Goal: Task Accomplishment & Management: Manage account settings

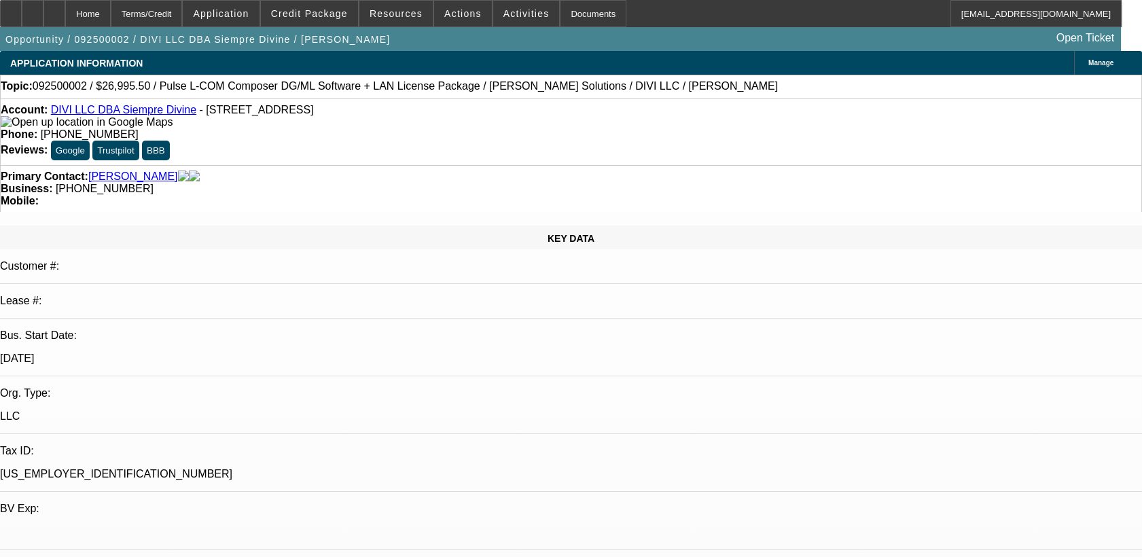
select select "0"
select select "0.1"
select select "0"
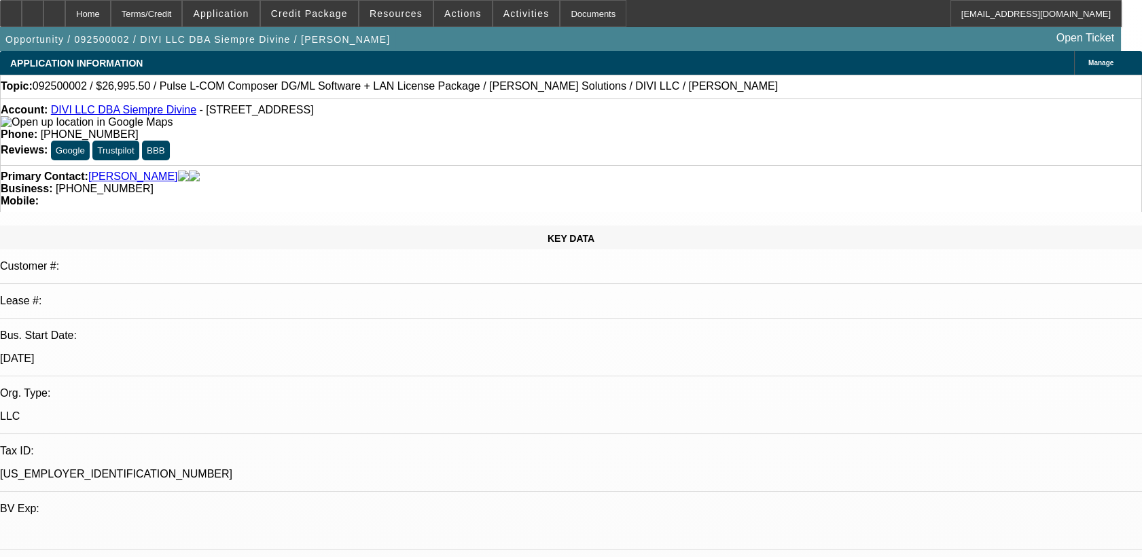
select select "0.1"
select select "0"
select select "2"
select select "0.1"
select select "1"
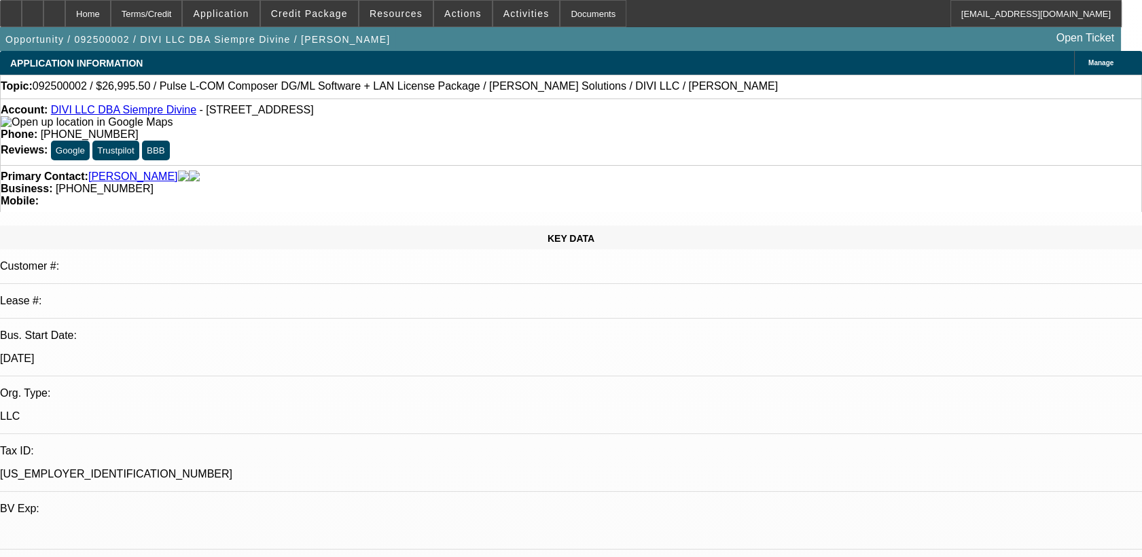
select select "1"
select select "4"
select select "1"
select select "4"
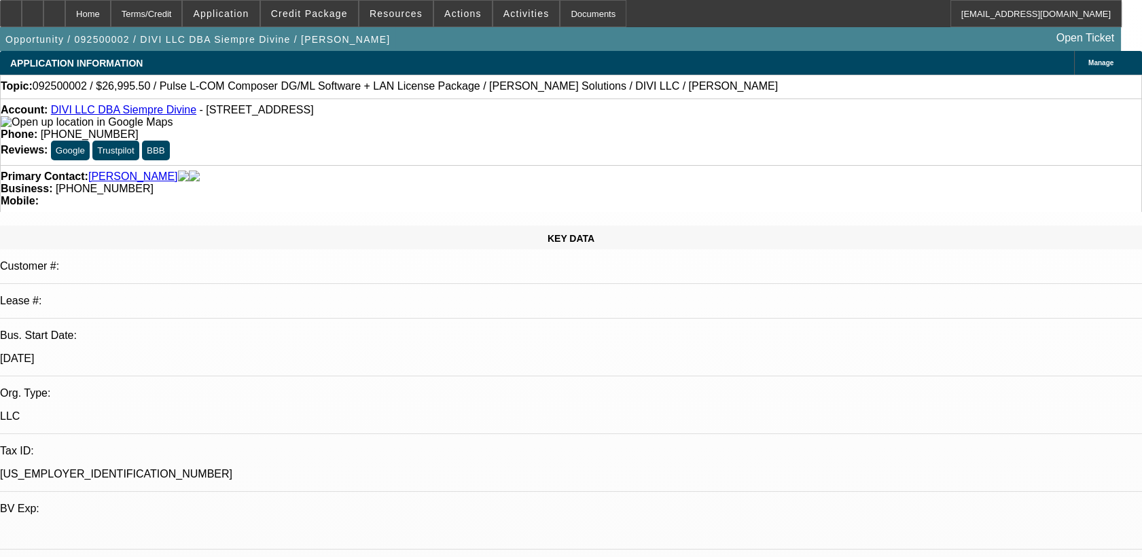
select select "1"
select select "2"
select select "4"
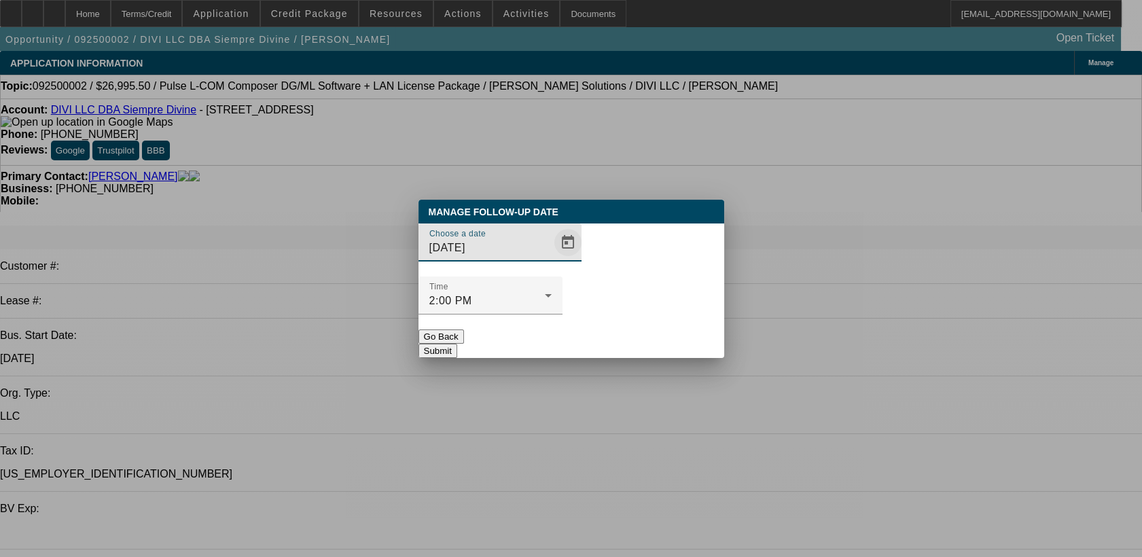
click at [552, 259] on span "Open calendar" at bounding box center [568, 242] width 33 height 33
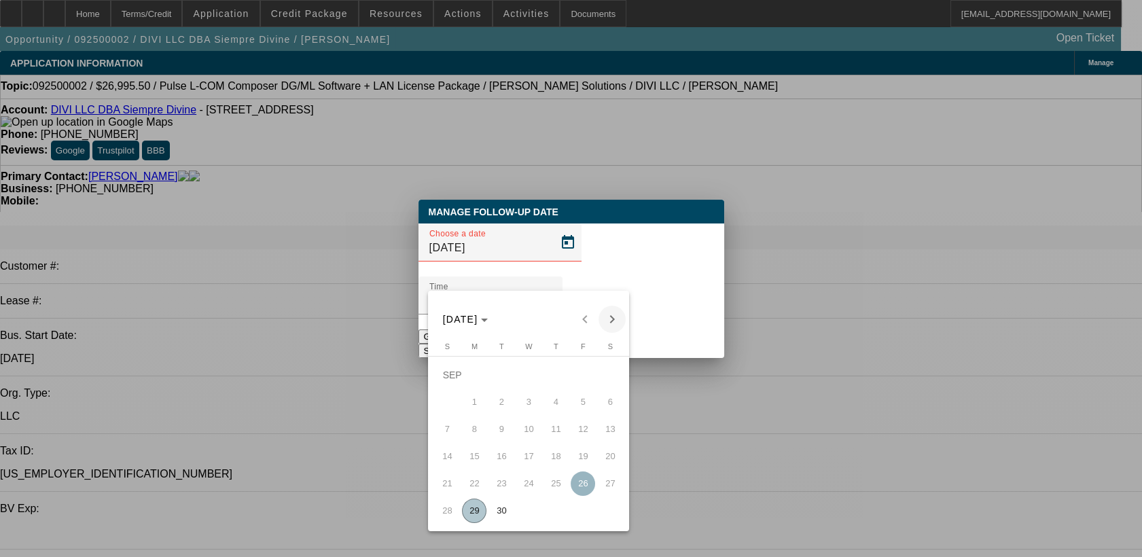
click at [609, 313] on span "Next month" at bounding box center [612, 319] width 27 height 27
click at [554, 375] on span "2" at bounding box center [556, 375] width 24 height 24
type input "10/2/2025"
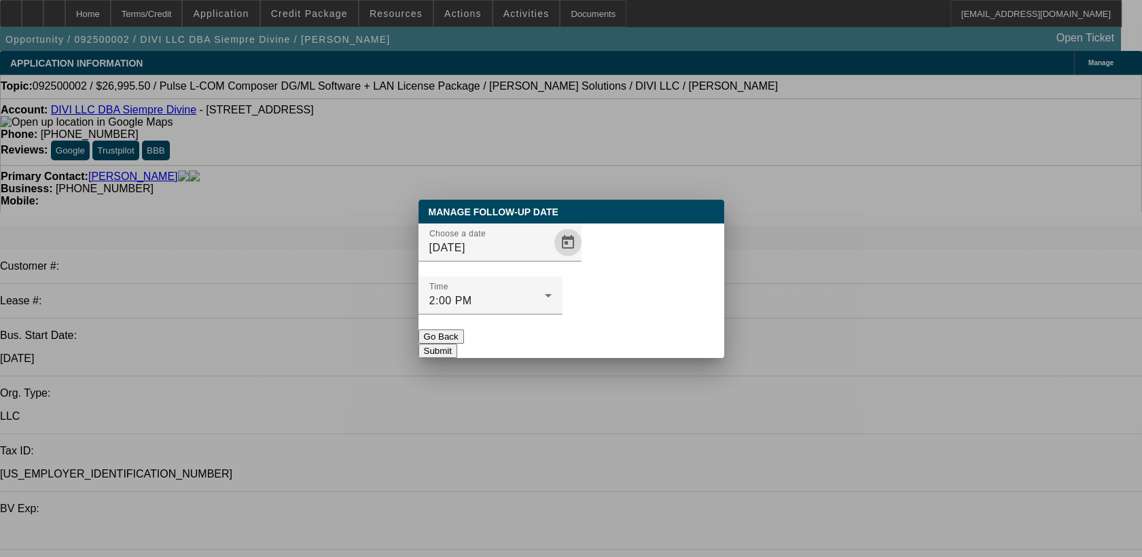
click at [457, 344] on button "Submit" at bounding box center [438, 351] width 39 height 14
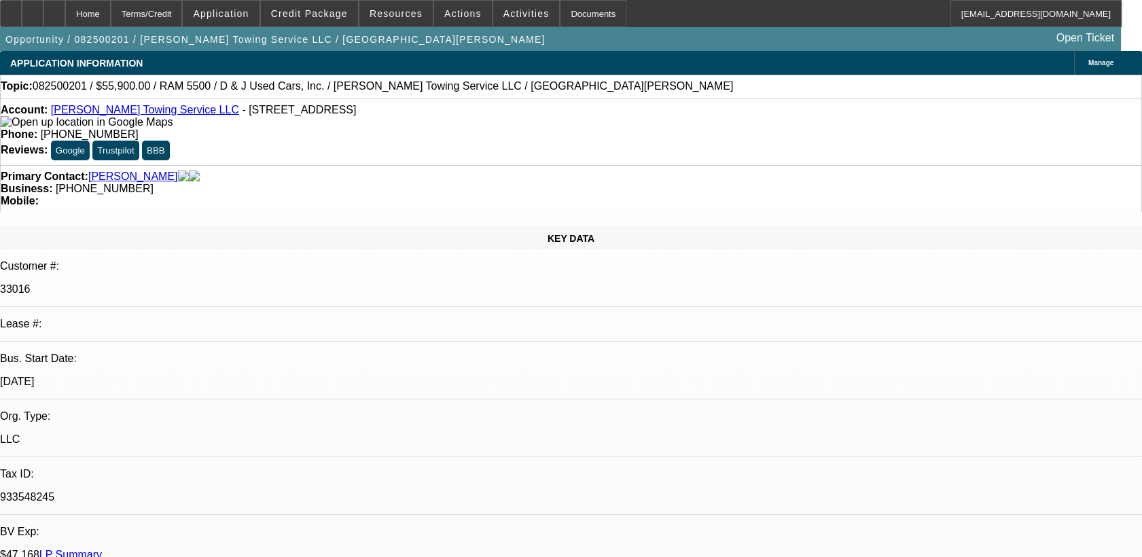
select select "0"
select select "2"
select select "0.1"
select select "2"
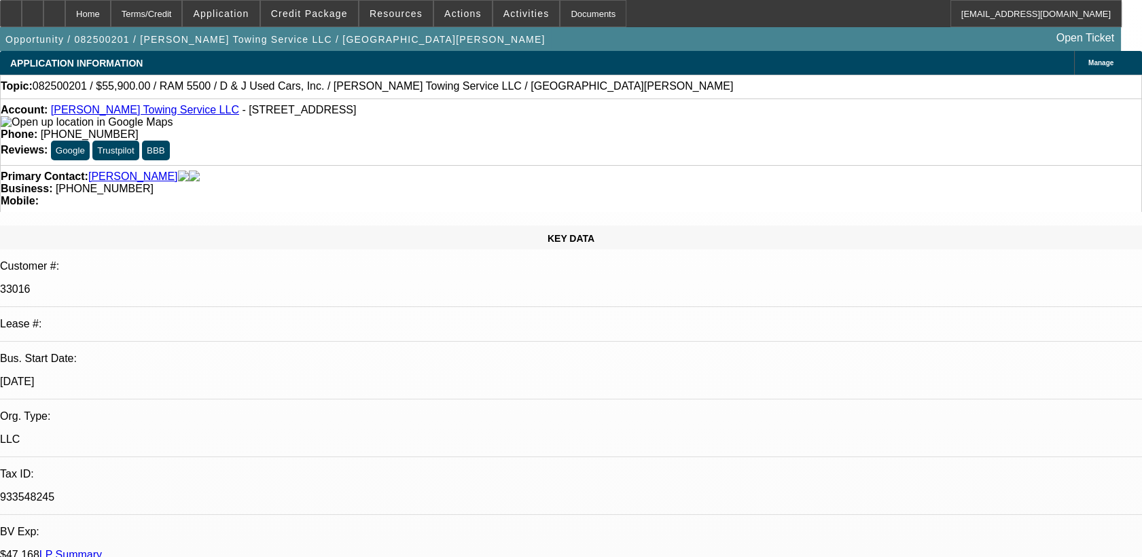
select select "0.1"
select select "0"
select select "2"
select select "0.1"
select select "0"
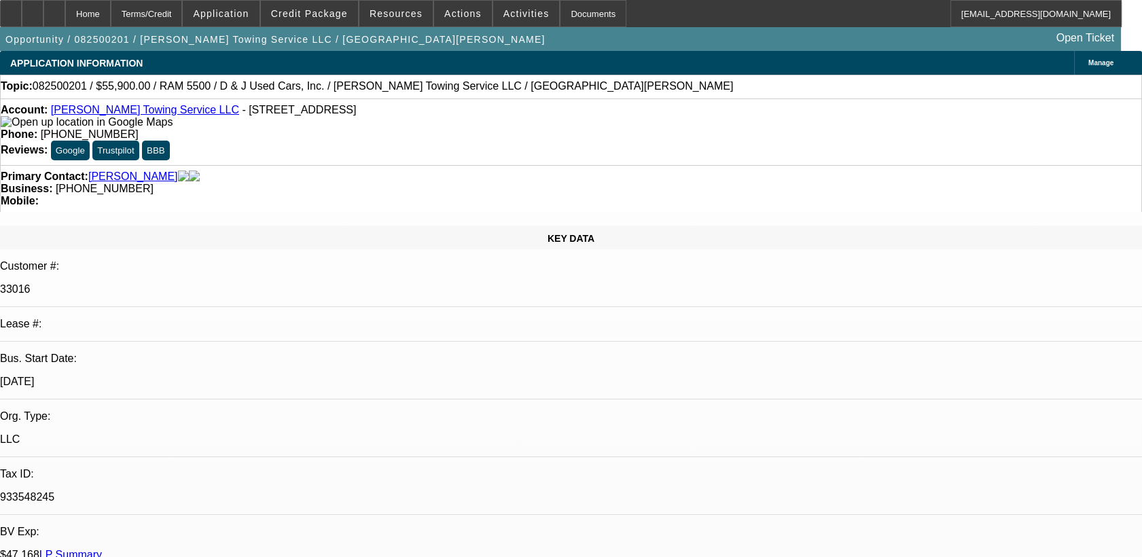
select select "2"
select select "0.1"
select select "1"
select select "2"
select select "4"
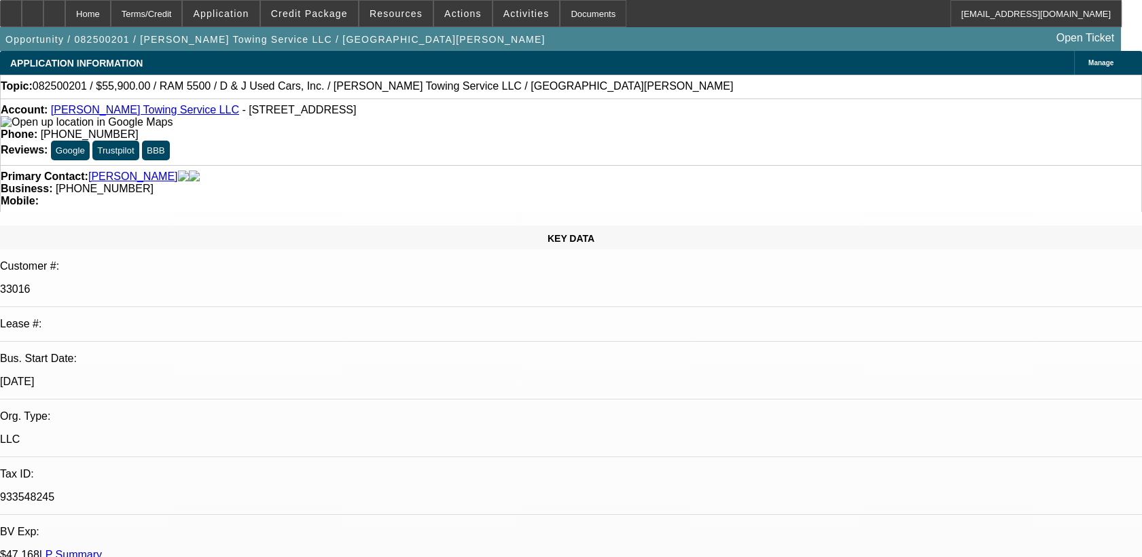
select select "1"
select select "2"
select select "4"
select select "1"
select select "2"
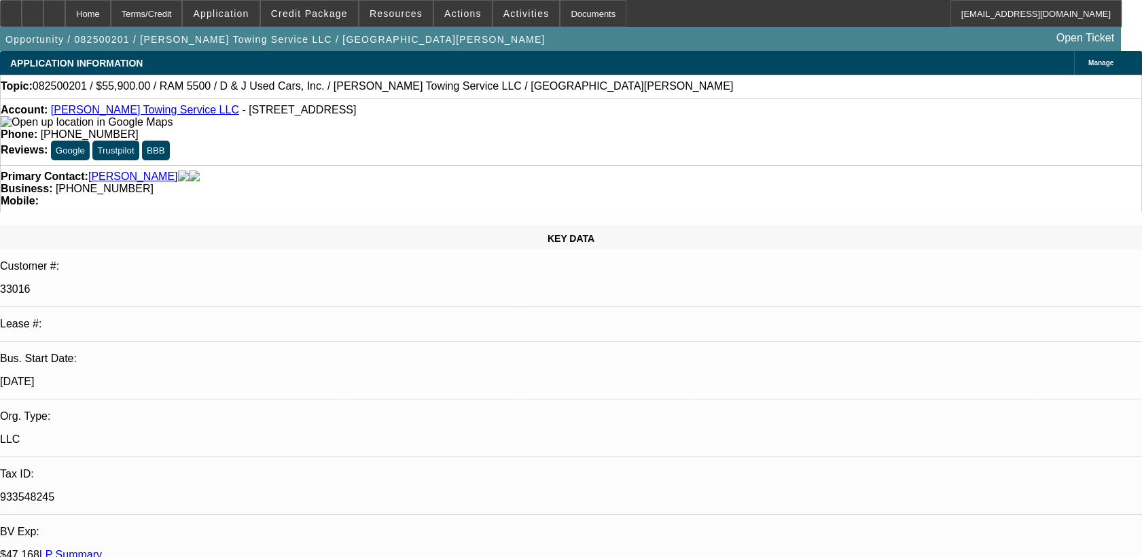
select select "4"
select select "1"
select select "2"
select select "4"
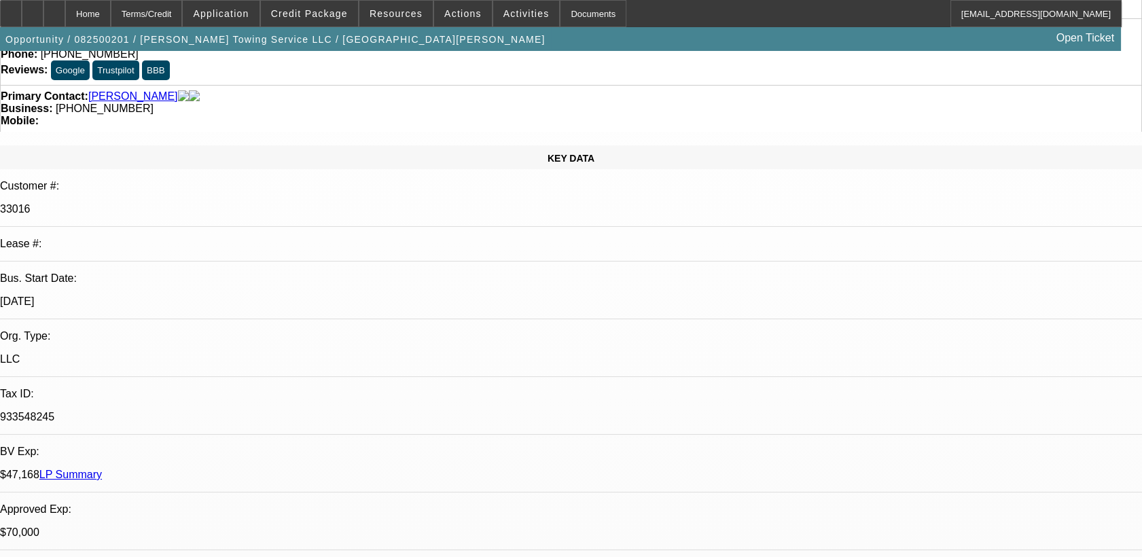
scroll to position [75, 0]
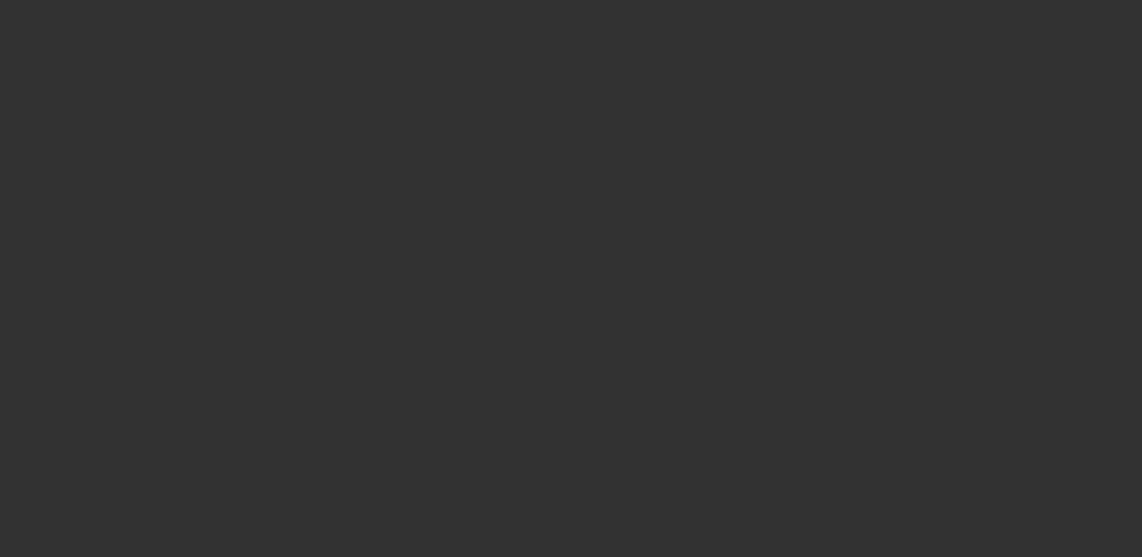
scroll to position [0, 0]
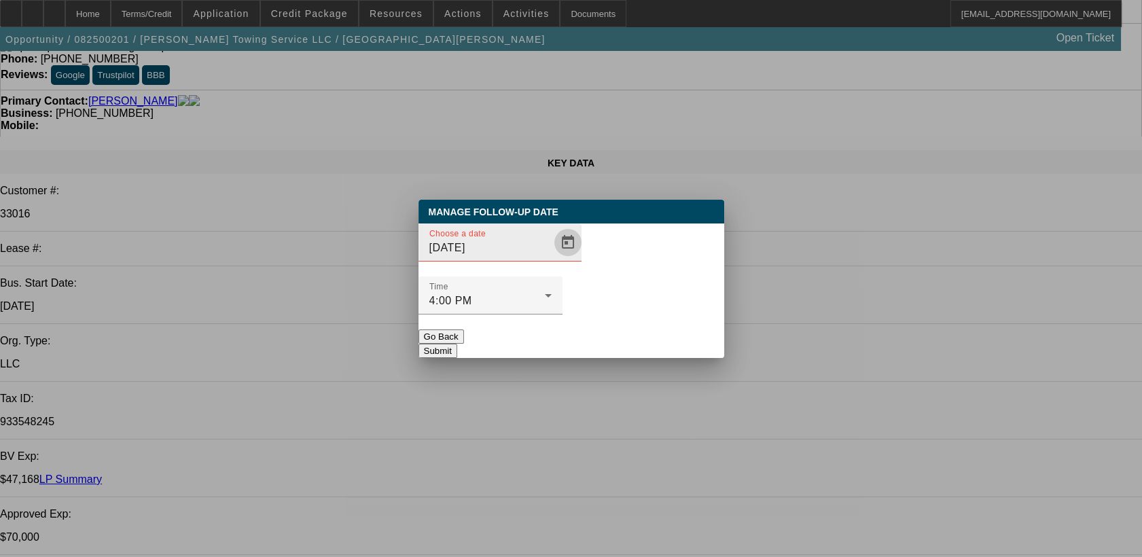
click at [552, 259] on span "Open calendar" at bounding box center [568, 242] width 33 height 33
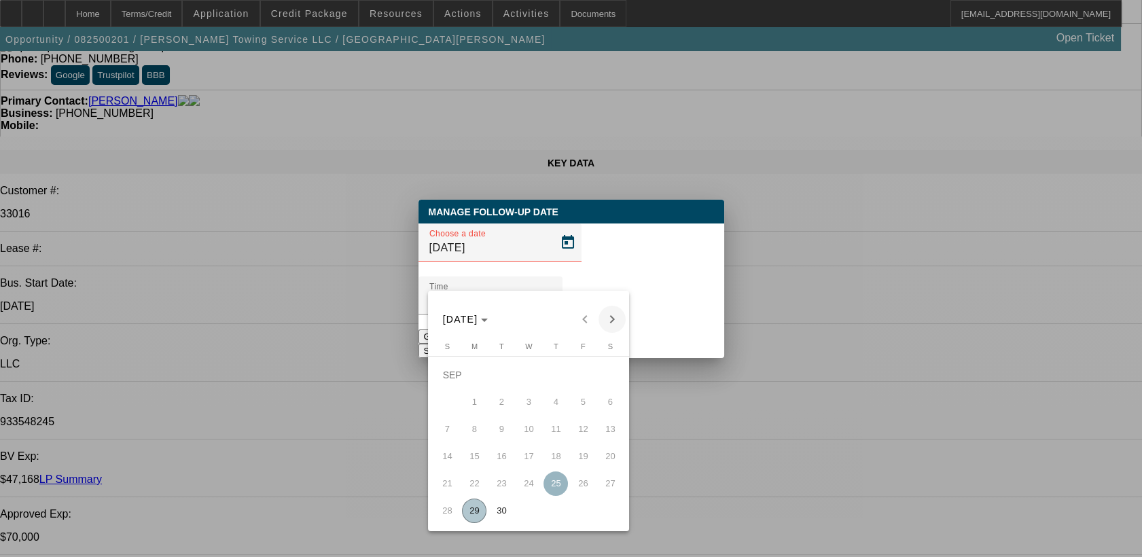
click at [618, 313] on span "Next month" at bounding box center [612, 319] width 27 height 27
click at [527, 383] on span "1" at bounding box center [528, 375] width 24 height 24
type input "10/1/2025"
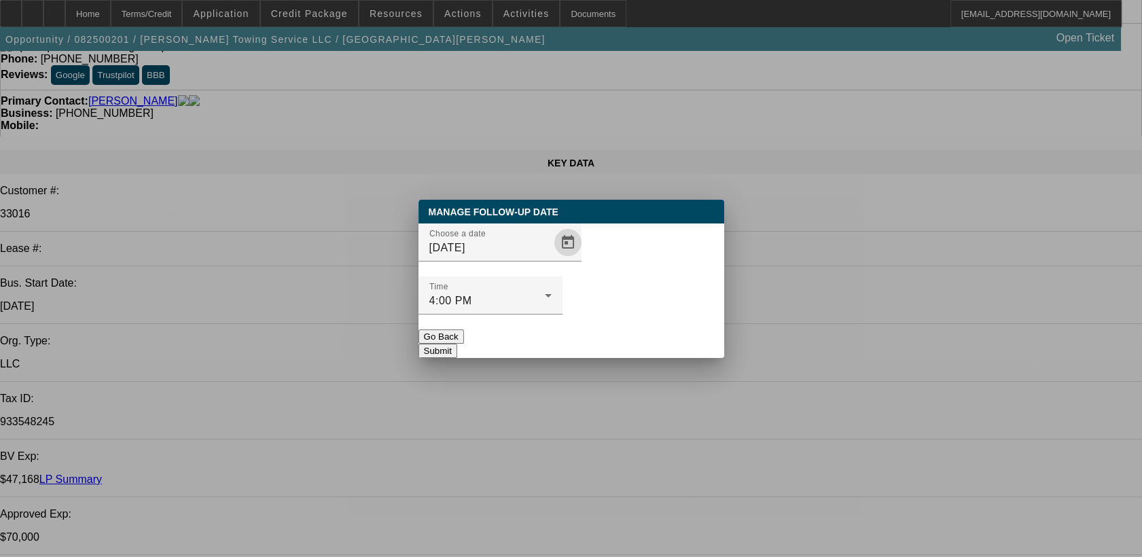
click at [457, 344] on button "Submit" at bounding box center [438, 351] width 39 height 14
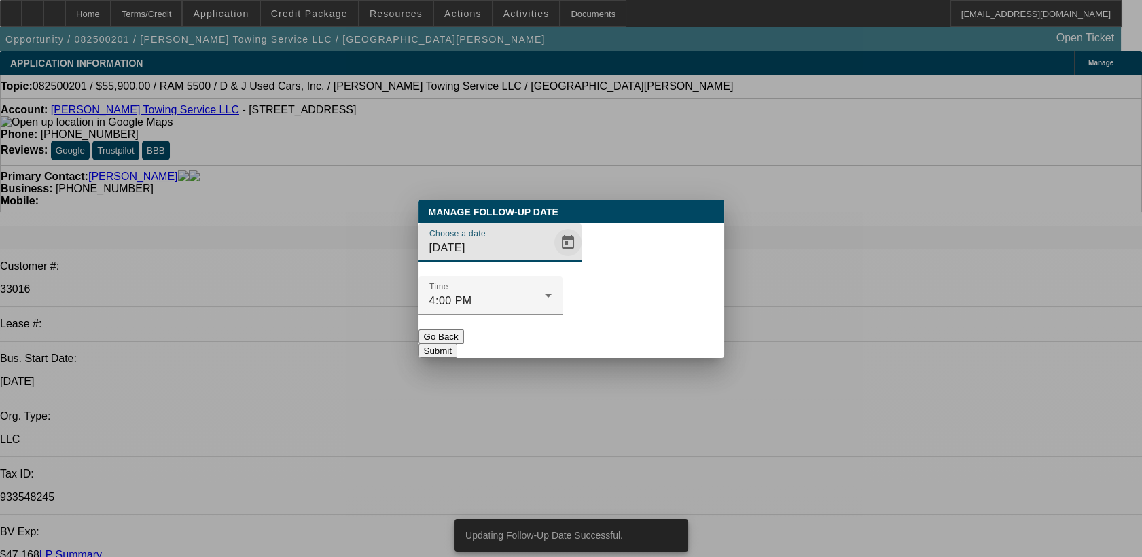
click at [552, 259] on span "Open calendar" at bounding box center [568, 242] width 33 height 33
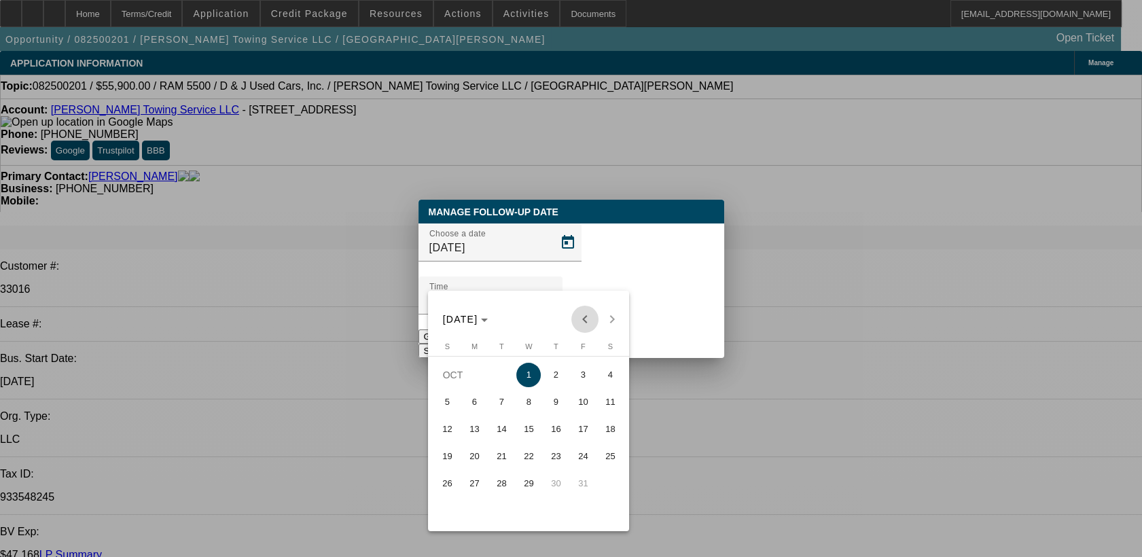
click at [582, 313] on span "Previous month" at bounding box center [584, 319] width 27 height 27
click at [501, 512] on span "30" at bounding box center [501, 511] width 24 height 24
type input "[DATE]"
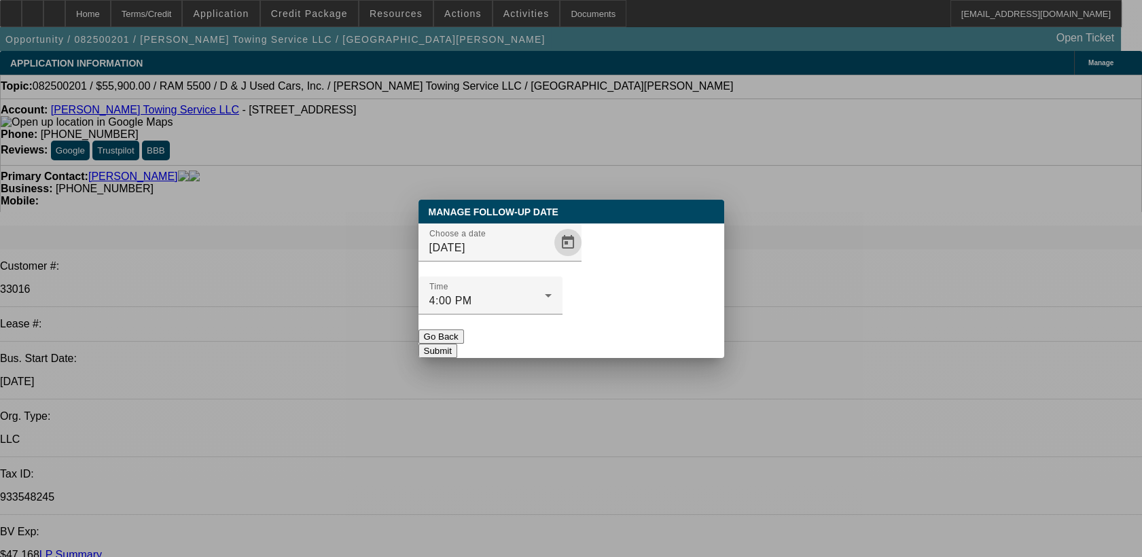
click at [631, 333] on div "Manage Follow-Up Date Choose a date 9/30/2025 Time 4:00 PM Go Back Submit" at bounding box center [572, 279] width 306 height 158
click at [457, 344] on button "Submit" at bounding box center [438, 351] width 39 height 14
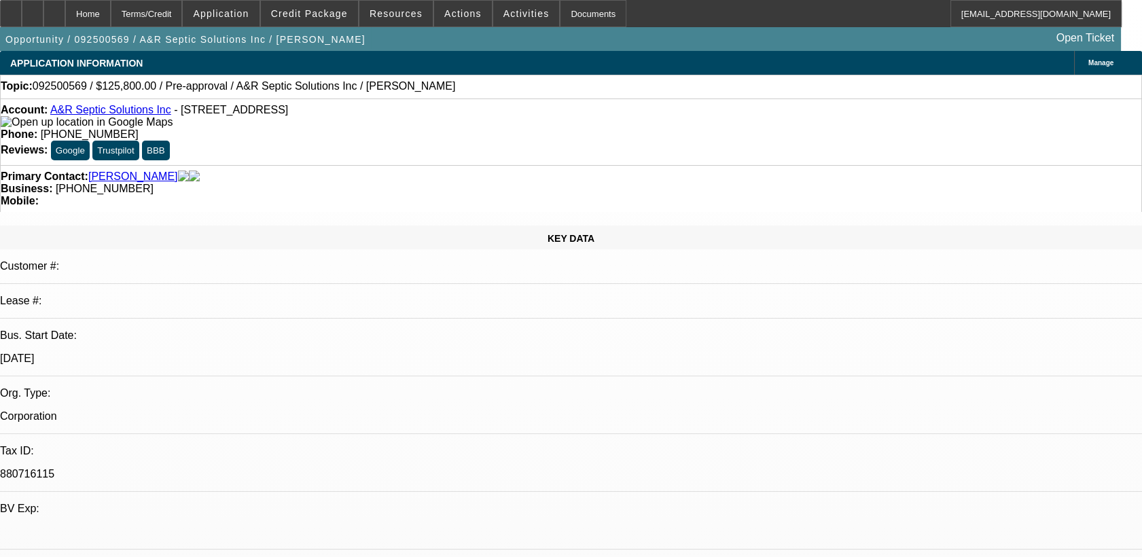
select select "0"
select select "2"
select select "0.1"
select select "0"
select select "2"
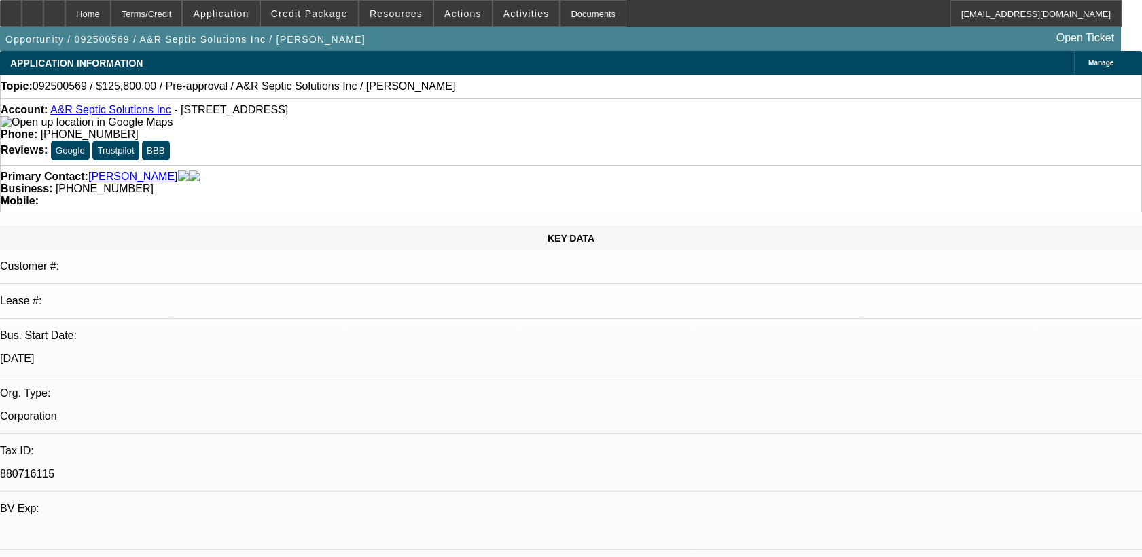
select select "0.1"
select select "1"
select select "2"
select select "4"
select select "1"
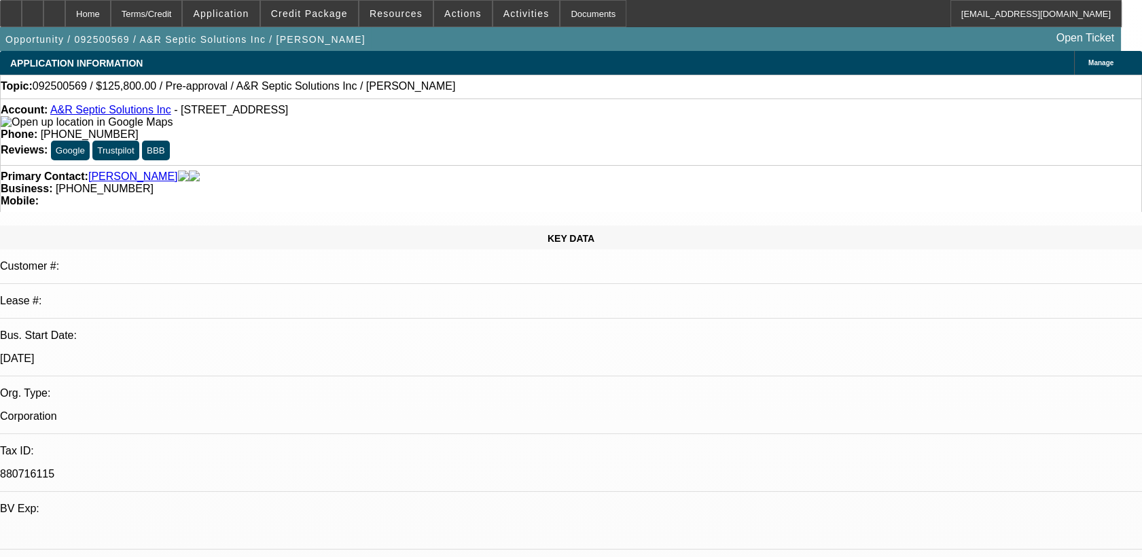
select select "2"
select select "4"
click at [315, 7] on span at bounding box center [309, 13] width 97 height 33
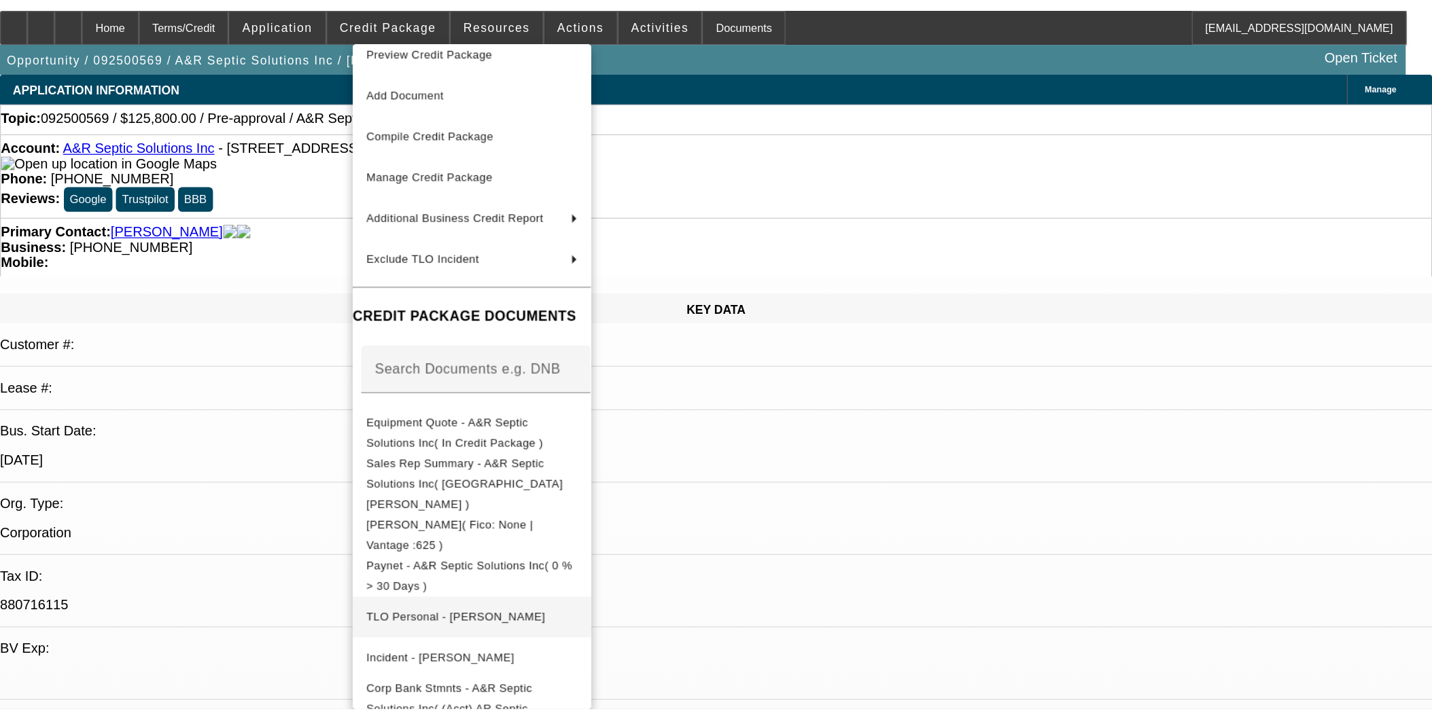
scroll to position [16, 0]
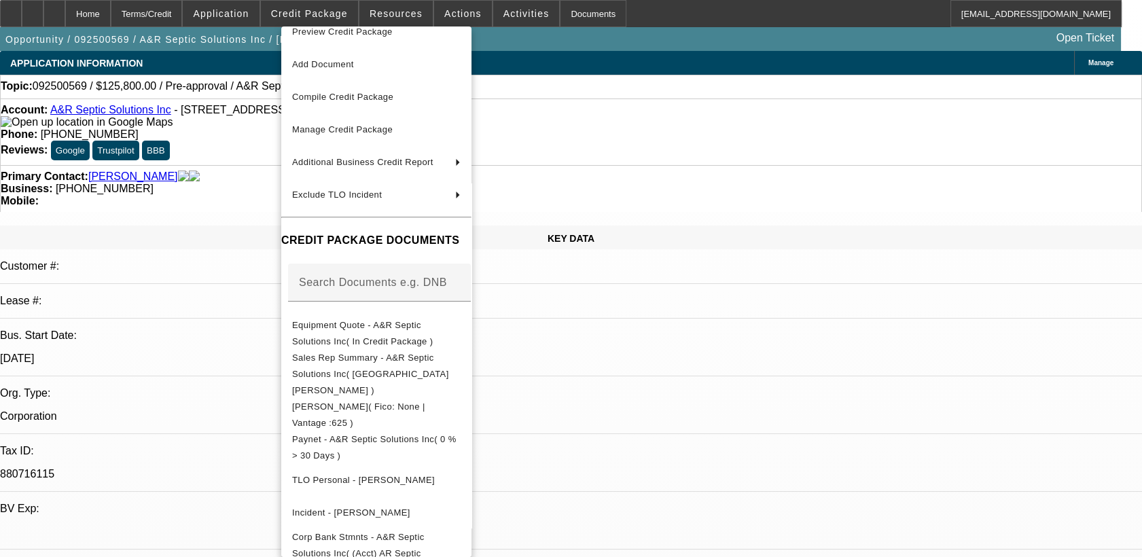
click at [685, 390] on div at bounding box center [571, 278] width 1142 height 557
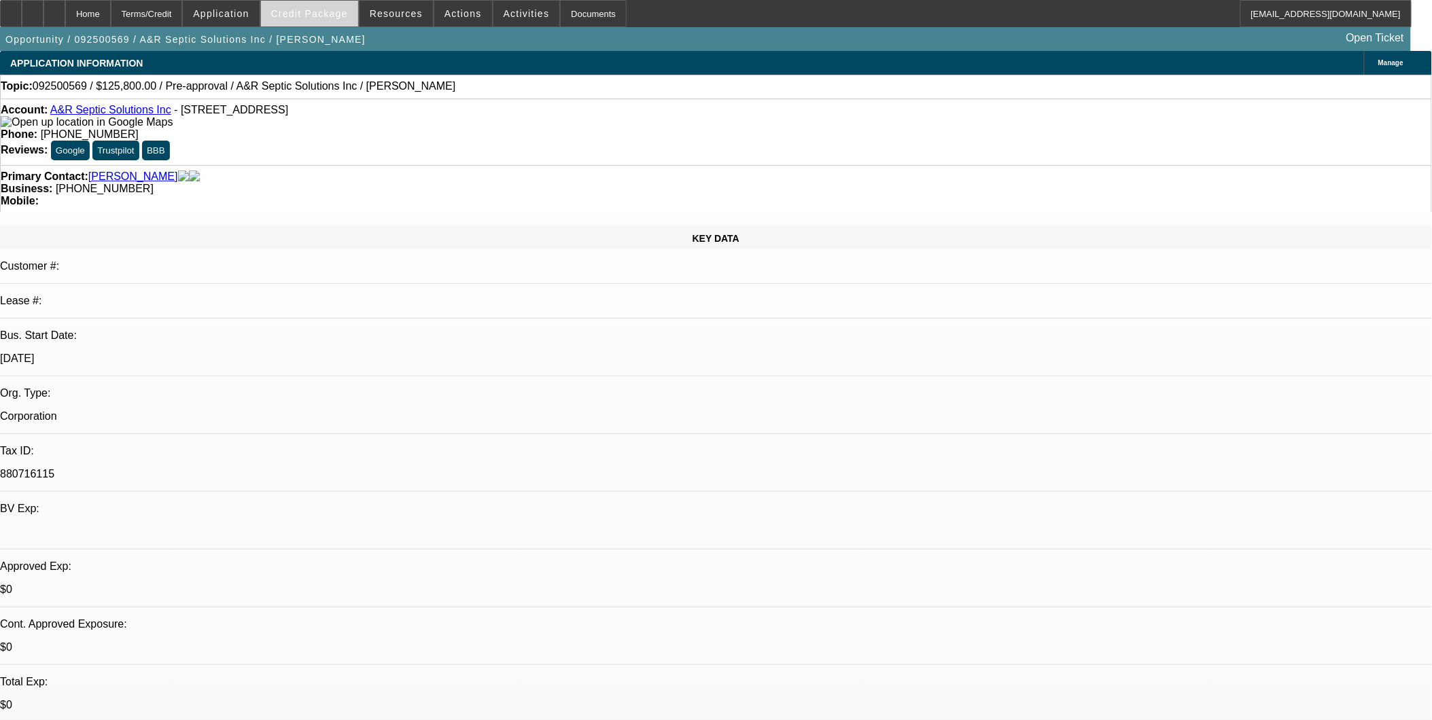
click at [338, 18] on span "Credit Package" at bounding box center [309, 13] width 77 height 11
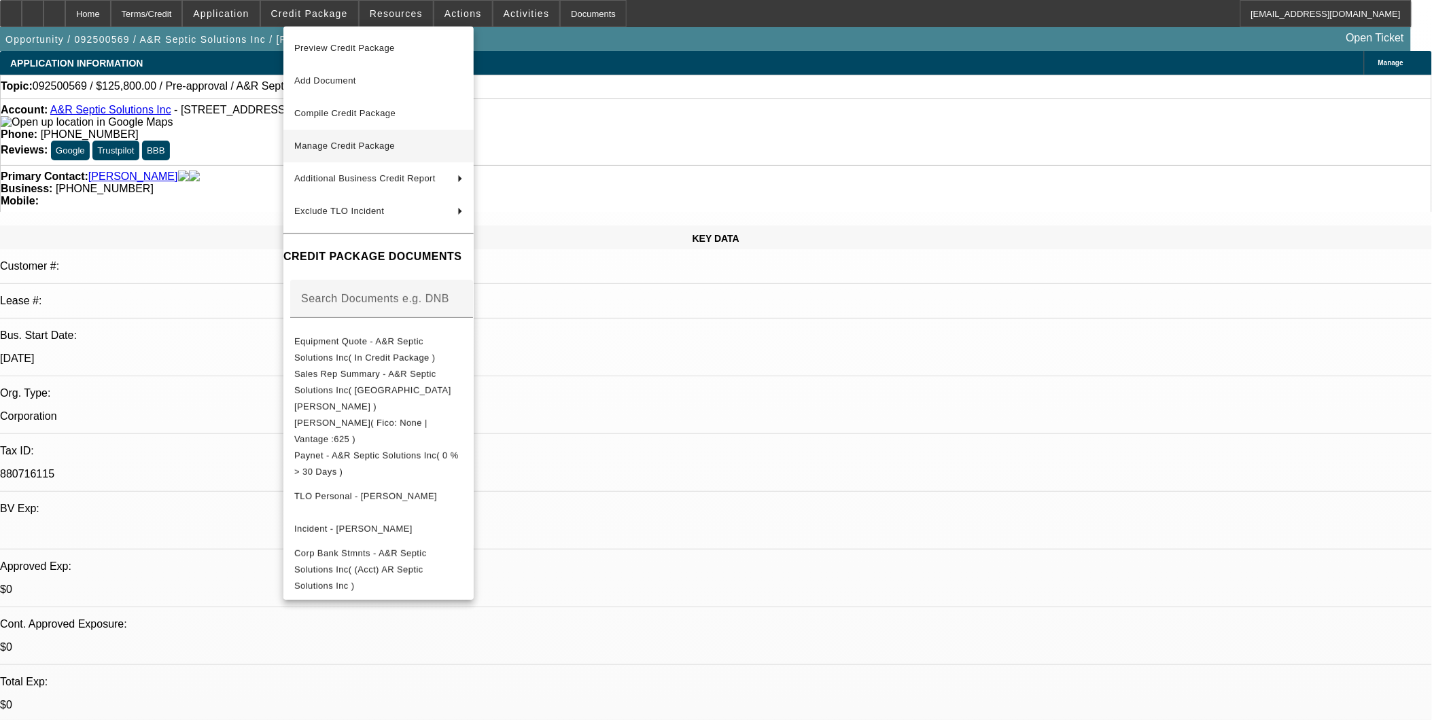
click at [362, 146] on span "Manage Credit Package" at bounding box center [344, 146] width 101 height 10
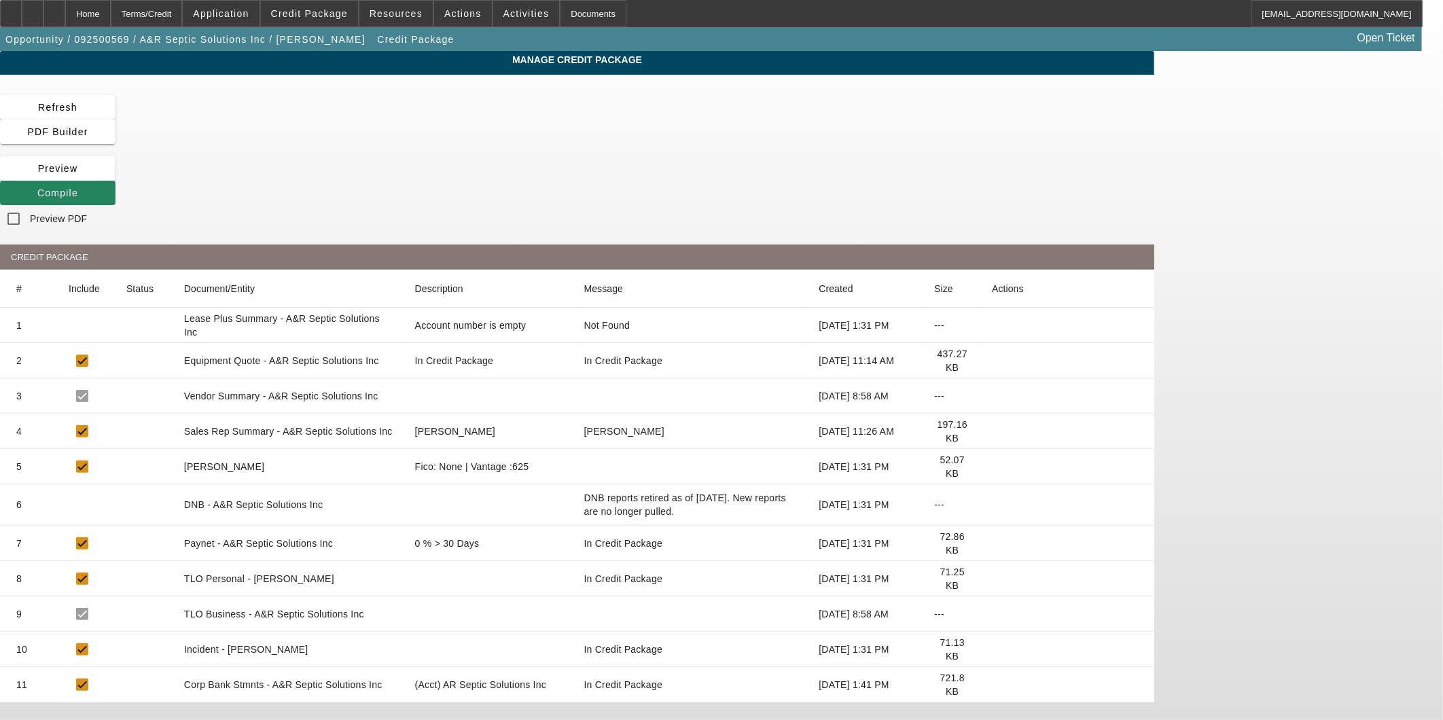
click at [248, 94] on div "Manage Credit Package Refresh PDF Builder Preview Compile Preview PDF CREDIT PA…" at bounding box center [577, 399] width 1155 height 697
click at [77, 105] on span "Refresh" at bounding box center [57, 107] width 39 height 11
click at [909, 156] on div "Preview" at bounding box center [577, 168] width 1155 height 24
click at [78, 188] on span "Compile" at bounding box center [57, 193] width 41 height 11
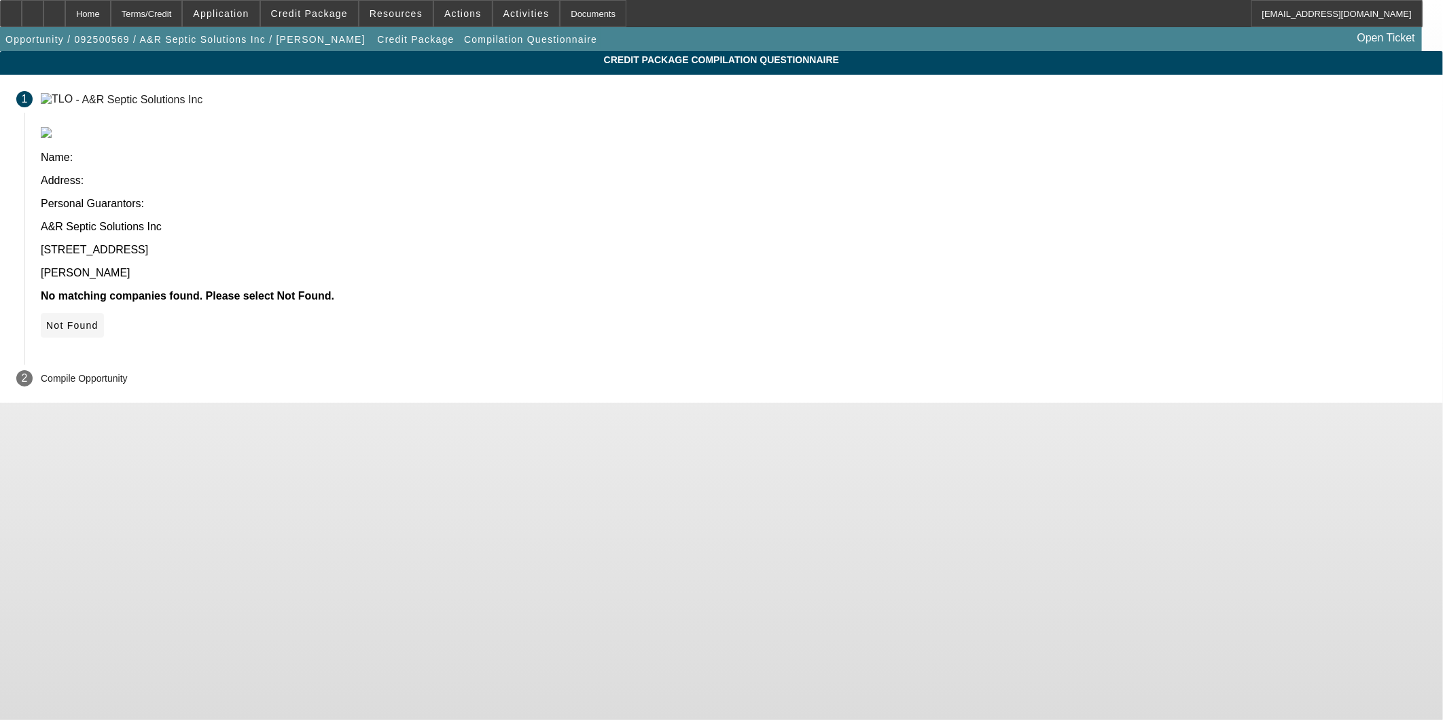
click at [99, 320] on span "Not Found" at bounding box center [72, 325] width 52 height 11
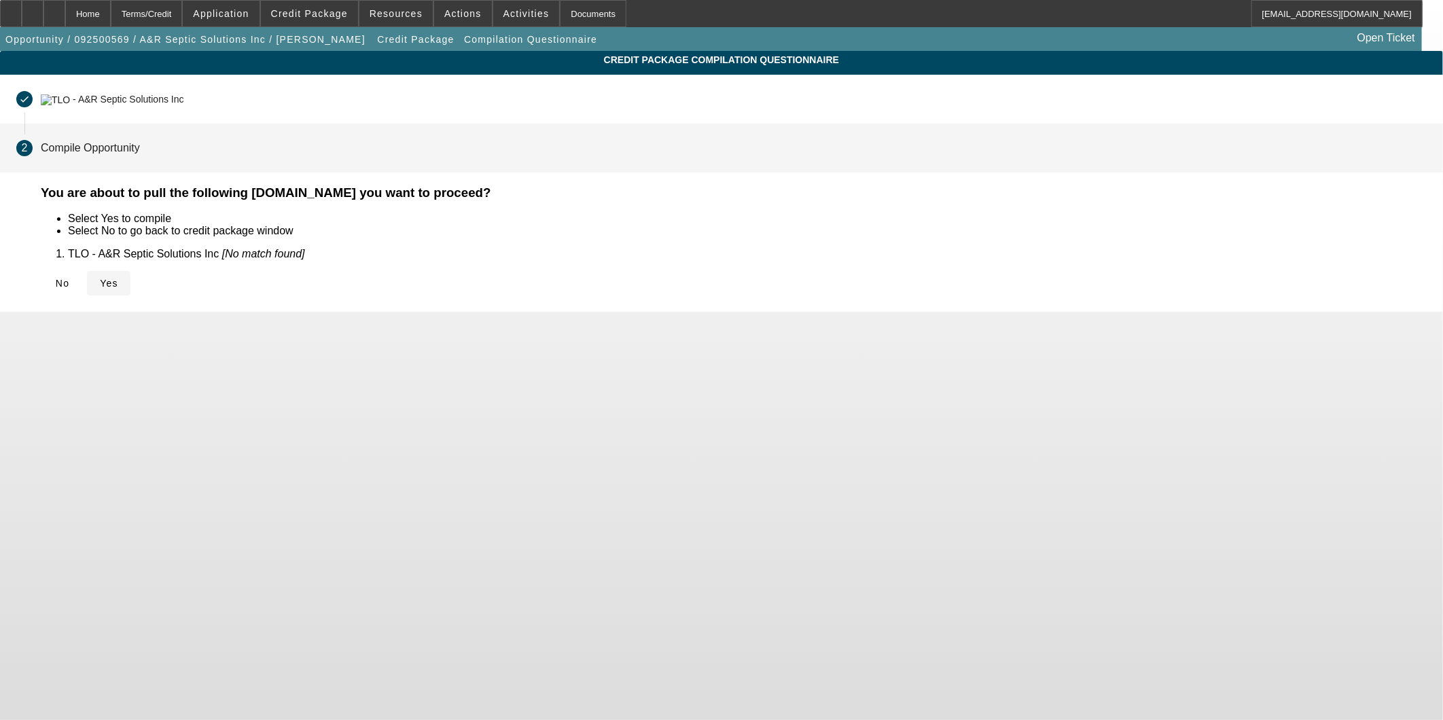
click at [118, 287] on span "Yes" at bounding box center [109, 283] width 18 height 11
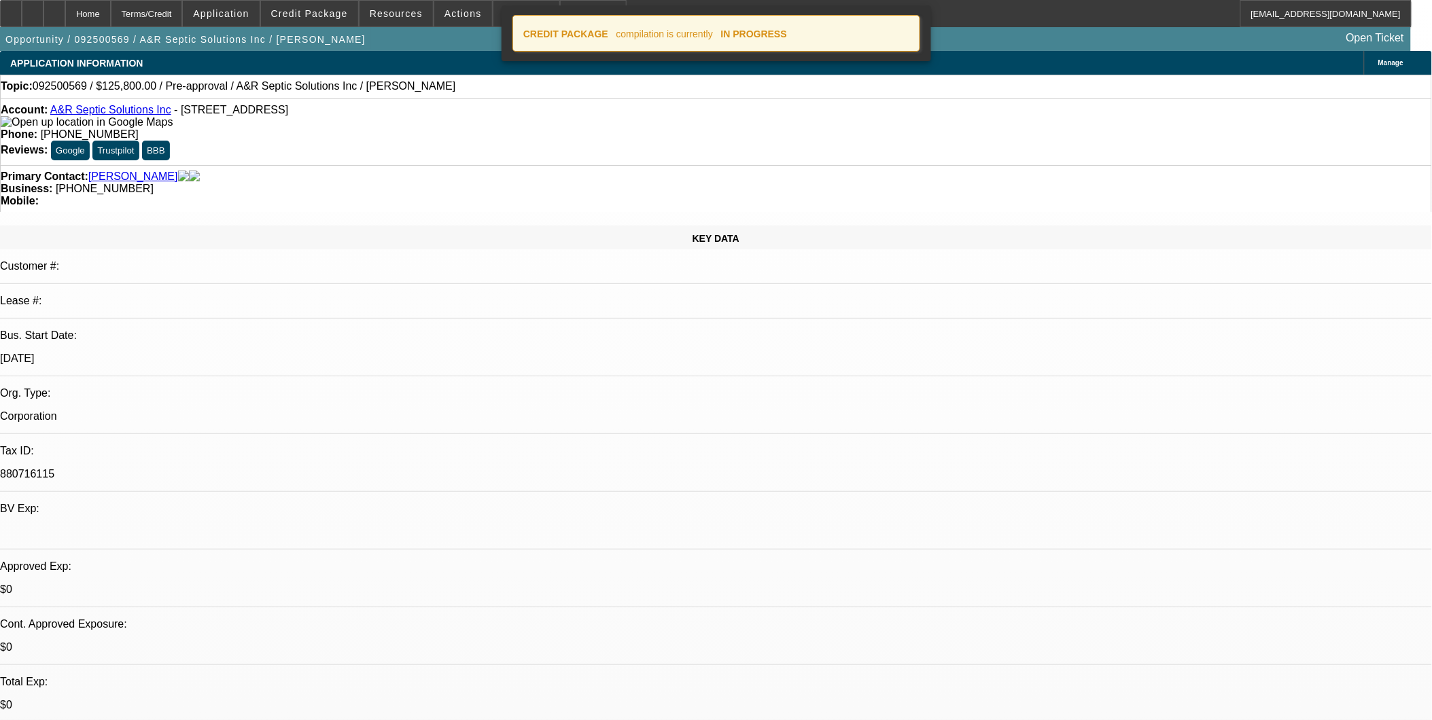
select select "0"
select select "2"
select select "0.1"
select select "4"
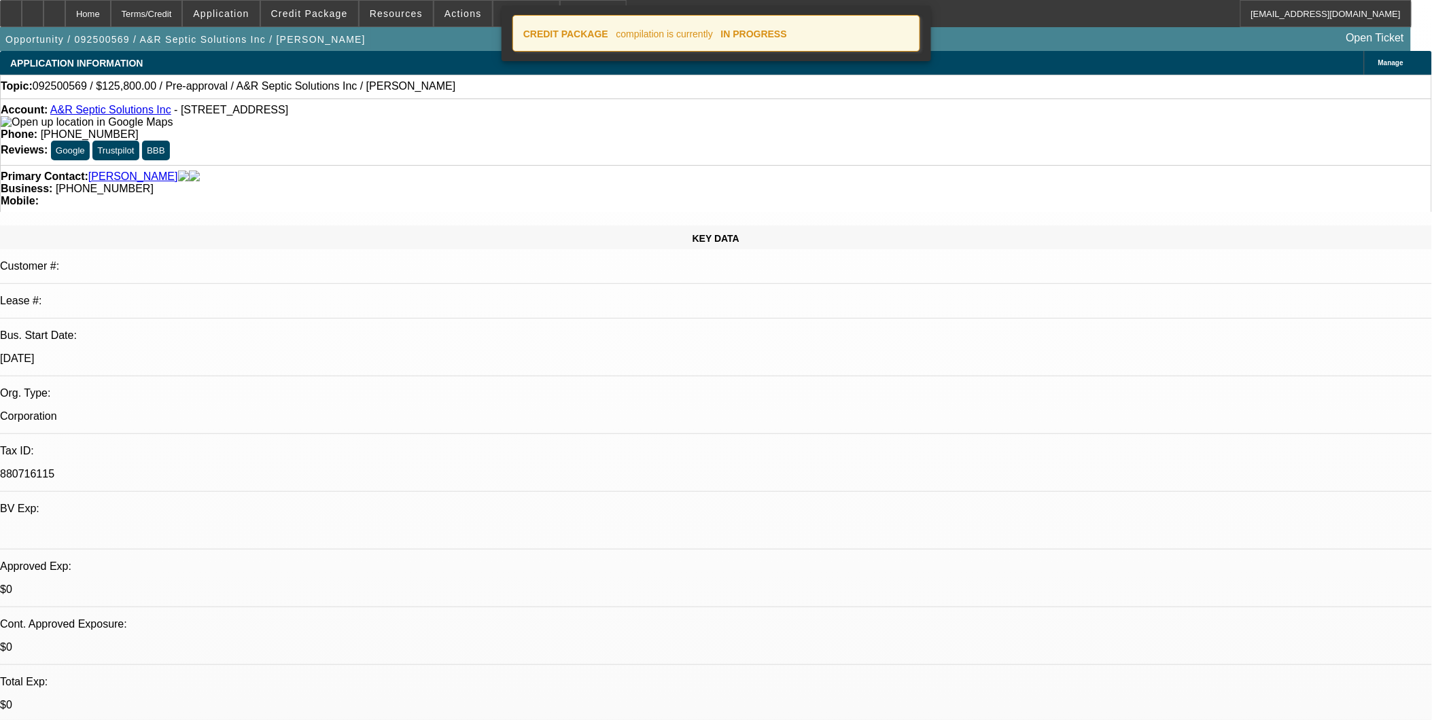
select select "0"
select select "2"
select select "0.1"
select select "4"
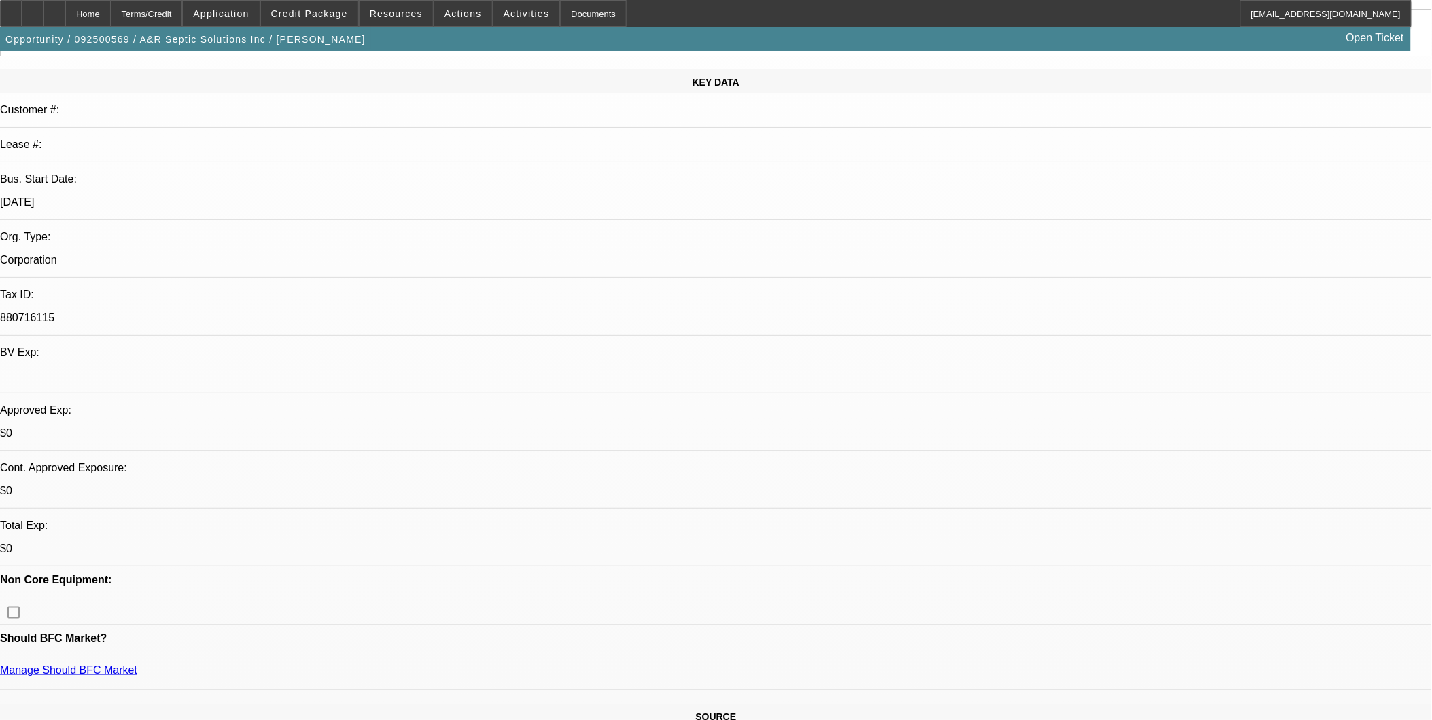
scroll to position [377, 0]
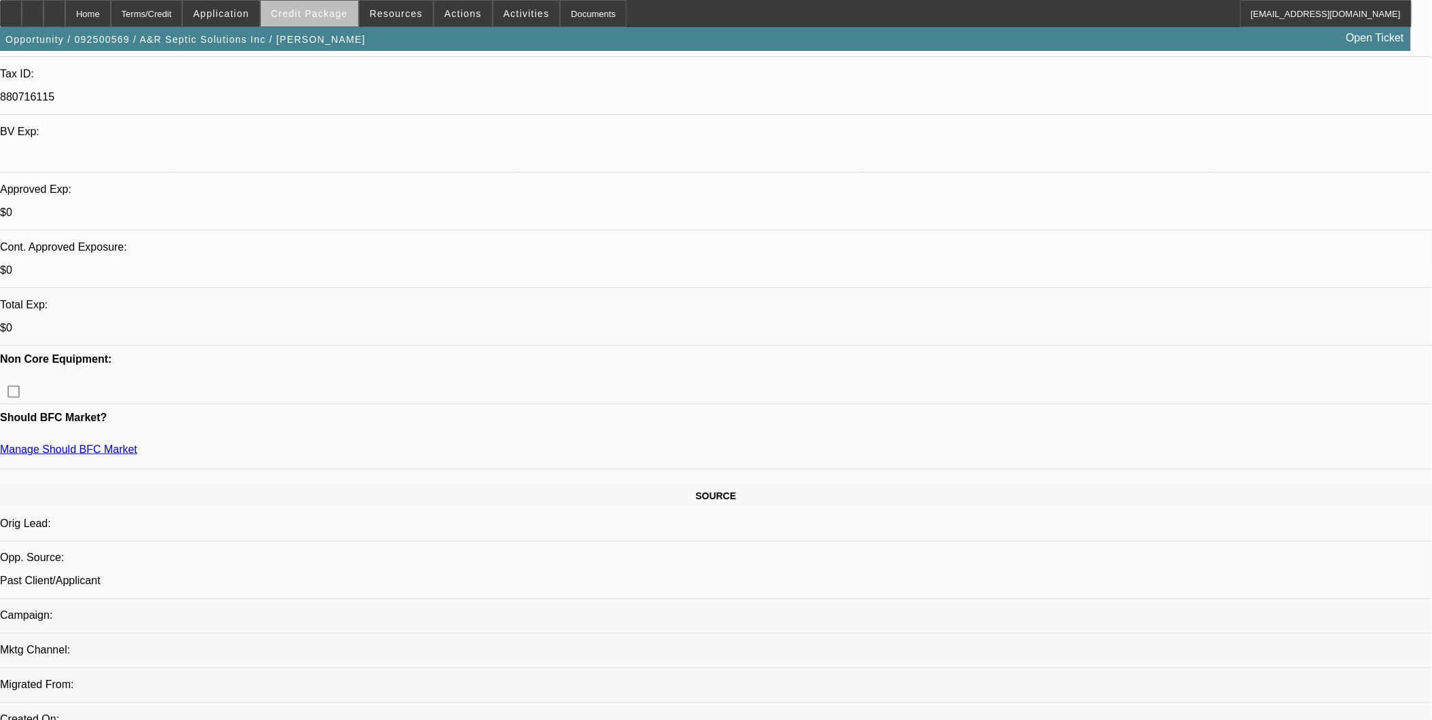
click at [341, 16] on span "Credit Package" at bounding box center [309, 13] width 77 height 11
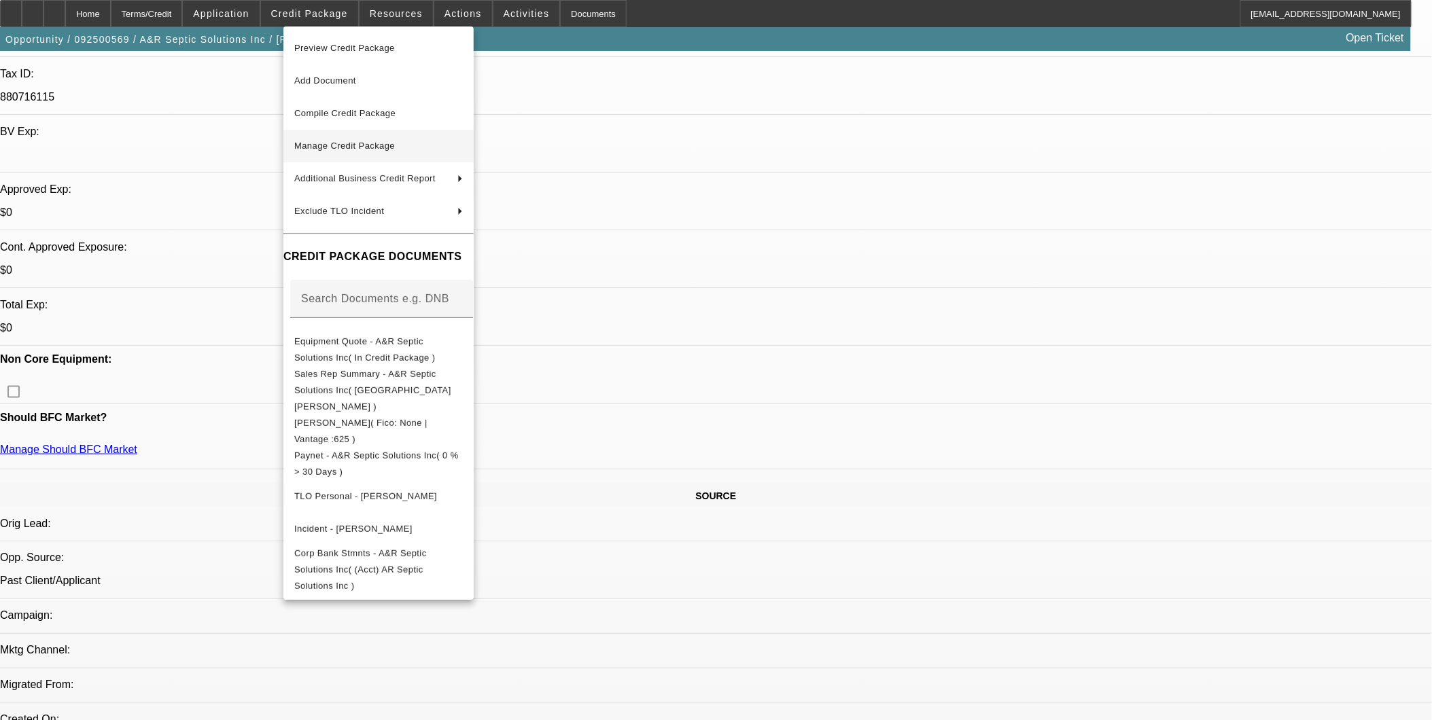
click at [419, 136] on button "Manage Credit Package" at bounding box center [378, 146] width 190 height 33
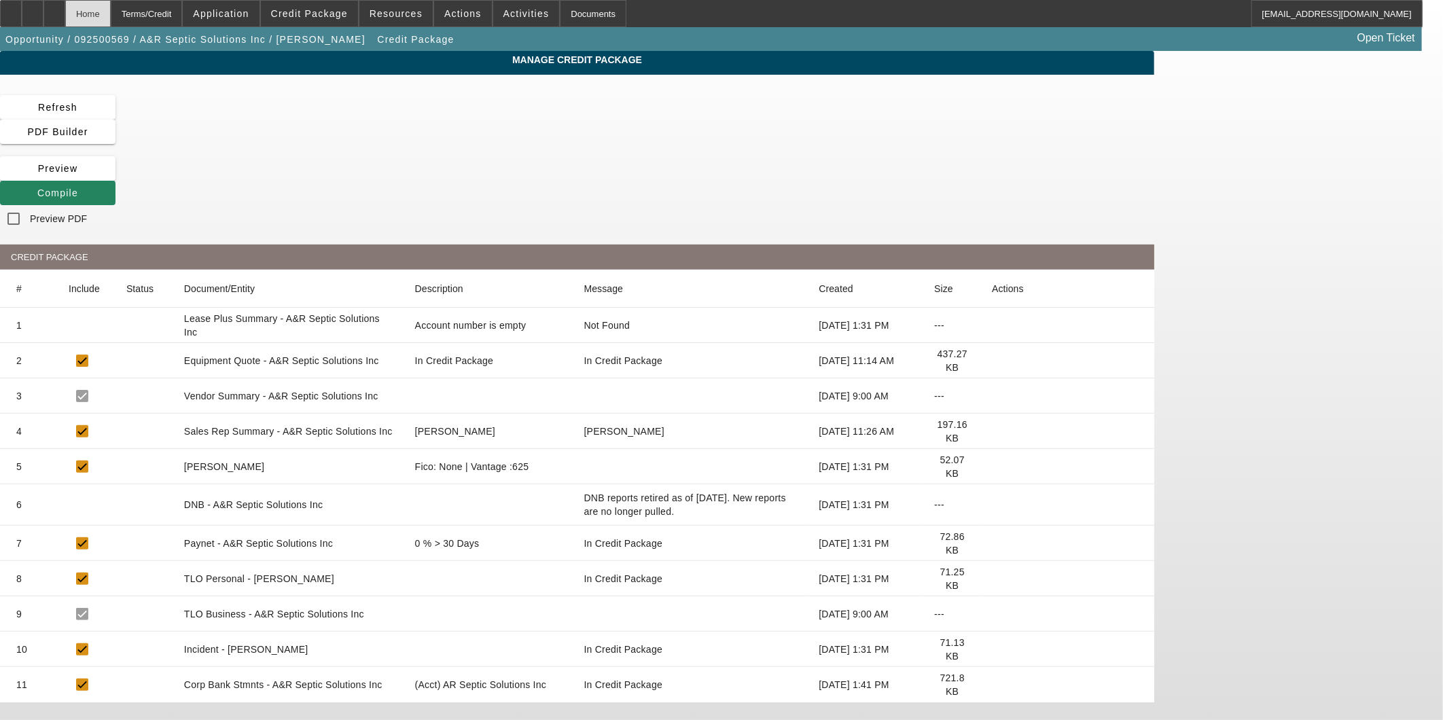
click at [111, 9] on div "Home" at bounding box center [88, 13] width 46 height 27
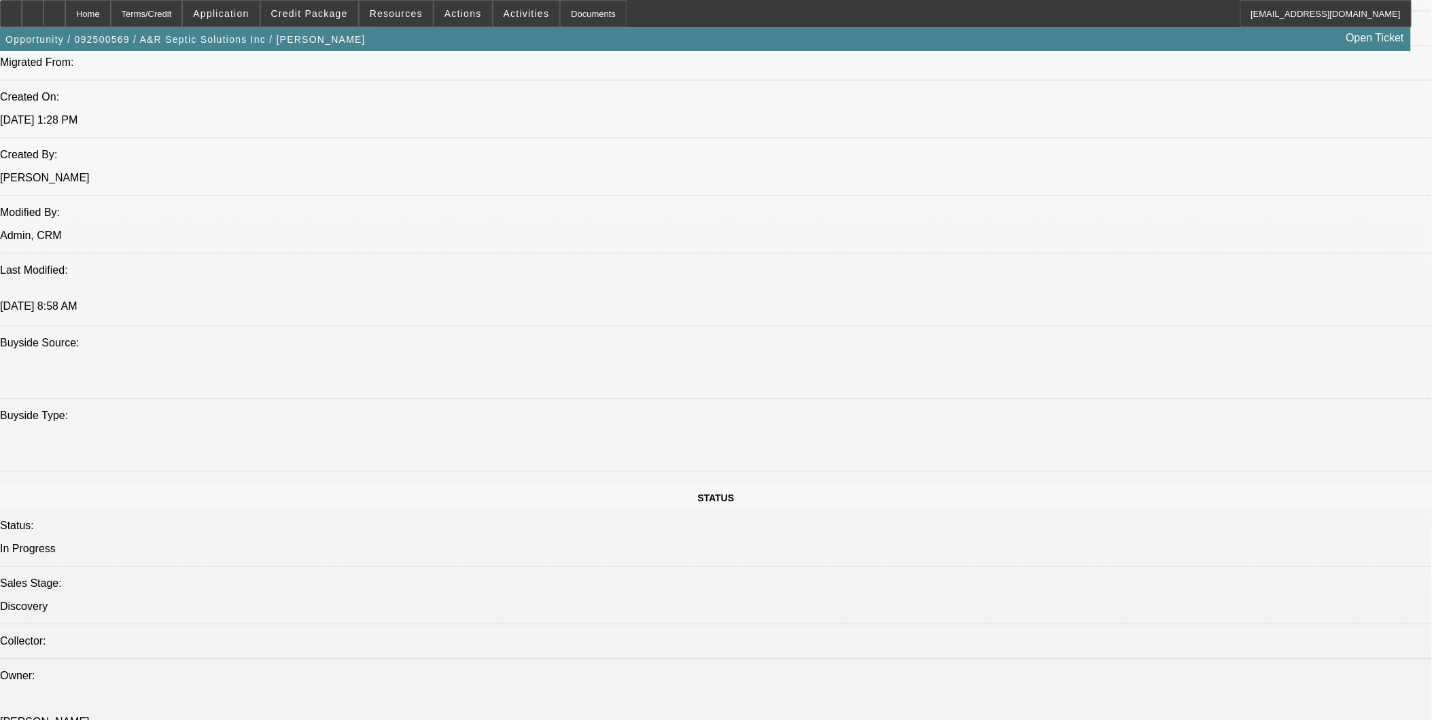
select select "0"
select select "2"
select select "0.1"
select select "4"
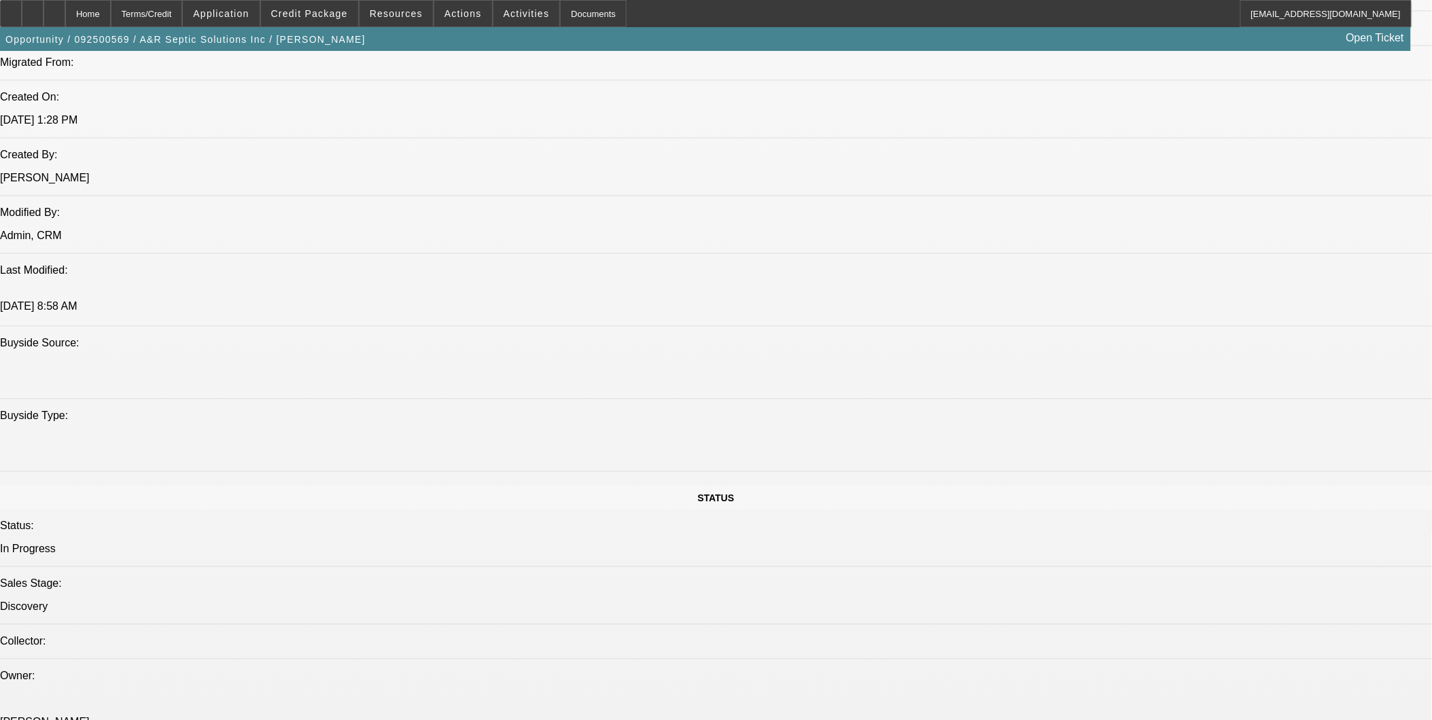
select select "0"
select select "2"
select select "0.1"
select select "4"
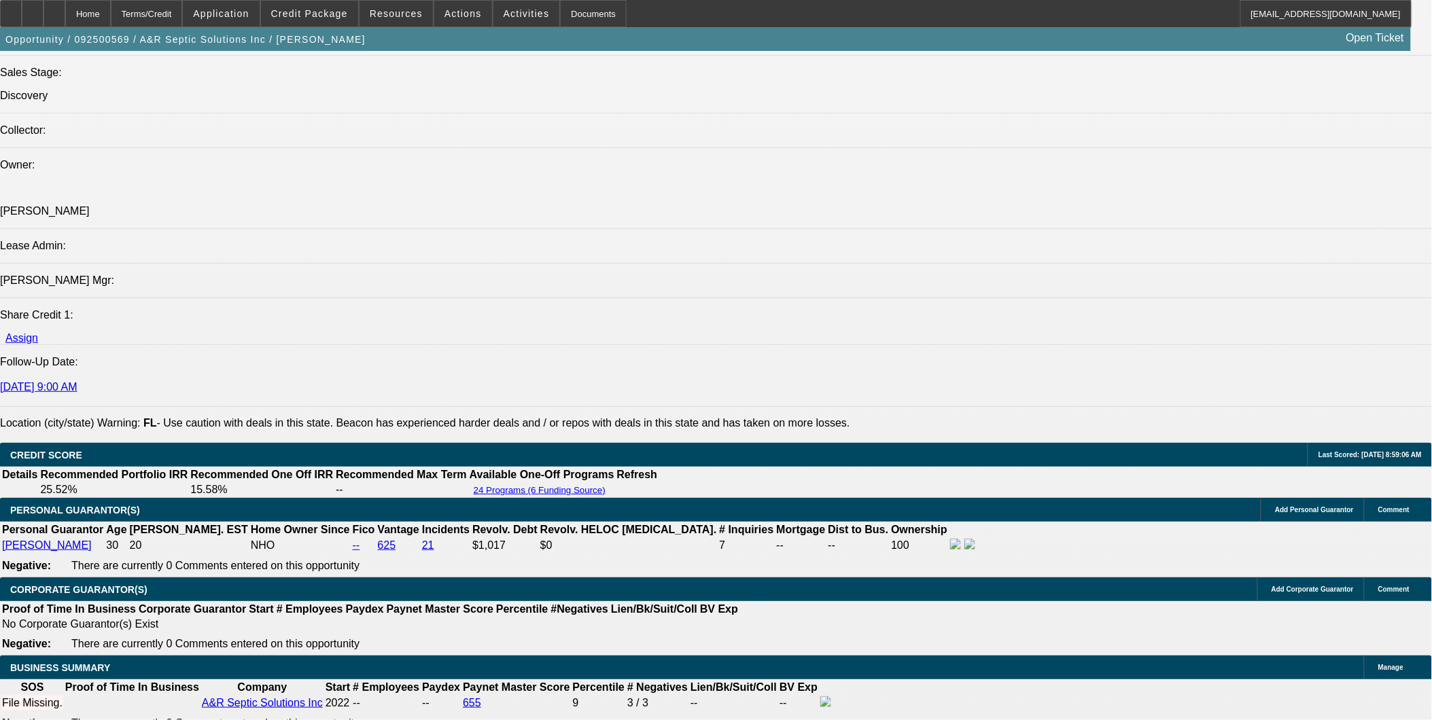
scroll to position [1559, 0]
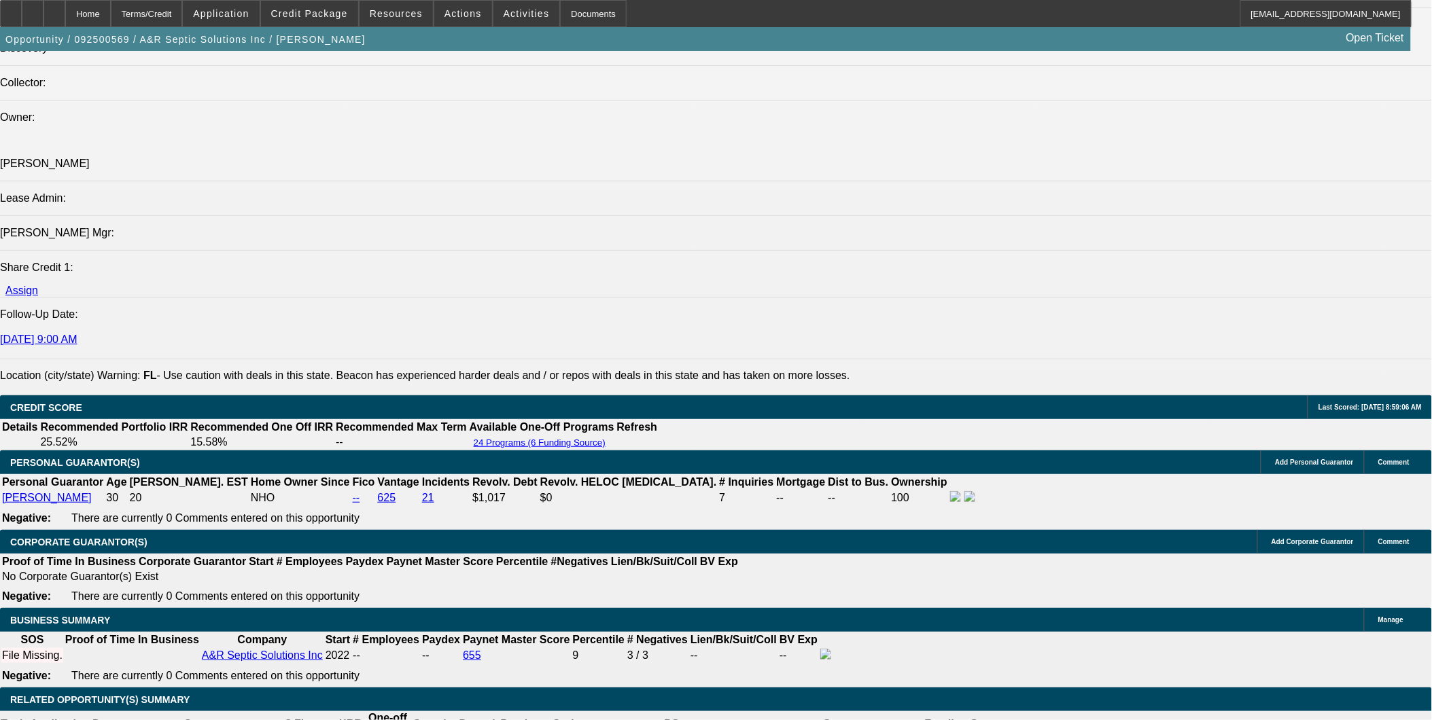
scroll to position [1579, 0]
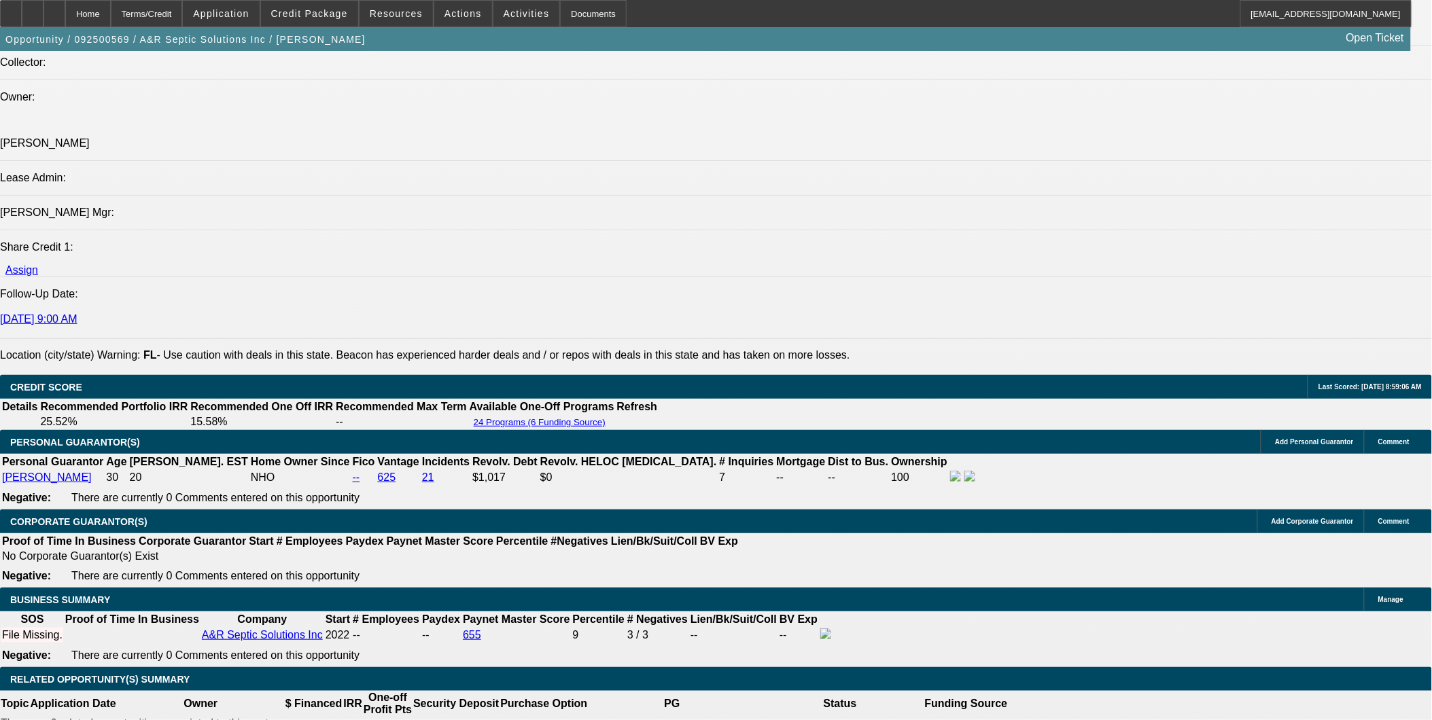
click at [321, 18] on span at bounding box center [309, 13] width 97 height 33
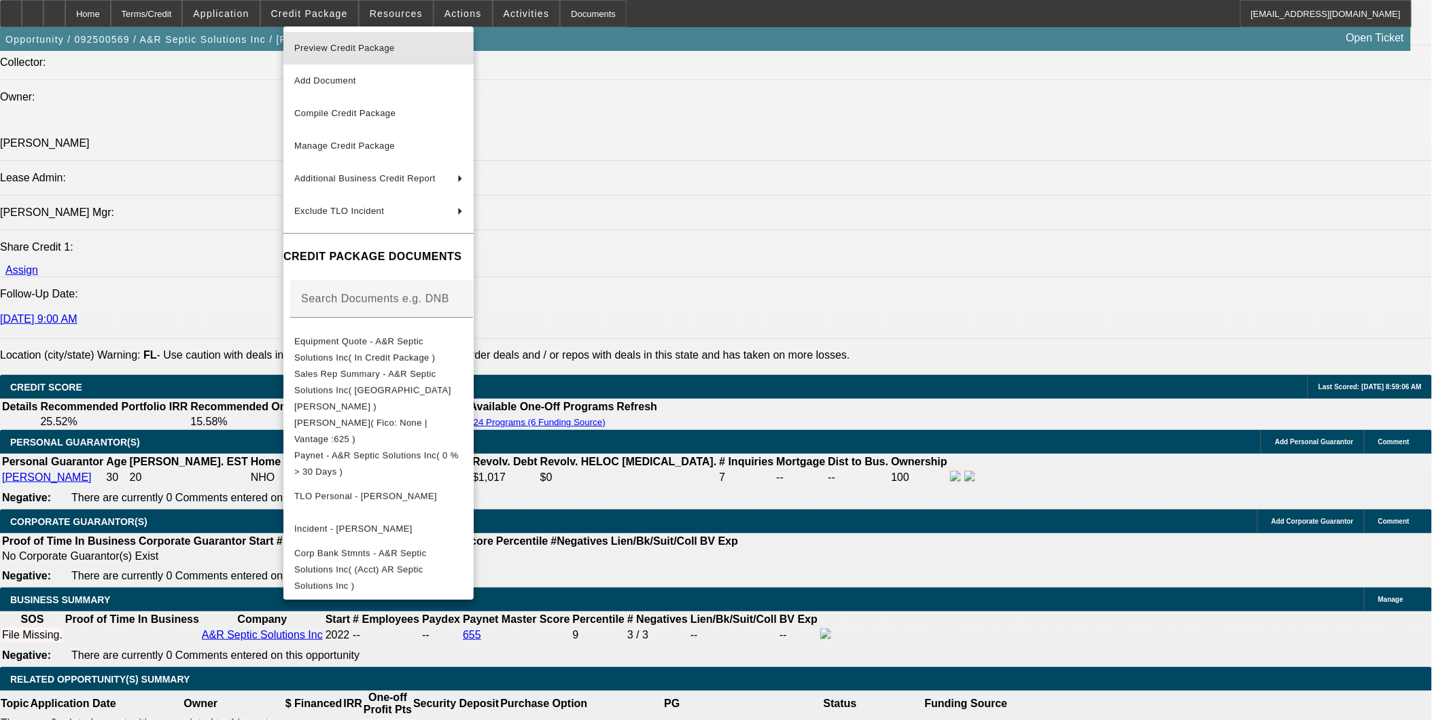
click at [333, 38] on button "Preview Credit Package" at bounding box center [378, 48] width 190 height 33
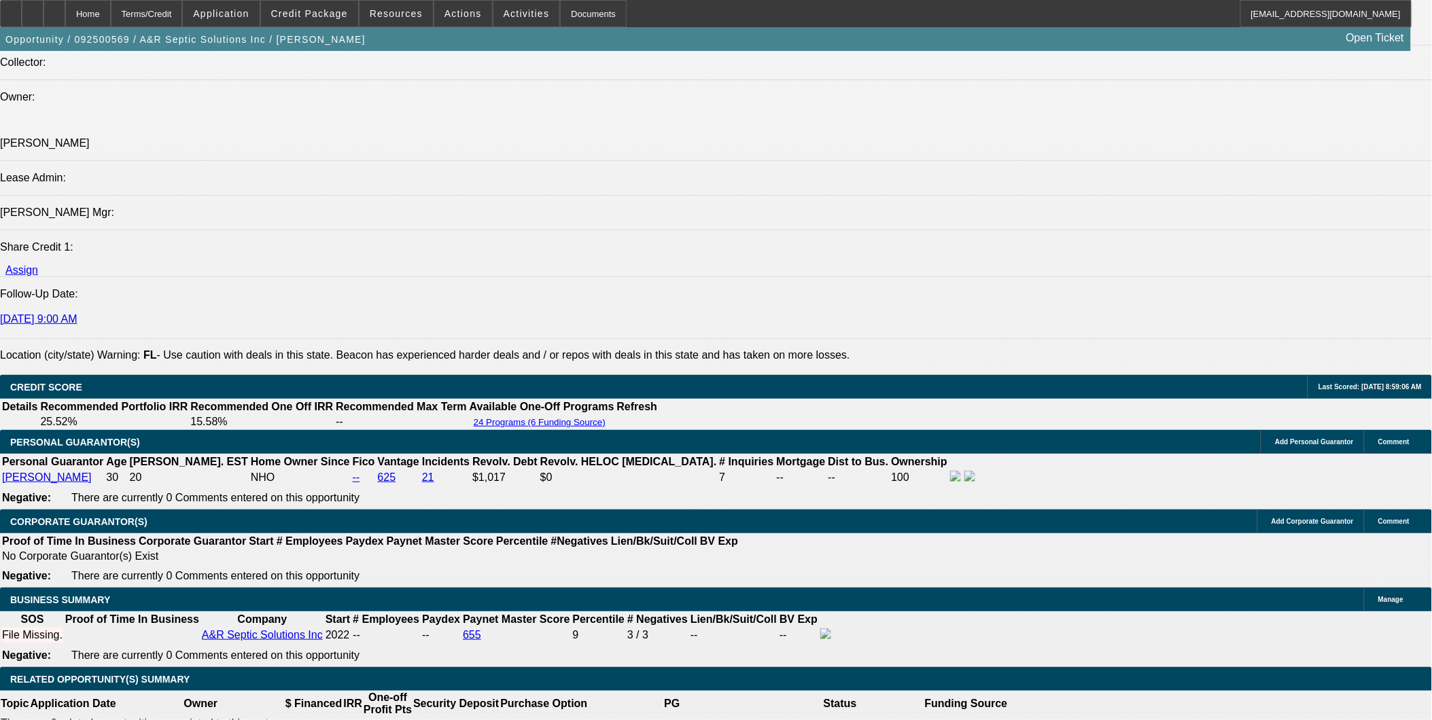
click at [314, 7] on span at bounding box center [309, 13] width 97 height 33
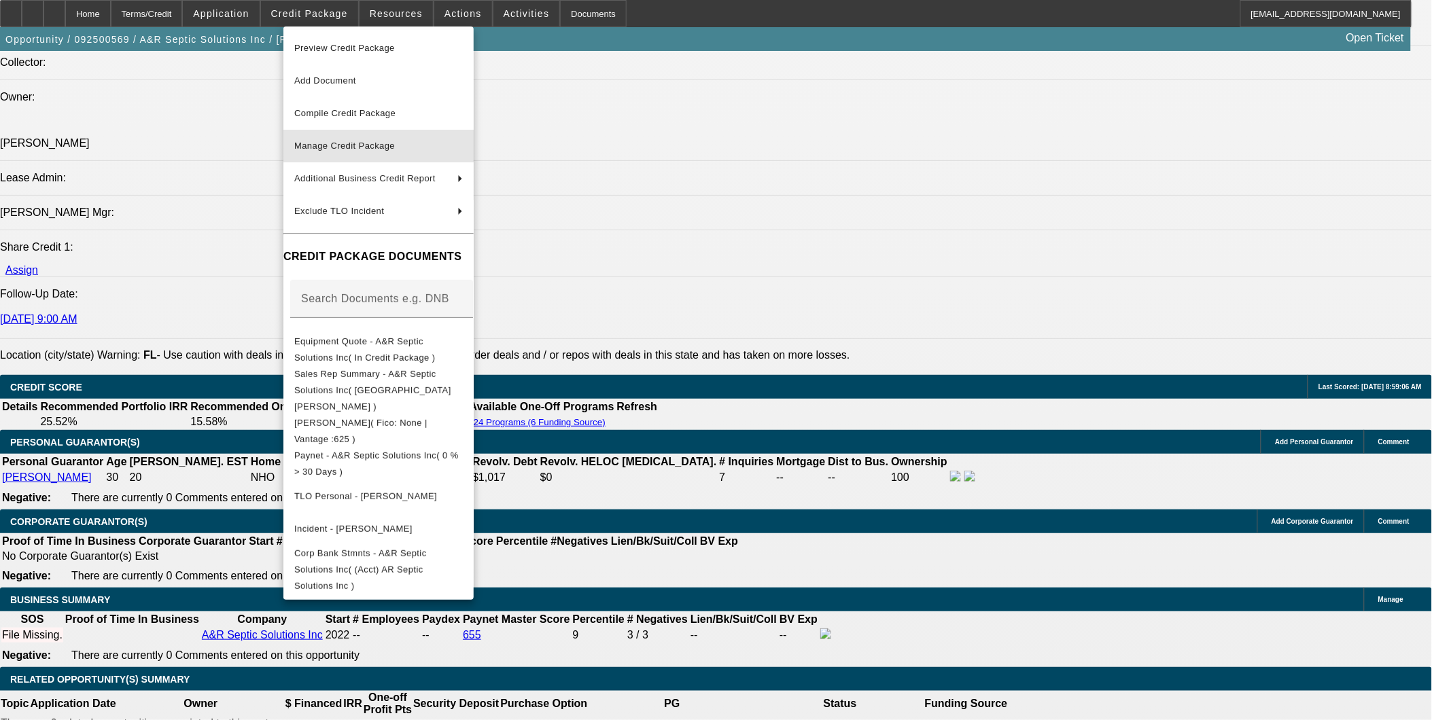
click at [391, 143] on span "Manage Credit Package" at bounding box center [344, 146] width 101 height 10
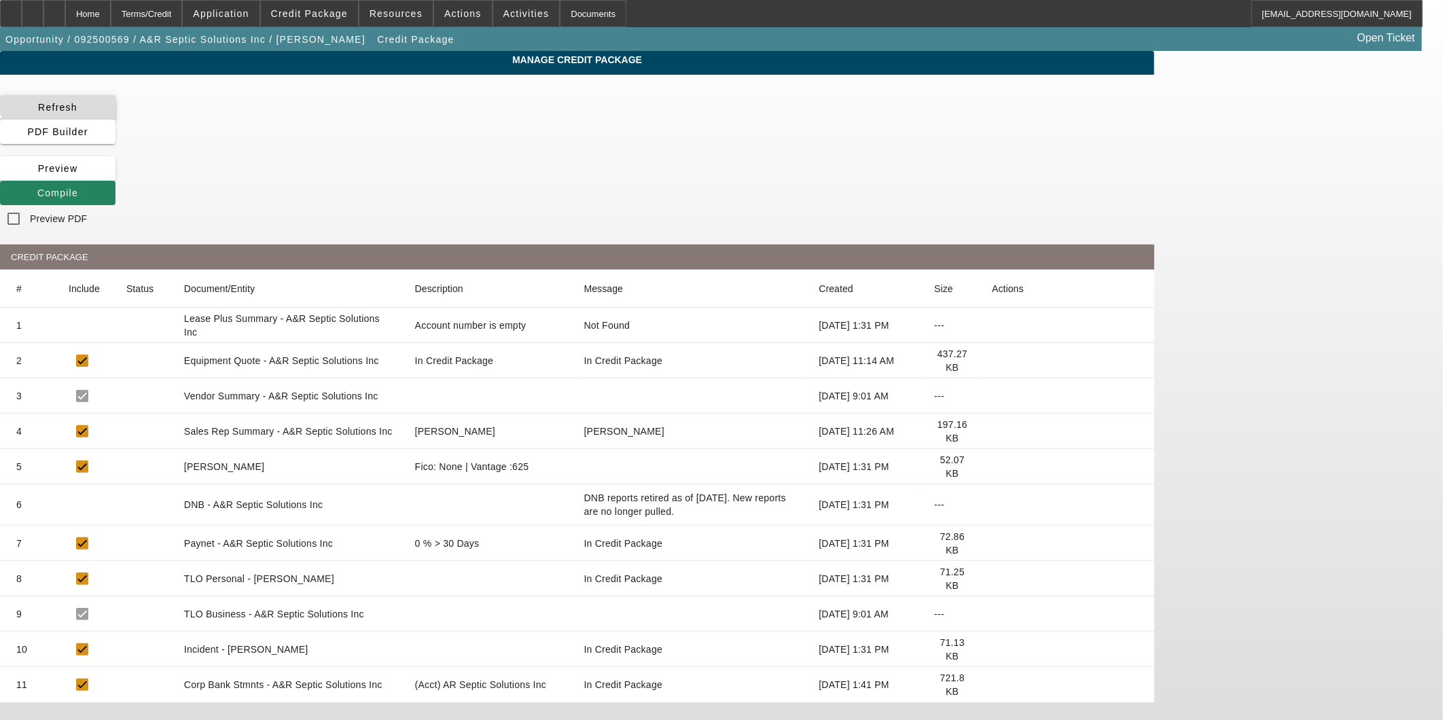
click at [77, 102] on span "Refresh" at bounding box center [57, 107] width 39 height 11
click at [37, 188] on icon at bounding box center [37, 193] width 0 height 11
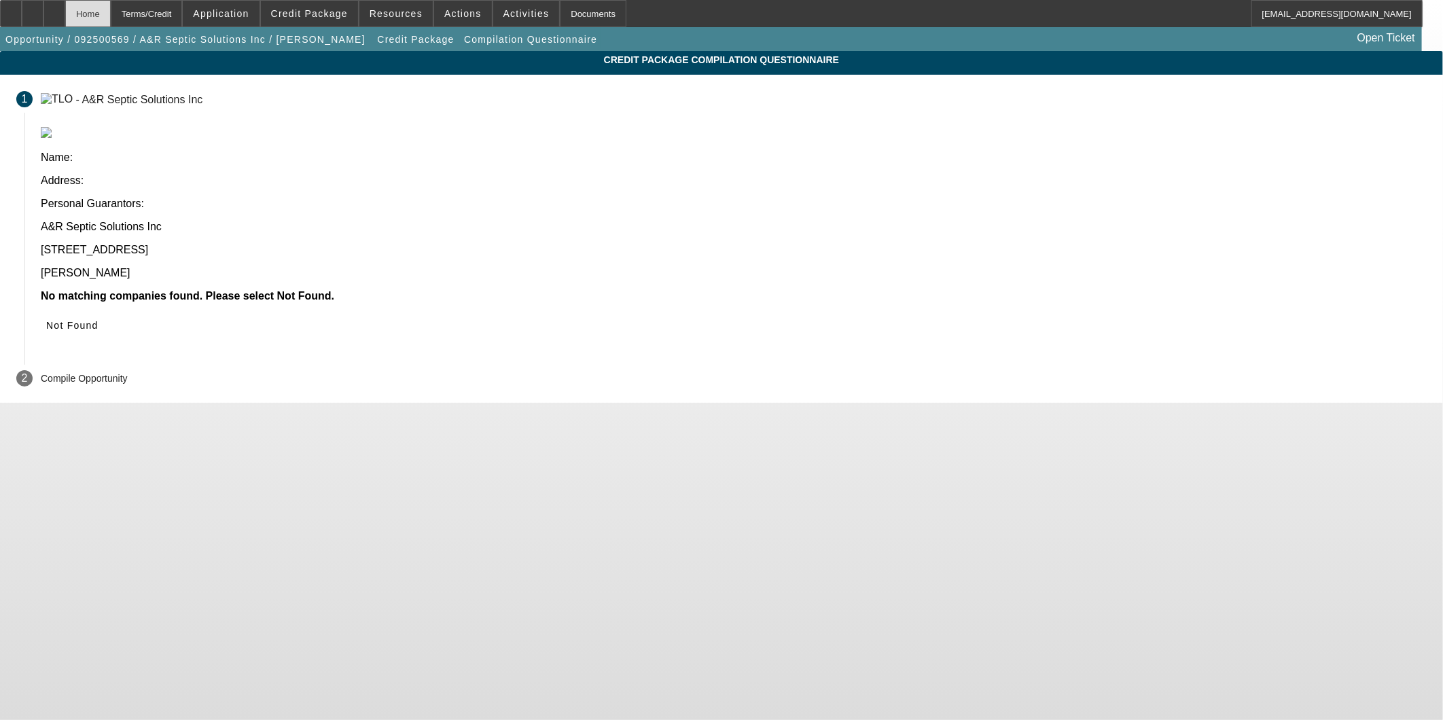
click at [111, 4] on div "Home" at bounding box center [88, 13] width 46 height 27
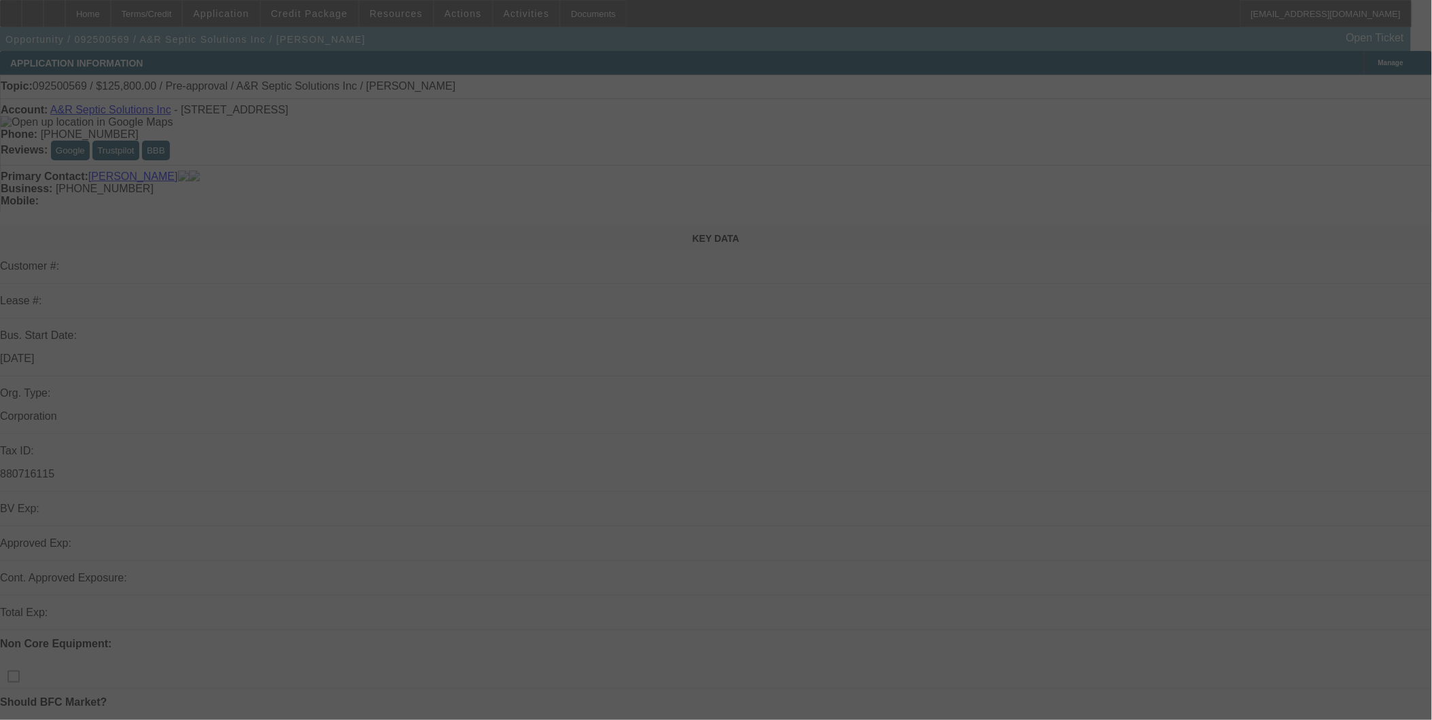
click at [340, 14] on div at bounding box center [716, 360] width 1432 height 720
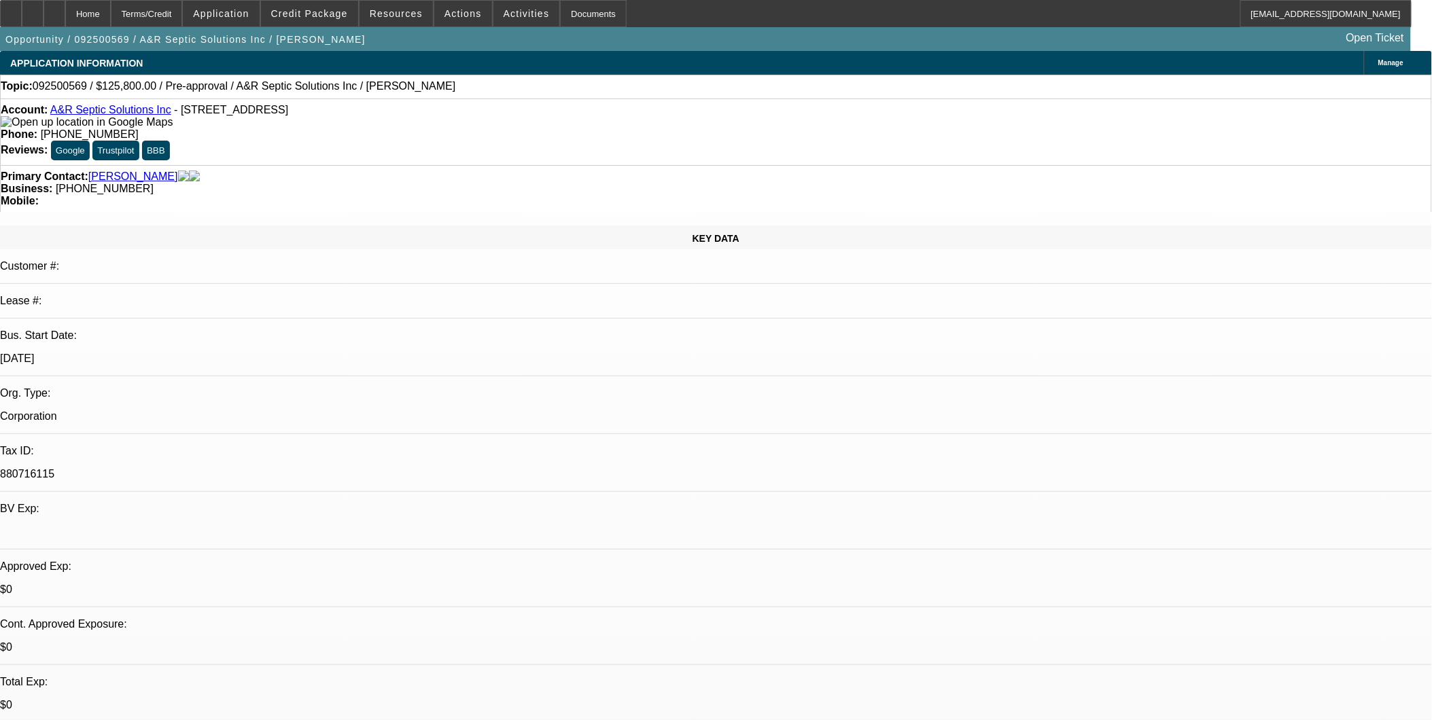
select select "0"
select select "2"
select select "0.1"
select select "4"
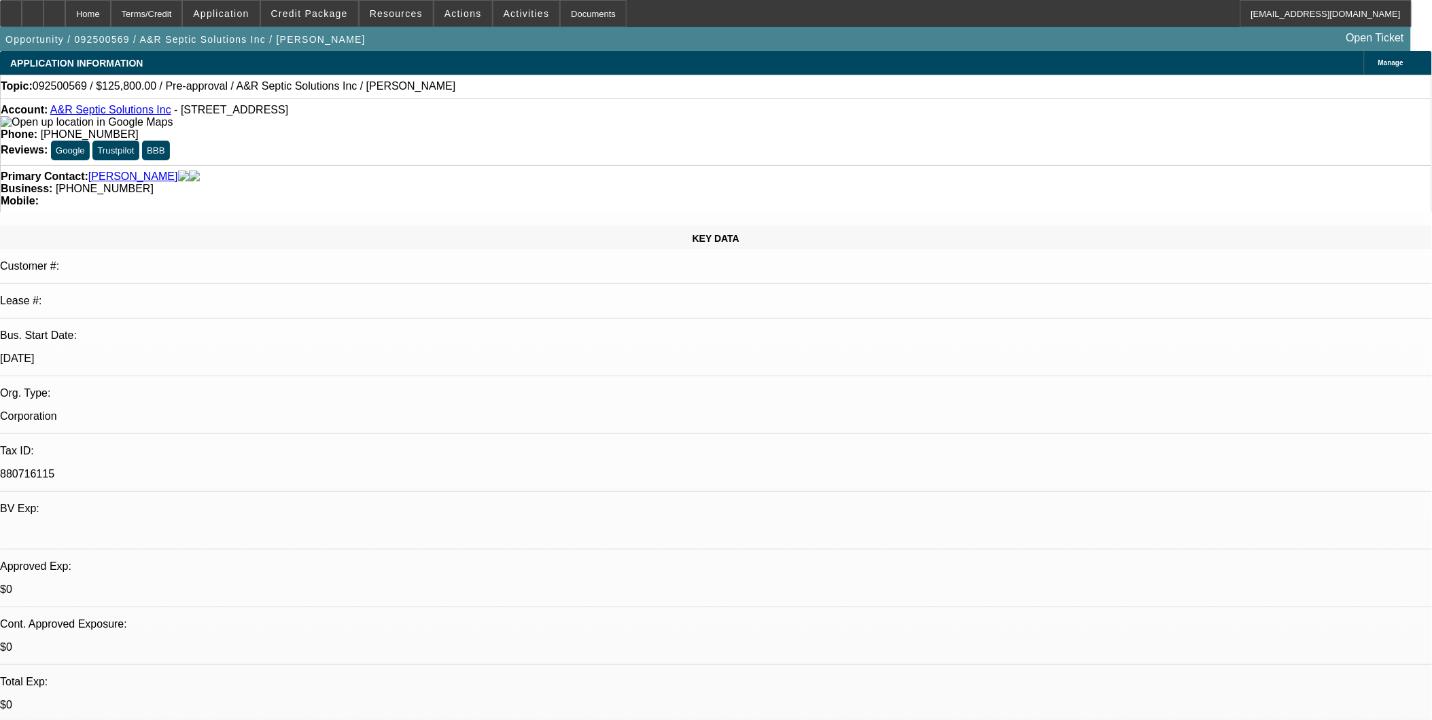
select select "0"
select select "2"
select select "0.1"
select select "4"
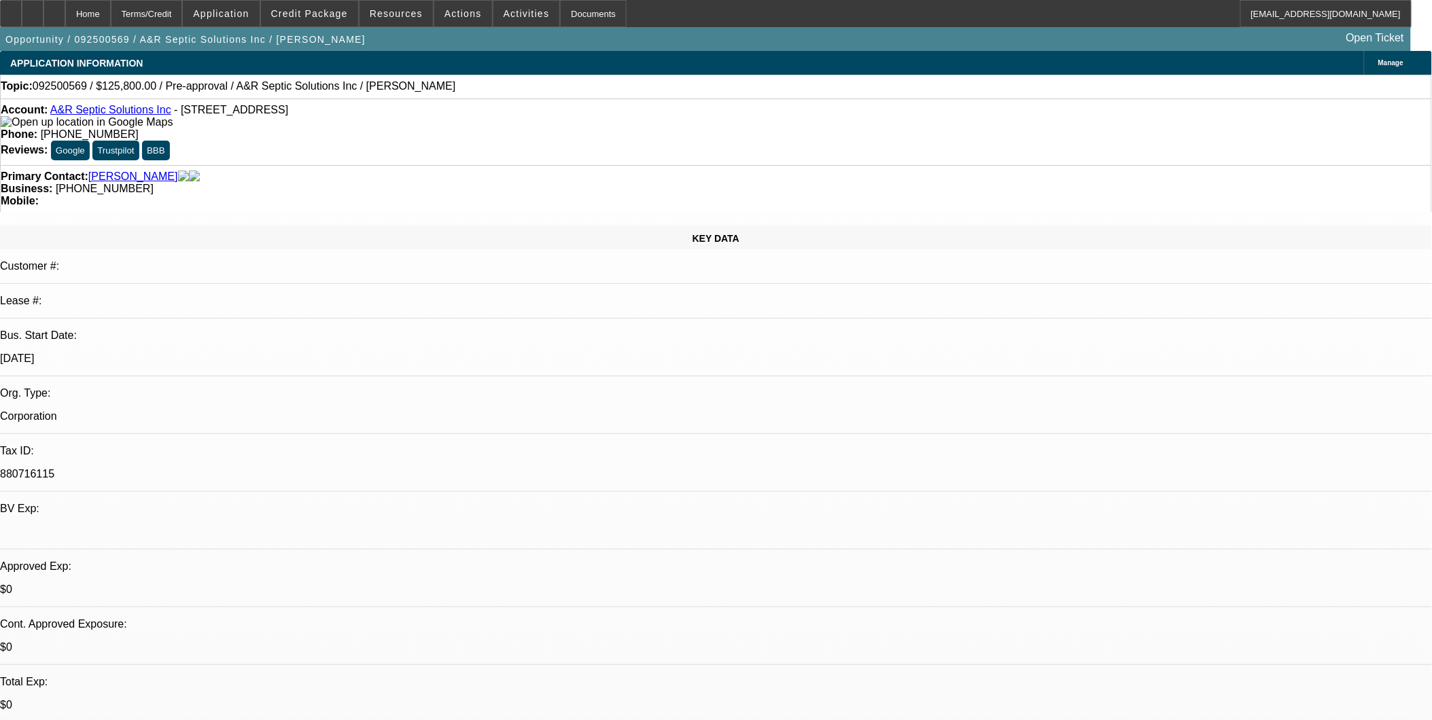
click at [340, 14] on span "Credit Package" at bounding box center [309, 13] width 77 height 11
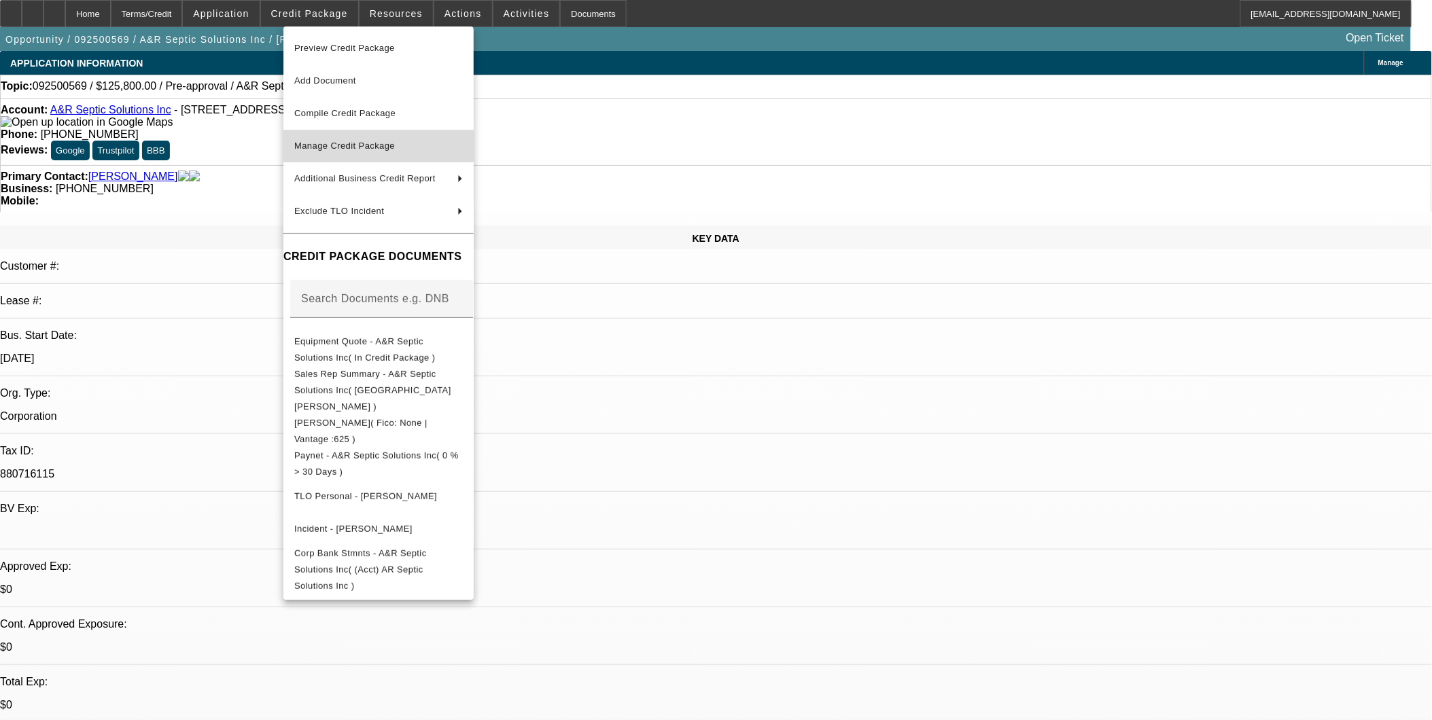
click at [368, 147] on span "Manage Credit Package" at bounding box center [344, 146] width 101 height 10
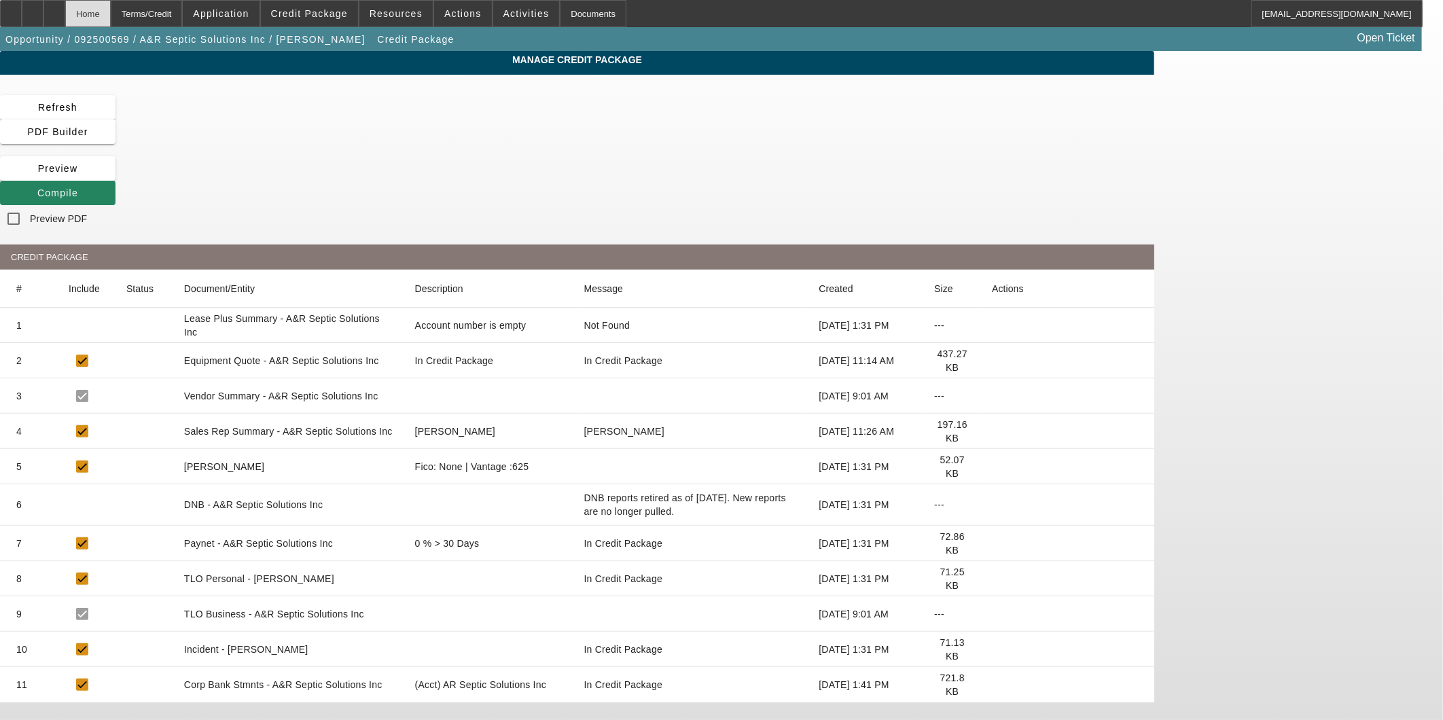
click at [111, 11] on div "Home" at bounding box center [88, 13] width 46 height 27
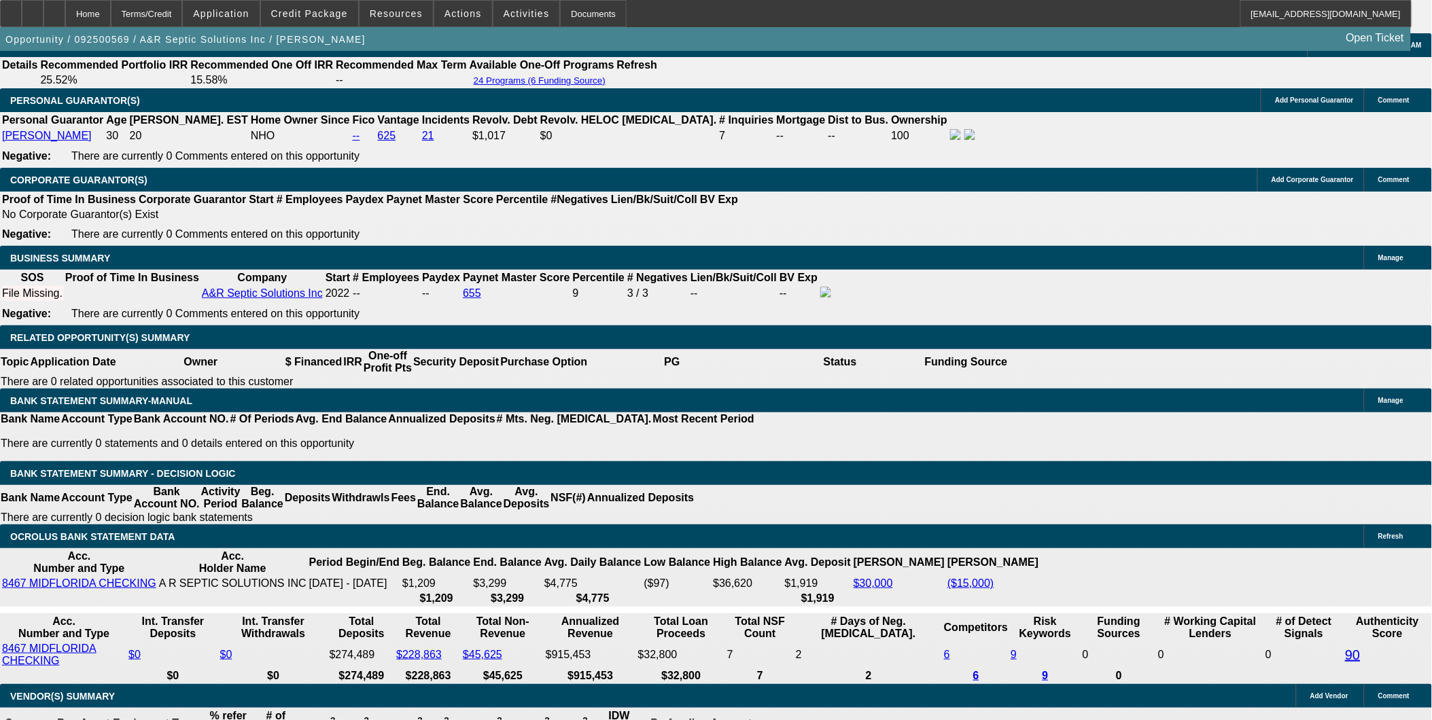
select select "0"
select select "2"
select select "0.1"
select select "4"
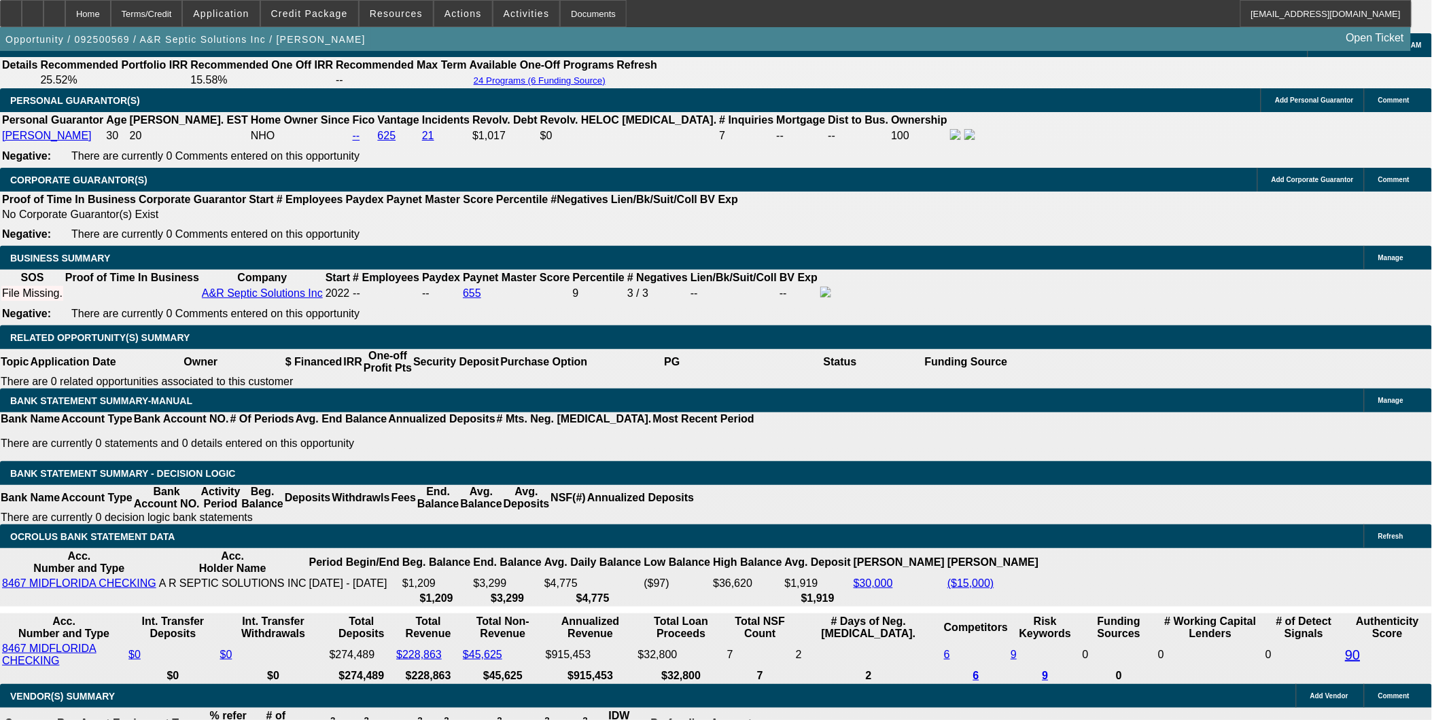
select select "0"
select select "2"
select select "0.1"
select select "4"
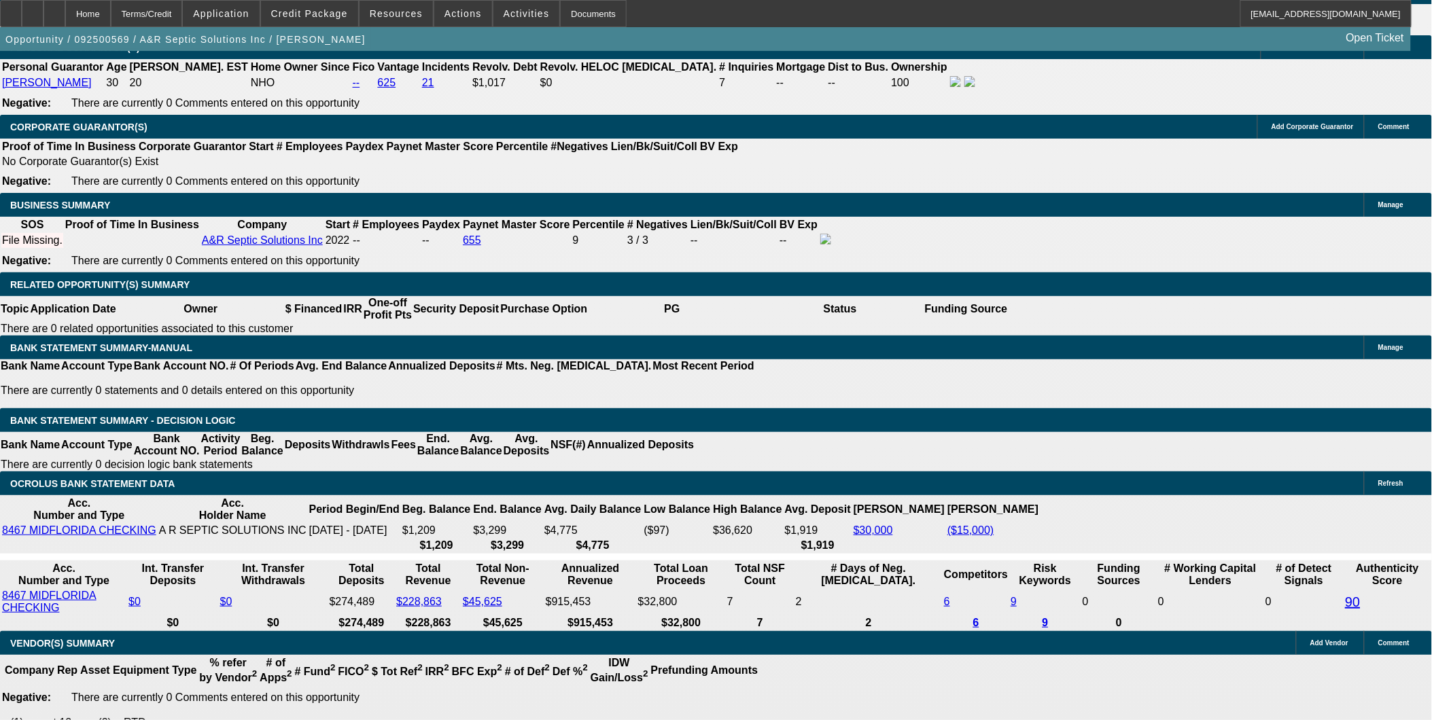
scroll to position [1862, 0]
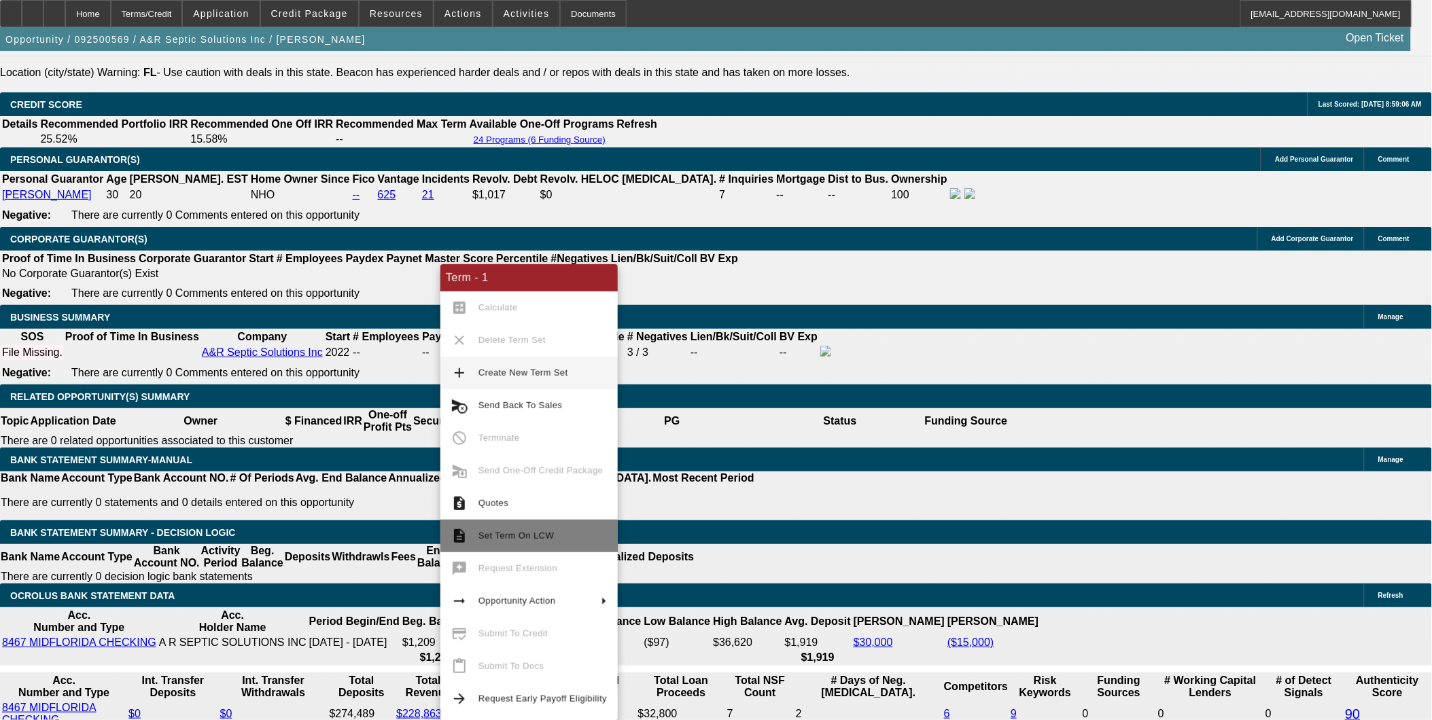
click at [518, 538] on span "Set Term On LCW" at bounding box center [515, 536] width 75 height 10
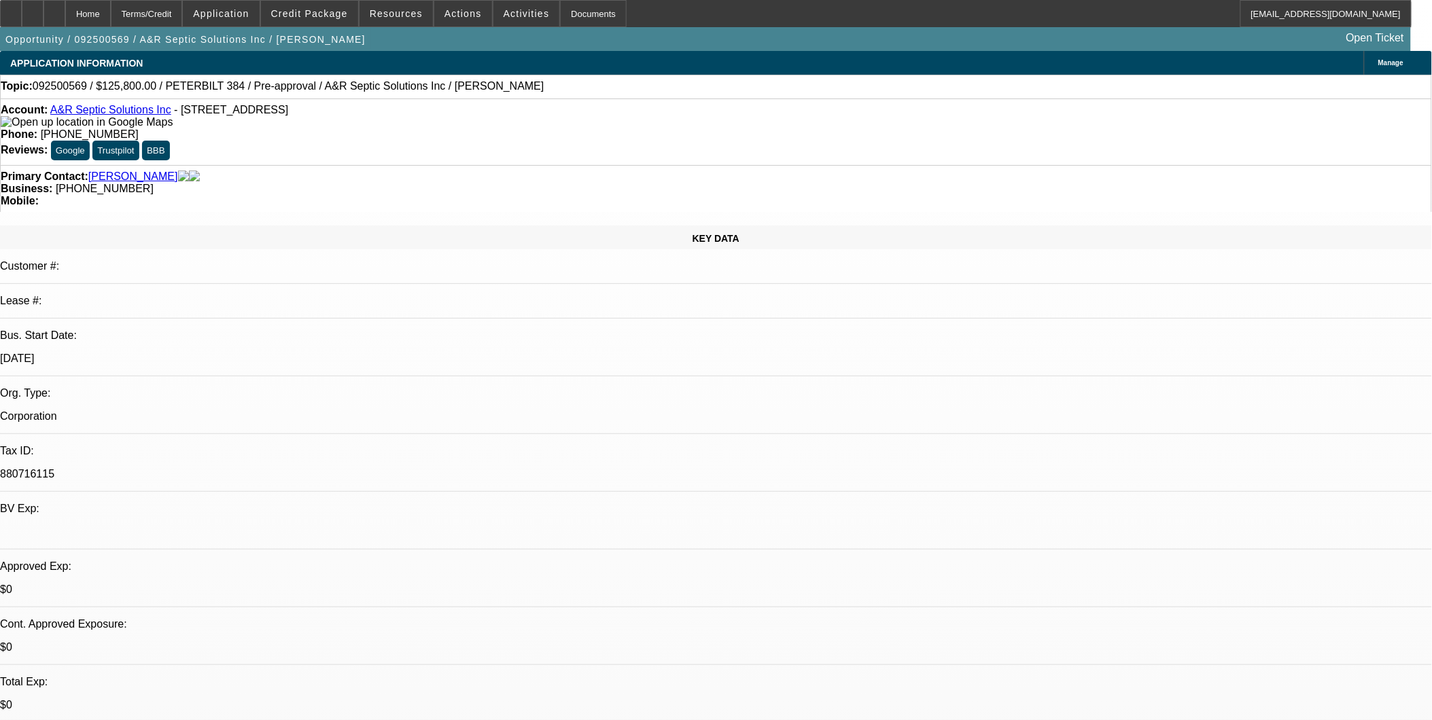
select select "0"
select select "2"
select select "0.1"
select select "0"
select select "2"
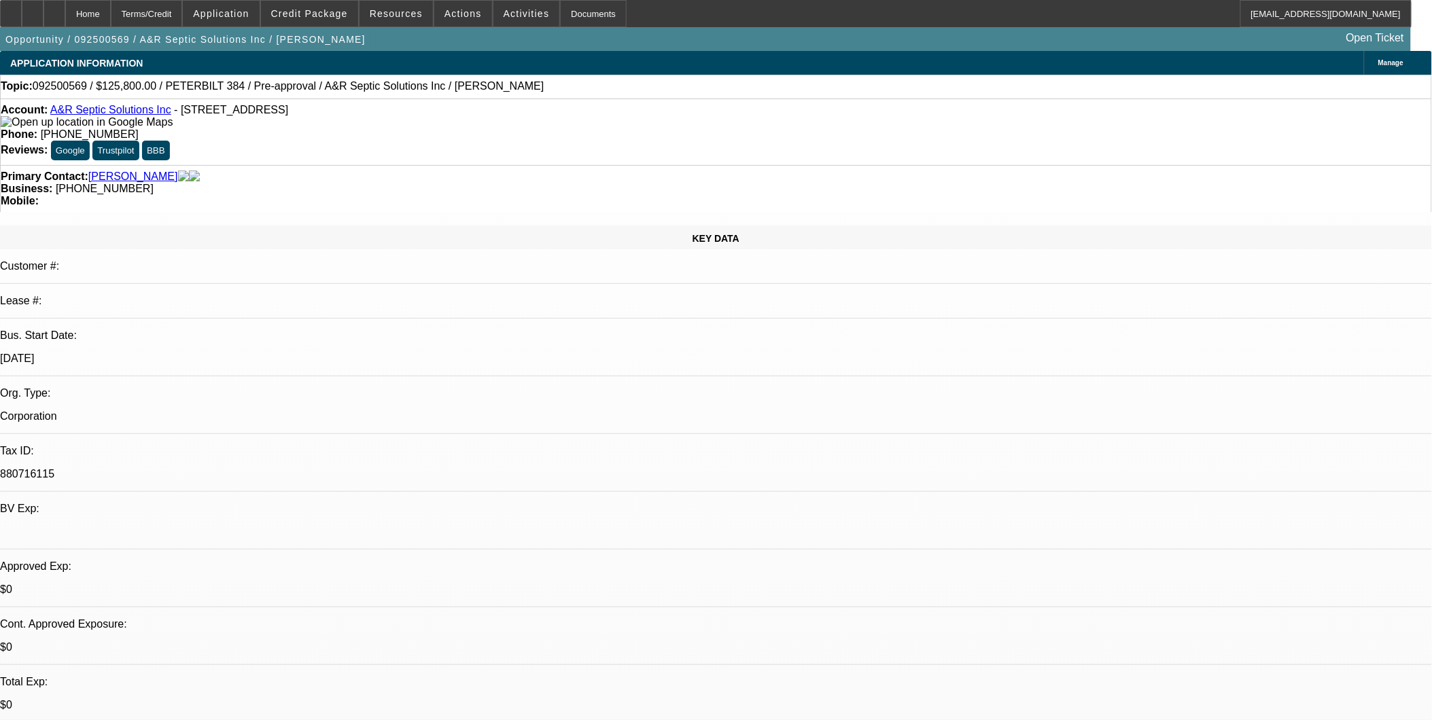
select select "0.1"
select select "1"
select select "2"
select select "4"
select select "1"
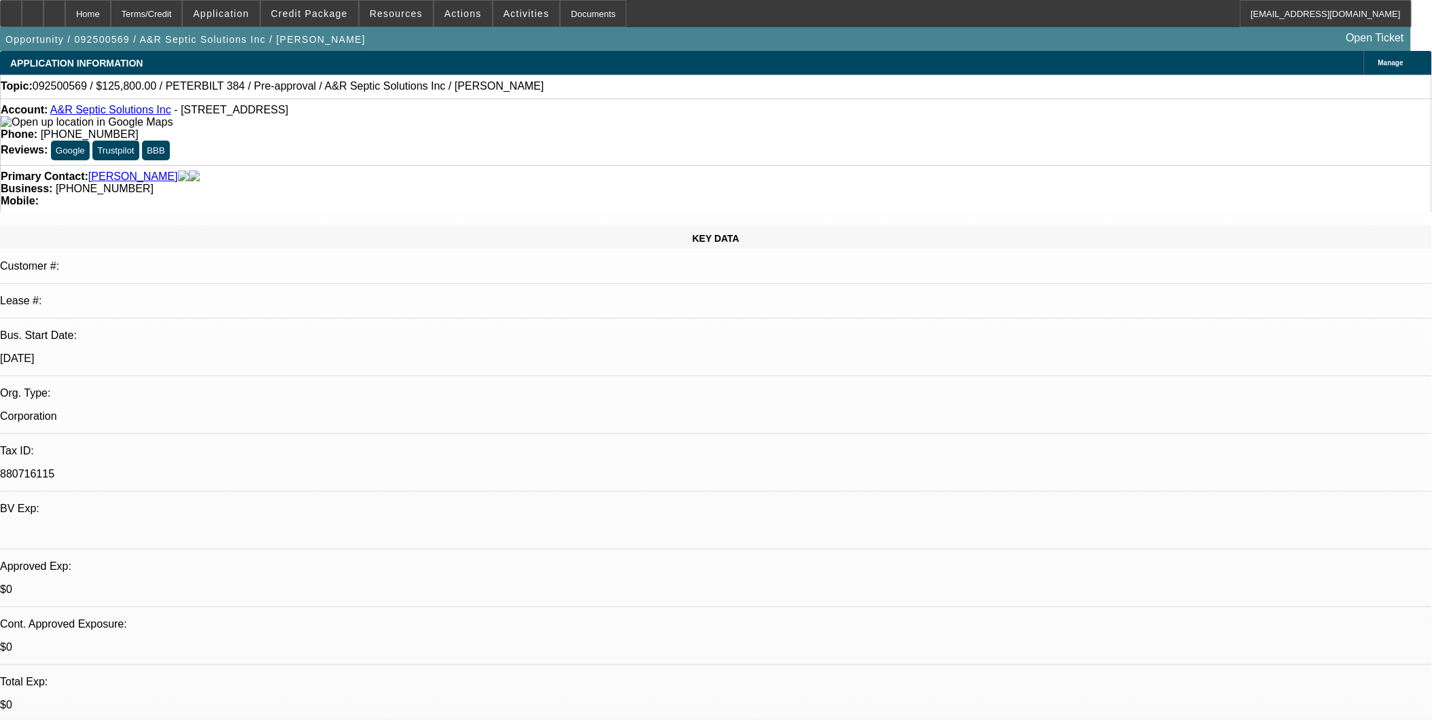
select select "2"
select select "4"
click at [334, 5] on span at bounding box center [309, 13] width 97 height 33
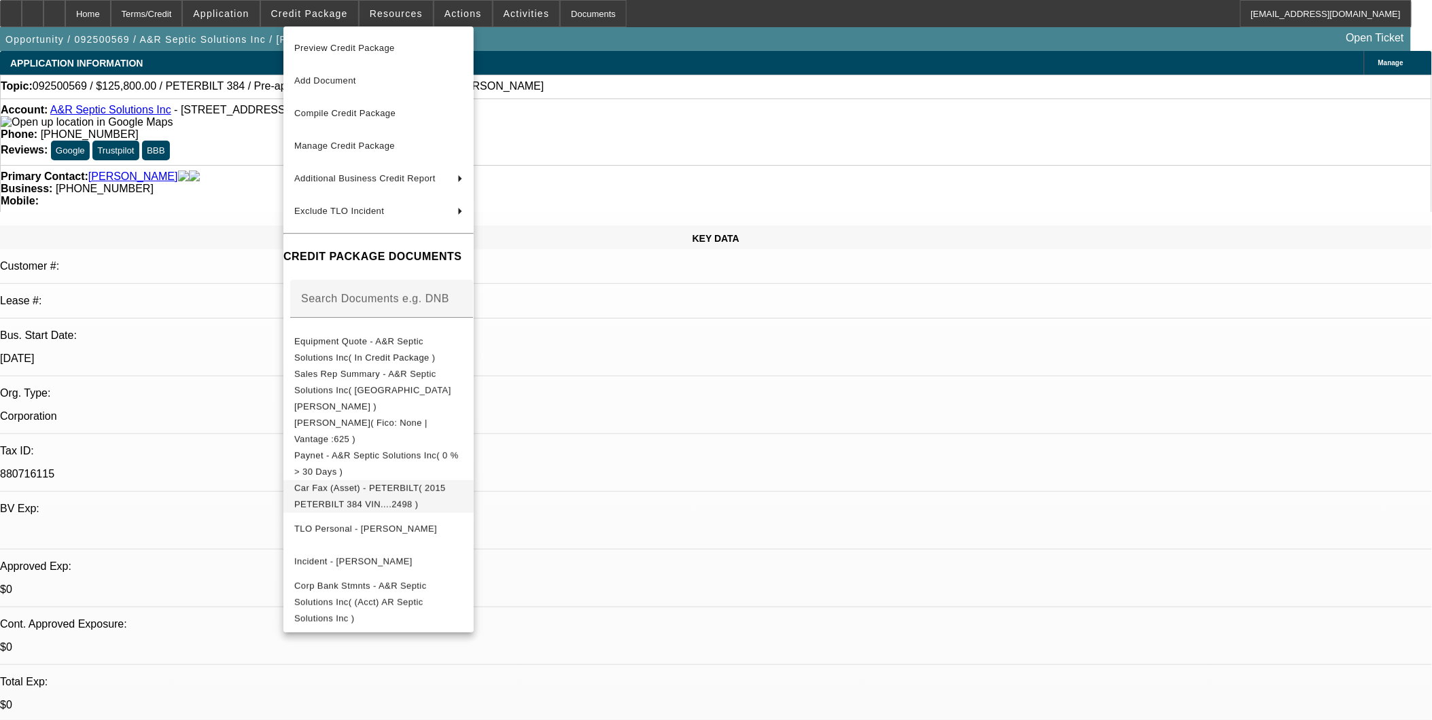
click at [446, 482] on span "Car Fax (Asset) - PETERBILT( 2015 PETERBILT 384 VIN....2498 )" at bounding box center [370, 495] width 152 height 27
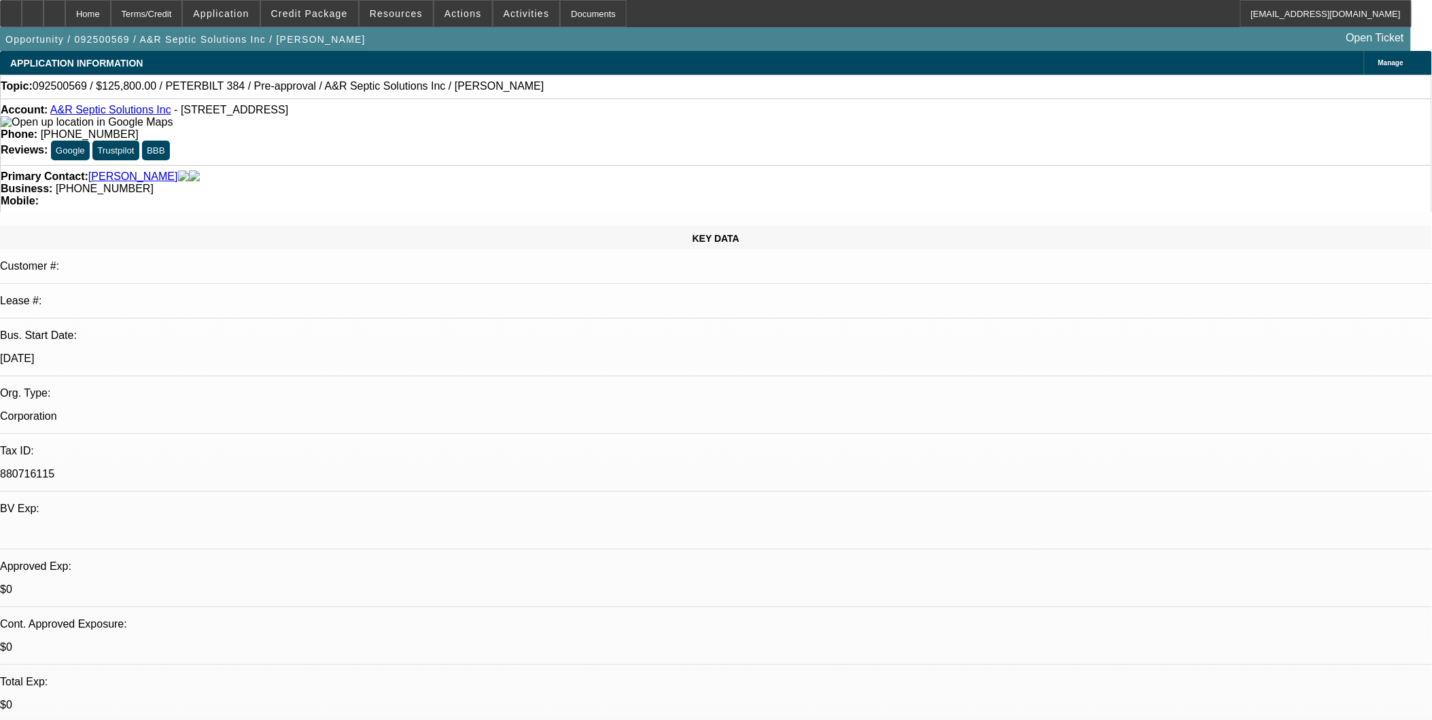
click at [147, 112] on link "A&R Septic Solutions Inc" at bounding box center [110, 110] width 121 height 12
select select "0"
select select "2"
select select "0.1"
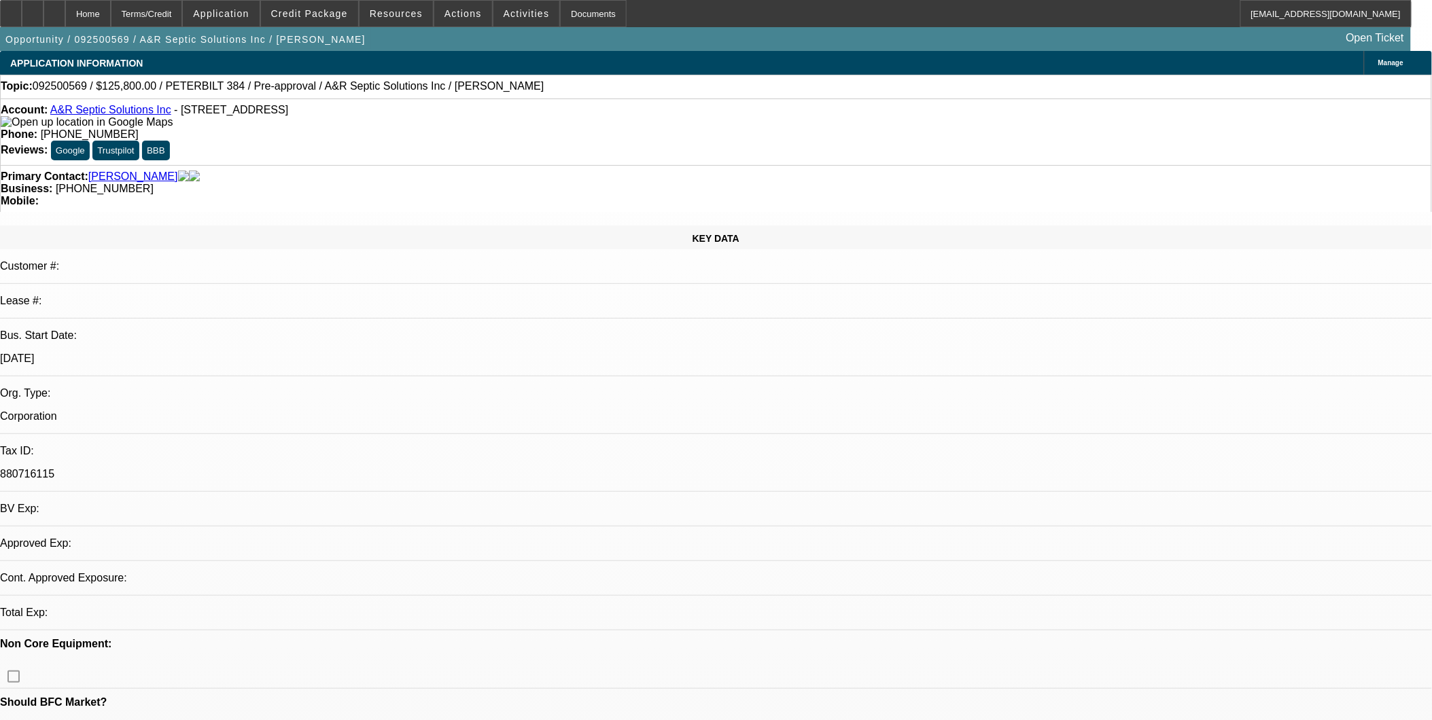
select select "0"
select select "2"
select select "0.1"
select select "1"
select select "2"
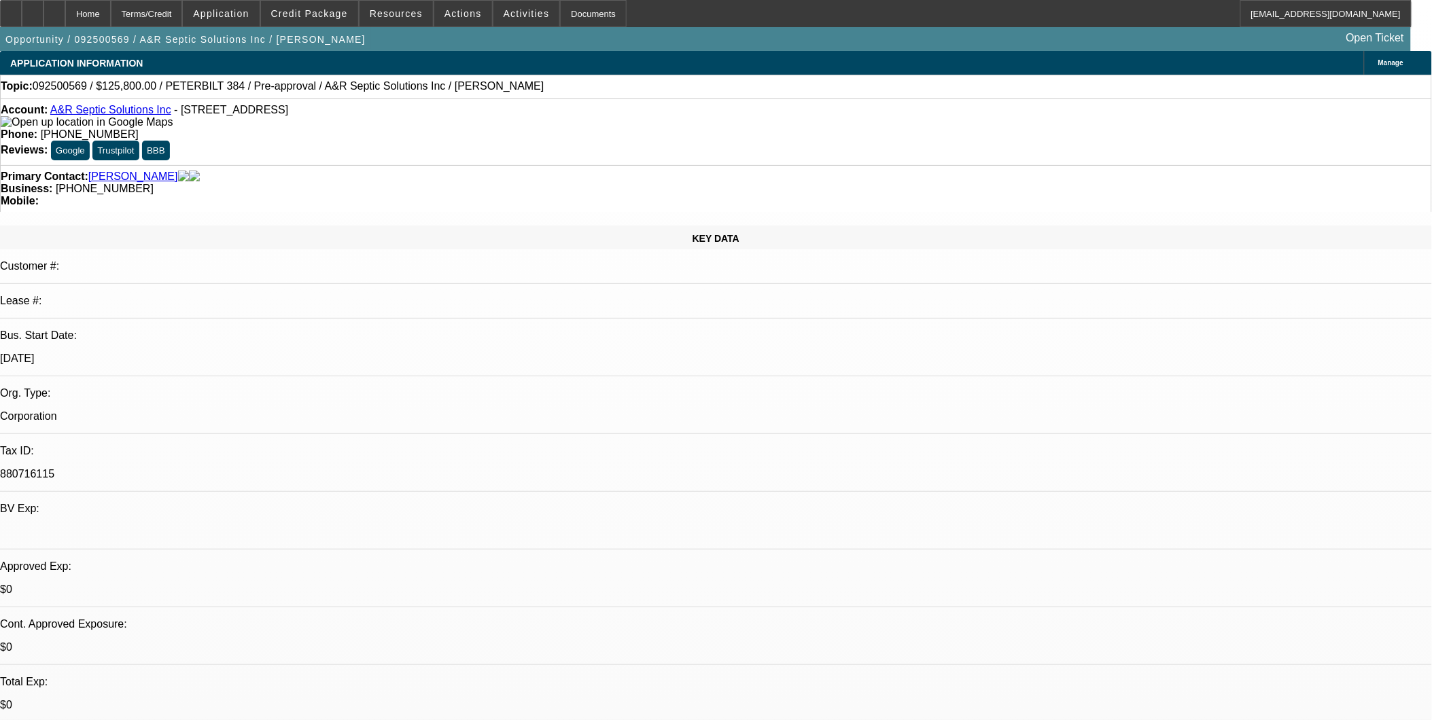
select select "4"
select select "1"
select select "2"
select select "4"
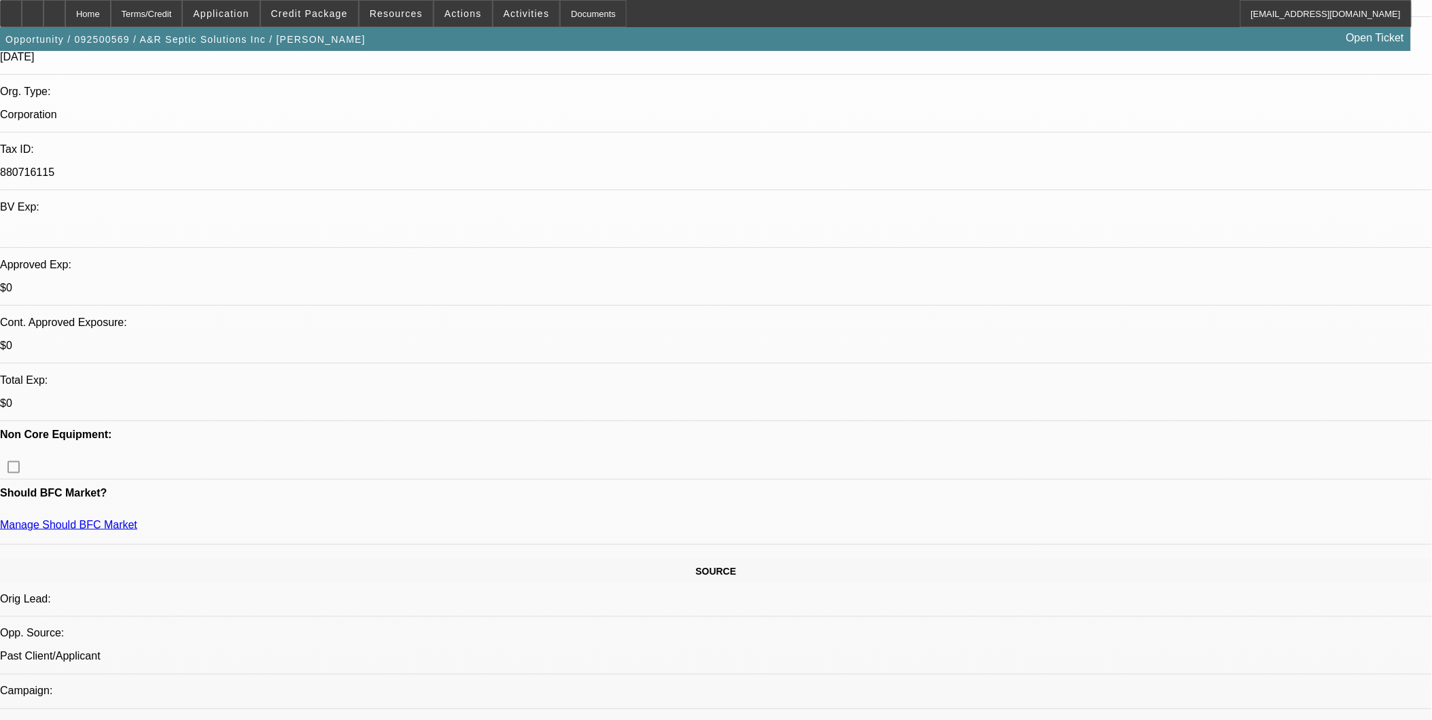
scroll to position [453, 0]
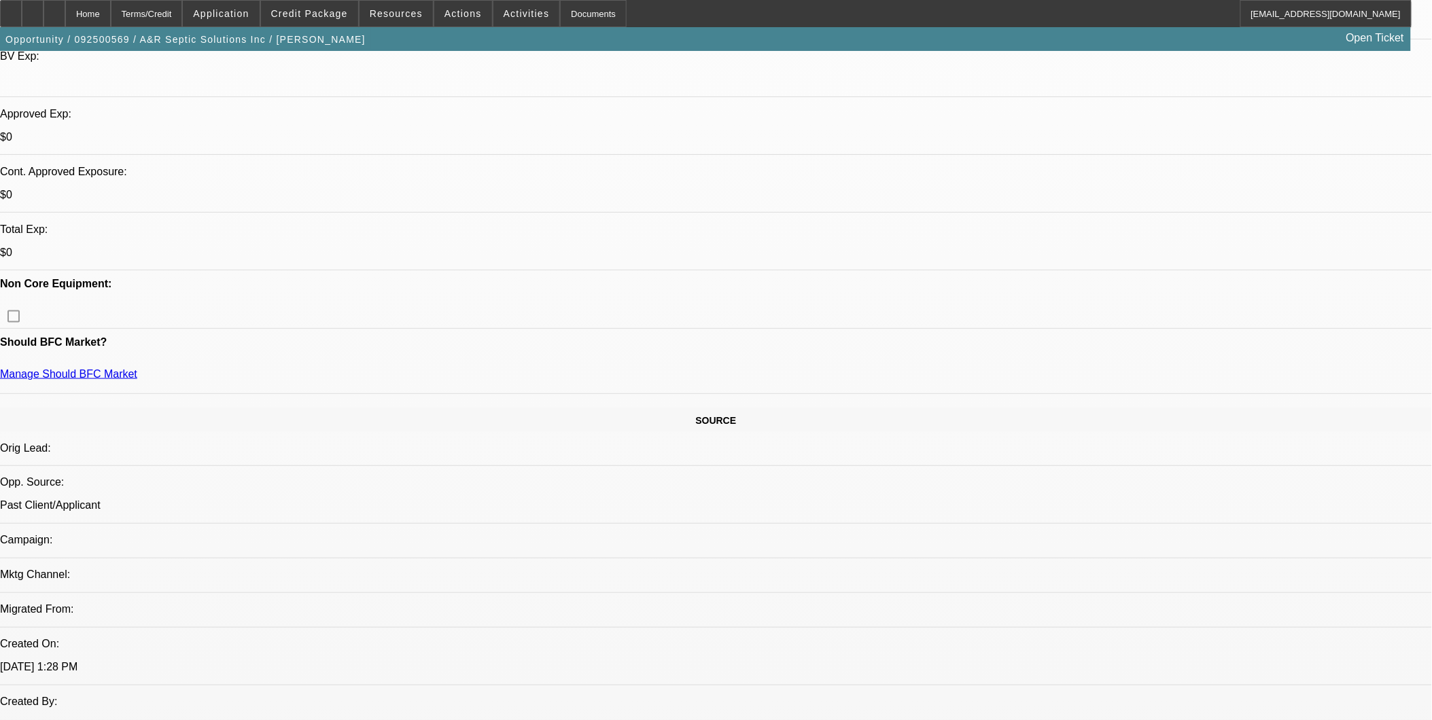
drag, startPoint x: 1159, startPoint y: 647, endPoint x: 1152, endPoint y: 634, distance: 14.6
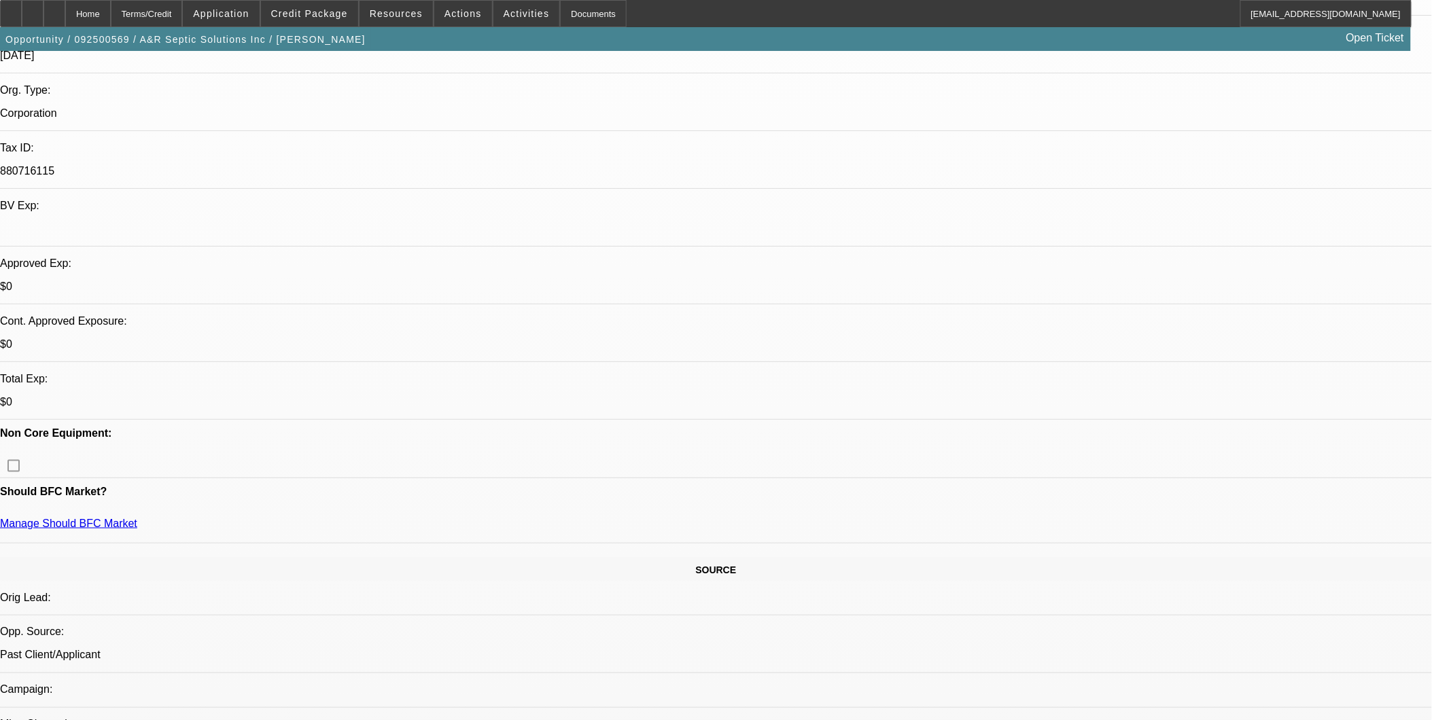
scroll to position [302, 0]
click at [248, 14] on span "Application" at bounding box center [221, 13] width 56 height 11
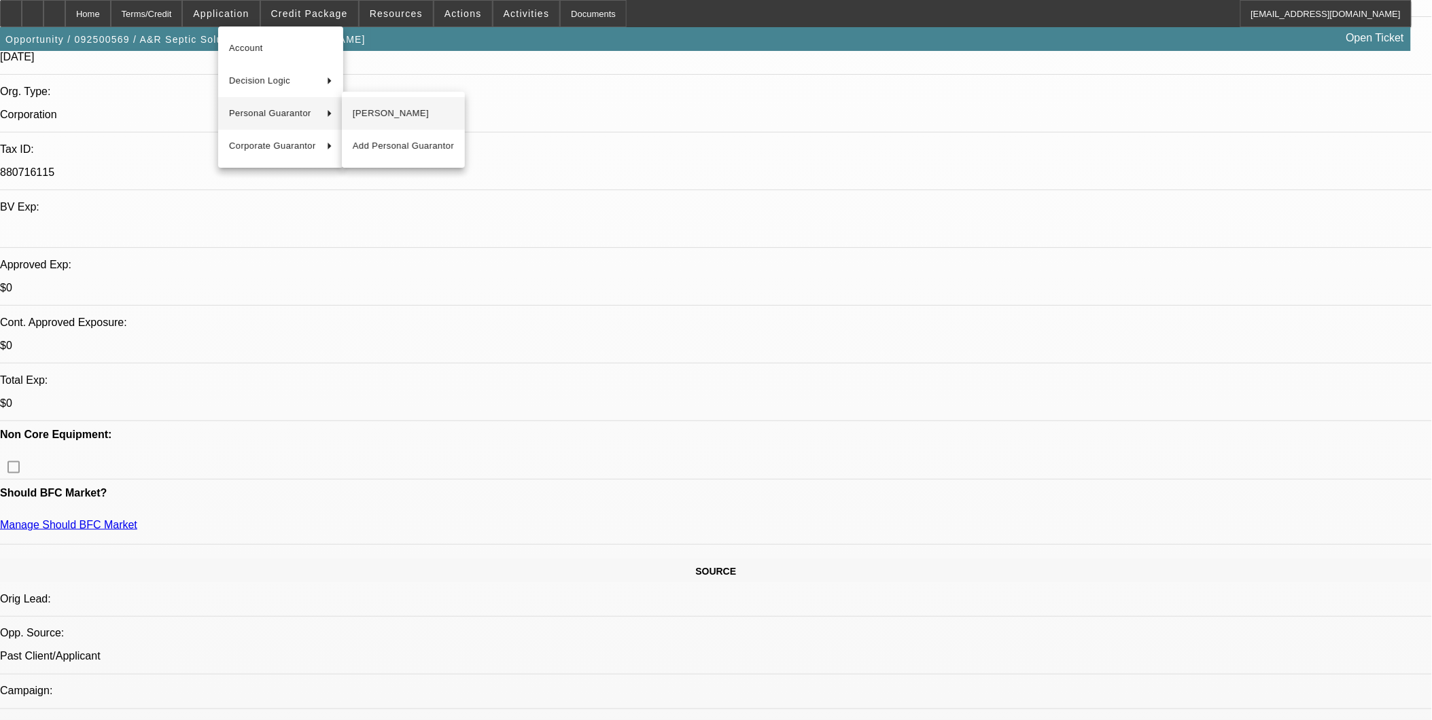
click at [368, 117] on span "[PERSON_NAME]" at bounding box center [403, 113] width 101 height 16
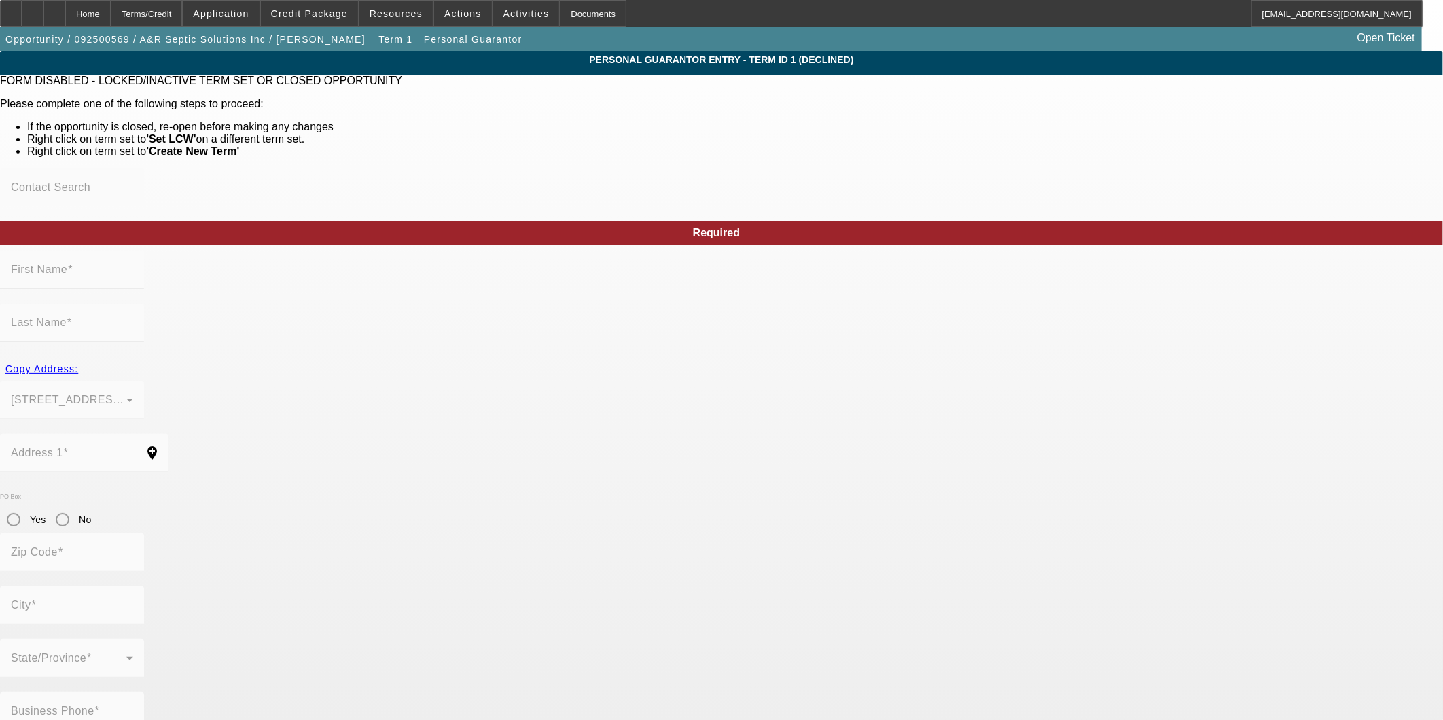
type input "[PERSON_NAME]"
type input "16 sundance dr"
radio input "true"
type input "33884"
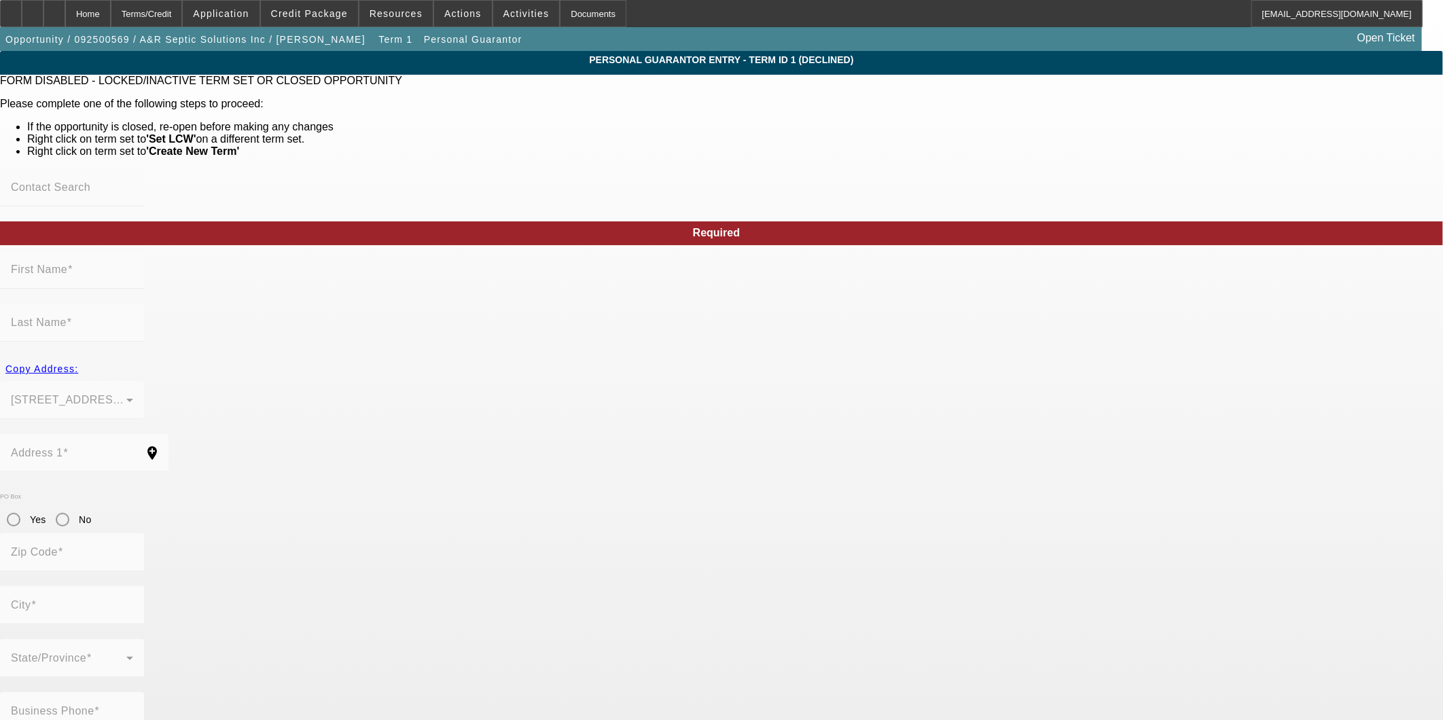
type input "winterhaven"
type input "[PHONE_NUMBER]"
type input "100"
type input "595-53-1658"
type input "[PERSON_NAME][EMAIL_ADDRESS][DOMAIN_NAME]"
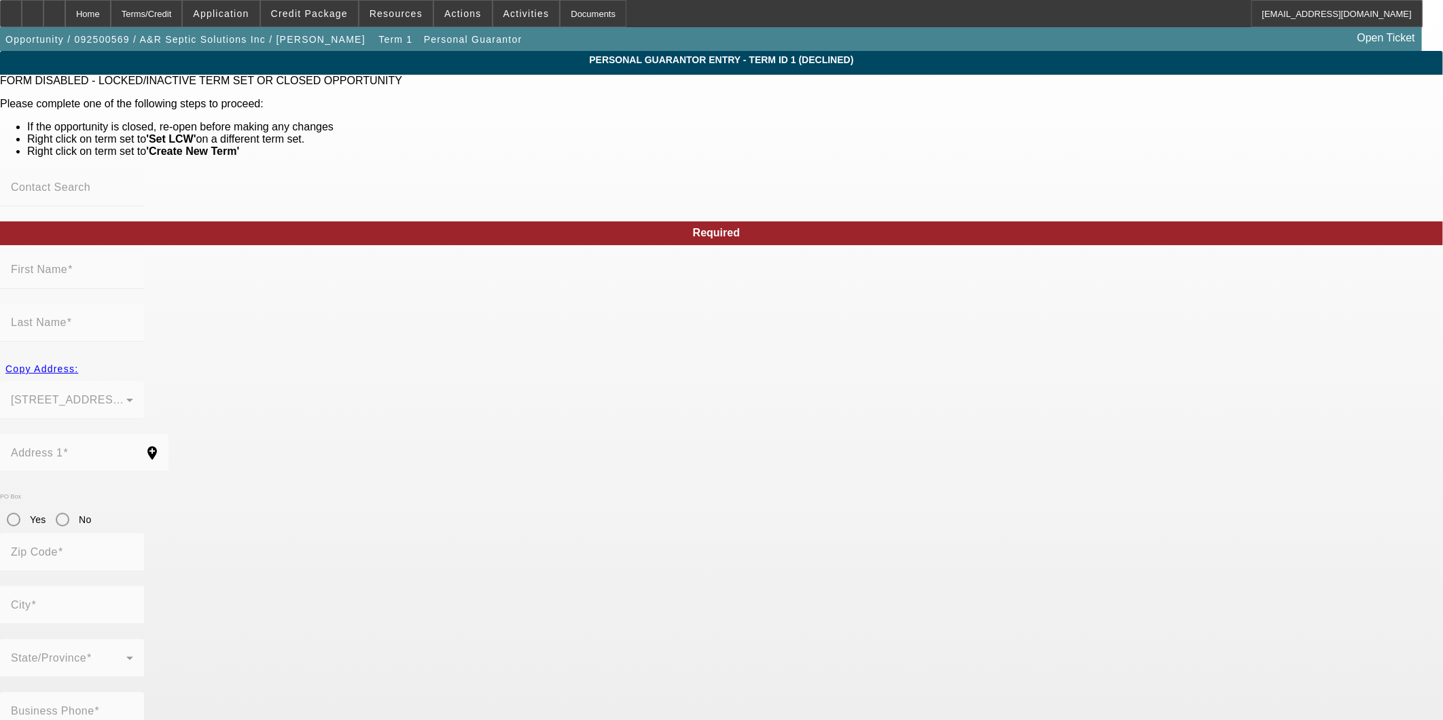
type input "[PHONE_NUMBER]"
click at [111, 18] on div "Home" at bounding box center [88, 13] width 46 height 27
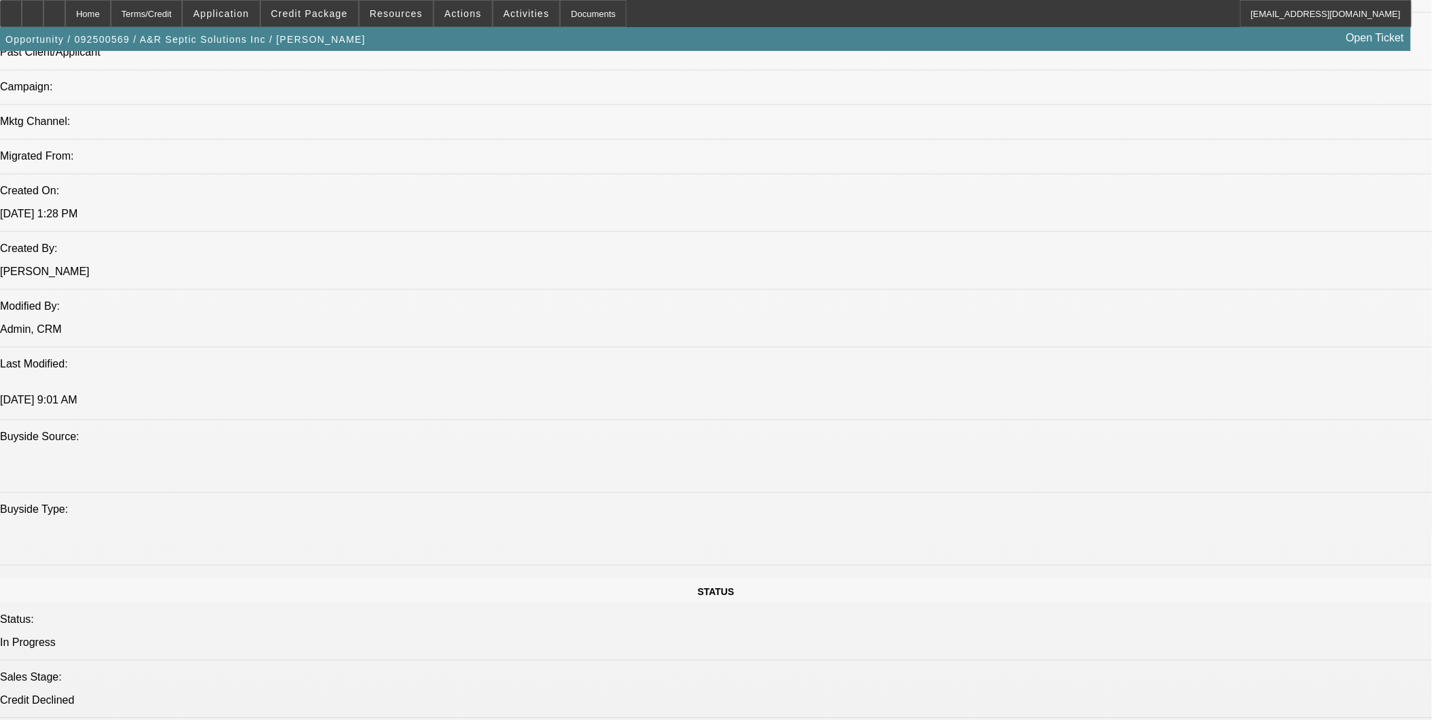
select select "0"
select select "2"
select select "0.1"
select select "4"
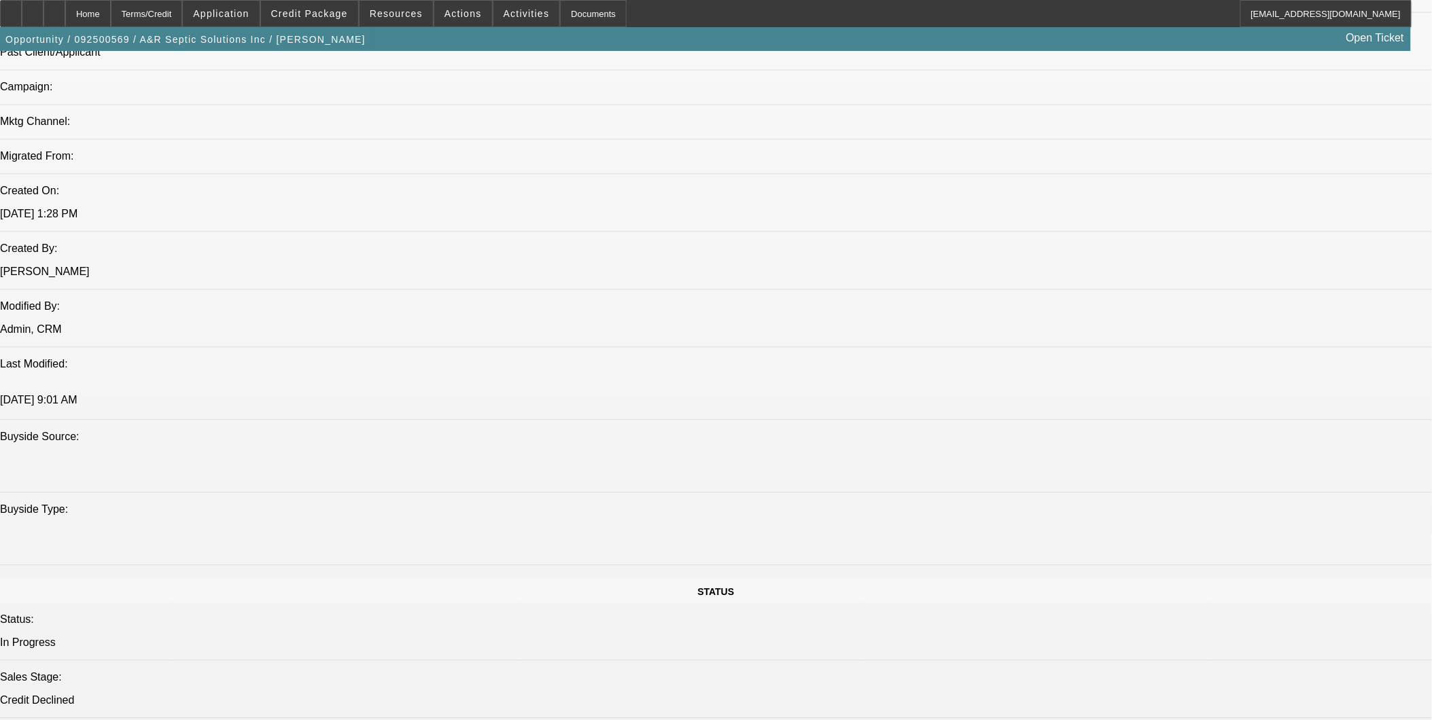
select select "0"
select select "2"
select select "0.1"
select select "4"
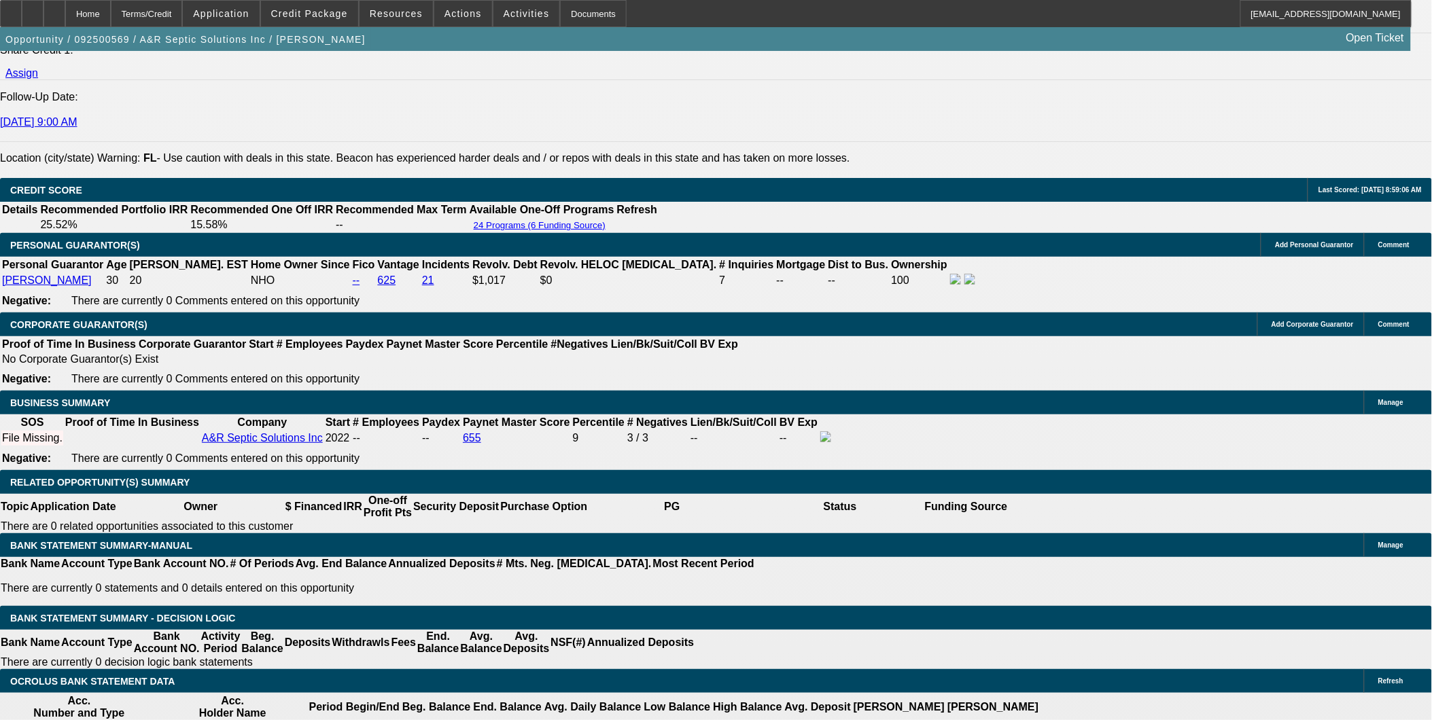
scroll to position [1778, 0]
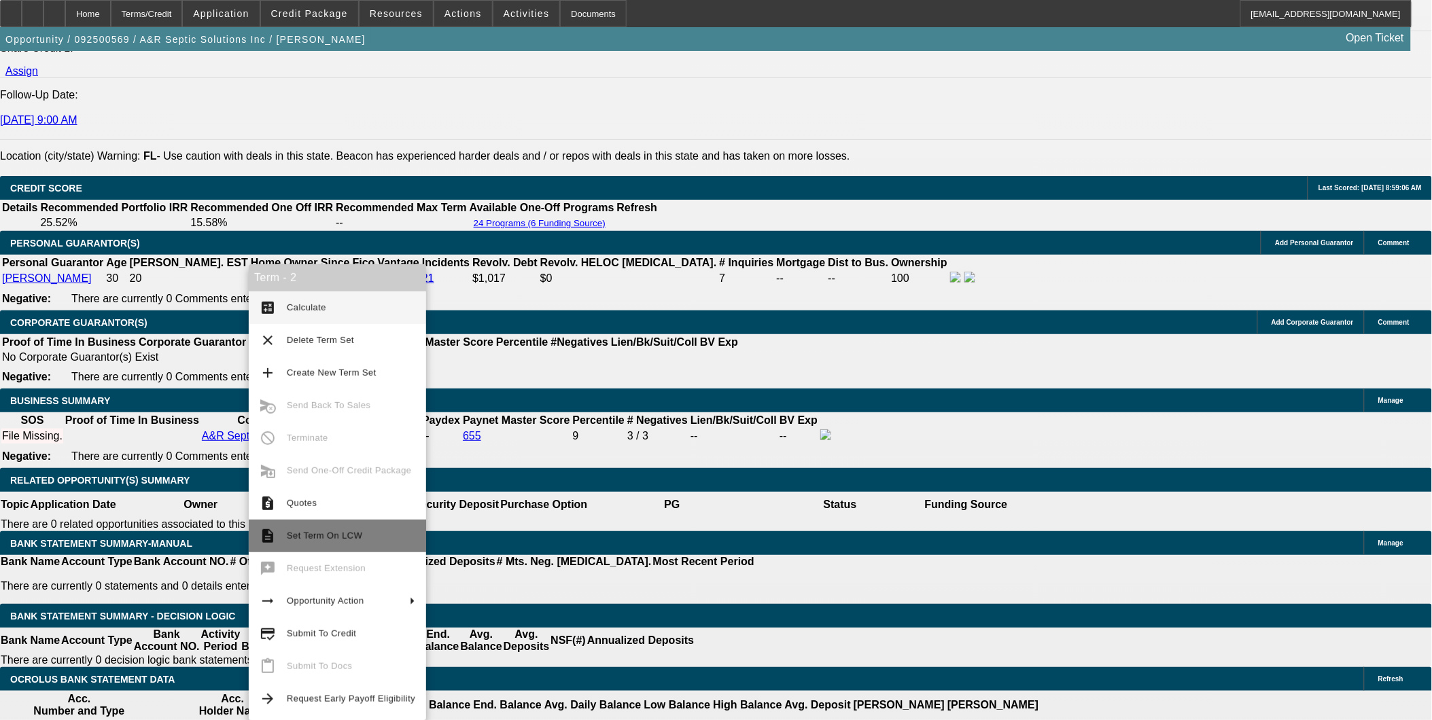
click at [301, 531] on span "Set Term On LCW" at bounding box center [324, 536] width 75 height 10
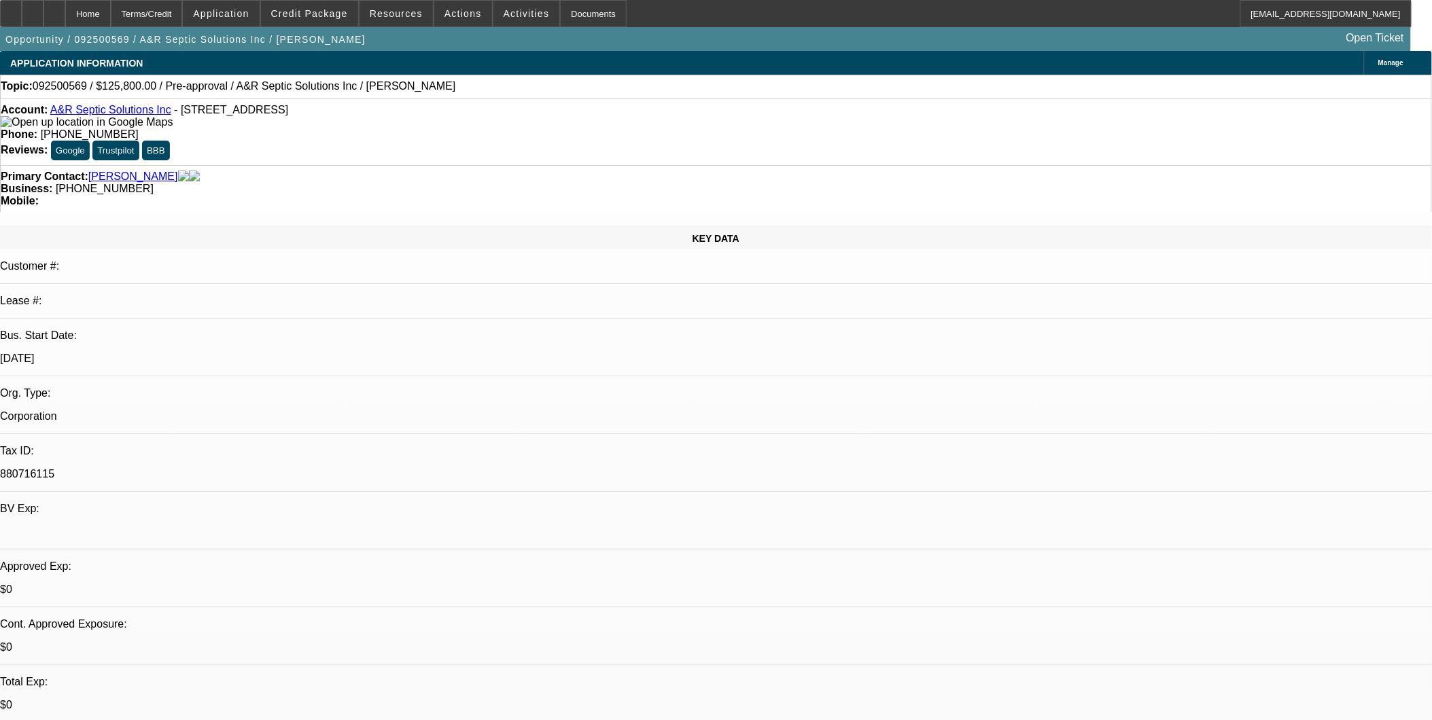
select select "0"
select select "2"
select select "0.1"
select select "0"
select select "2"
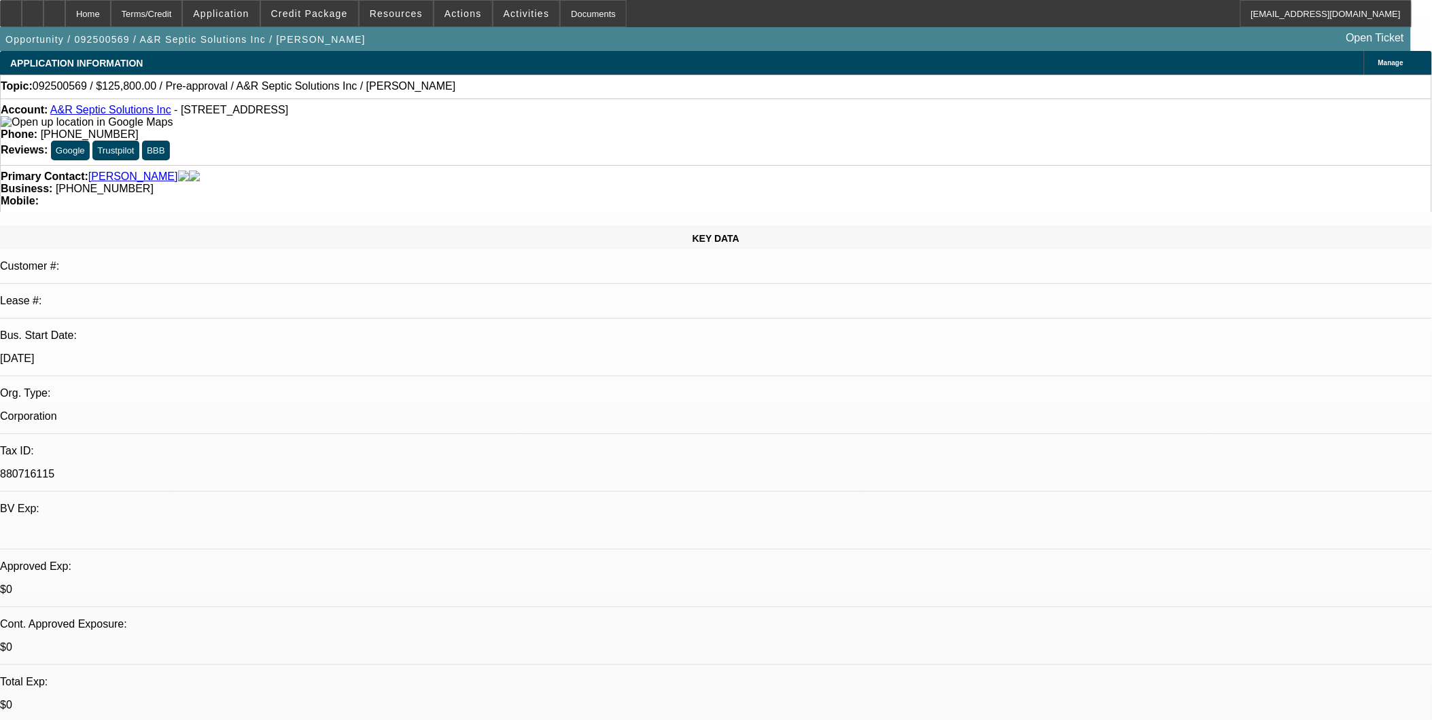
select select "0.1"
select select "1"
select select "2"
select select "4"
select select "1"
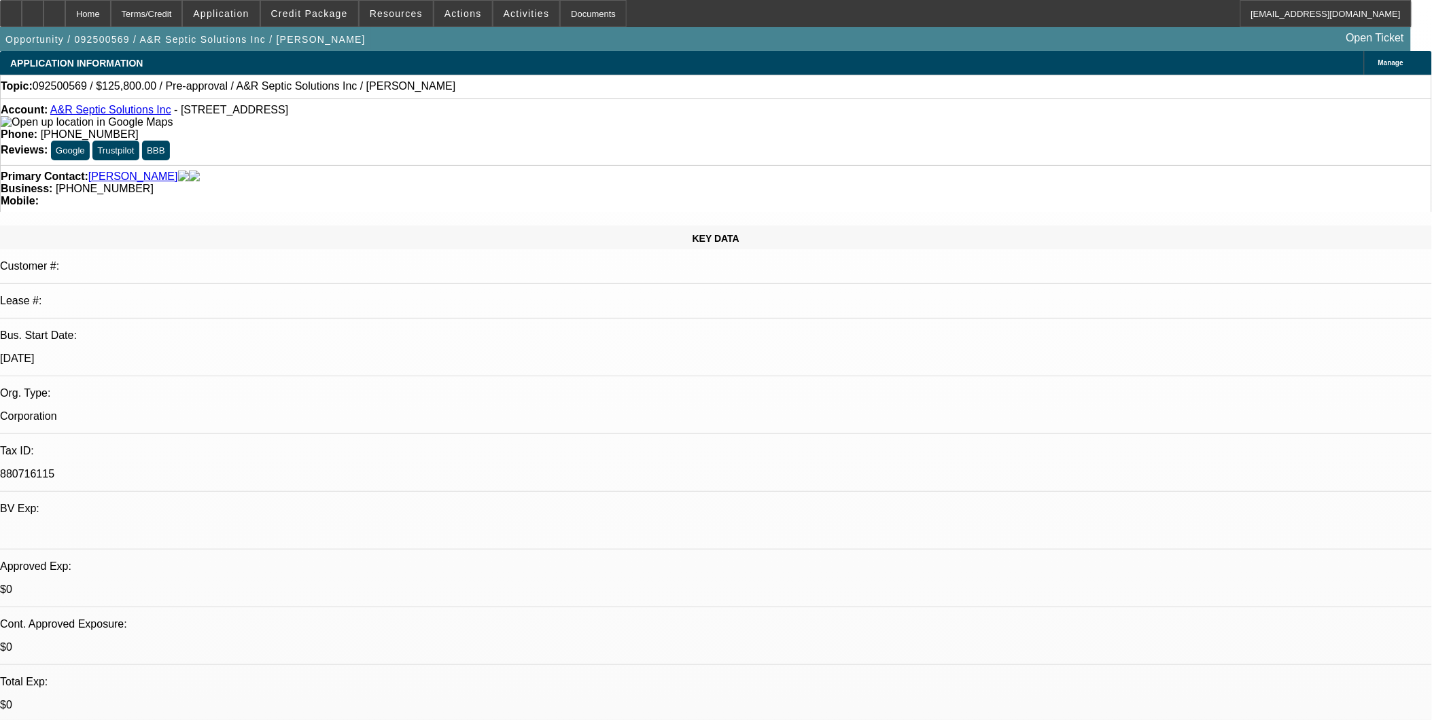
select select "2"
select select "4"
click at [451, 18] on span "Actions" at bounding box center [462, 13] width 37 height 11
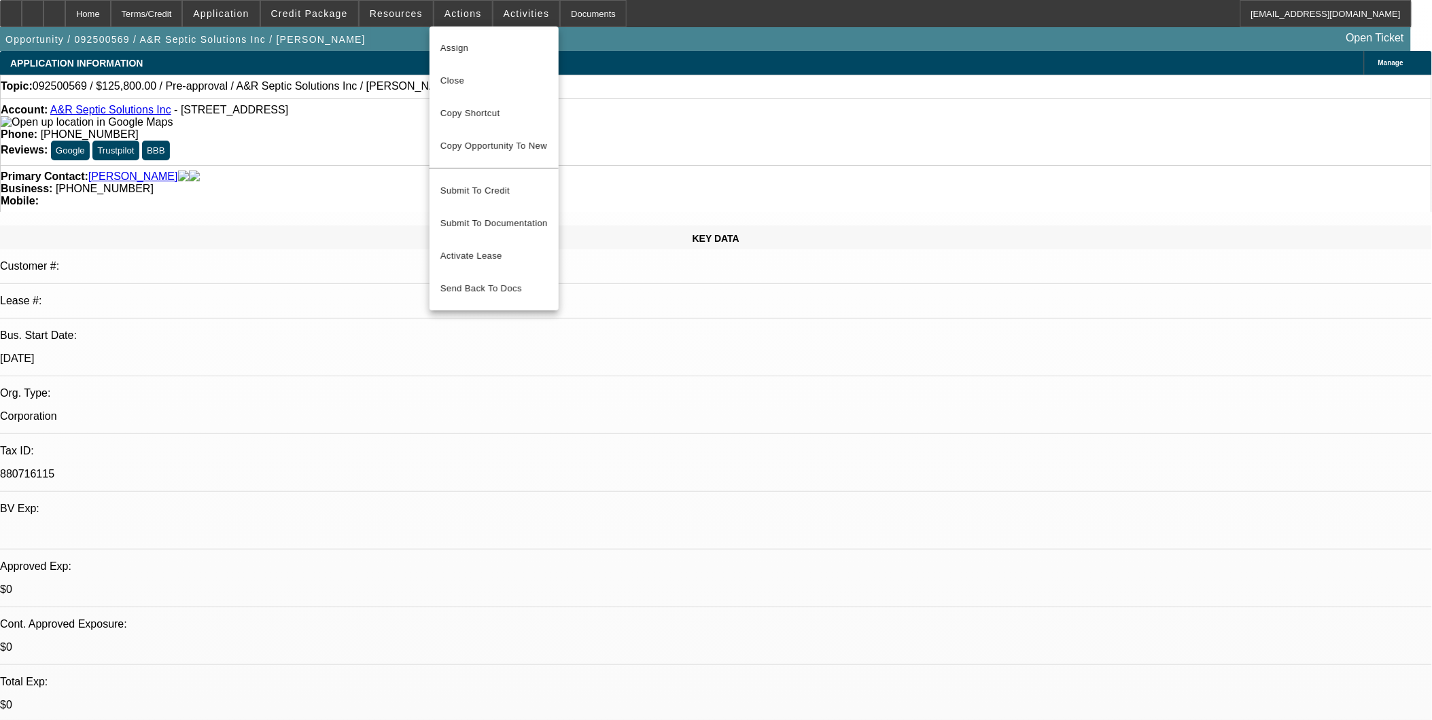
click at [265, 11] on div at bounding box center [716, 360] width 1432 height 720
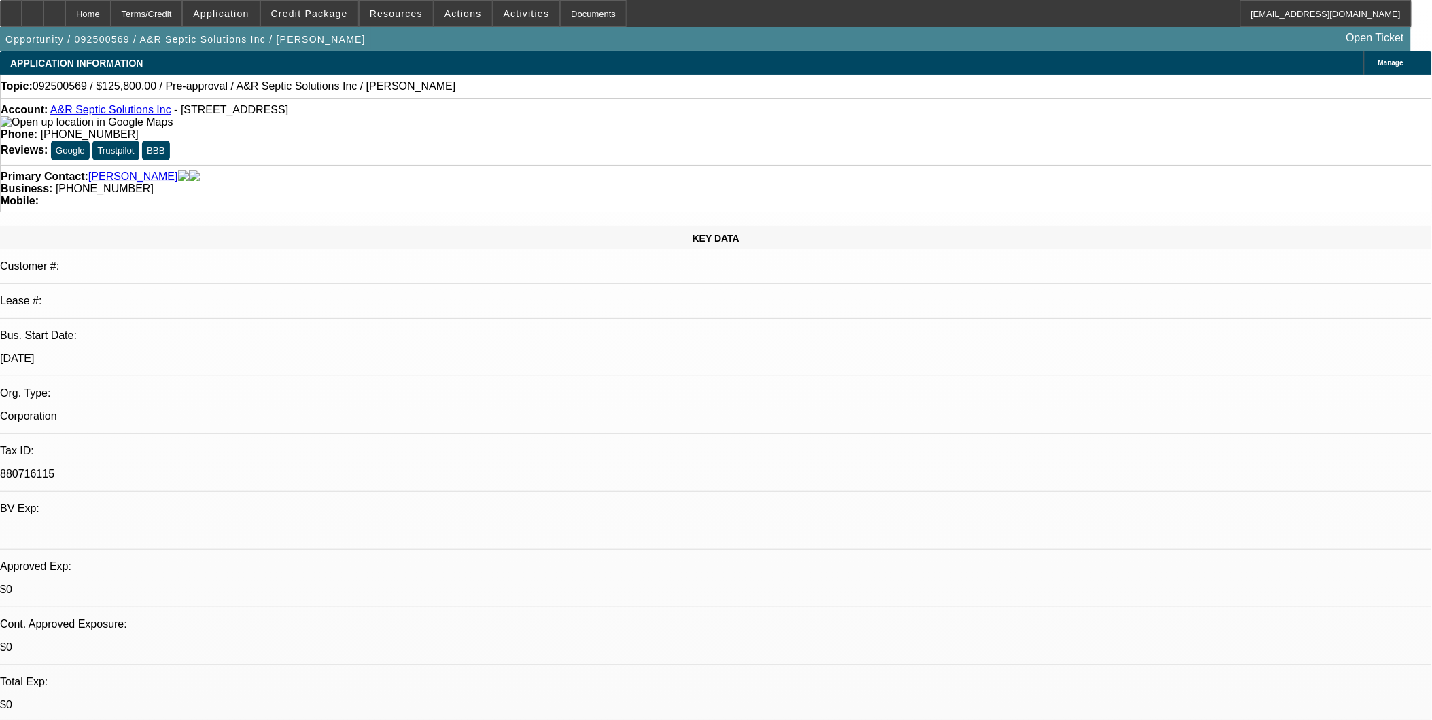
click at [249, 11] on span "Application" at bounding box center [221, 13] width 56 height 11
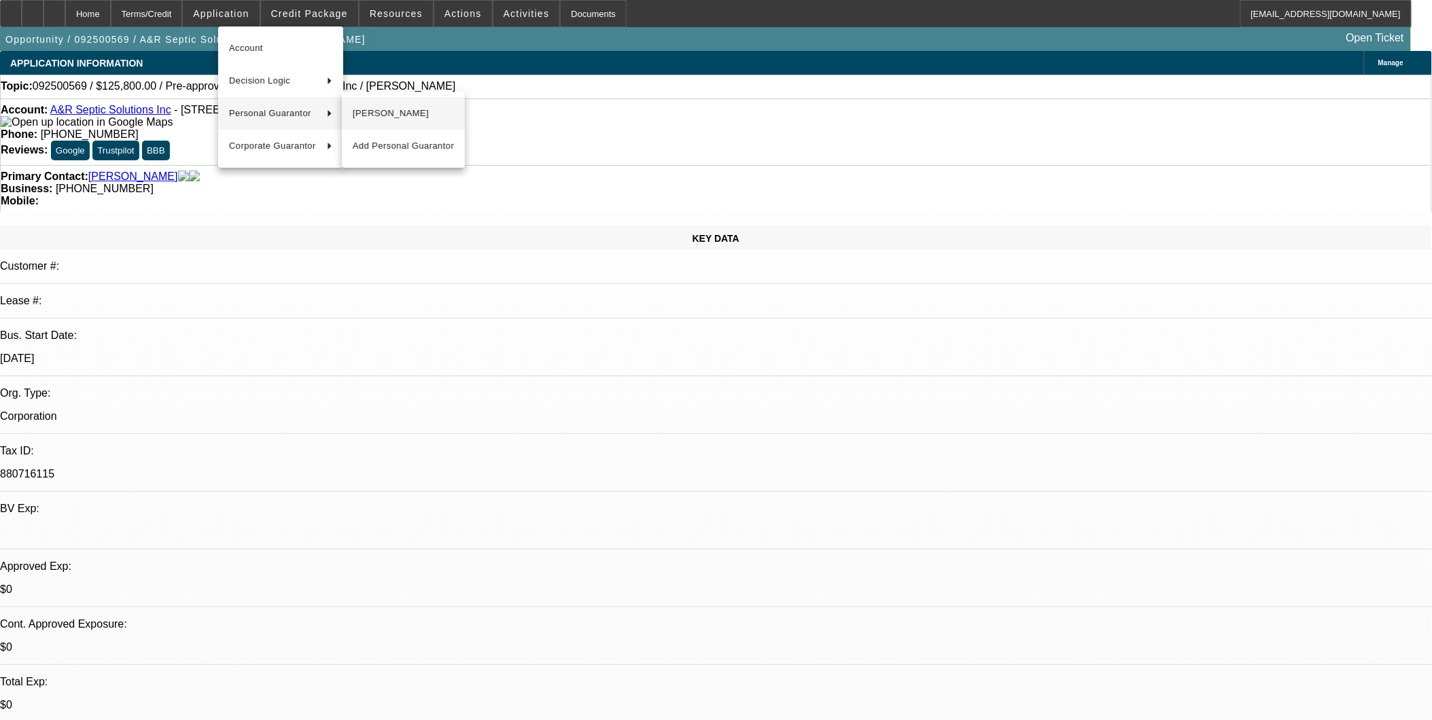
click at [375, 111] on span "[PERSON_NAME]" at bounding box center [403, 113] width 101 height 16
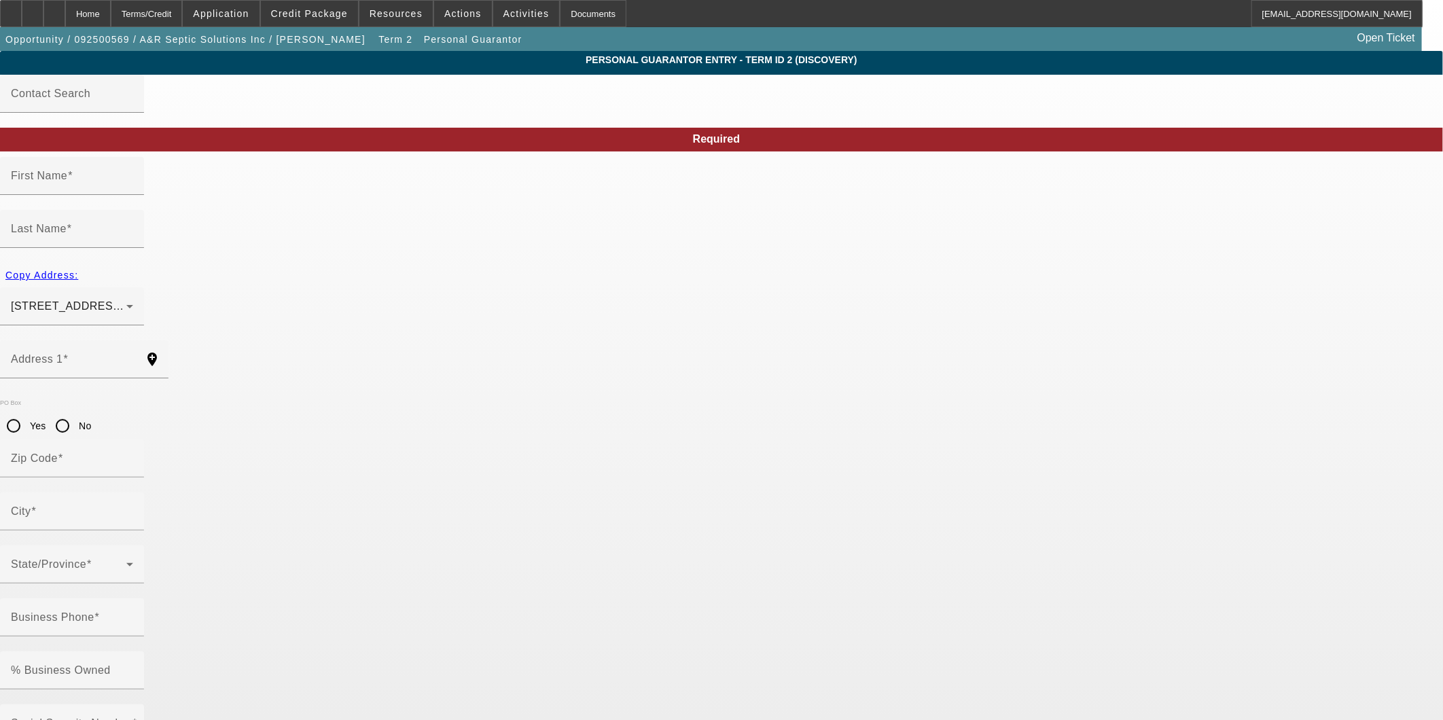
type input "Agustin"
type input "Sanchez"
type input "16 sundance dr"
radio input "true"
type input "33884"
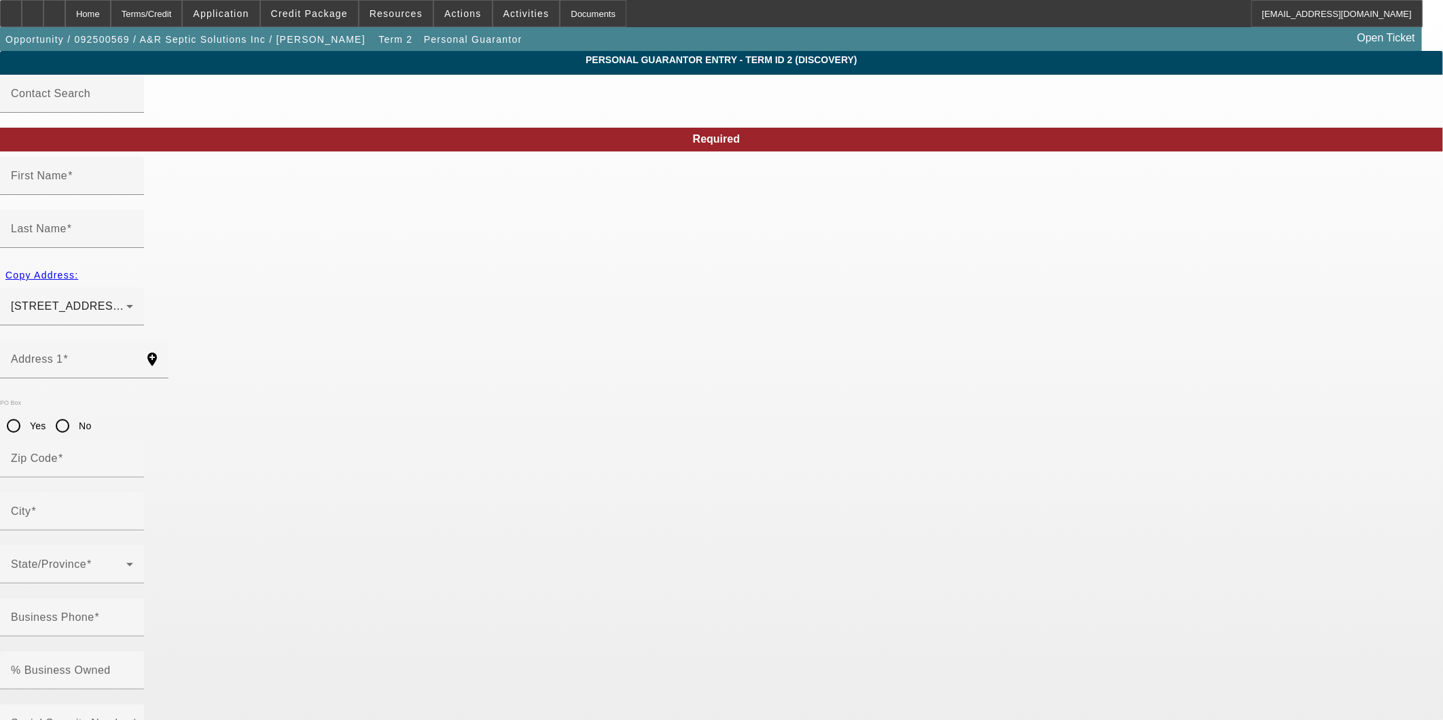
type input "winterhaven"
type input "[PHONE_NUMBER]"
type input "100"
type input "595-53-1658"
type input "agustin.sanchez2242@gmail.com"
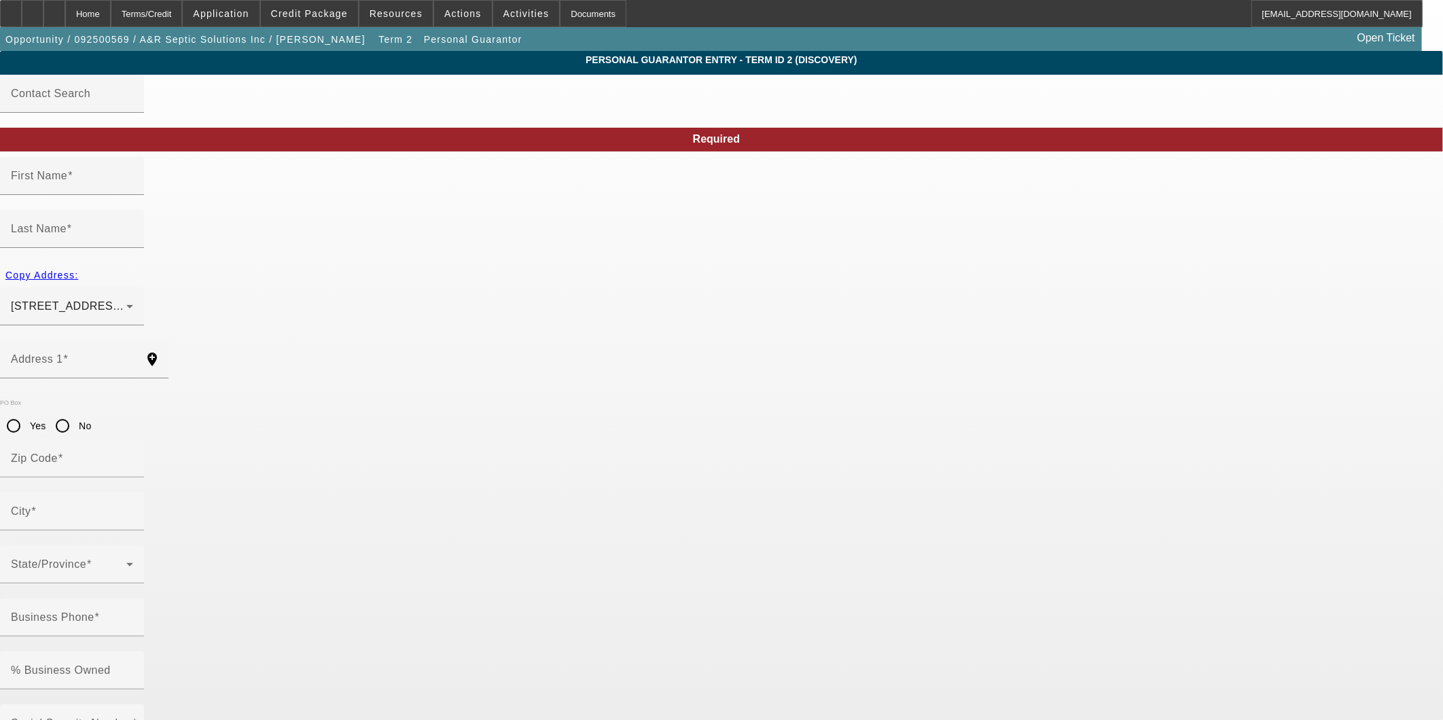
type input "(254) 500-7535"
type input "agustin.sanchez2242@gmail.co"
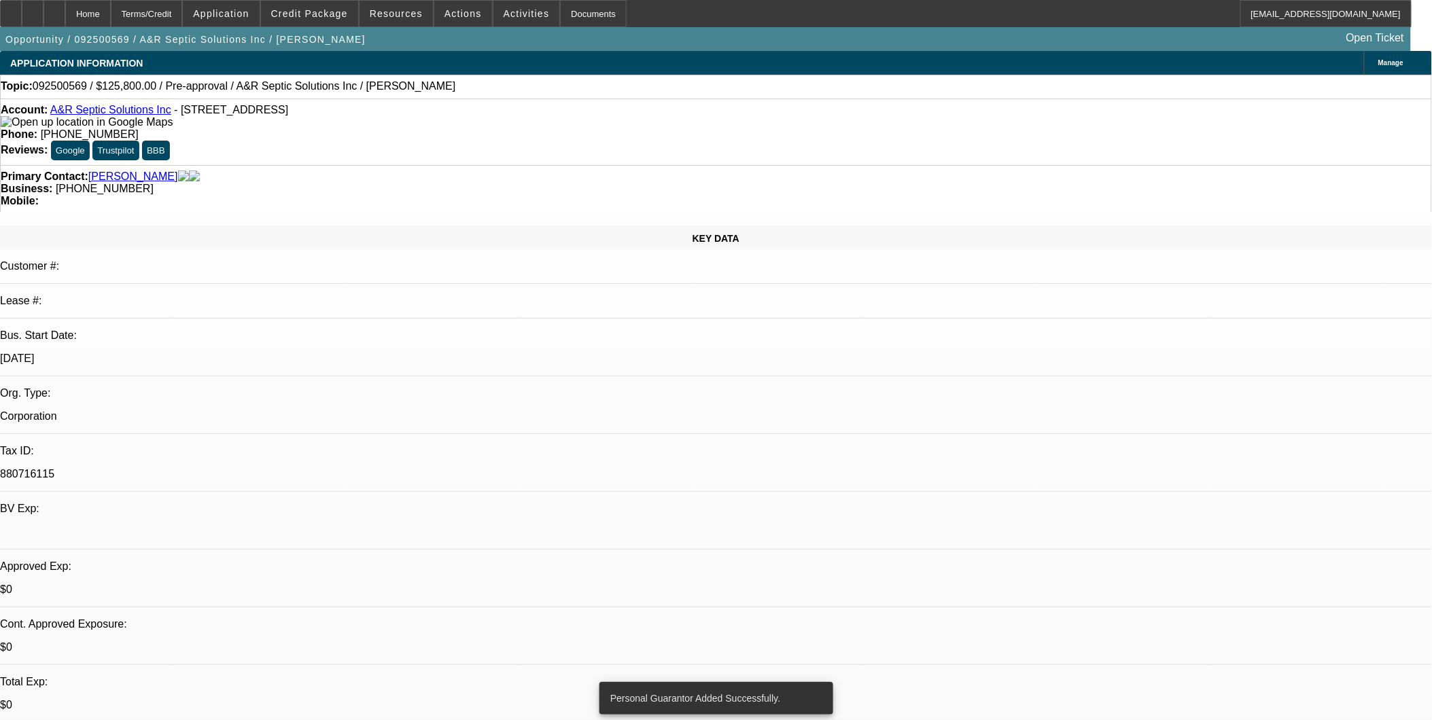
select select "0"
select select "2"
select select "0.1"
select select "4"
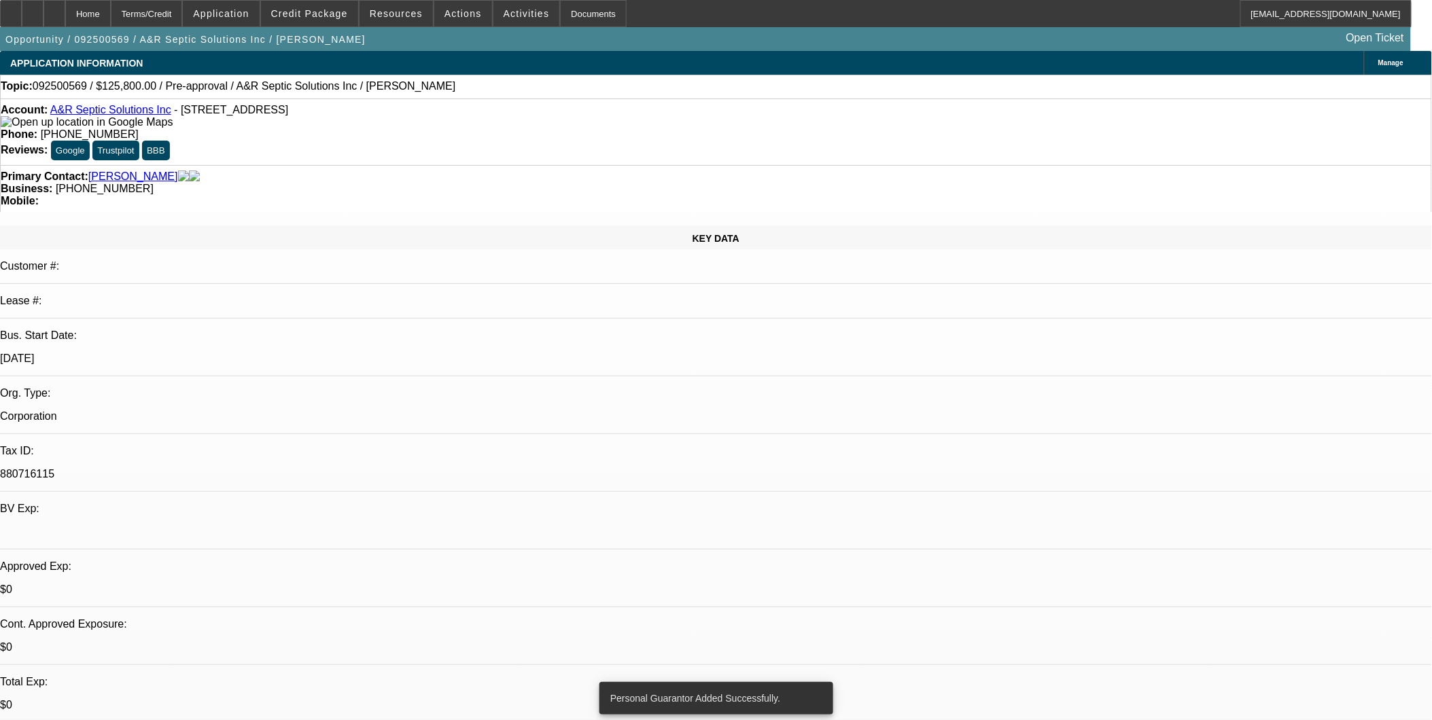
select select "0"
select select "2"
select select "0.1"
select select "4"
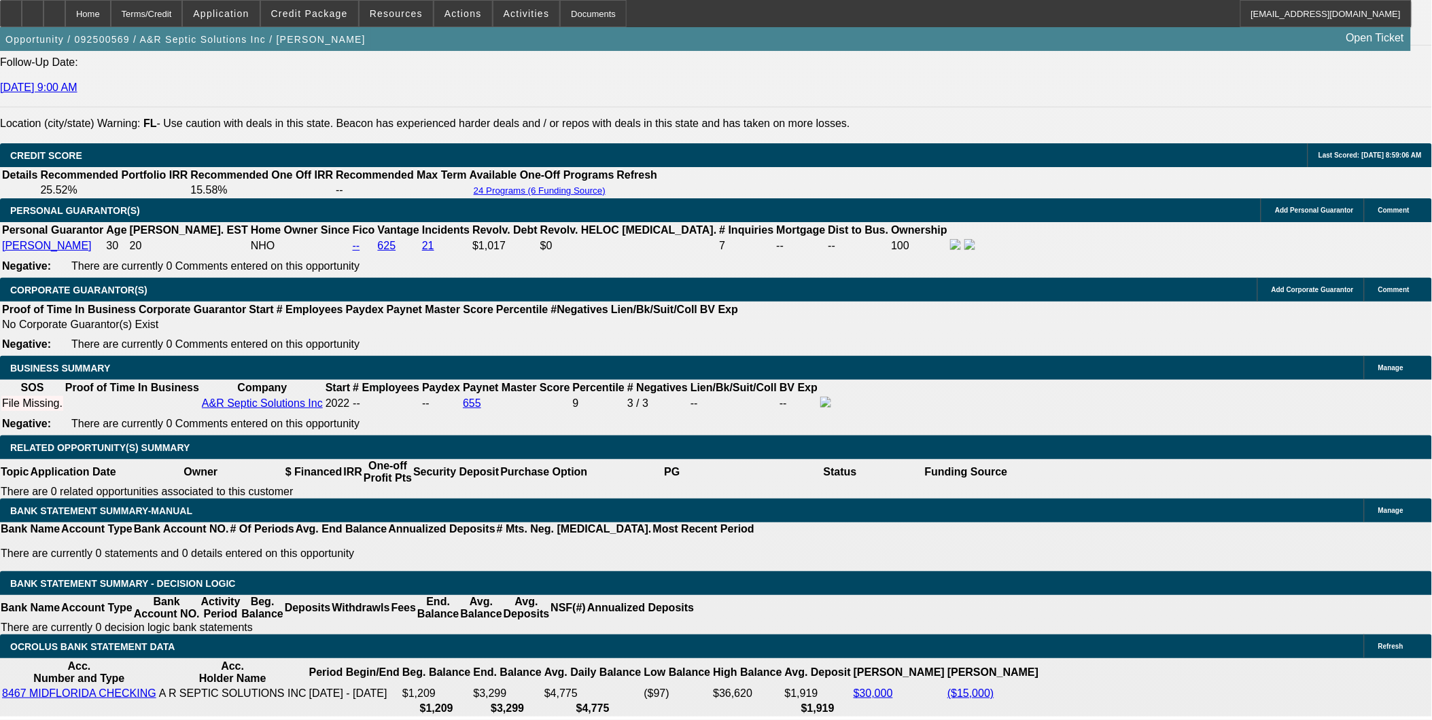
scroll to position [1812, 0]
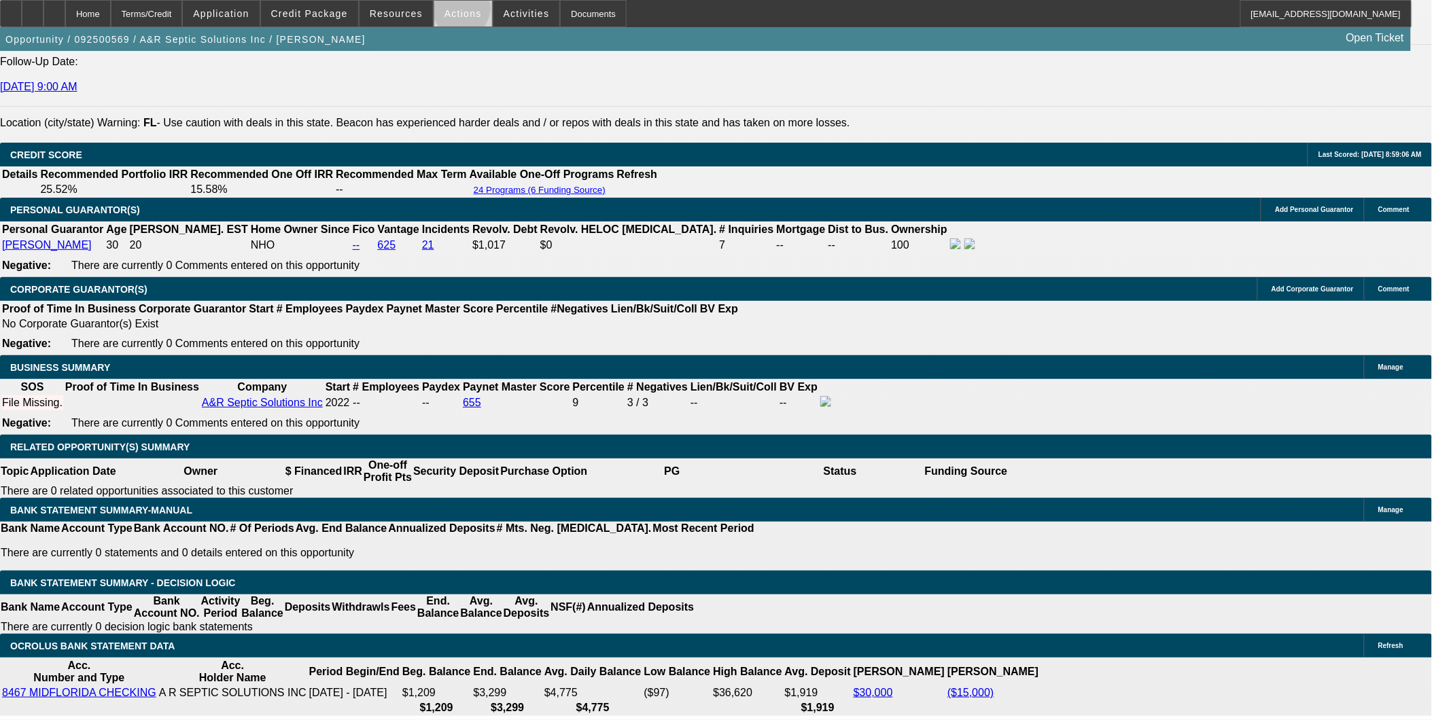
click at [457, 12] on span "Actions" at bounding box center [462, 13] width 37 height 11
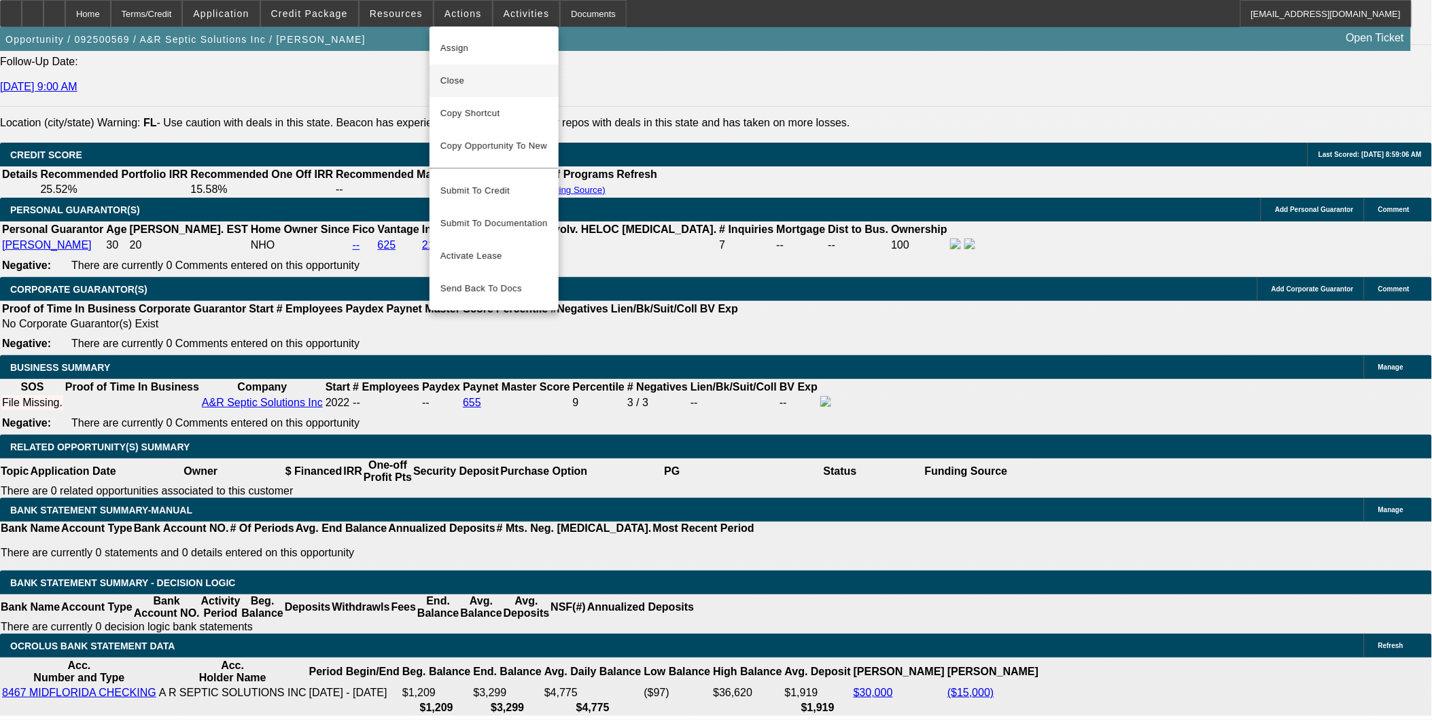
click at [479, 69] on button "Close" at bounding box center [493, 81] width 129 height 33
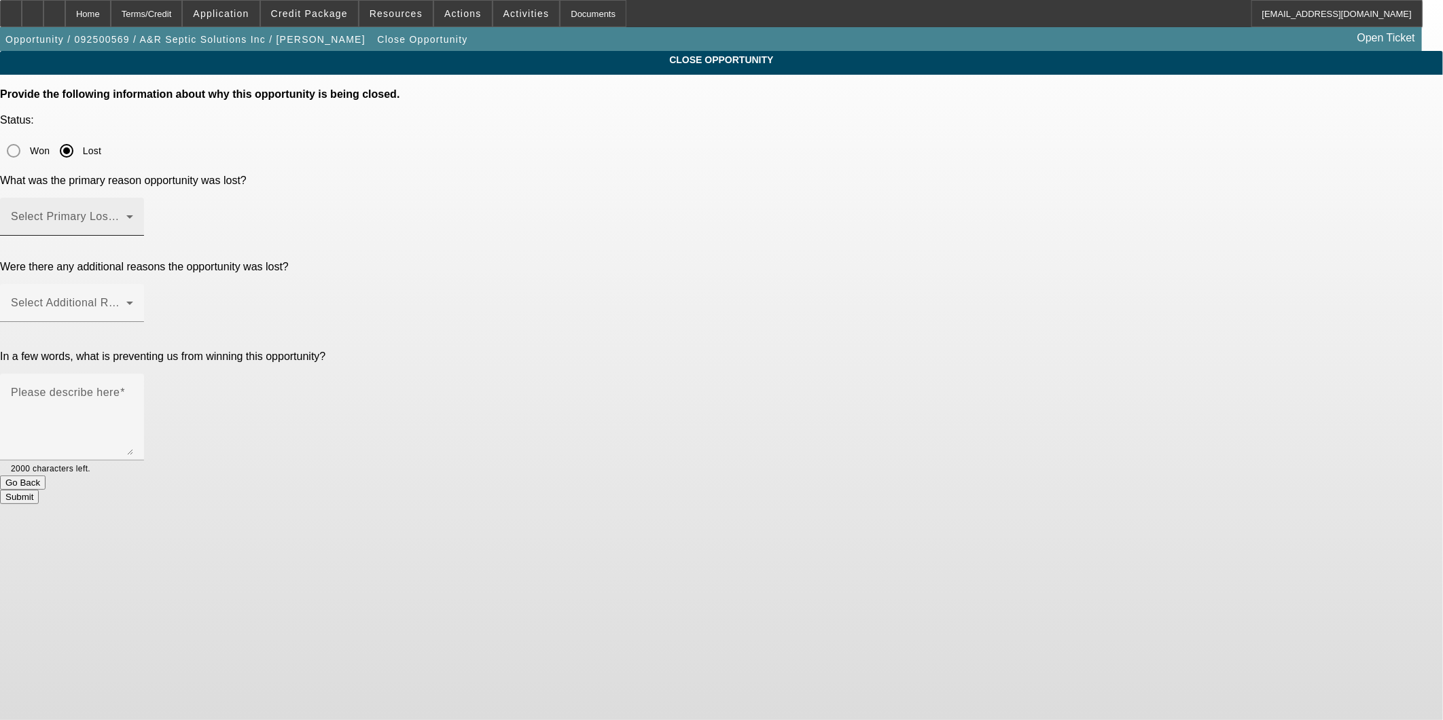
click at [126, 214] on span at bounding box center [69, 222] width 116 height 16
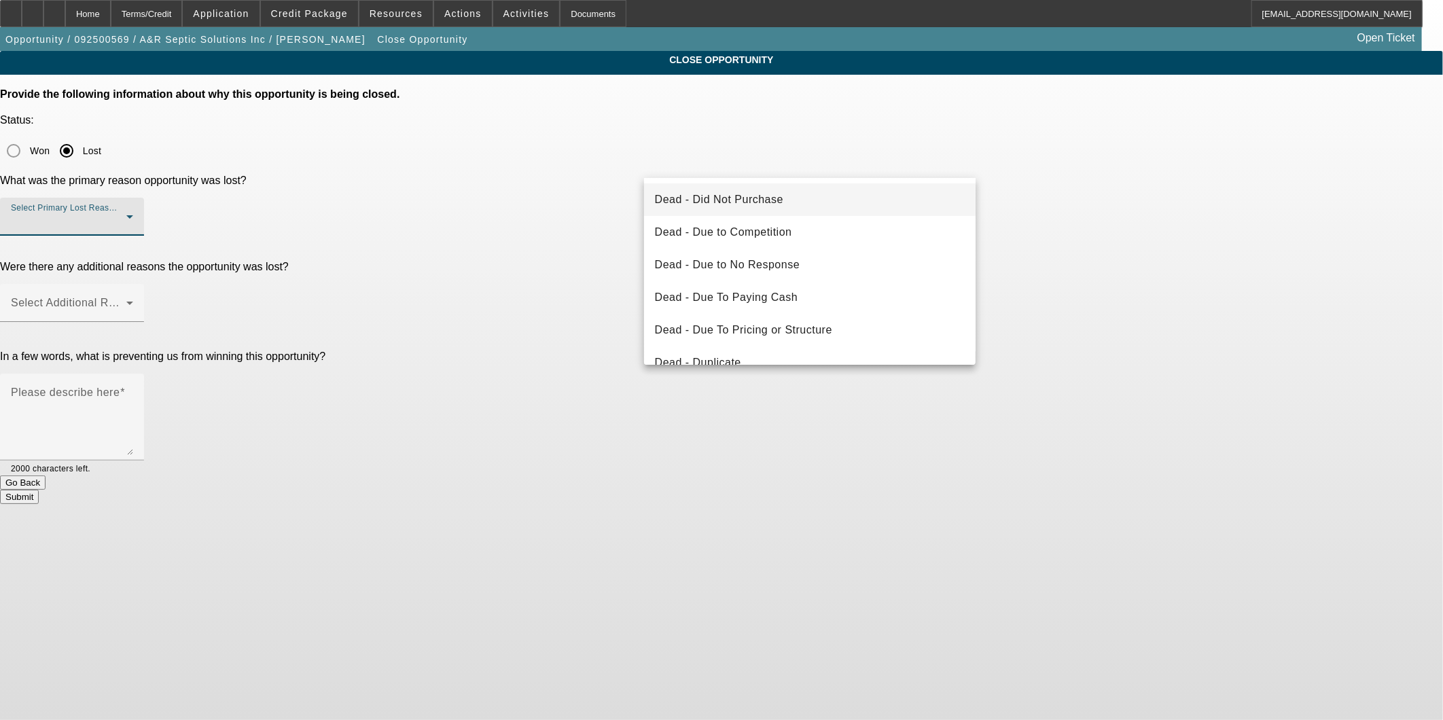
scroll to position [181, 0]
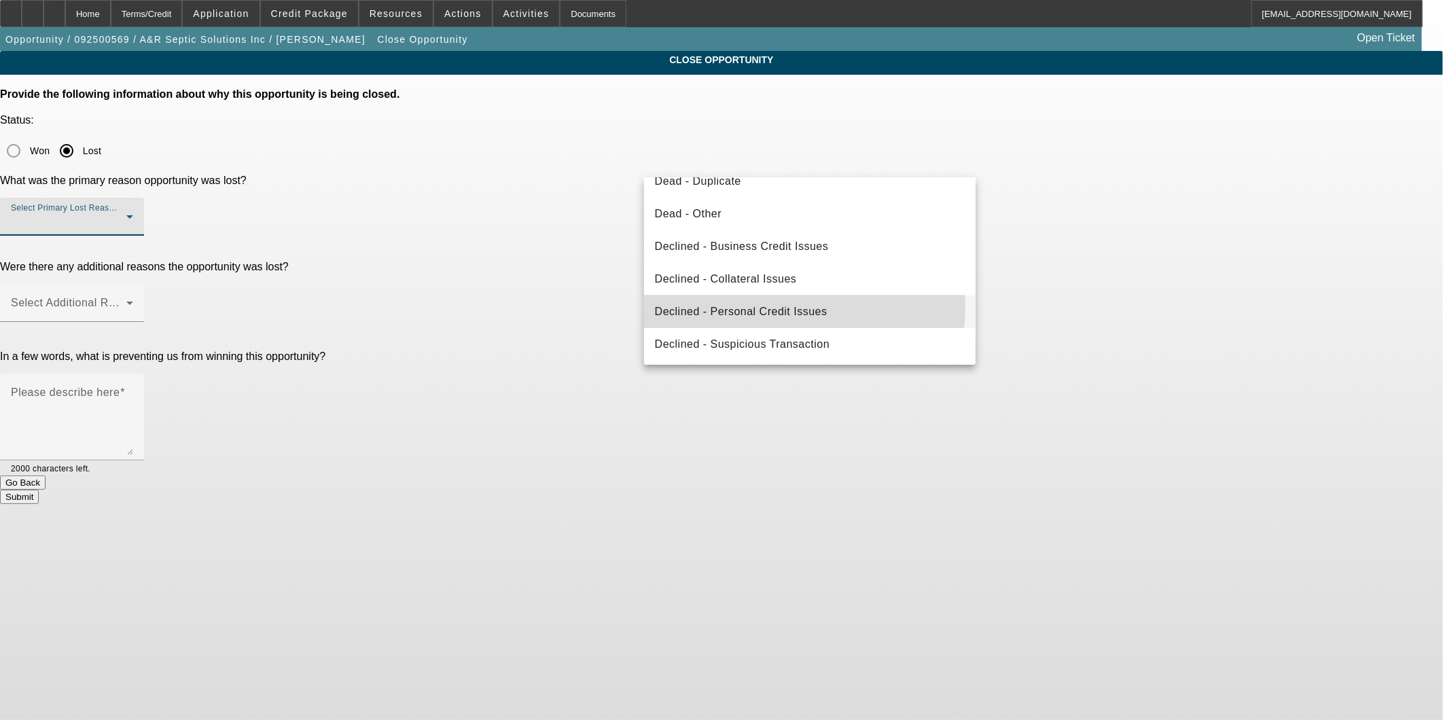
click at [786, 306] on span "Declined - Personal Credit Issues" at bounding box center [741, 312] width 173 height 16
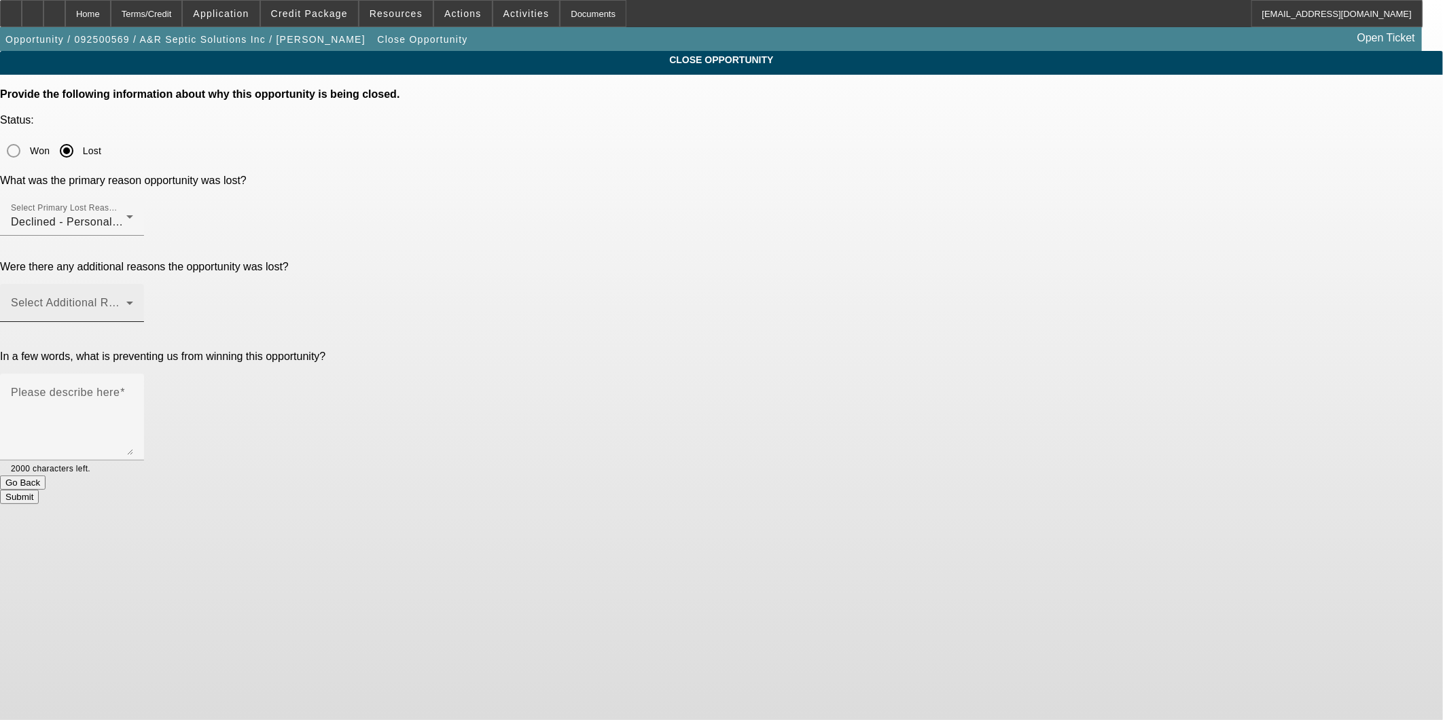
click at [133, 284] on div "Select Additional Reasons" at bounding box center [72, 303] width 122 height 38
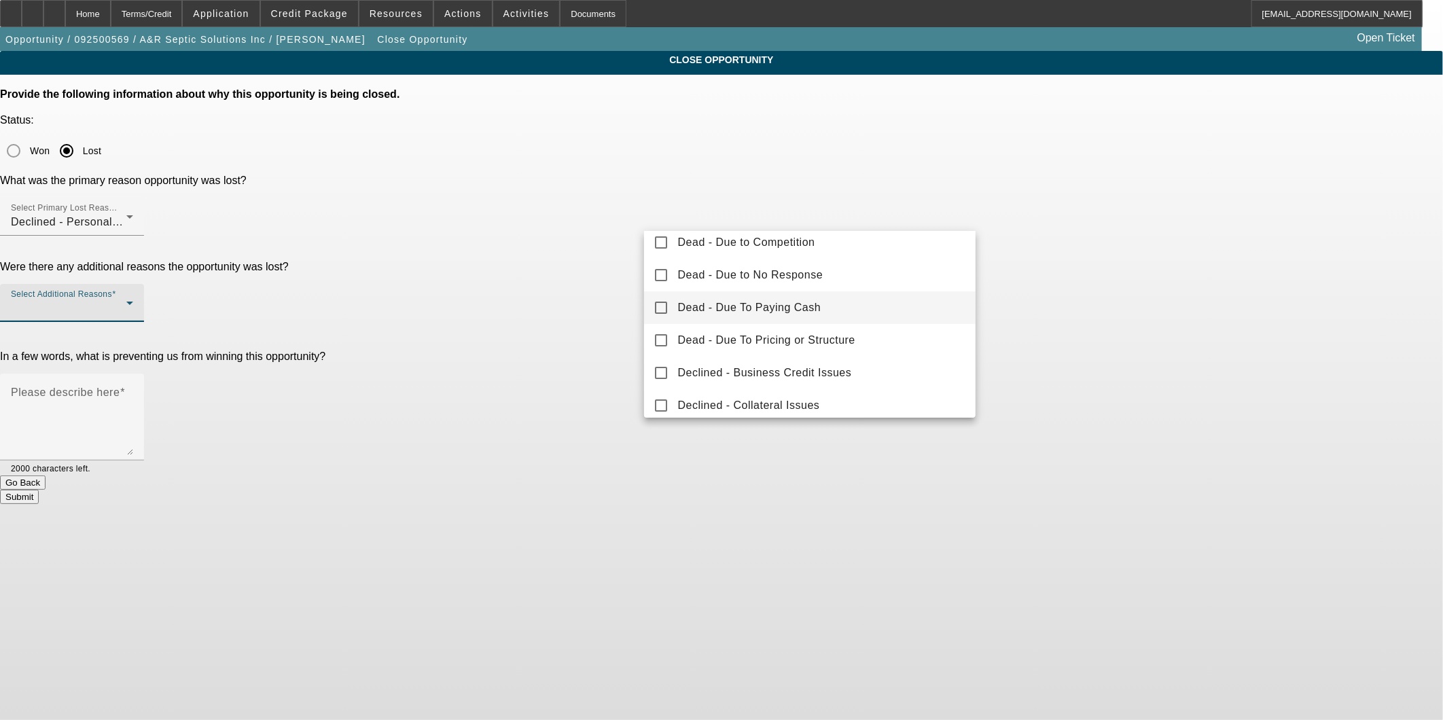
scroll to position [149, 0]
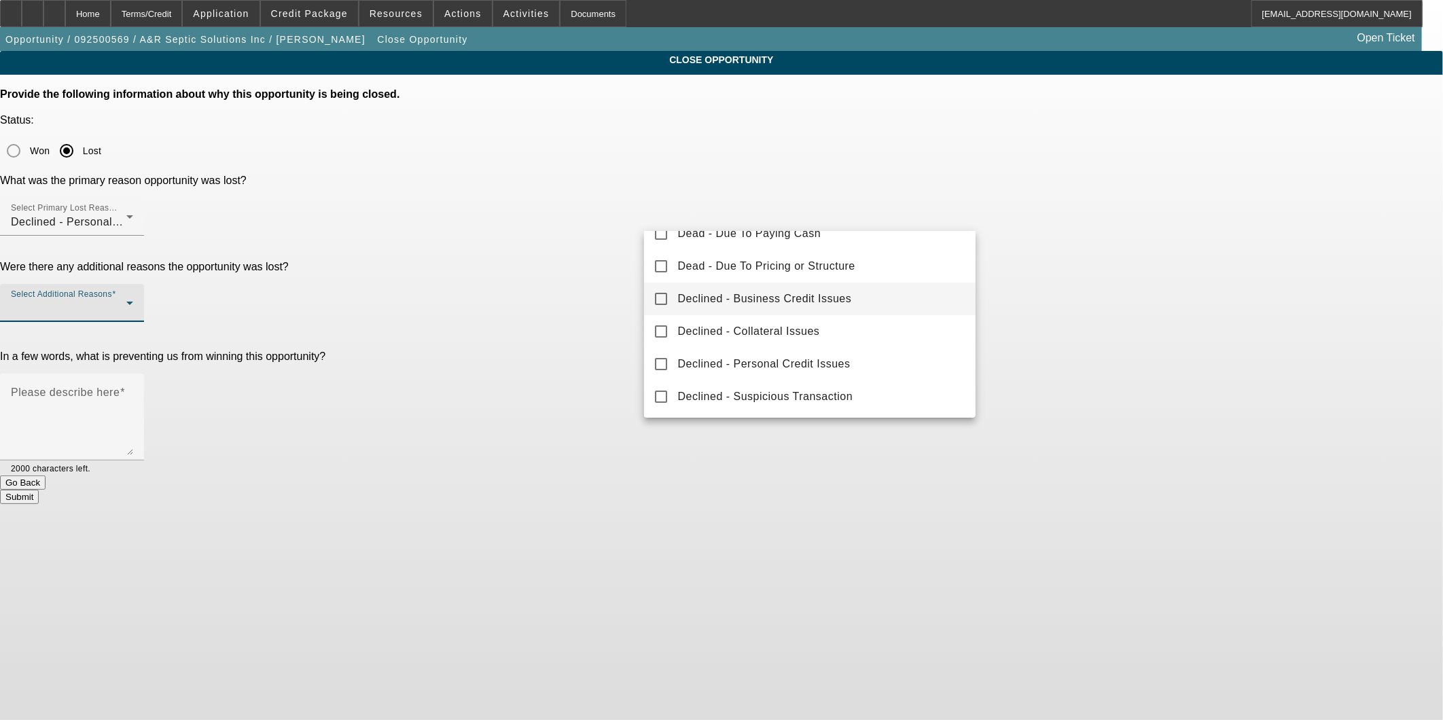
click at [848, 296] on span "Declined - Business Credit Issues" at bounding box center [765, 299] width 174 height 16
click at [1206, 289] on div at bounding box center [721, 360] width 1443 height 720
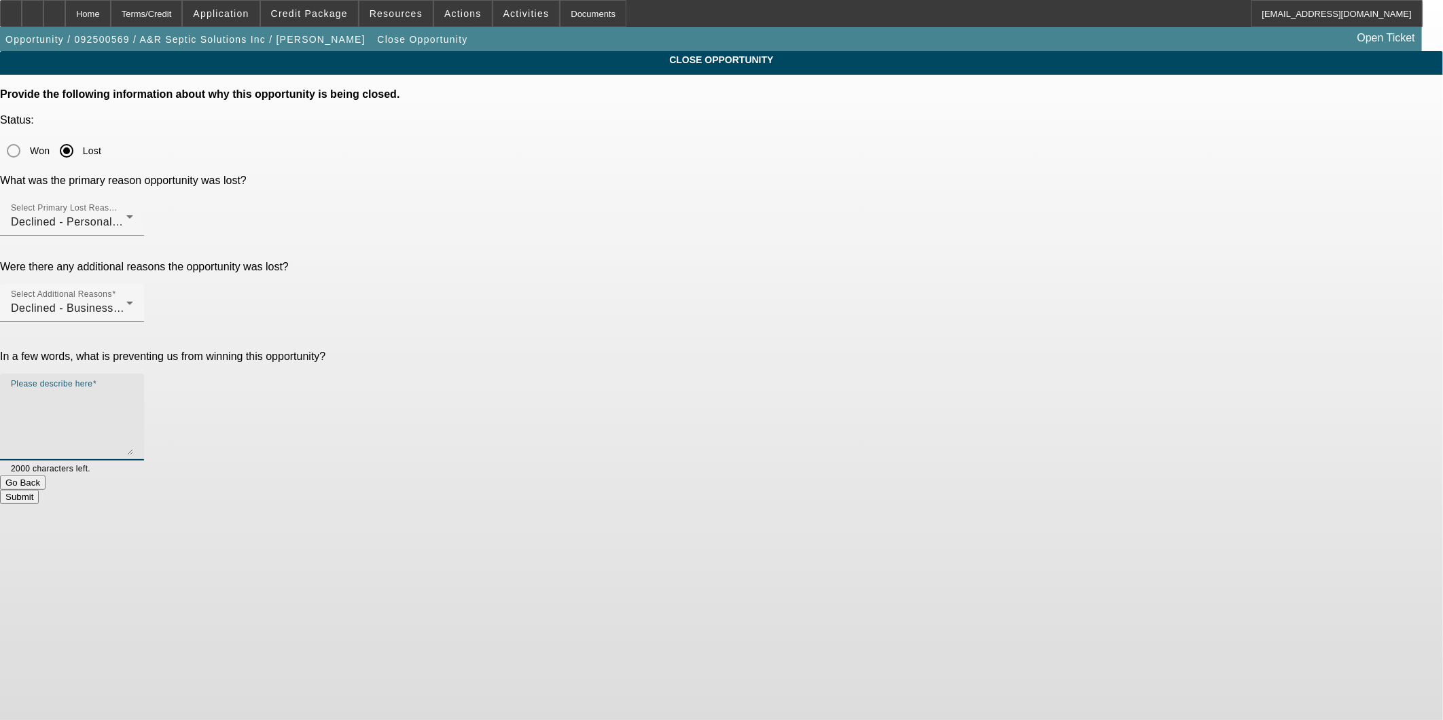
click at [133, 390] on textarea "Please describe here" at bounding box center [72, 422] width 122 height 65
type textarea "light credit + non core truck"
click at [39, 490] on button "Submit" at bounding box center [19, 497] width 39 height 14
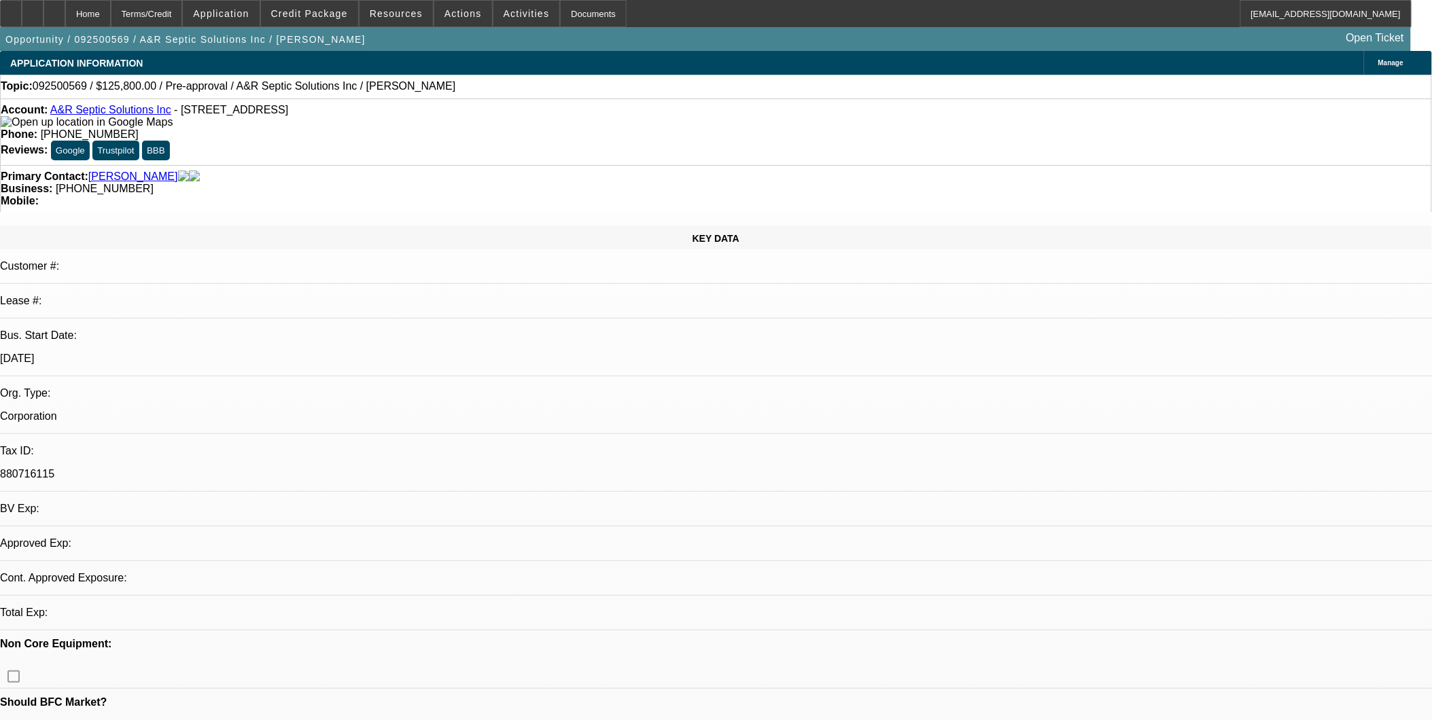
select select "0"
select select "2"
select select "0.1"
select select "4"
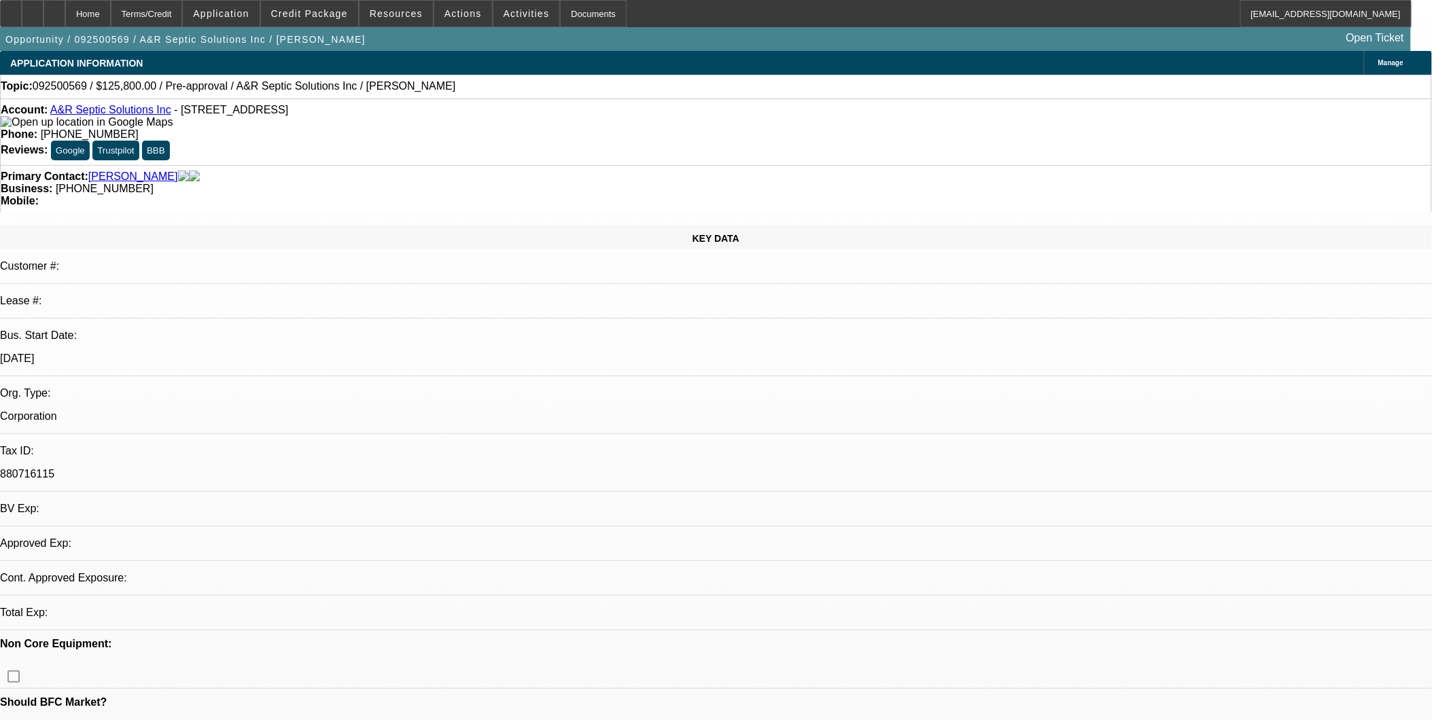
select select "0"
select select "2"
select select "0.1"
select select "4"
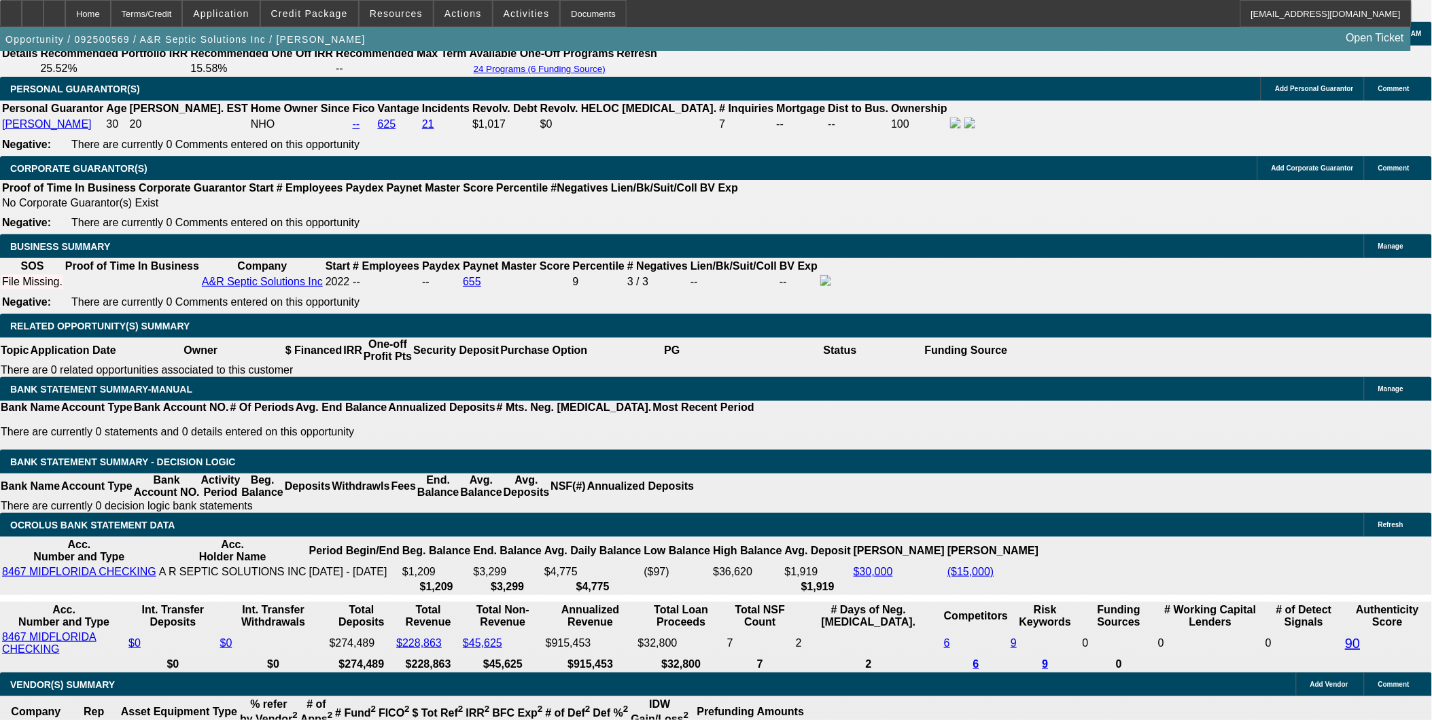
scroll to position [2039, 0]
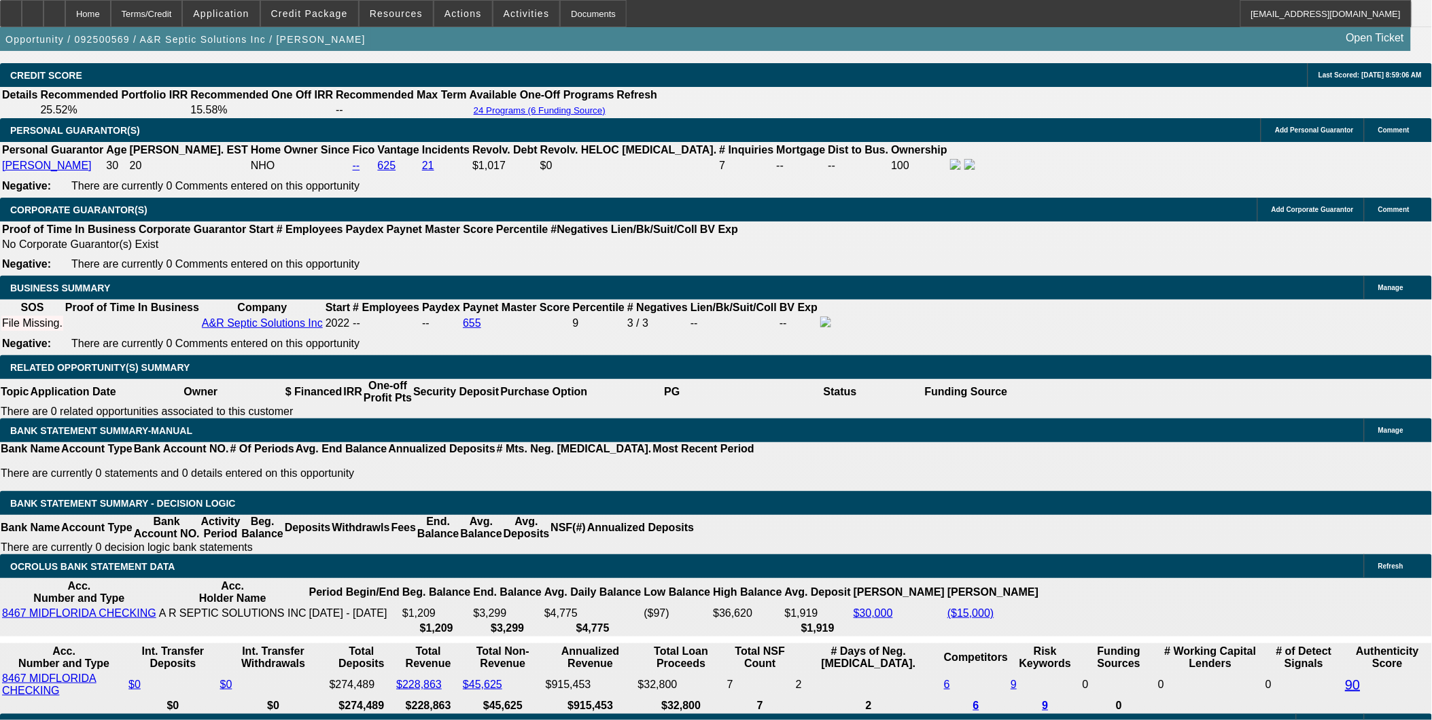
scroll to position [1887, 0]
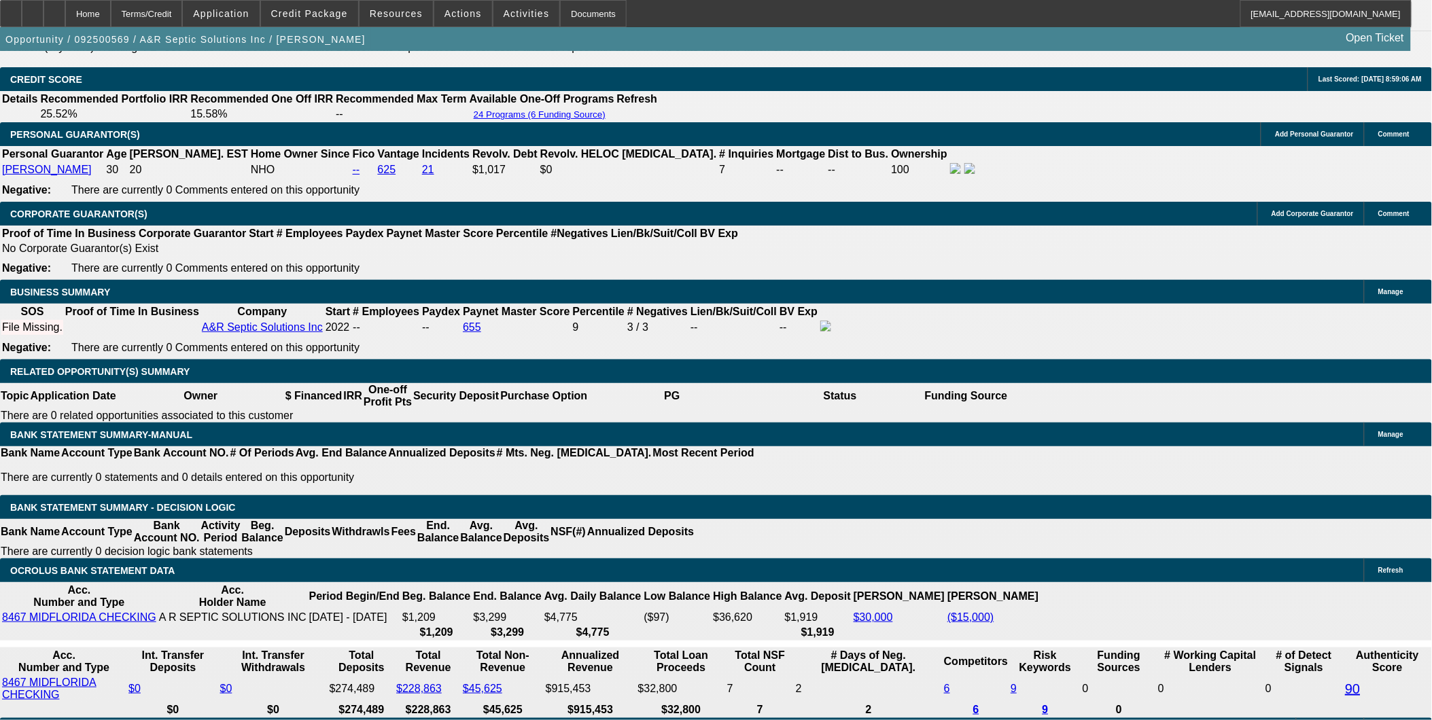
click at [1173, 620] on div "APPLICATION INFORMATION Manage Topic: 092500569 / $125,800.00 / Pre-approval / …" at bounding box center [716, 661] width 1432 height 4995
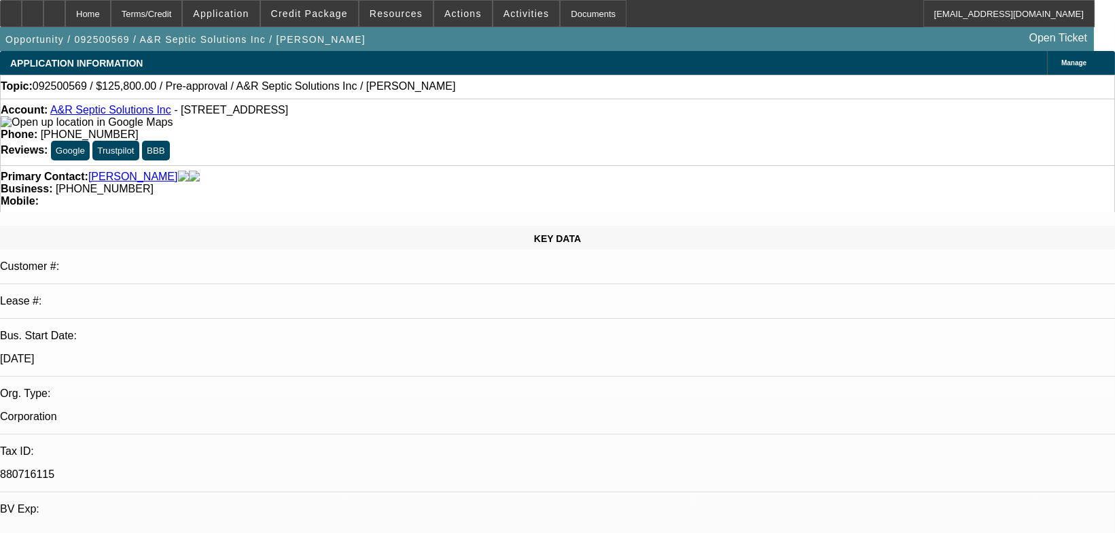
select select "0"
select select "2"
select select "0.1"
select select "0"
select select "2"
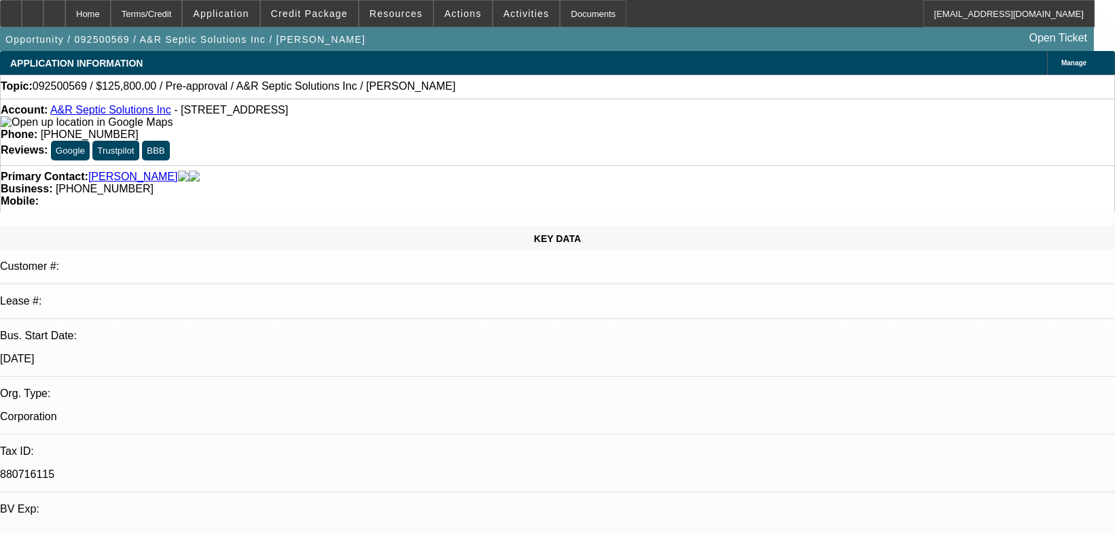
select select "0.1"
select select "1"
select select "2"
select select "4"
select select "1"
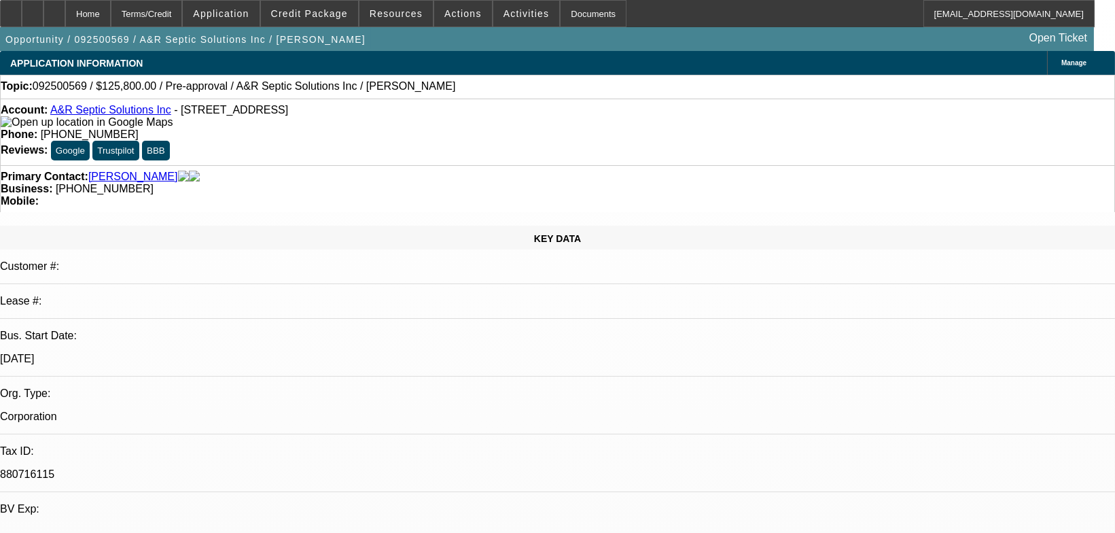
select select "2"
select select "4"
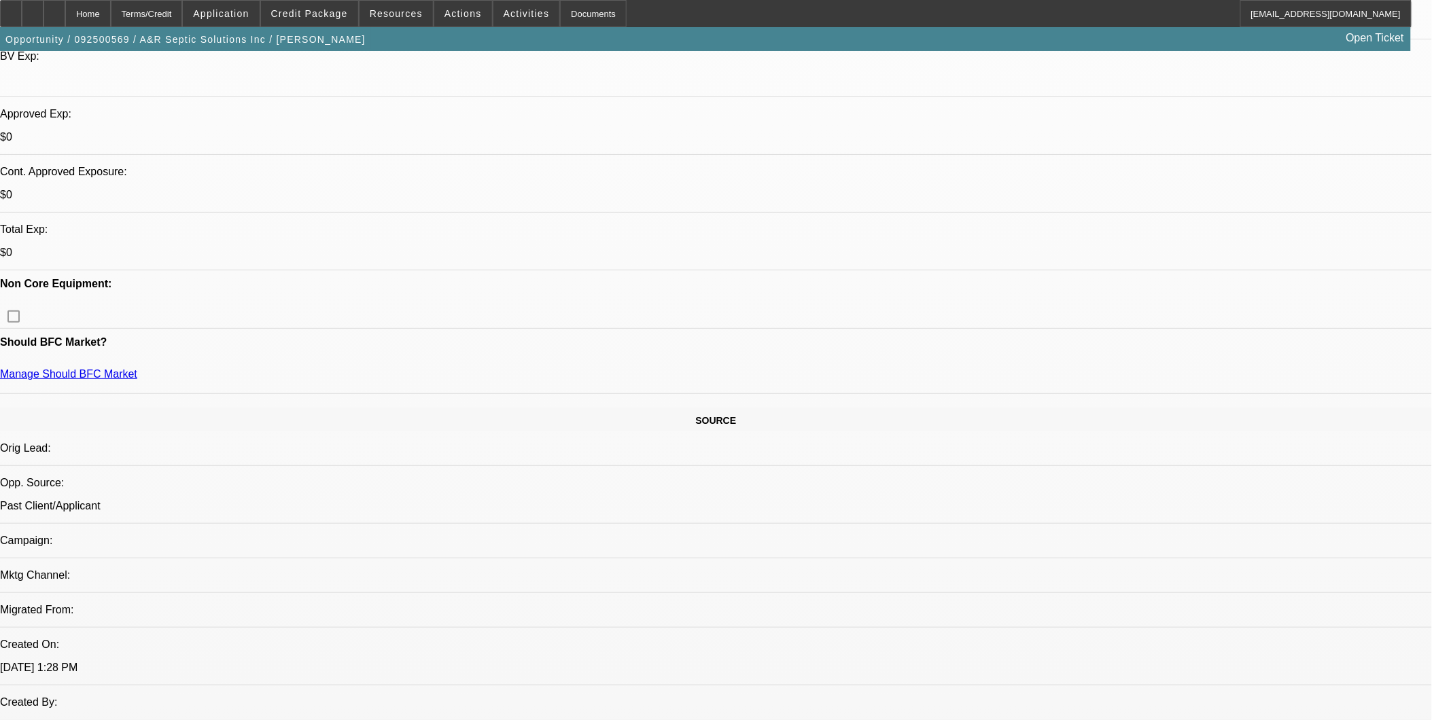
scroll to position [226, 0]
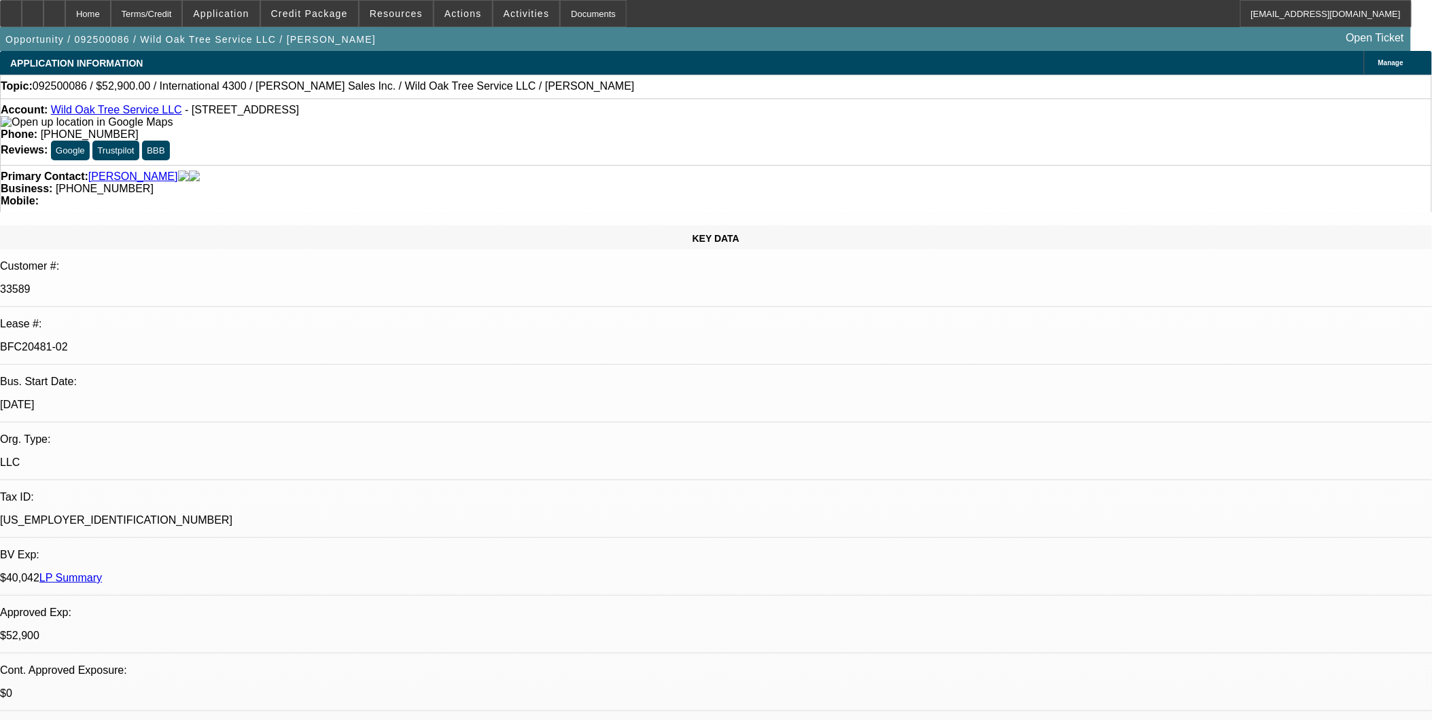
select select "0"
select select "2"
select select "0"
select select "2"
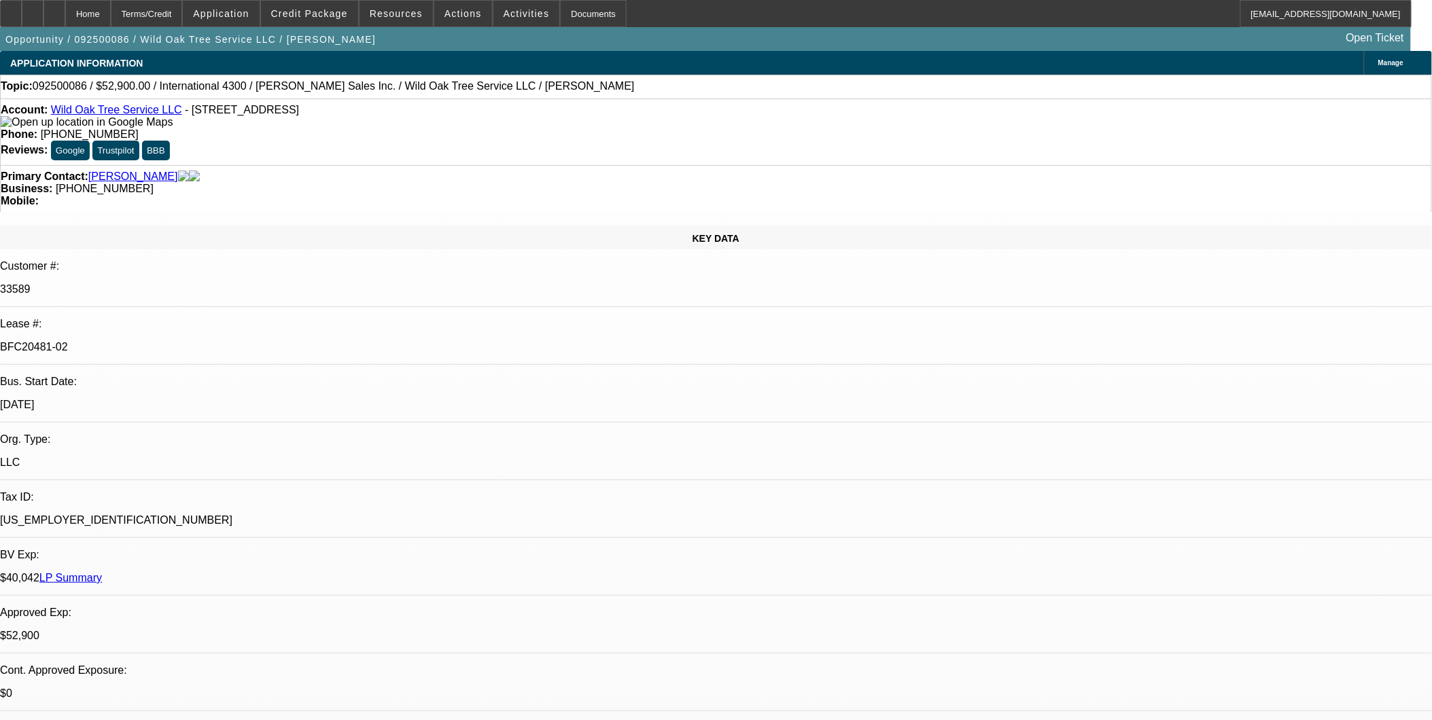
select select "0"
select select "2"
select select "0"
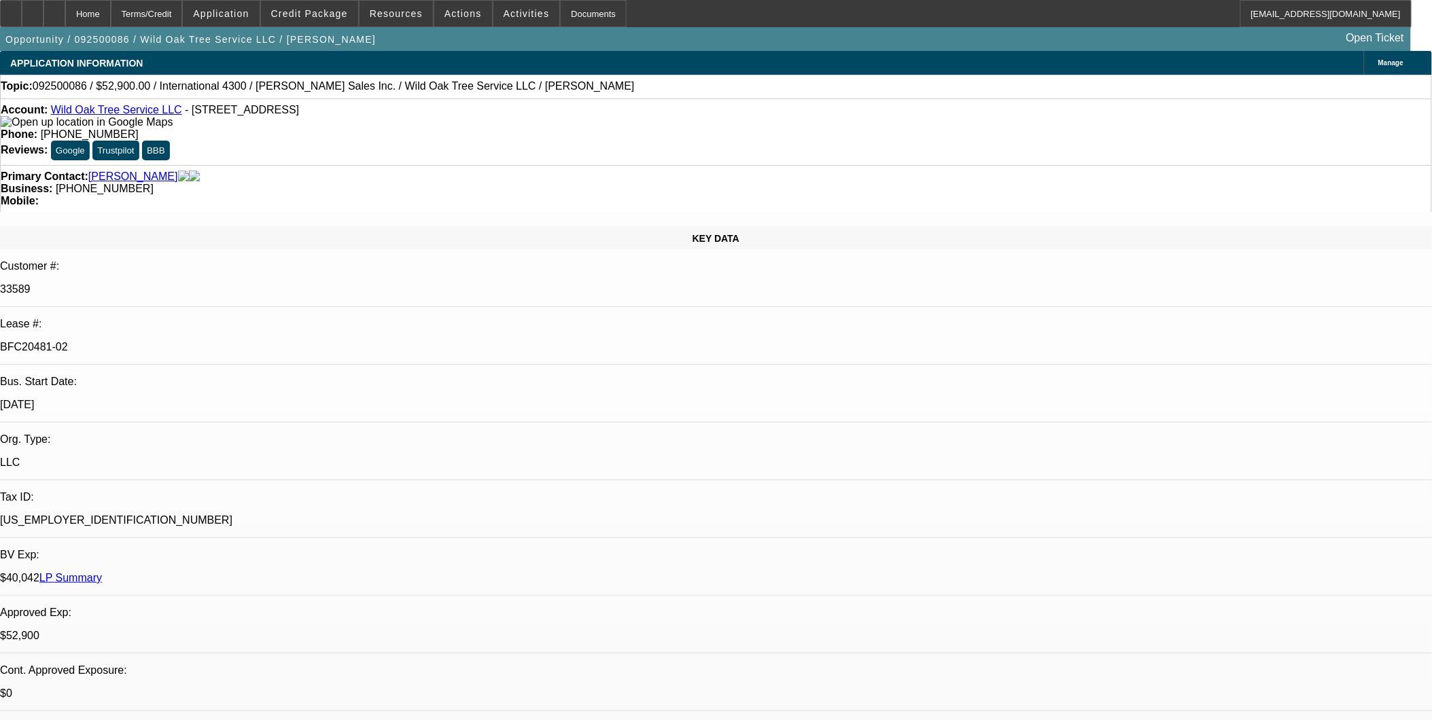
select select "2"
select select "0"
select select "1"
select select "2"
select select "6"
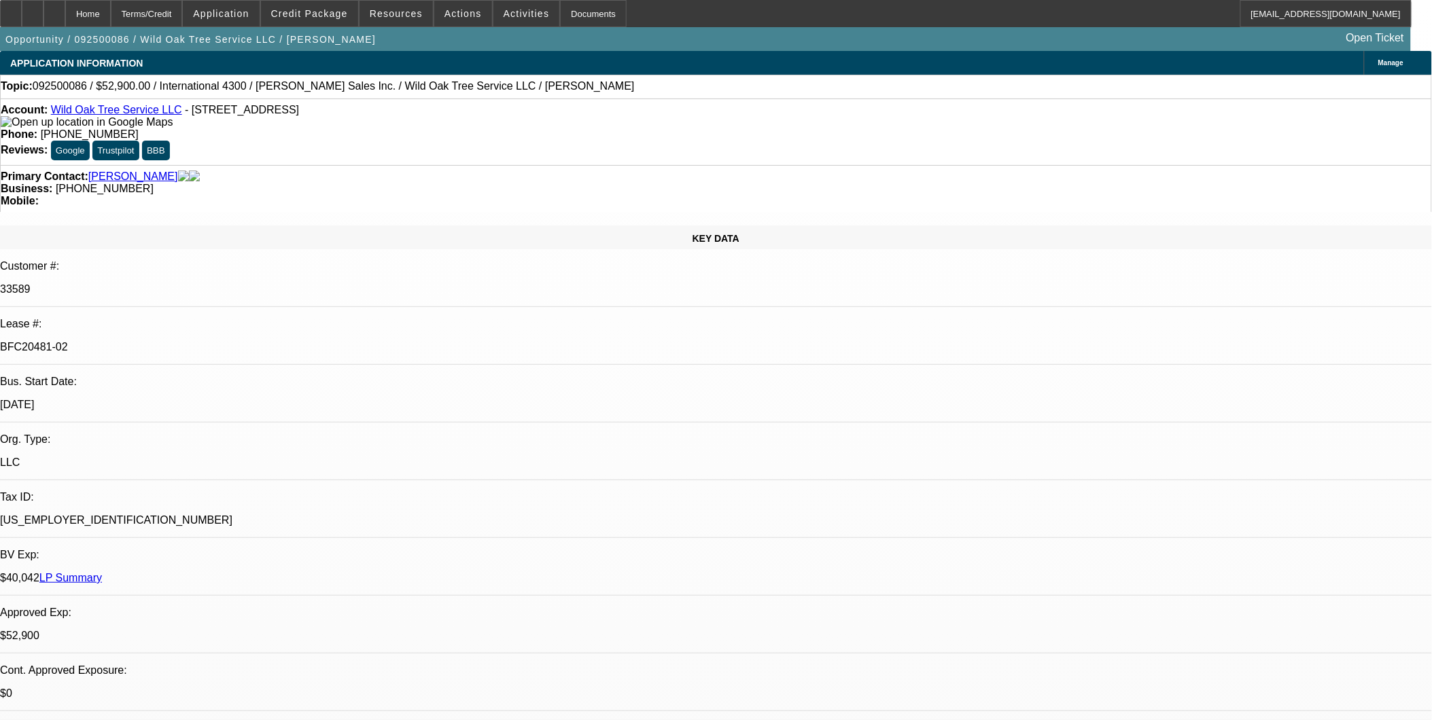
select select "1"
select select "2"
select select "6"
select select "1"
select select "2"
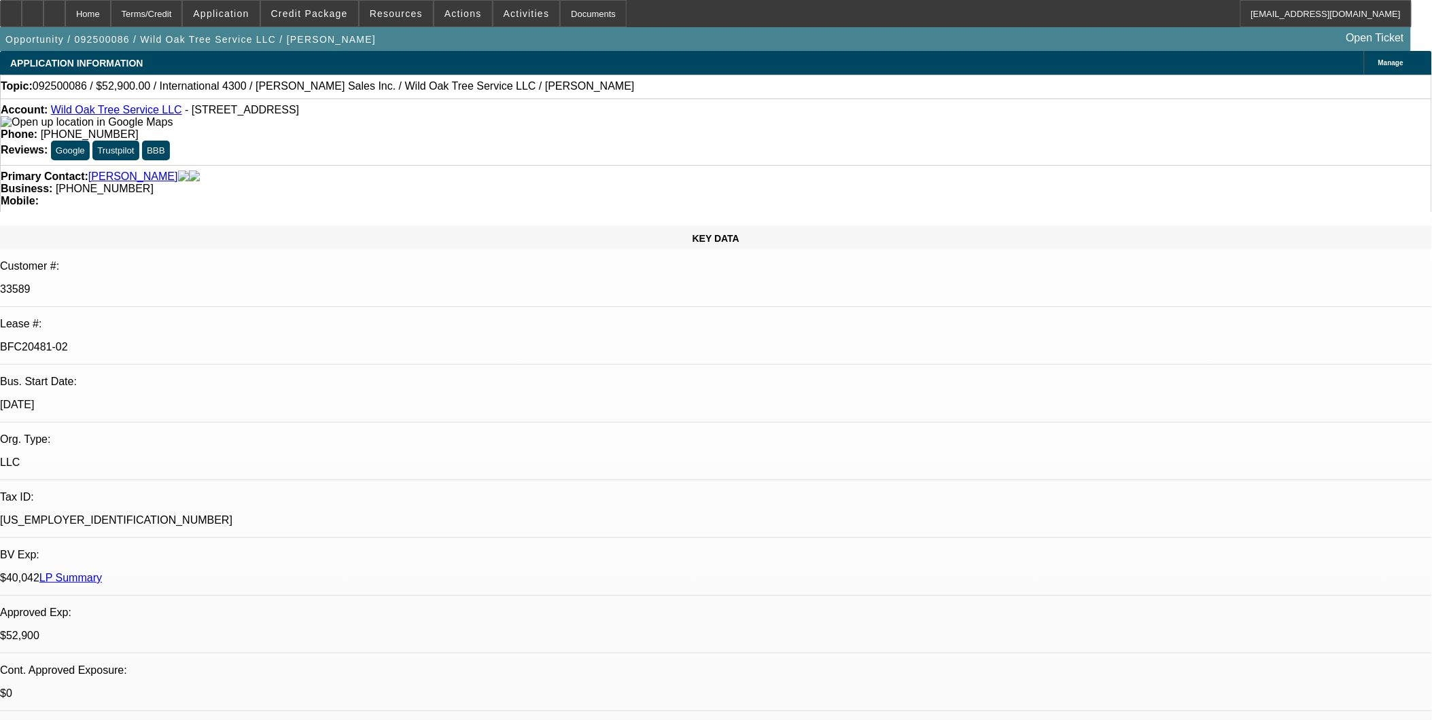
select select "6"
select select "1"
select select "2"
select select "6"
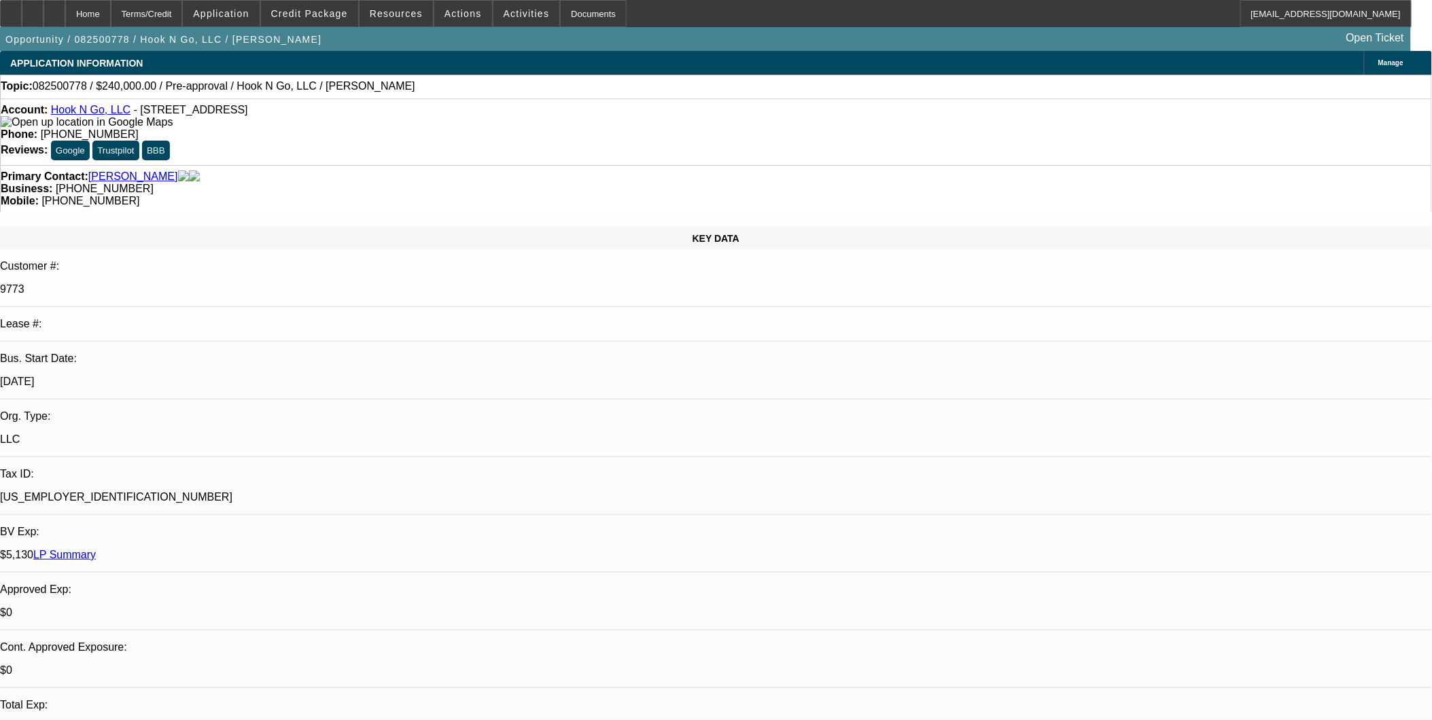
select select "0"
select select "2"
select select "0"
select select "2"
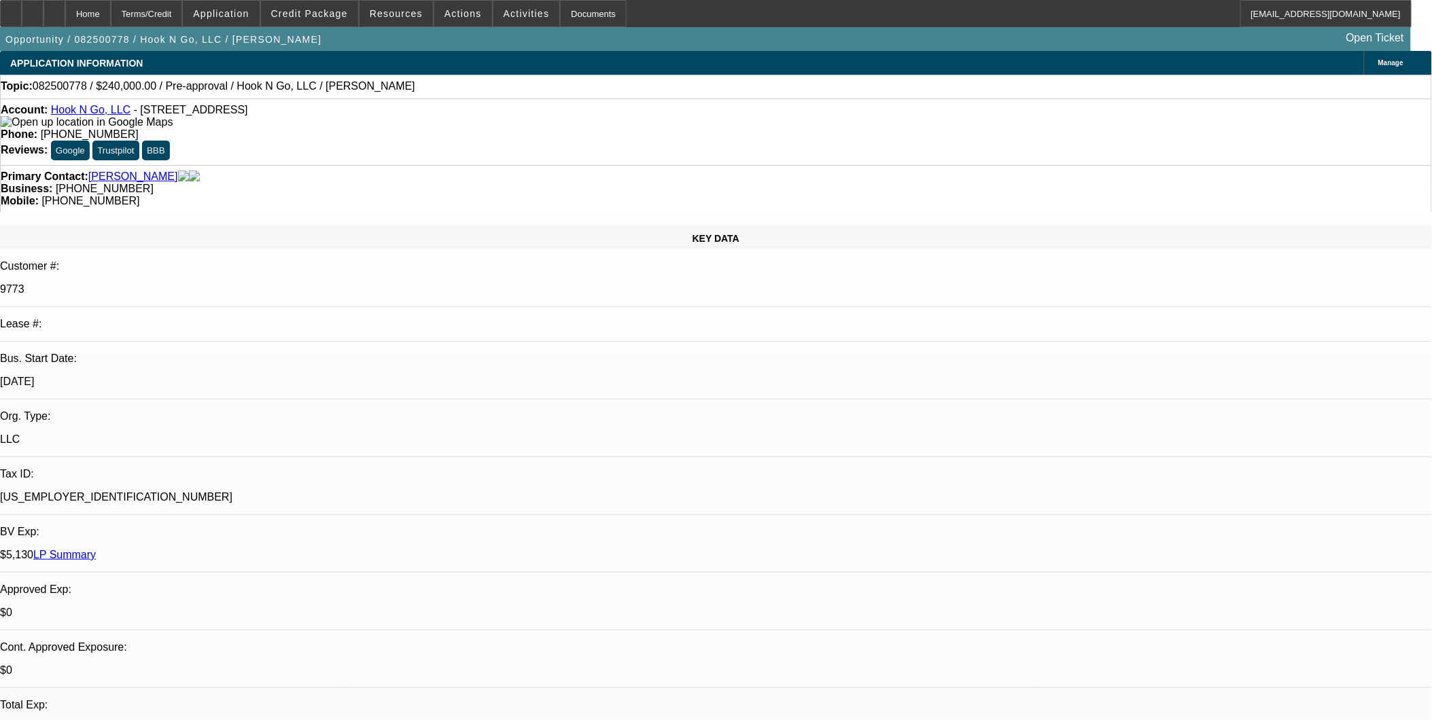
select select "0"
select select "1"
select select "2"
select select "6"
select select "1"
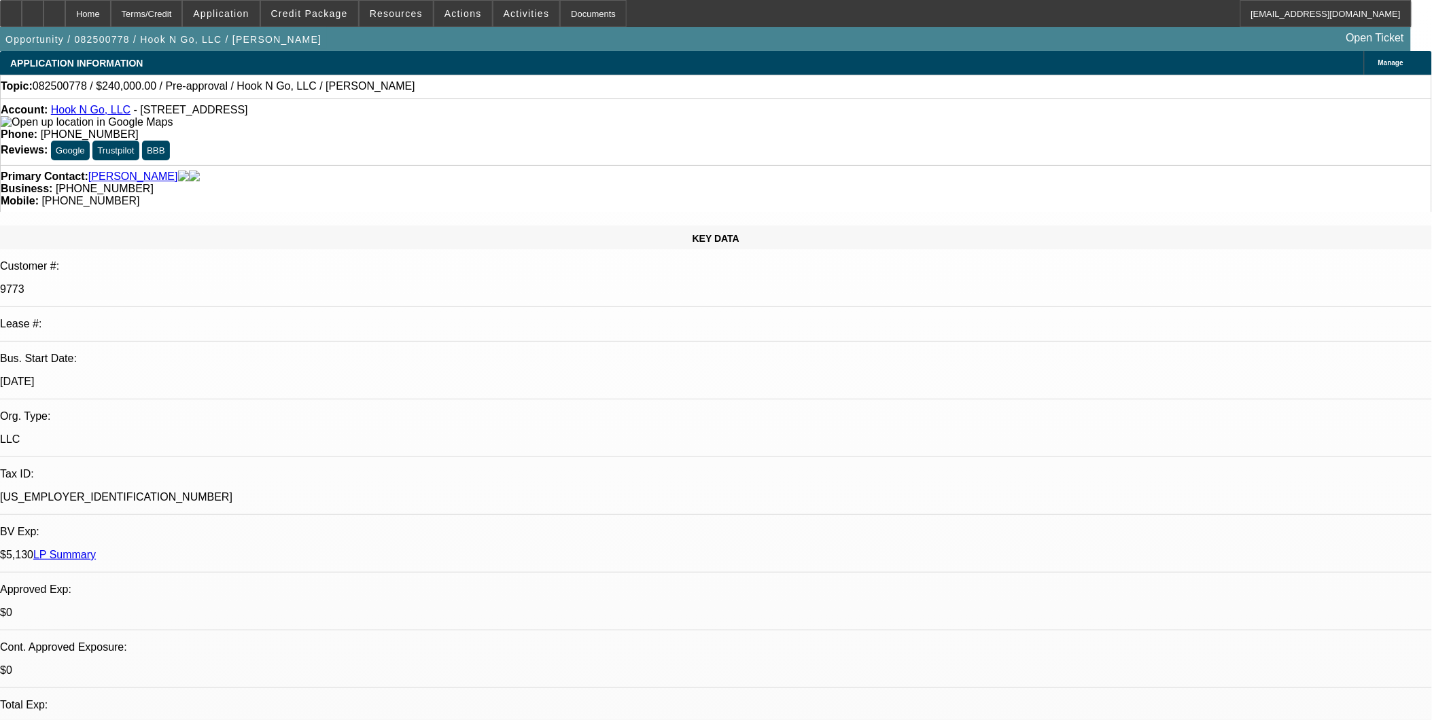
select select "2"
select select "6"
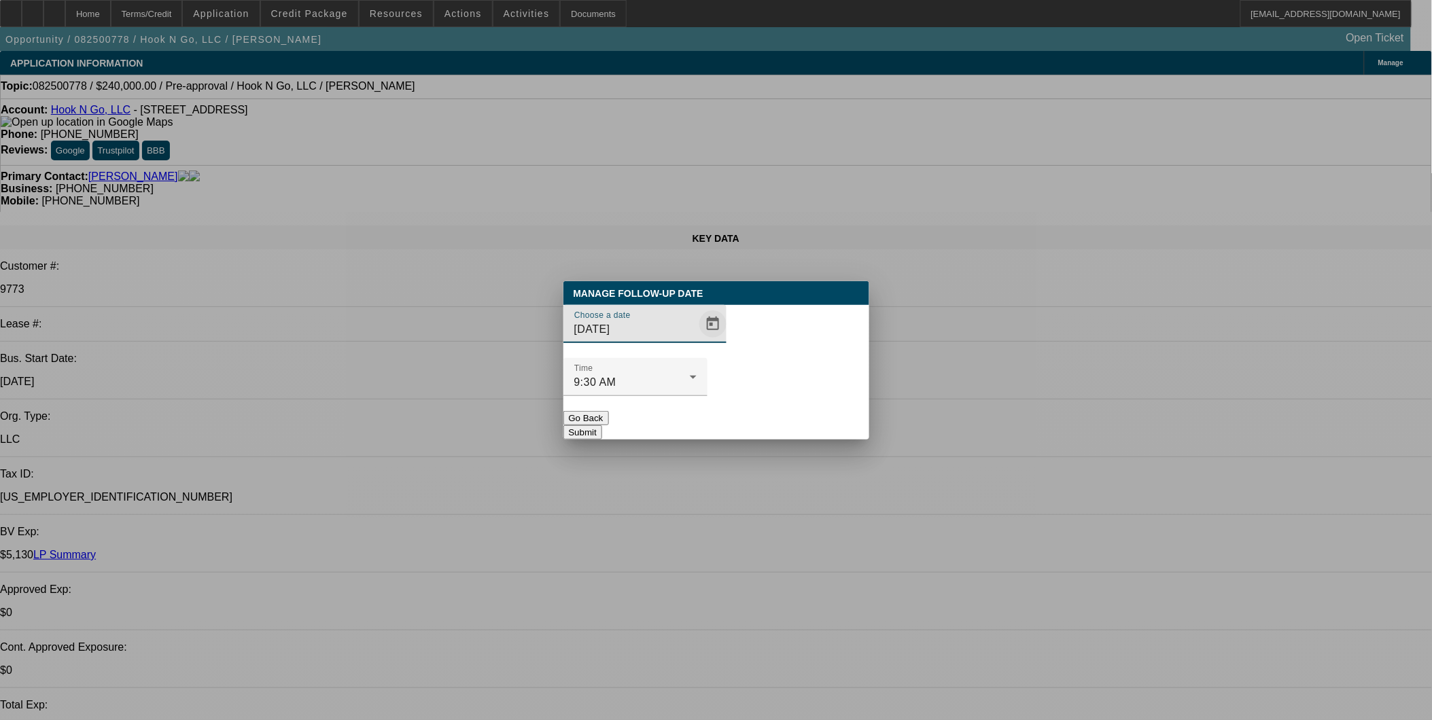
click at [697, 340] on span "Open calendar" at bounding box center [713, 324] width 33 height 33
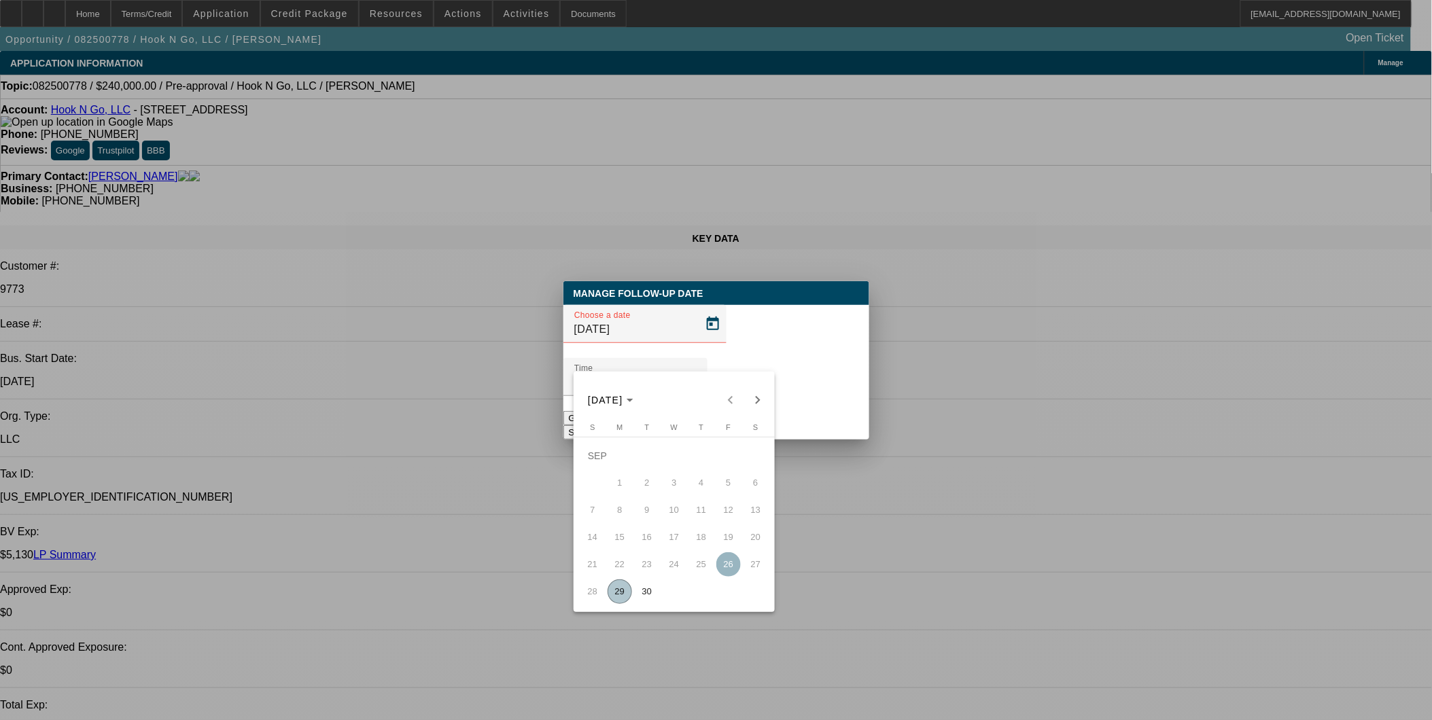
click at [641, 603] on span "30" at bounding box center [647, 592] width 24 height 24
type input "[DATE]"
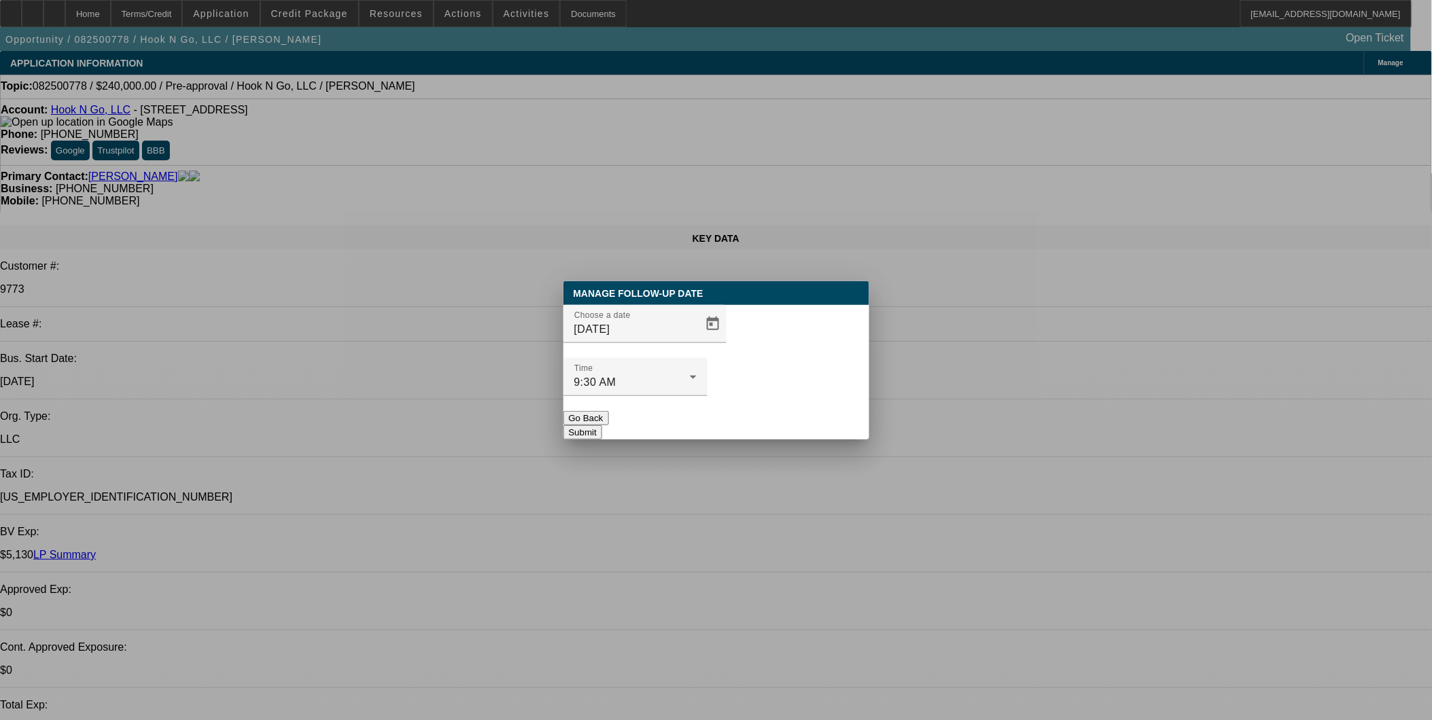
click at [602, 425] on button "Submit" at bounding box center [582, 432] width 39 height 14
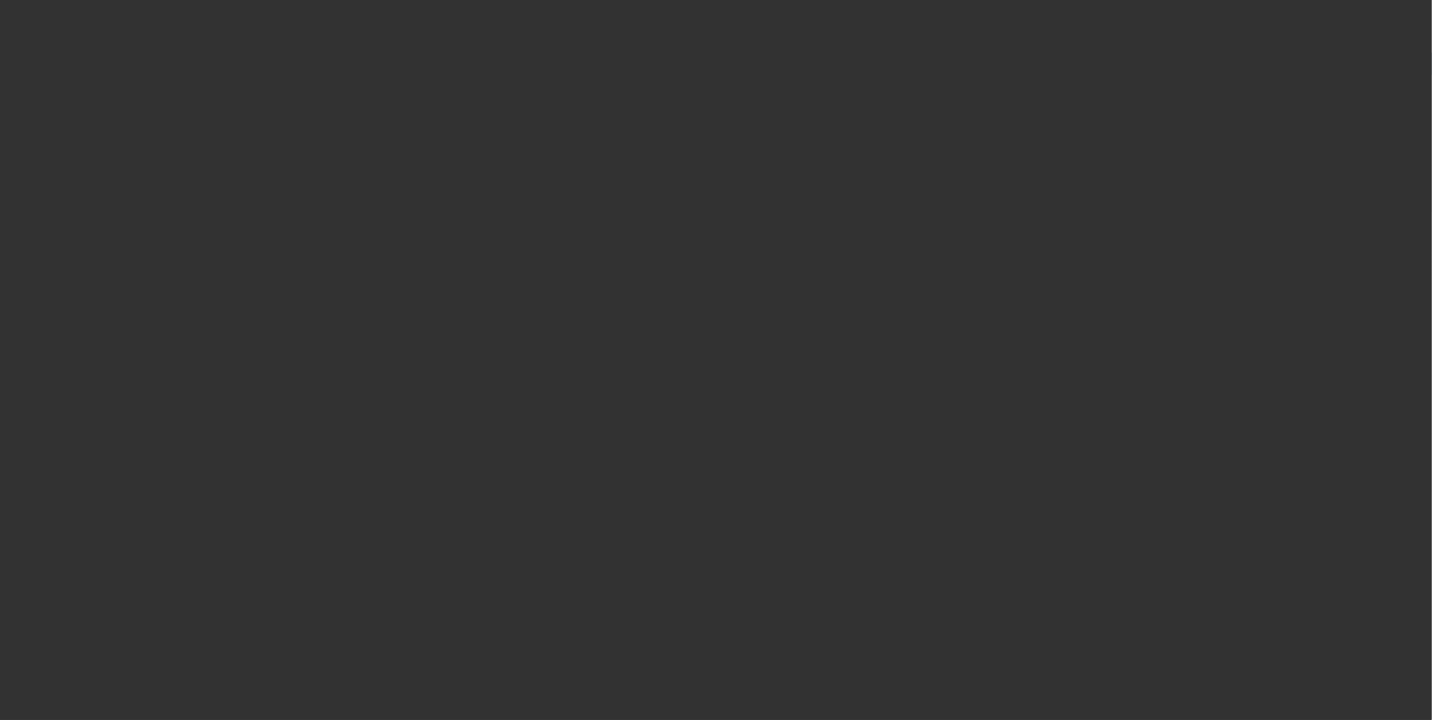
select select "0"
select select "2"
select select "0.1"
select select "0"
select select "2"
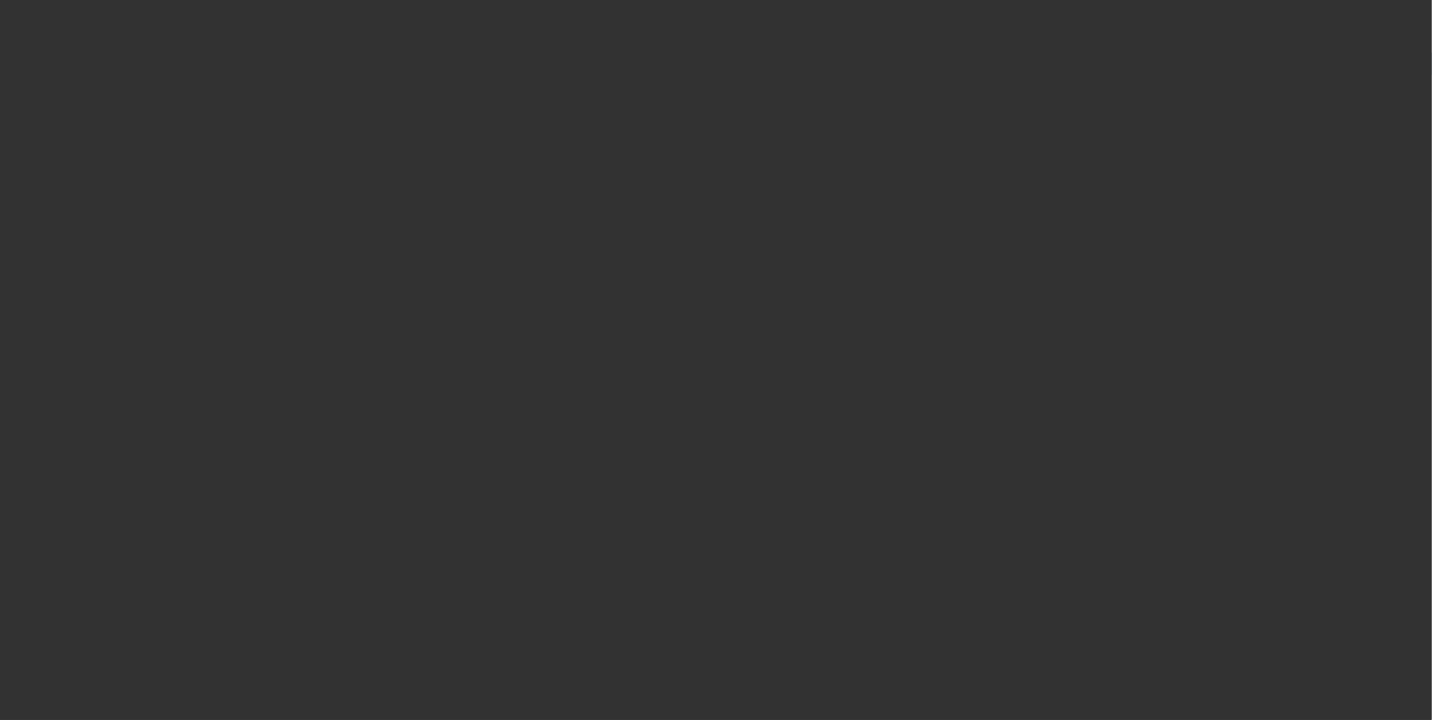
select select "0.1"
select select "0"
select select "2"
select select "0.1"
select select "0"
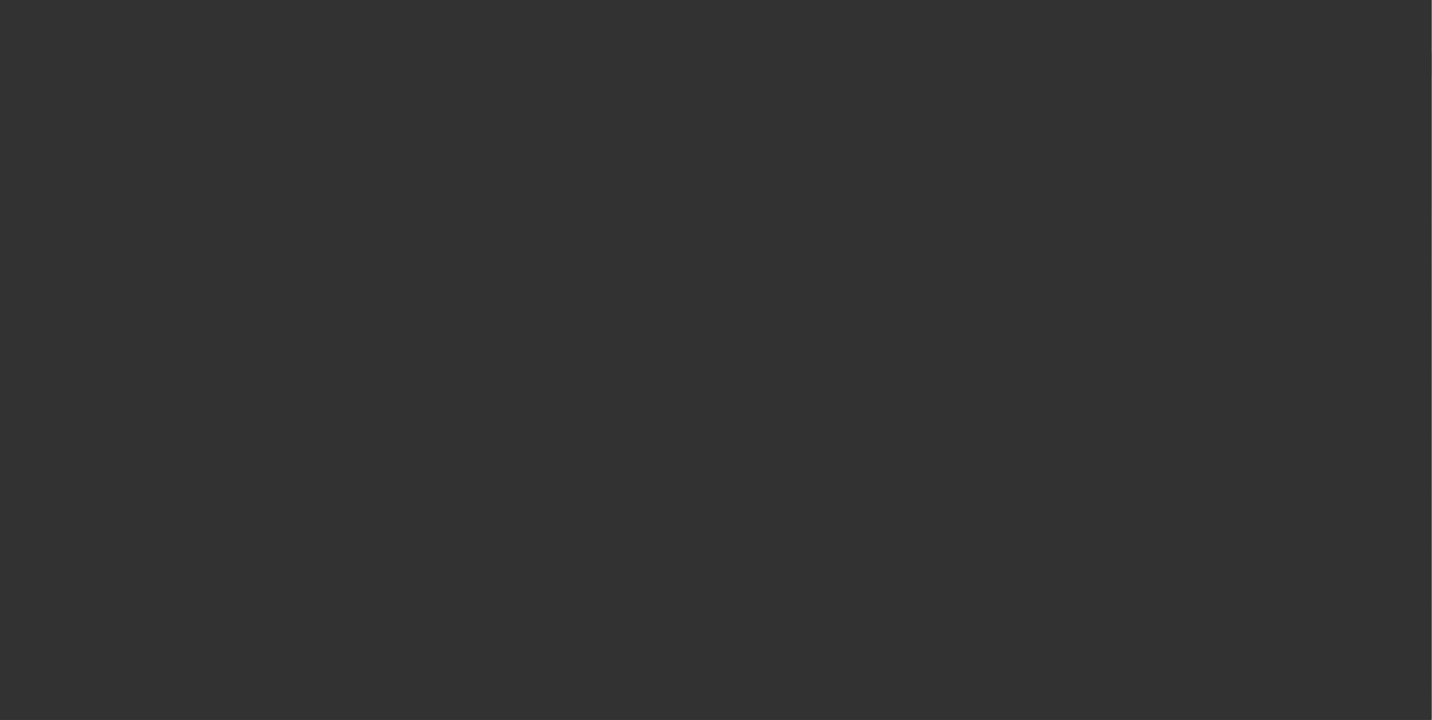
select select "0"
select select "0.1"
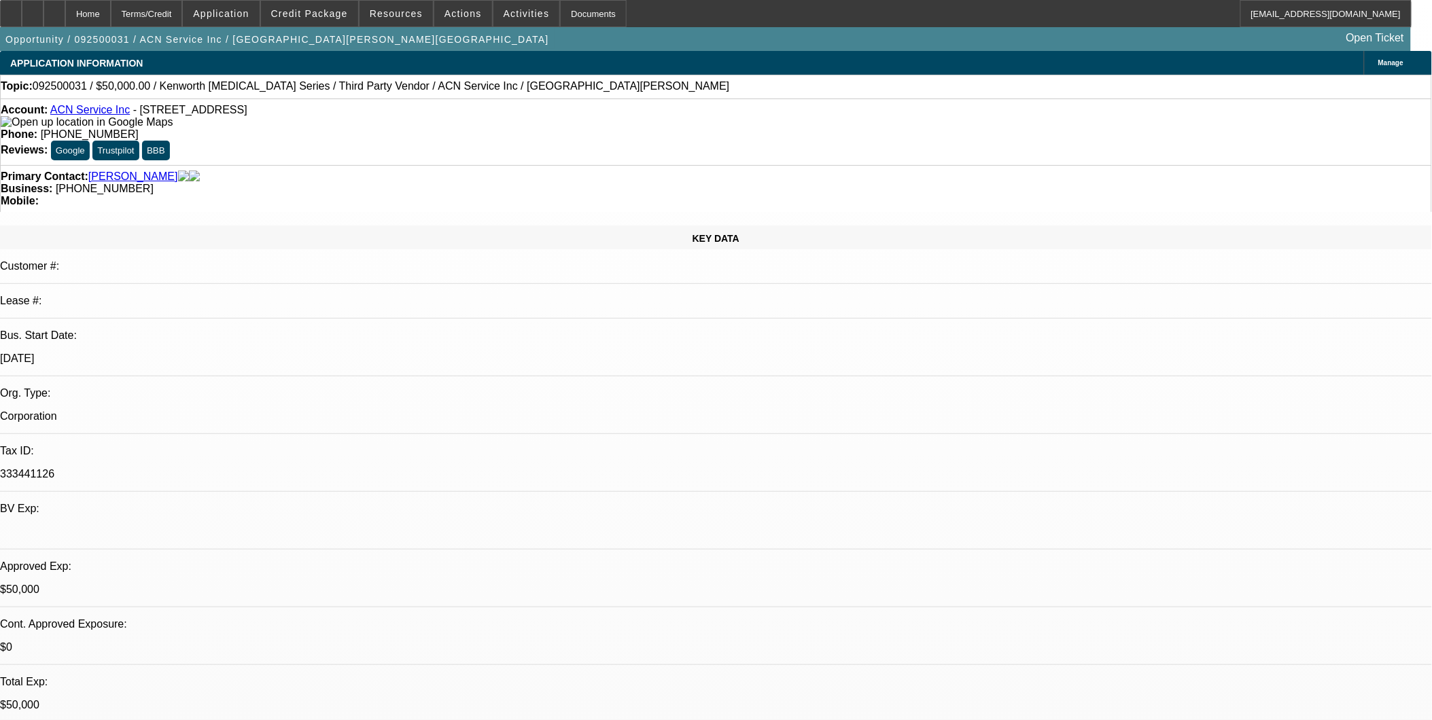
select select "1"
select select "2"
select select "4"
select select "1"
select select "2"
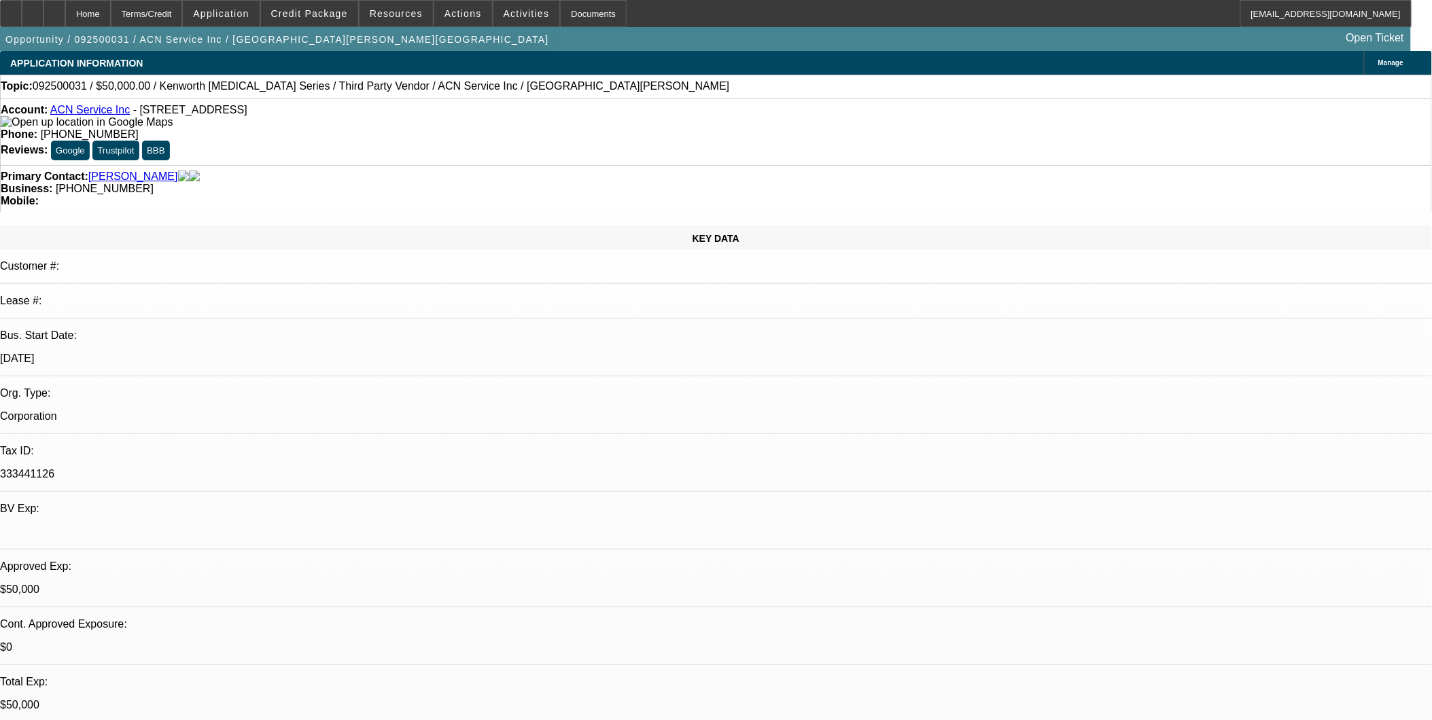
select select "4"
select select "1"
select select "2"
select select "4"
select select "1"
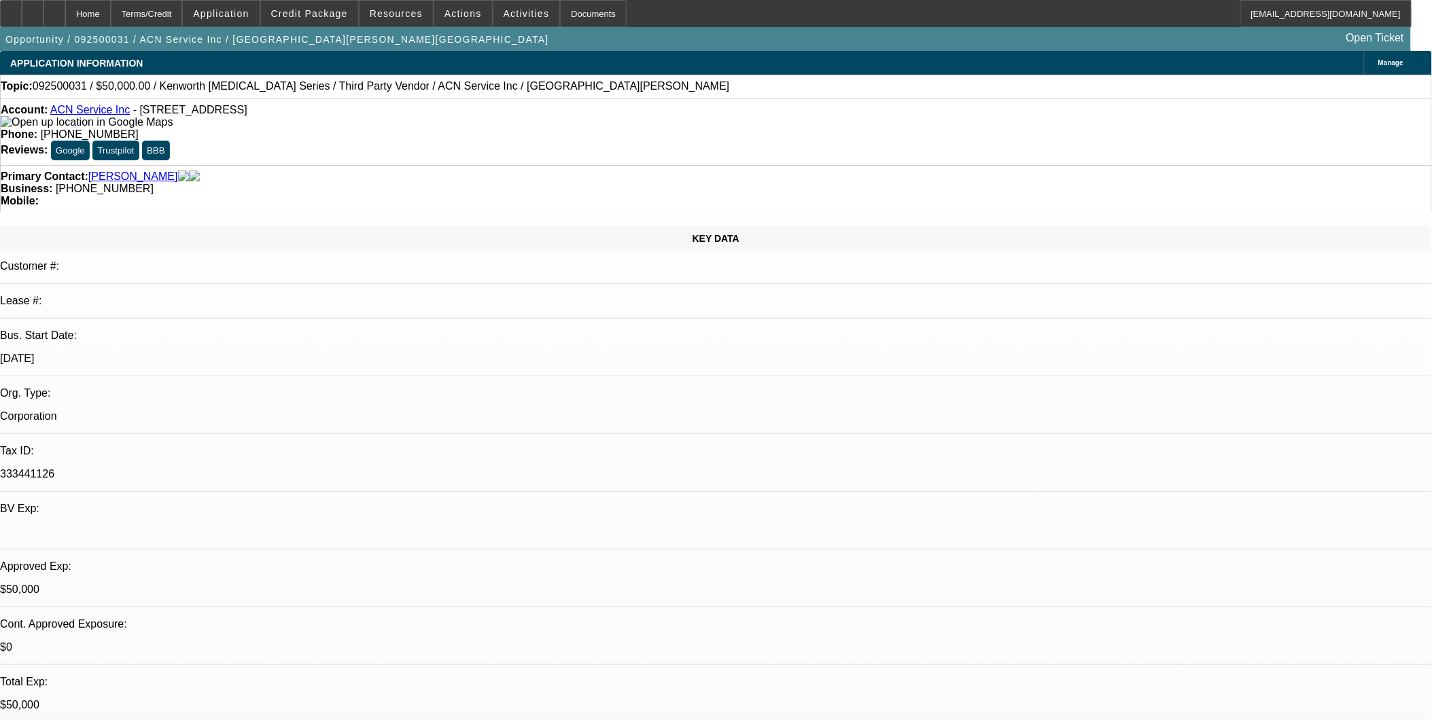
select select "1"
select select "4"
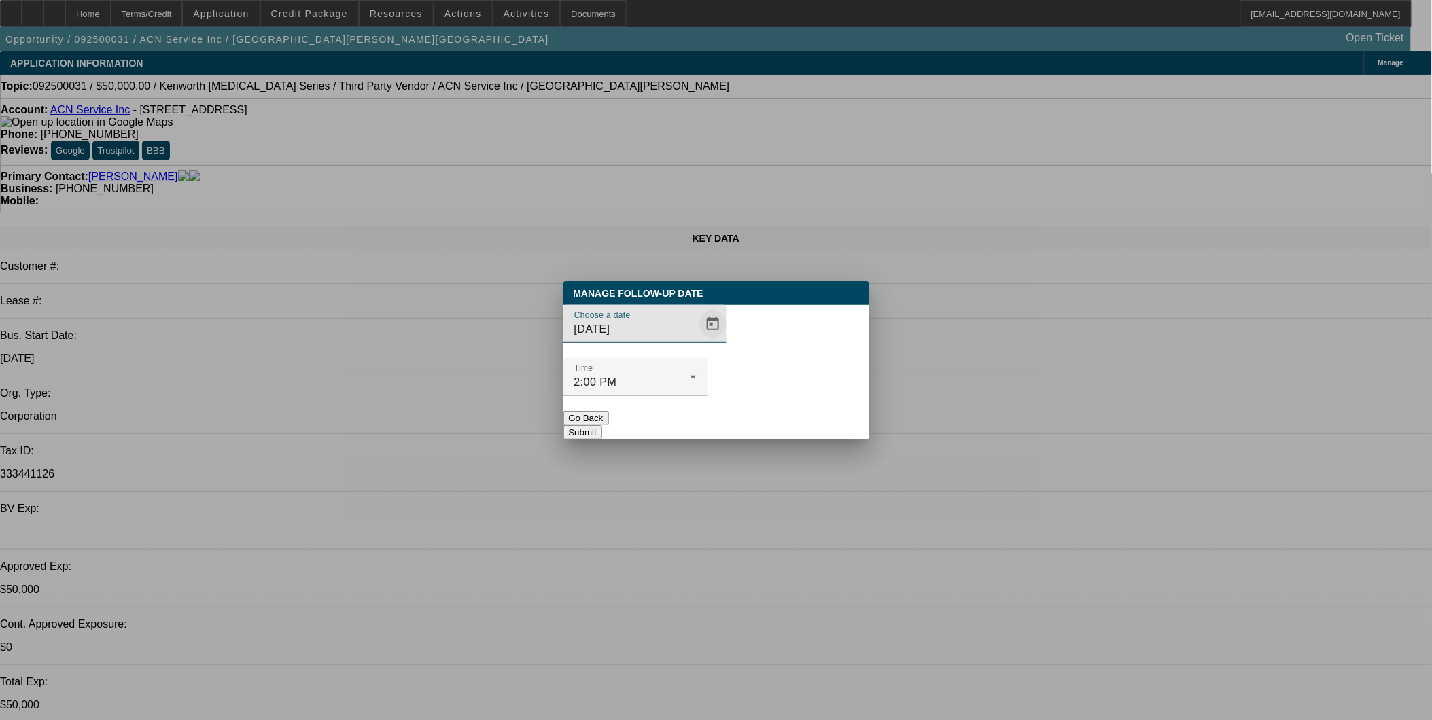
click at [697, 340] on span "Open calendar" at bounding box center [713, 324] width 33 height 33
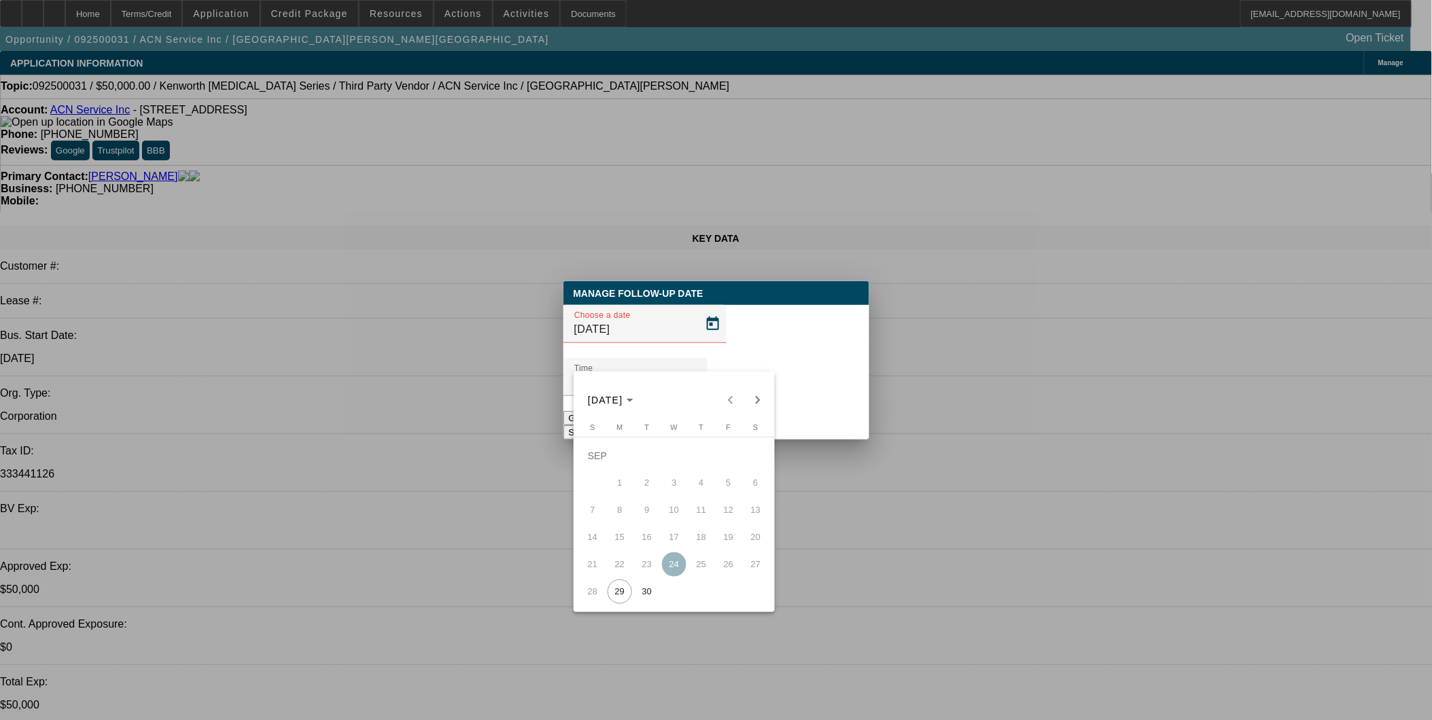
click at [641, 600] on span "30" at bounding box center [647, 592] width 24 height 24
type input "[DATE]"
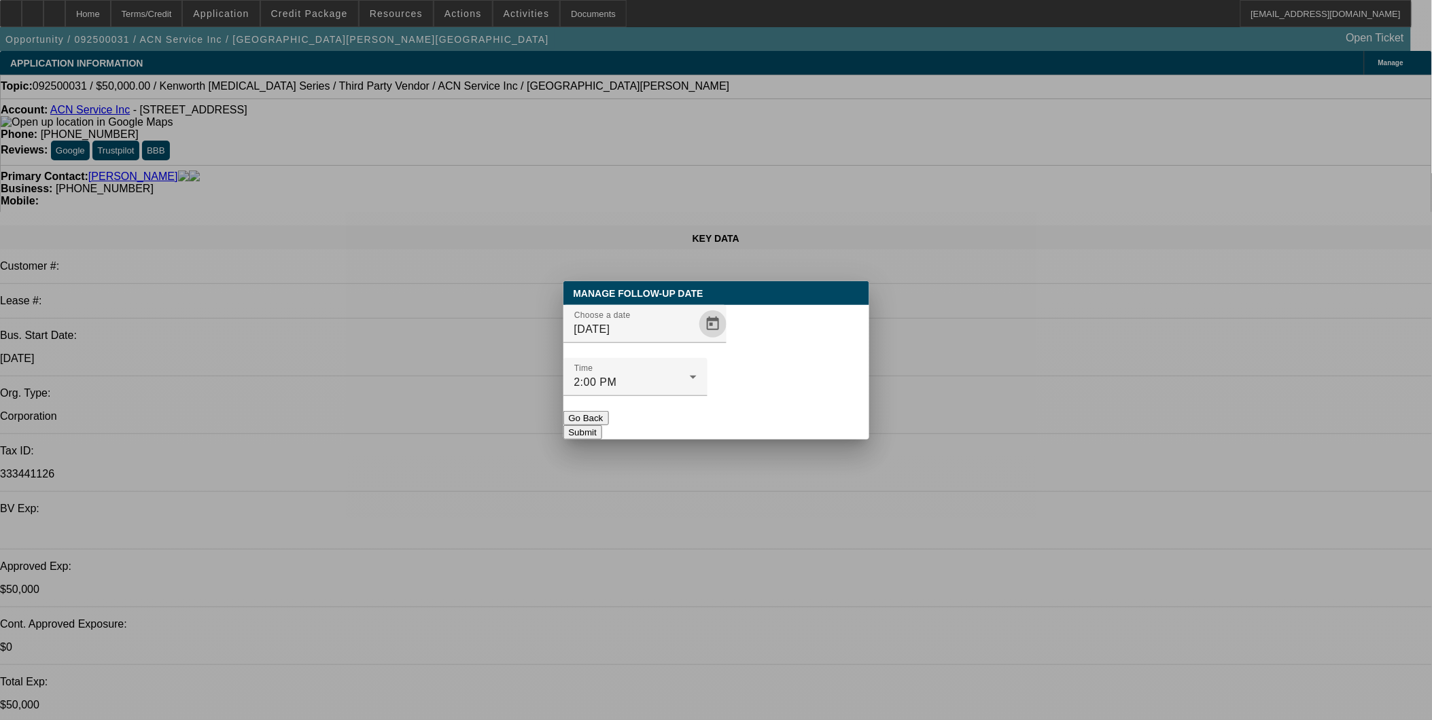
click at [602, 425] on button "Submit" at bounding box center [582, 432] width 39 height 14
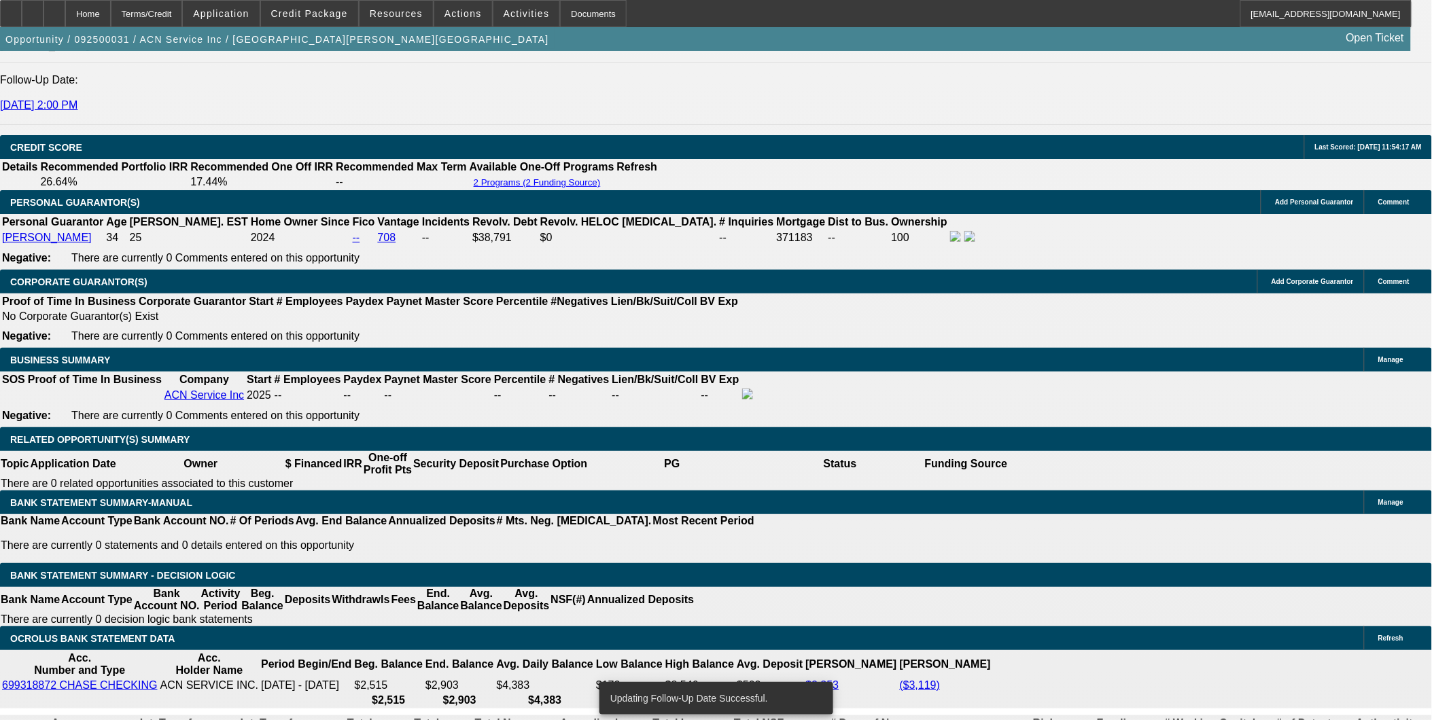
scroll to position [1962, 0]
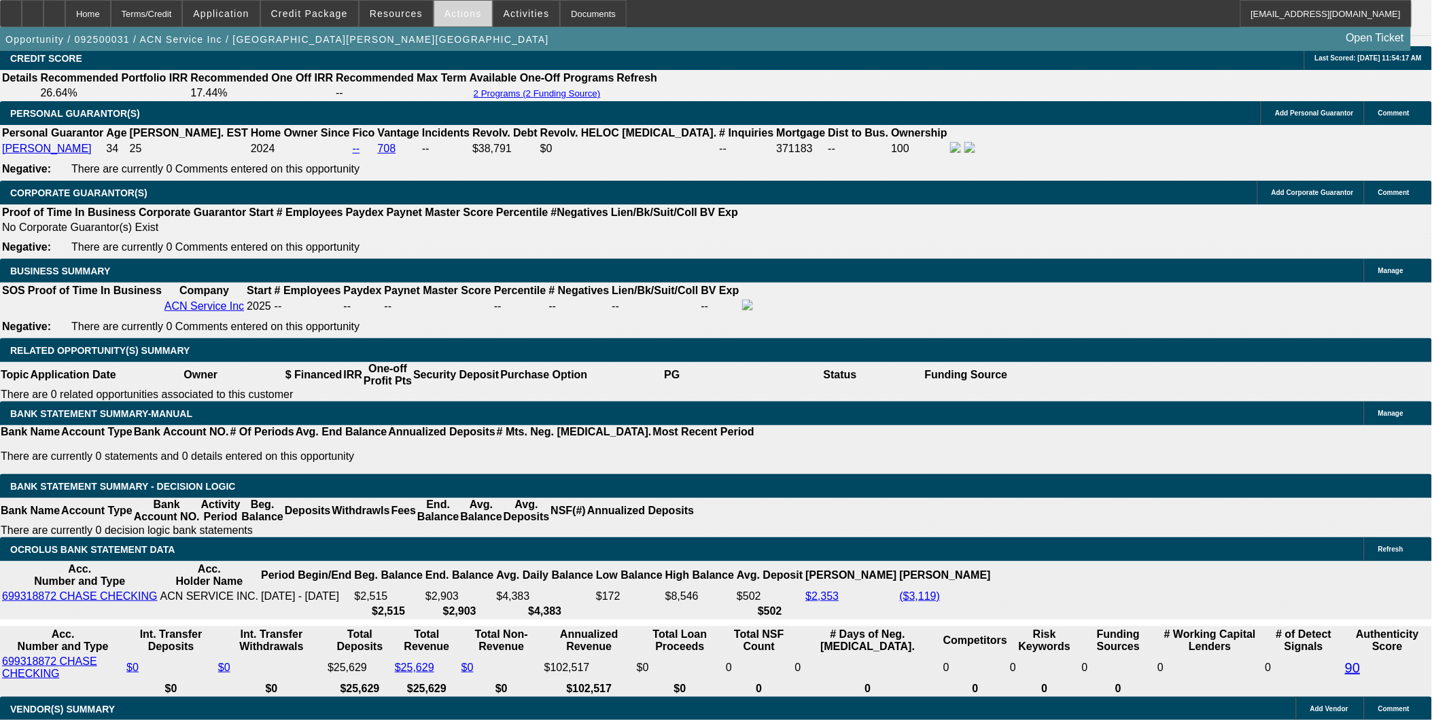
click at [462, 17] on span "Actions" at bounding box center [462, 13] width 37 height 11
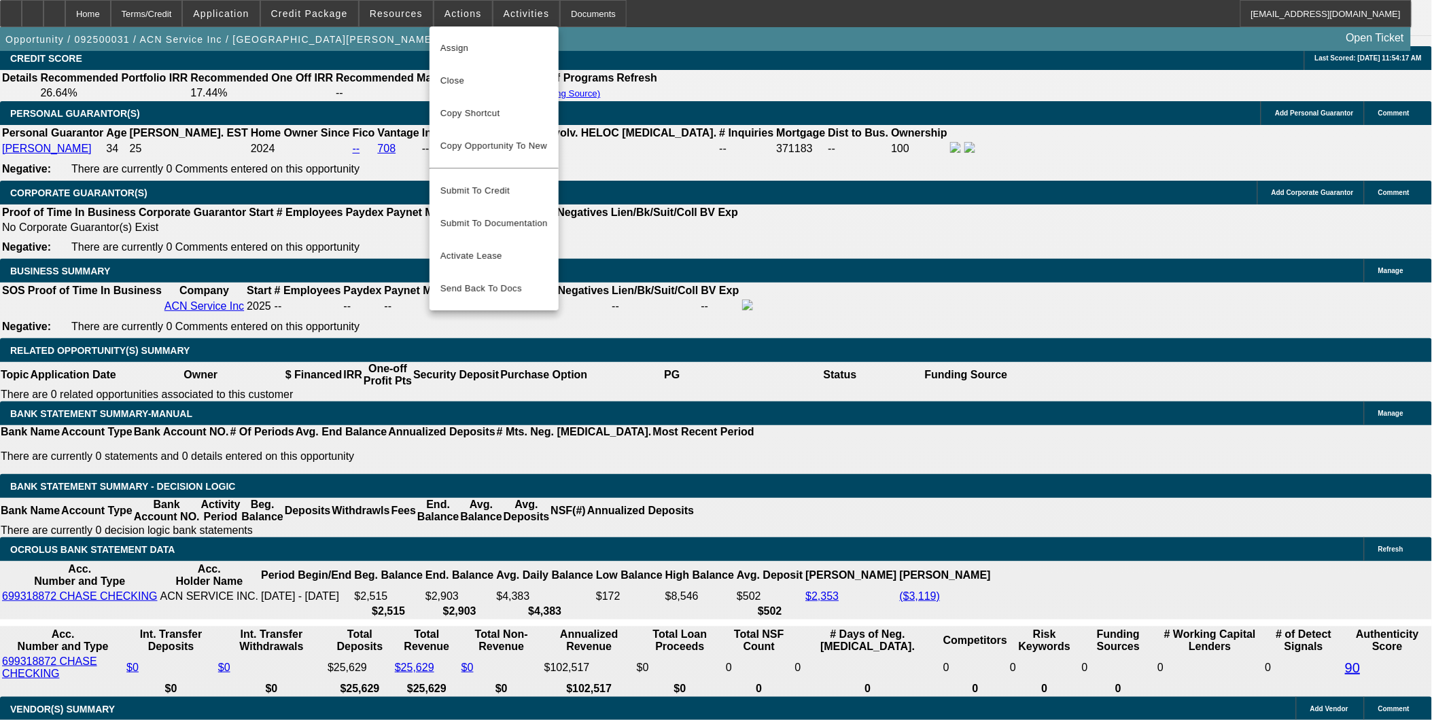
click at [494, 120] on span "Copy Shortcut" at bounding box center [493, 113] width 107 height 16
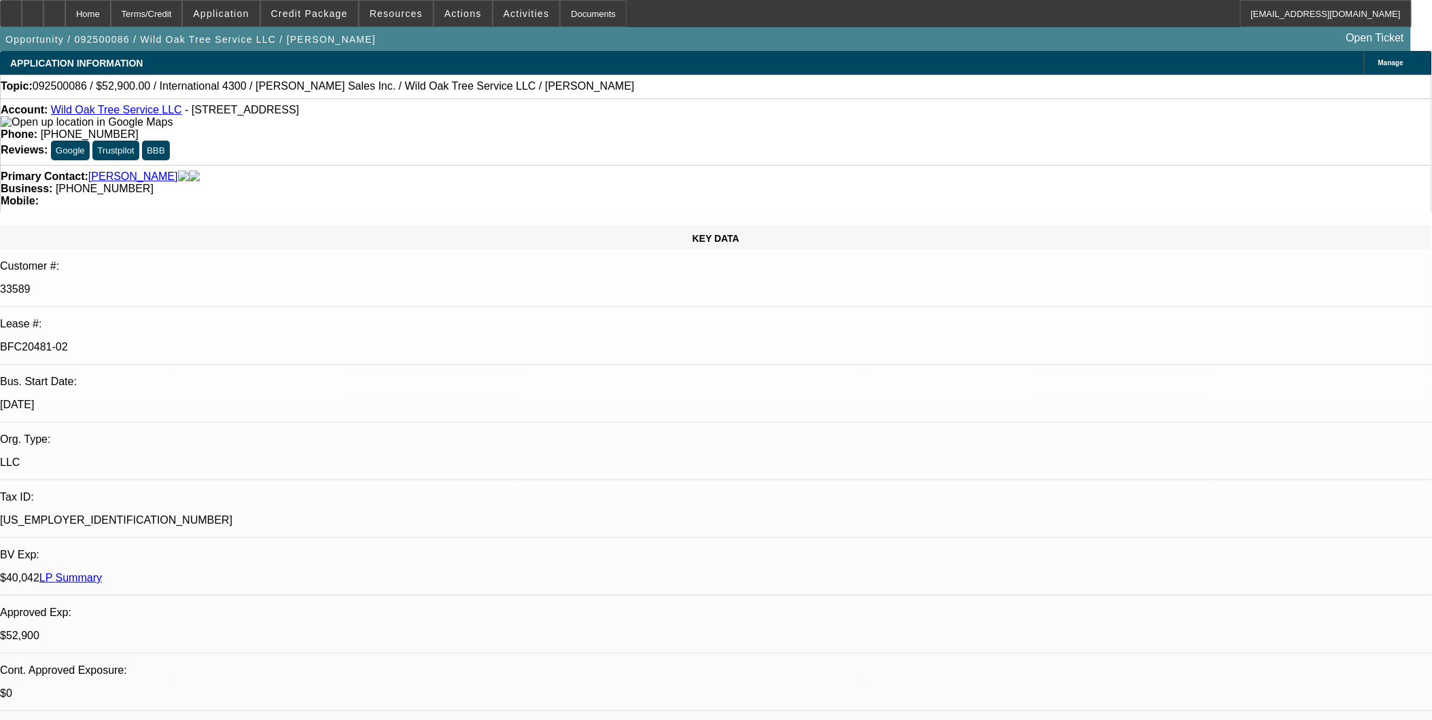
select select "0"
select select "2"
select select "0"
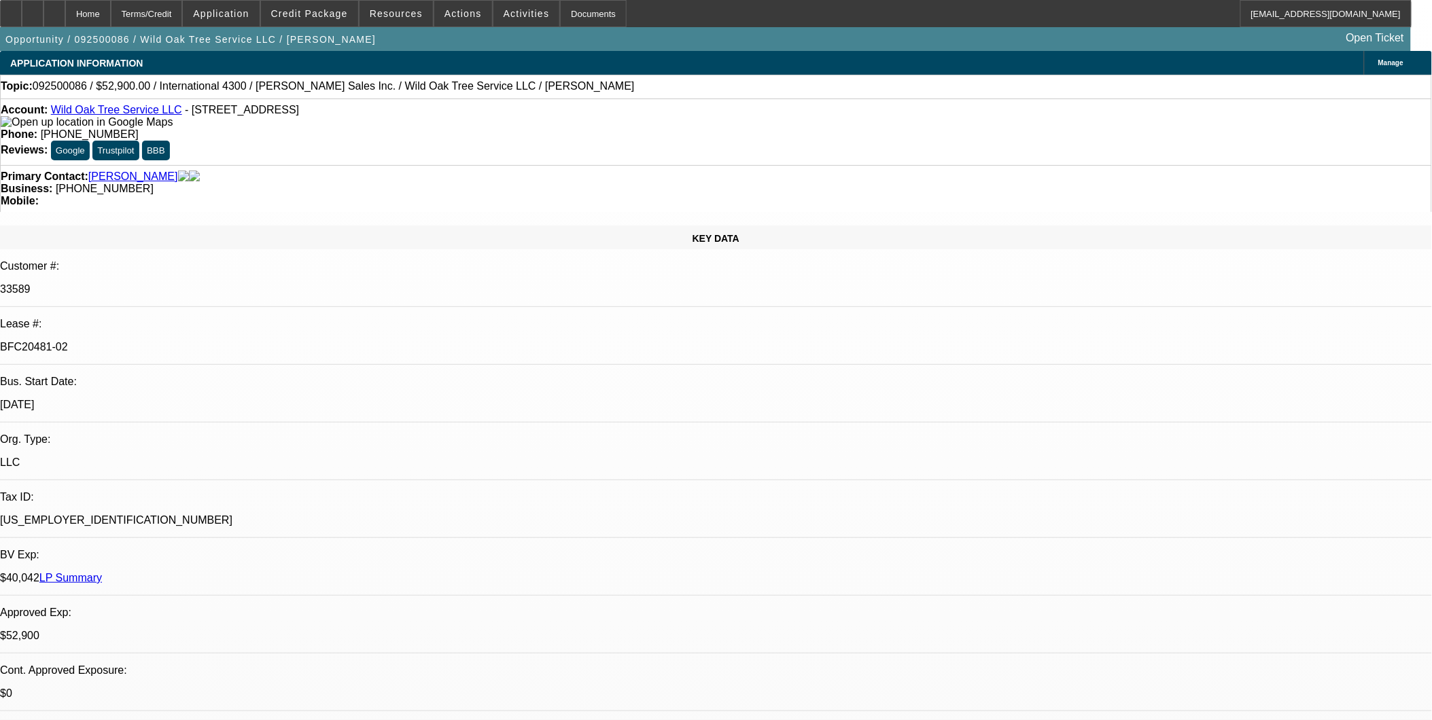
select select "2"
select select "0"
select select "2"
select select "0"
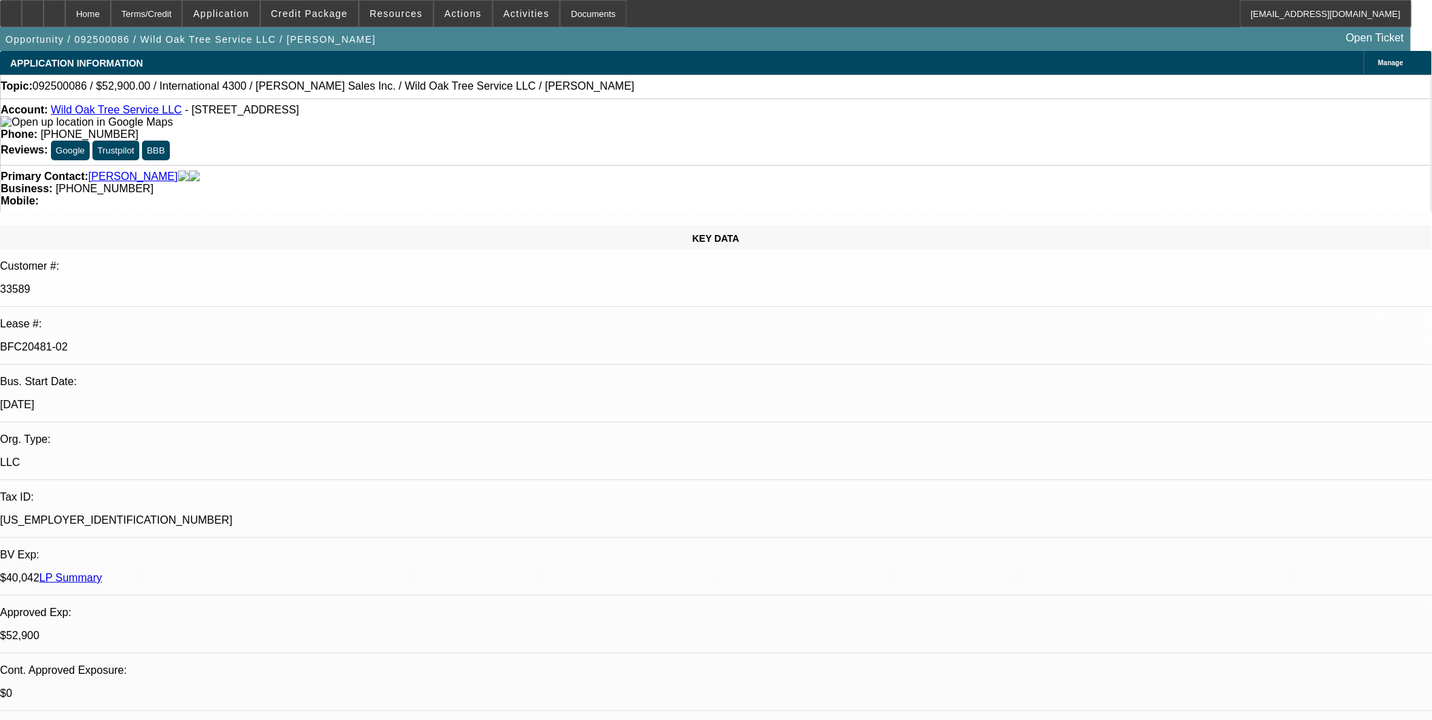
select select "0"
select select "2"
select select "0"
select select "1"
select select "2"
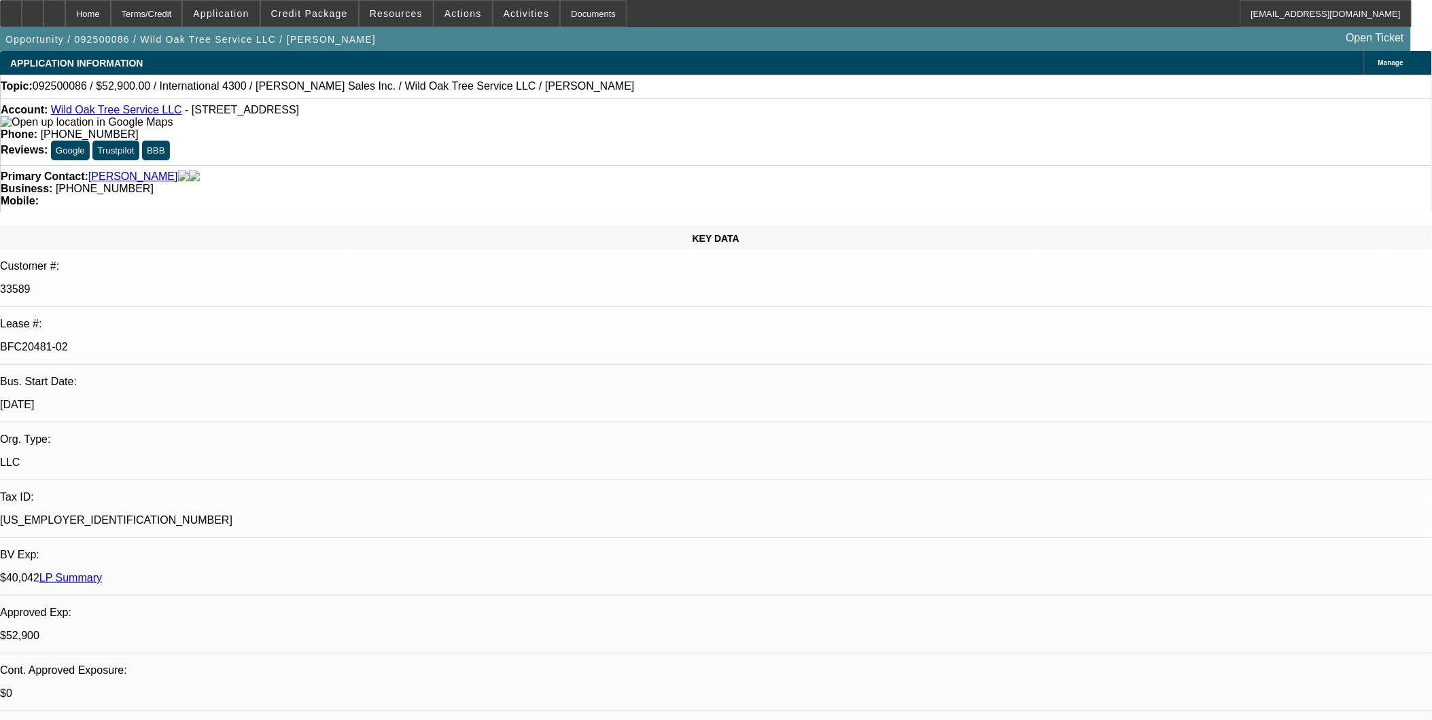
select select "6"
select select "1"
select select "2"
select select "6"
select select "1"
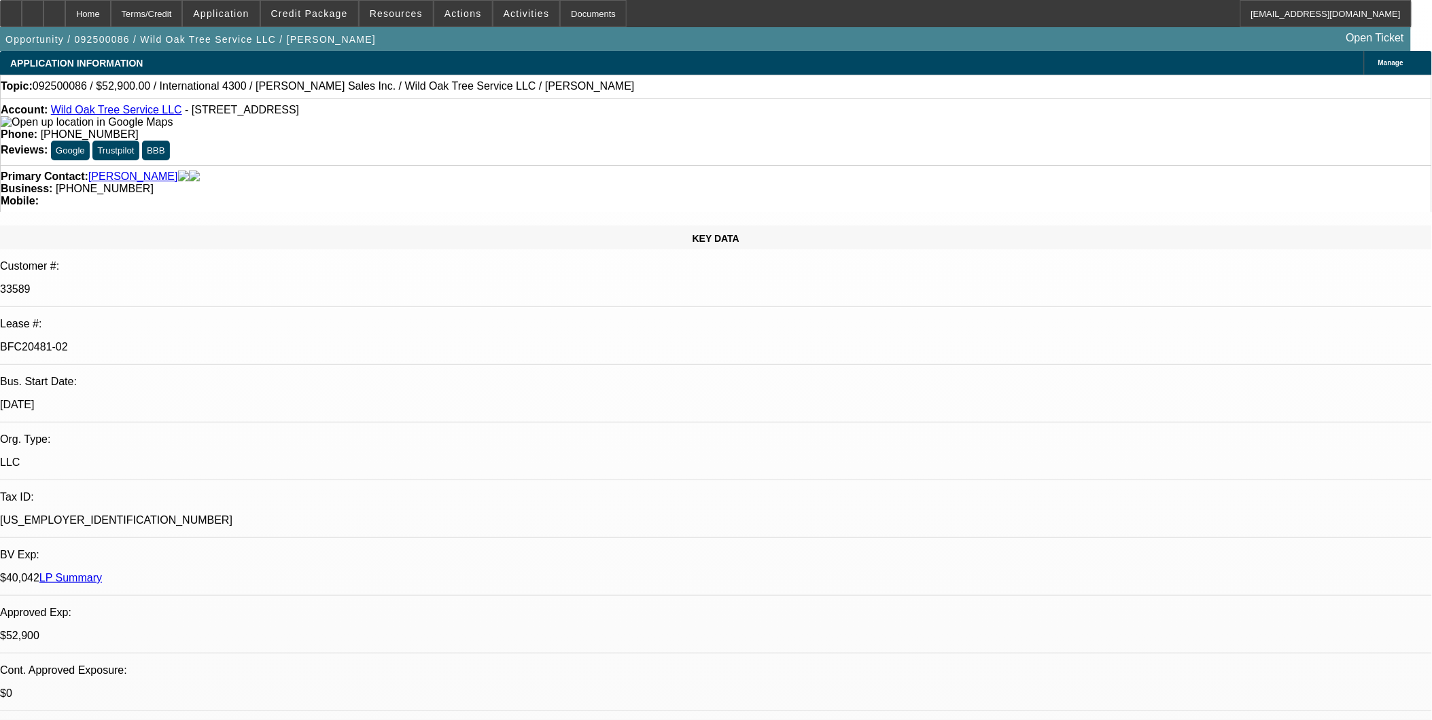
select select "2"
select select "6"
select select "1"
select select "2"
select select "6"
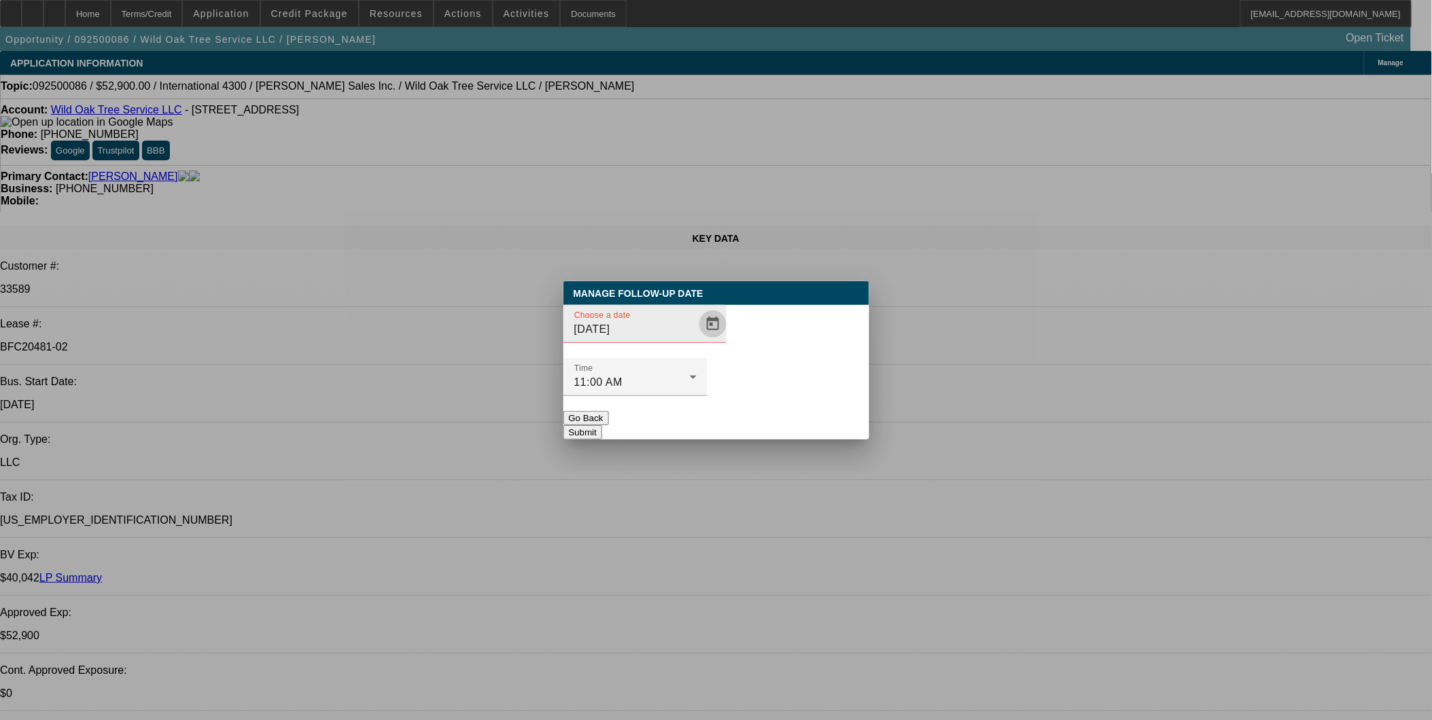
click at [697, 340] on span "Open calendar" at bounding box center [713, 324] width 33 height 33
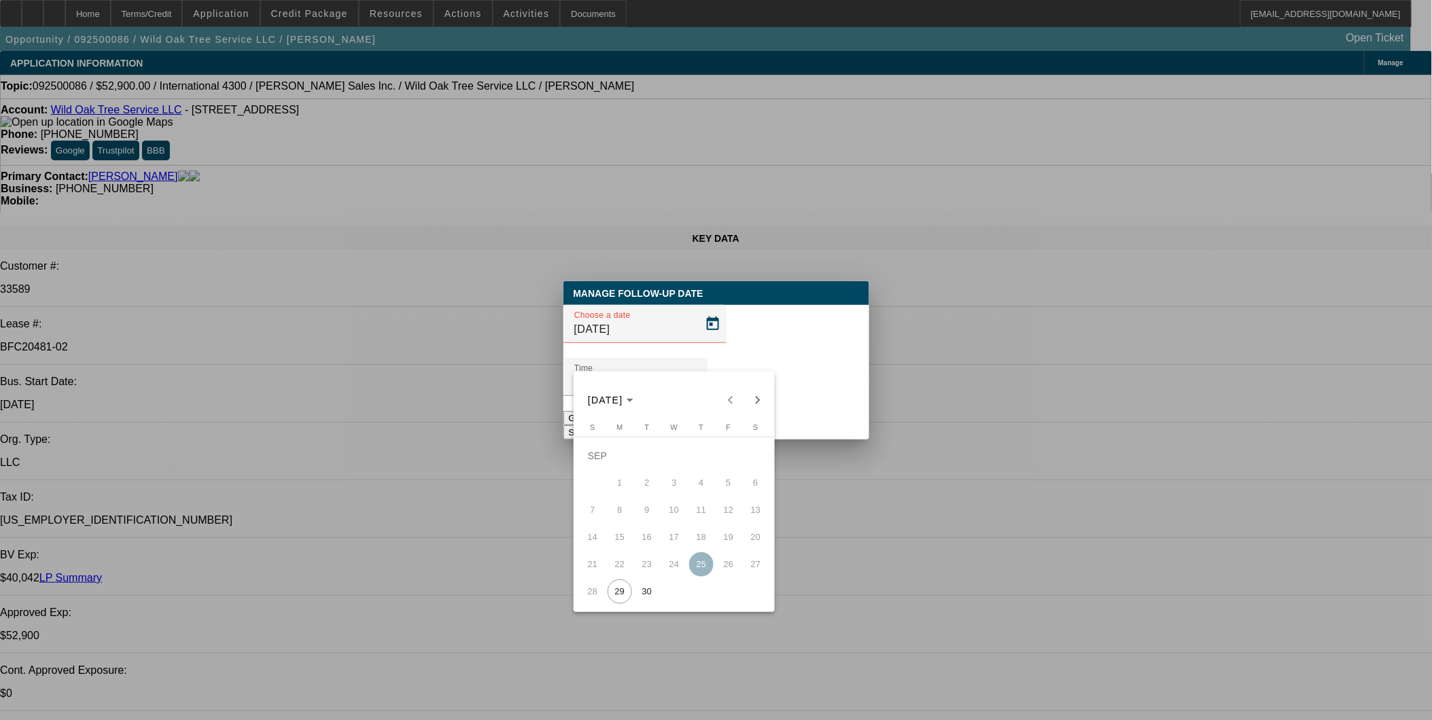
click at [641, 595] on span "30" at bounding box center [647, 592] width 24 height 24
type input "9/30/2025"
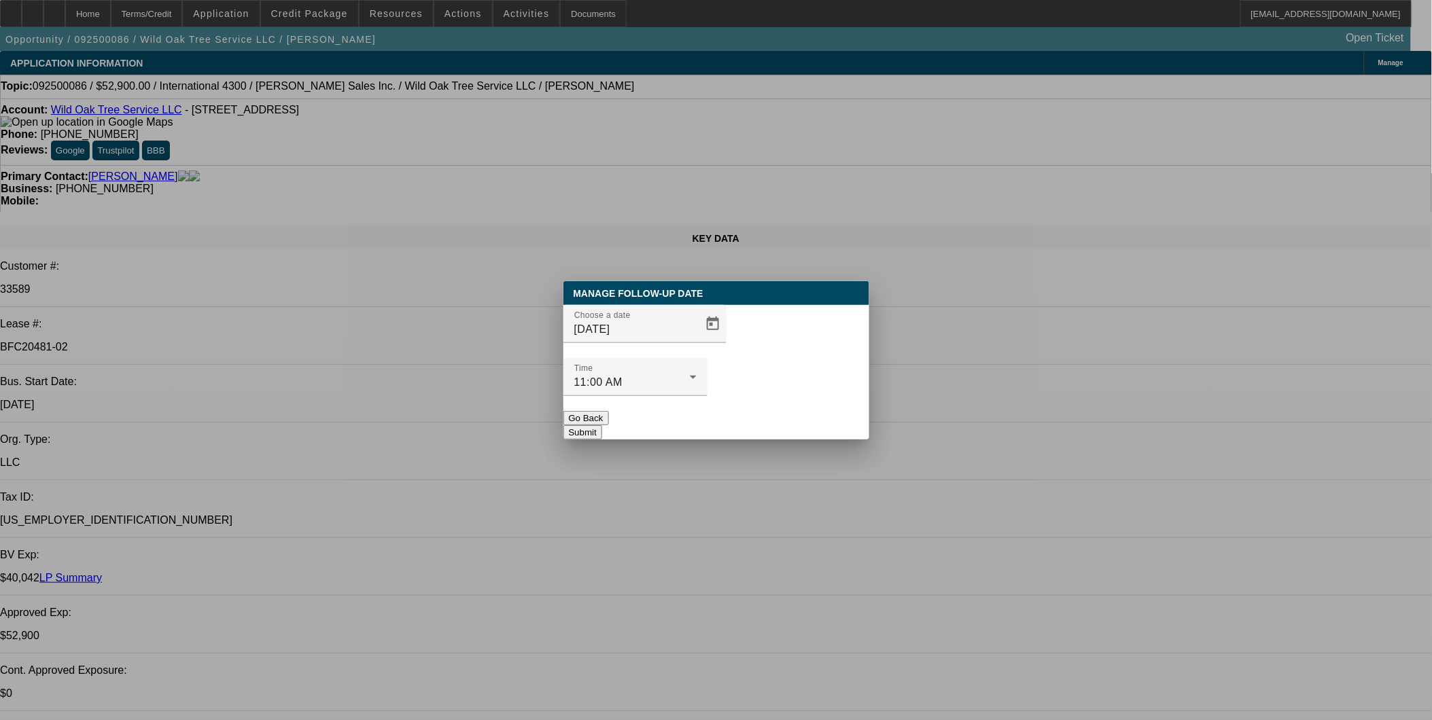
click at [602, 425] on button "Submit" at bounding box center [582, 432] width 39 height 14
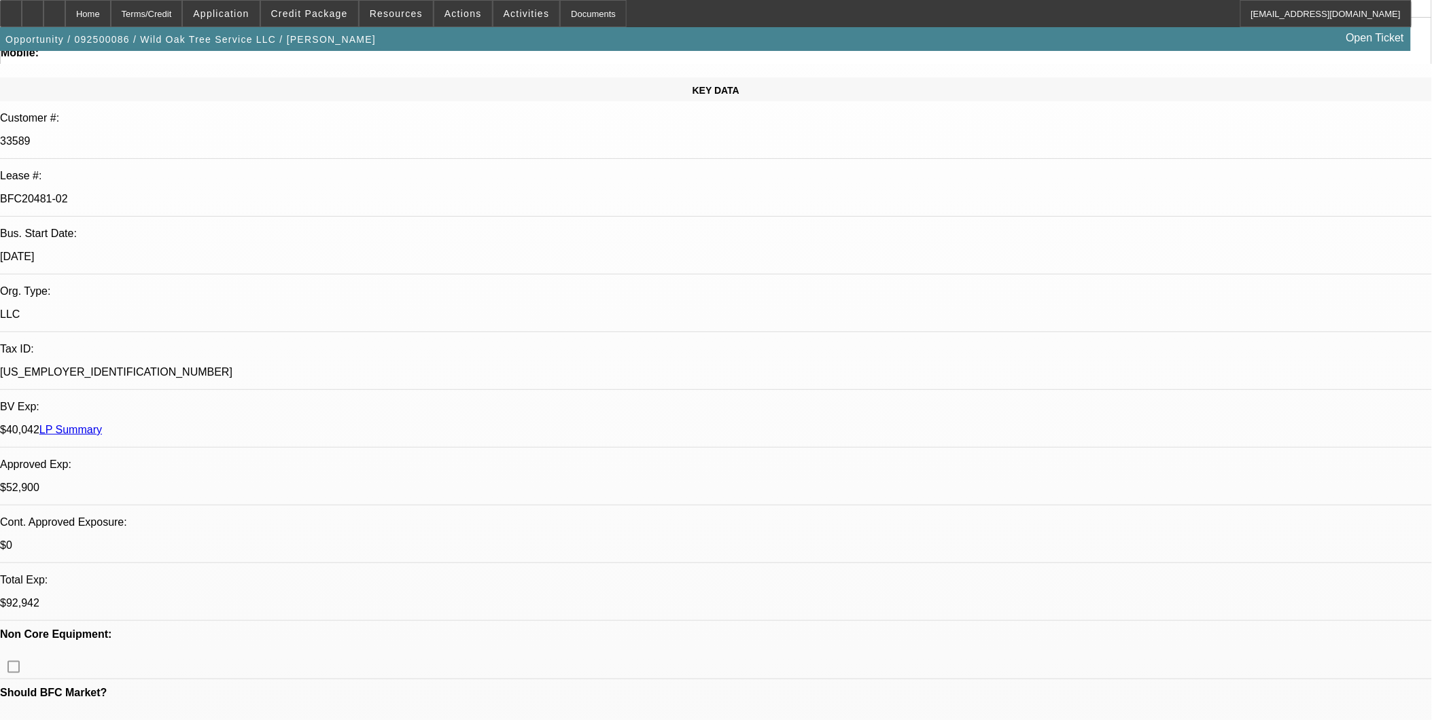
scroll to position [302, 0]
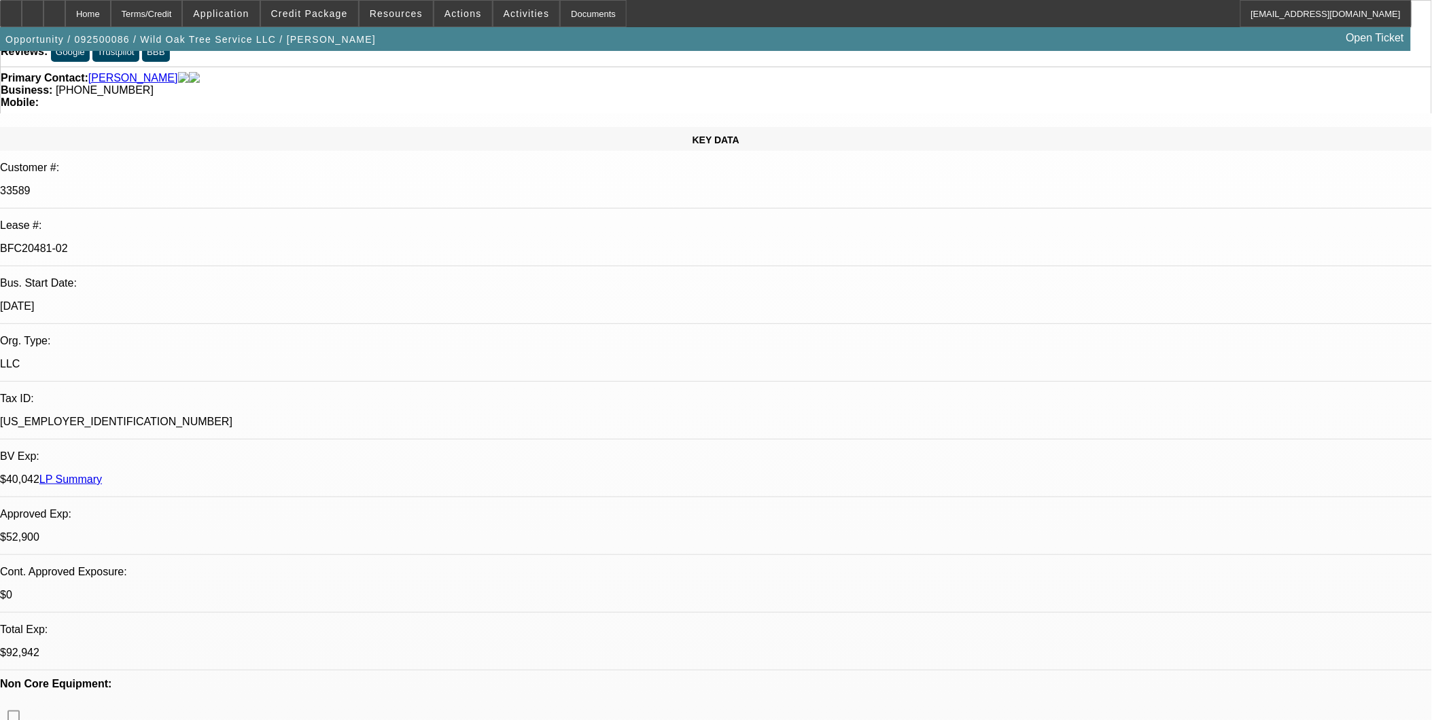
scroll to position [0, 0]
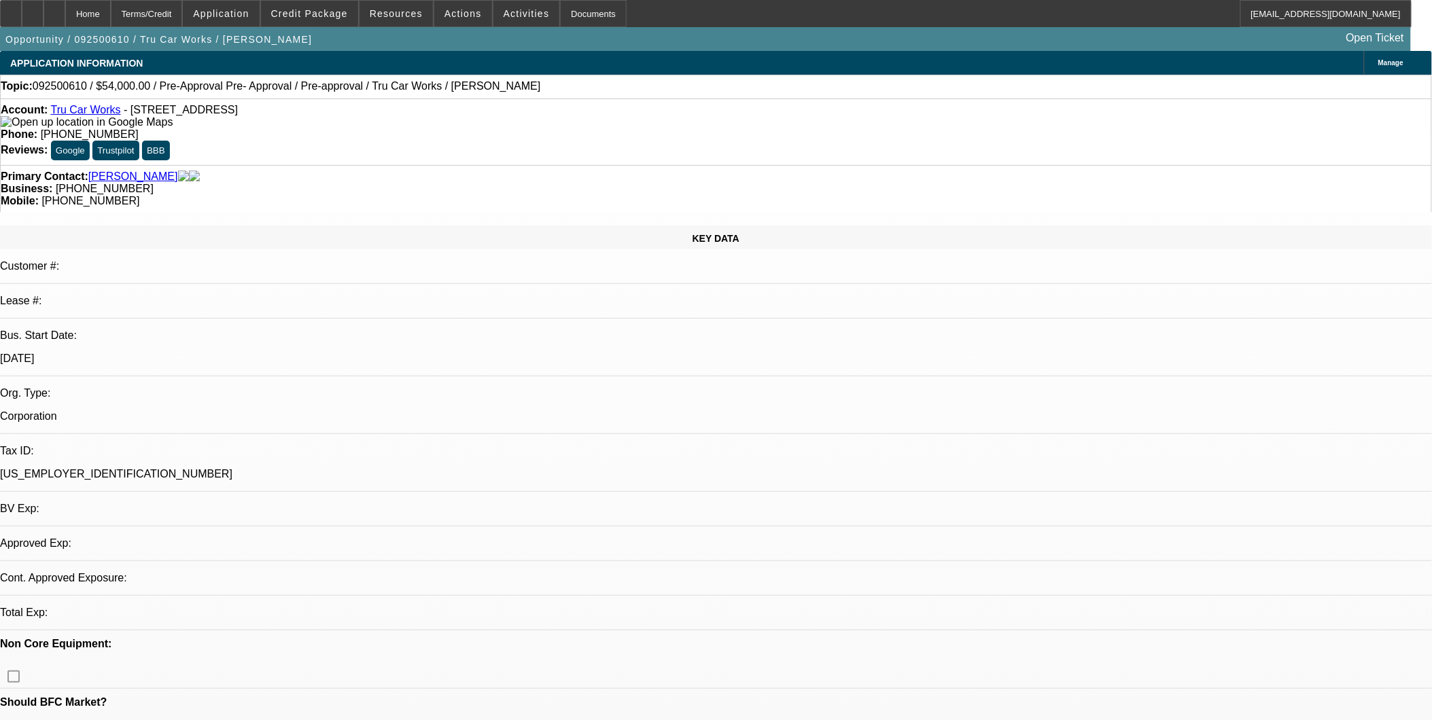
select select "0.1"
select select "0"
select select "0.1"
select select "4"
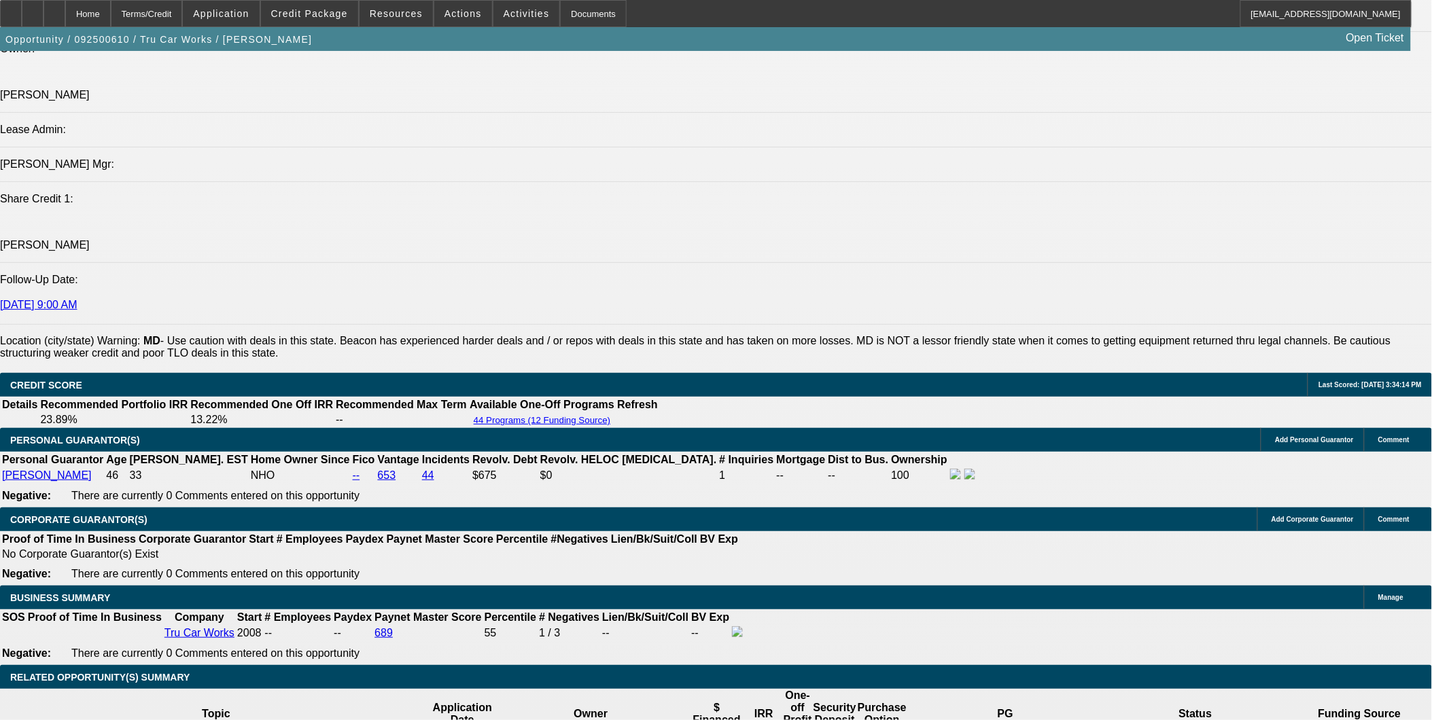
scroll to position [1702, 0]
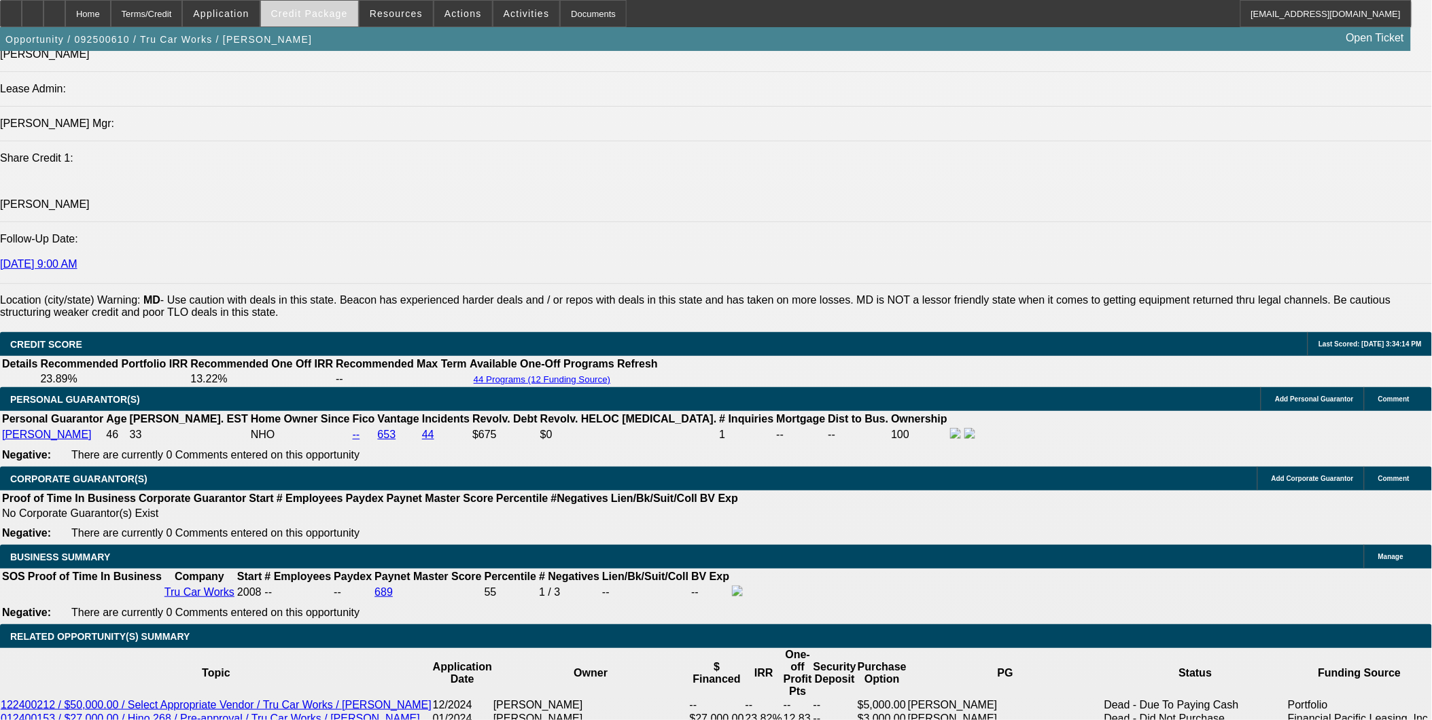
click at [344, 4] on span at bounding box center [309, 13] width 97 height 33
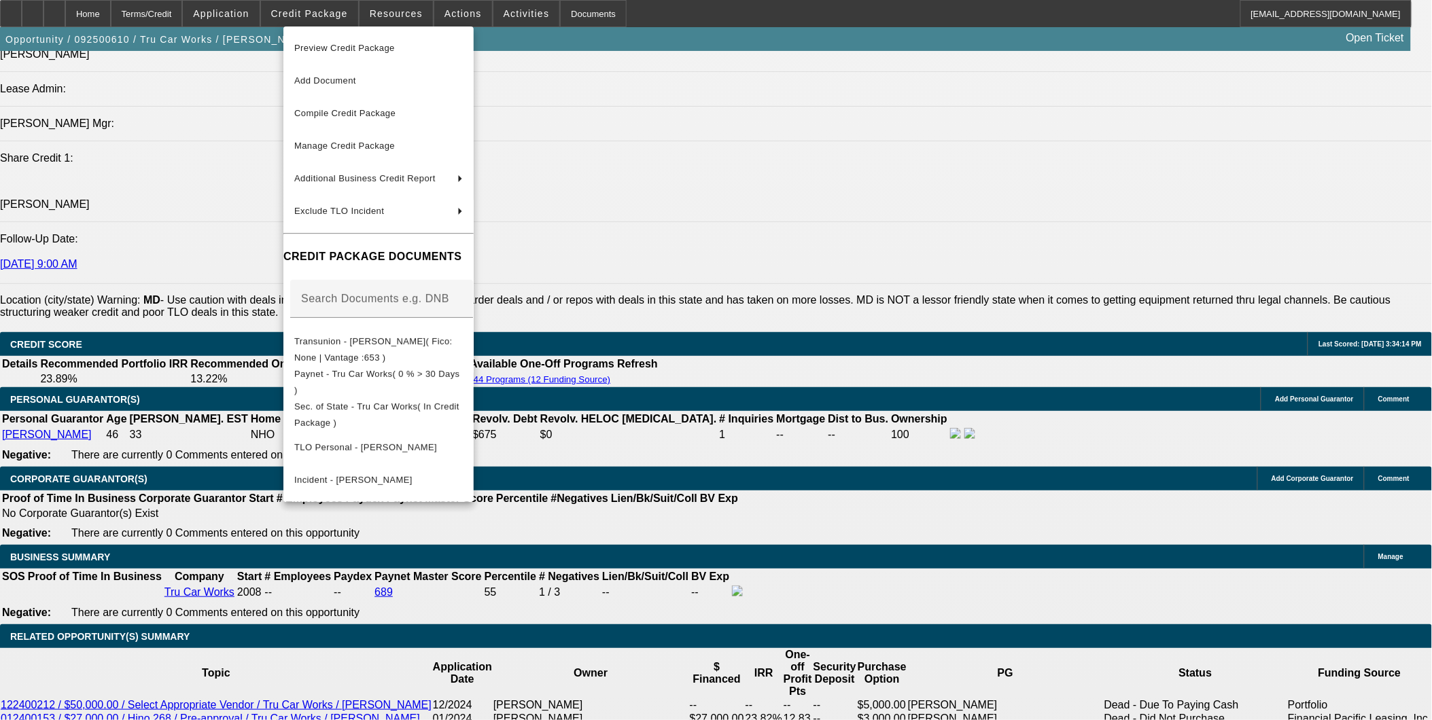
click at [703, 317] on div at bounding box center [716, 360] width 1432 height 720
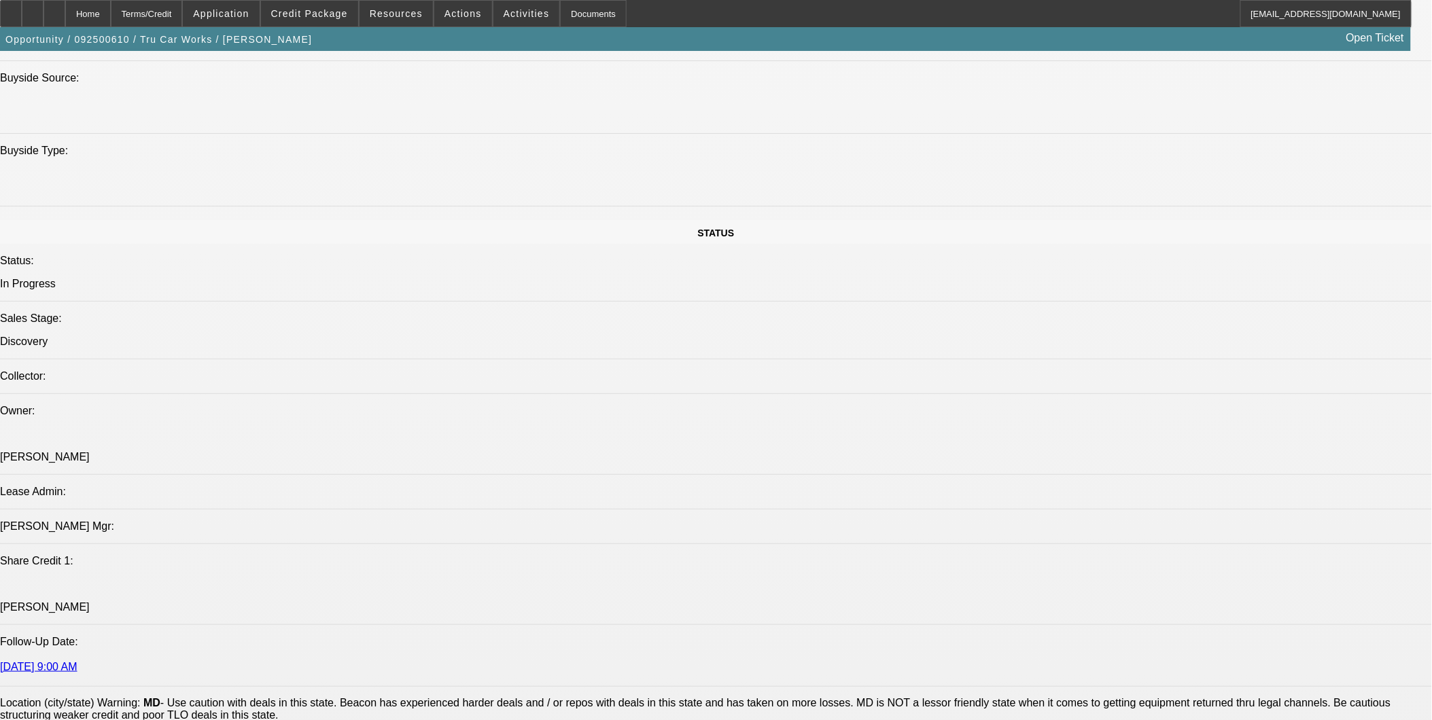
scroll to position [1475, 0]
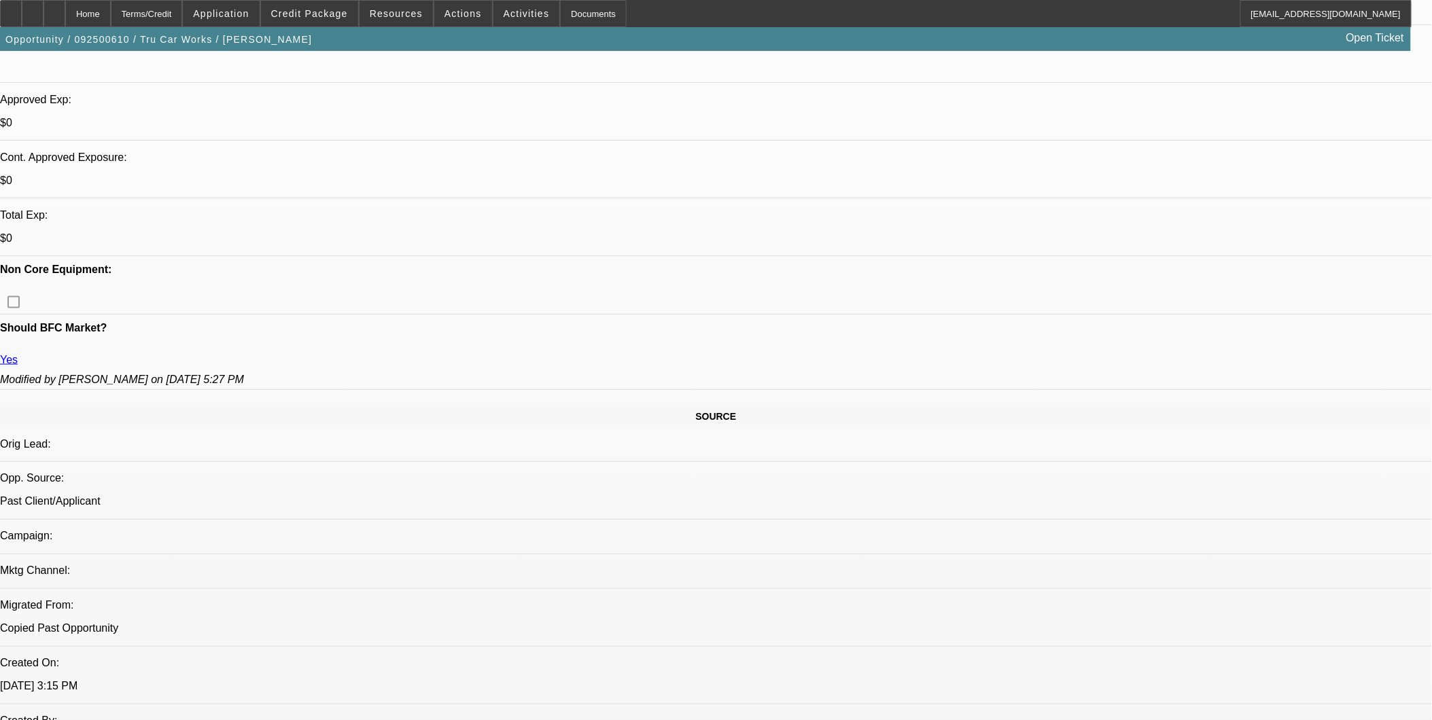
scroll to position [267, 0]
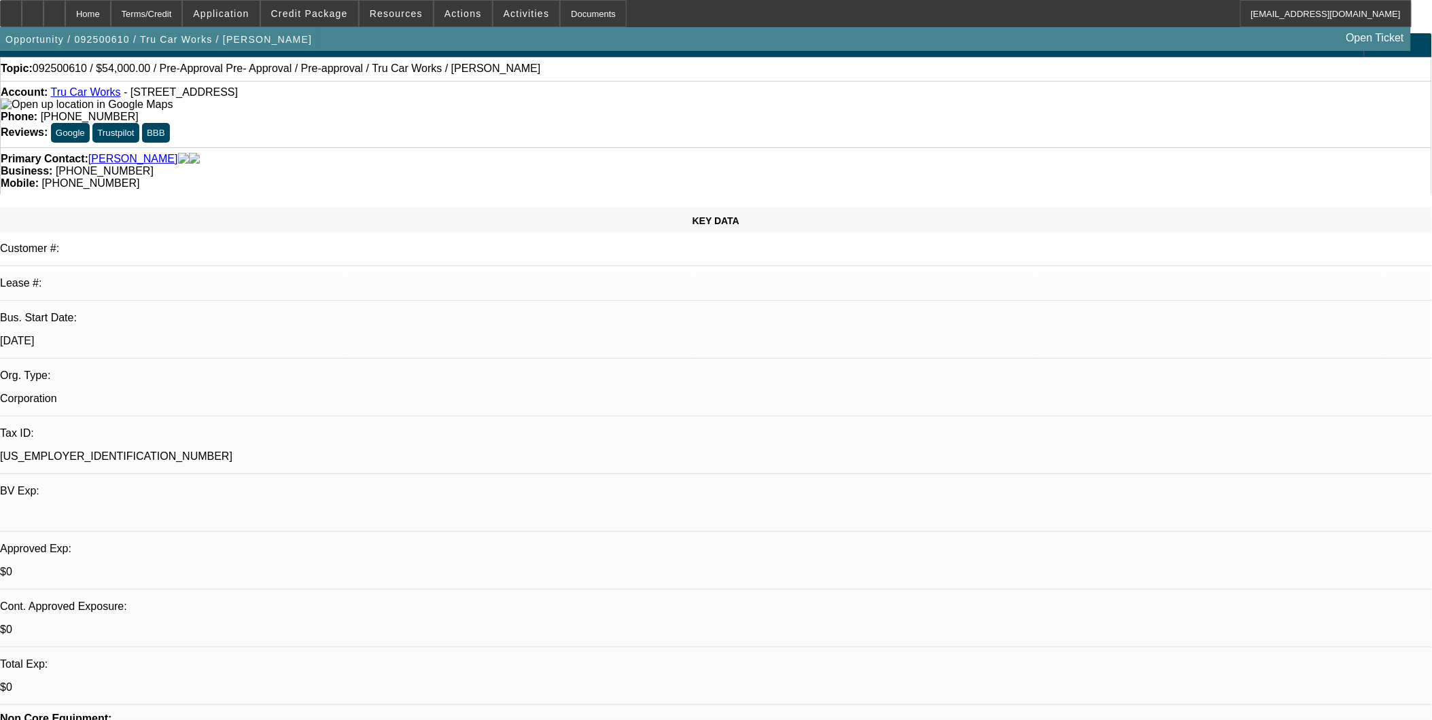
scroll to position [0, 0]
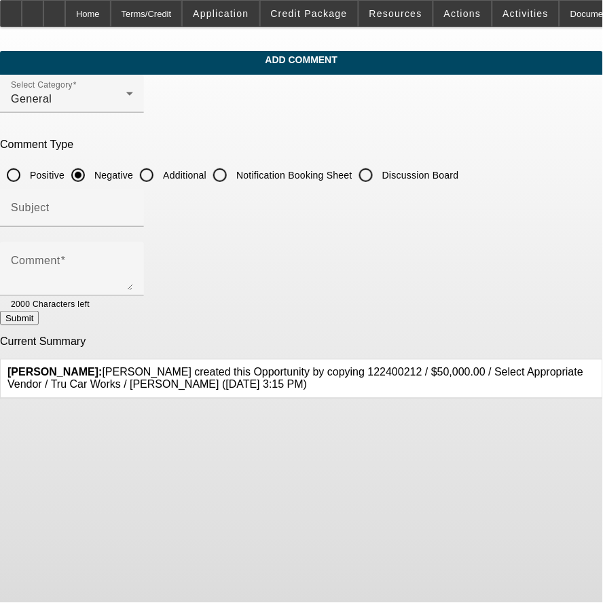
click at [160, 170] on input "Additional" at bounding box center [146, 175] width 27 height 27
radio input "true"
click at [133, 217] on div at bounding box center [133, 217] width 0 height 0
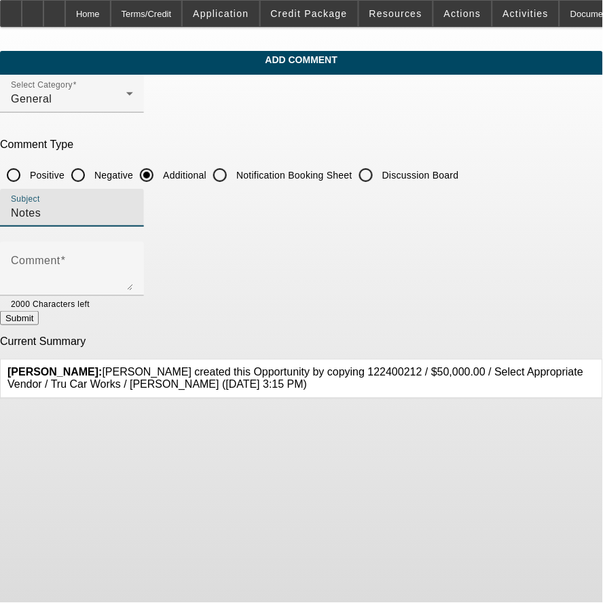
type input "Notes"
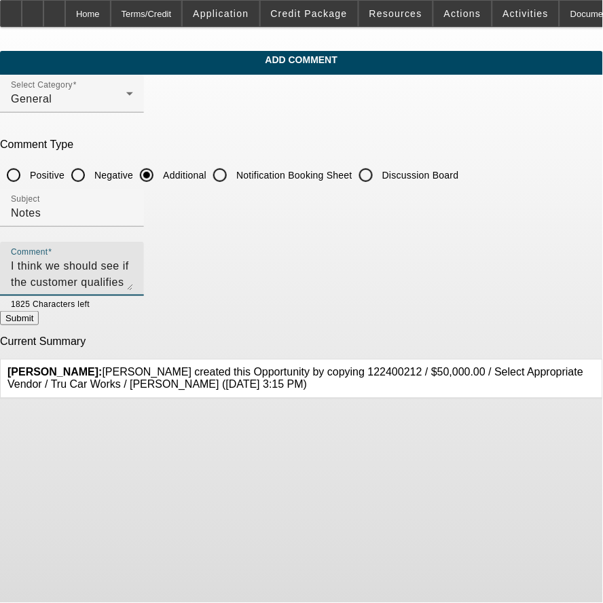
type textarea "I think we should see if the customer qualifies at finpac after receiving a sig…"
click at [39, 325] on button "Submit" at bounding box center [19, 318] width 39 height 14
radio input "true"
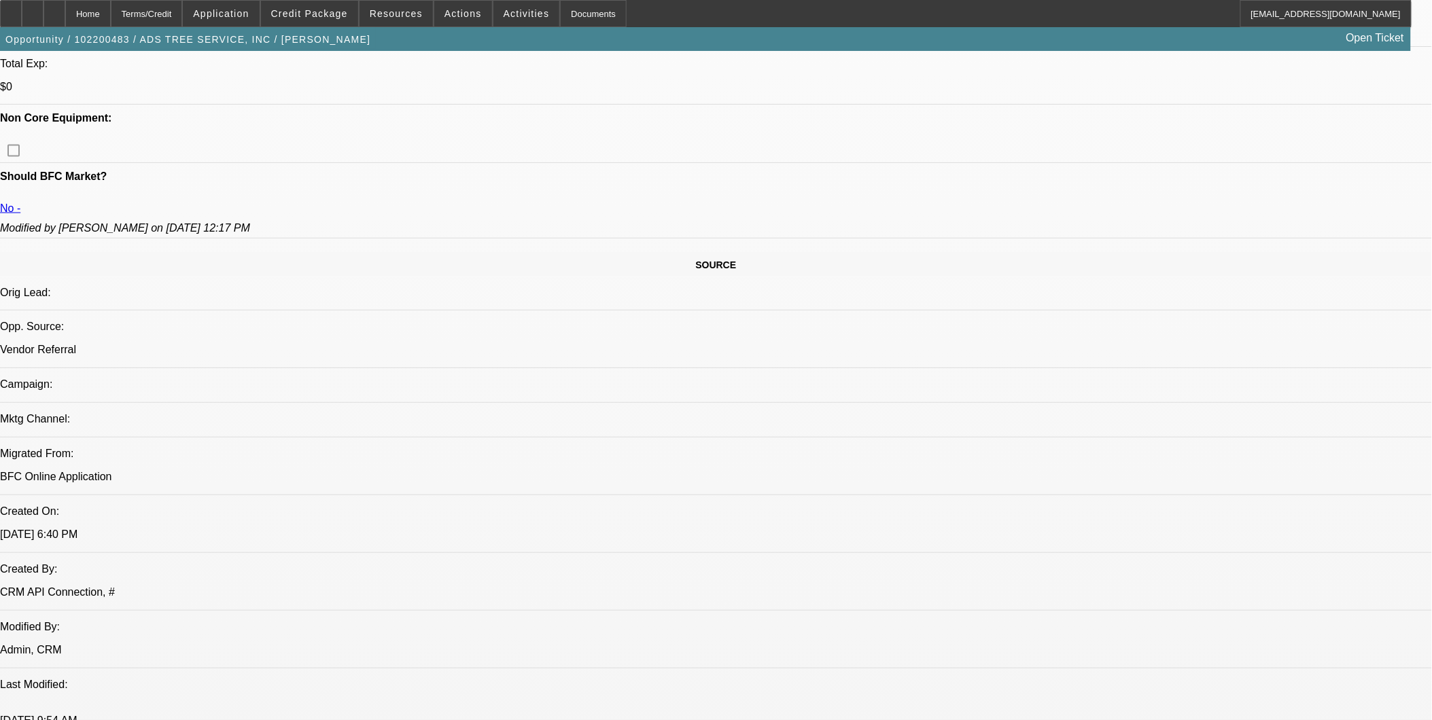
select select "0"
select select "2"
select select "0.1"
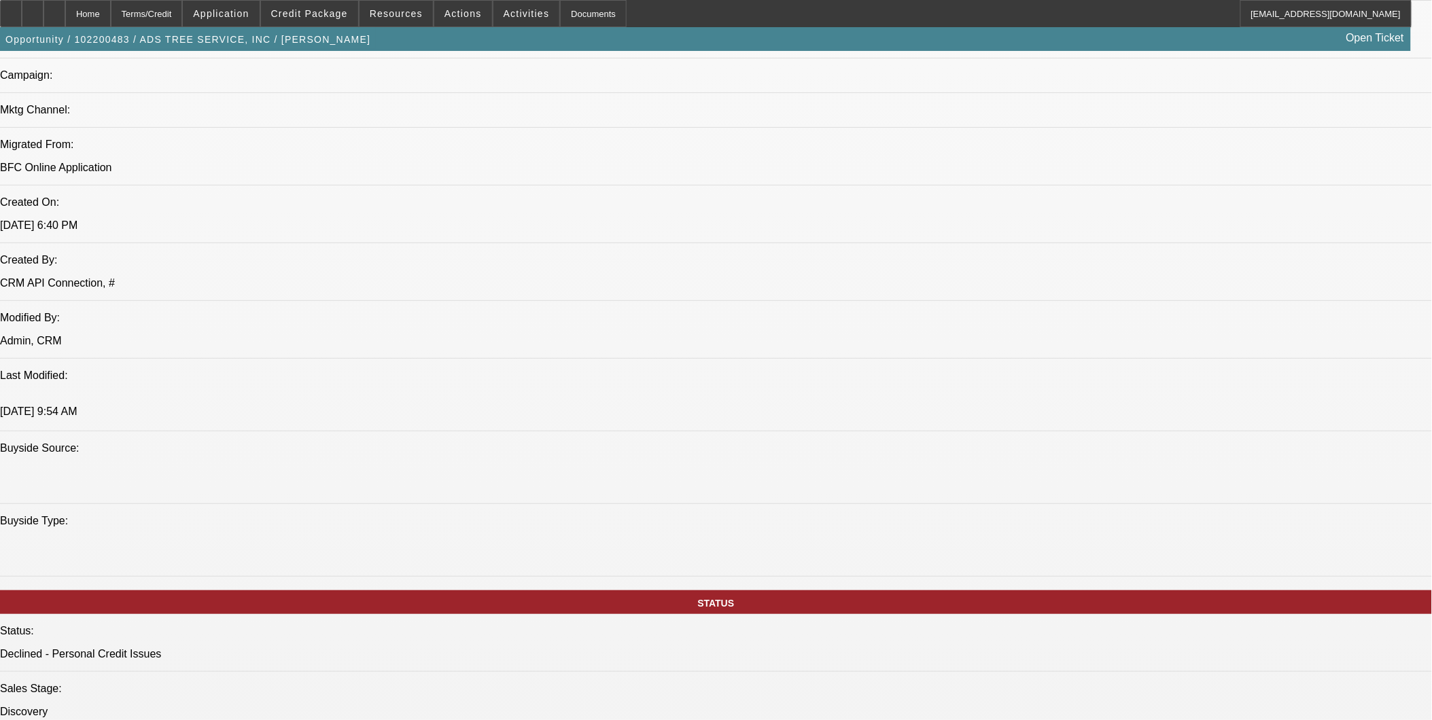
select select "1"
select select "2"
select select "4"
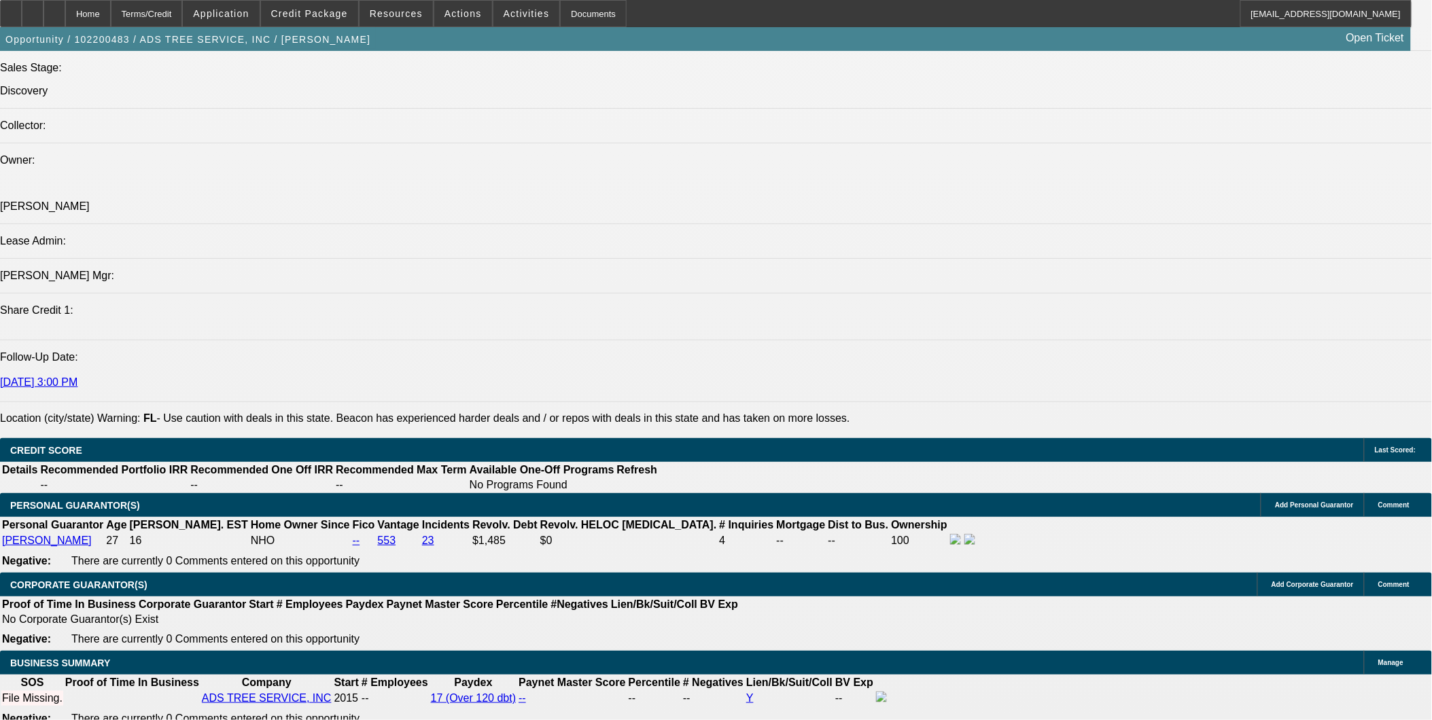
scroll to position [1585, 0]
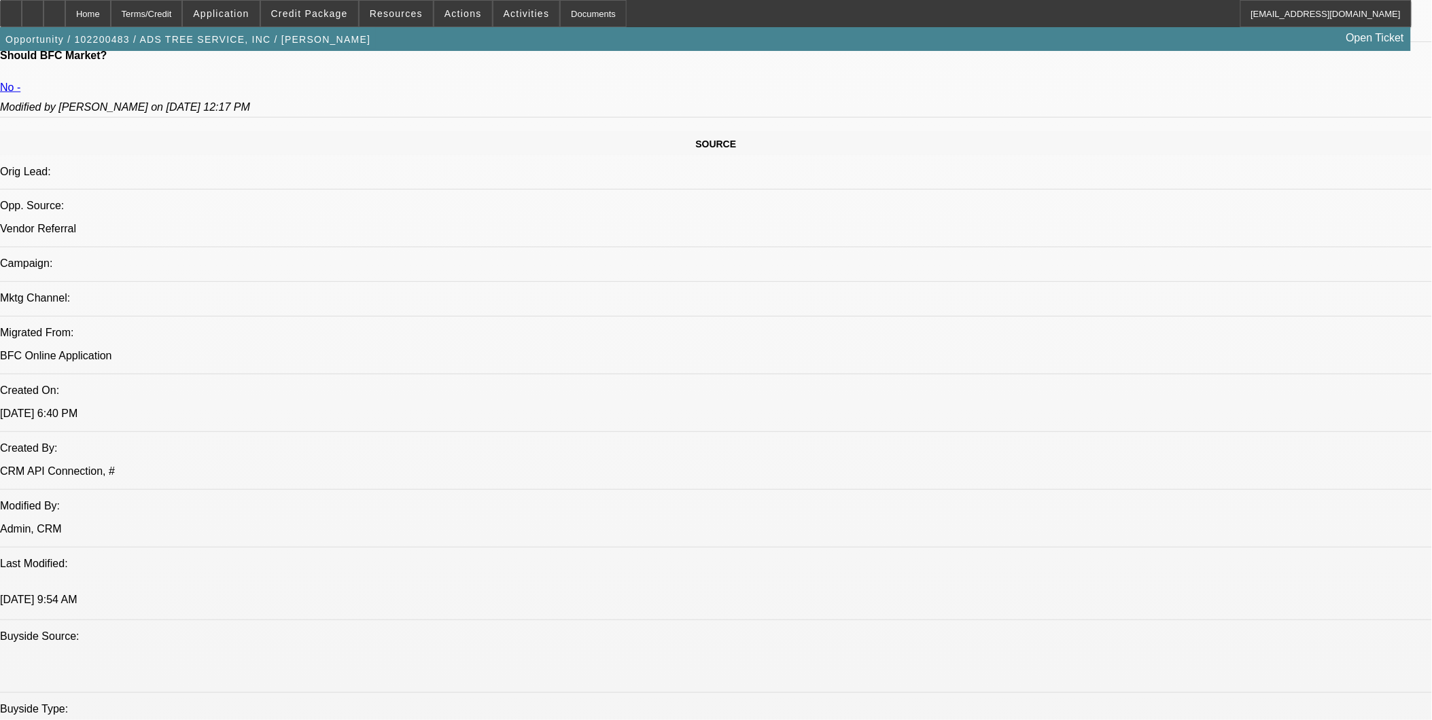
scroll to position [513, 0]
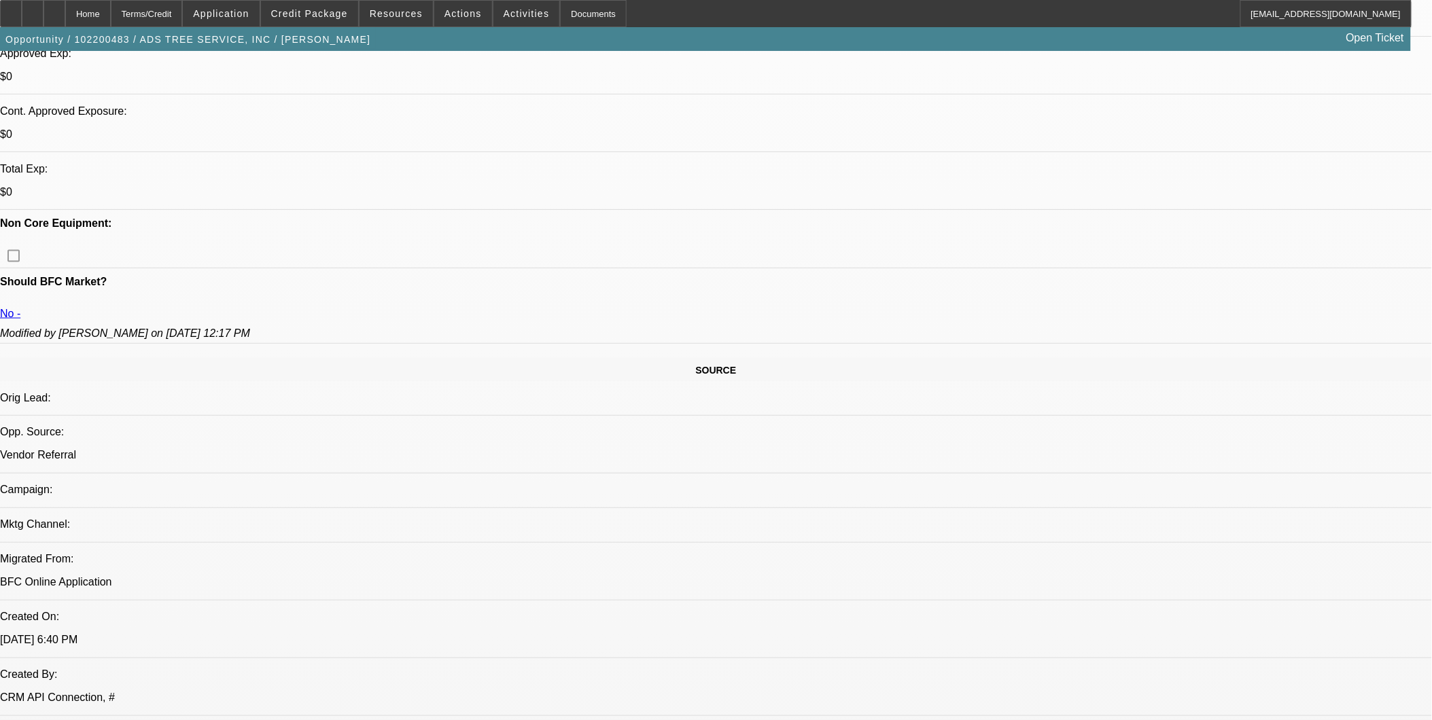
click at [297, 18] on span at bounding box center [309, 13] width 97 height 33
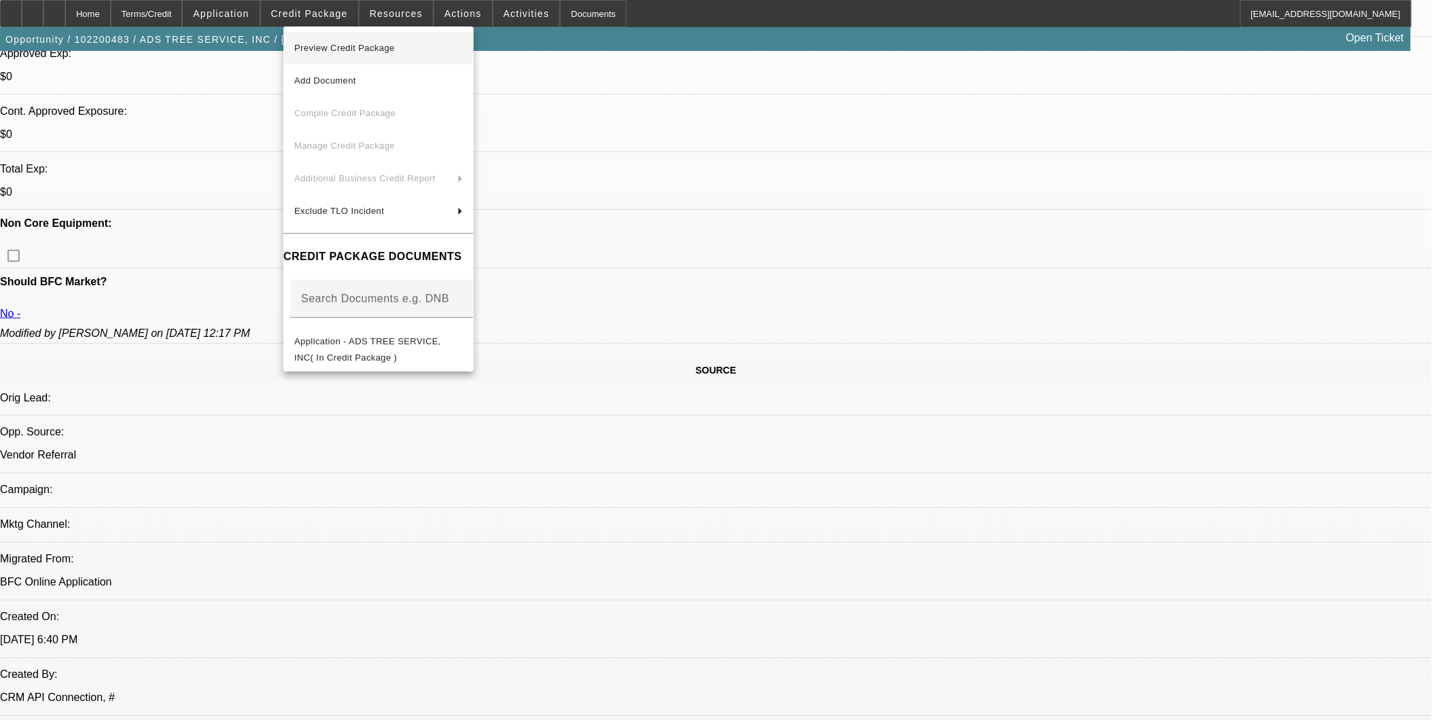
click at [315, 56] on span "Preview Credit Package" at bounding box center [378, 48] width 169 height 16
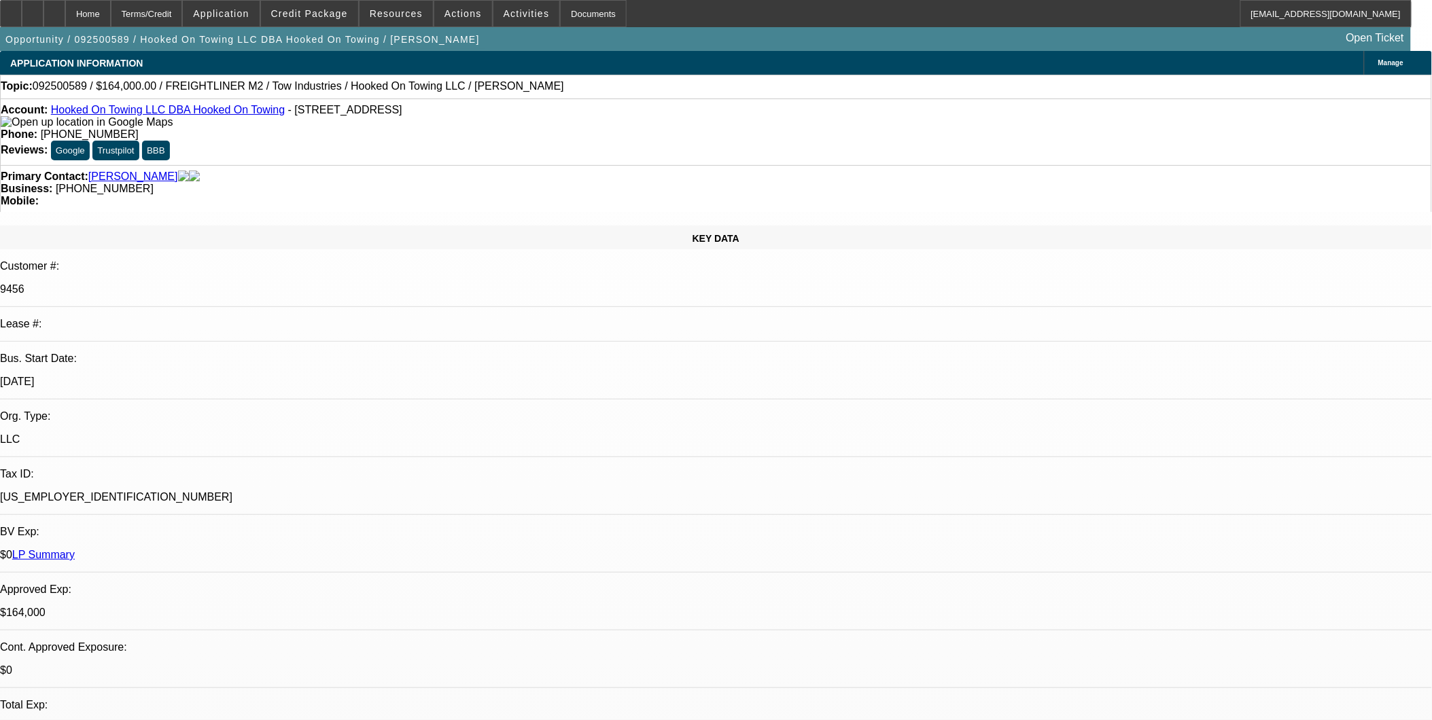
select select "0"
select select "0.1"
select select "0"
select select "2"
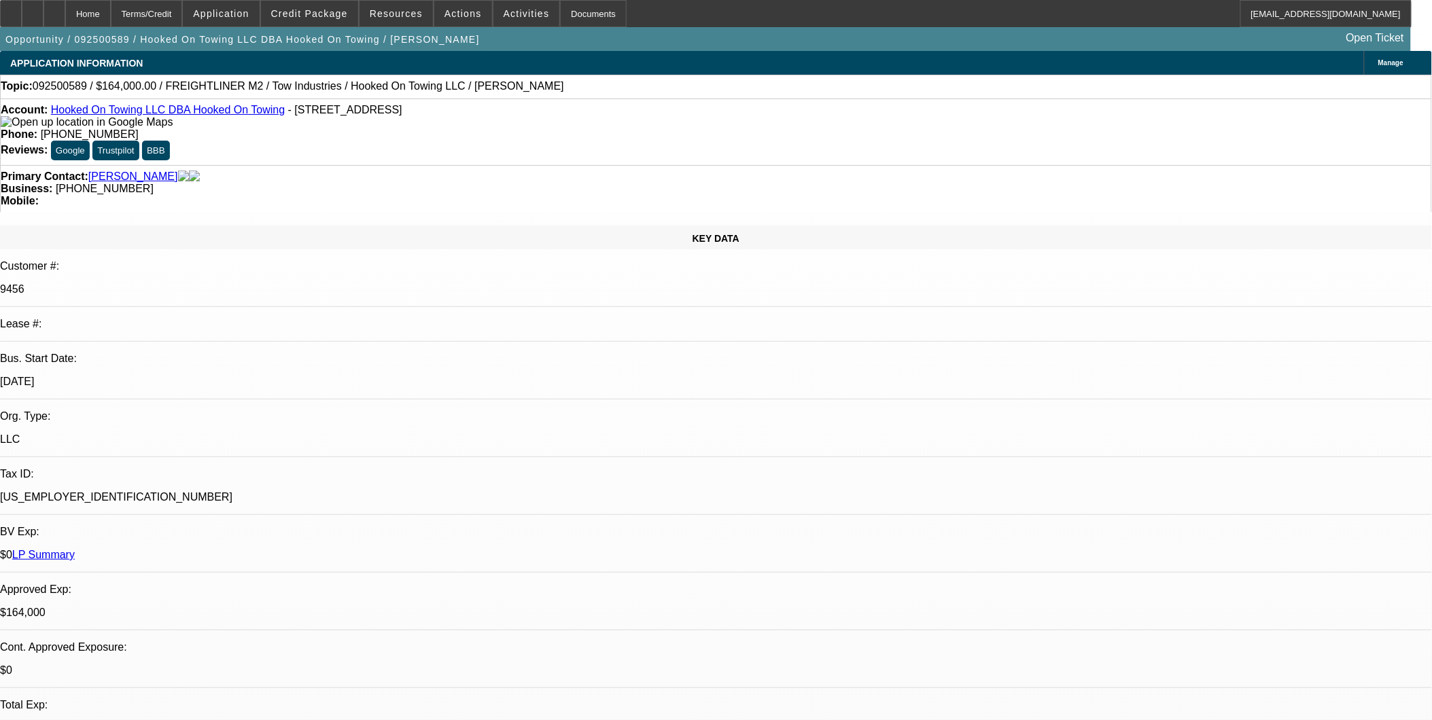
select select "0.1"
select select "0"
select select "0.1"
select select "0"
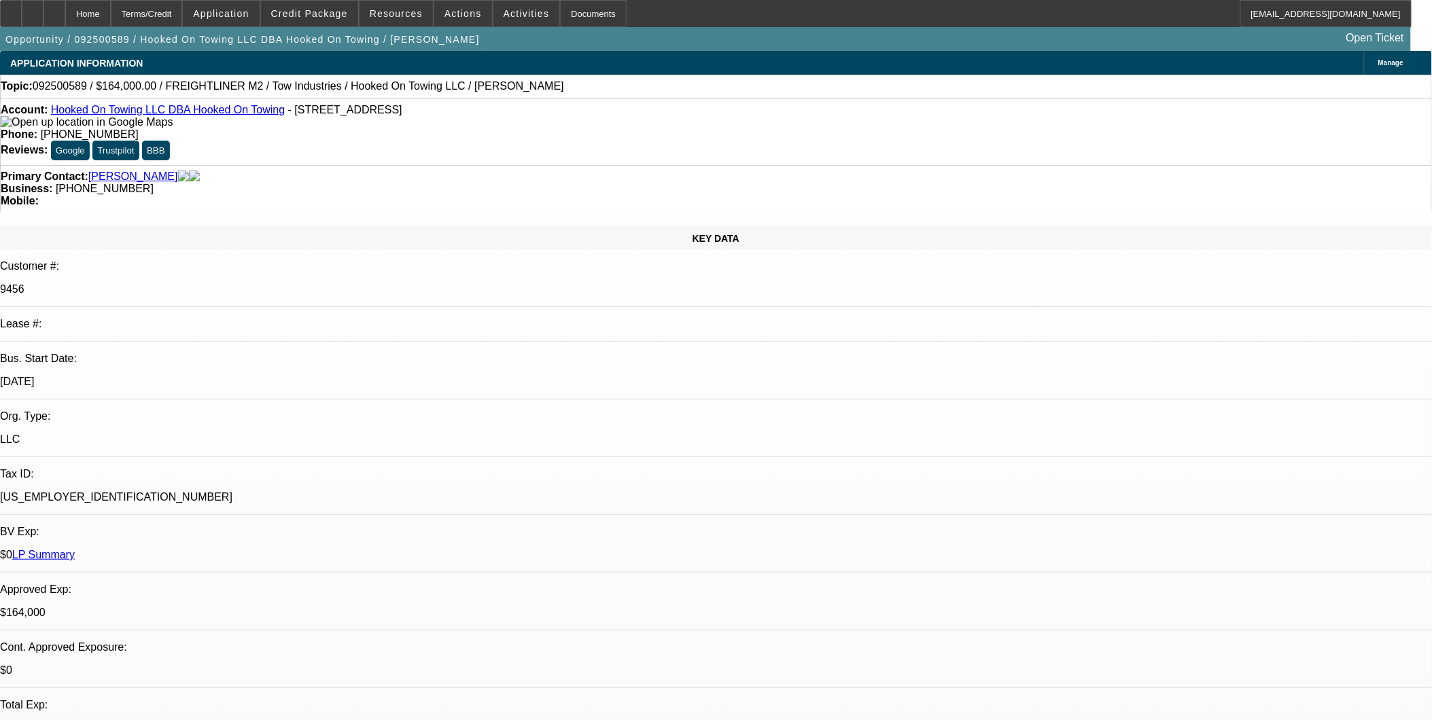
select select "0"
select select "0.1"
select select "1"
select select "2"
select select "4"
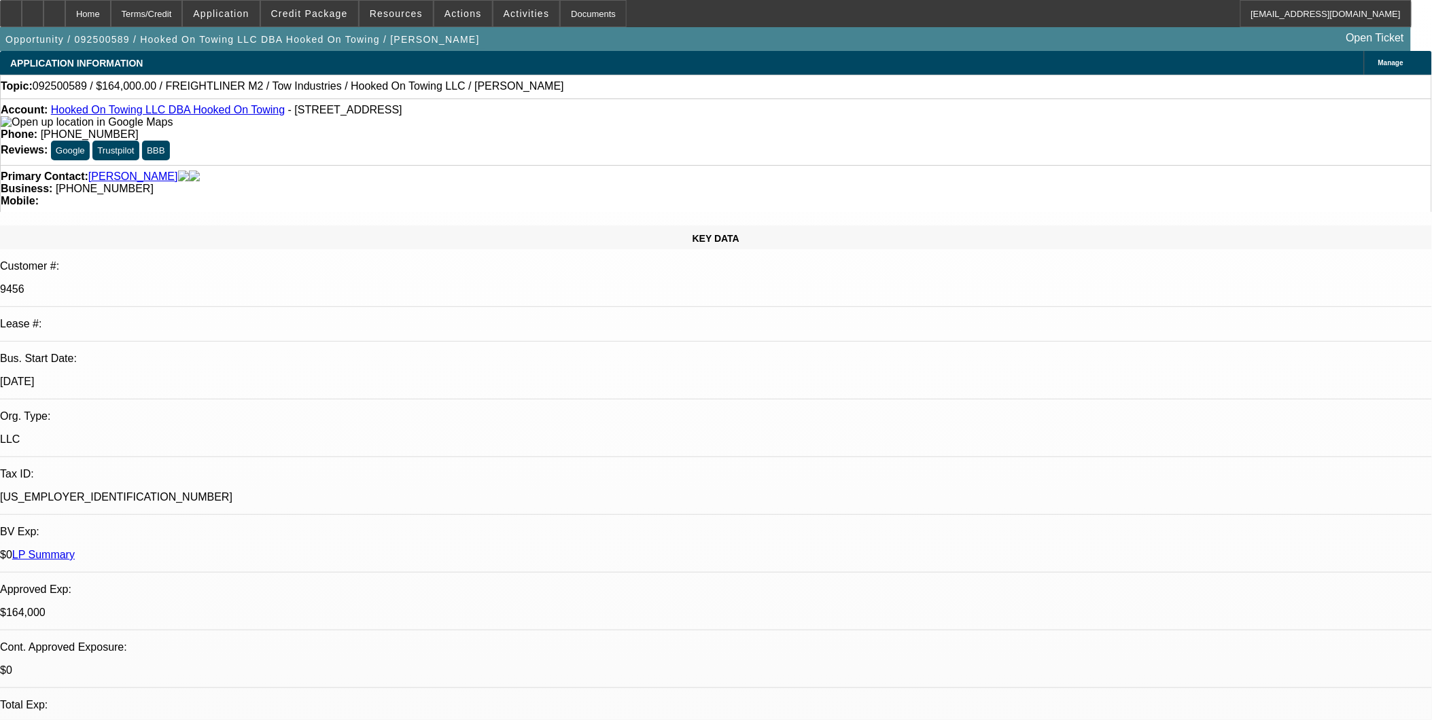
select select "1"
select select "2"
select select "4"
select select "1"
select select "2"
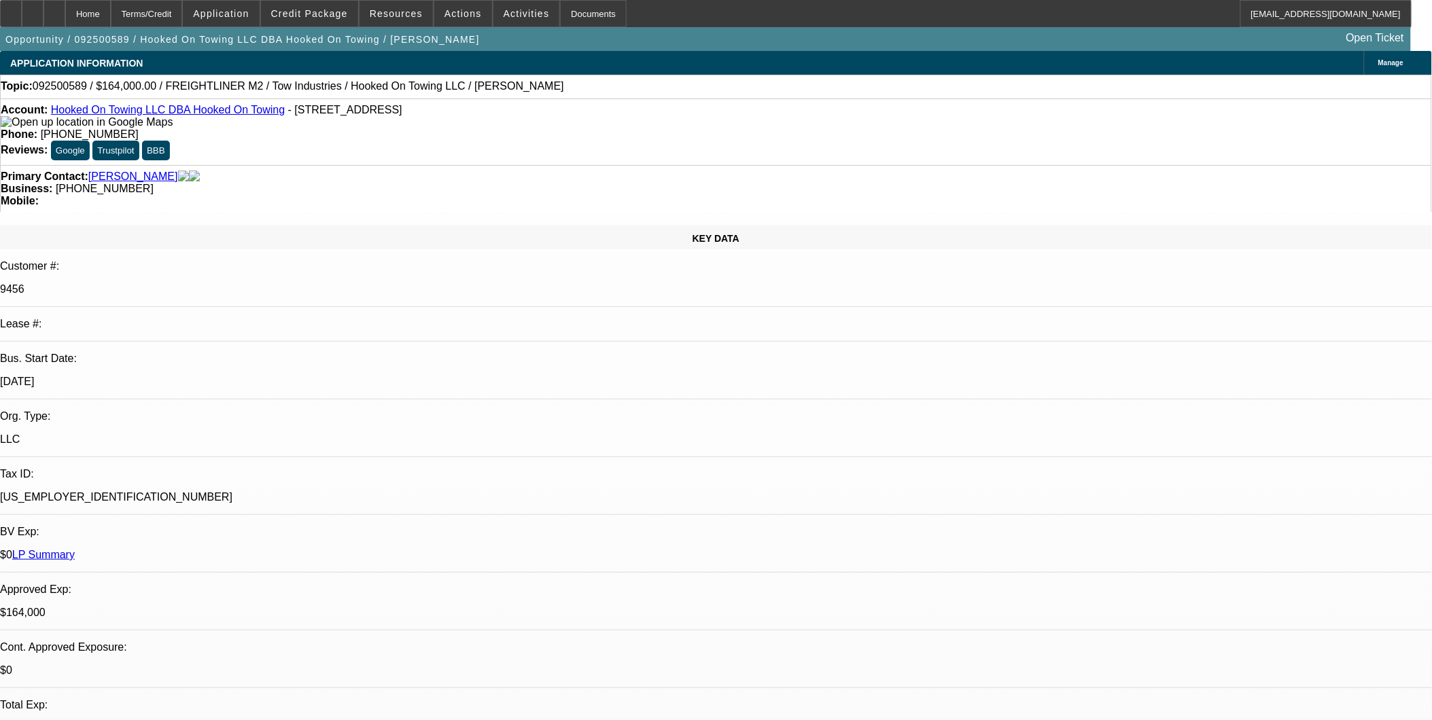
select select "4"
select select "1"
select select "3"
select select "4"
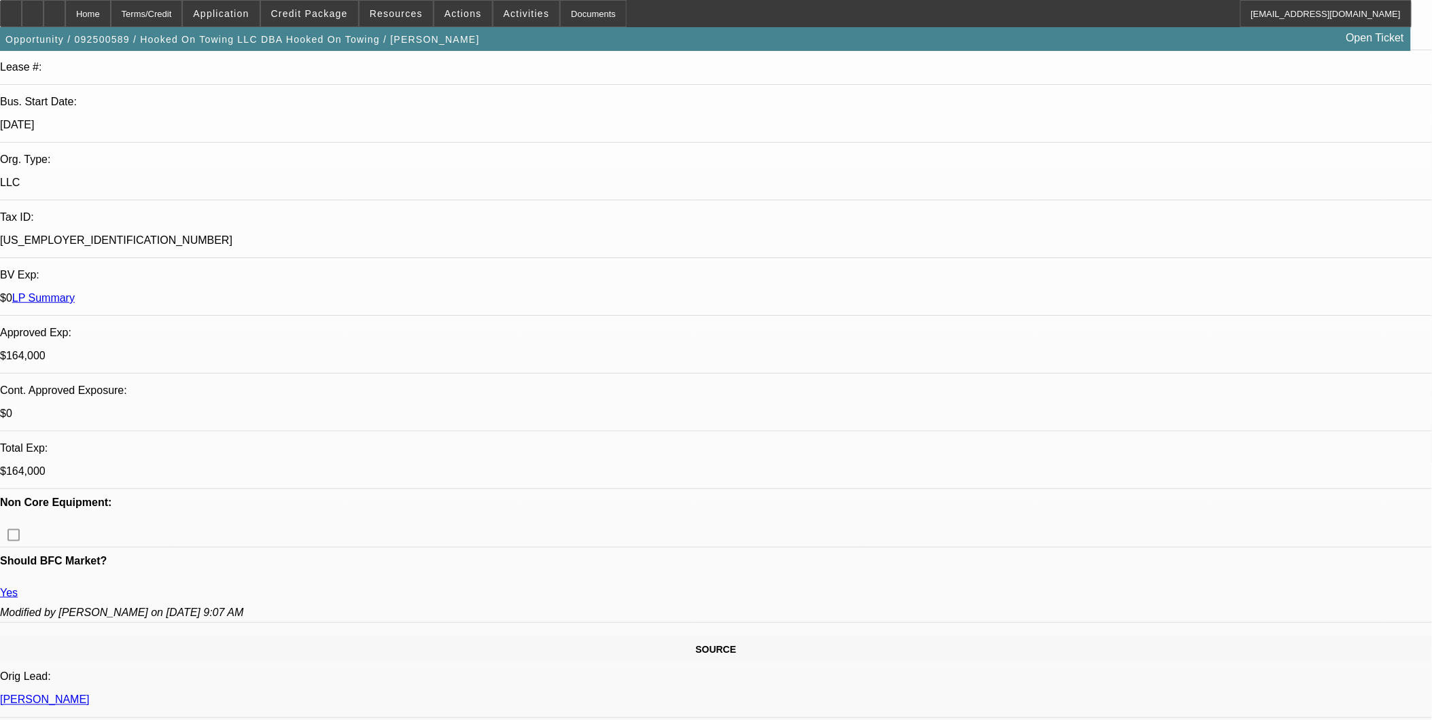
scroll to position [302, 0]
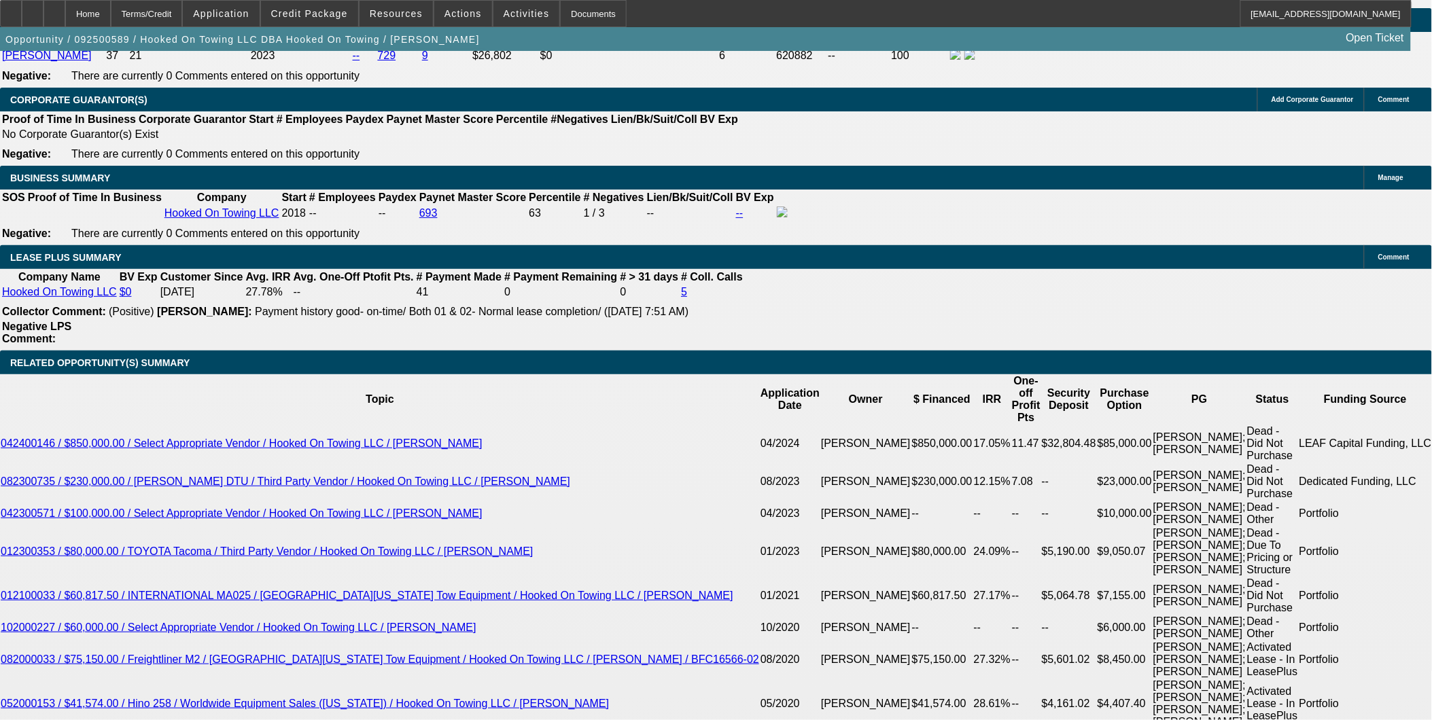
scroll to position [2189, 0]
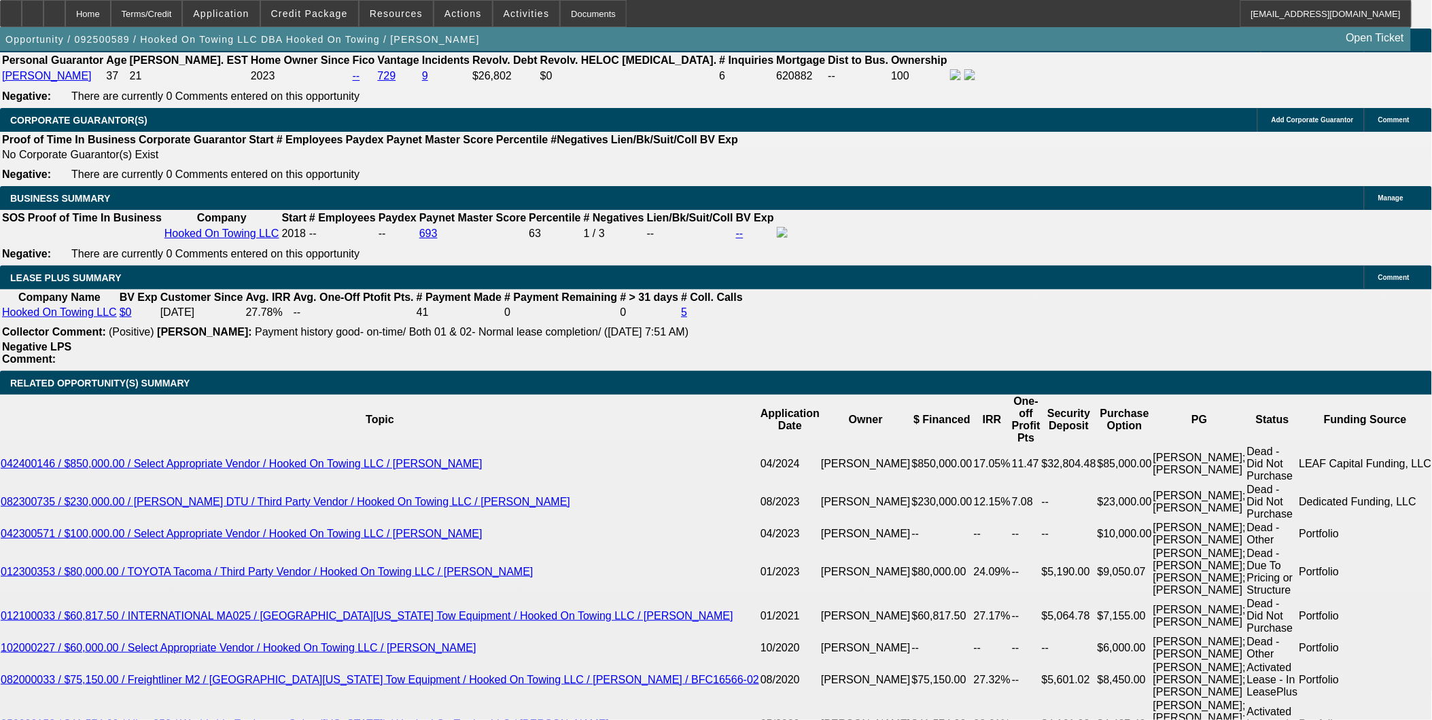
click at [347, 7] on span at bounding box center [309, 13] width 97 height 33
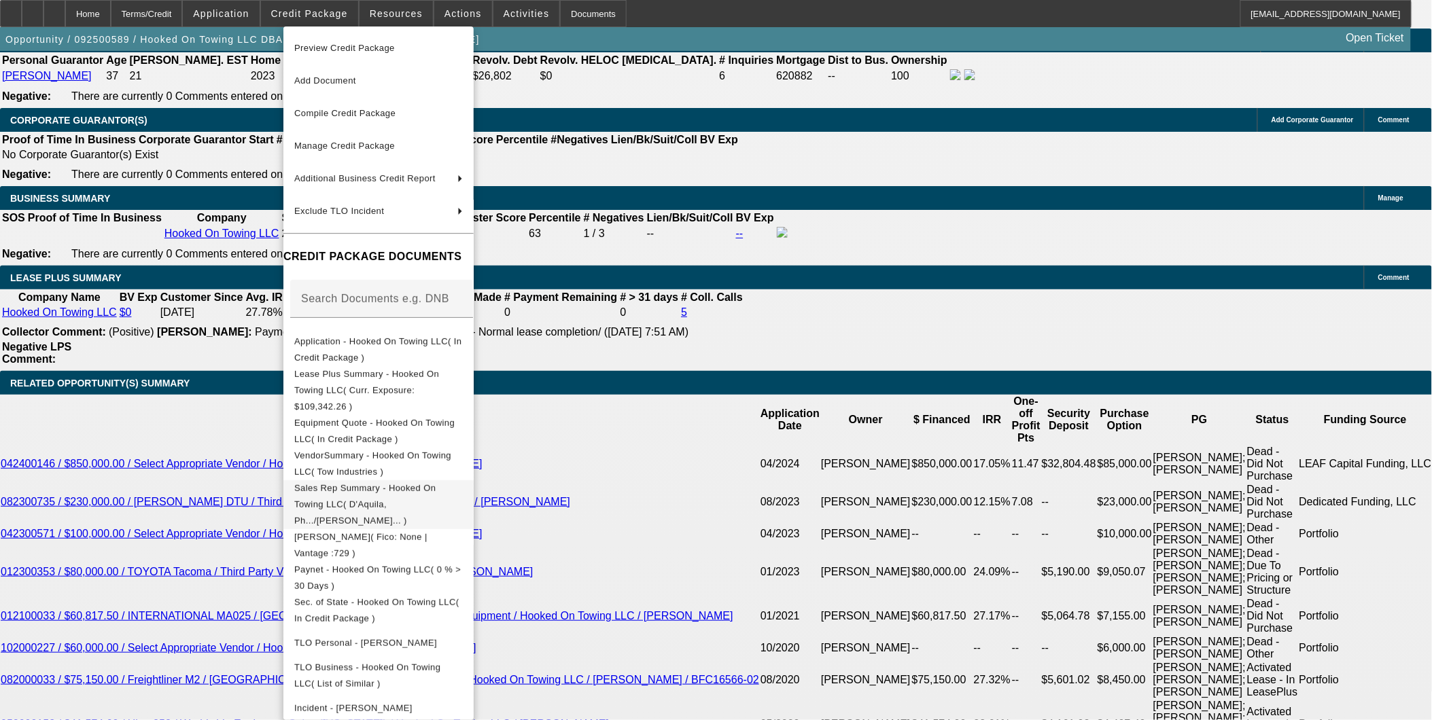
scroll to position [4, 0]
click at [918, 110] on div at bounding box center [716, 360] width 1432 height 720
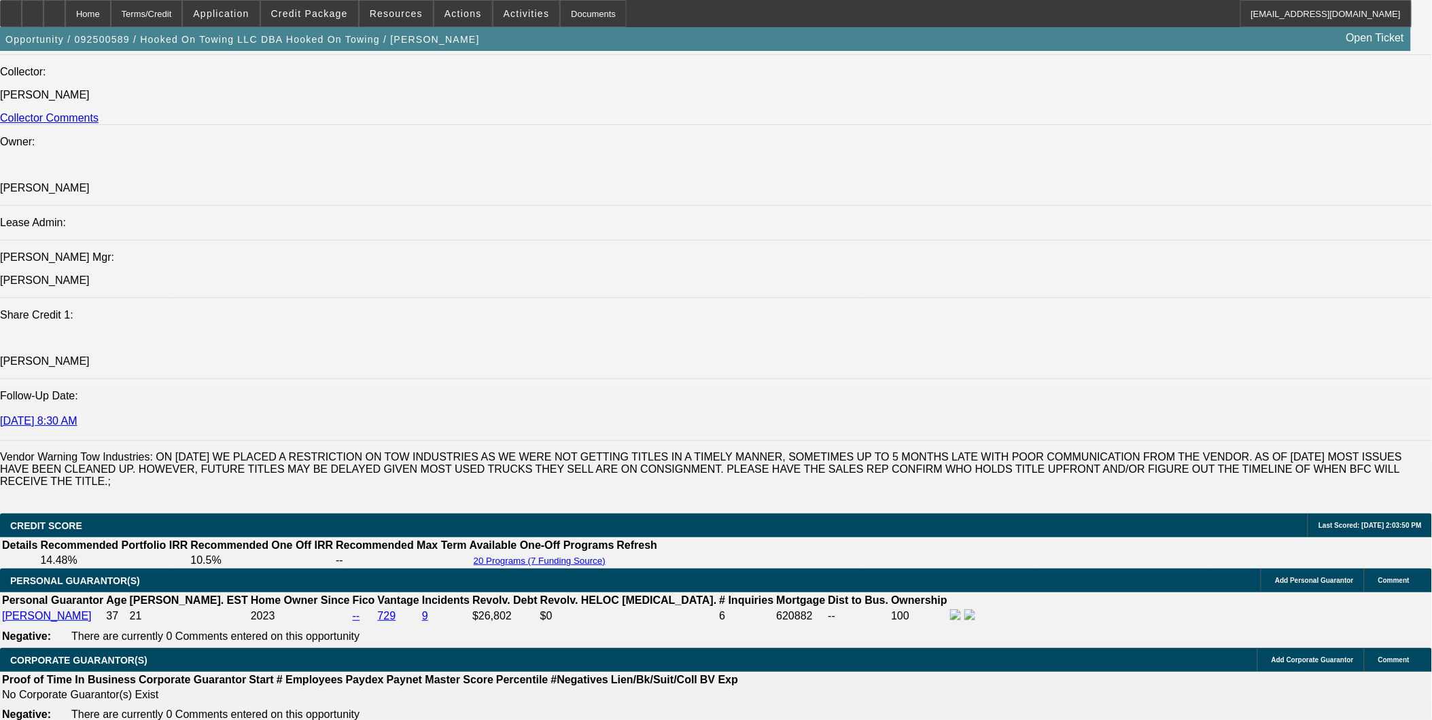
scroll to position [2039, 0]
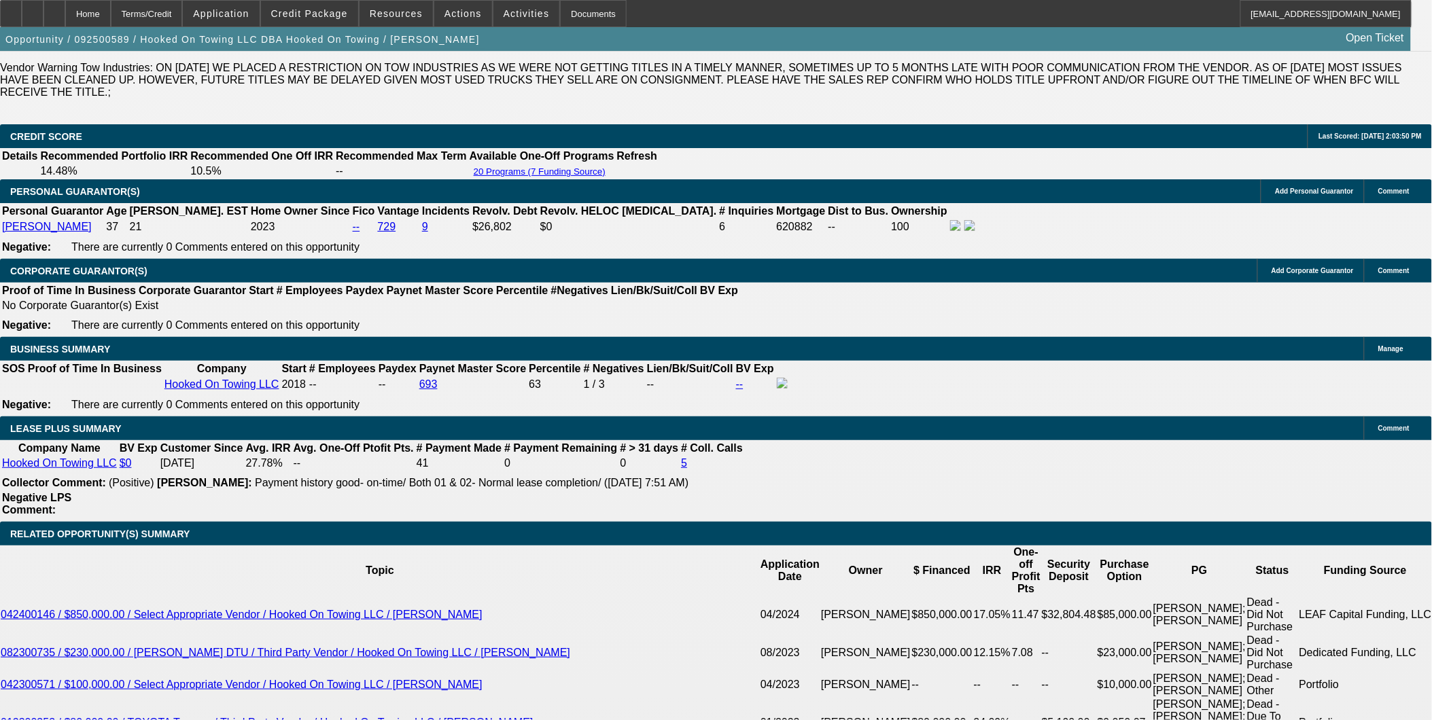
select select "0"
select select "2"
select select "0.1"
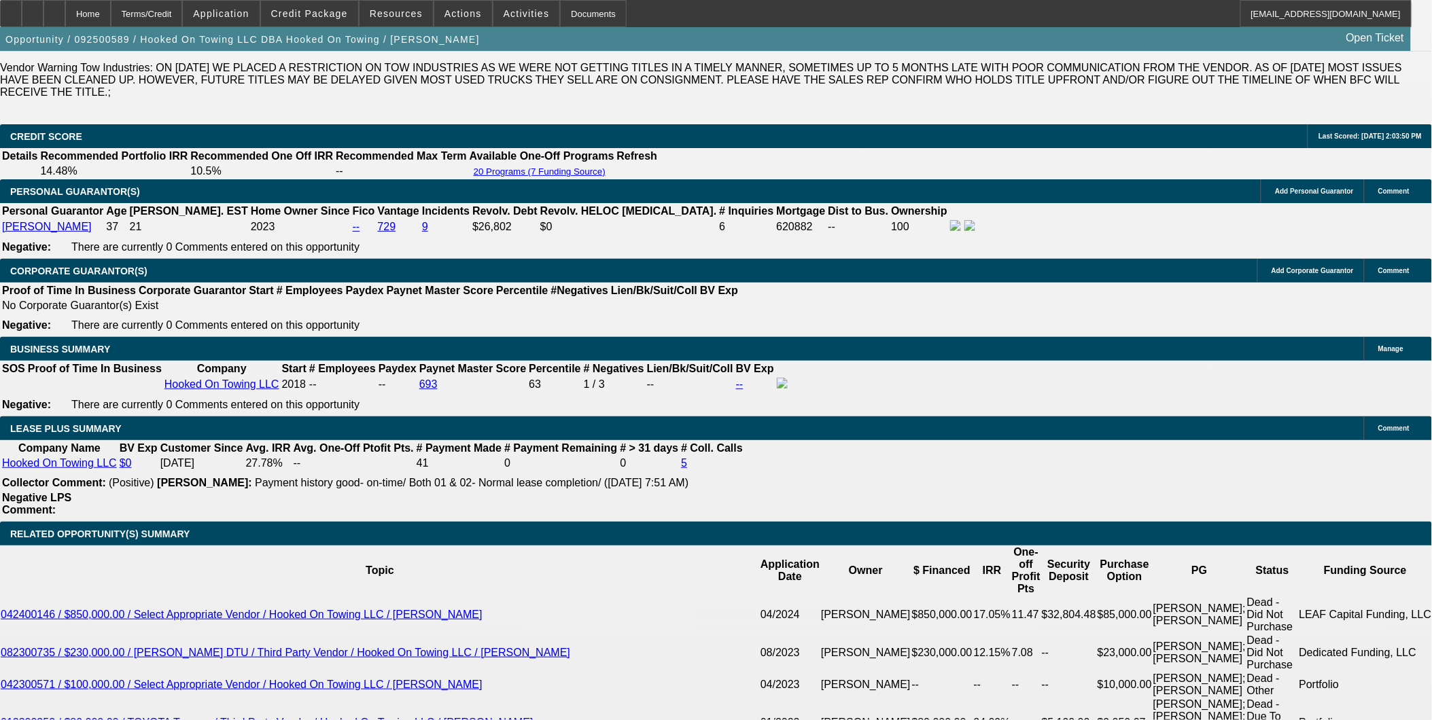
select select "4"
select select "0"
select select "0.1"
select select "4"
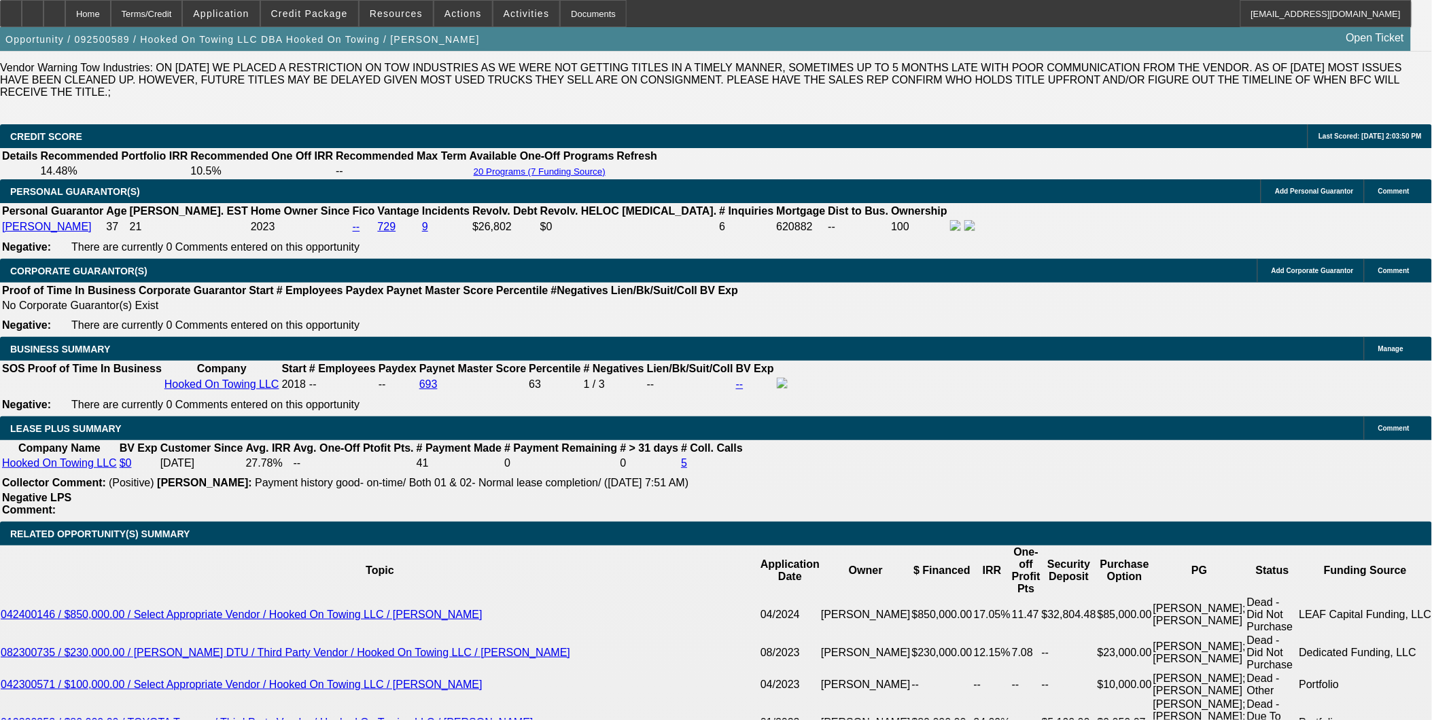
select select "0"
select select "6"
select select "0"
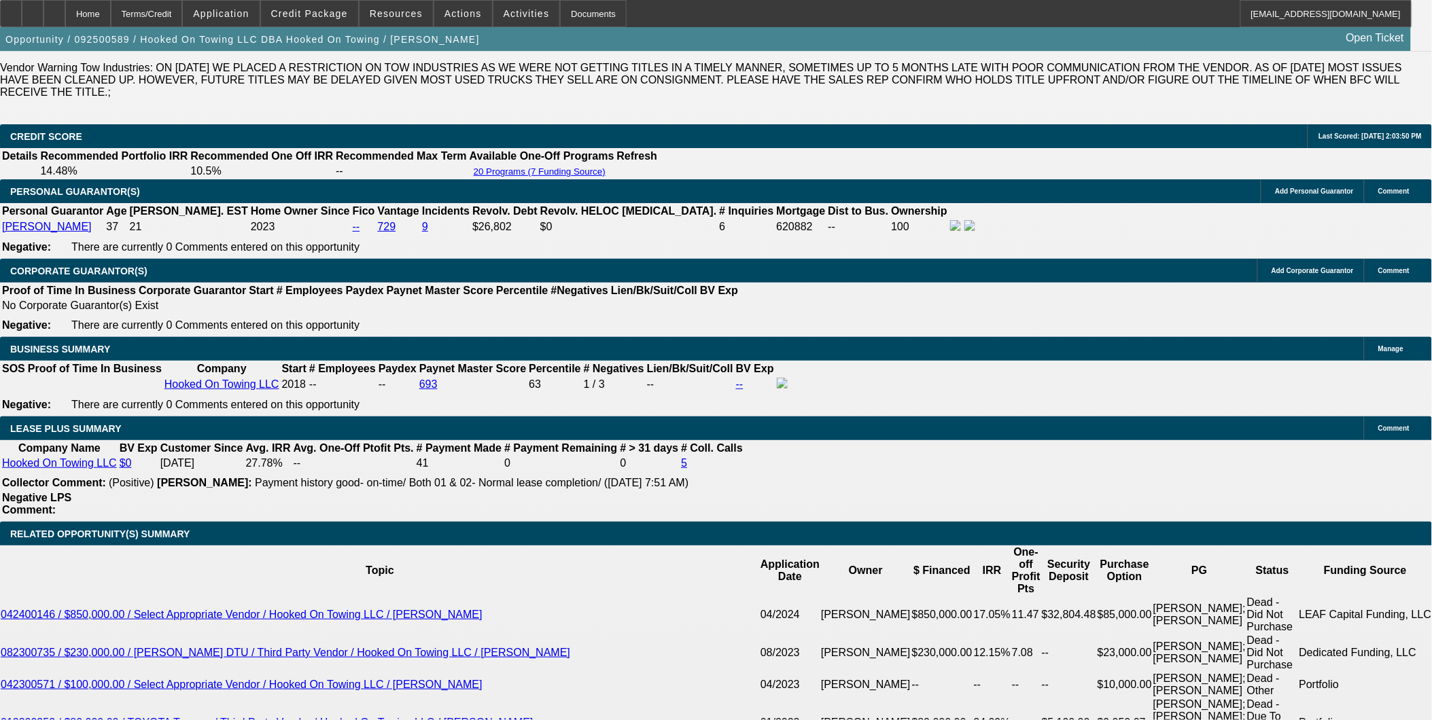
select select "0"
select select "0.1"
select select "4"
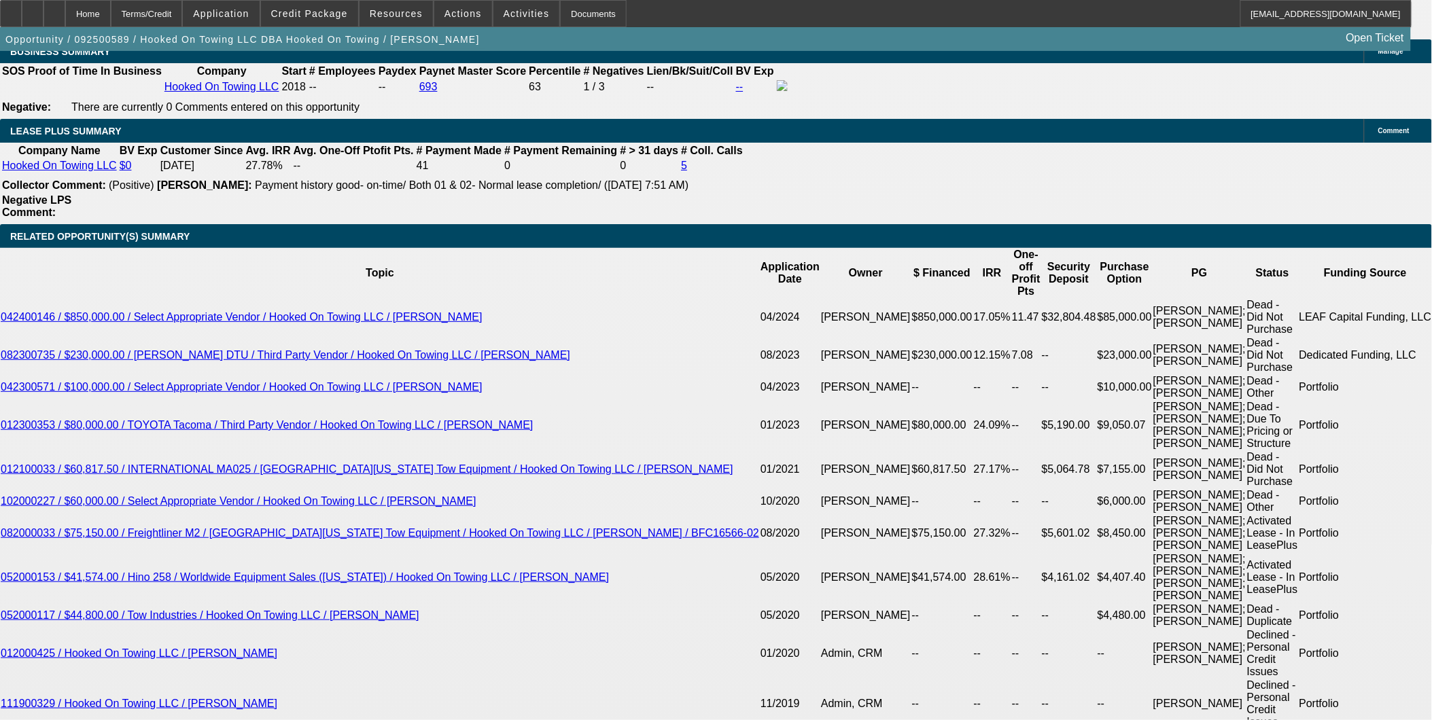
scroll to position [2265, 0]
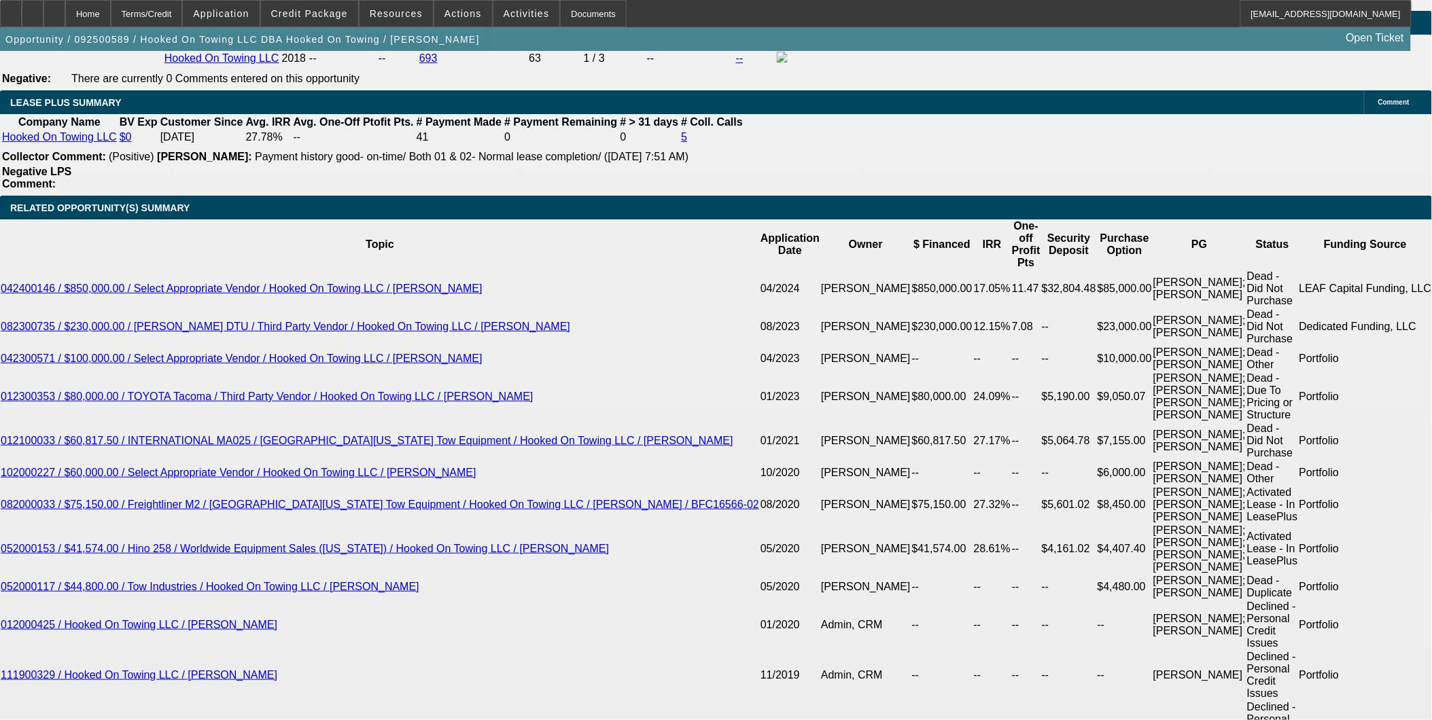
scroll to position [2189, 0]
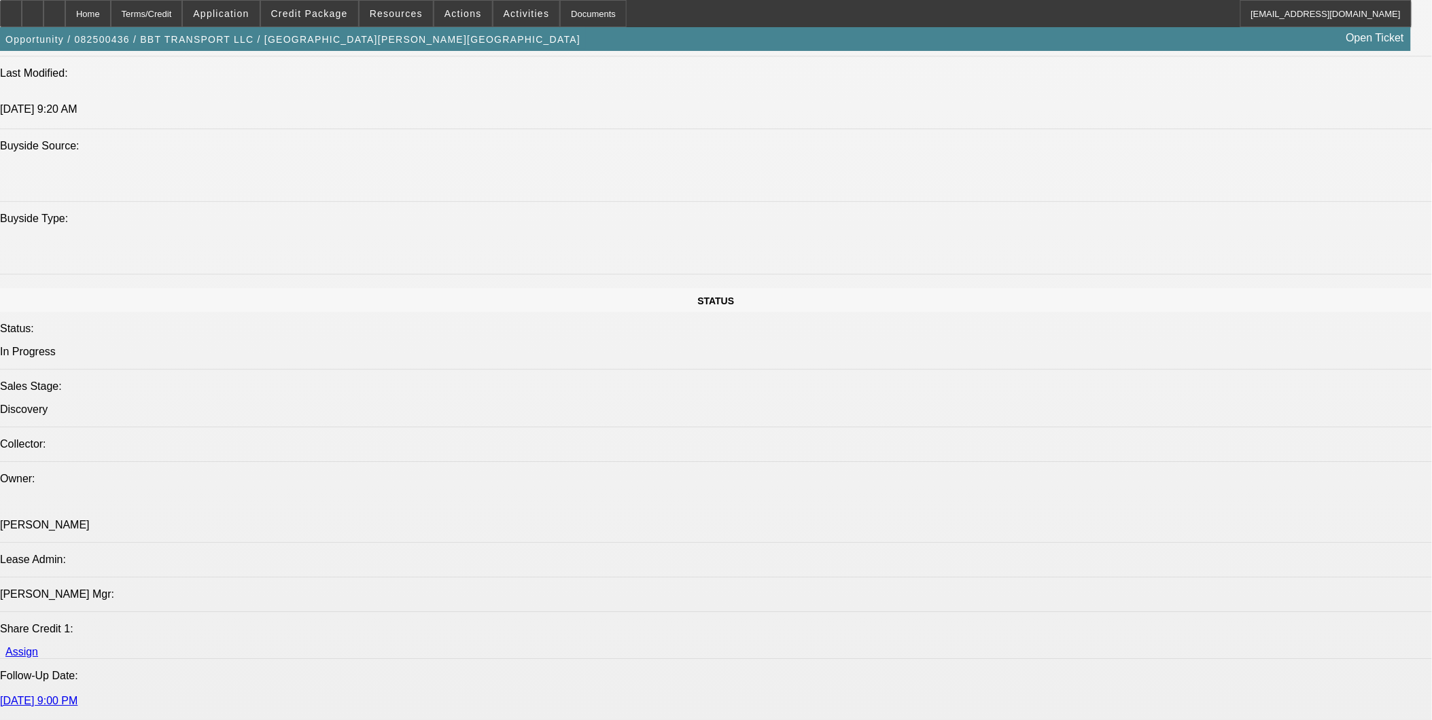
select select "0"
select select "2"
select select "0"
select select "2"
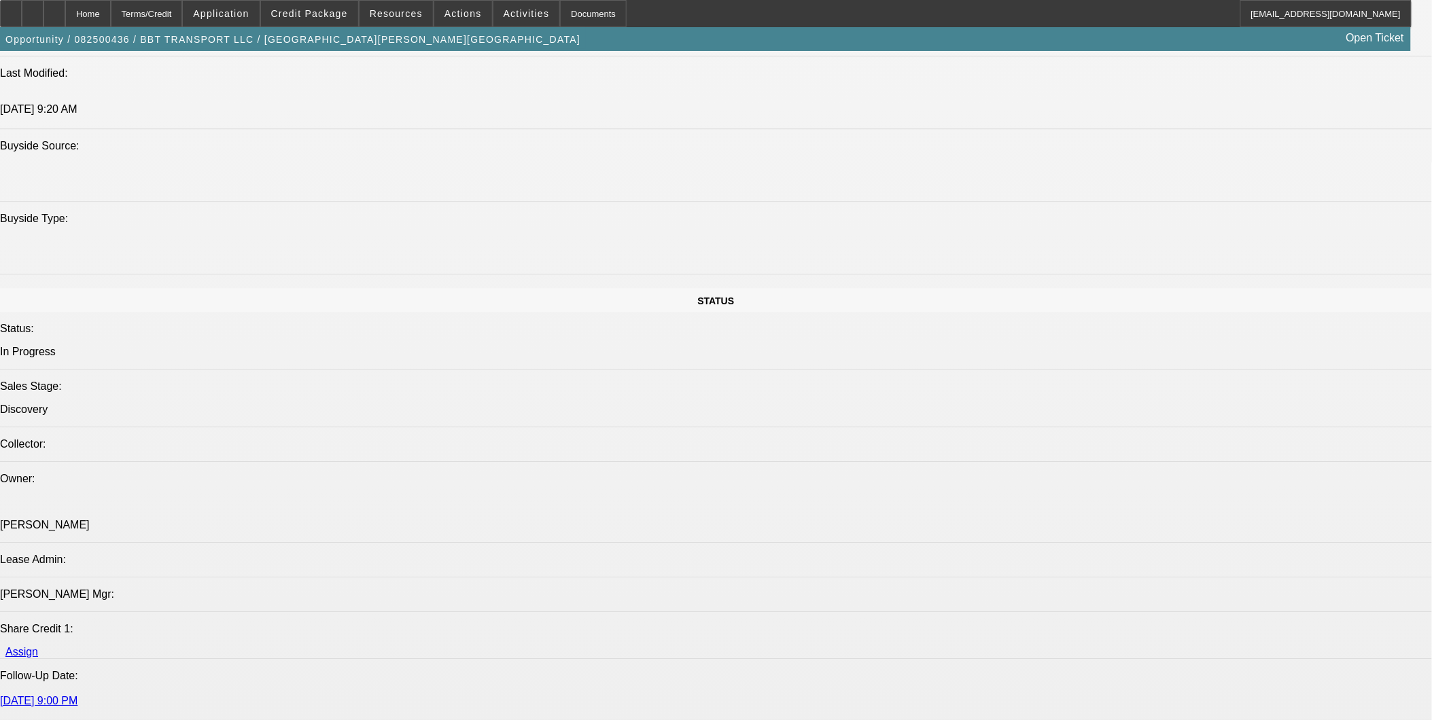
select select "0"
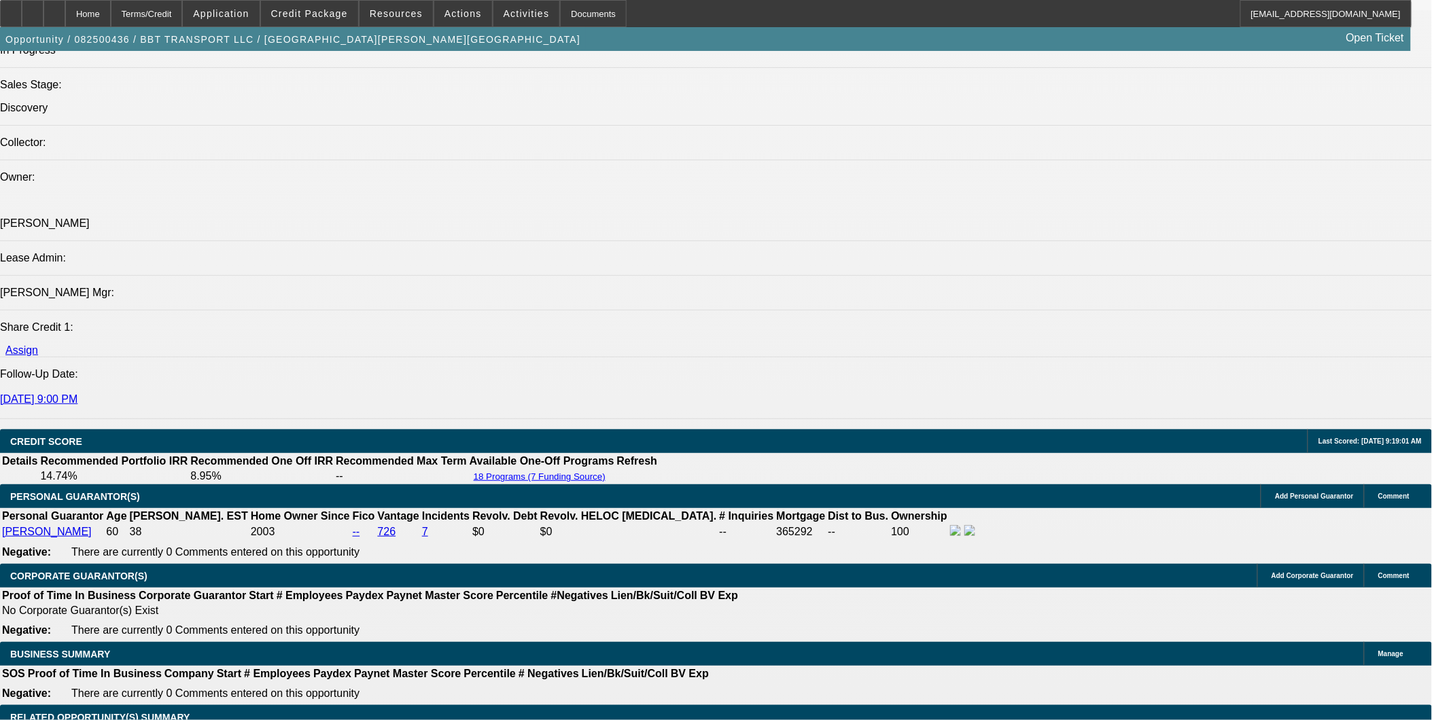
select select "1"
select select "2"
select select "6"
select select "1"
select select "2"
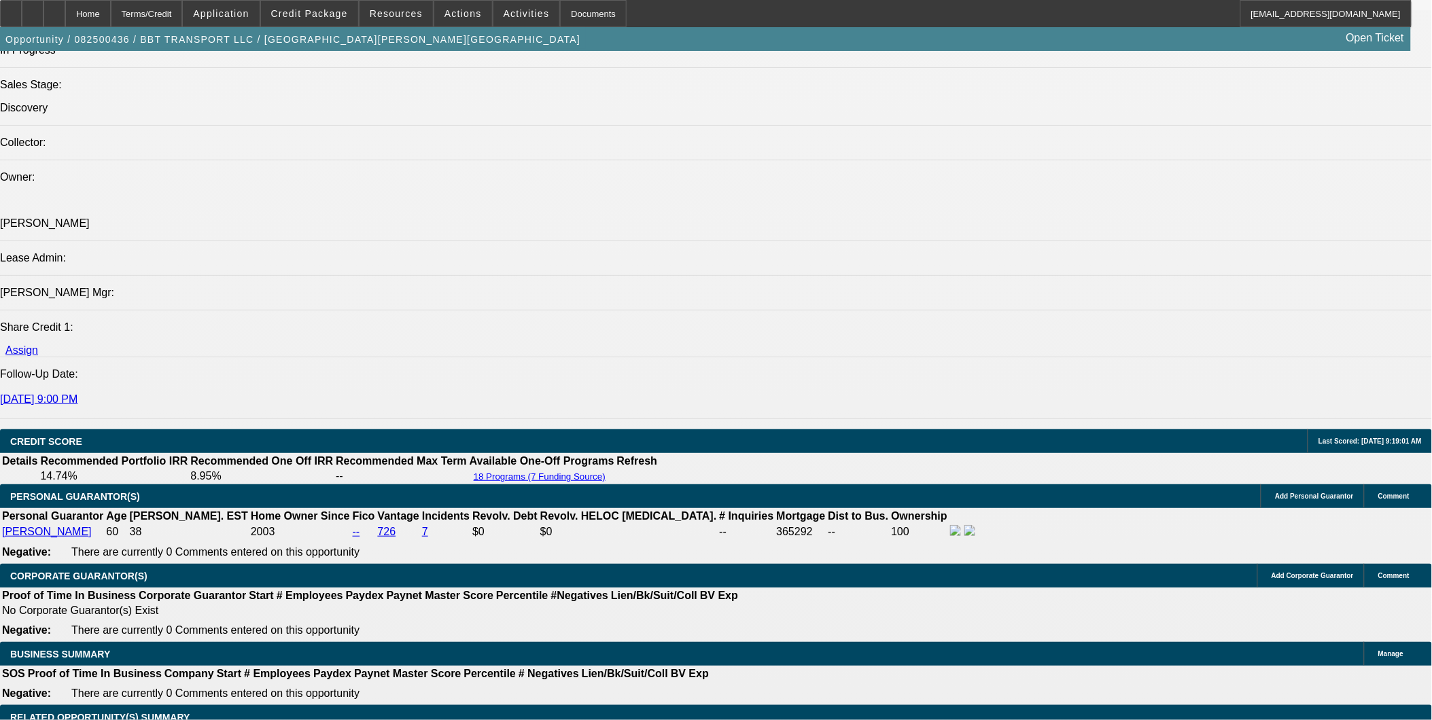
select select "6"
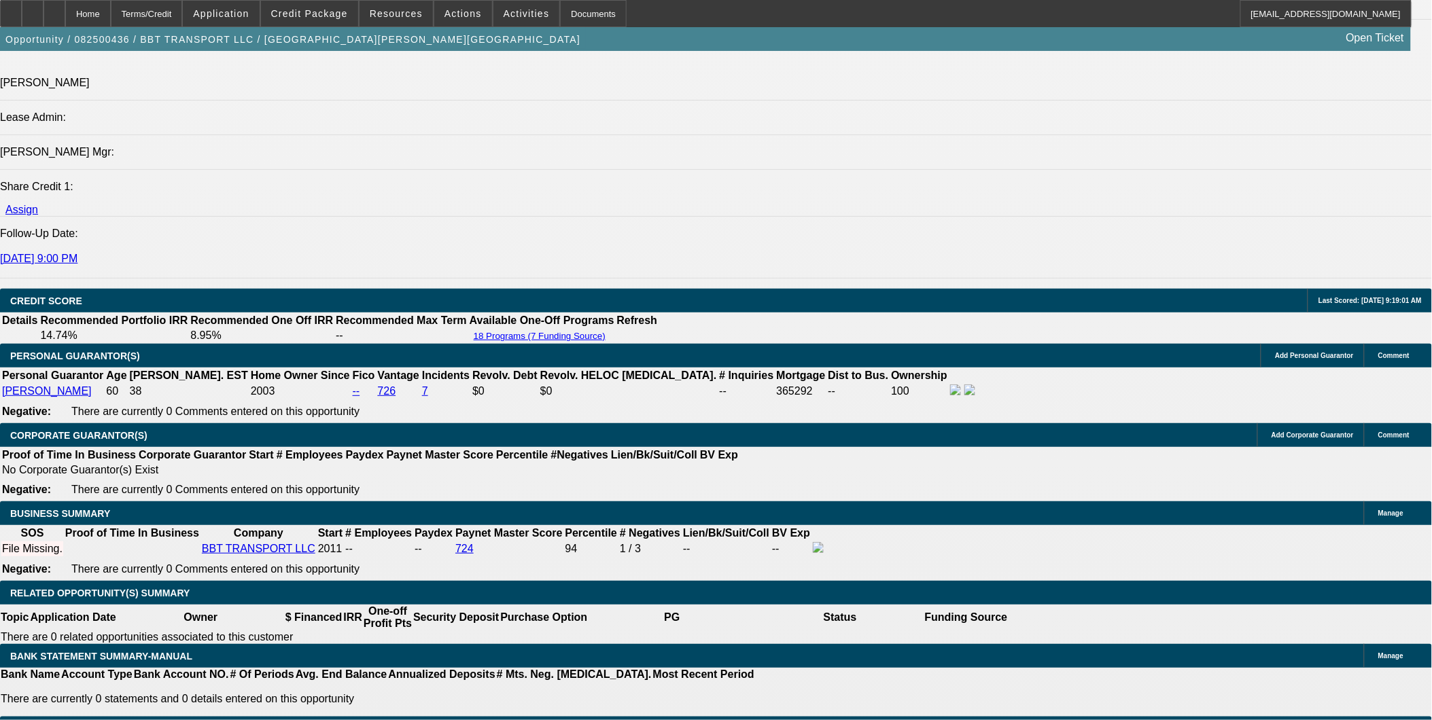
scroll to position [1755, 0]
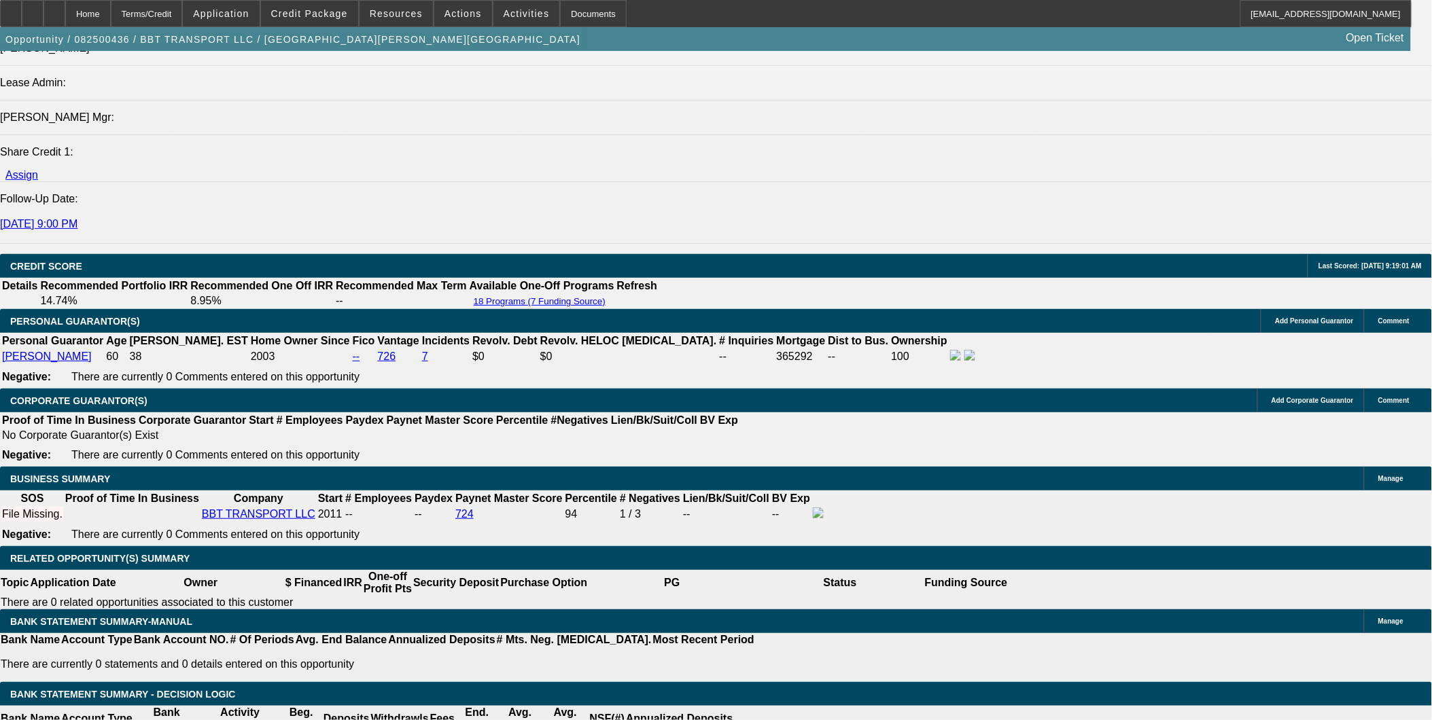
type input "4576.31"
drag, startPoint x: 386, startPoint y: 425, endPoint x: 805, endPoint y: 501, distance: 425.6
type input "UNKNOWN"
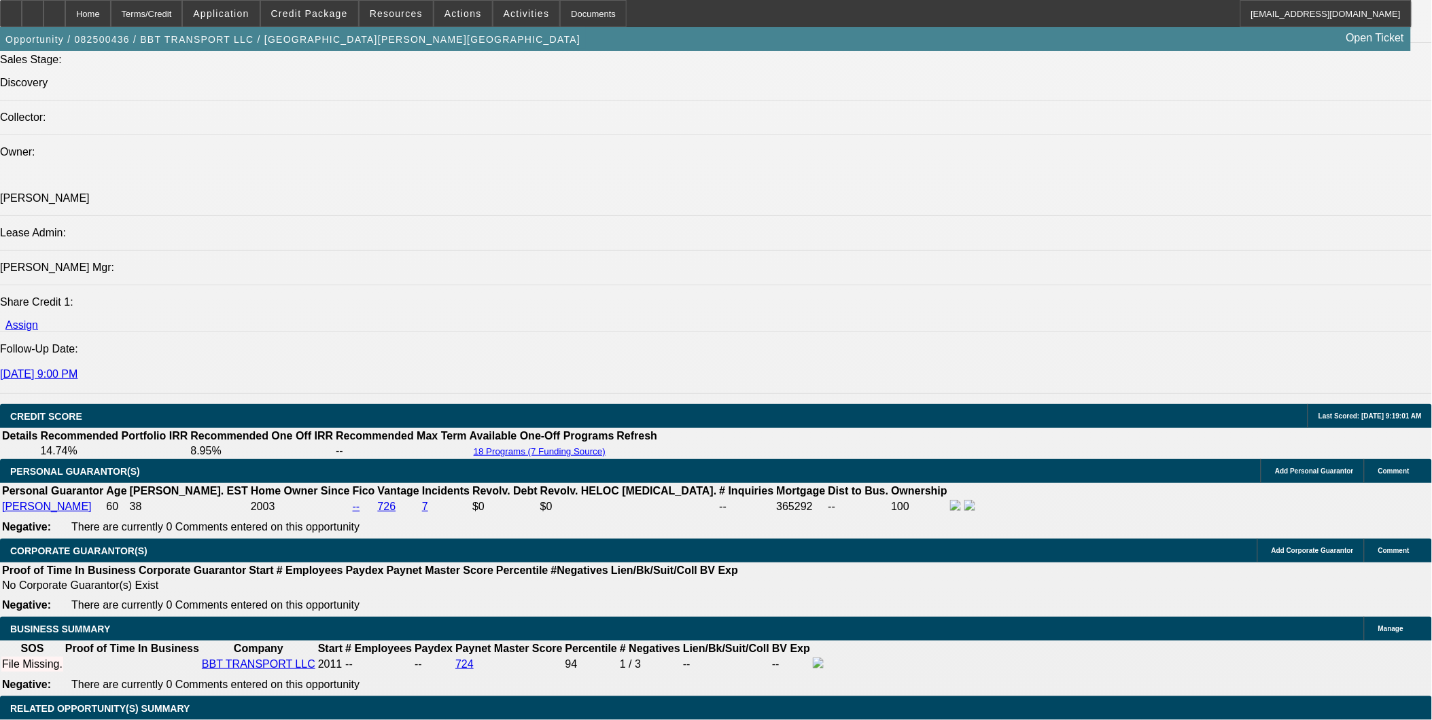
scroll to position [1604, 0]
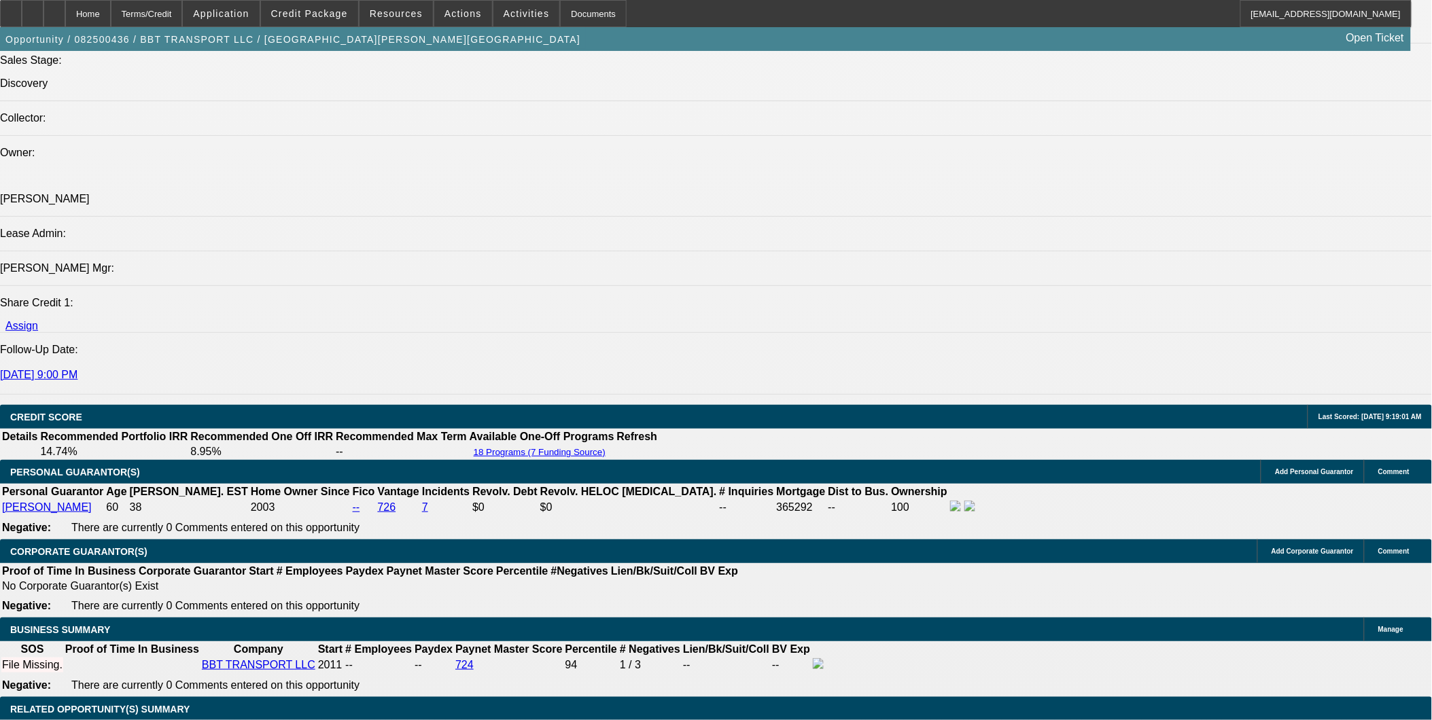
type input "$4,619.45"
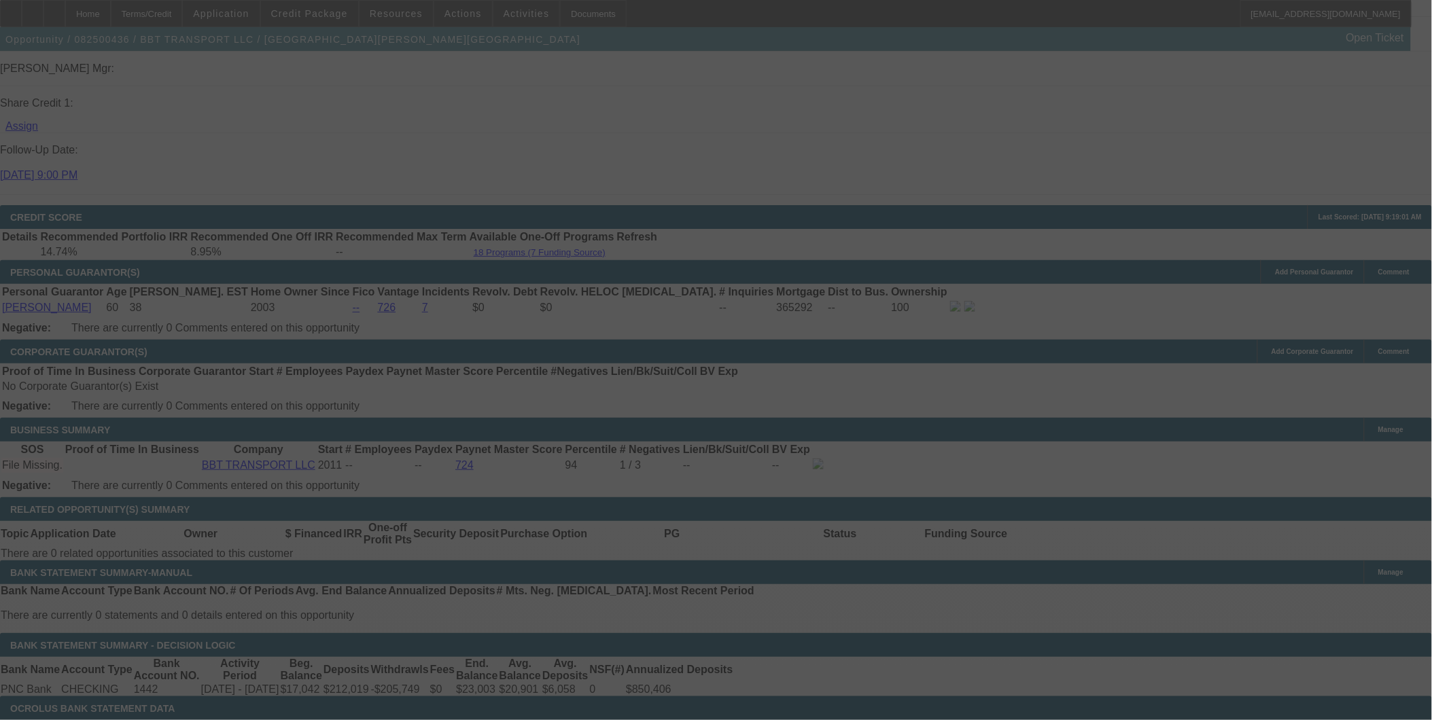
scroll to position [1831, 0]
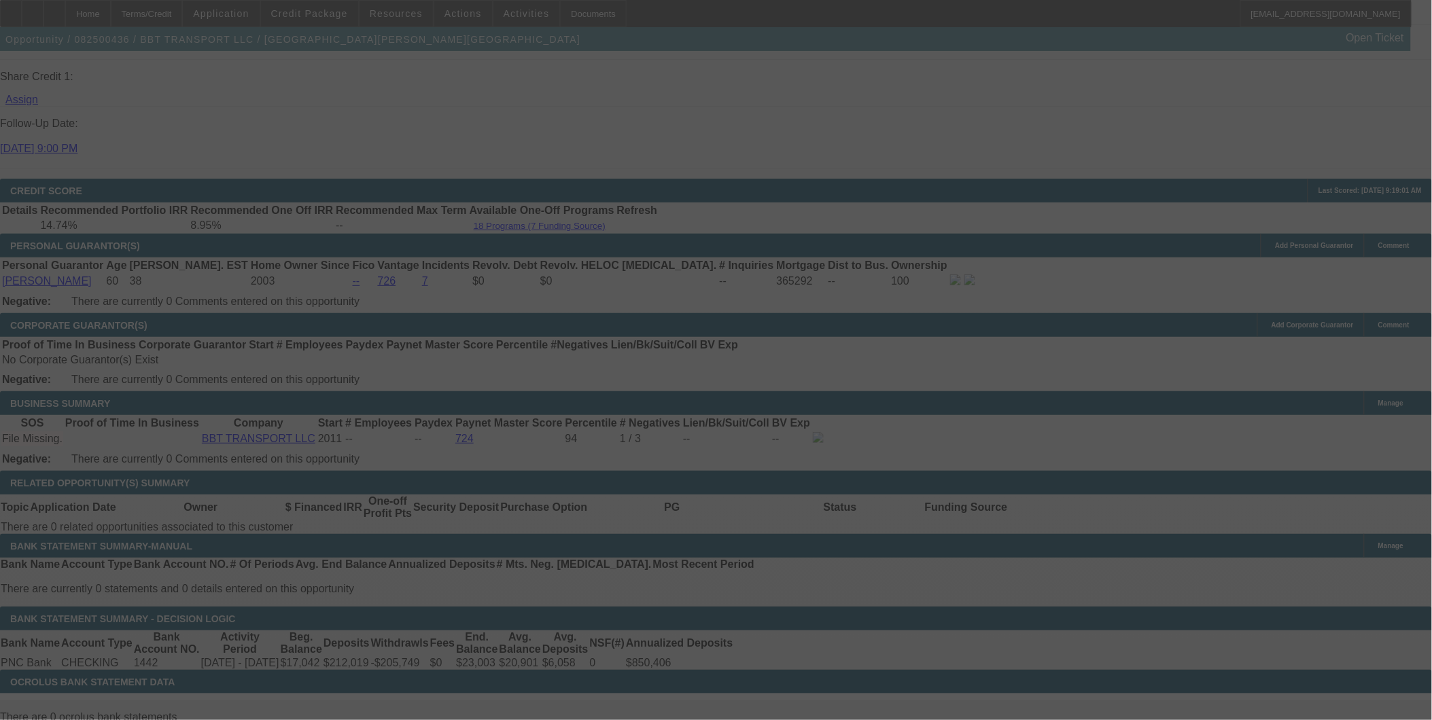
select select "0"
select select "2"
select select "0"
select select "6"
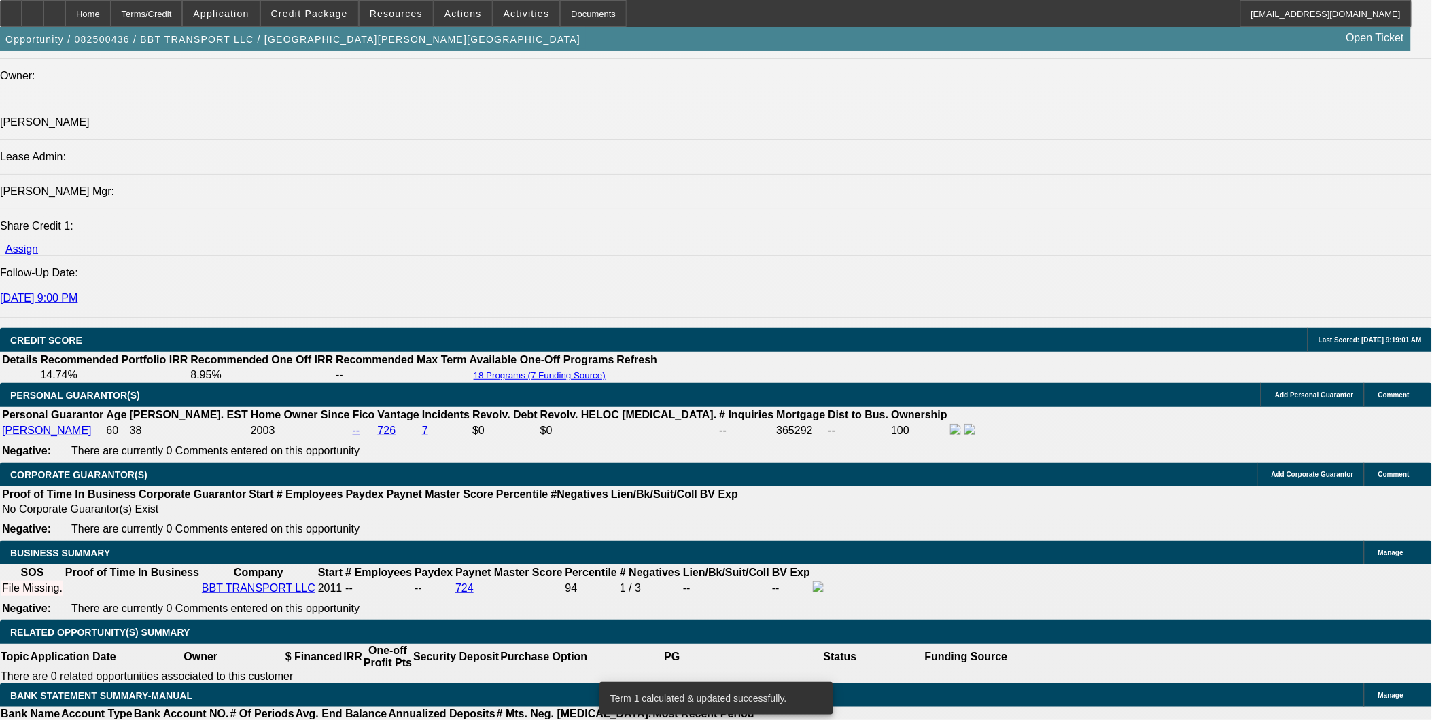
scroll to position [1680, 0]
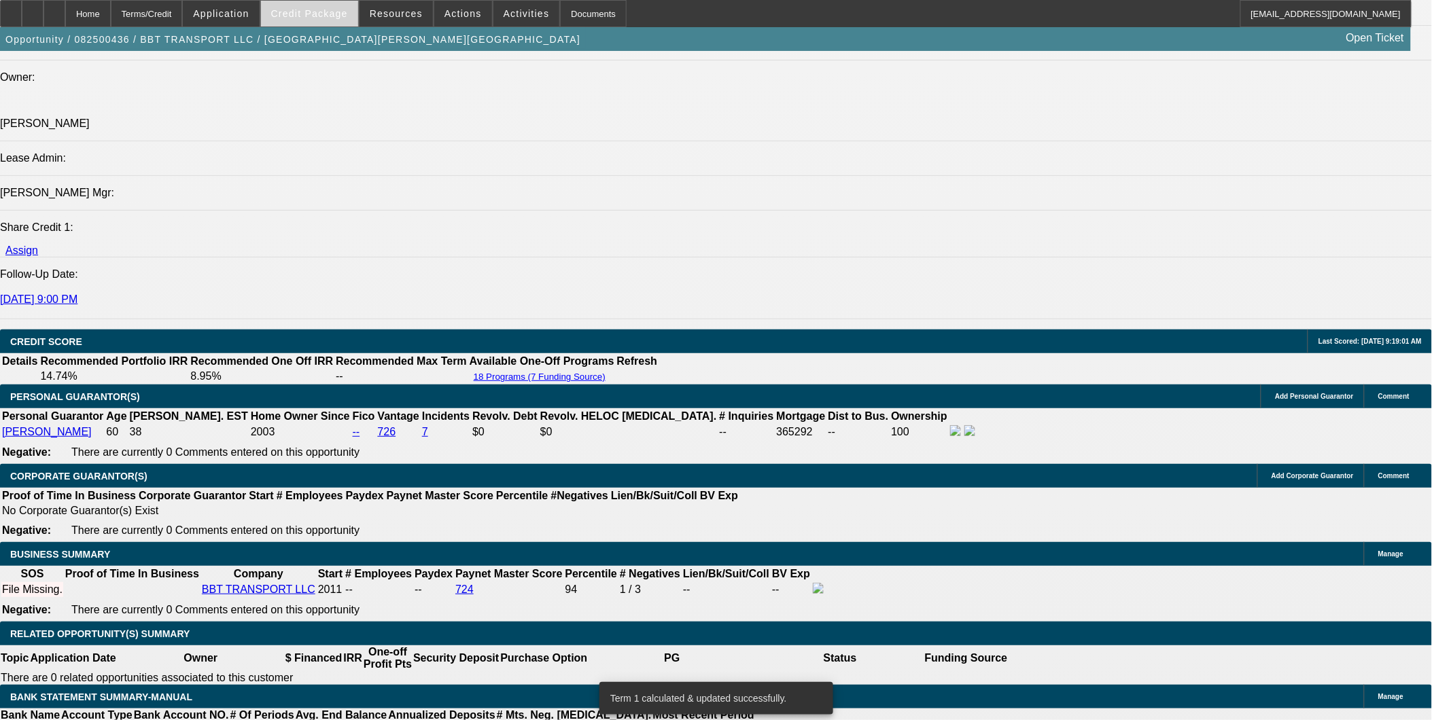
click at [327, 14] on span "Credit Package" at bounding box center [309, 13] width 77 height 11
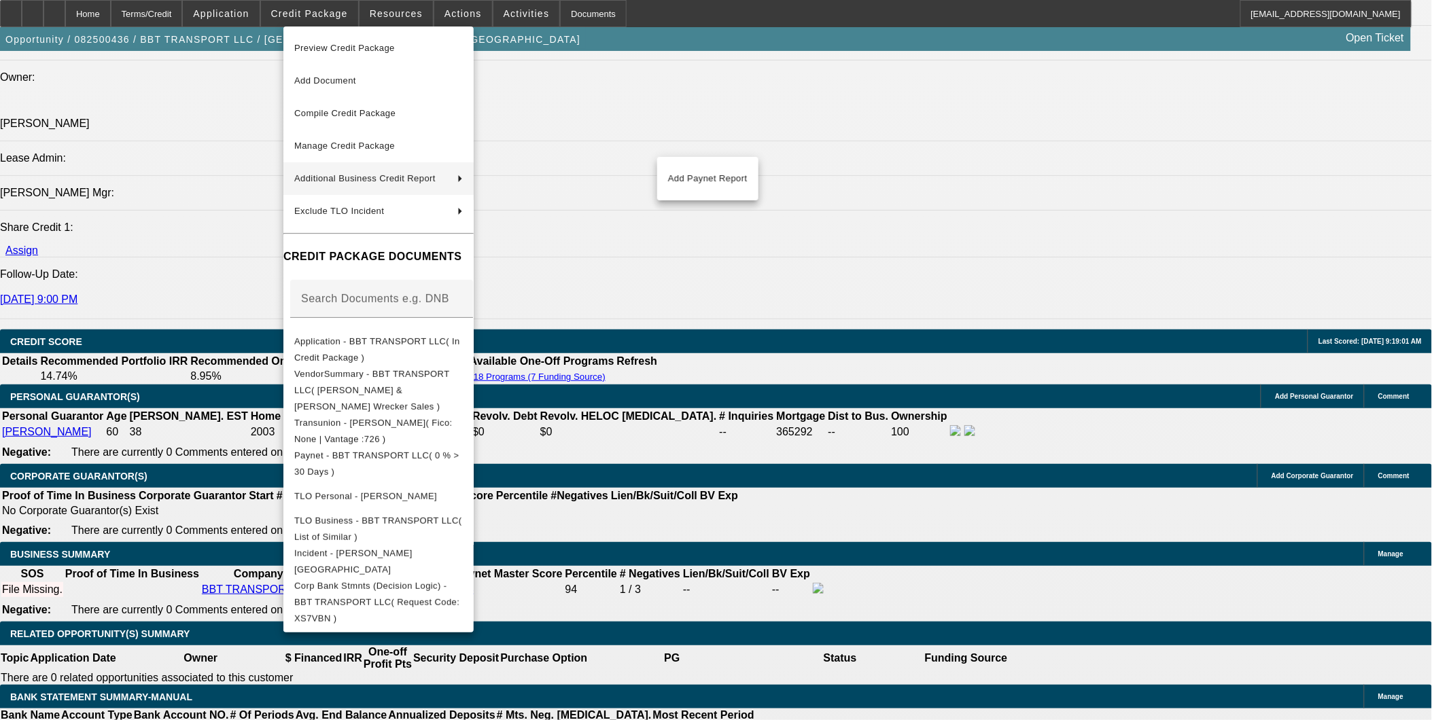
click at [821, 389] on div at bounding box center [716, 360] width 1432 height 720
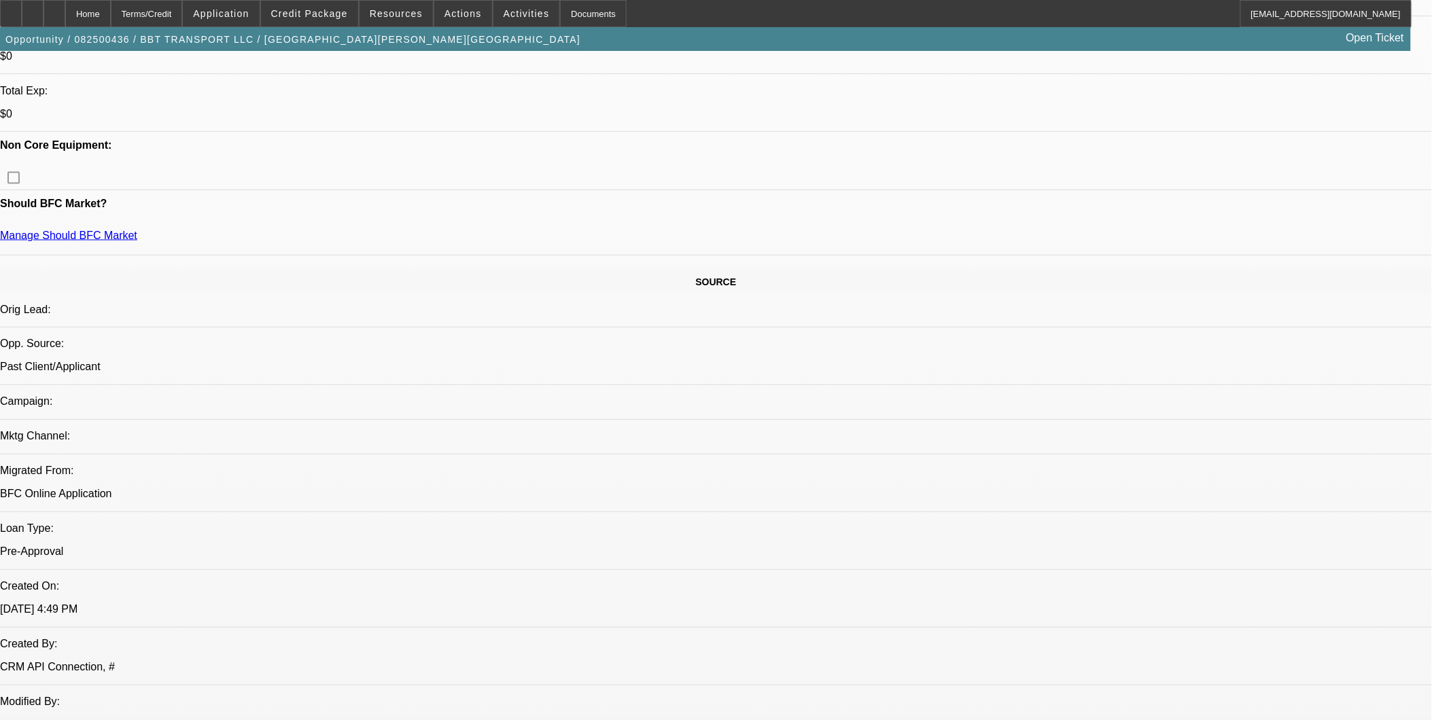
scroll to position [396, 0]
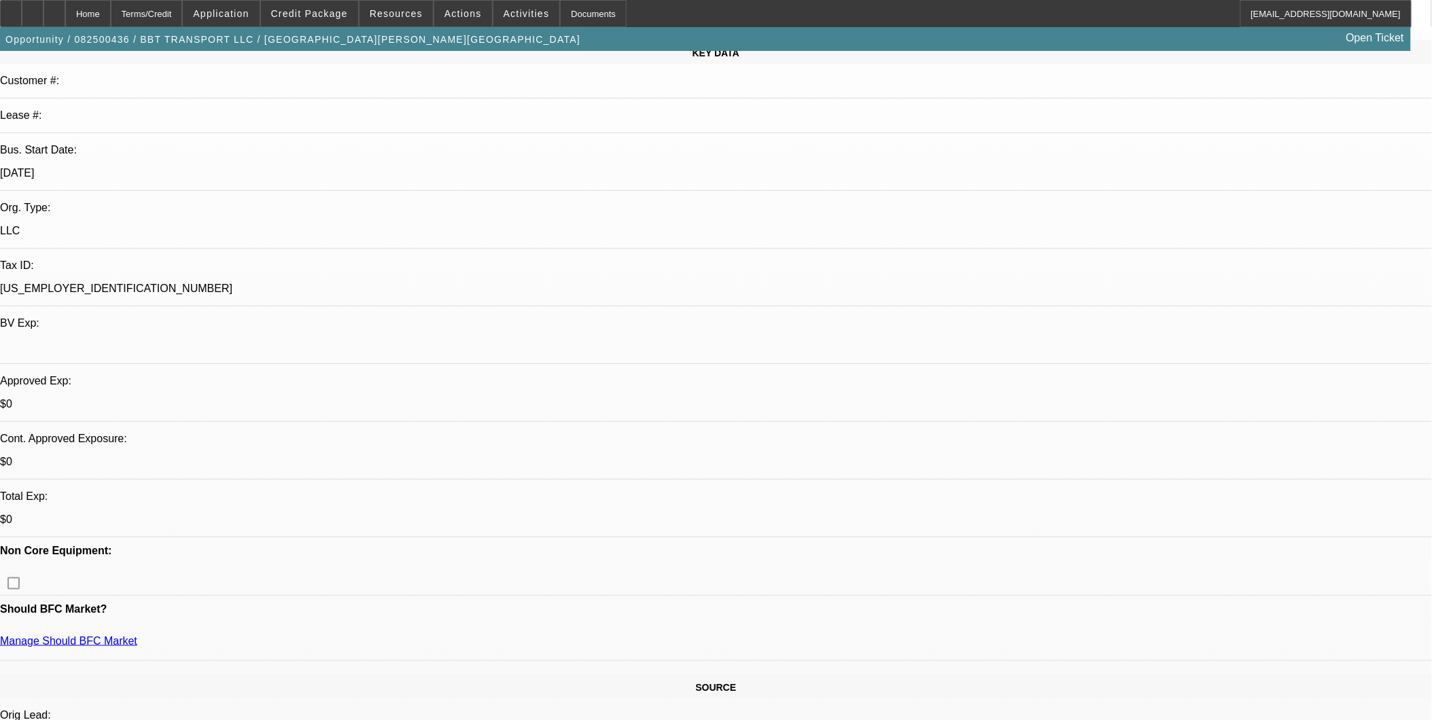
scroll to position [170, 0]
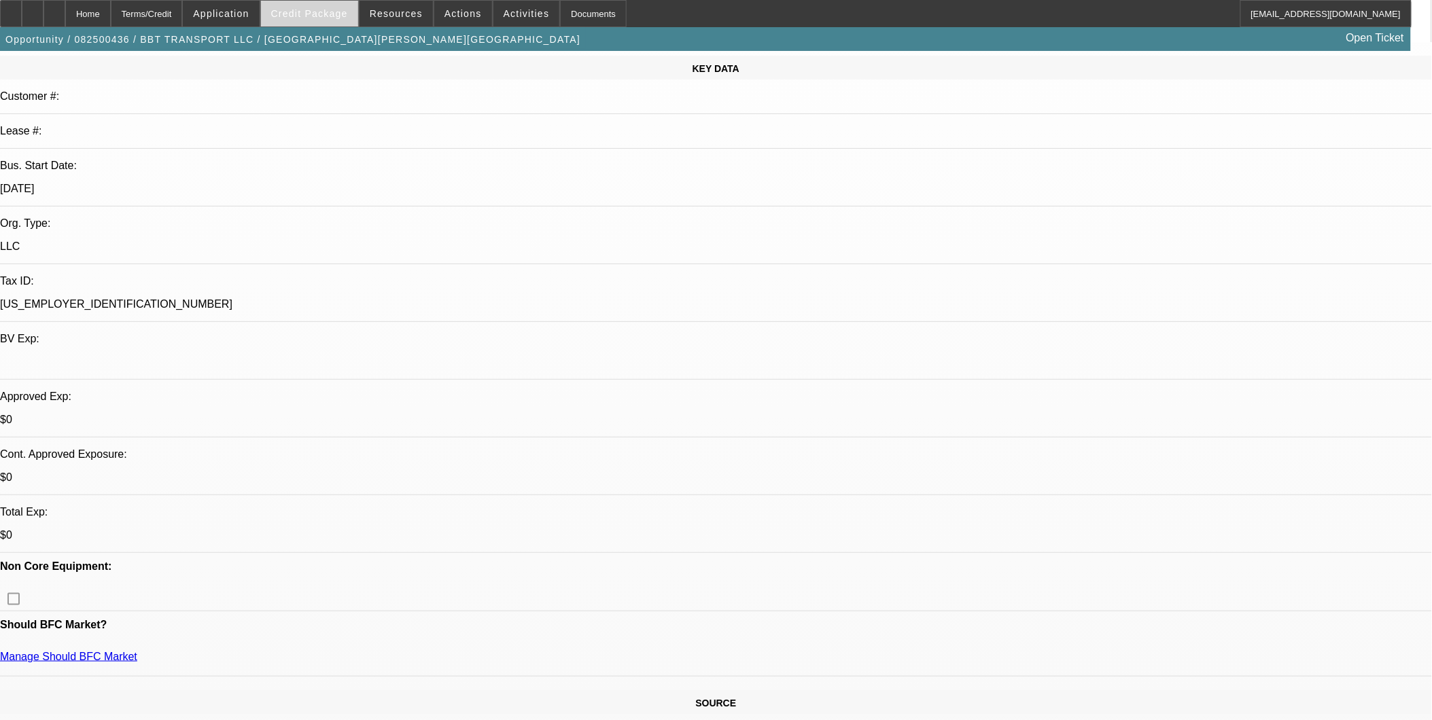
click at [338, 16] on span "Credit Package" at bounding box center [309, 13] width 77 height 11
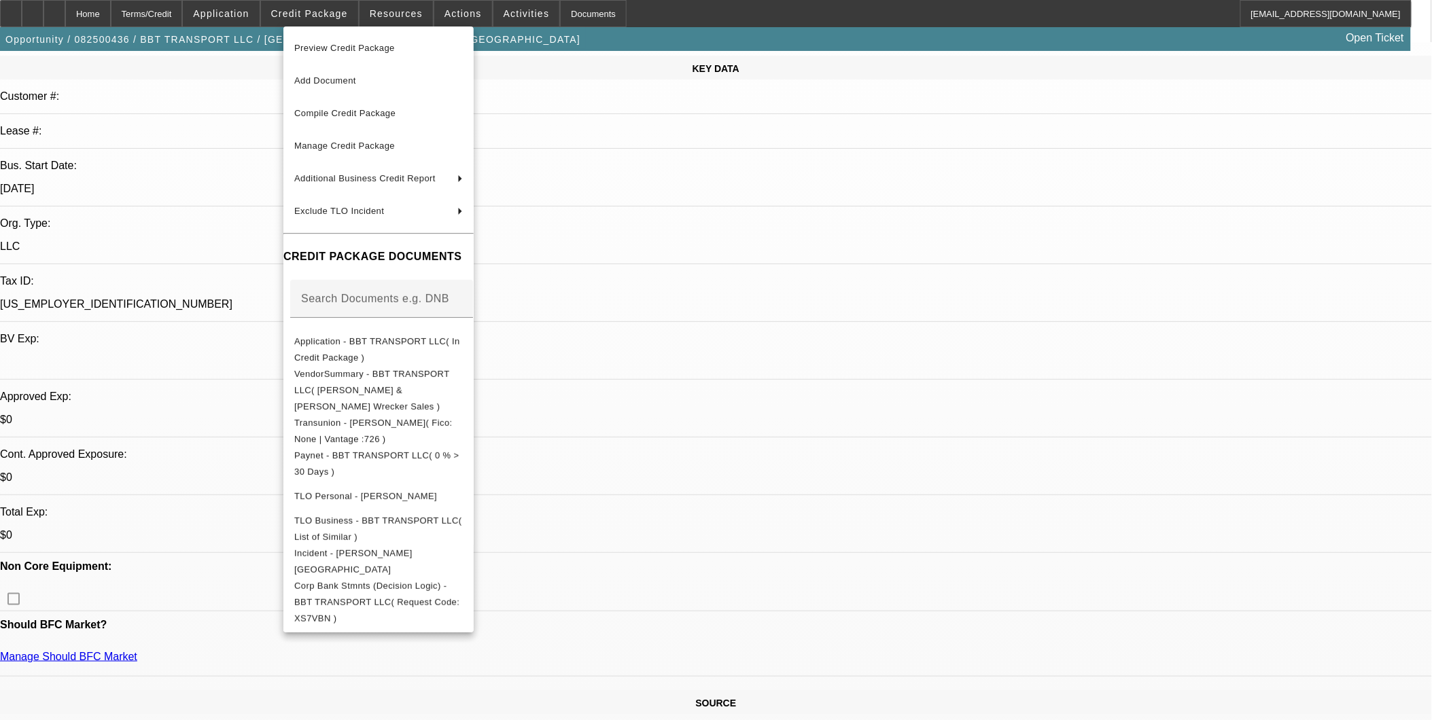
click at [831, 579] on div at bounding box center [716, 360] width 1432 height 720
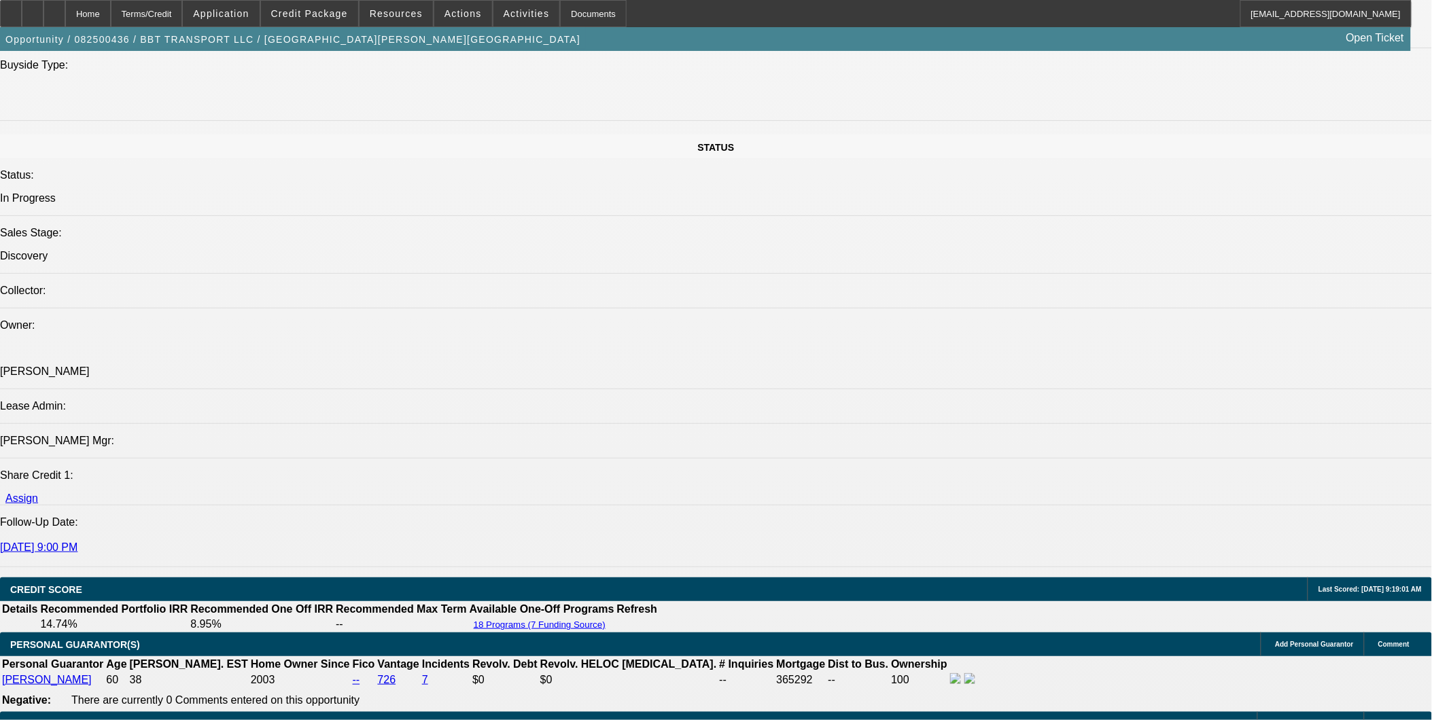
scroll to position [1302, 0]
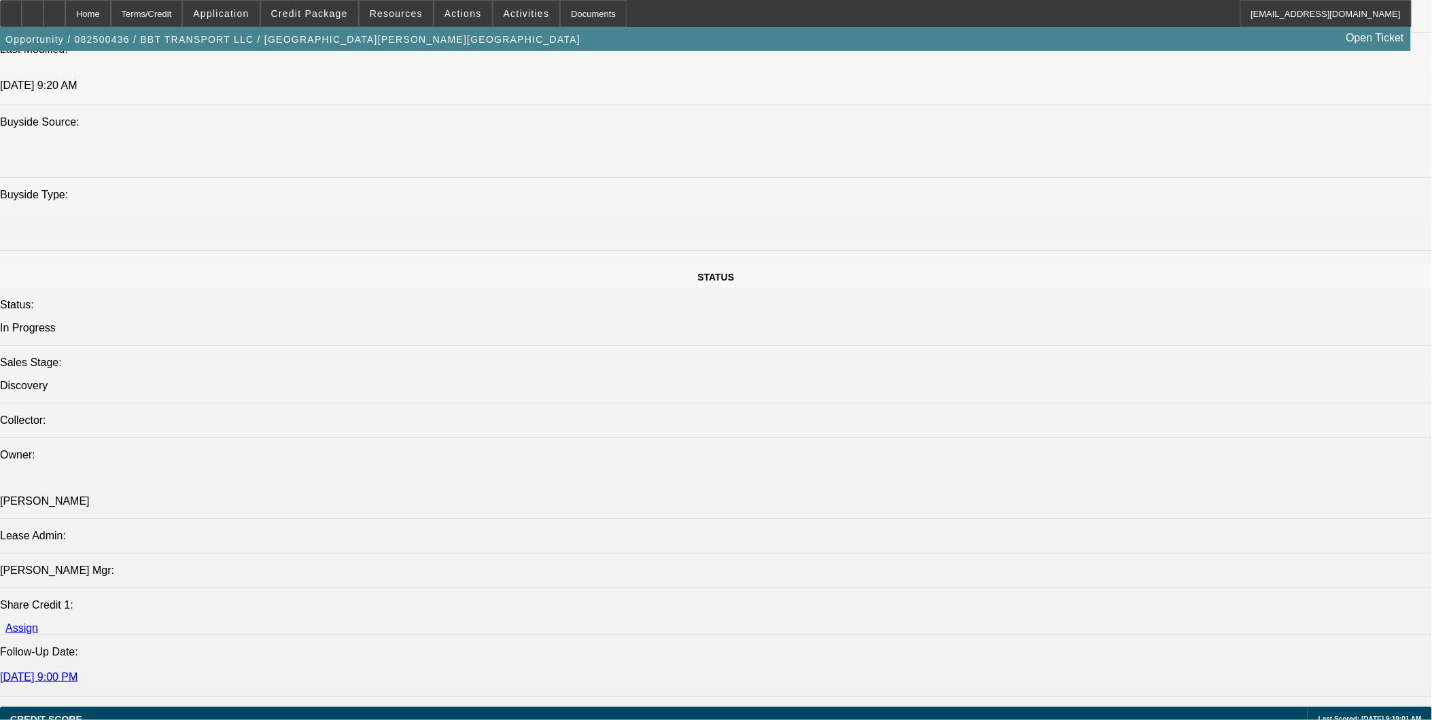
click at [65, 17] on div at bounding box center [54, 13] width 22 height 27
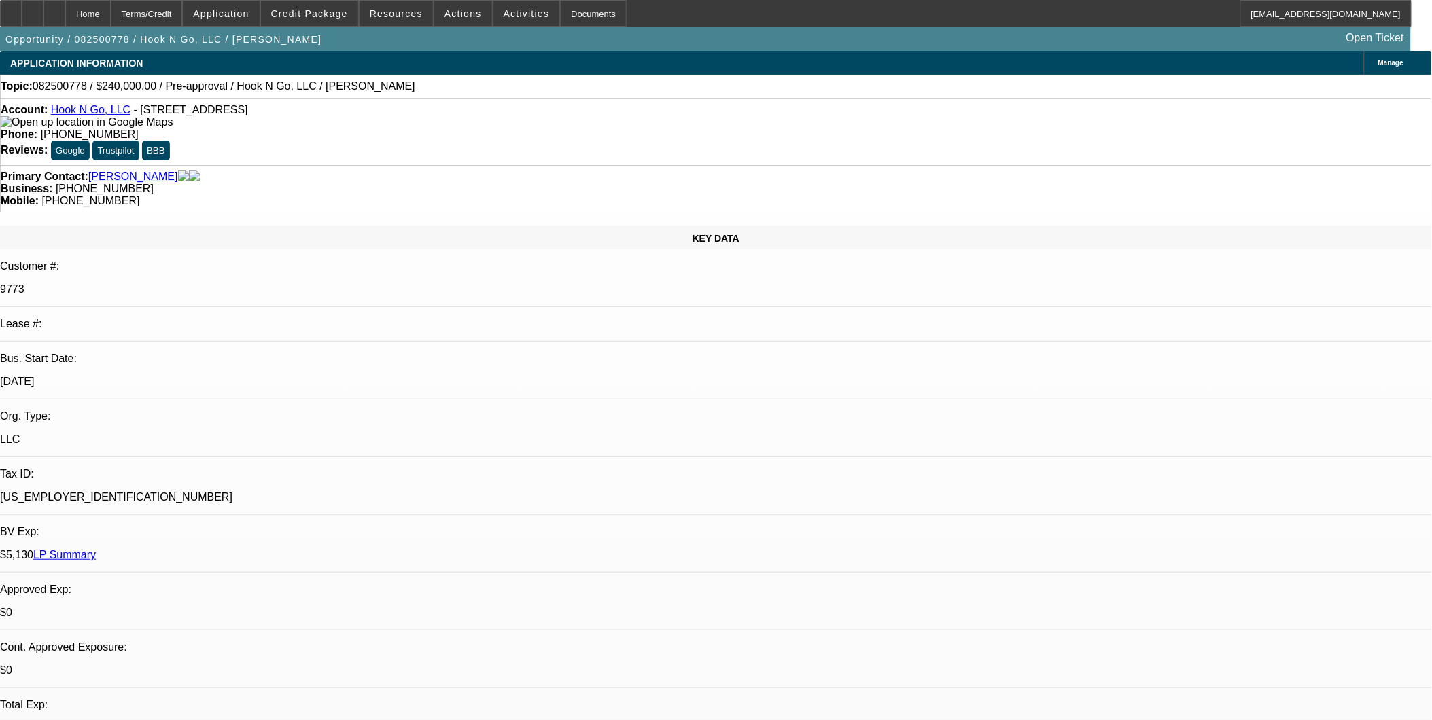
select select "0"
select select "2"
select select "0"
select select "2"
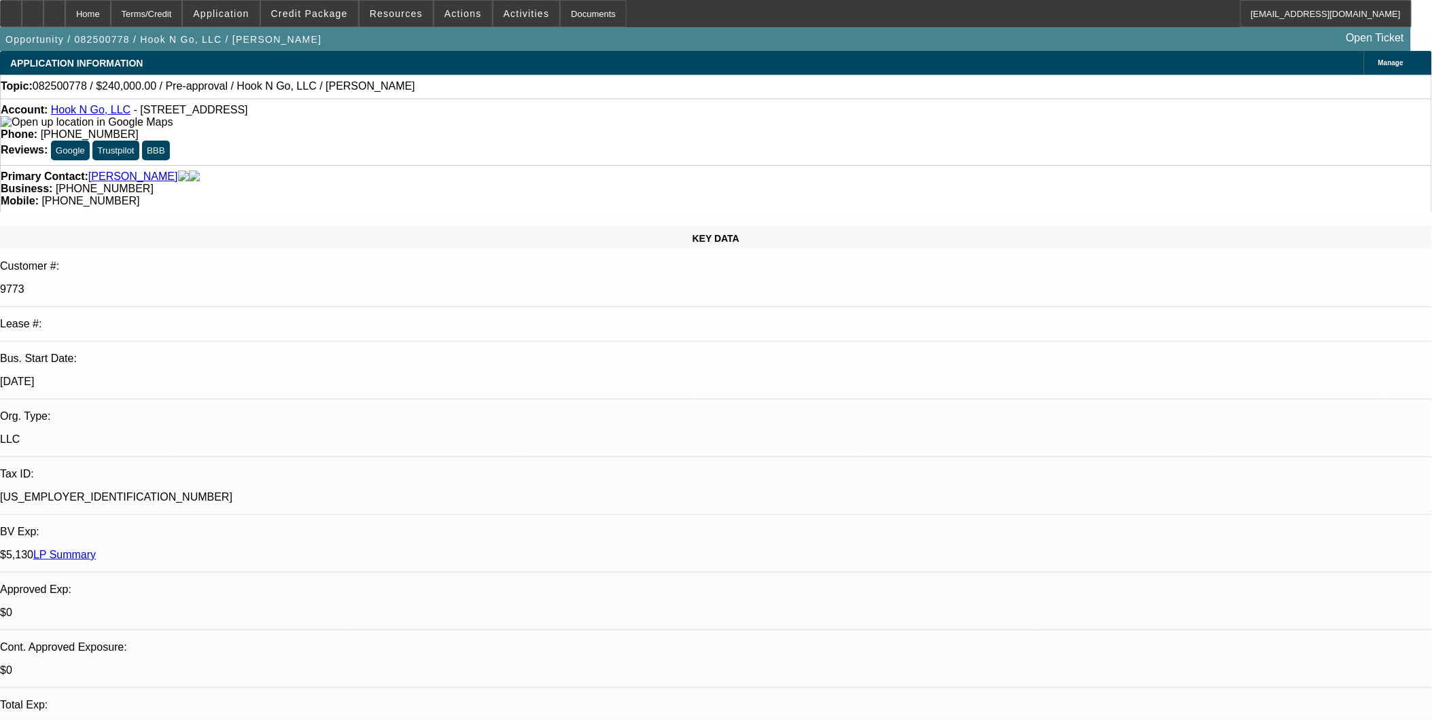
select select "0"
select select "1"
select select "2"
select select "6"
select select "1"
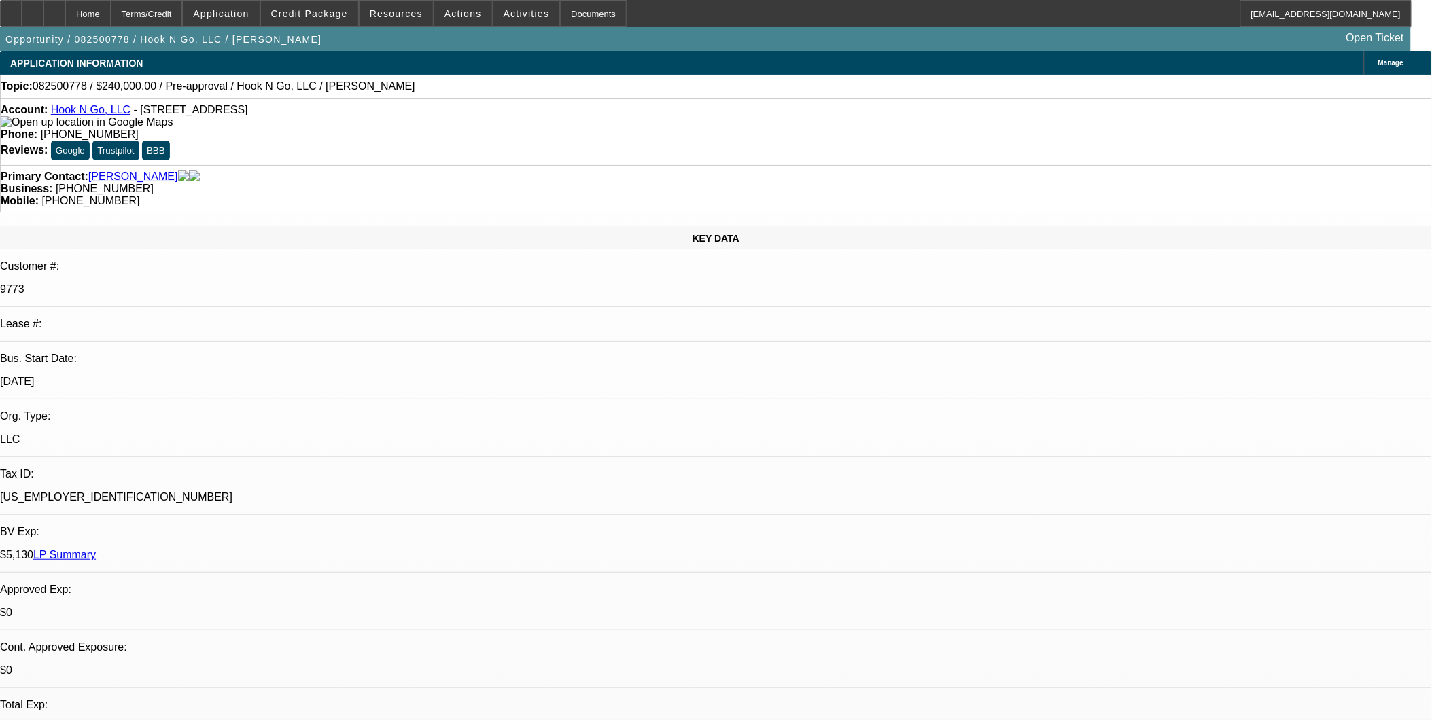
select select "2"
select select "6"
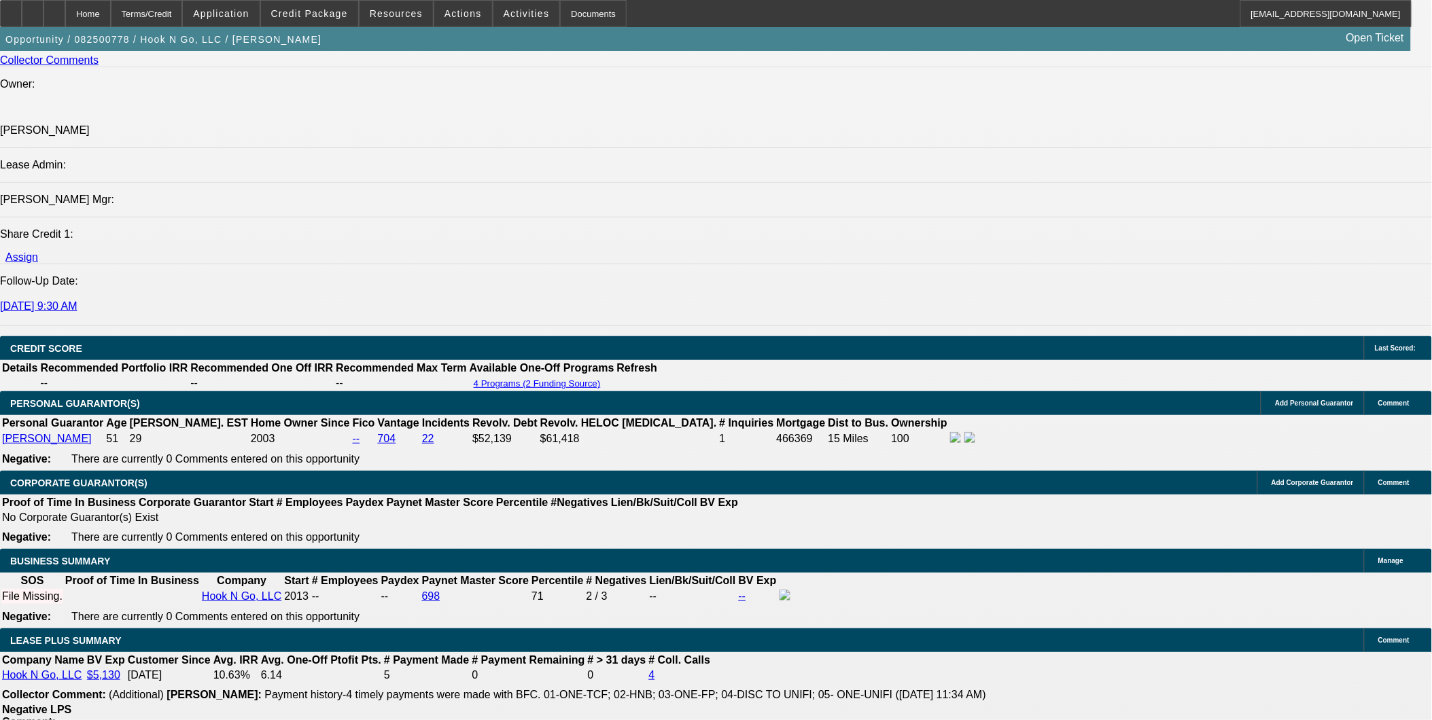
scroll to position [2039, 0]
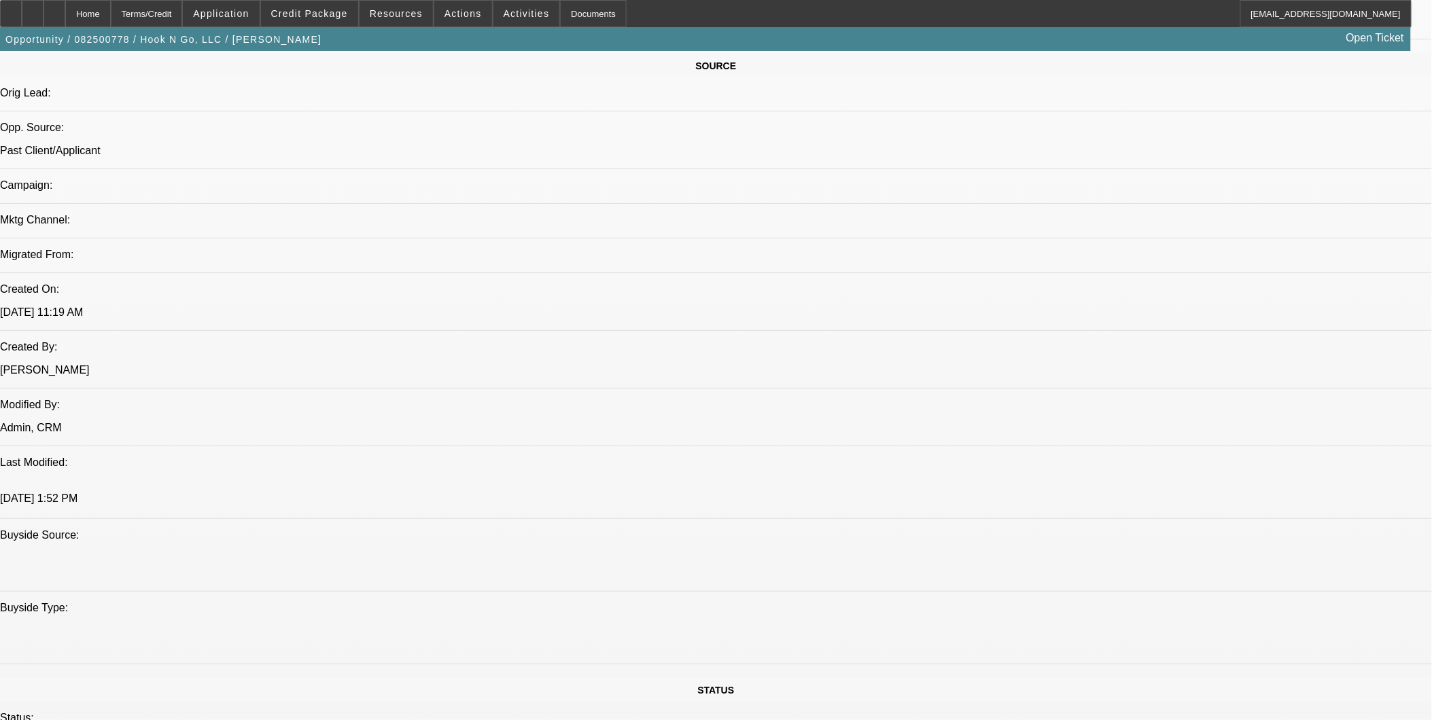
scroll to position [755, 0]
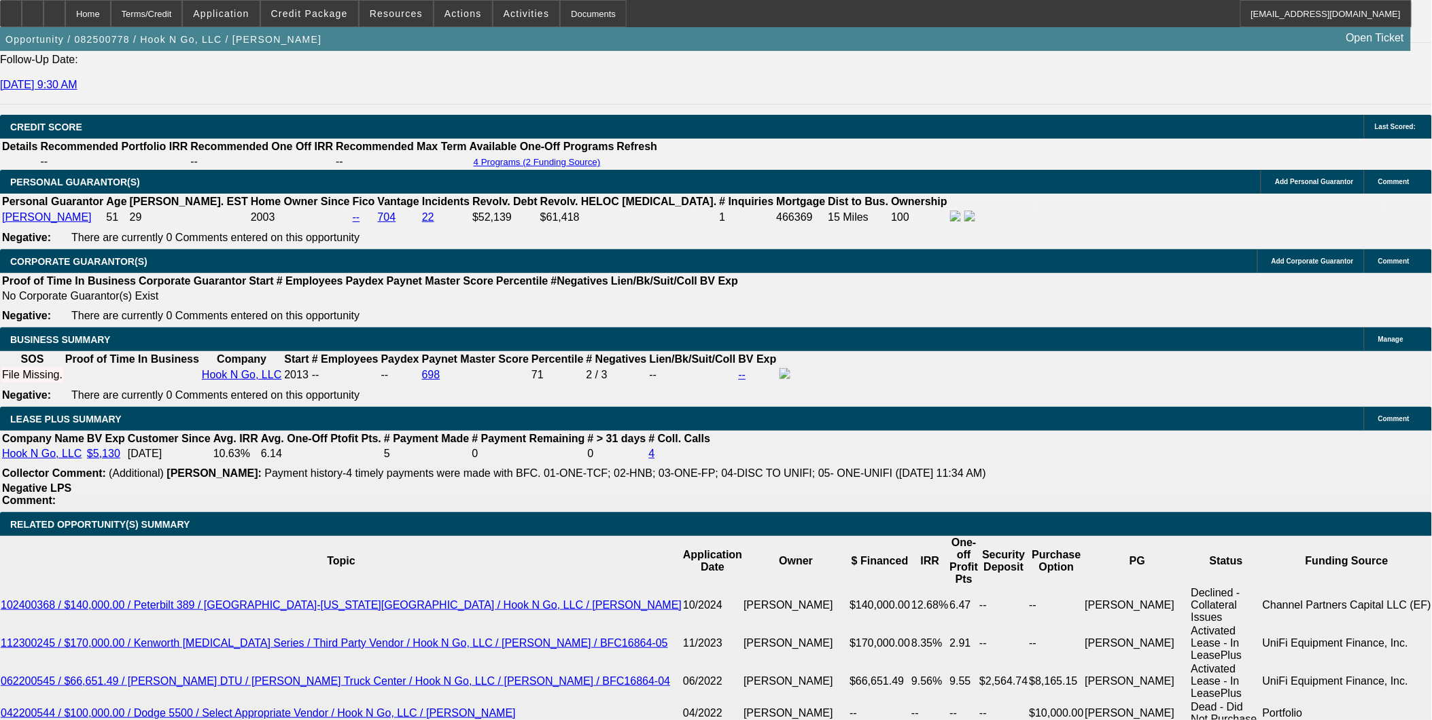
scroll to position [2114, 0]
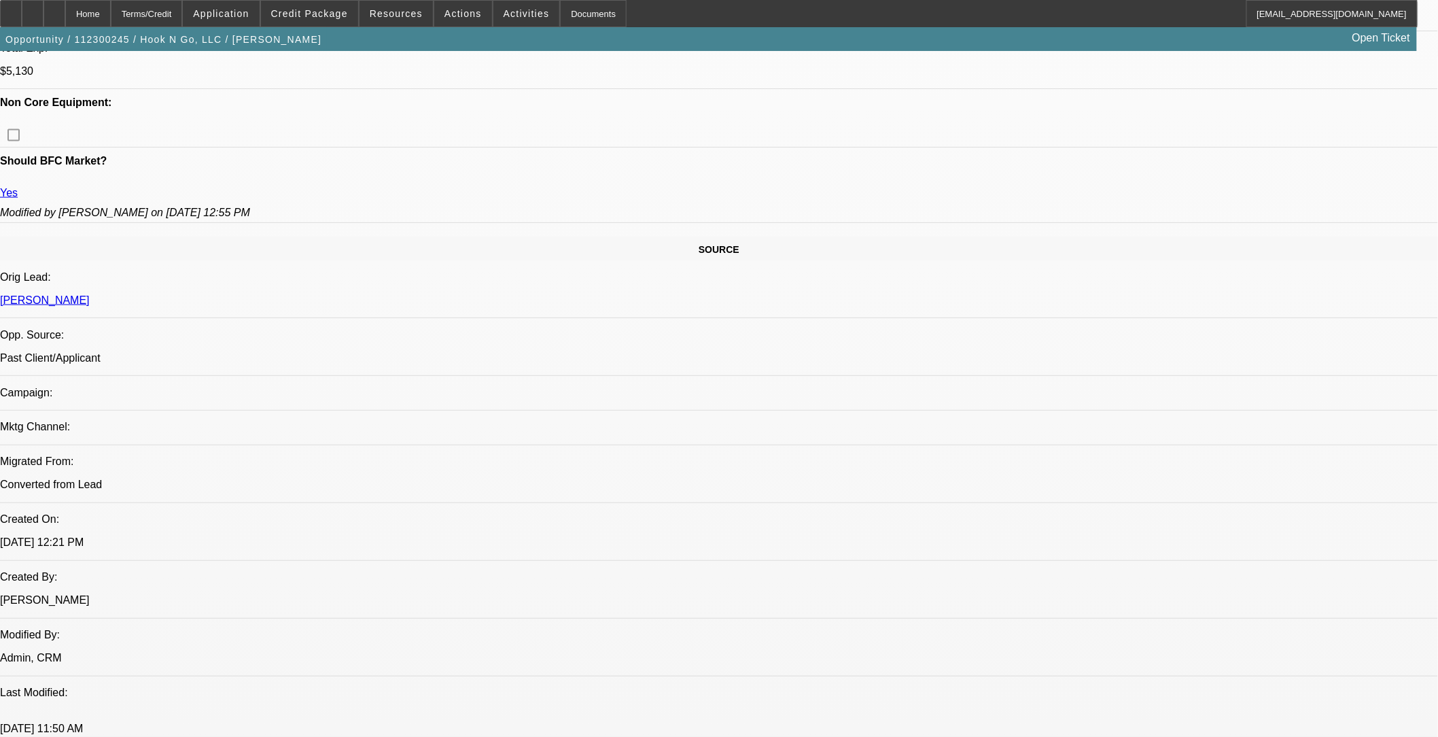
select select "0"
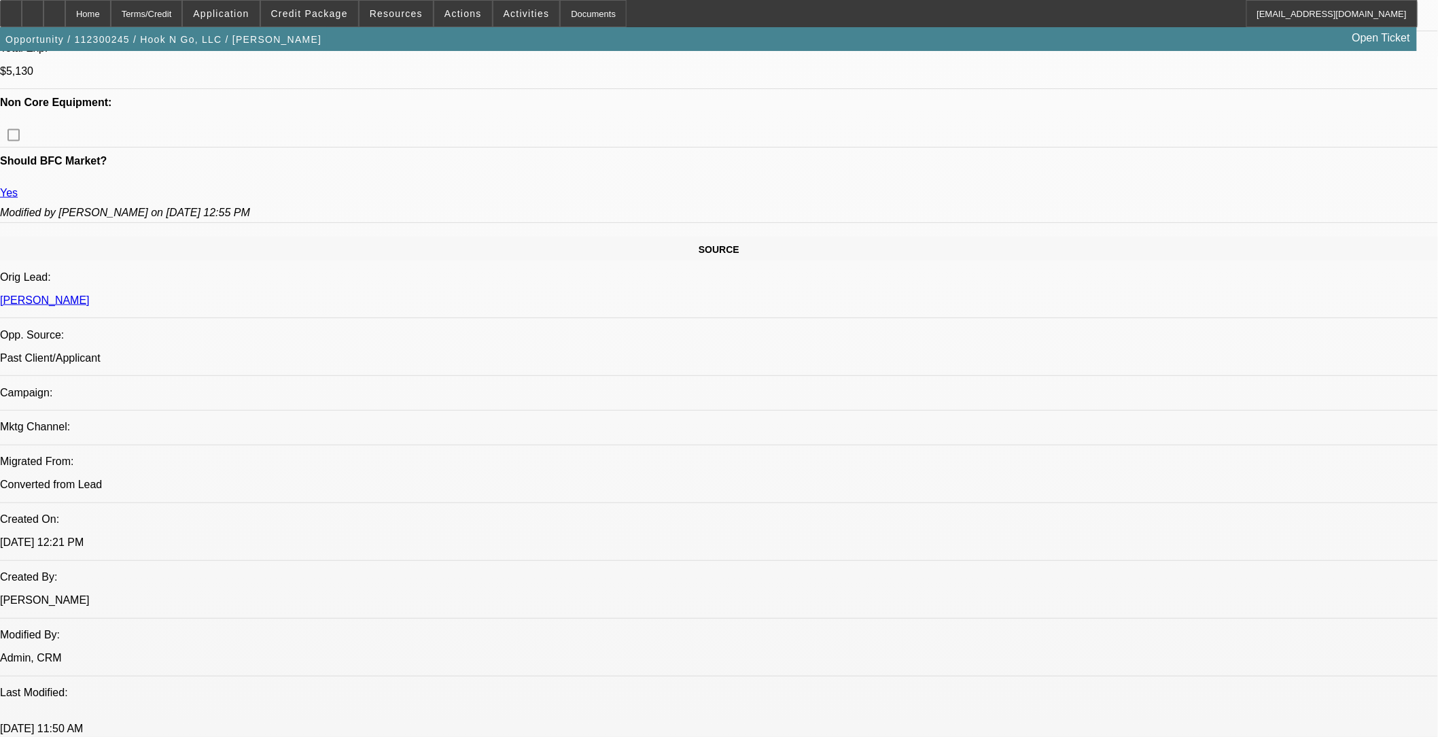
select select "0"
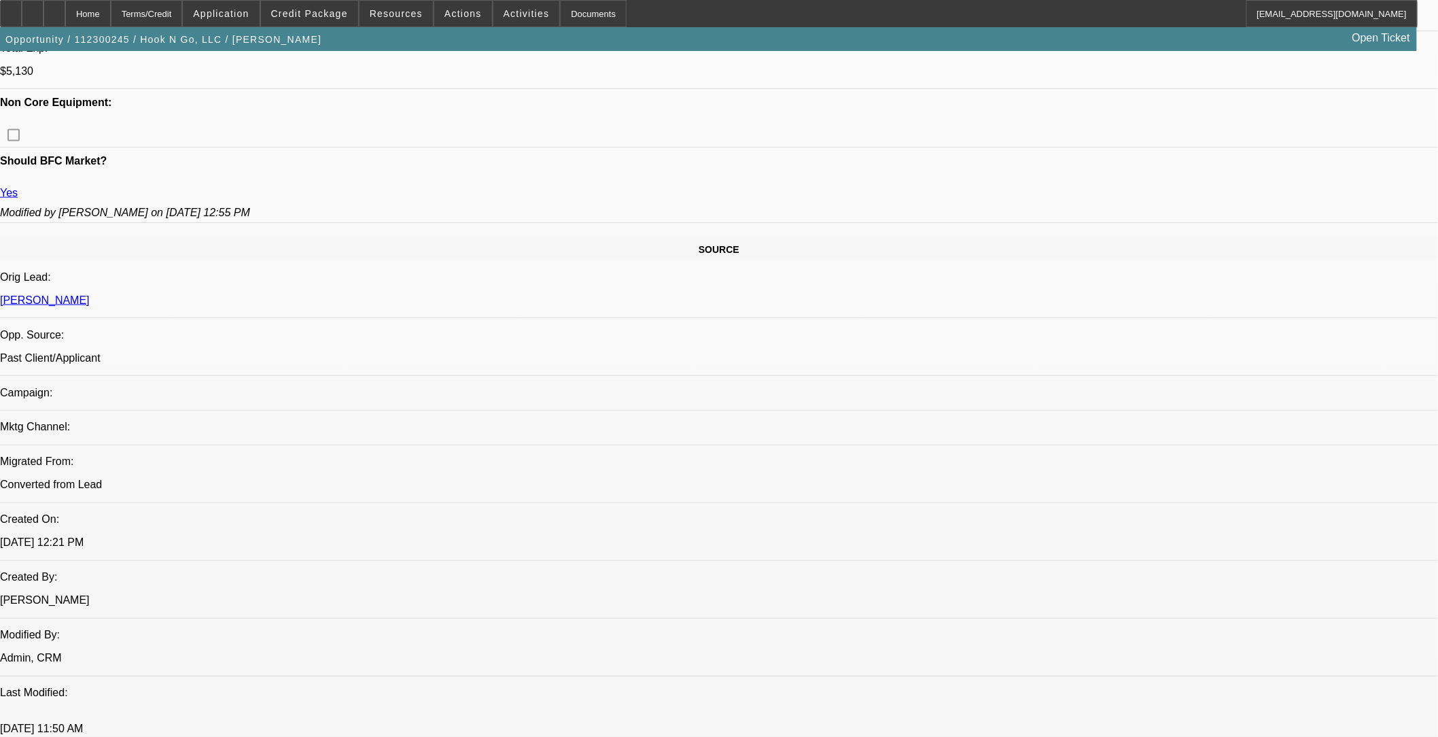
select select "0"
select select "1"
select select "6"
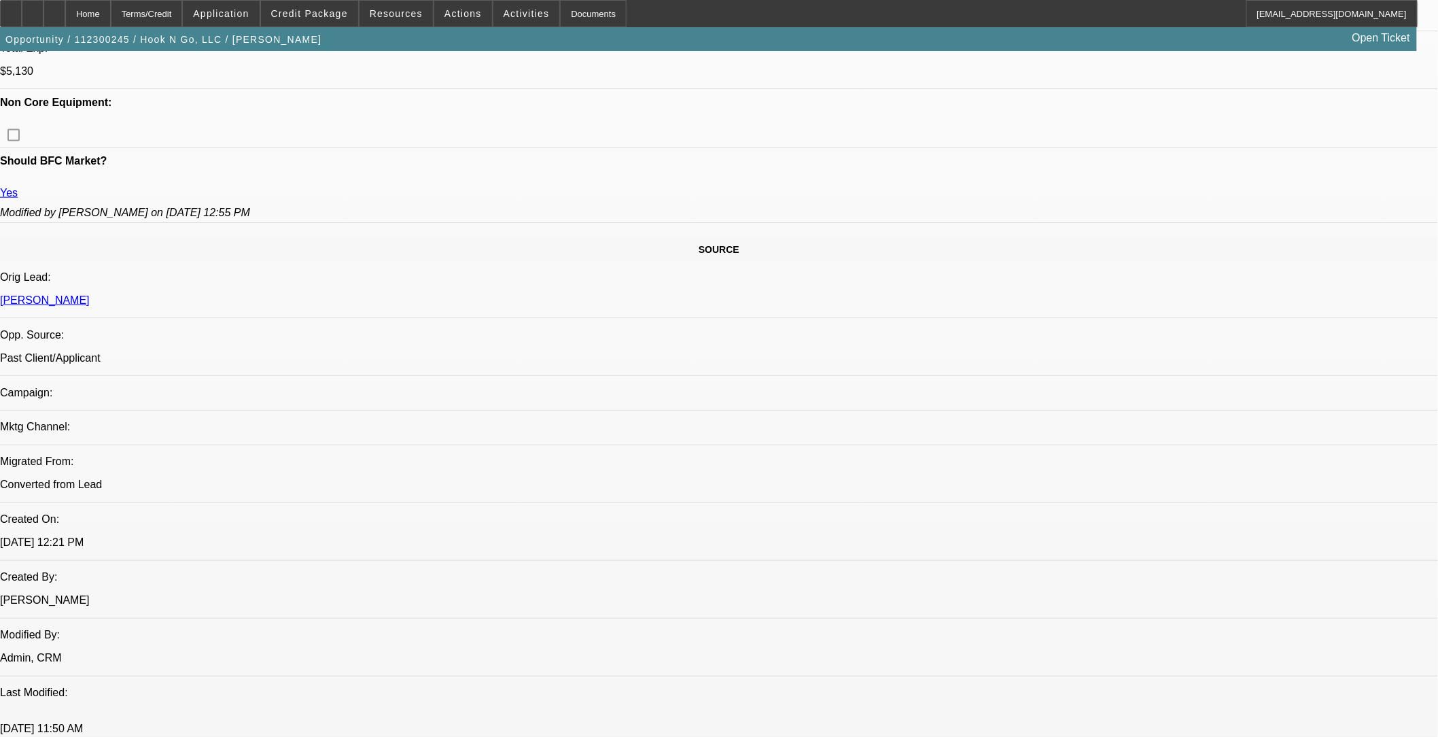
select select "1"
select select "6"
select select "1"
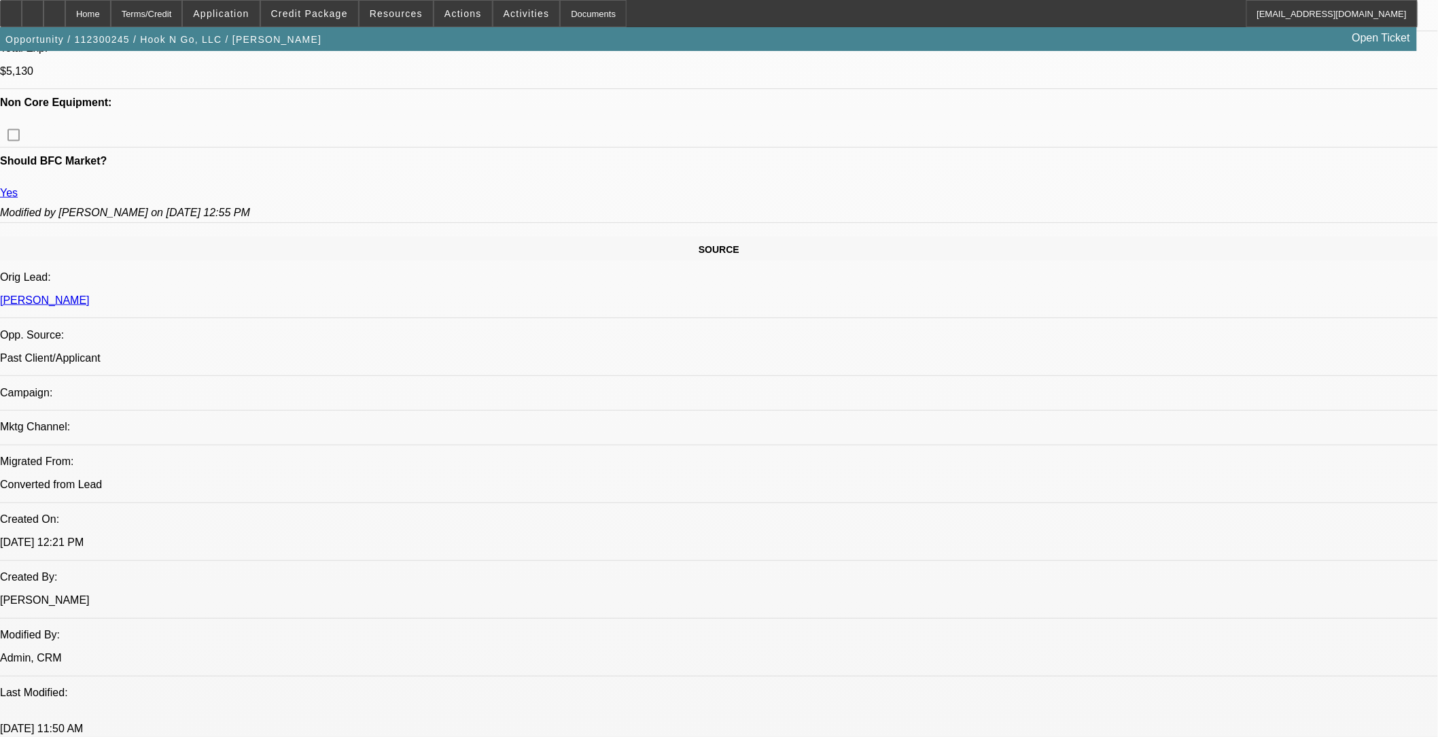
select select "6"
select select "1"
select select "6"
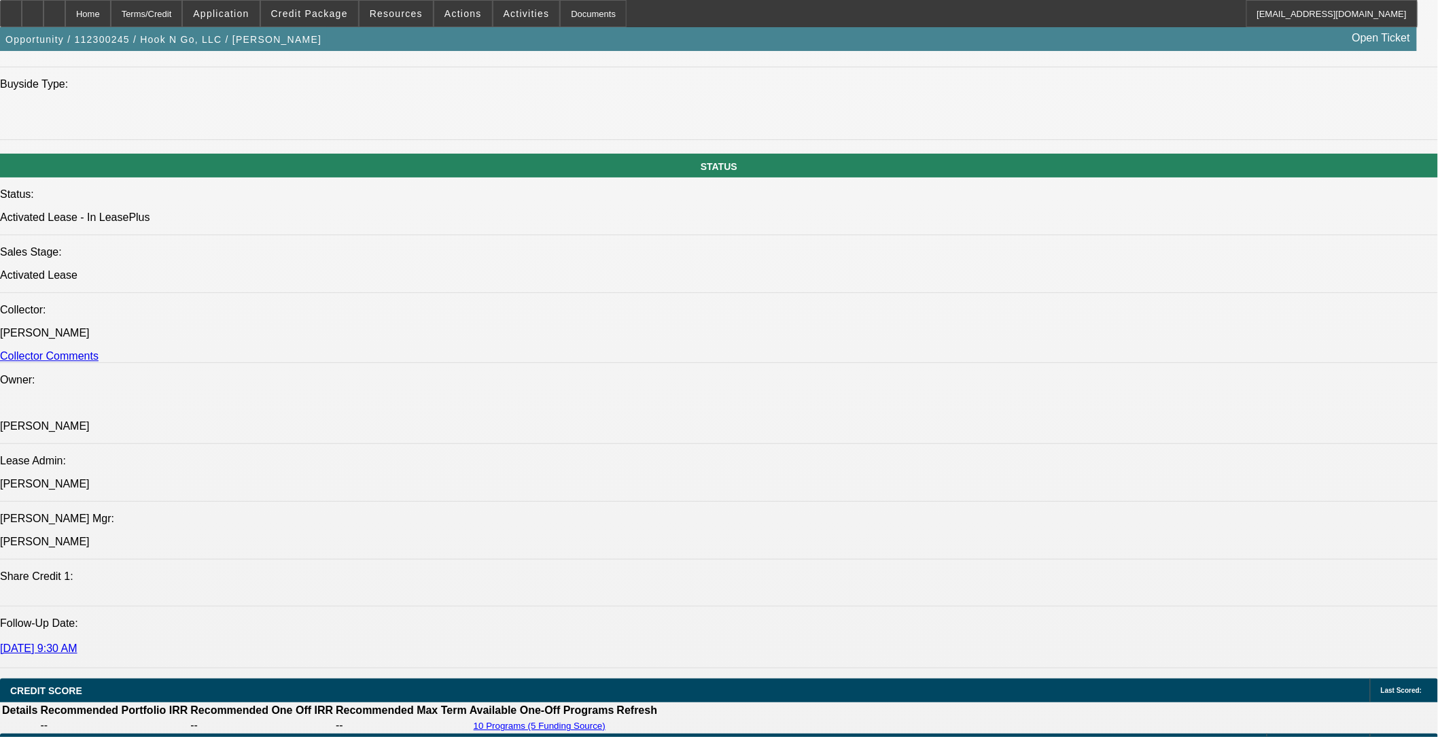
scroll to position [1736, 0]
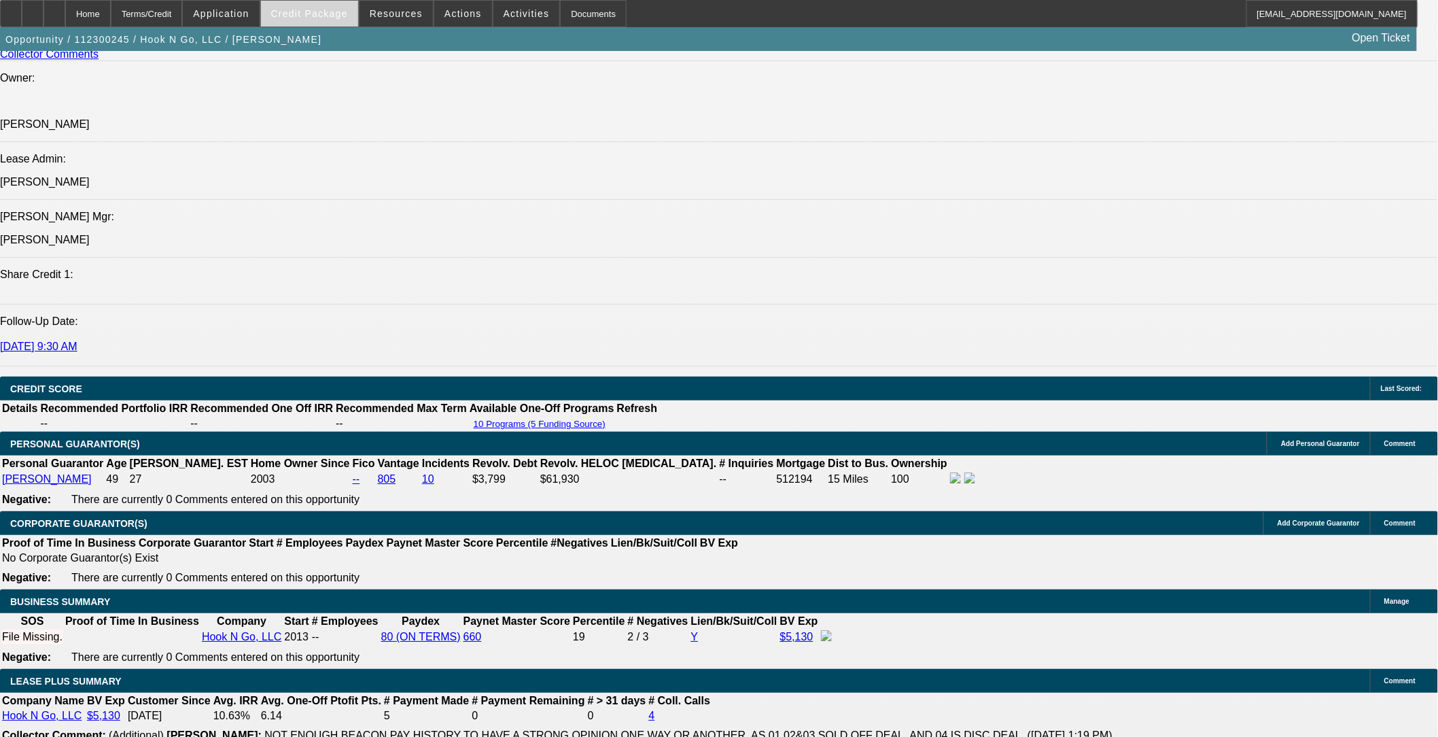
click at [348, 18] on span "Credit Package" at bounding box center [309, 13] width 77 height 11
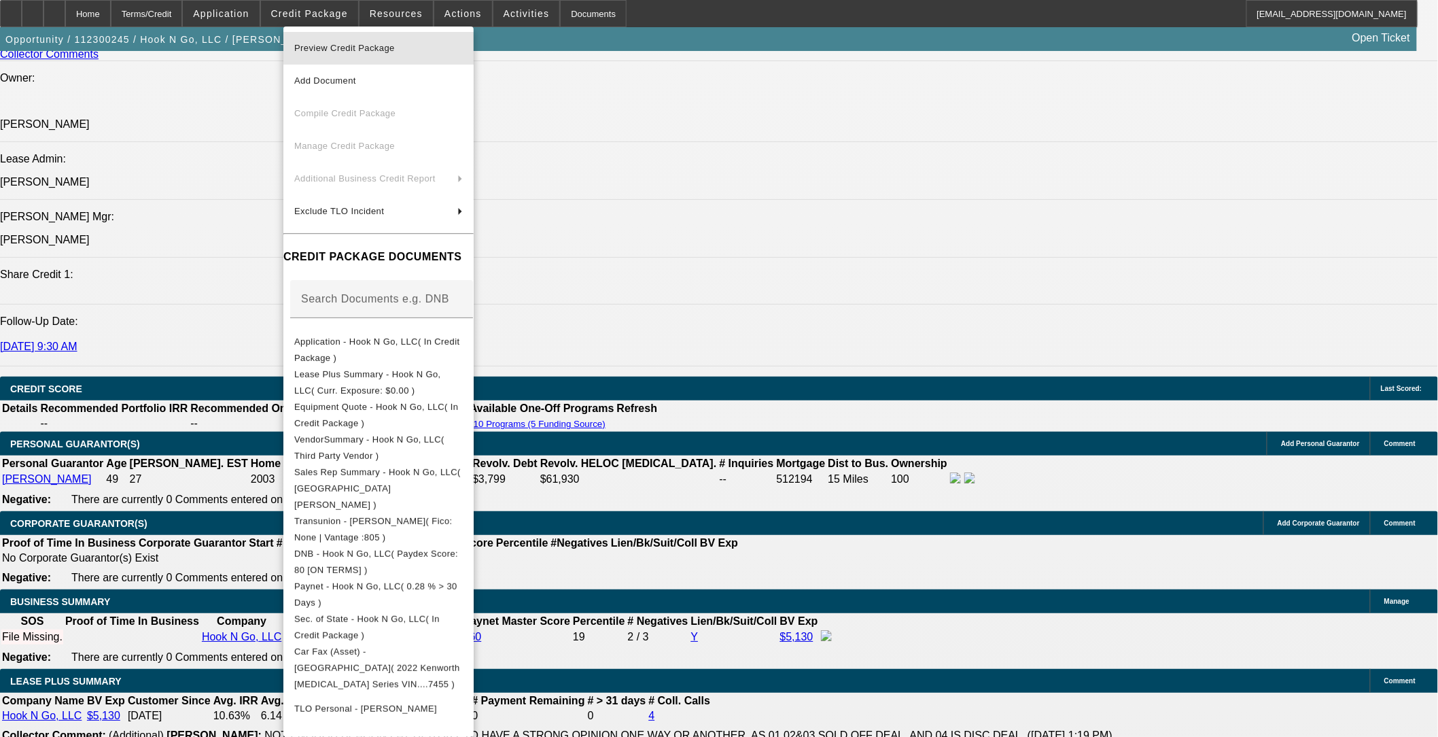
click at [348, 50] on span "Preview Credit Package" at bounding box center [344, 48] width 101 height 10
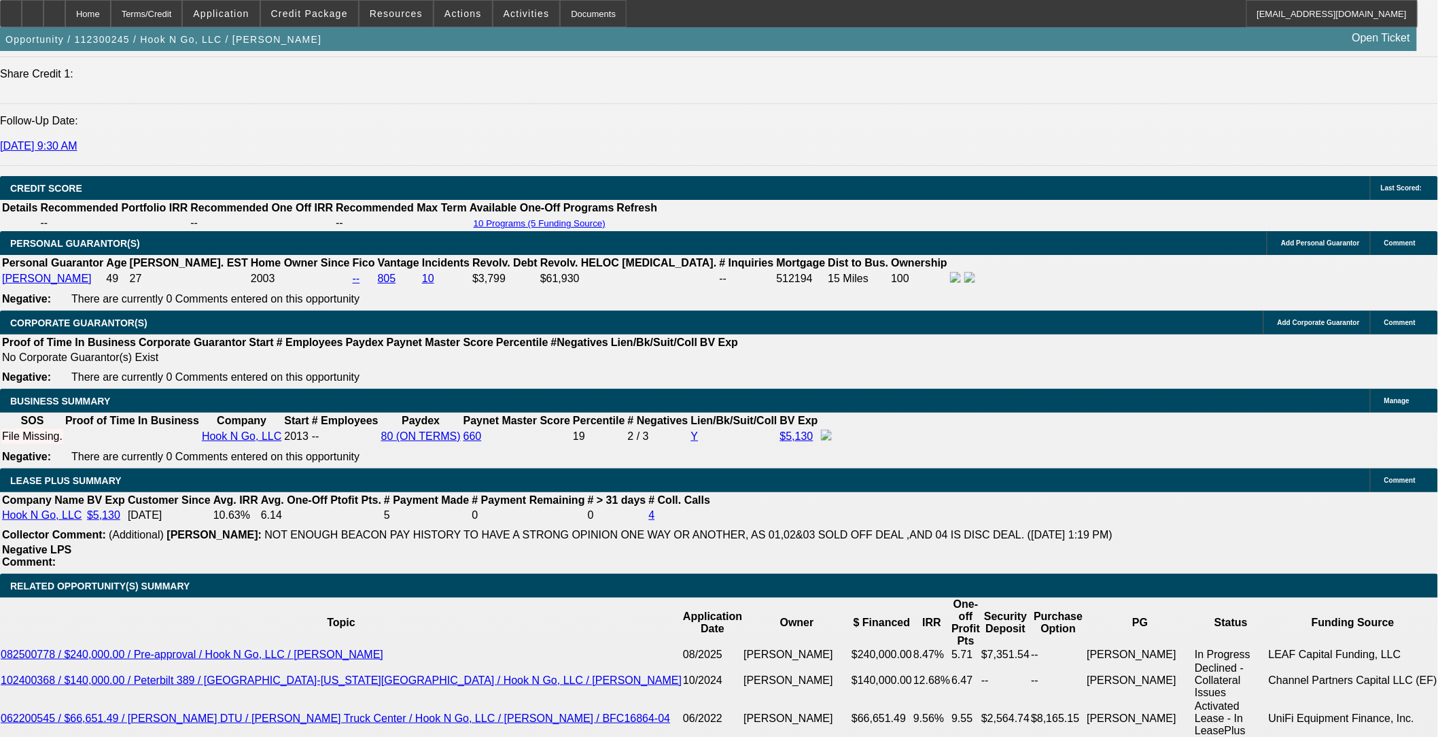
scroll to position [2114, 0]
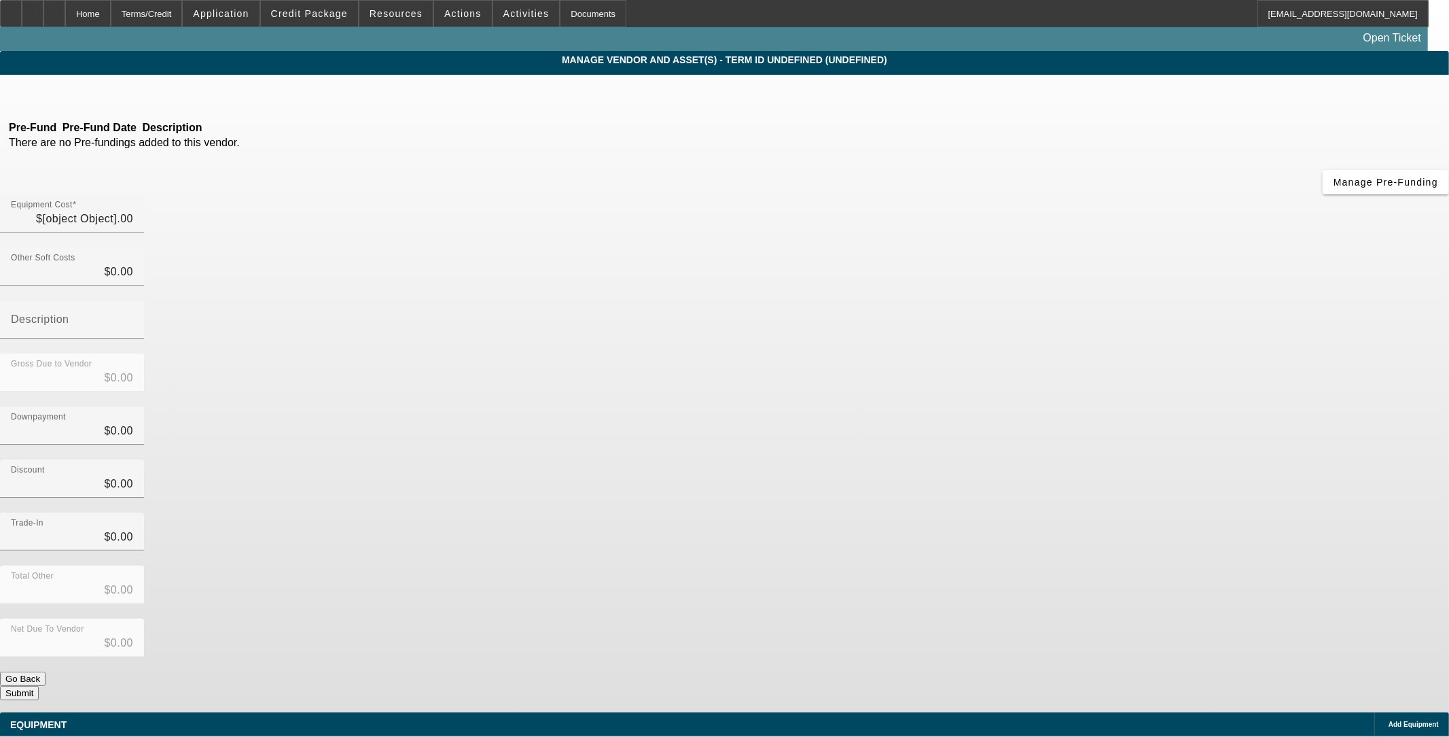
type input "$170,000.00"
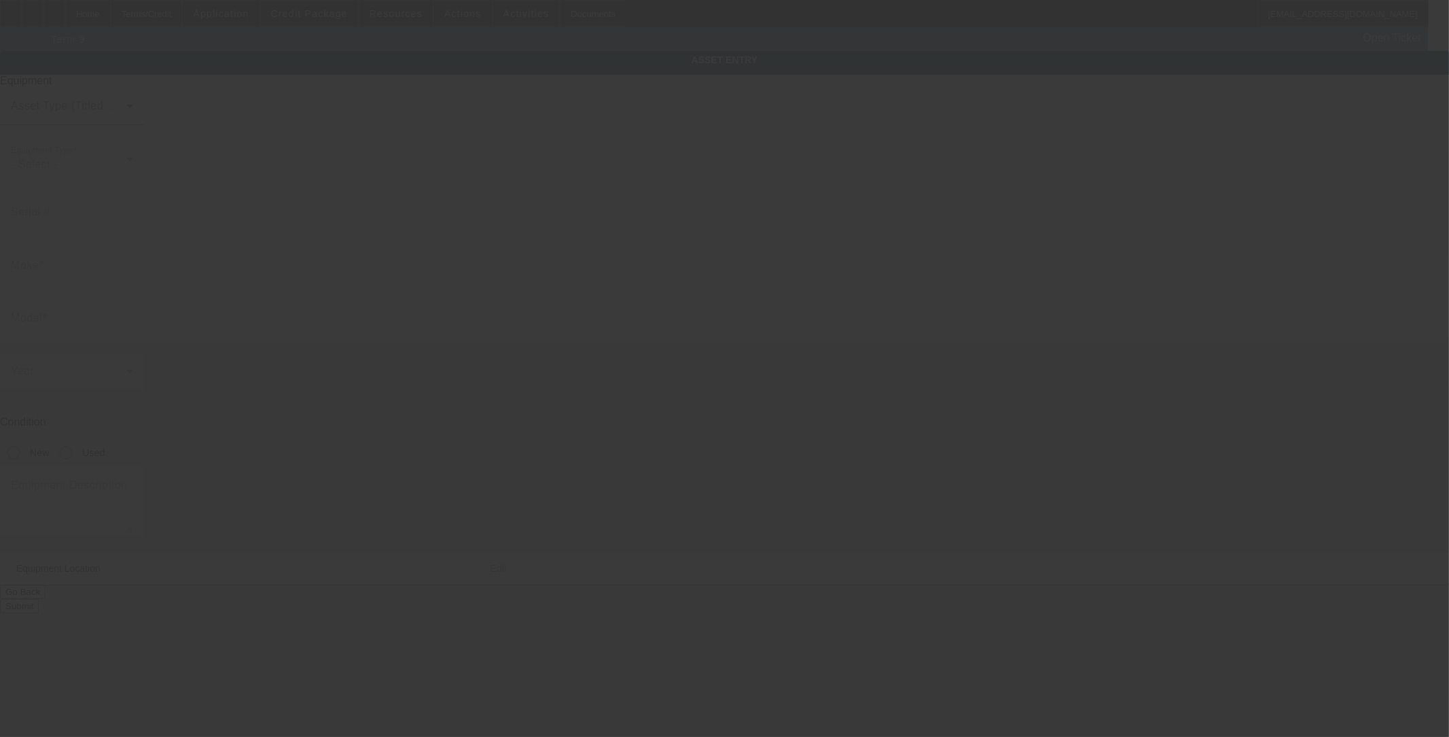
type input "2NKHLJ9X0NM477455"
type input "KENWORTH"
type input "T3 Series"
radio input "true"
type textarea "includes: all options, attachments and accessories"
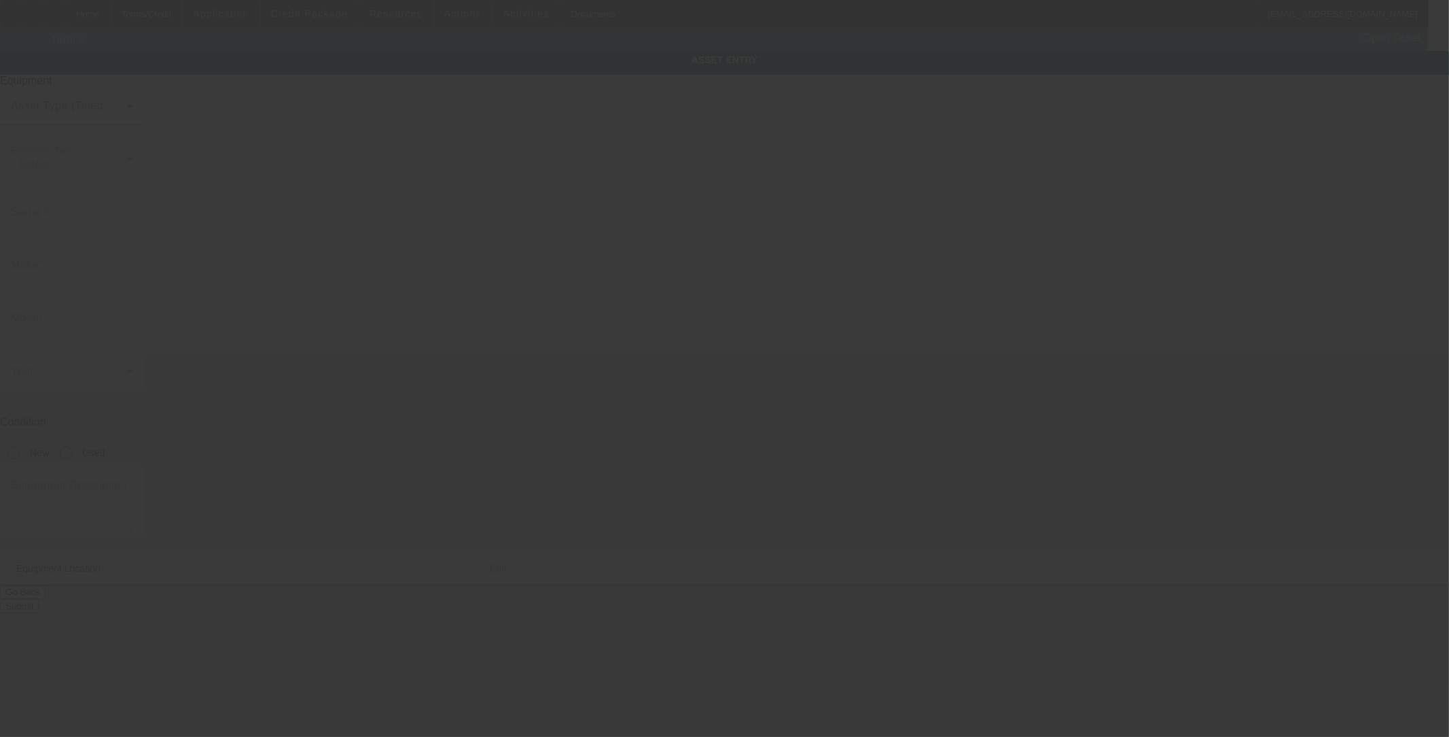
type input "N6031 County Road H"
type input "Elk Mound"
type input "54739"
type input "Dunn"
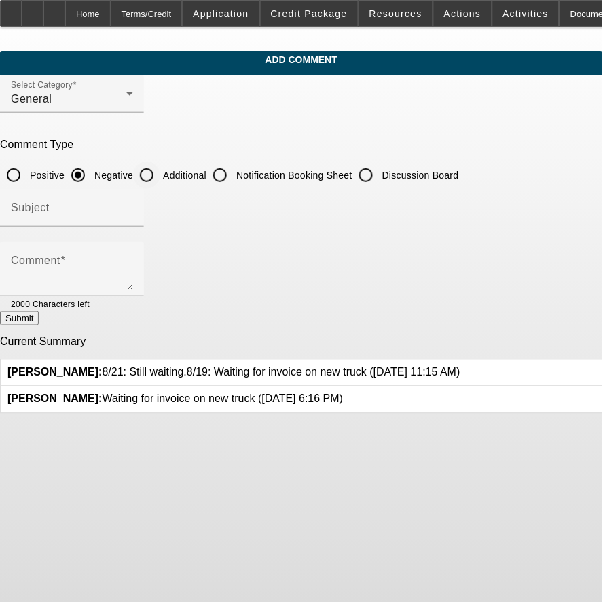
click at [160, 179] on input "Additional" at bounding box center [146, 175] width 27 height 27
radio input "true"
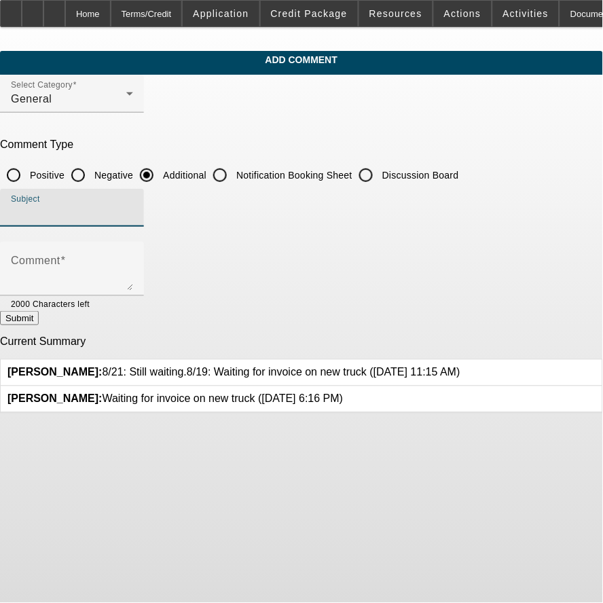
click at [133, 205] on input "Subject" at bounding box center [72, 213] width 122 height 16
type input "Notes"
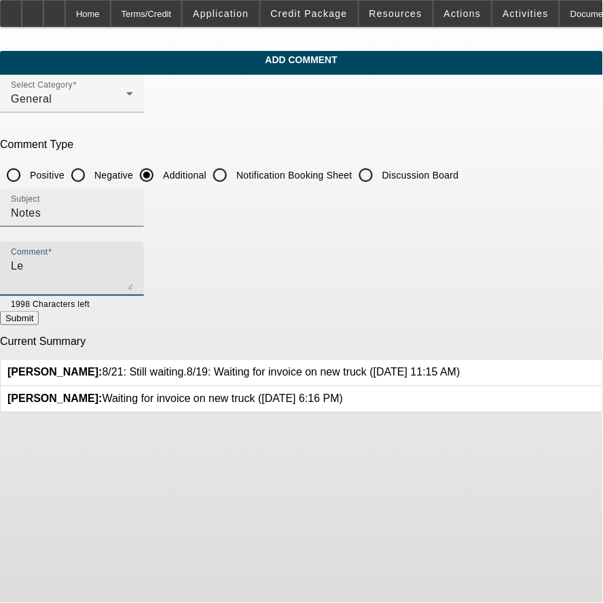
type textarea "L"
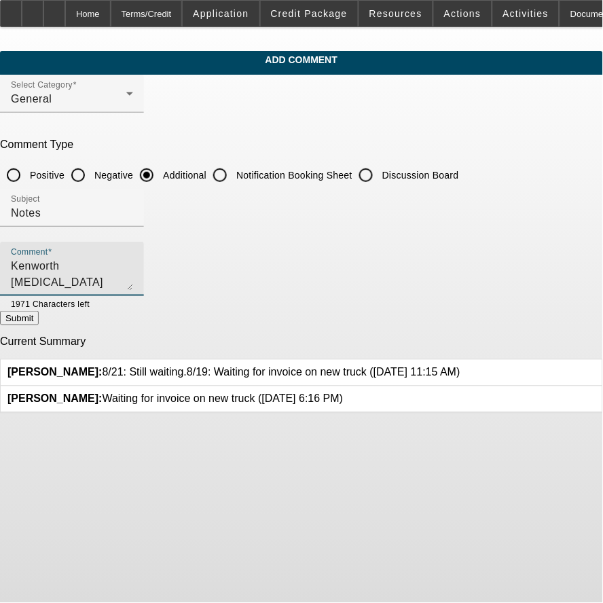
click at [133, 264] on textarea "Kenworth [MEDICAL_DATA] Series 33,000 GVW" at bounding box center [72, 274] width 122 height 33
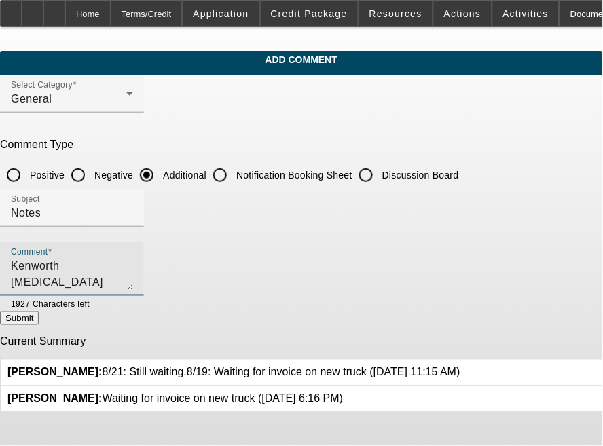
type textarea "Kenworth [MEDICAL_DATA] Series 33,000 GVW, Chevron Series 20 4 car carrier stee…"
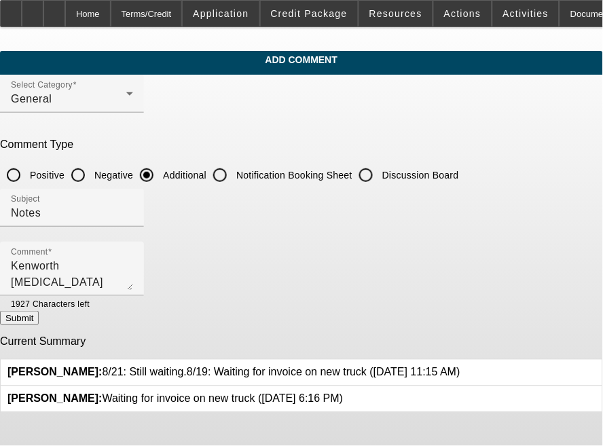
click at [39, 311] on button "Submit" at bounding box center [19, 318] width 39 height 14
radio input "true"
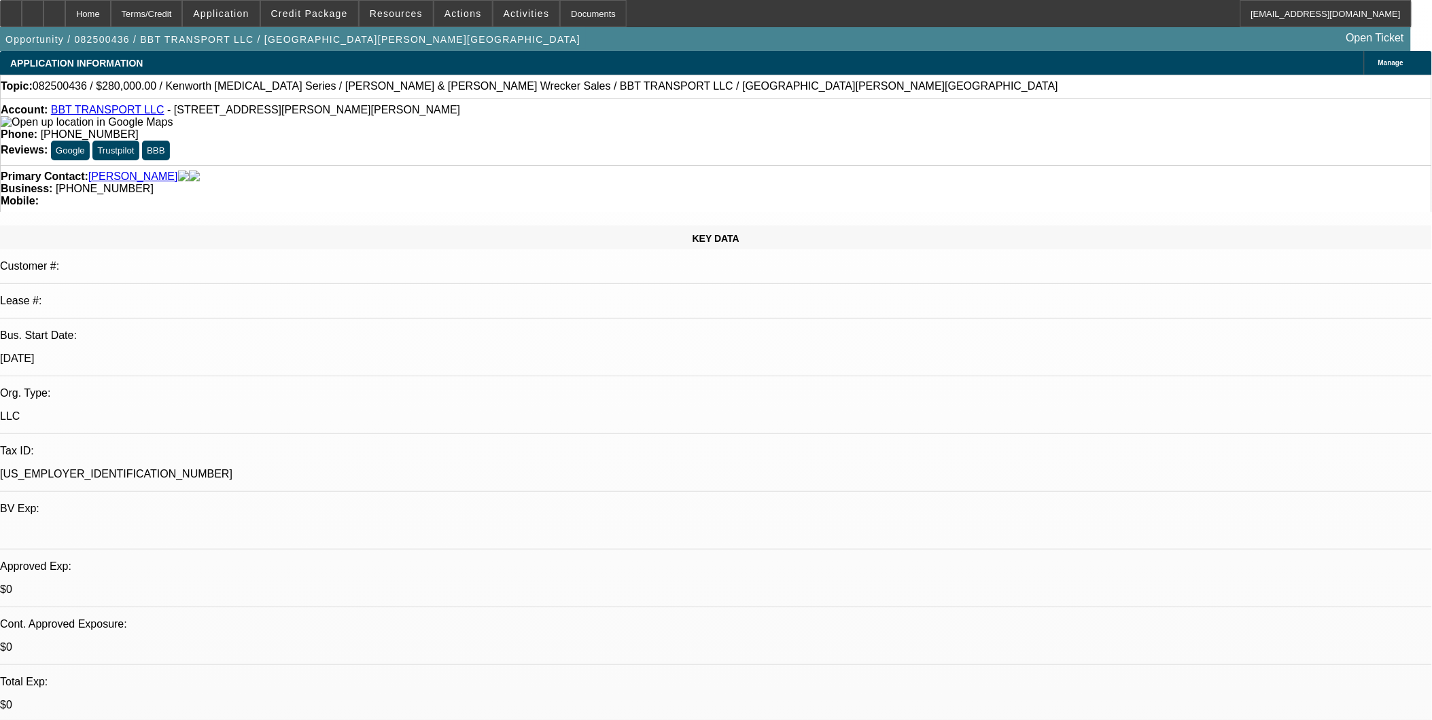
select select "0"
select select "2"
select select "0"
select select "2"
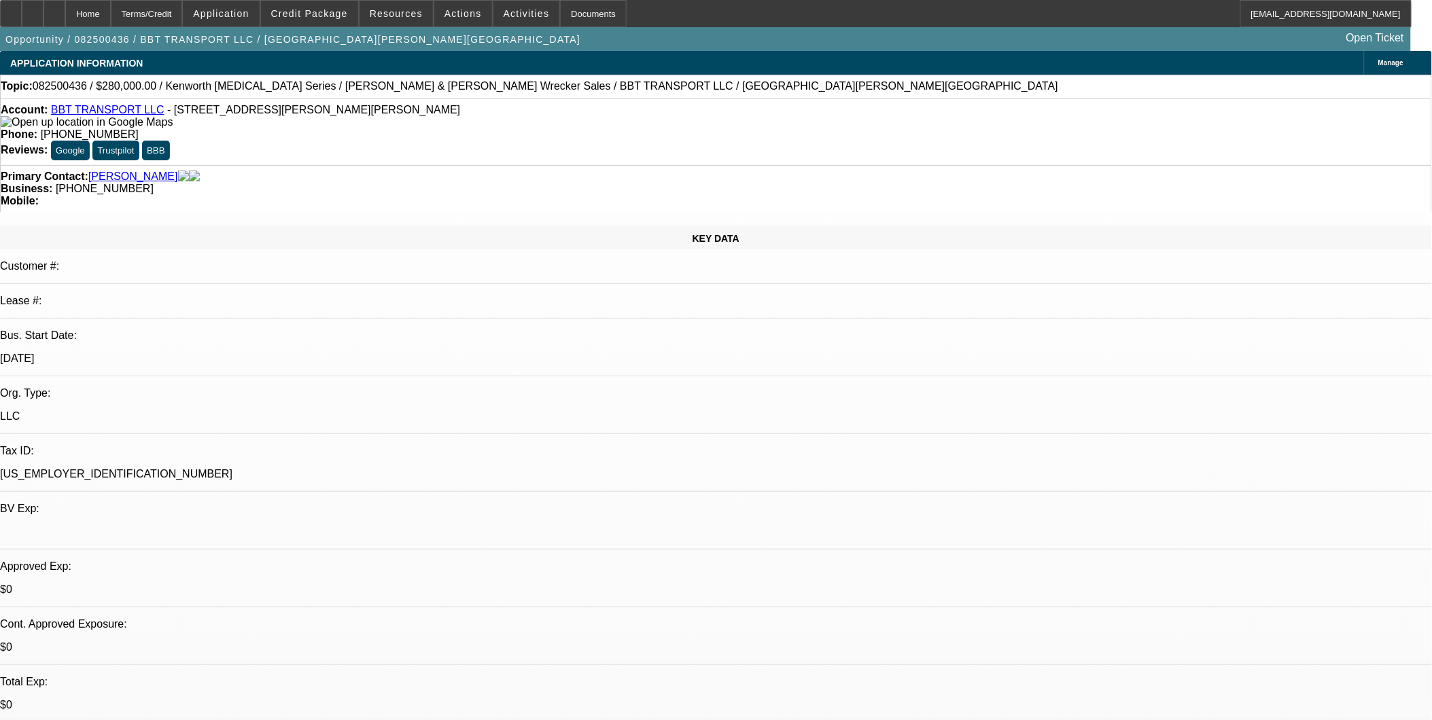
select select "0"
select select "1"
select select "2"
select select "6"
select select "1"
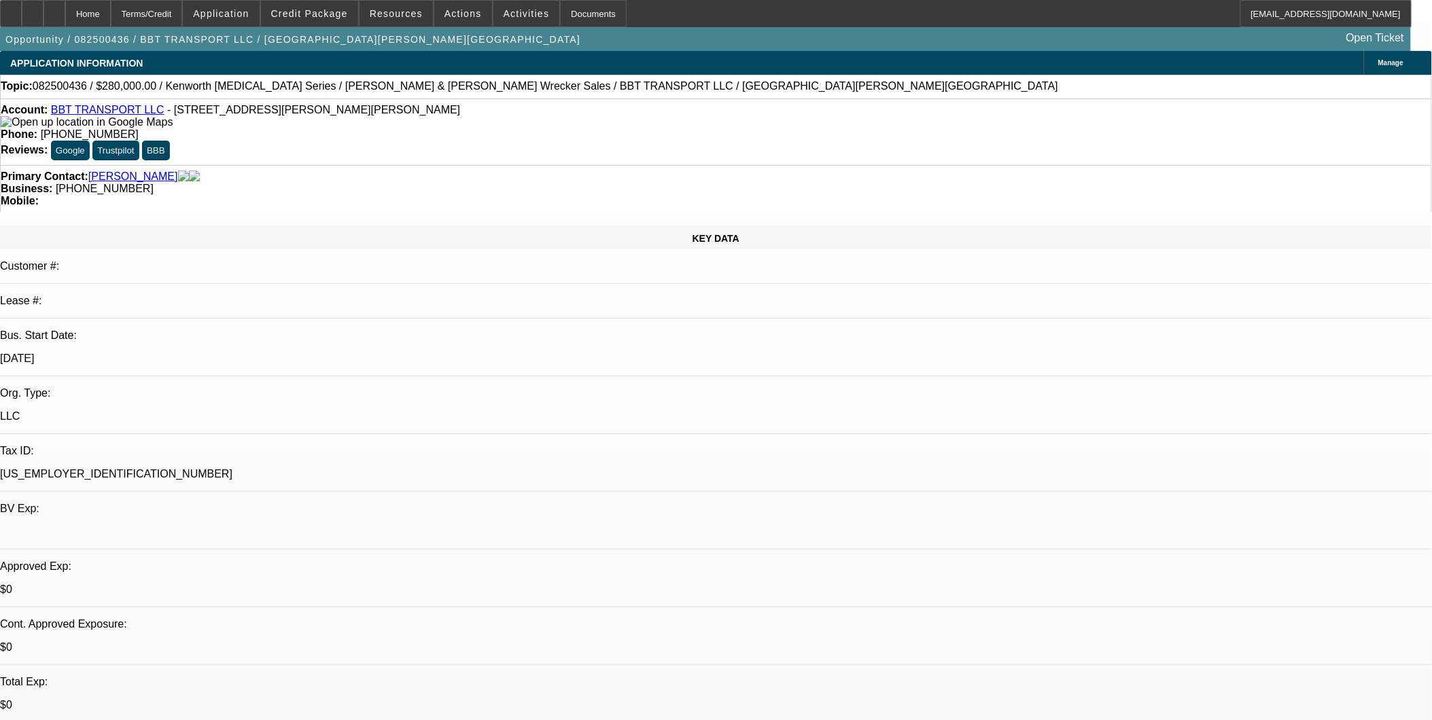
select select "2"
select select "6"
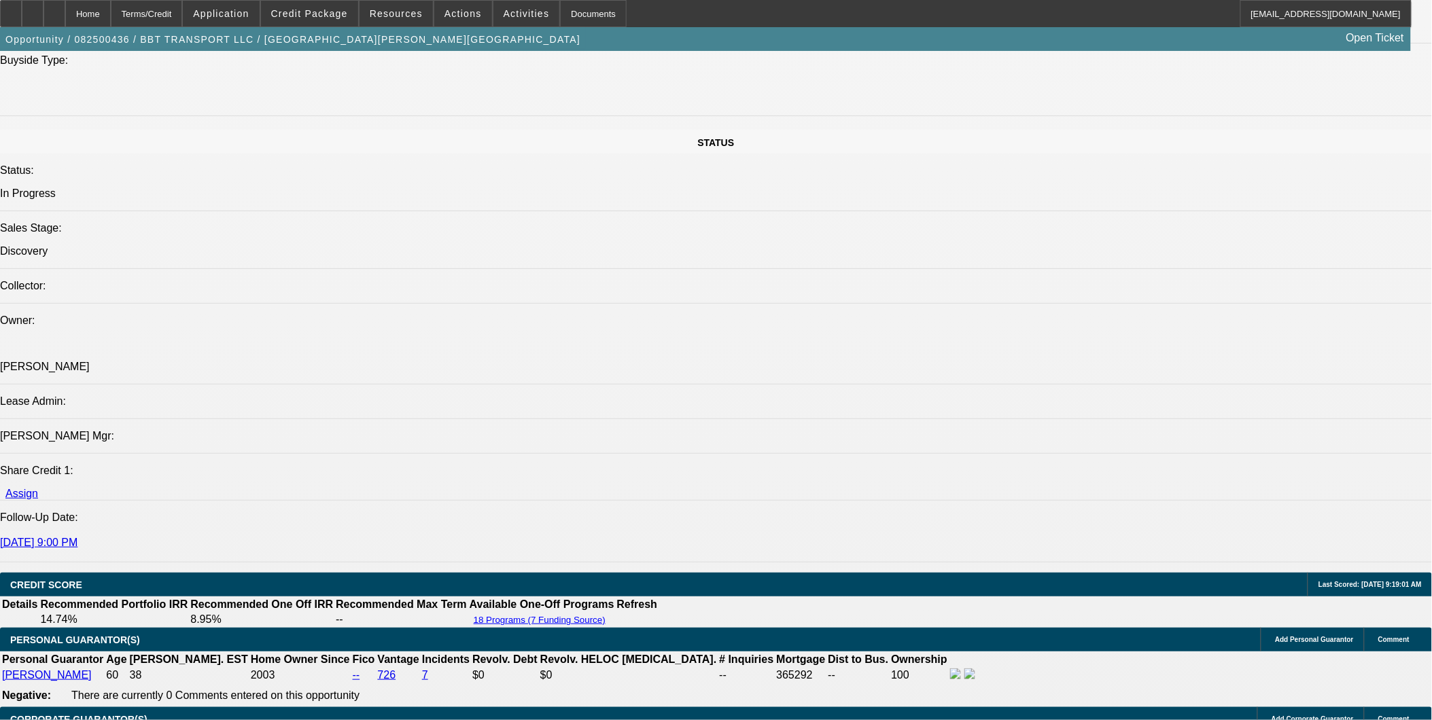
scroll to position [1661, 0]
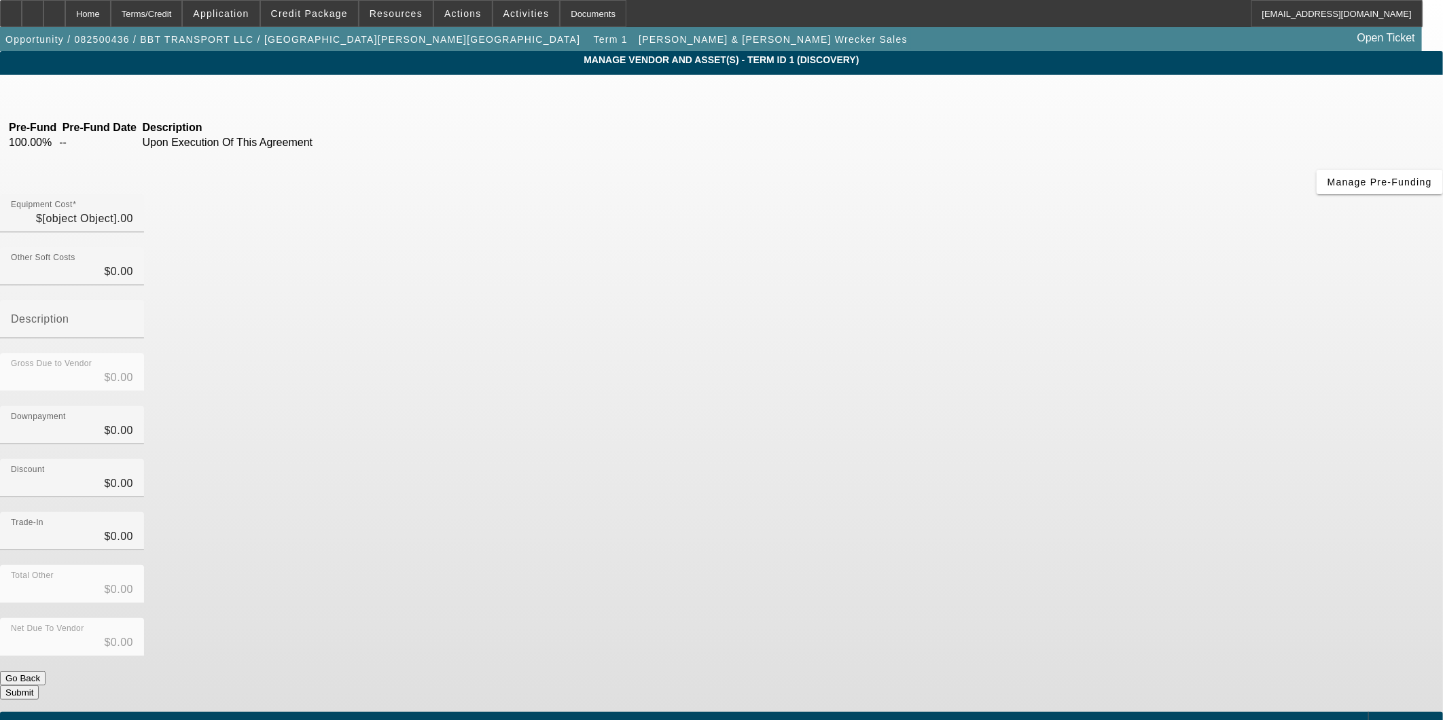
type input "$280,000.00"
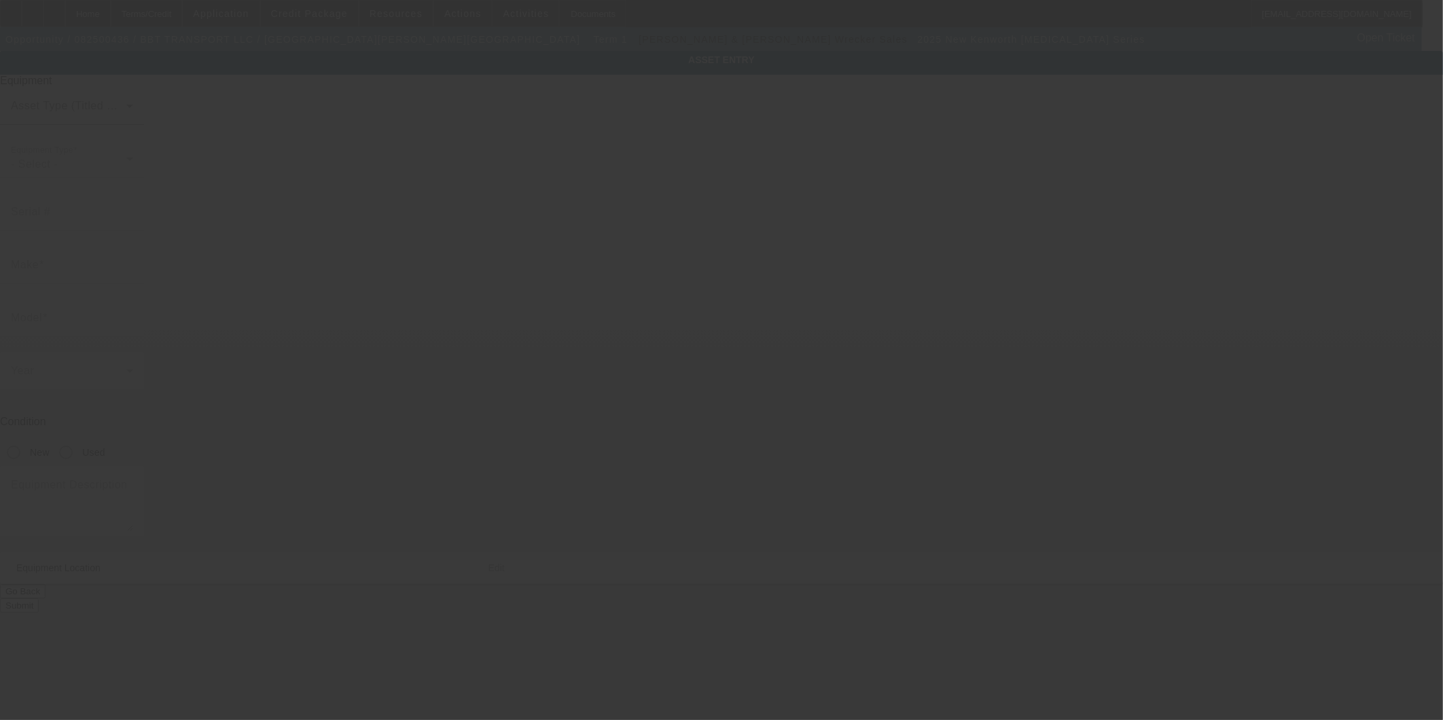
type input "KENWORTH"
type input "T3 Series"
radio input "true"
type input "6054 West Braden Road"
type input "Perry"
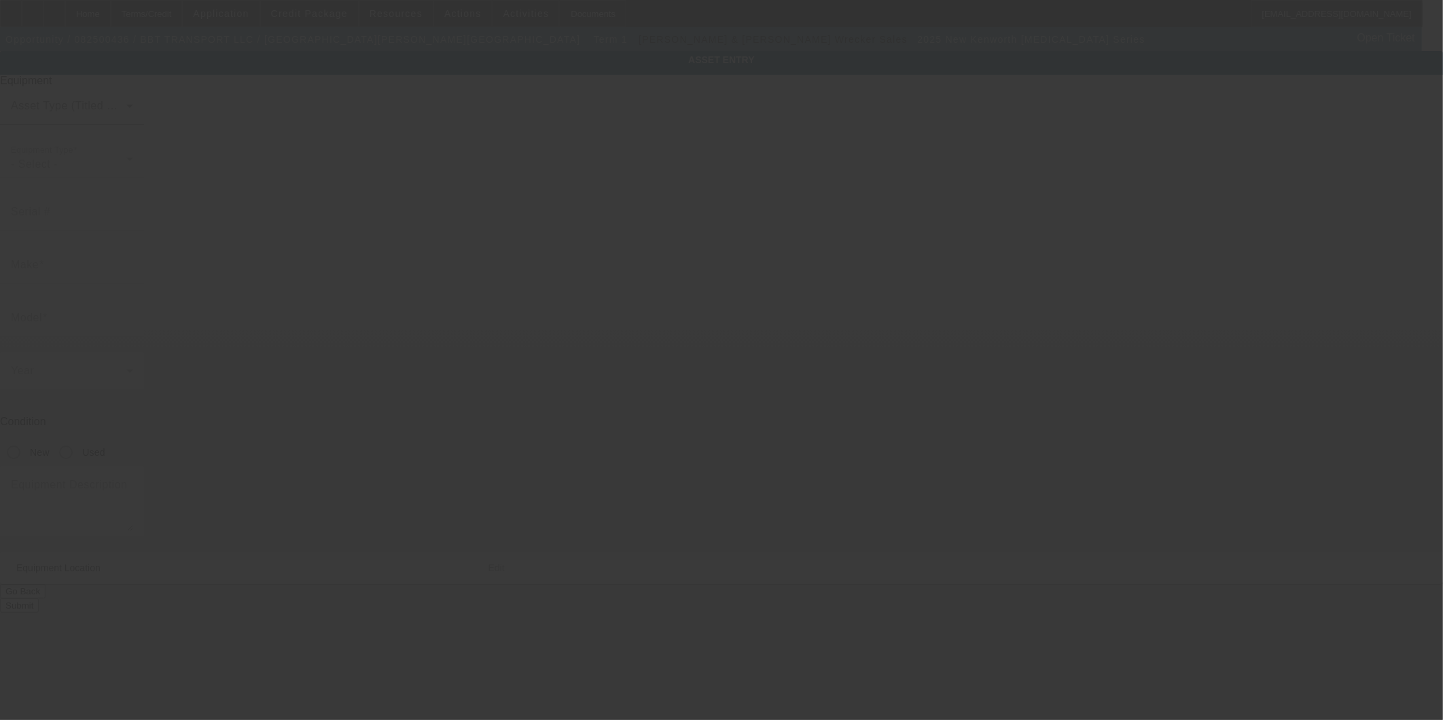
type input "48872"
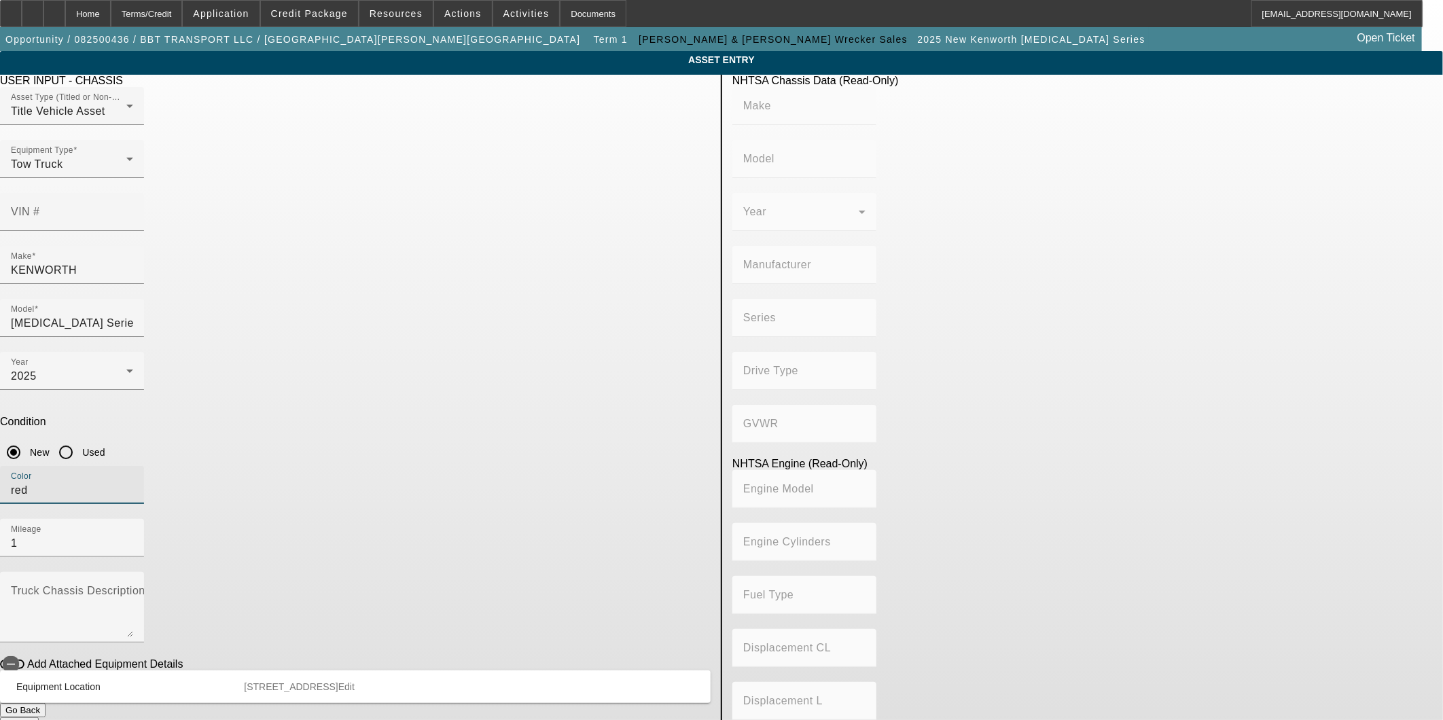
click at [133, 482] on input "red" at bounding box center [72, 490] width 122 height 16
type input "r"
type input "Red"
click at [317, 585] on mat-label "Truck Chassis Description (Describe the truck chassis only)" at bounding box center [164, 591] width 306 height 12
click at [133, 588] on textarea "Truck Chassis Description (Describe the truck chassis only)" at bounding box center [72, 612] width 122 height 49
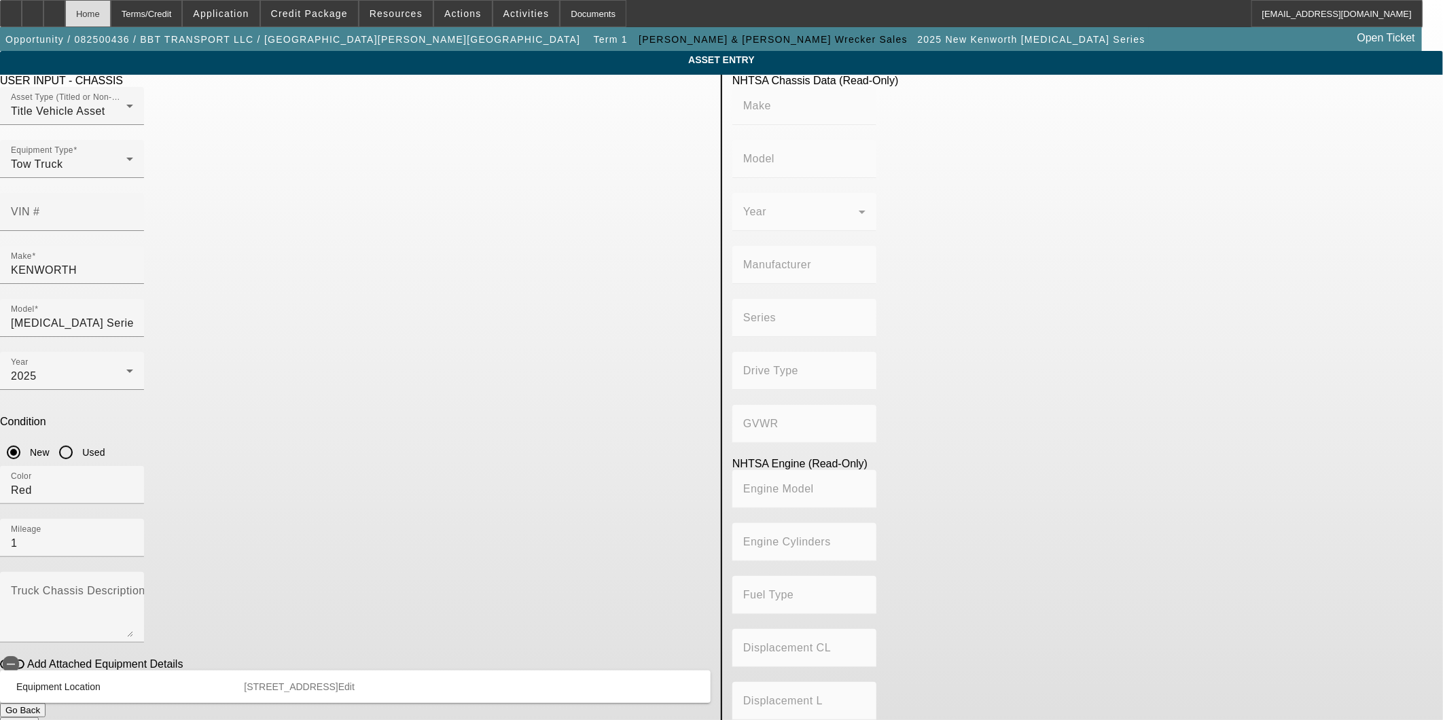
click at [111, 9] on div "Home" at bounding box center [88, 13] width 46 height 27
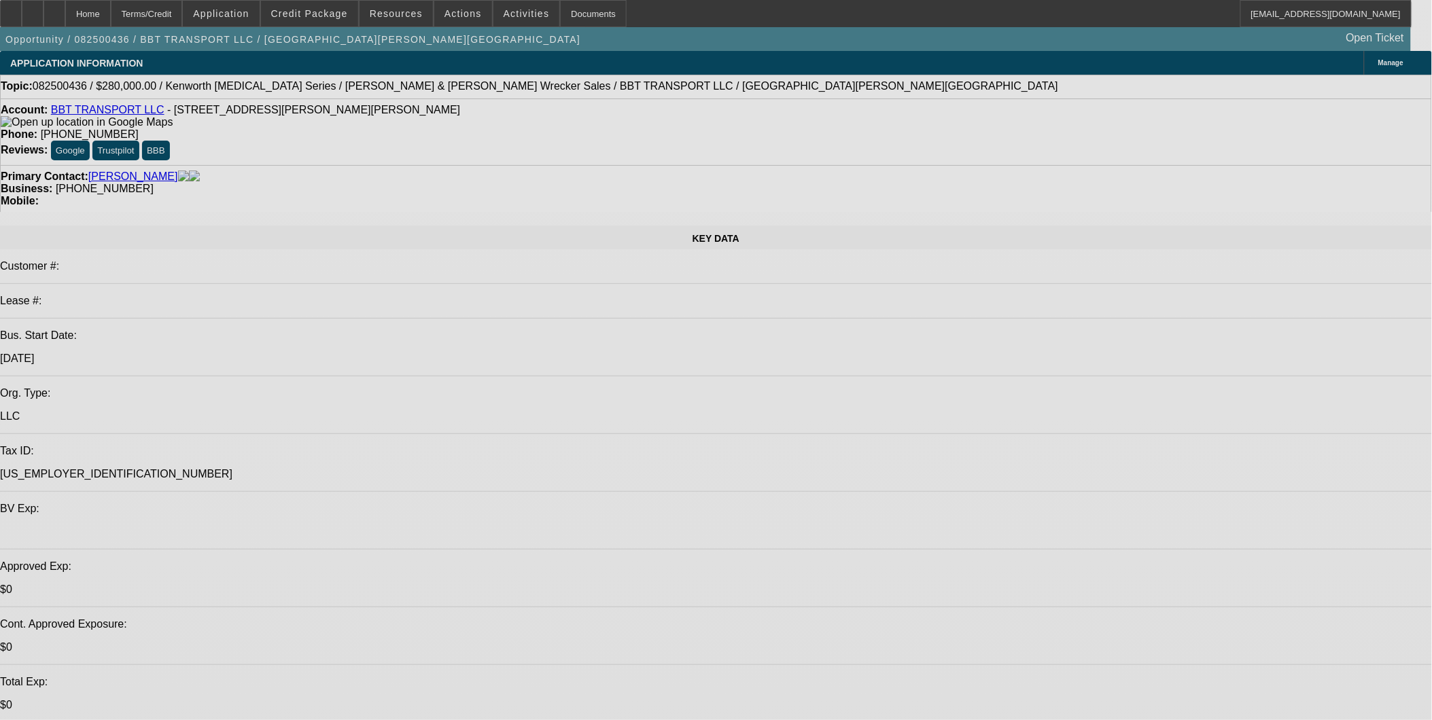
select select "0"
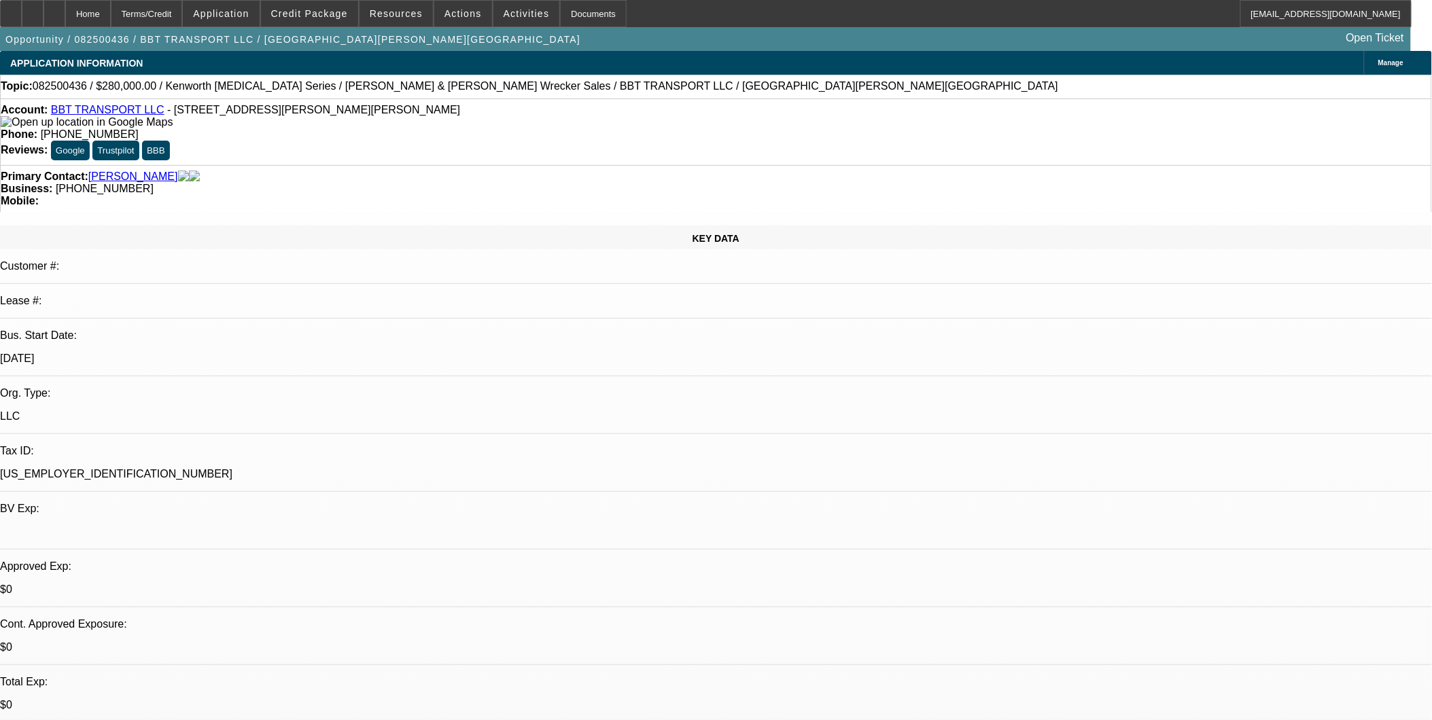
select select "2"
select select "0"
select select "6"
select select "0"
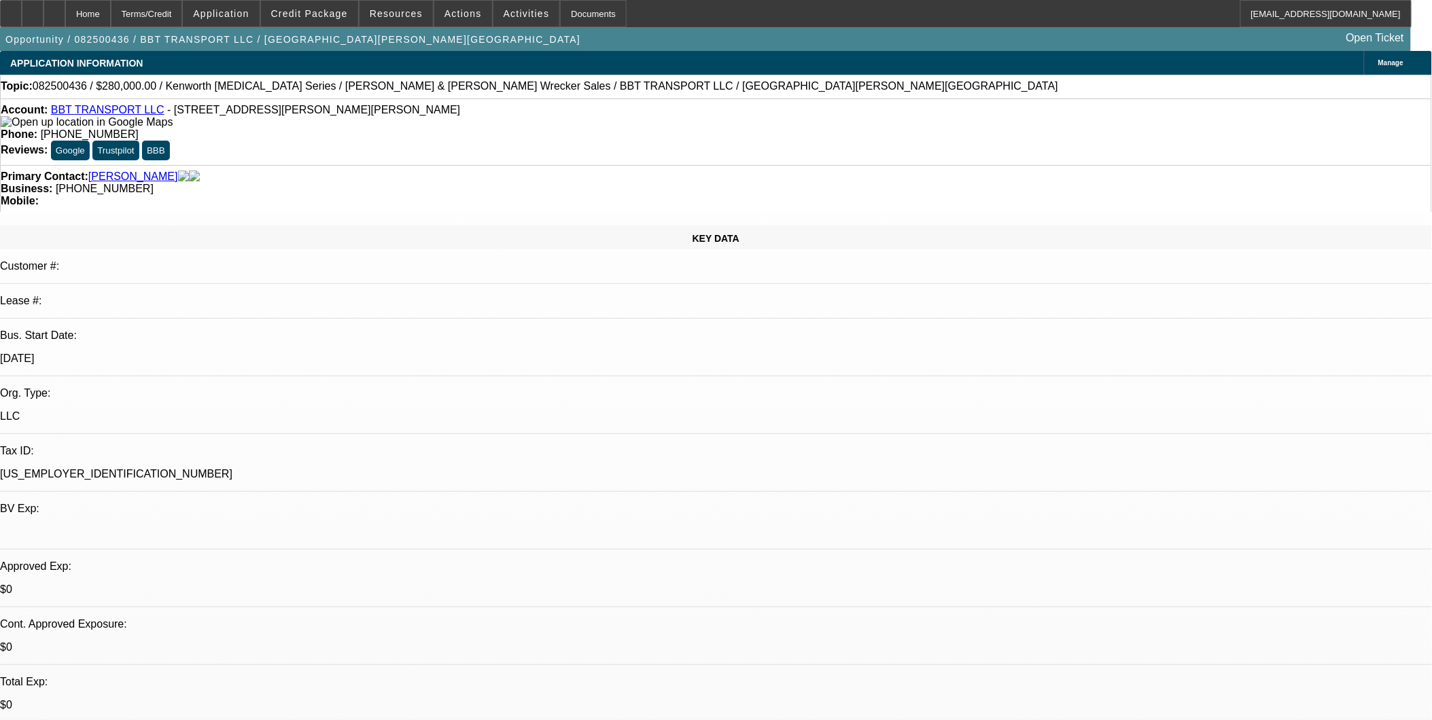
select select "2"
select select "0"
select select "6"
drag, startPoint x: 969, startPoint y: 451, endPoint x: 1333, endPoint y: 454, distance: 363.6
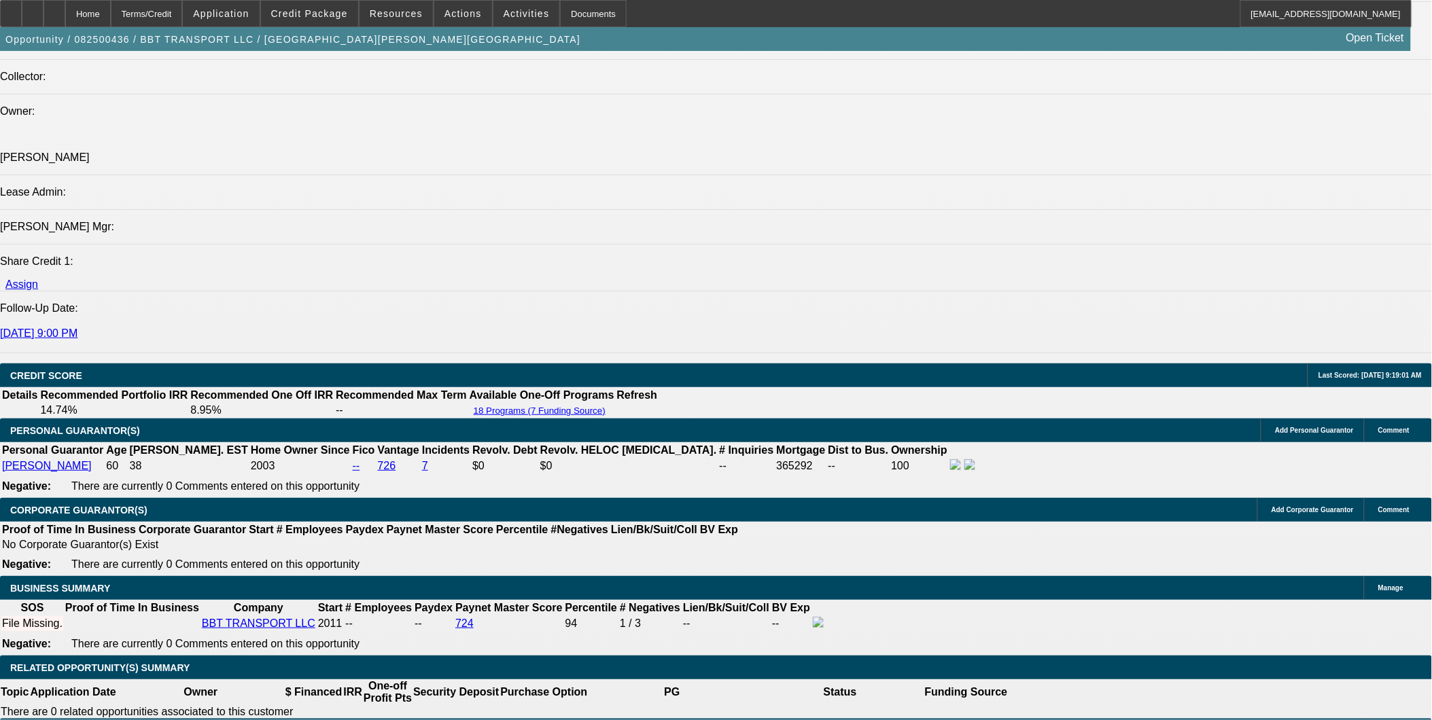
scroll to position [1510, 0]
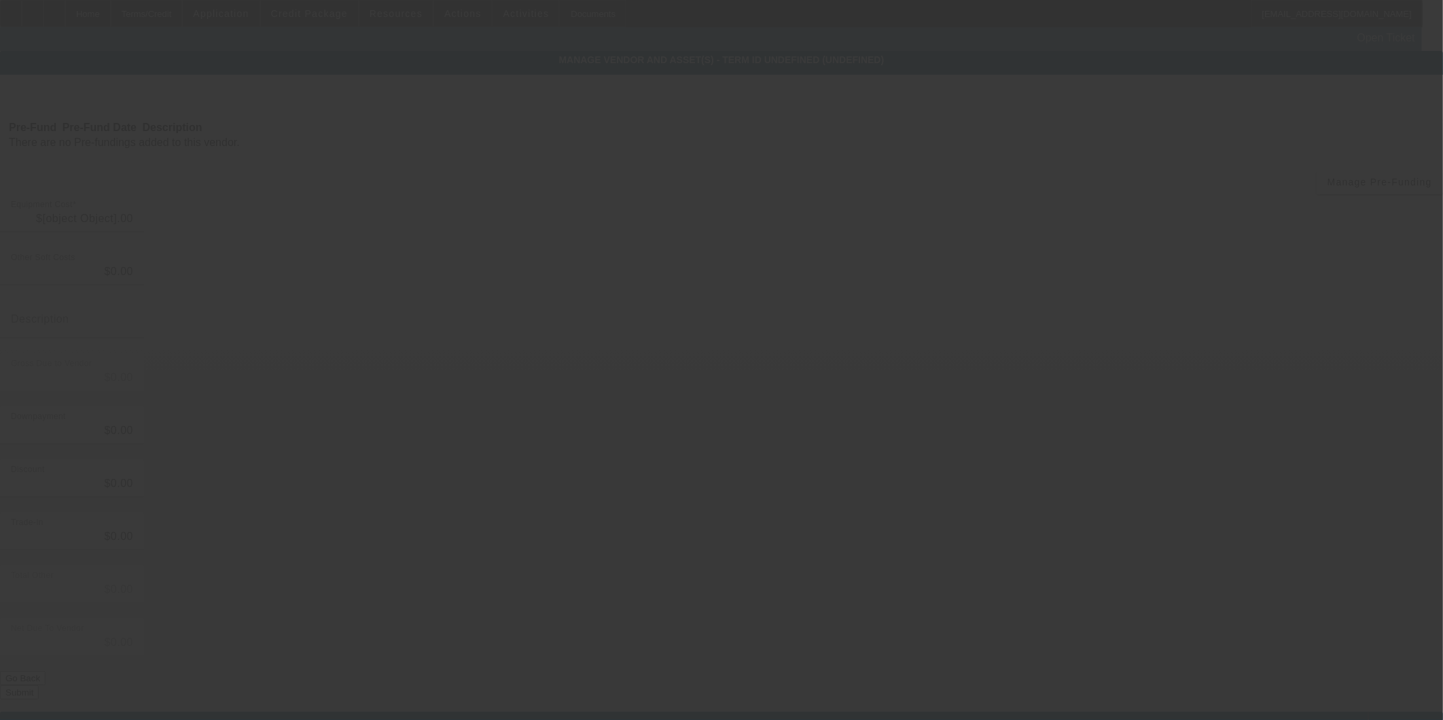
type input "$280,000.00"
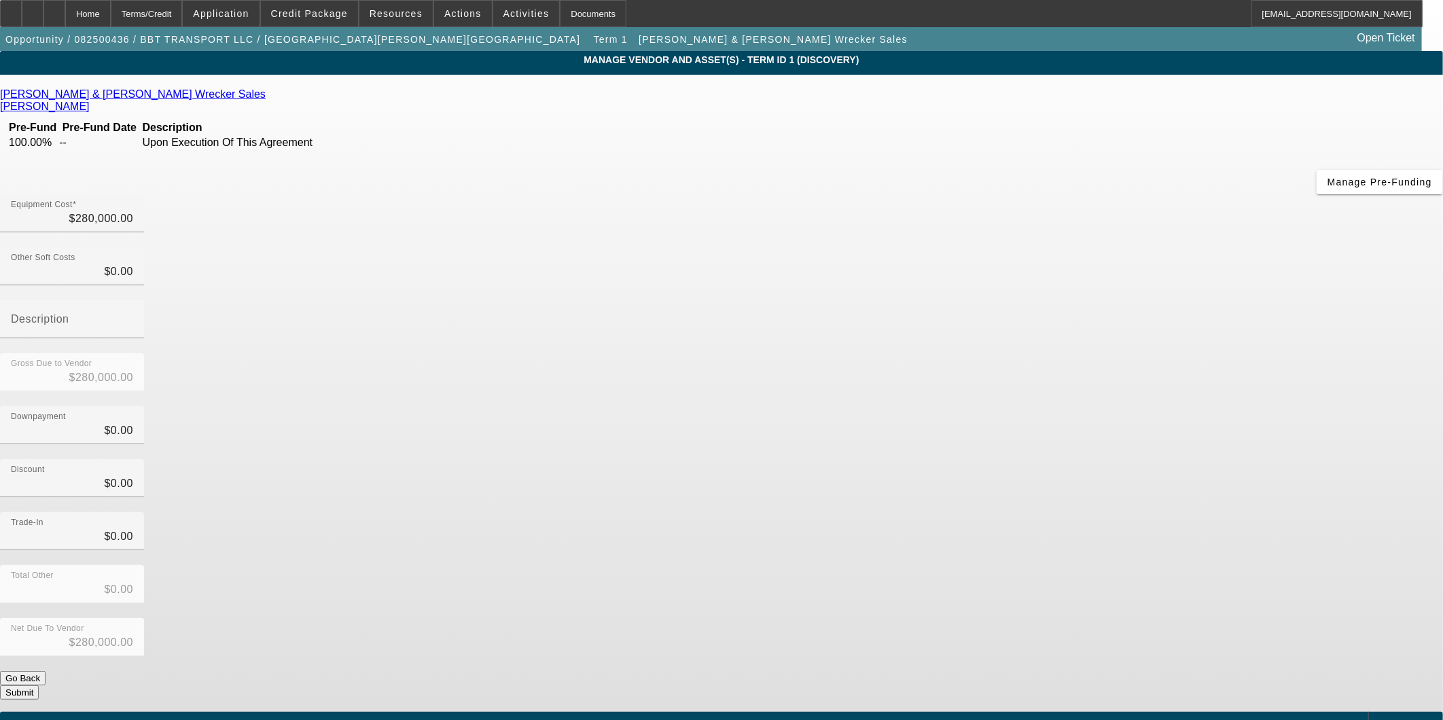
click at [269, 100] on icon at bounding box center [269, 94] width 0 height 12
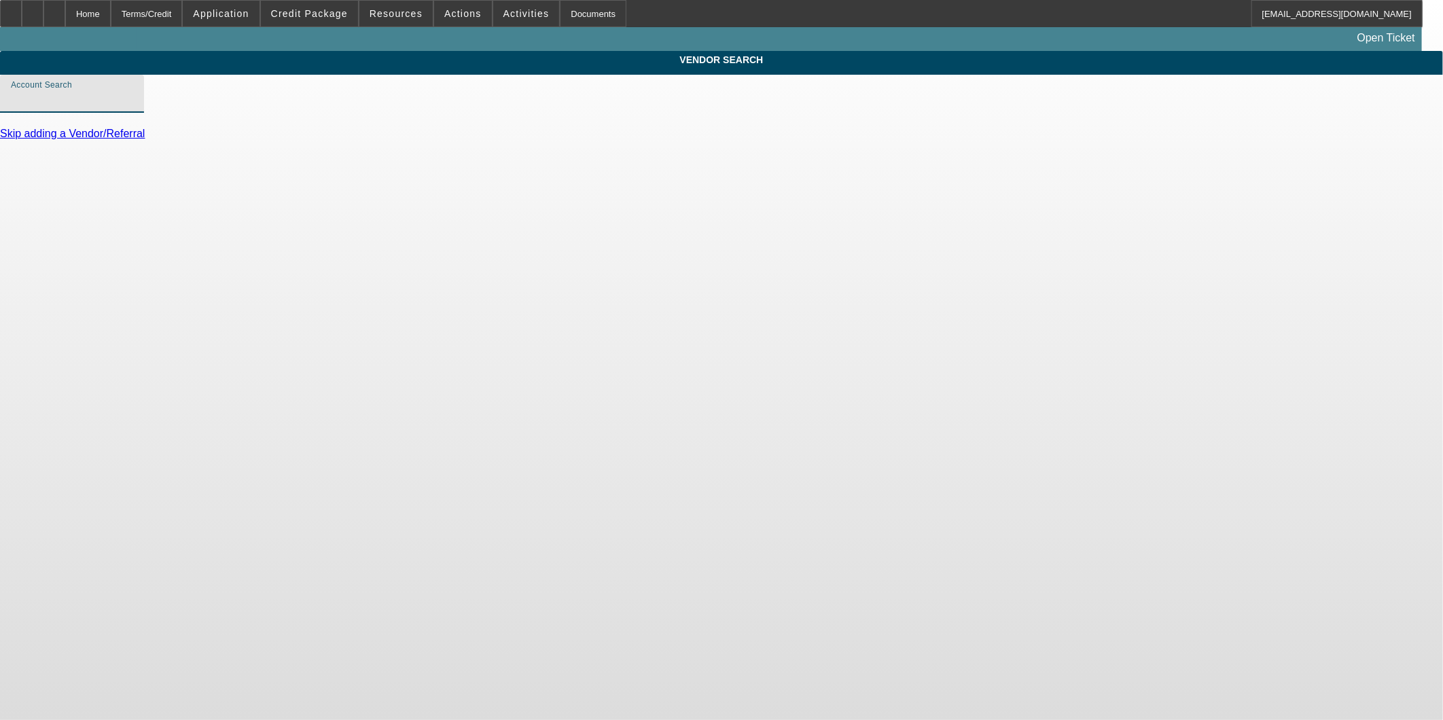
click at [133, 107] on input "Account Search" at bounding box center [72, 99] width 122 height 16
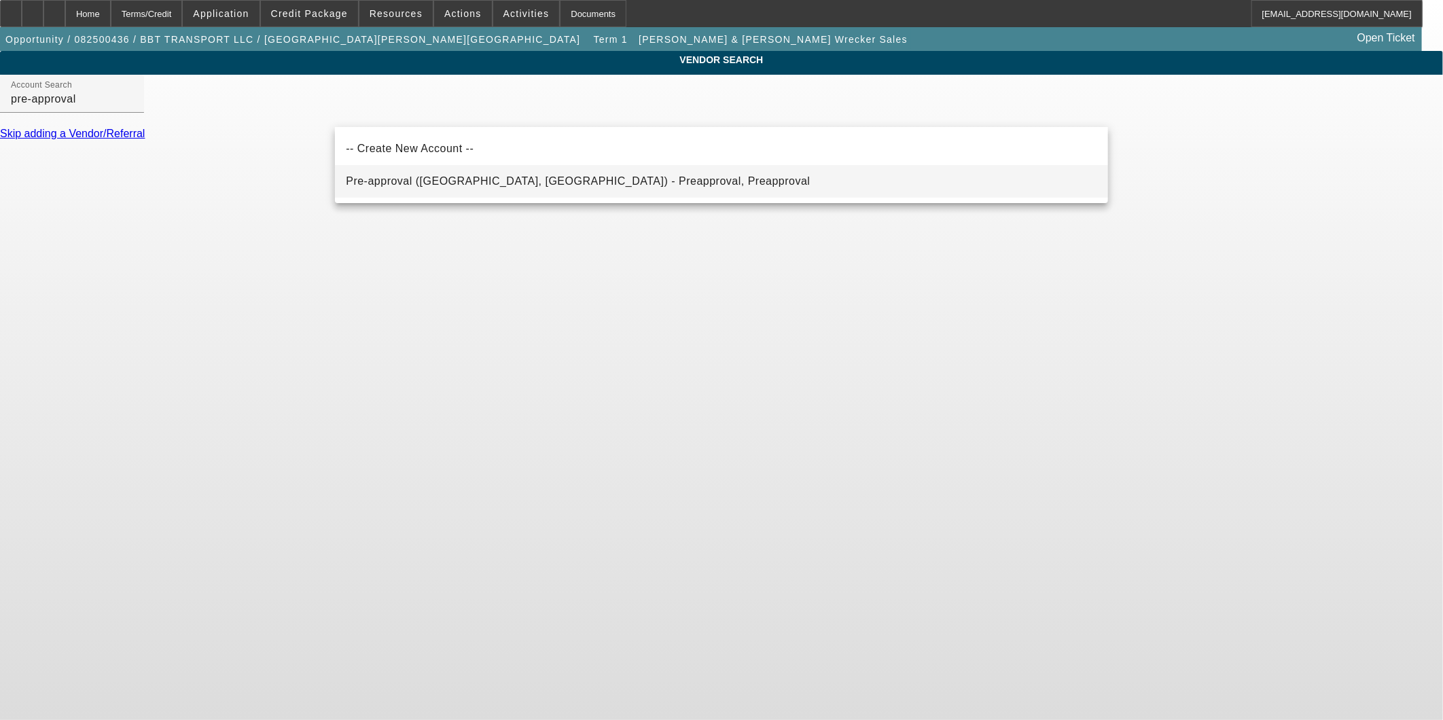
click at [523, 191] on mat-option "Pre-approval (Northbrook, IL) - Preapproval, Preapproval" at bounding box center [721, 181] width 773 height 33
type input "Pre-approval (Northbrook, IL) - Preapproval, Preapproval"
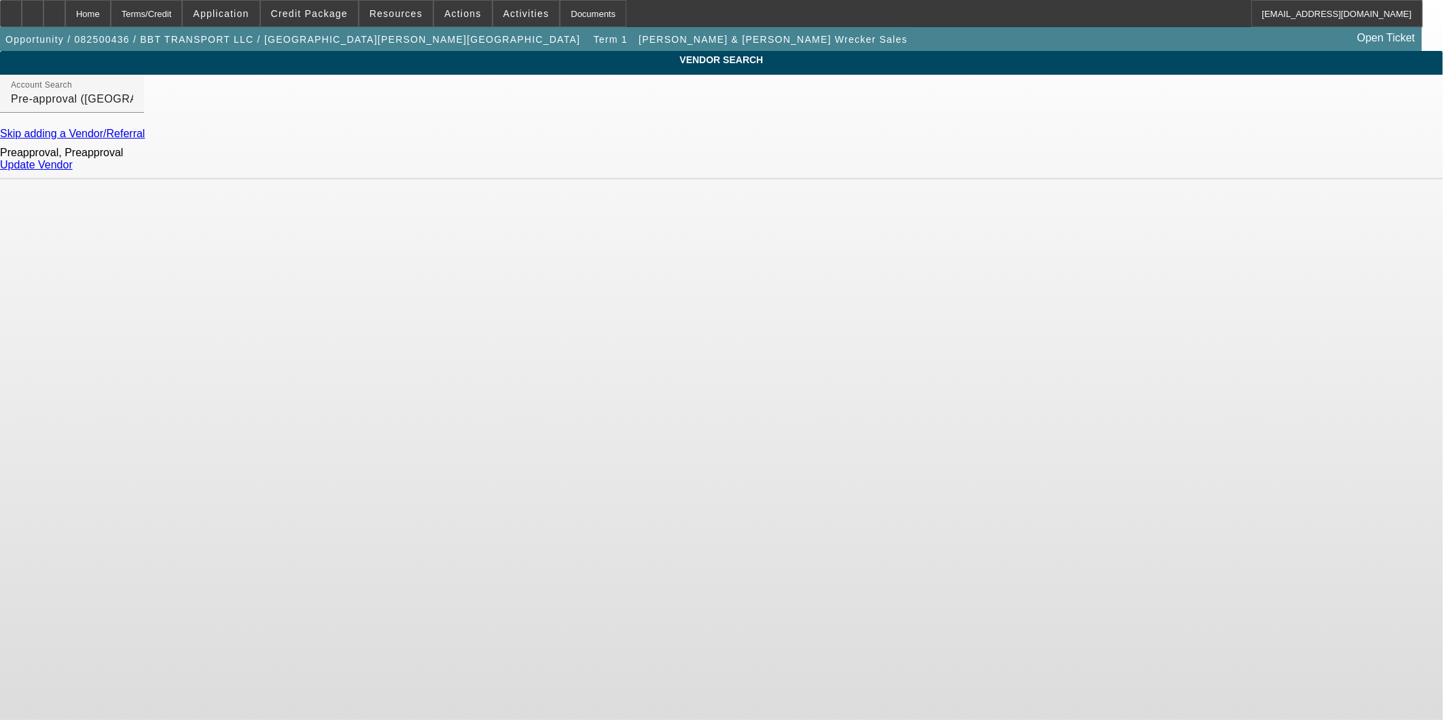
click at [1076, 165] on div "Update Vendor" at bounding box center [721, 165] width 1443 height 12
click at [73, 171] on link "Update Vendor" at bounding box center [36, 165] width 73 height 12
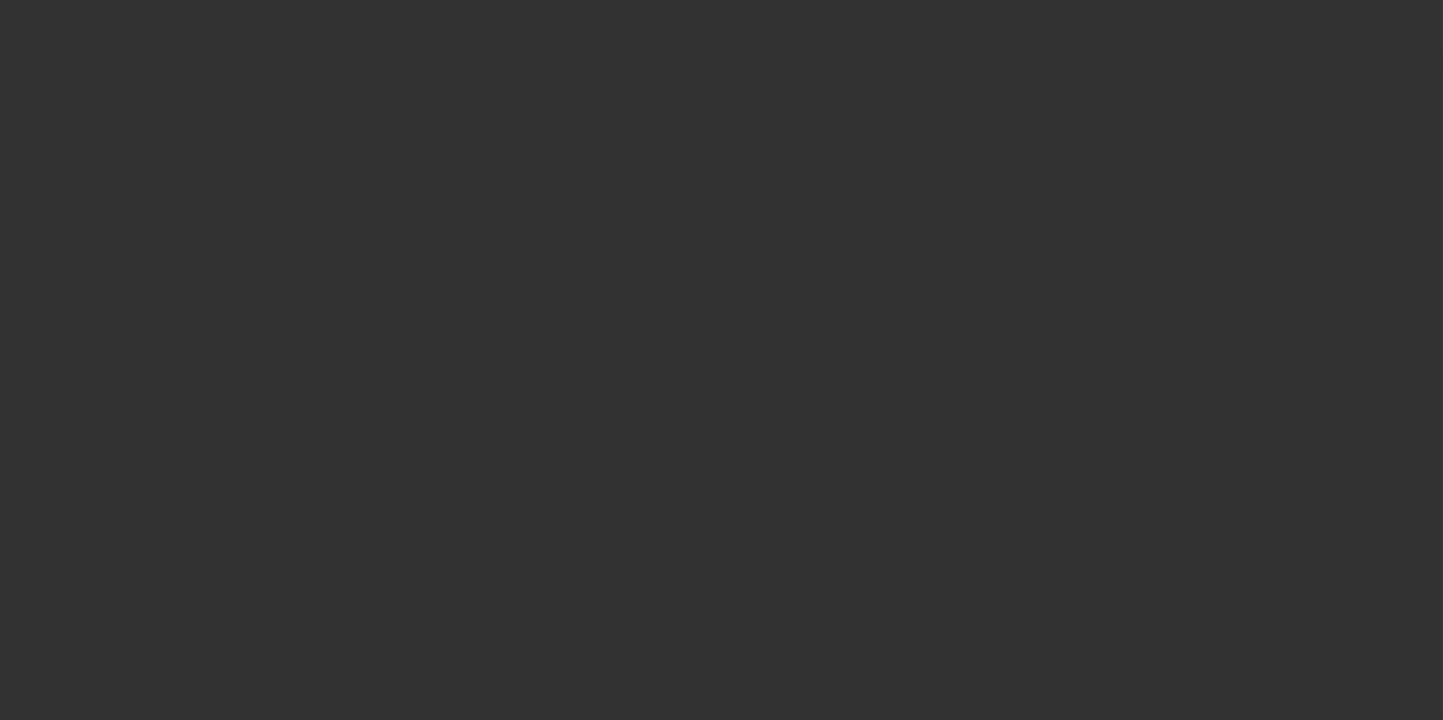
type input "$280,000.00"
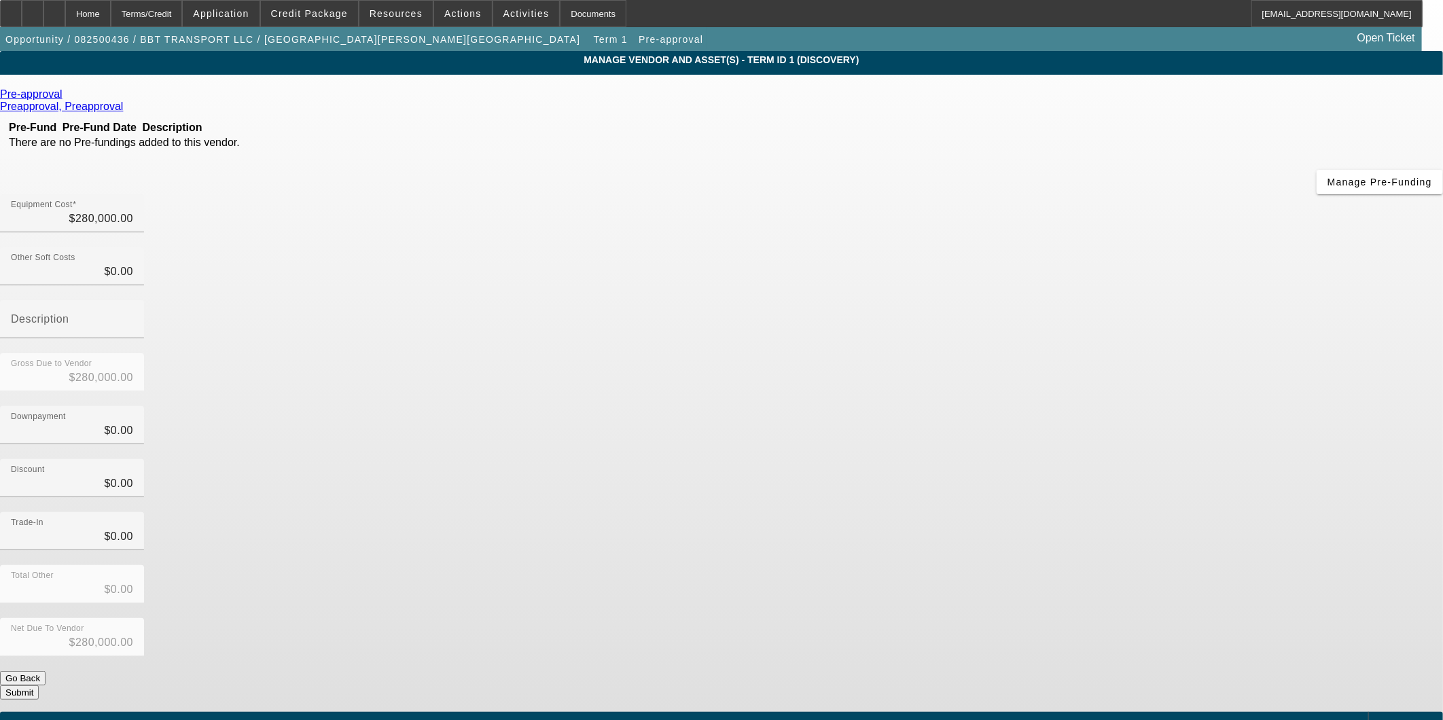
click at [39, 686] on button "Submit" at bounding box center [19, 693] width 39 height 14
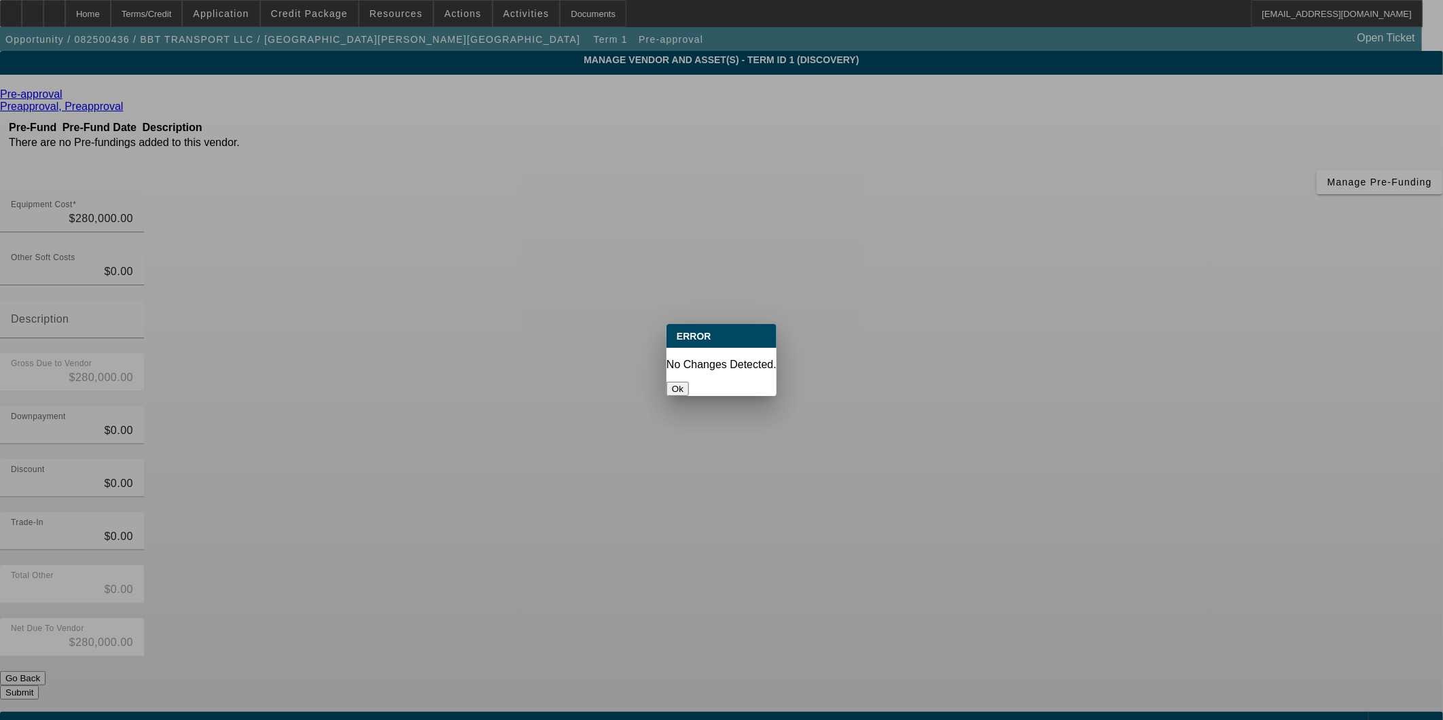
click at [689, 382] on button "Ok" at bounding box center [678, 389] width 22 height 14
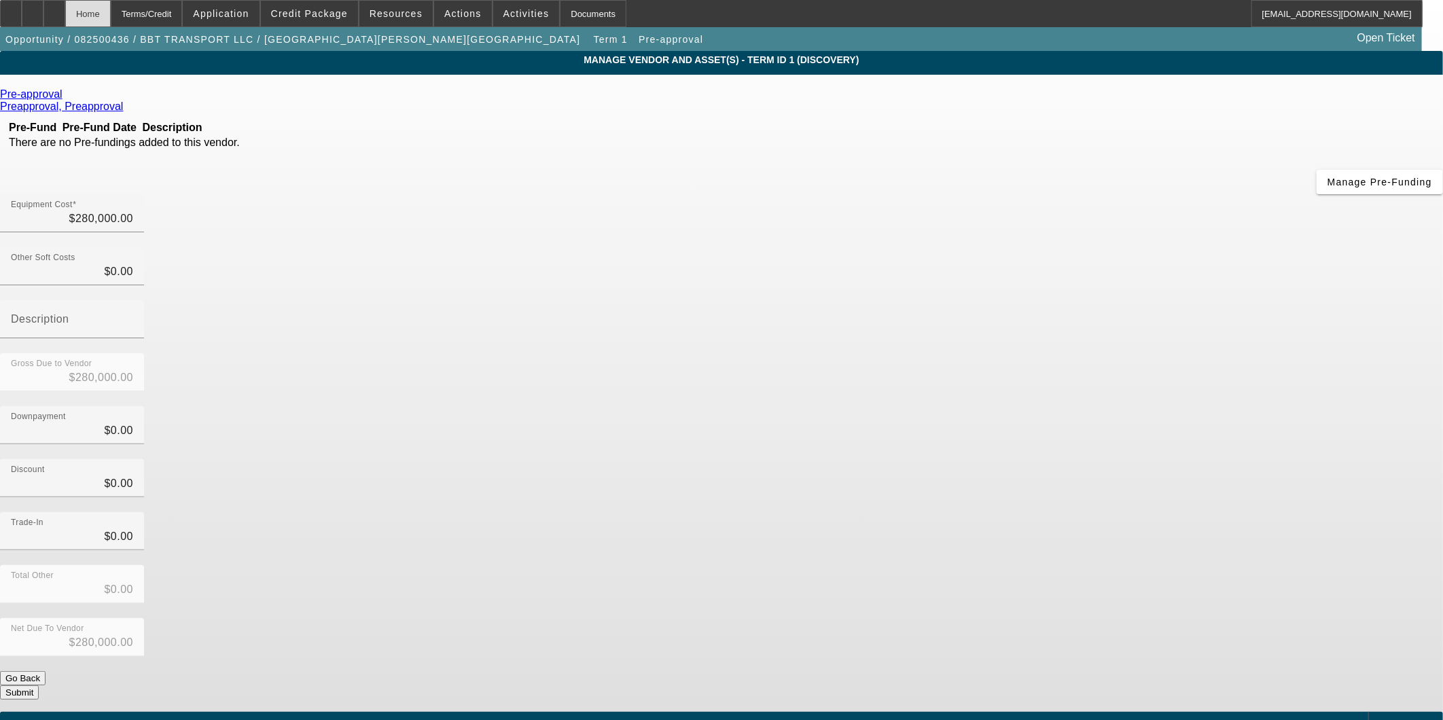
click at [111, 11] on div "Home" at bounding box center [88, 13] width 46 height 27
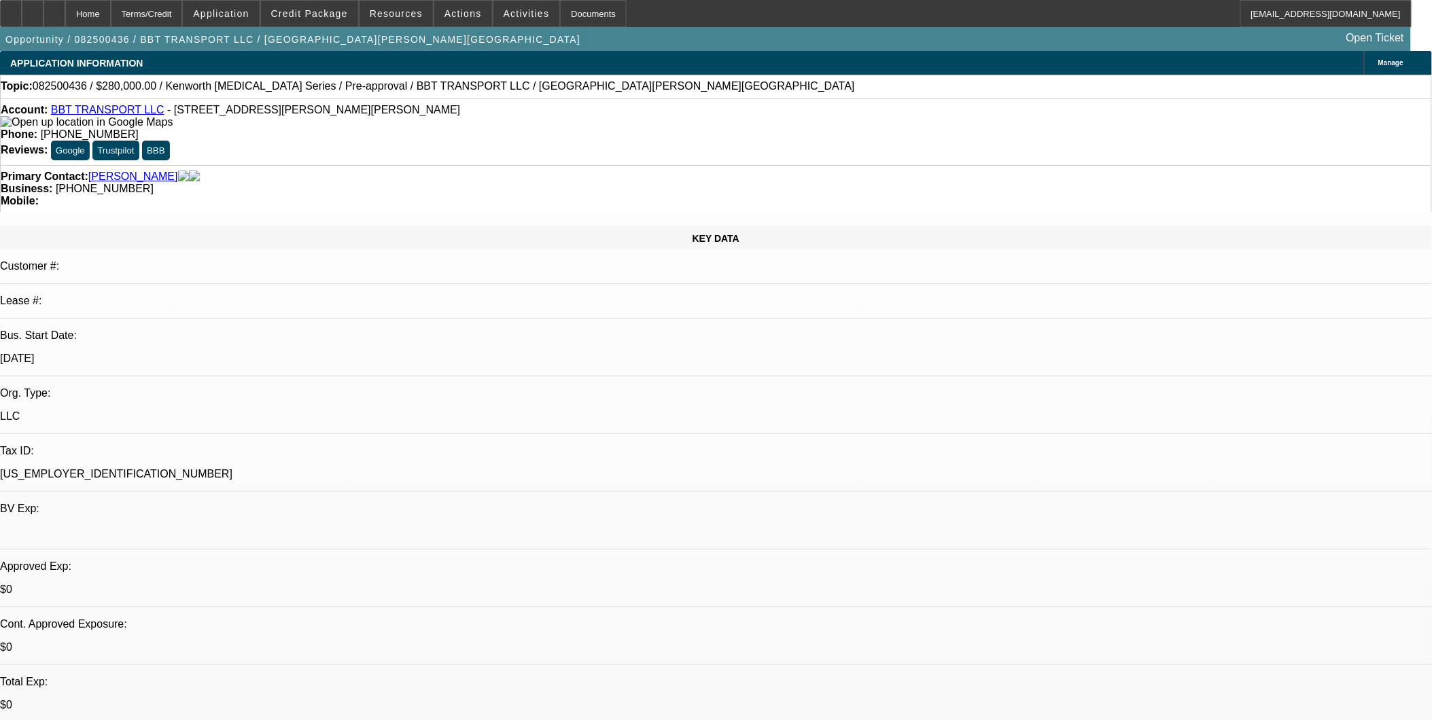
select select "0"
select select "2"
select select "0"
select select "6"
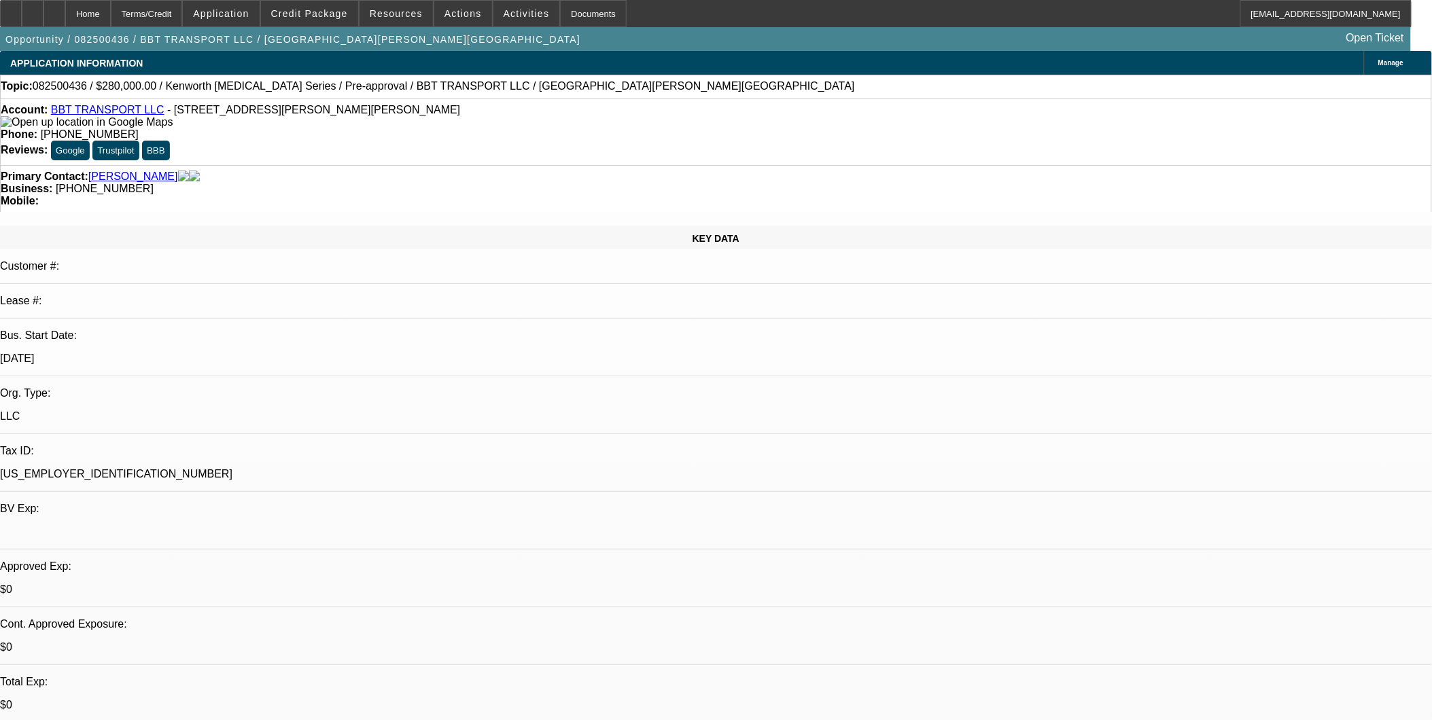
select select "0"
select select "2"
select select "0"
select select "6"
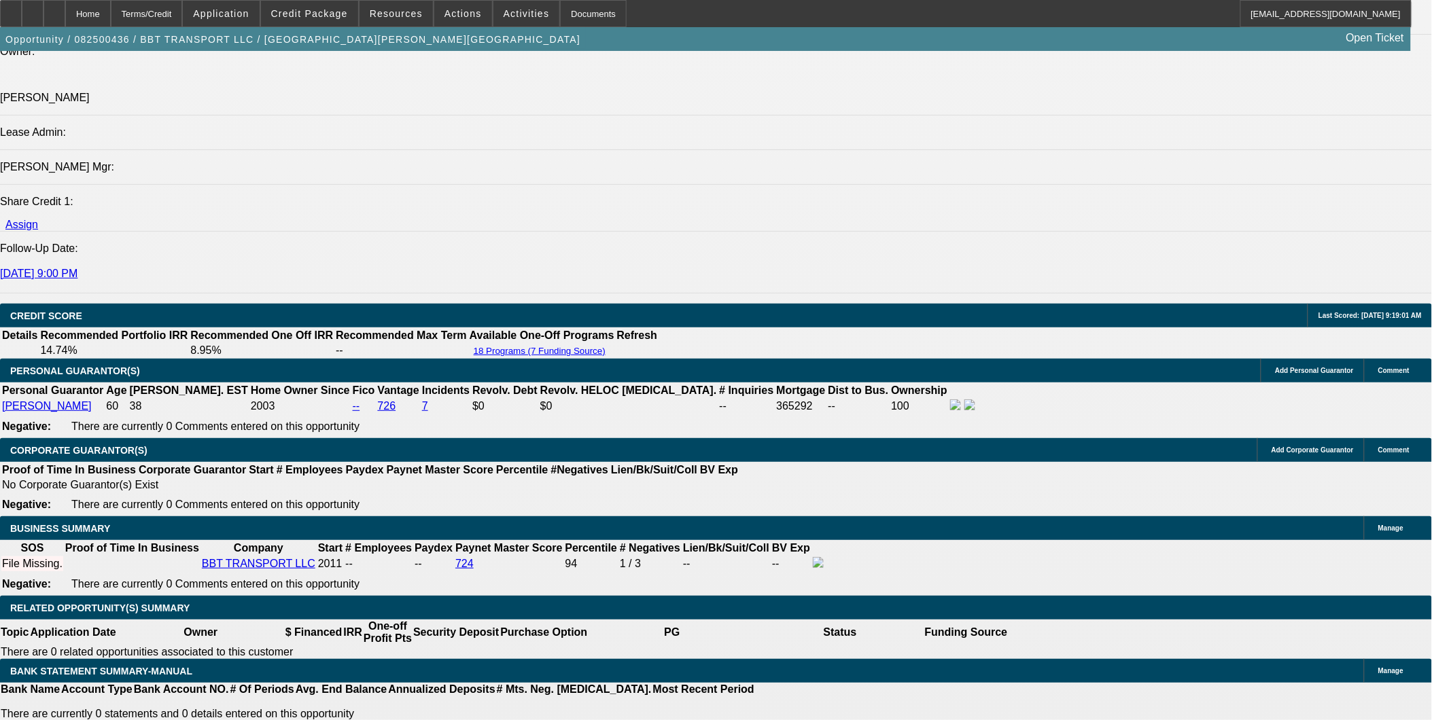
scroll to position [1625, 0]
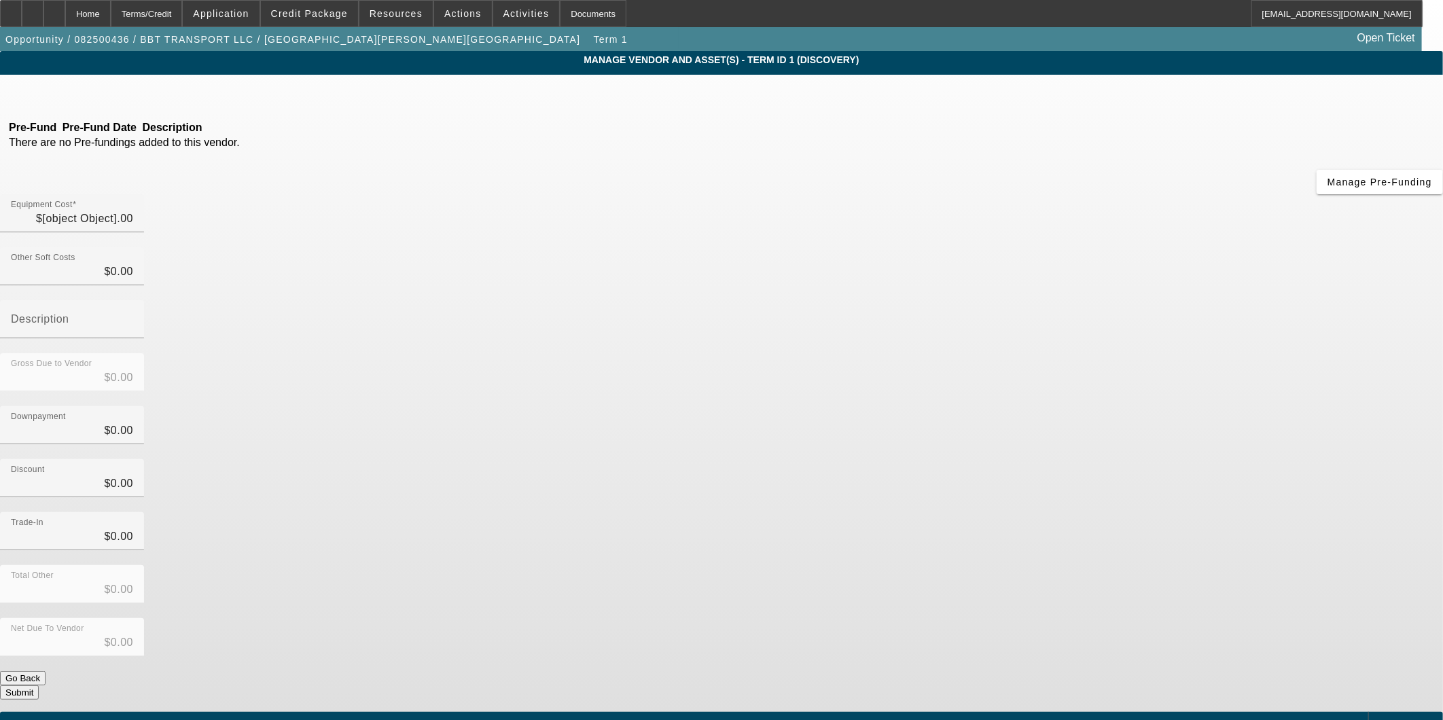
type input "$280,000.00"
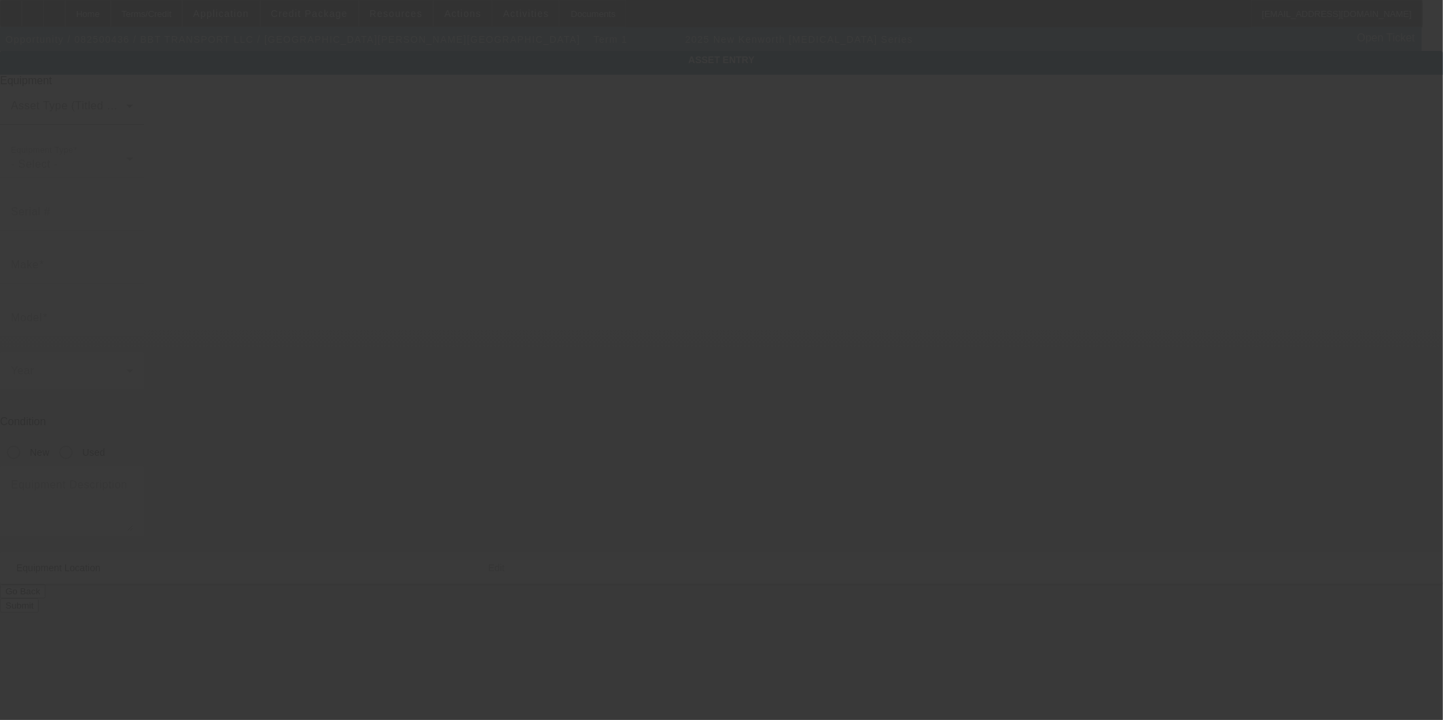
type input "KENWORTH"
type input "T3 Series"
radio input "true"
type input "6054 West Braden Road"
type input "Perry"
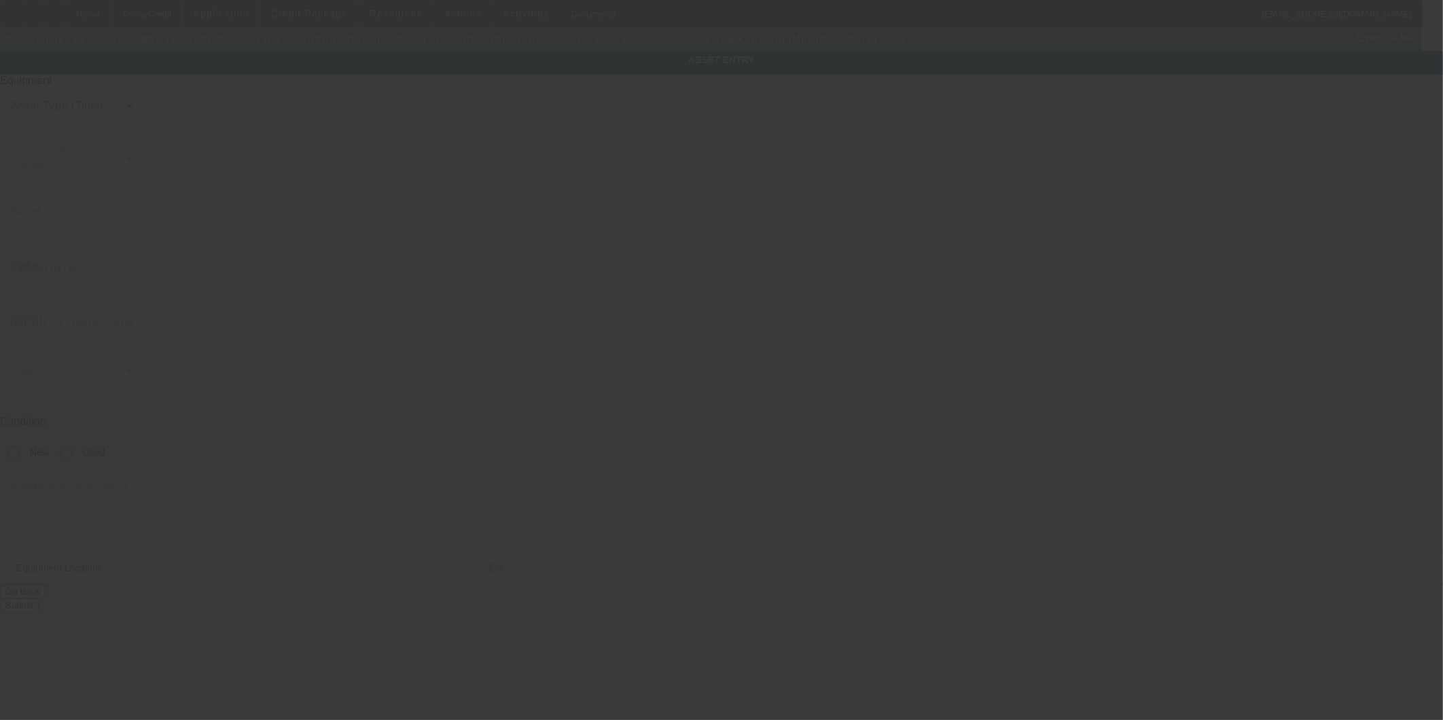
type input "48872"
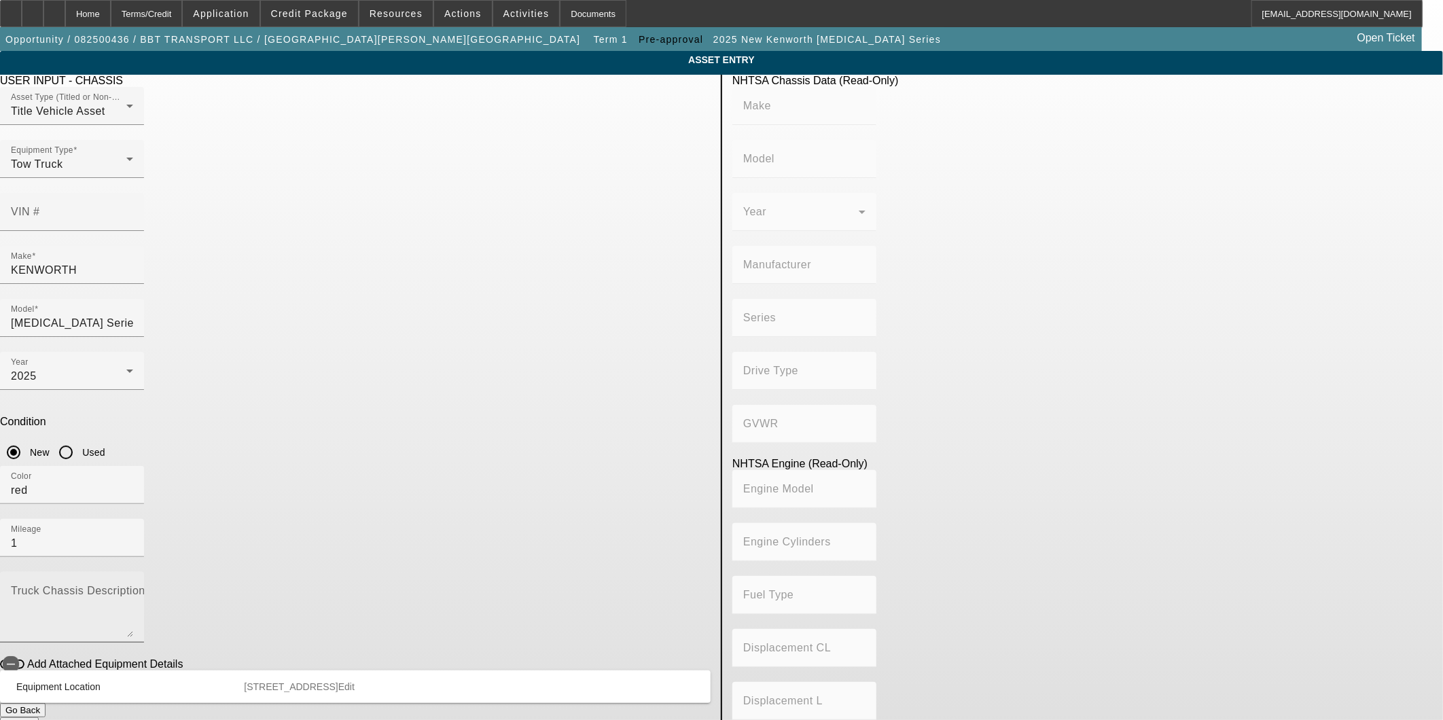
click at [317, 585] on mat-label "Truck Chassis Description (Describe the truck chassis only)" at bounding box center [164, 591] width 306 height 12
click at [133, 588] on textarea "Truck Chassis Description (Describe the truck chassis only)" at bounding box center [72, 612] width 122 height 49
paste textarea "Kenworth T3 Series 33,000 GVW, Chevron Series 20 4 car carrier steel bed"
type textarea "Kenworth T3 Series 33,000 GVW, Chevron Series 20 4 car carrier steel bed"
drag, startPoint x: 355, startPoint y: 243, endPoint x: 209, endPoint y: 229, distance: 146.7
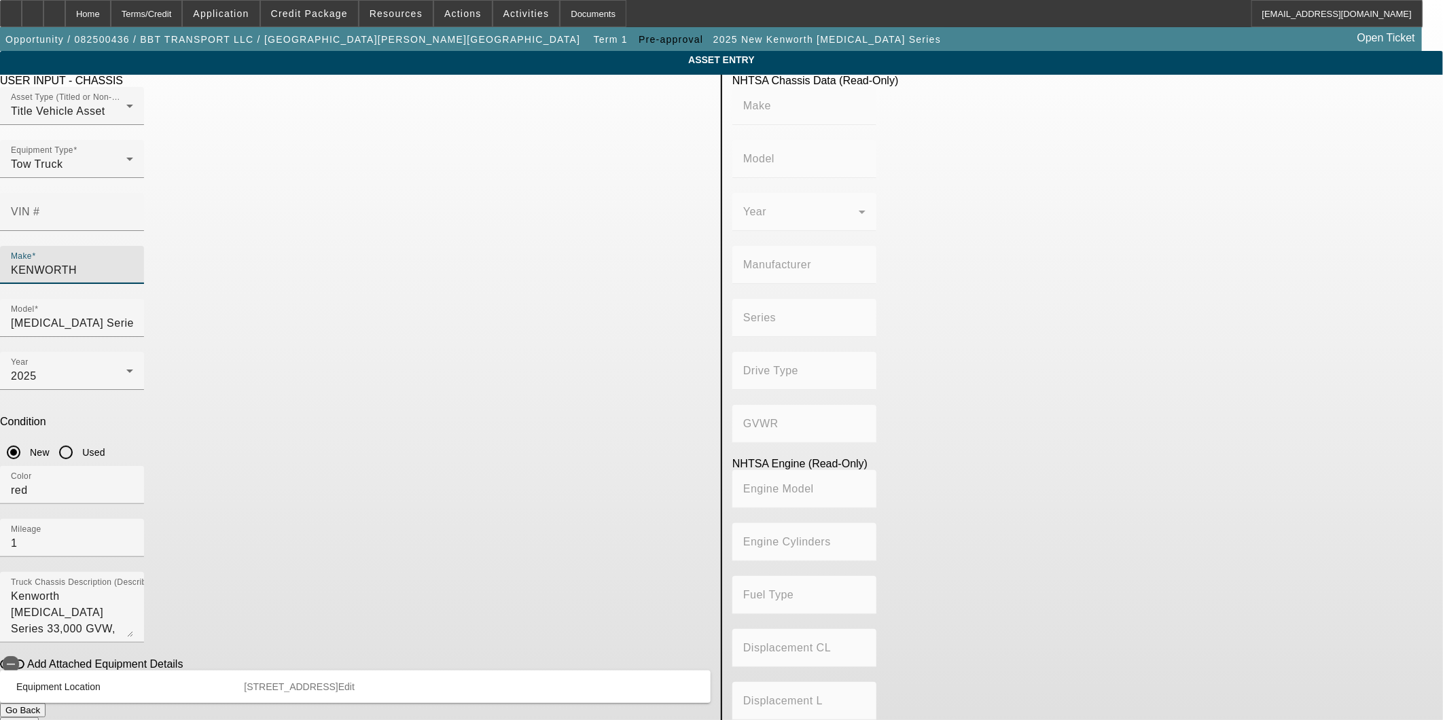
click at [209, 229] on app-asset-collateral-manage "ASSET ENTRY Delete asset USER INPUT - CHASSIS Asset Type (Titled or Non-Titled)…" at bounding box center [721, 428] width 1443 height 754
type input "Pre-approval"
click at [419, 309] on mat-option "Pre-Approval" at bounding box center [423, 312] width 177 height 33
type input "Pre-Approval"
click at [133, 315] on input "Model" at bounding box center [72, 323] width 122 height 16
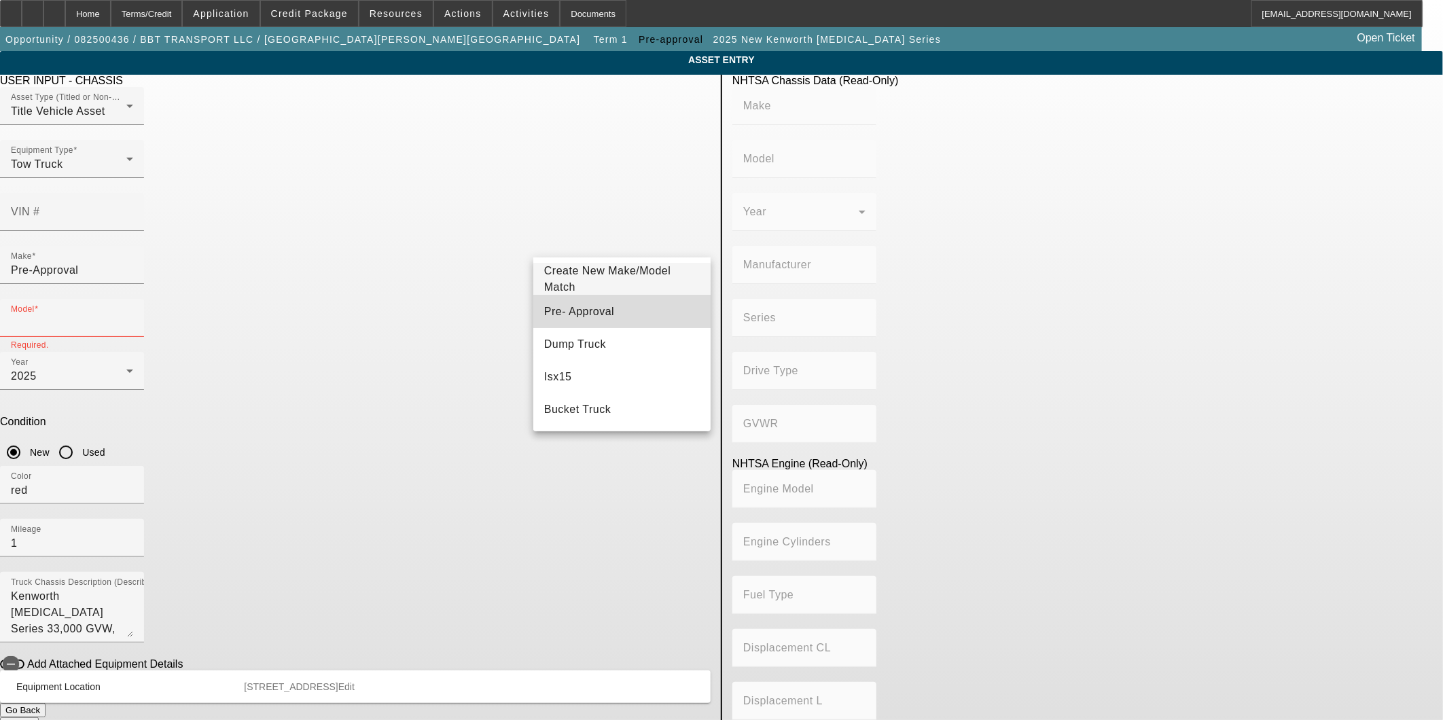
click at [624, 300] on mat-option "Pre- Approval" at bounding box center [621, 312] width 177 height 33
type input "Pre- Approval"
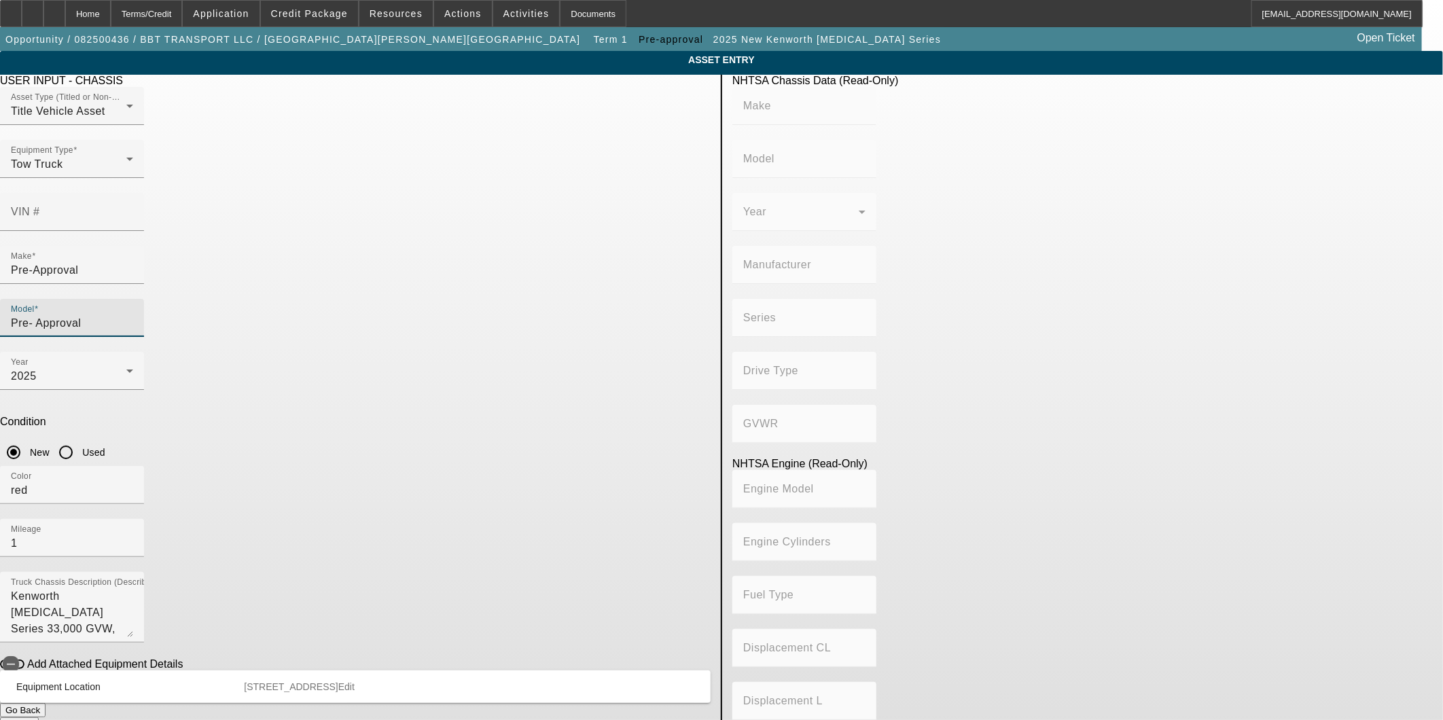
click at [39, 718] on button "Submit" at bounding box center [19, 725] width 39 height 14
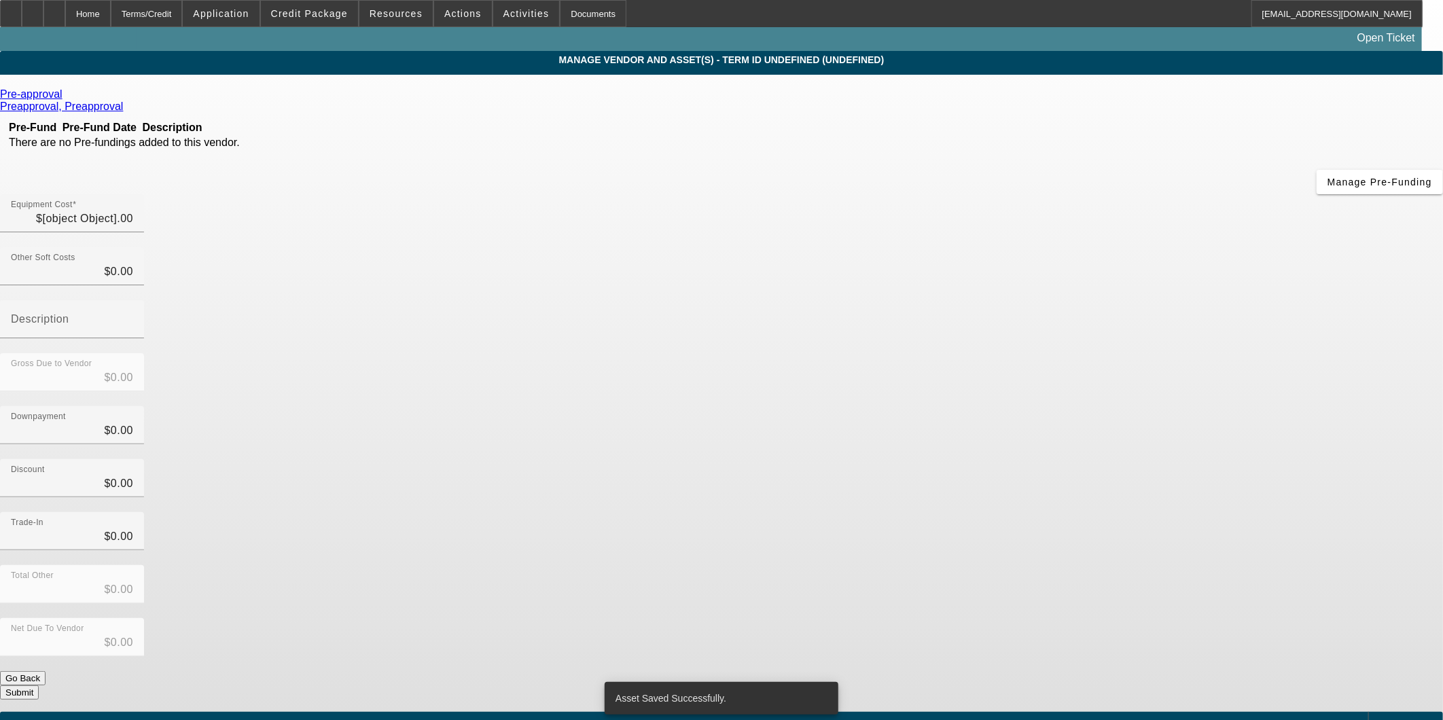
type input "$280,000.00"
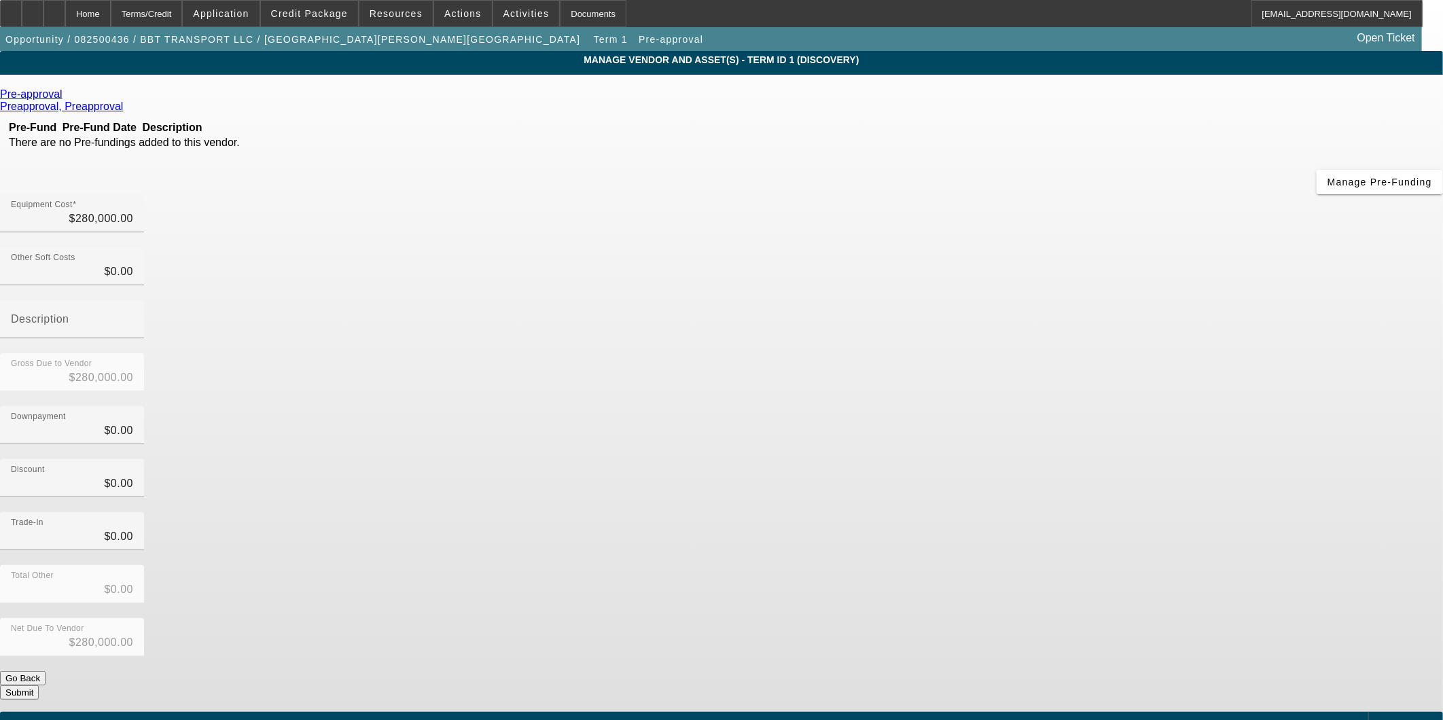
click at [39, 686] on button "Submit" at bounding box center [19, 693] width 39 height 14
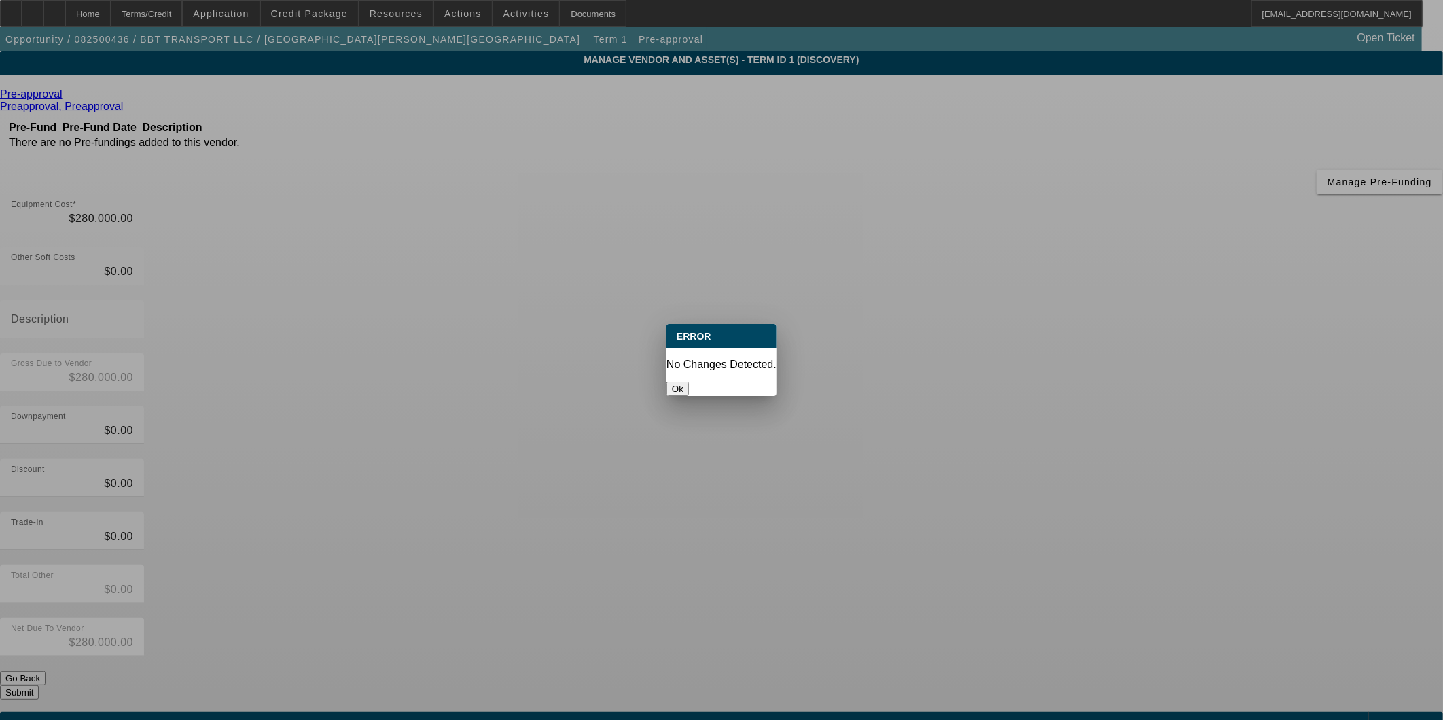
click at [689, 382] on button "Ok" at bounding box center [678, 389] width 22 height 14
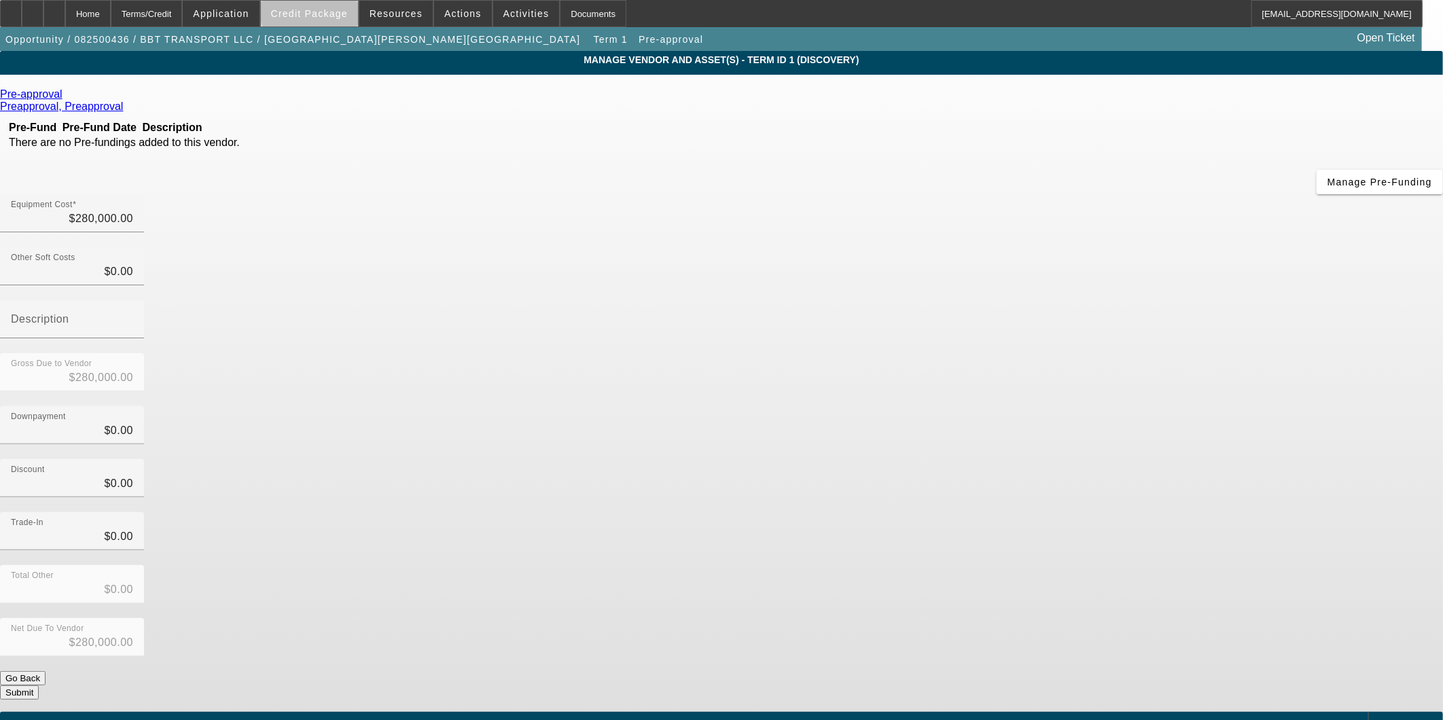
click at [338, 10] on span "Credit Package" at bounding box center [309, 13] width 77 height 11
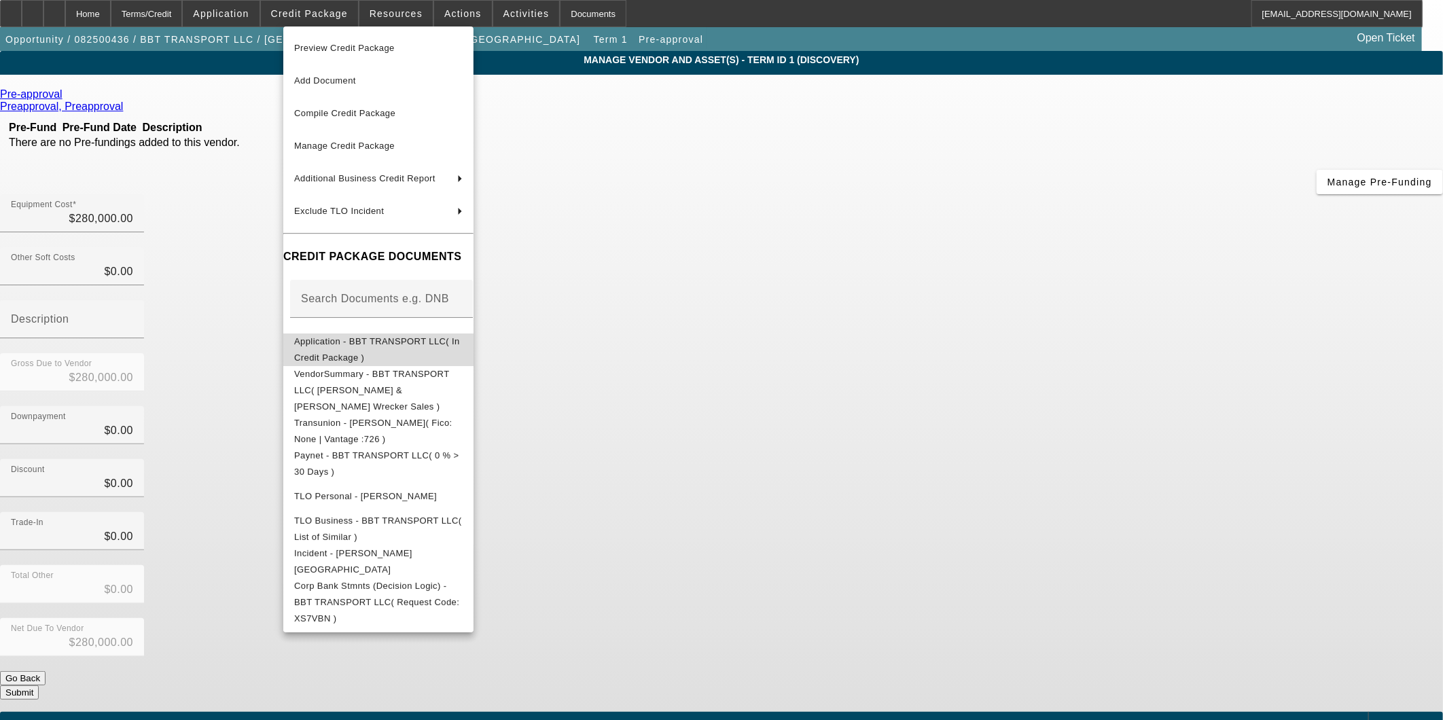
click at [438, 352] on span "Application - BBT TRANSPORT LLC( In Credit Package )" at bounding box center [378, 349] width 169 height 33
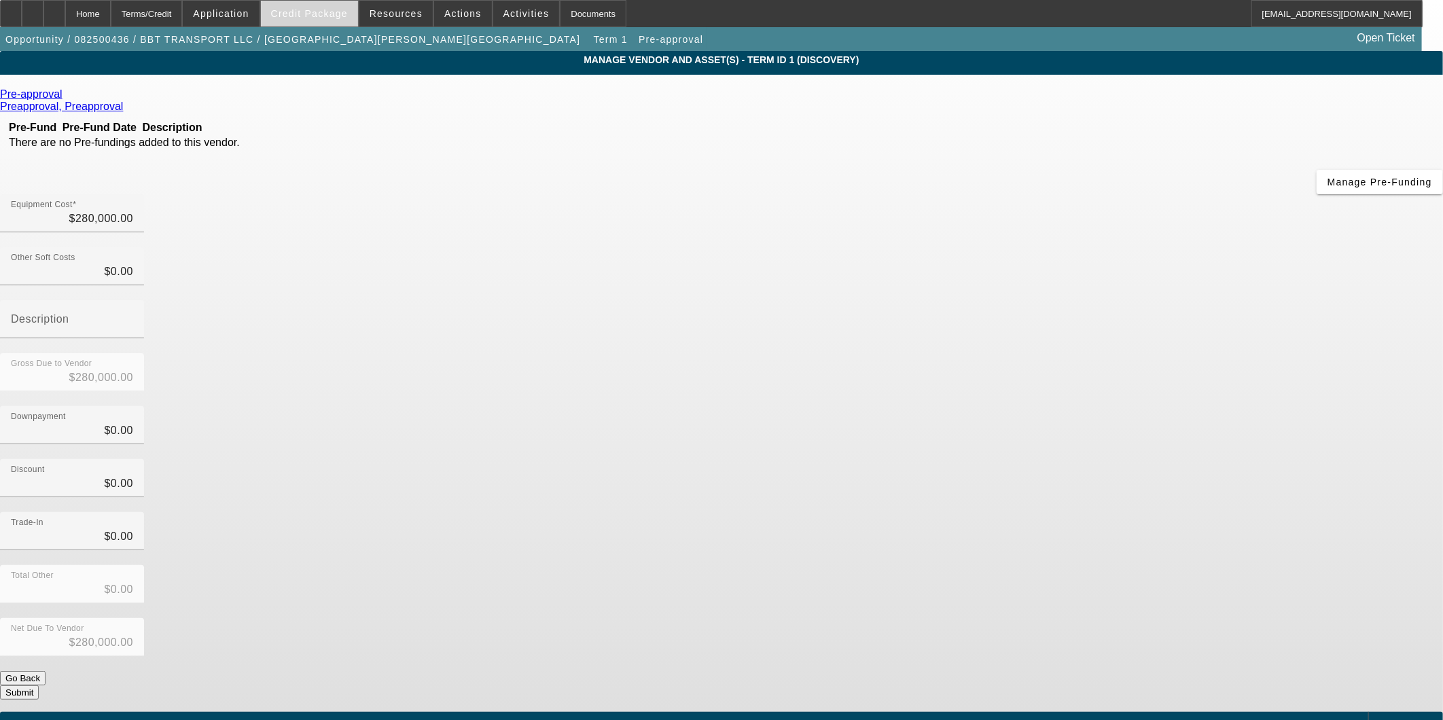
click at [325, 24] on span at bounding box center [309, 13] width 97 height 33
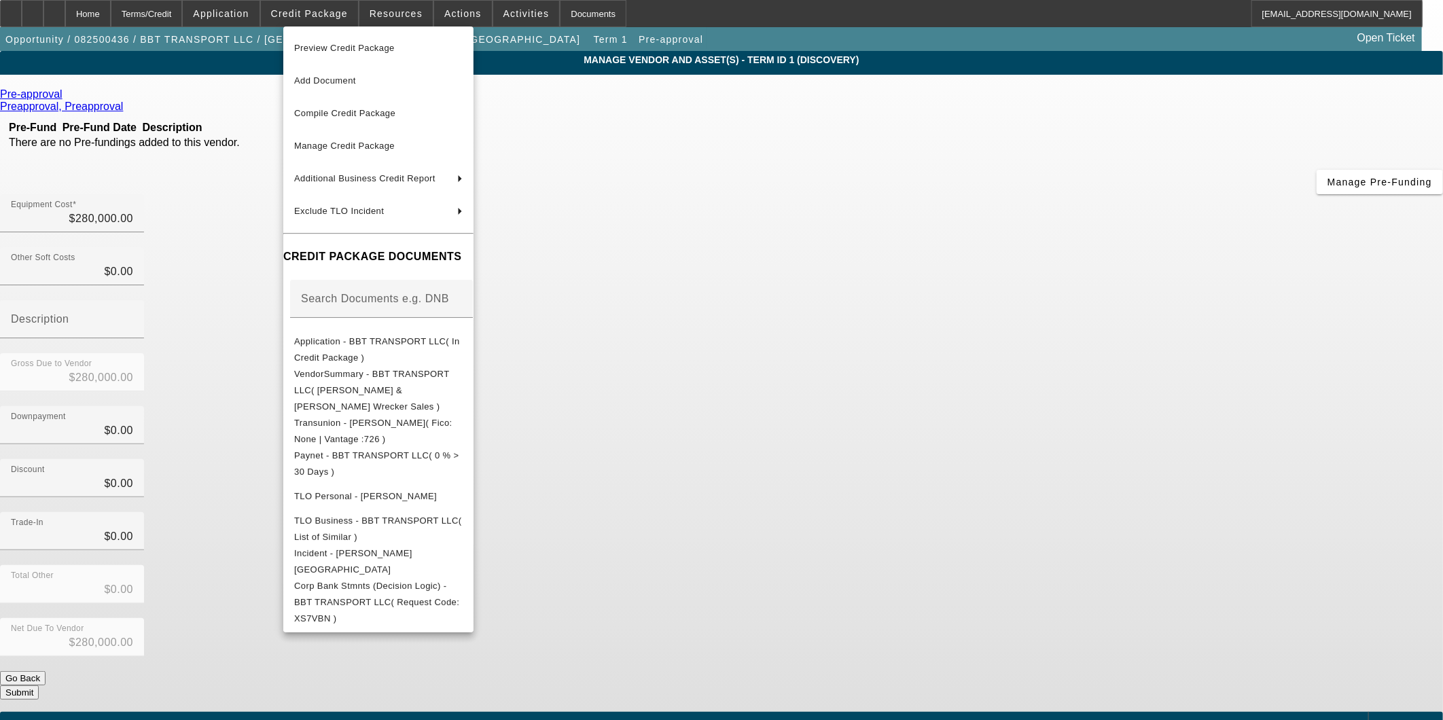
click at [181, 444] on div at bounding box center [721, 360] width 1443 height 720
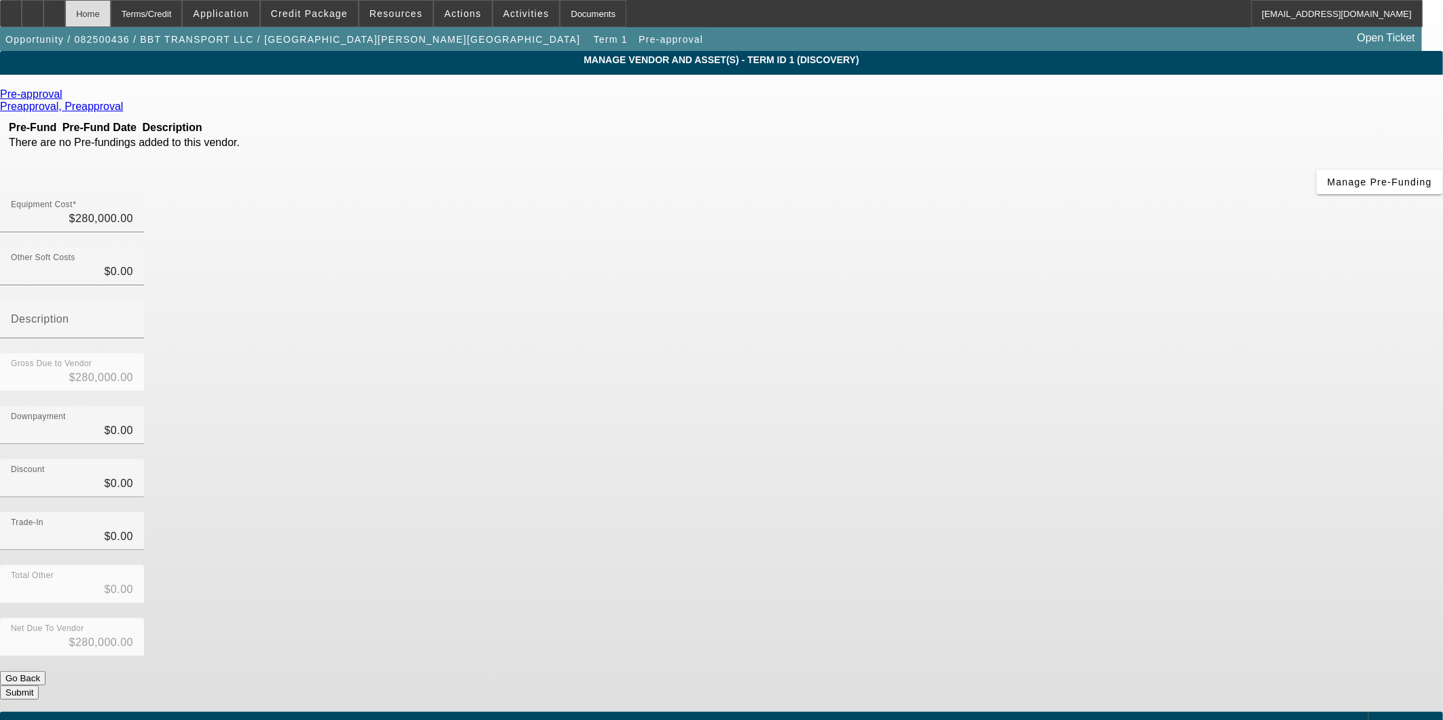
click at [111, 19] on div "Home" at bounding box center [88, 13] width 46 height 27
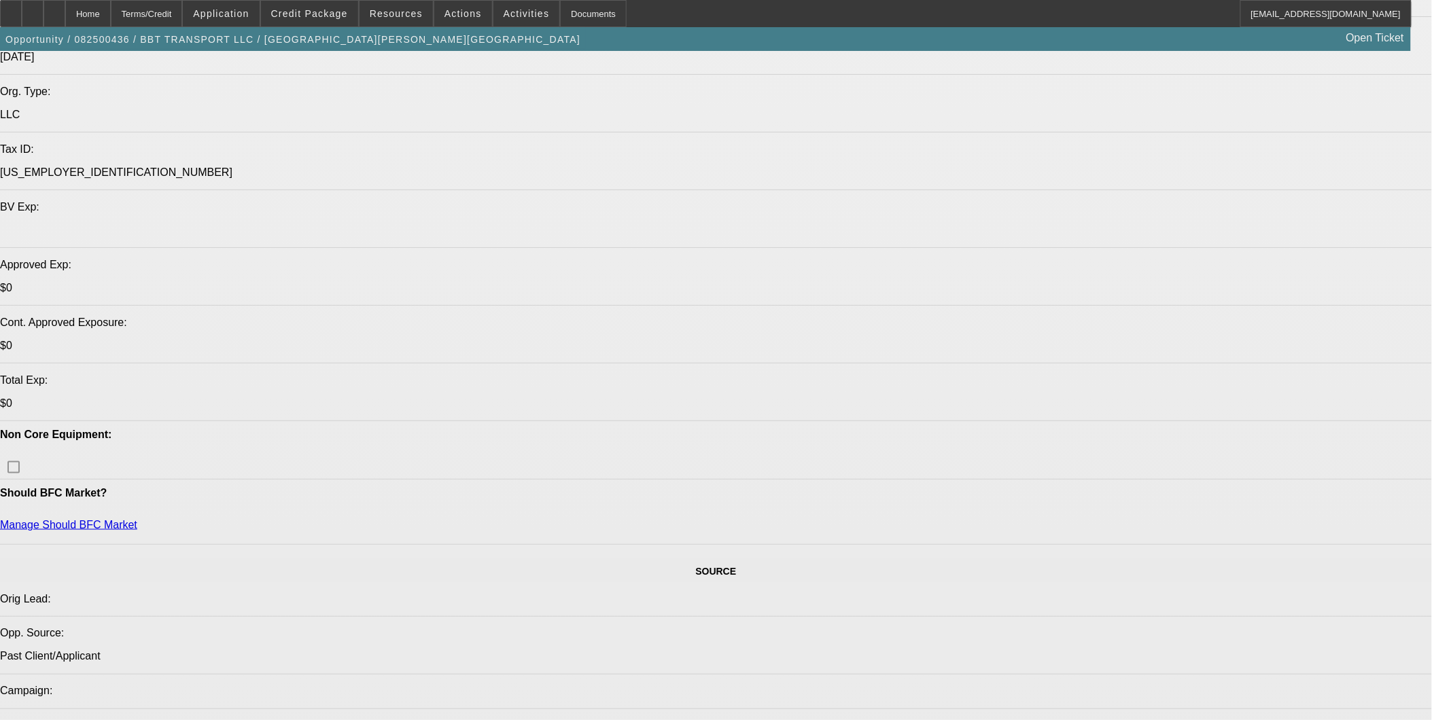
select select "0"
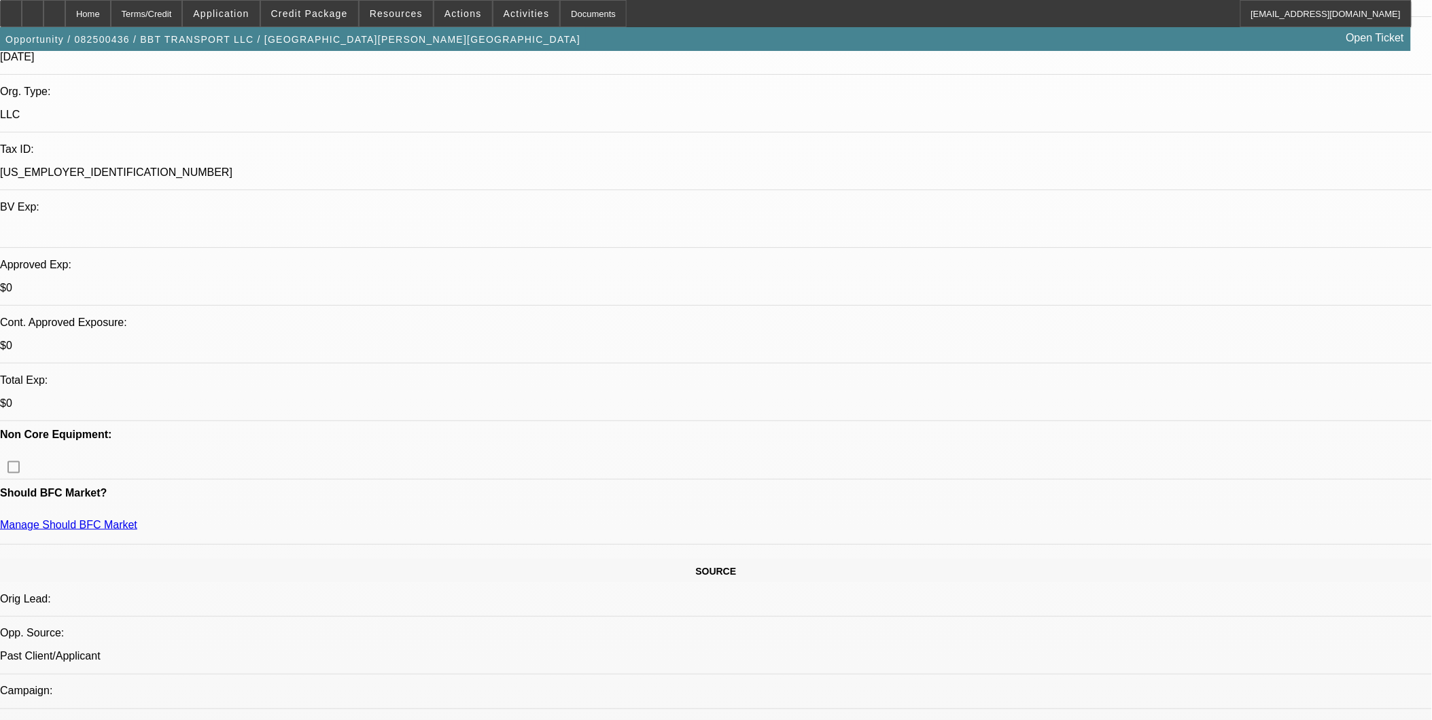
select select "2"
select select "0"
select select "6"
select select "0"
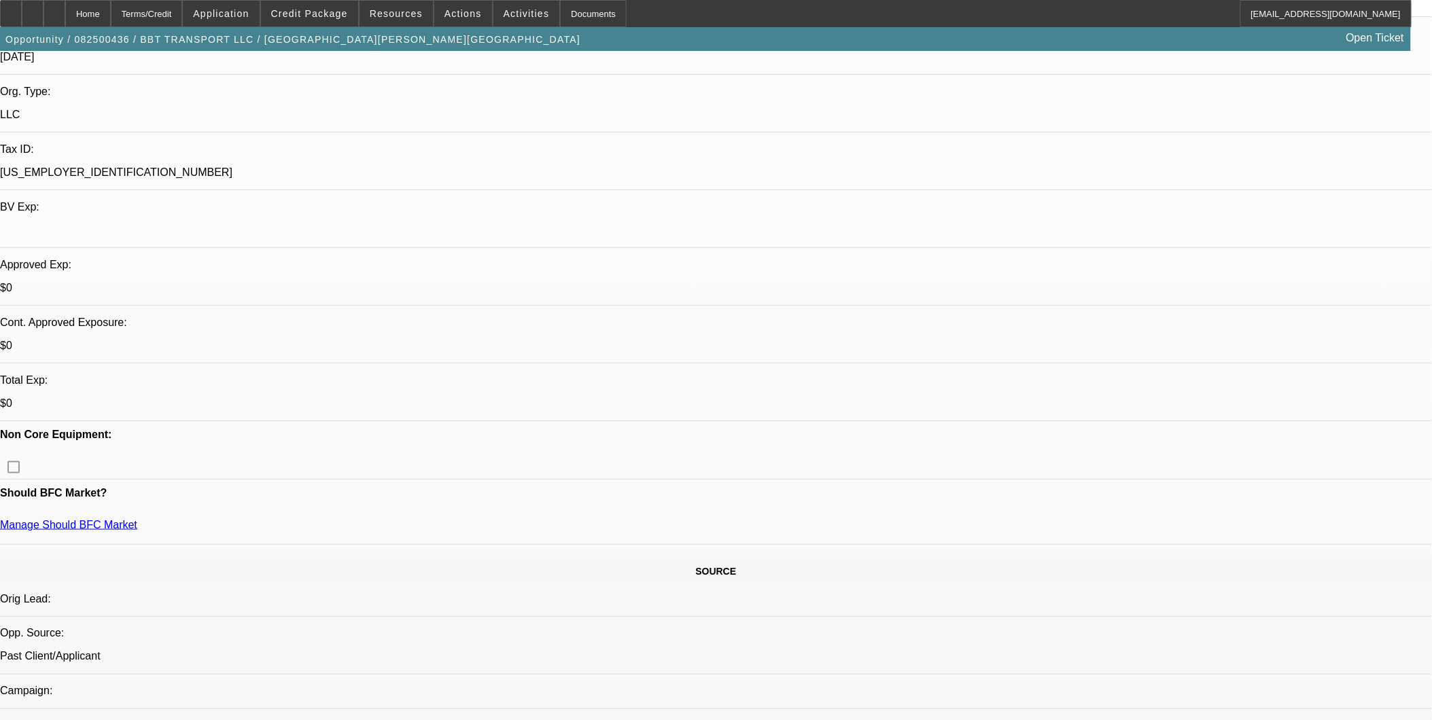
select select "2"
select select "0"
select select "6"
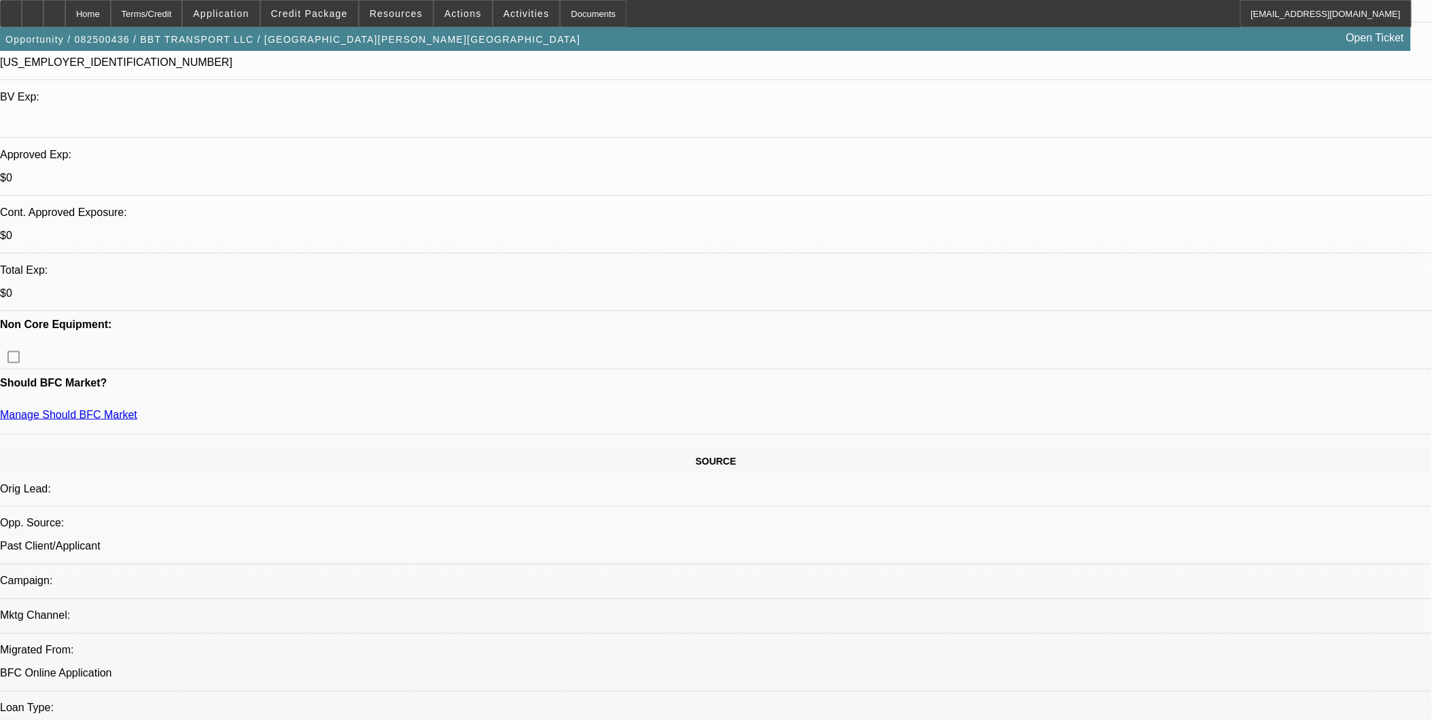
scroll to position [453, 0]
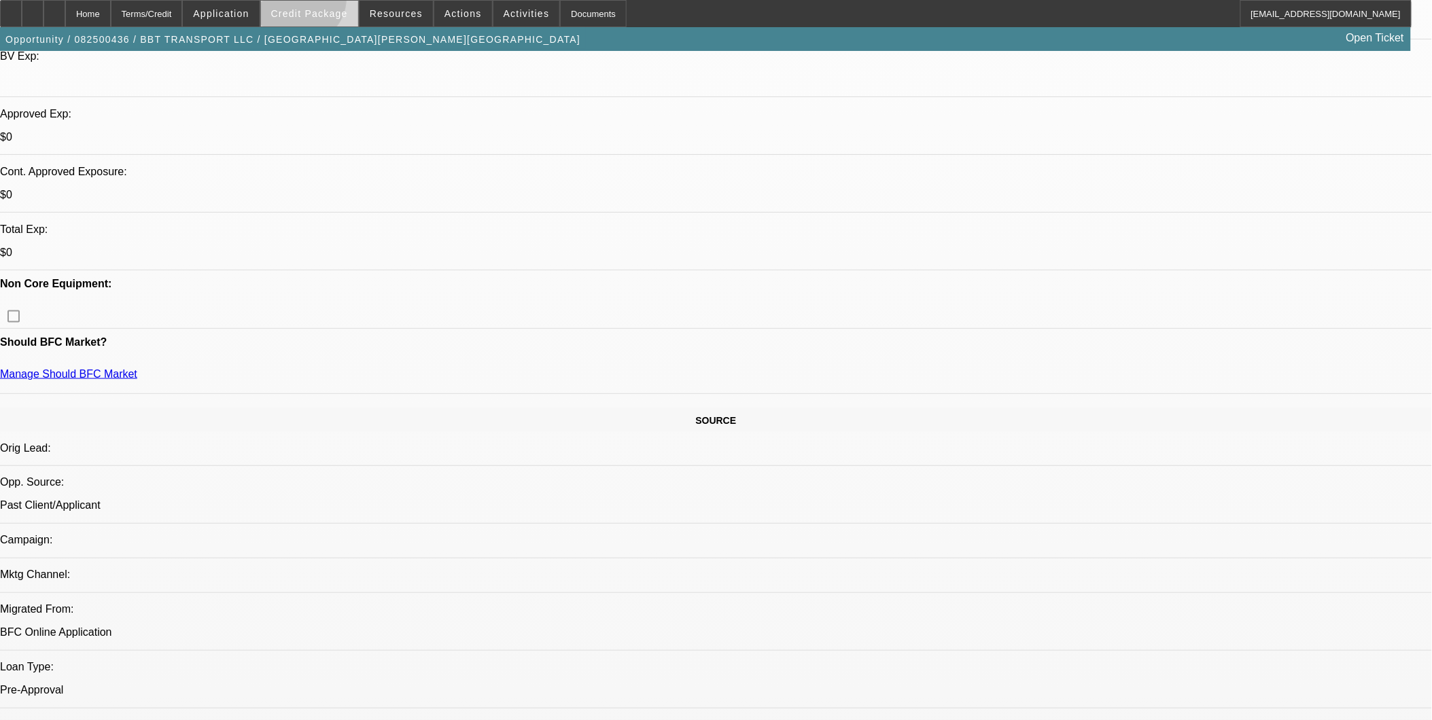
click at [321, 1] on span at bounding box center [309, 13] width 97 height 33
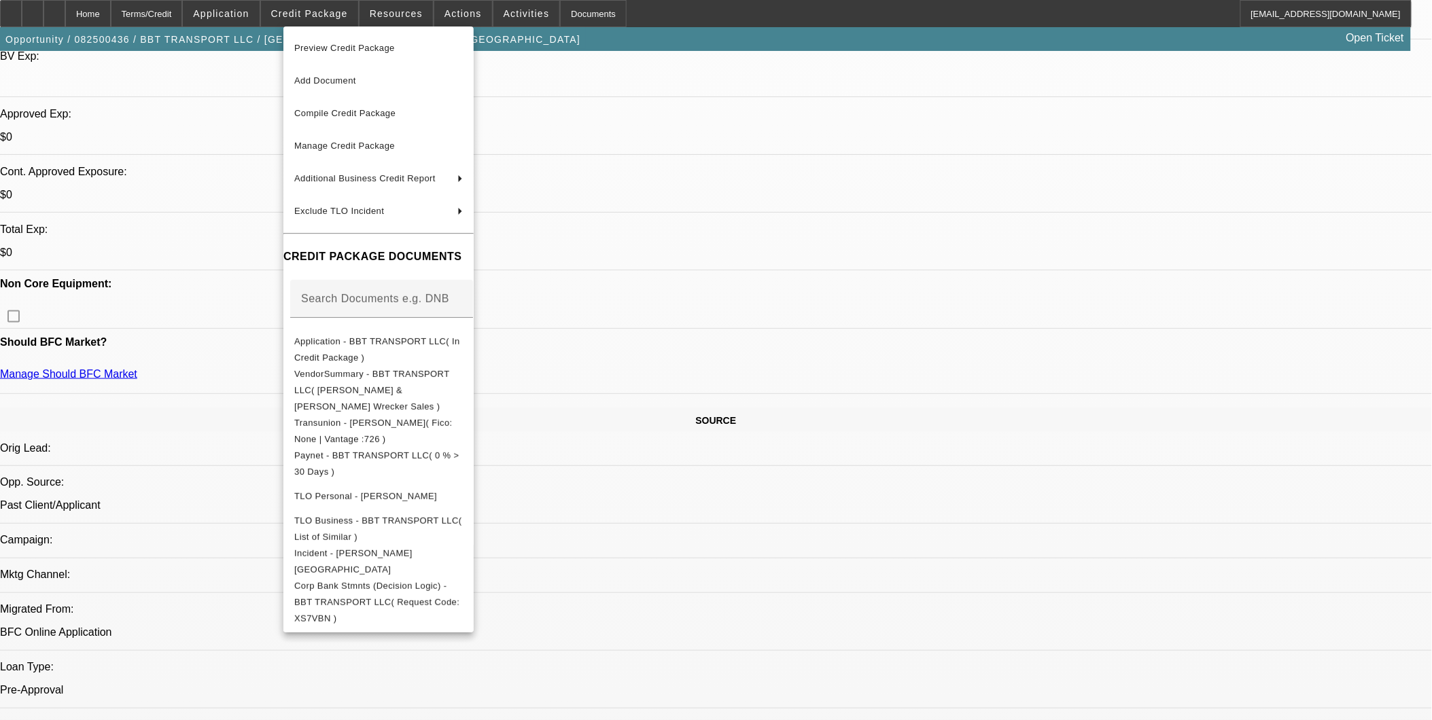
click at [770, 450] on div at bounding box center [716, 360] width 1432 height 720
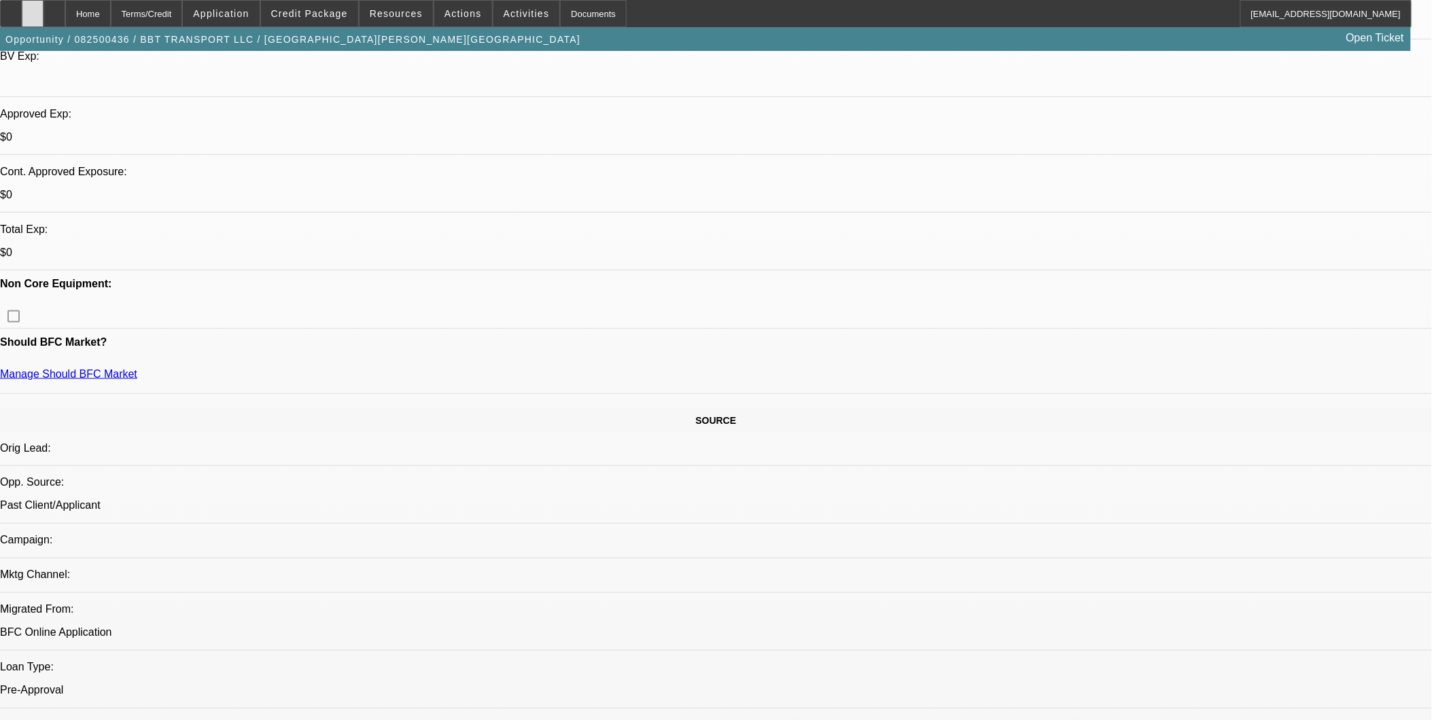
click at [43, 14] on div at bounding box center [33, 13] width 22 height 27
click at [54, 9] on icon at bounding box center [54, 9] width 0 height 0
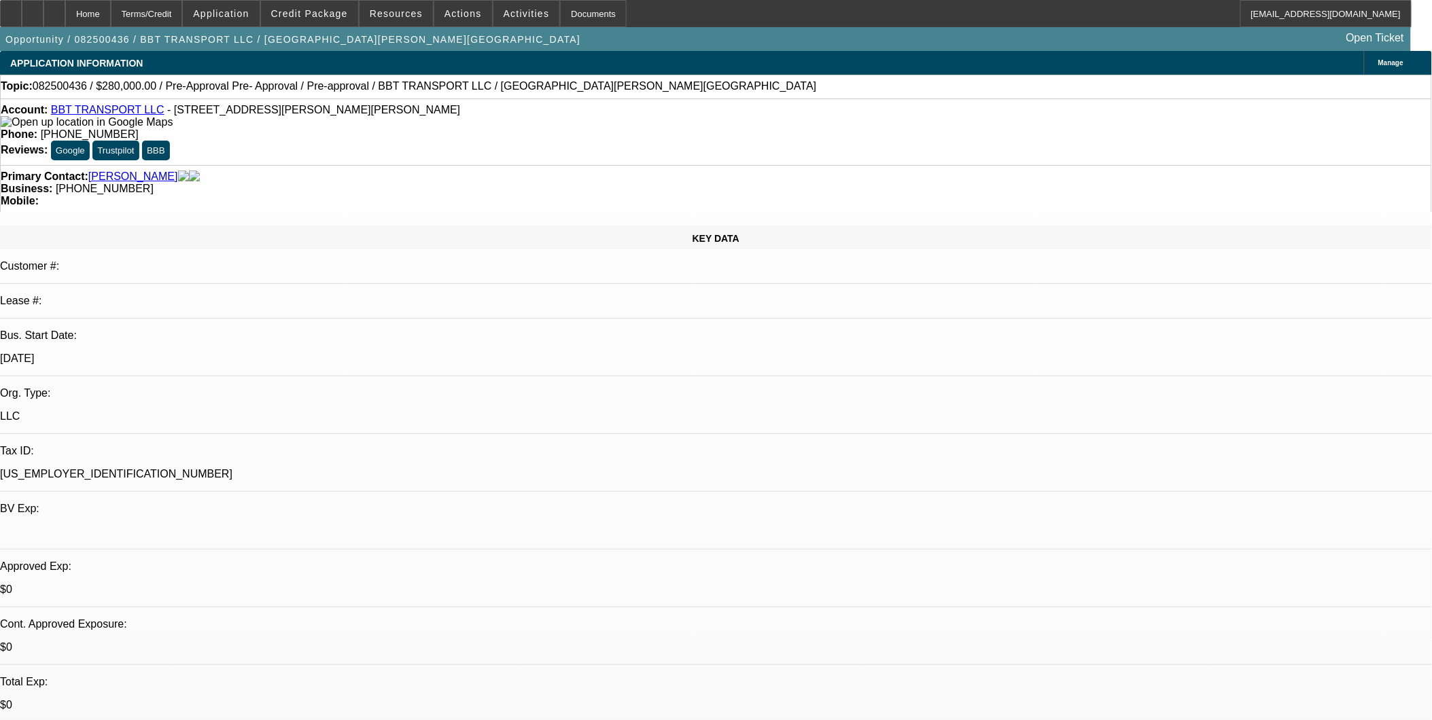
select select "0"
select select "2"
select select "0"
select select "2"
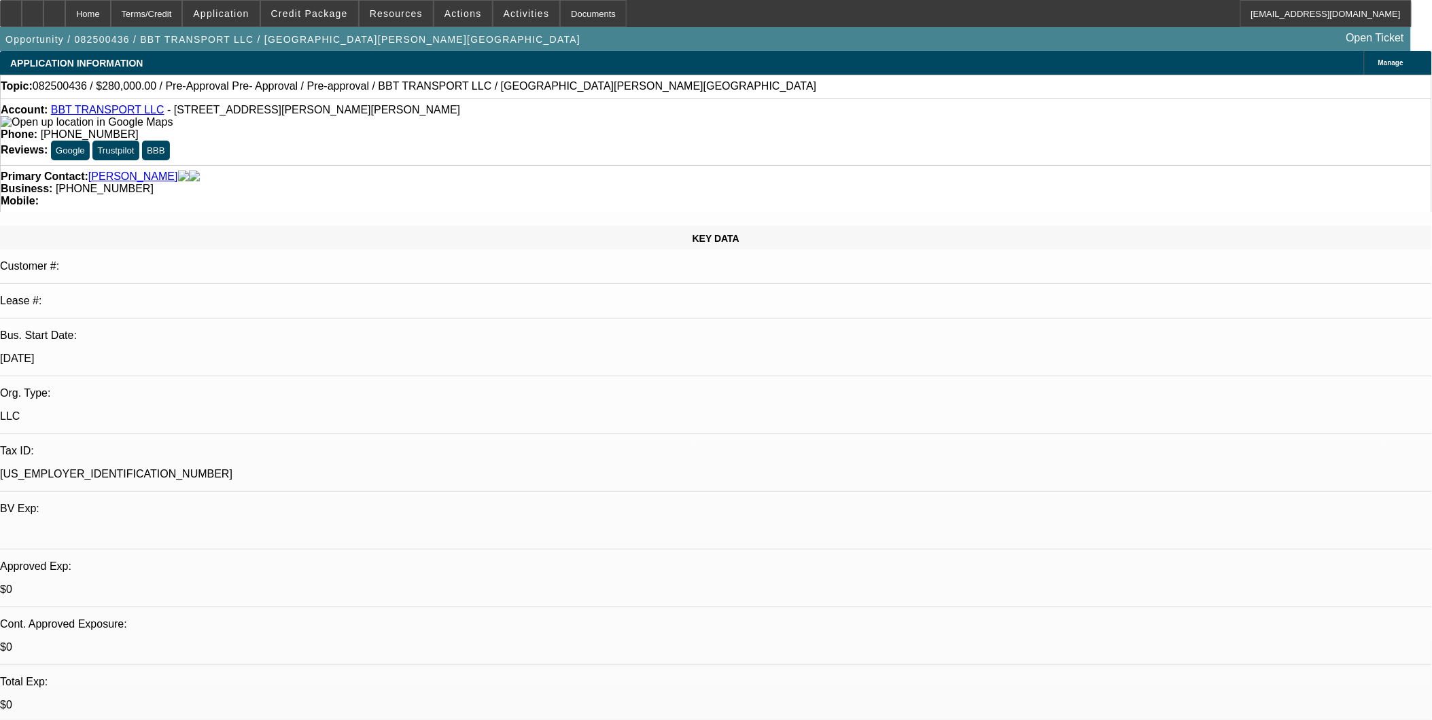
select select "0"
select select "1"
select select "2"
select select "6"
select select "1"
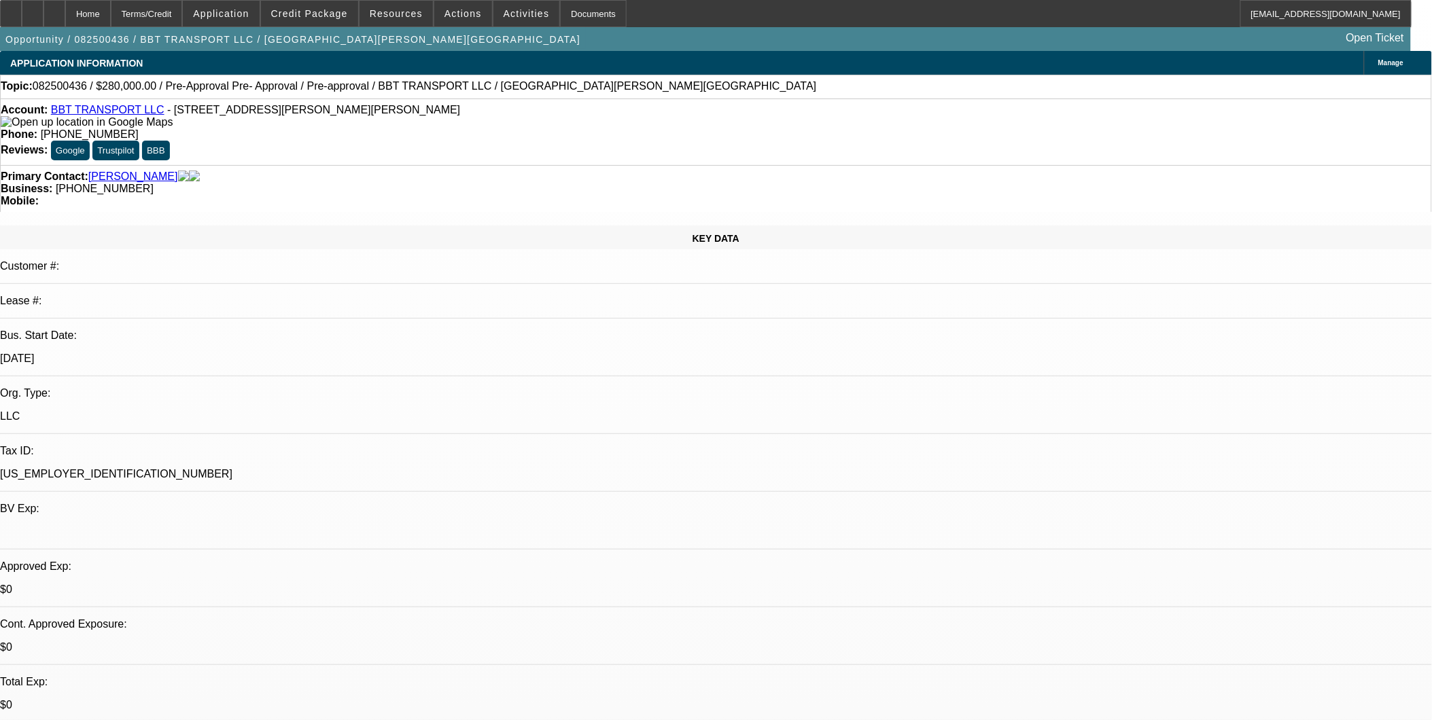
select select "2"
select select "6"
click at [317, 7] on span at bounding box center [309, 13] width 97 height 33
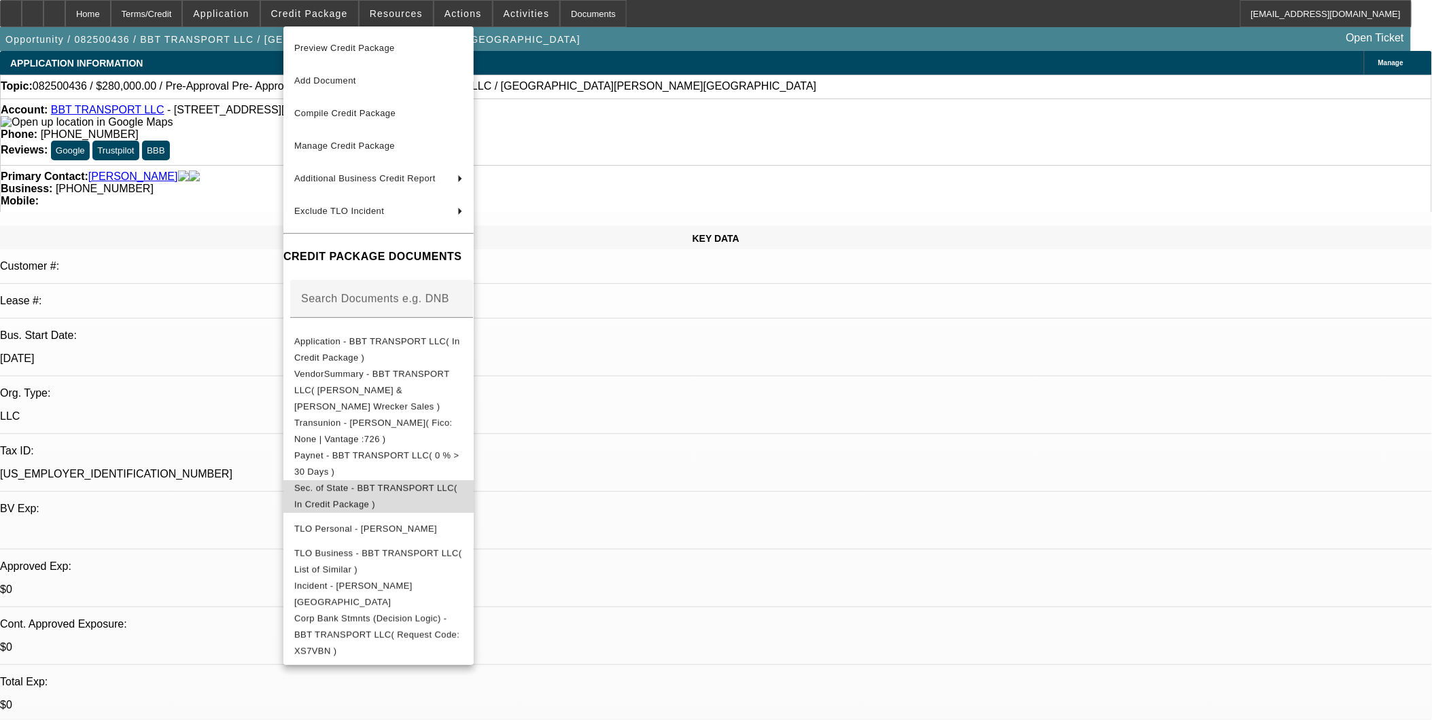
click at [392, 480] on button "Sec. of State - BBT TRANSPORT LLC( In Credit Package )" at bounding box center [378, 496] width 190 height 33
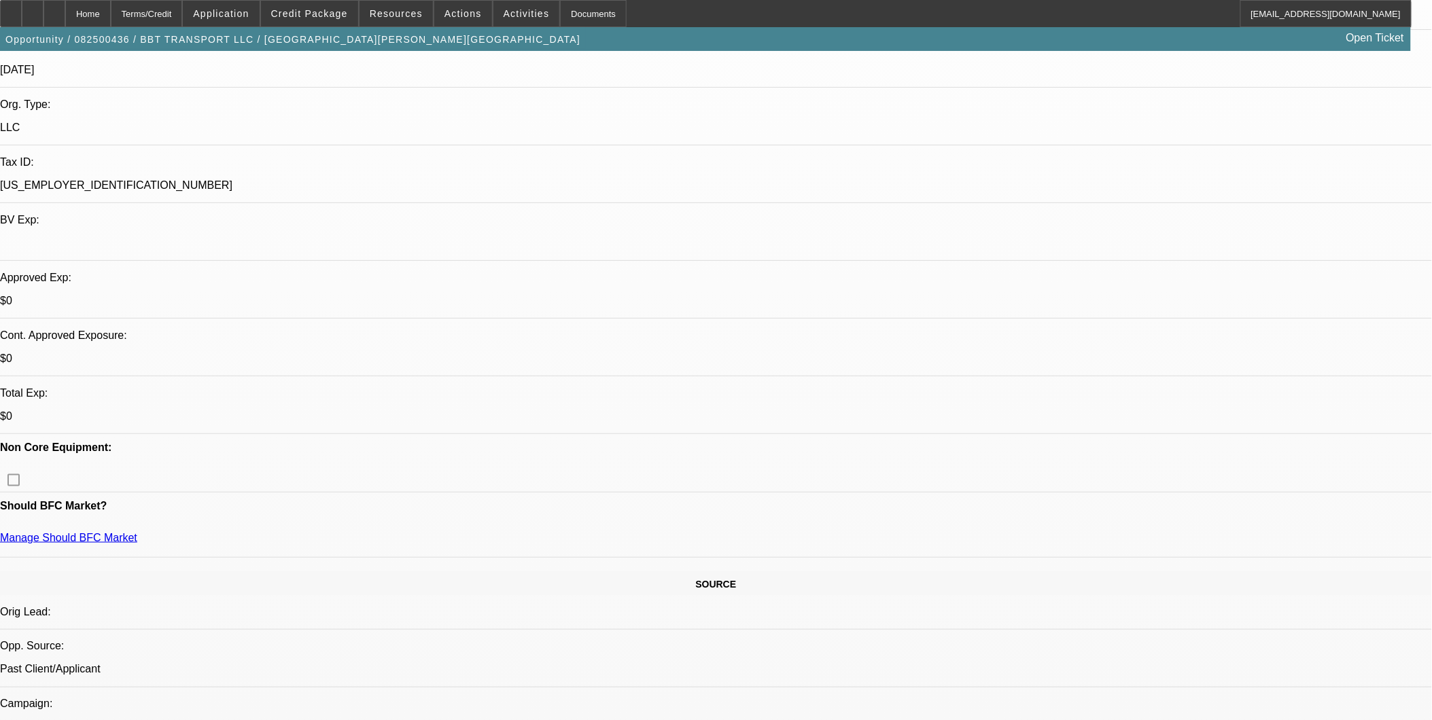
scroll to position [151, 0]
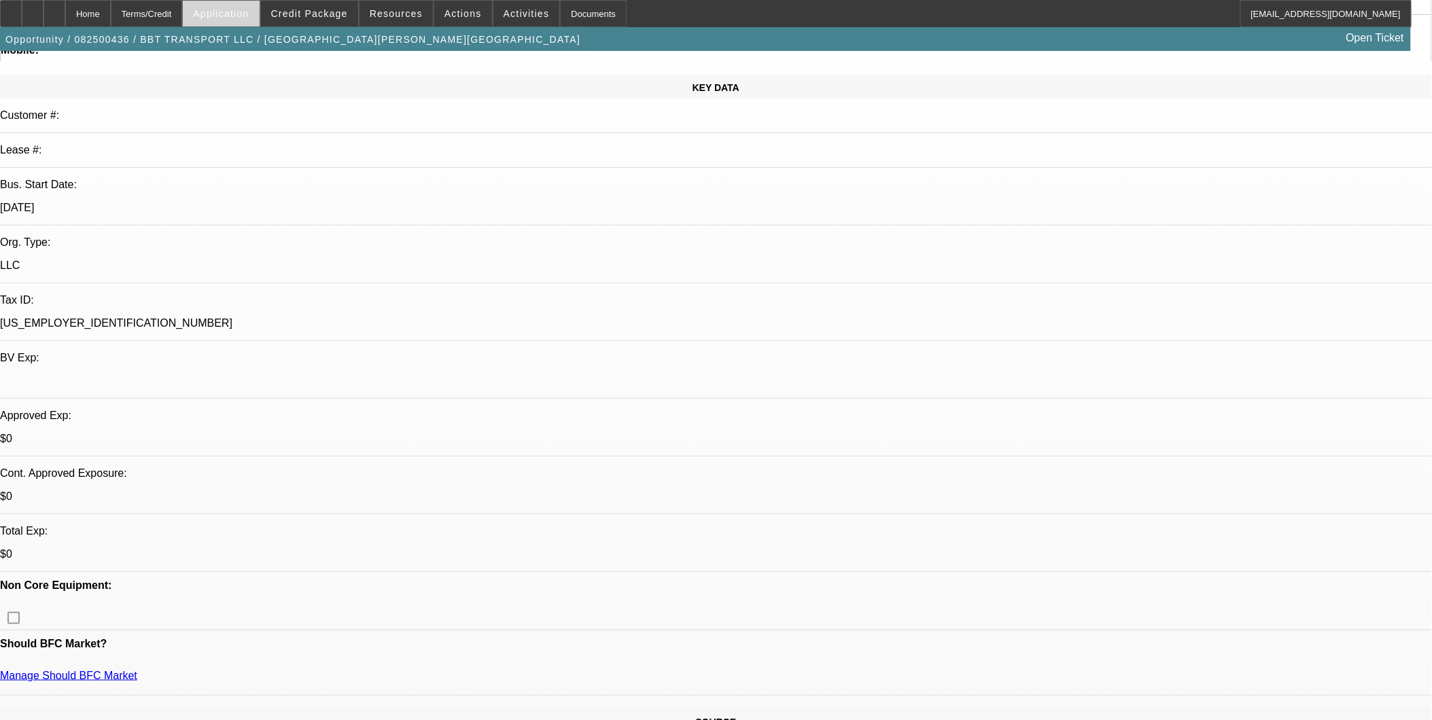
click at [238, 19] on span at bounding box center [221, 13] width 76 height 33
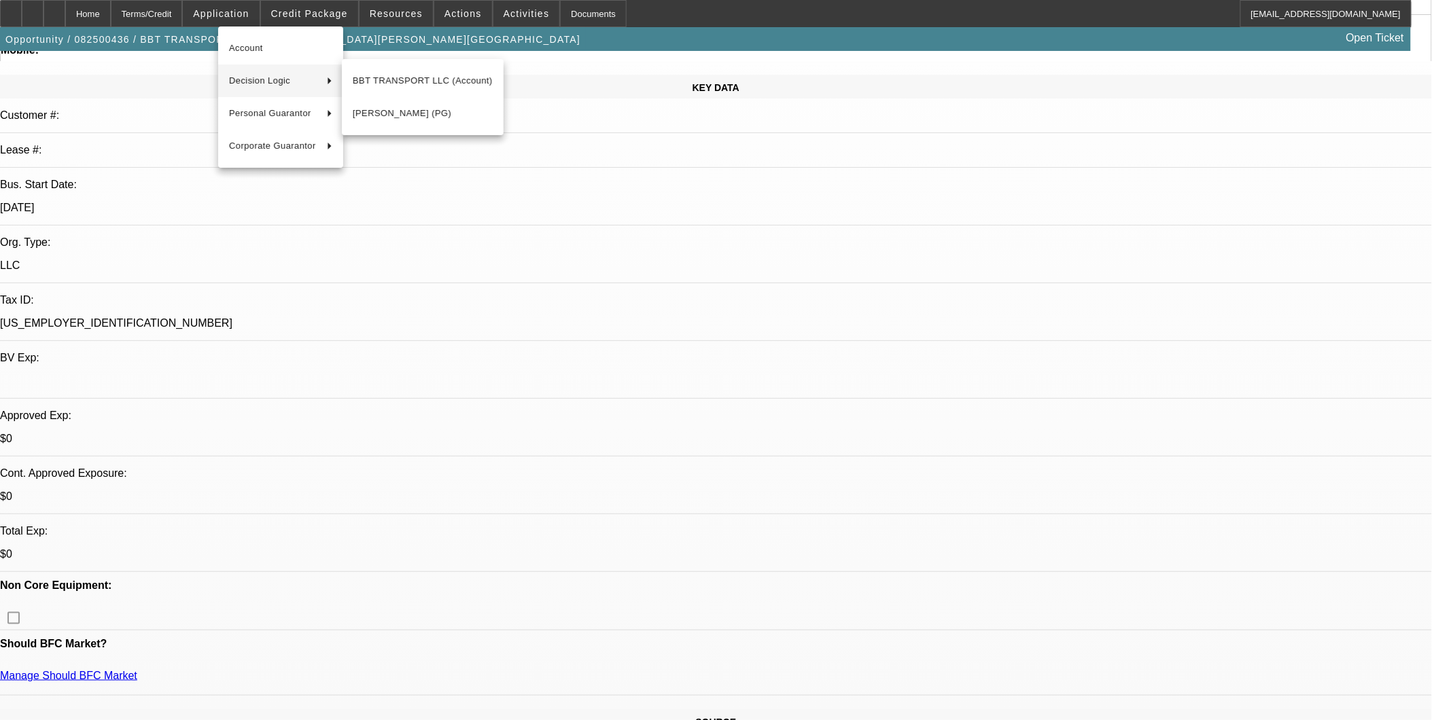
click at [671, 484] on div at bounding box center [716, 360] width 1432 height 720
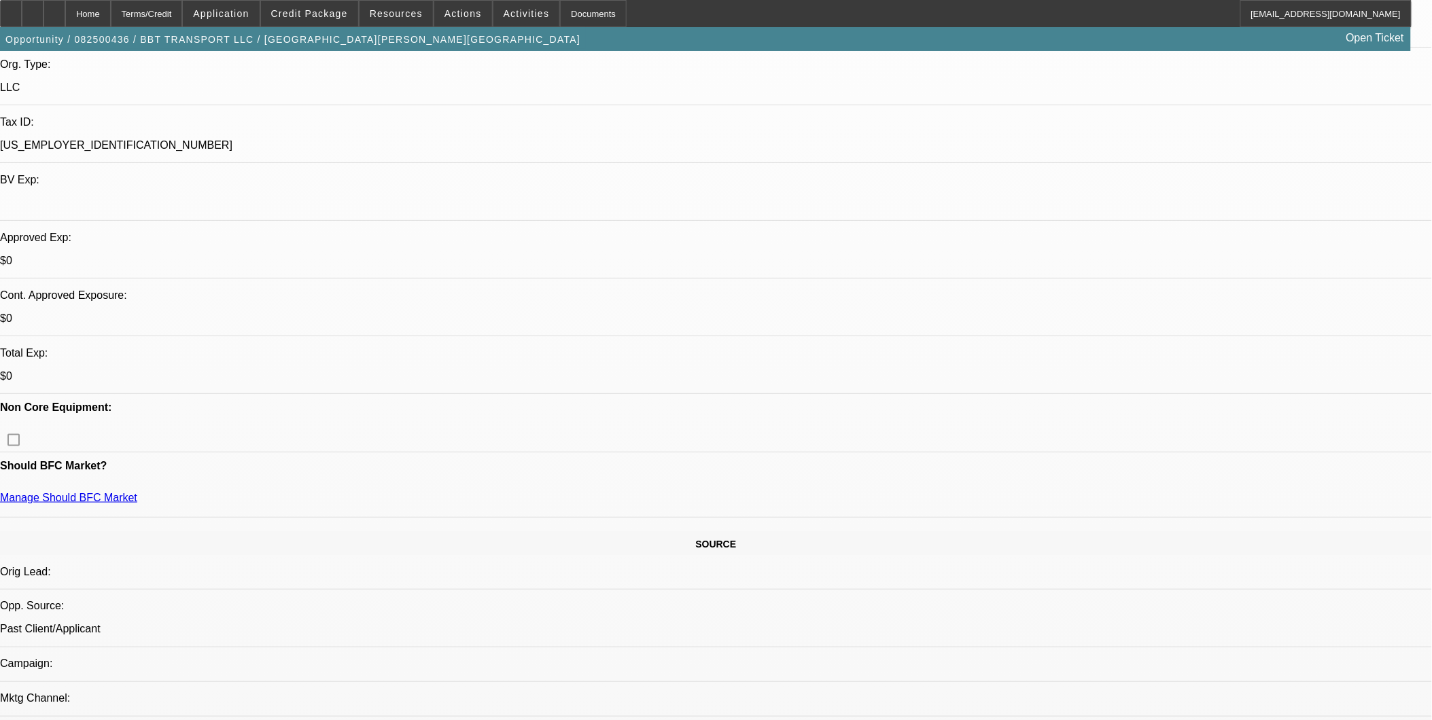
scroll to position [302, 0]
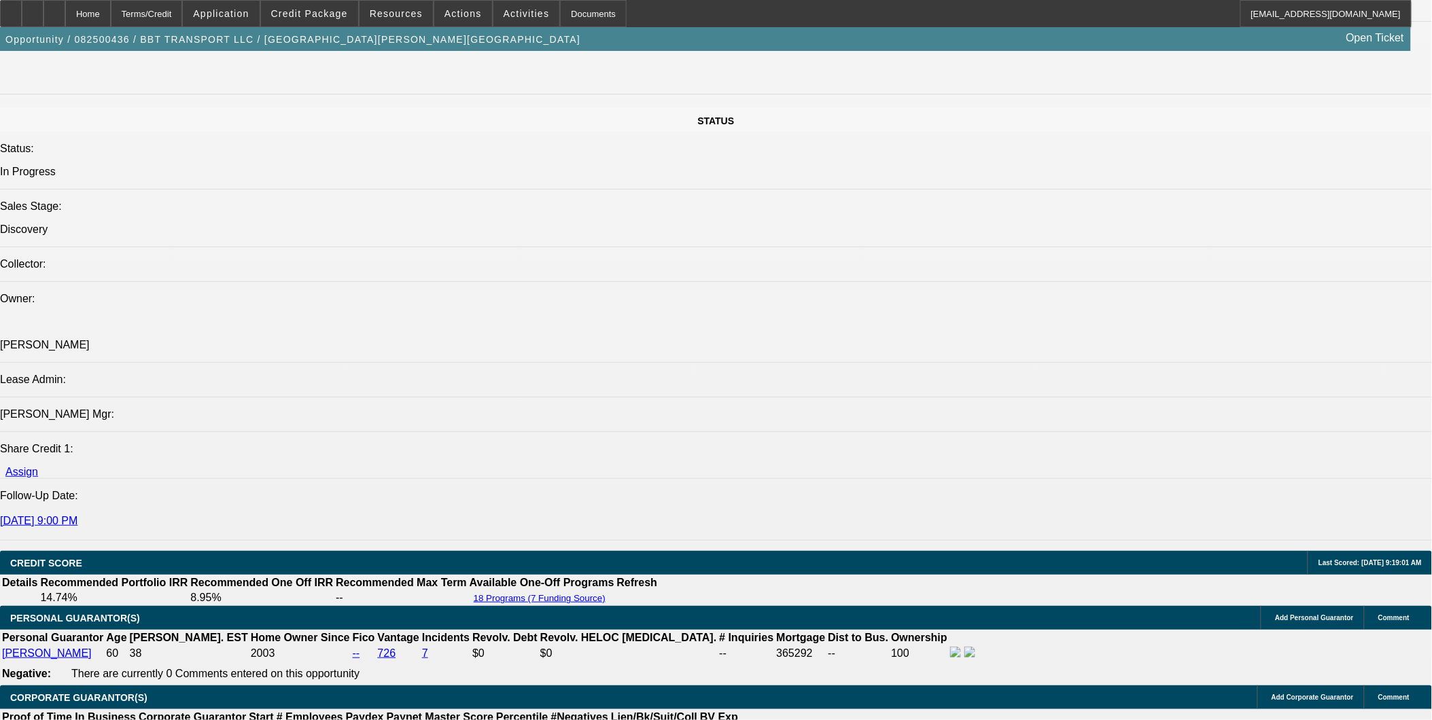
scroll to position [1585, 0]
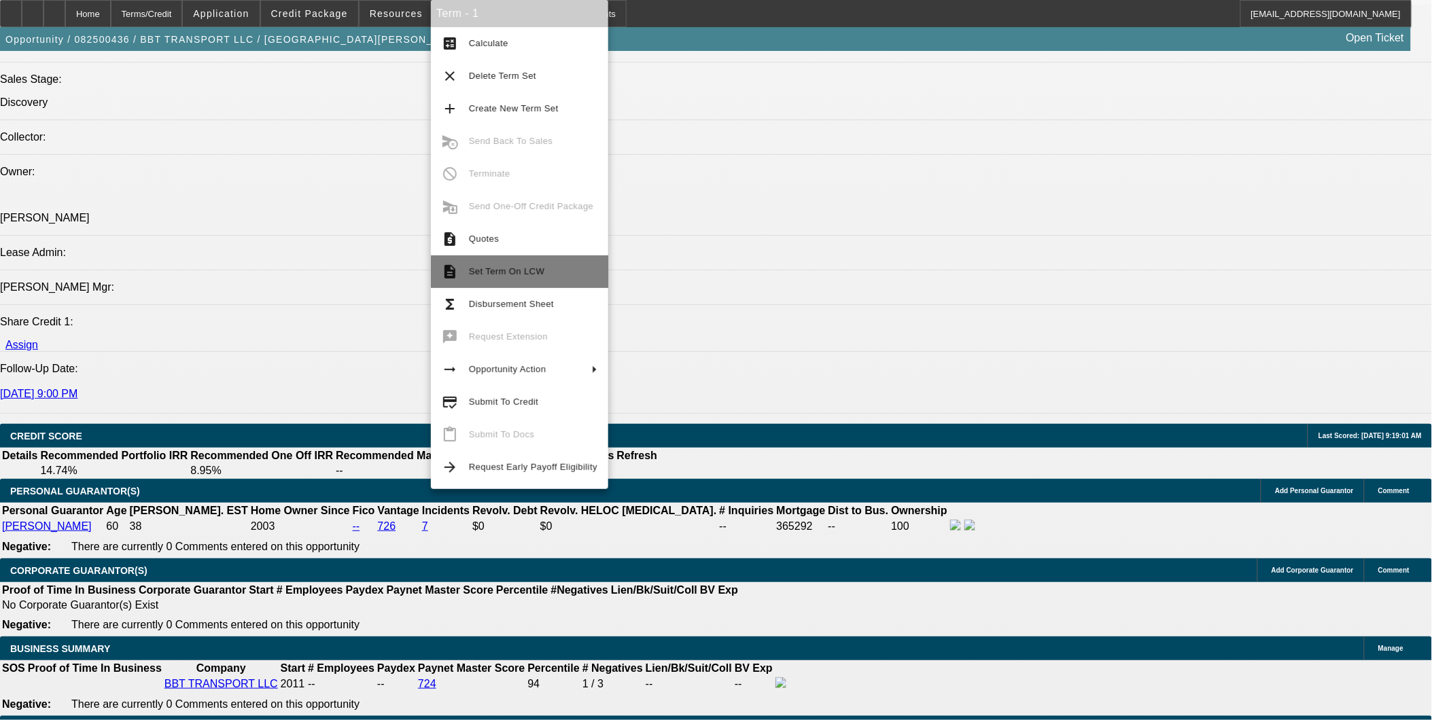
click at [518, 279] on span "Set Term On LCW" at bounding box center [533, 272] width 128 height 16
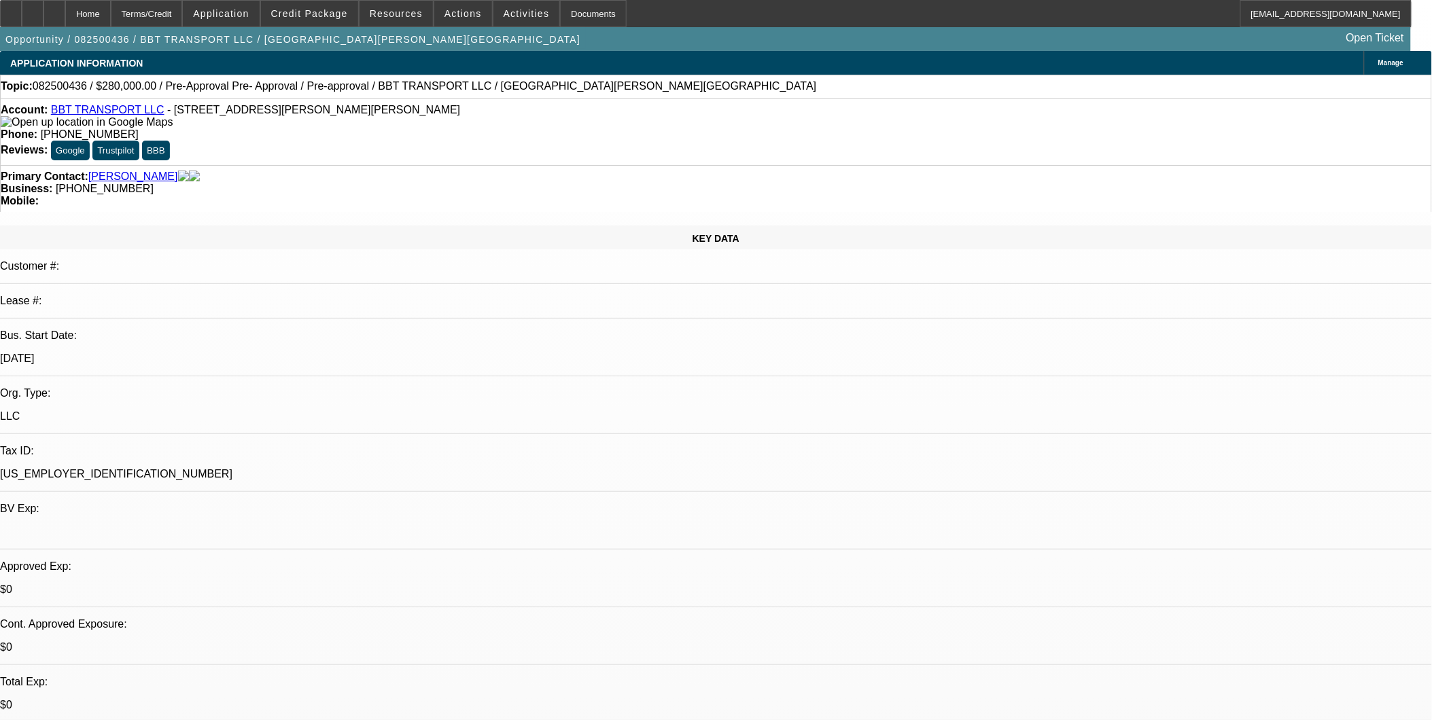
select select "0"
select select "2"
select select "0"
select select "6"
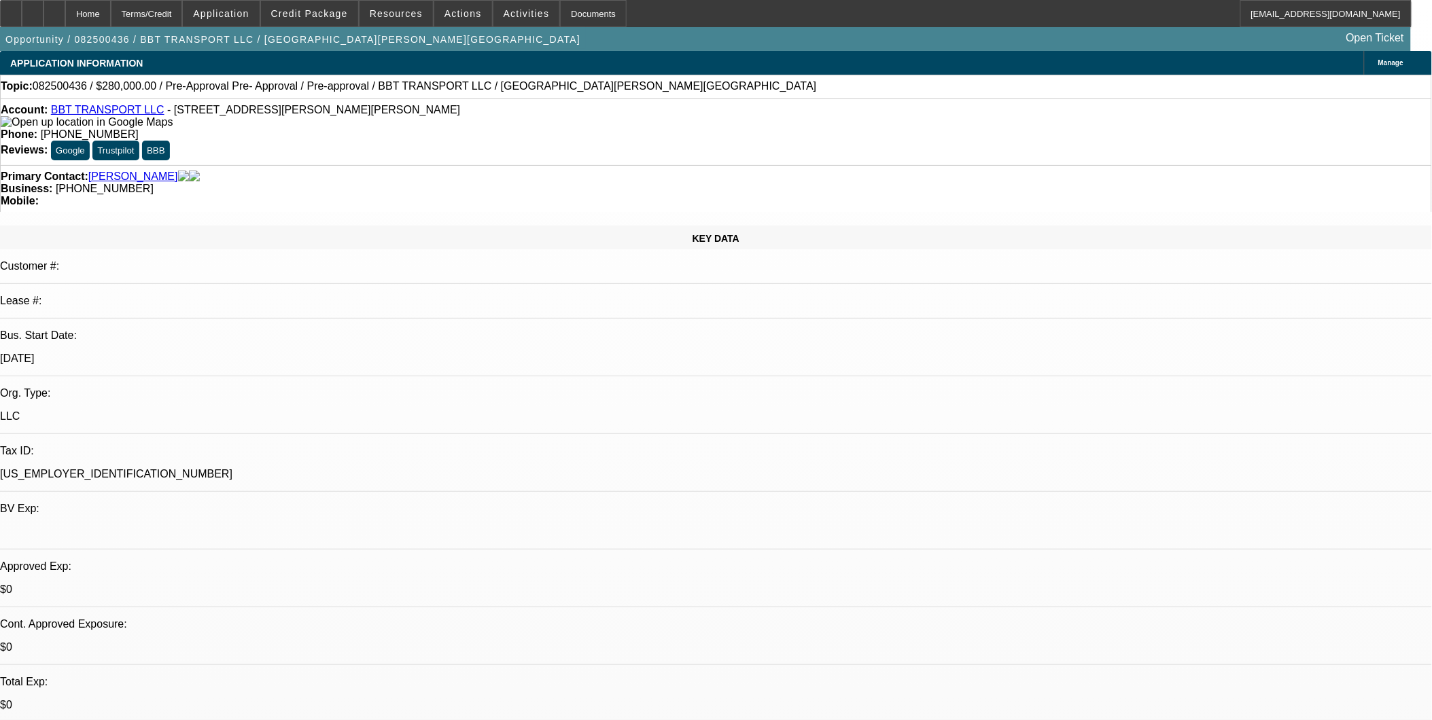
select select "0"
select select "2"
select select "0"
select select "6"
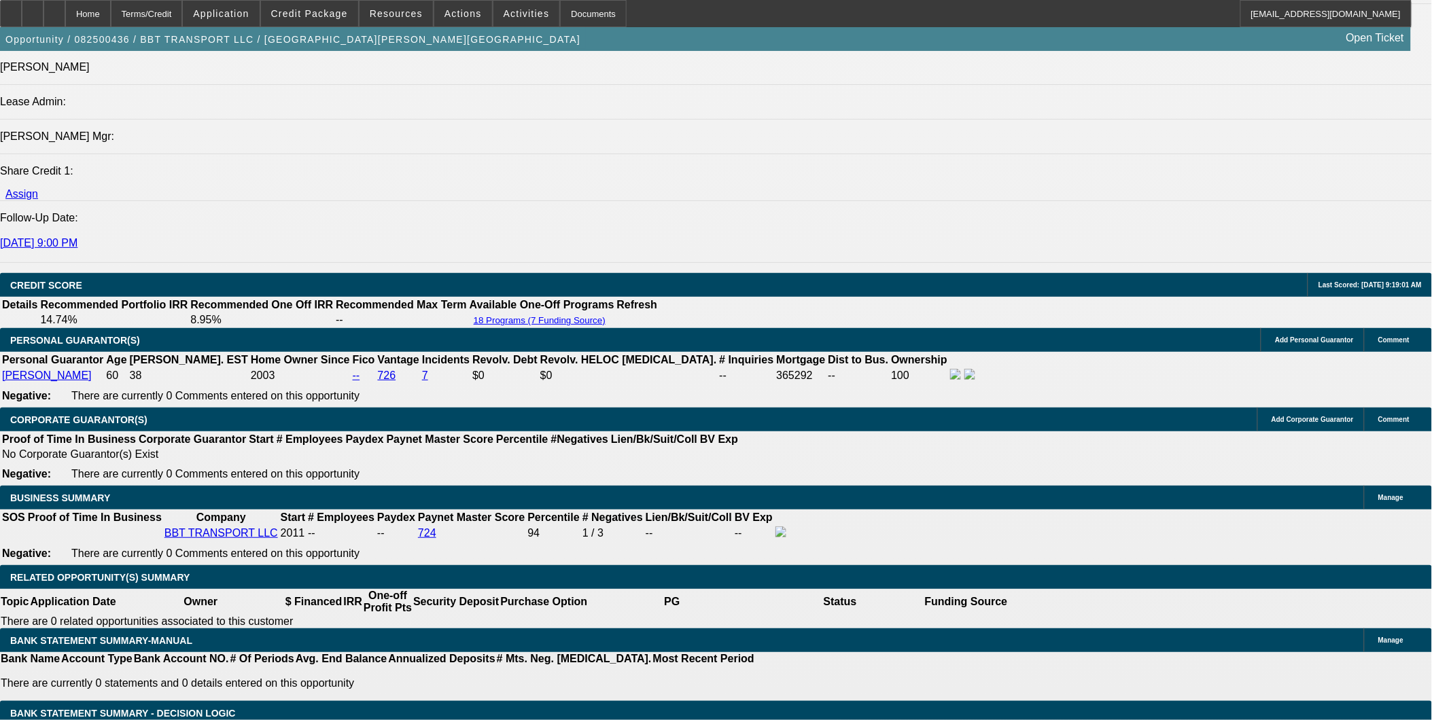
scroll to position [1776, 0]
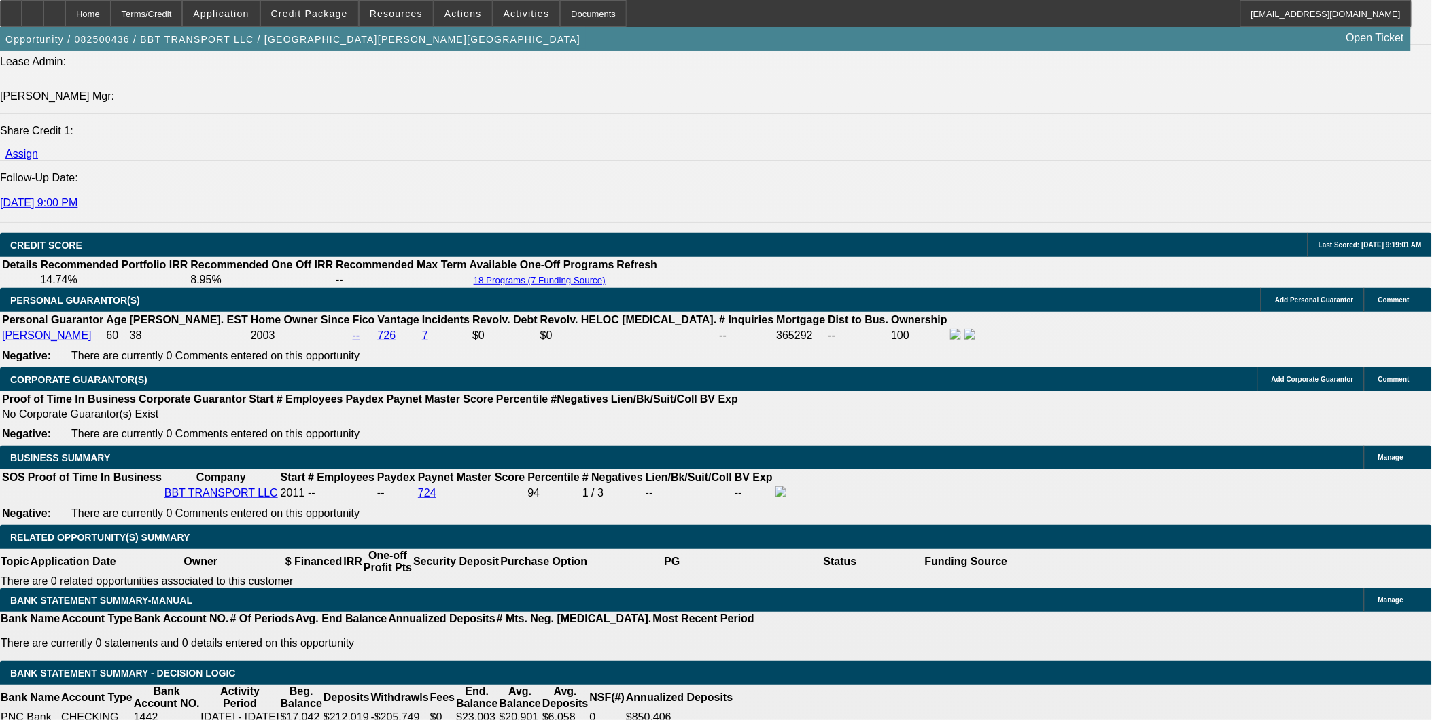
select select "1"
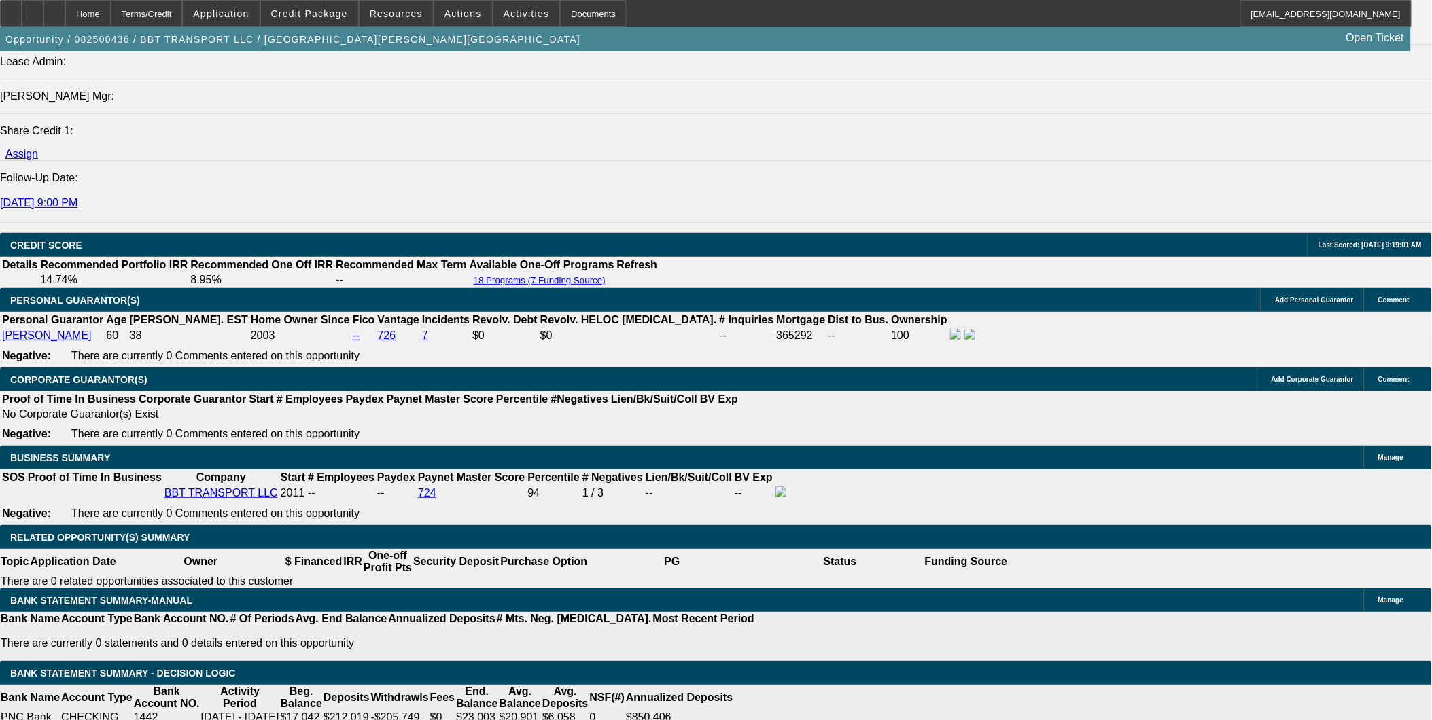
type input "UNKNOWN"
select select "0"
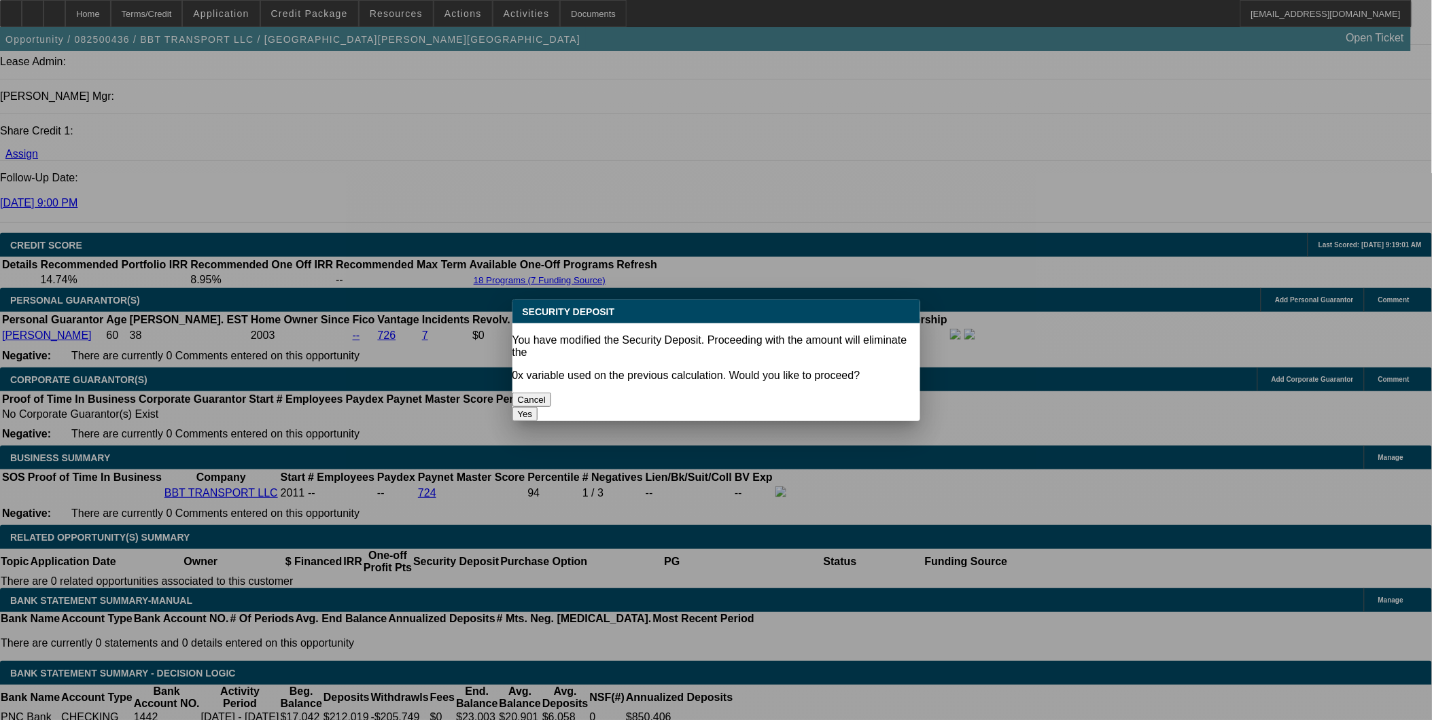
scroll to position [0, 0]
click at [538, 407] on button "Yes" at bounding box center [525, 414] width 26 height 14
type input "$0.00"
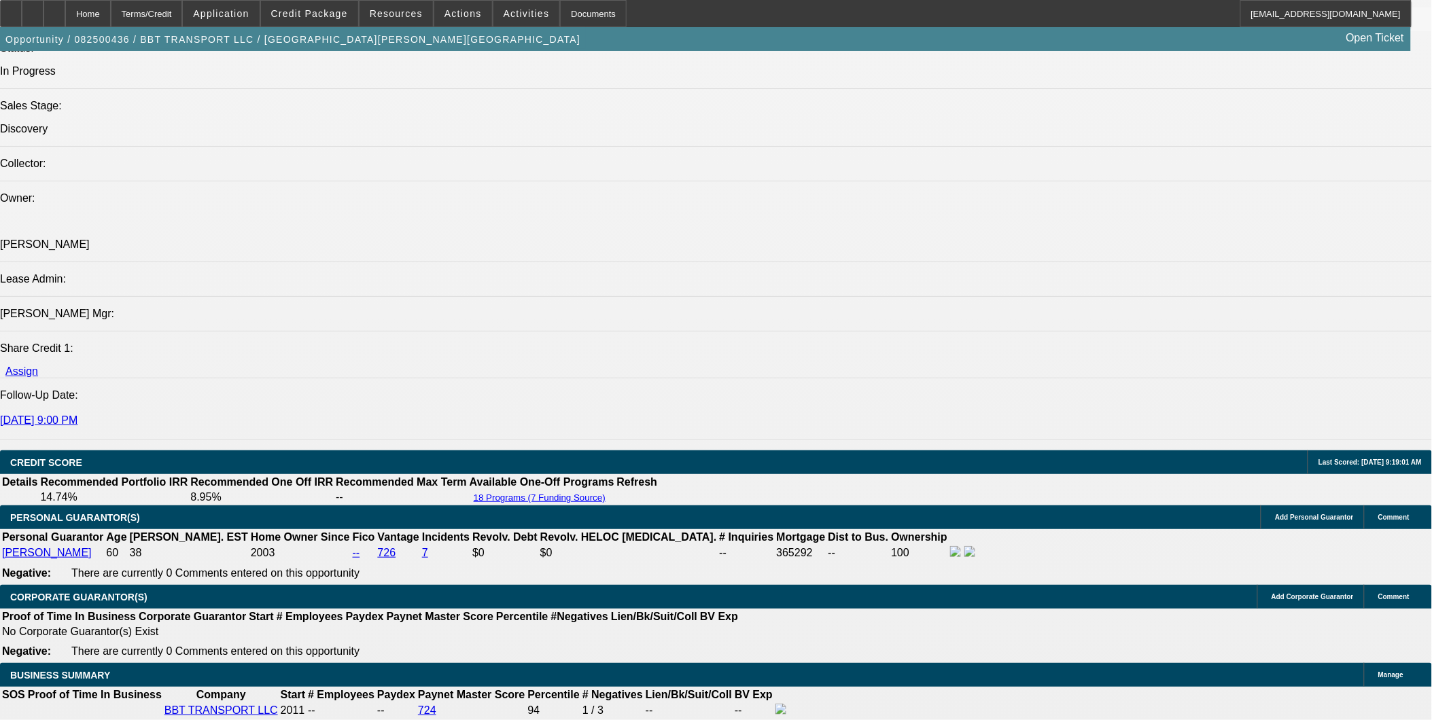
scroll to position [1550, 0]
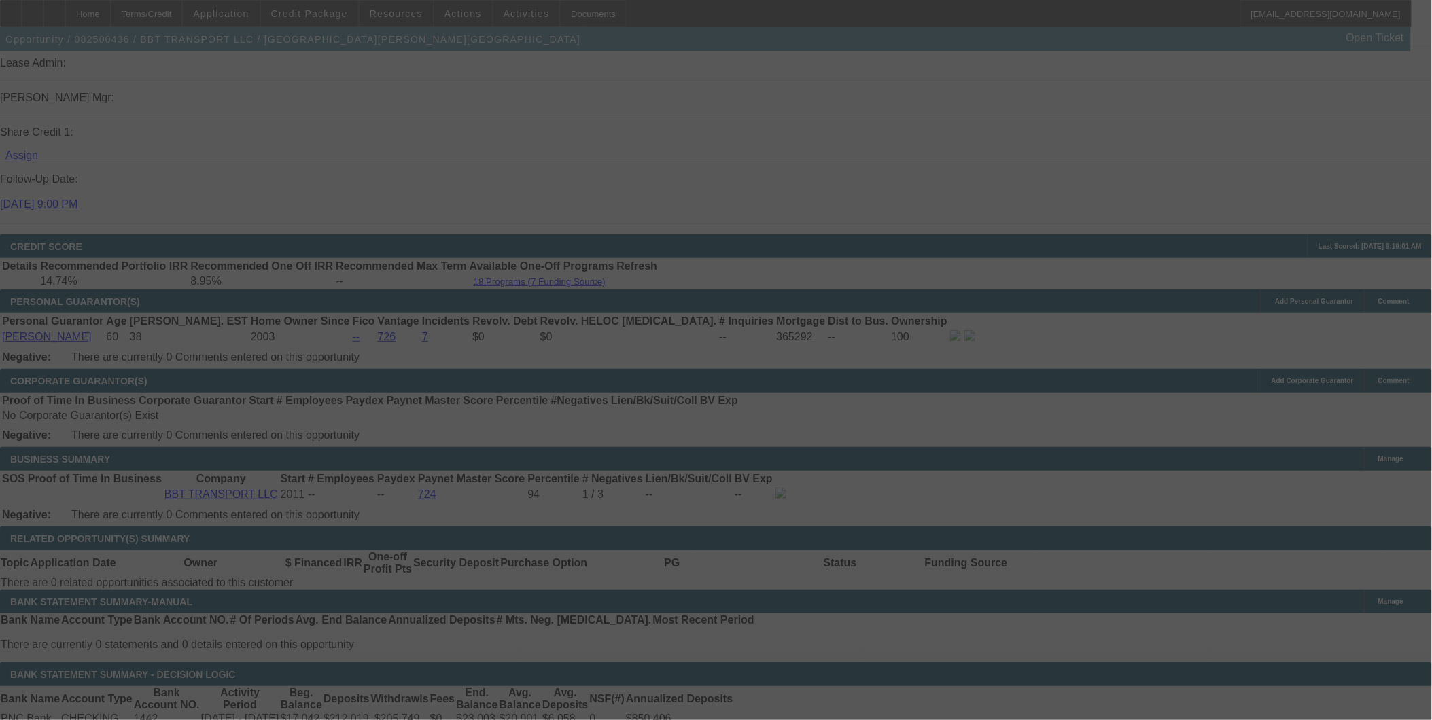
scroll to position [1776, 0]
select select "0"
select select "6"
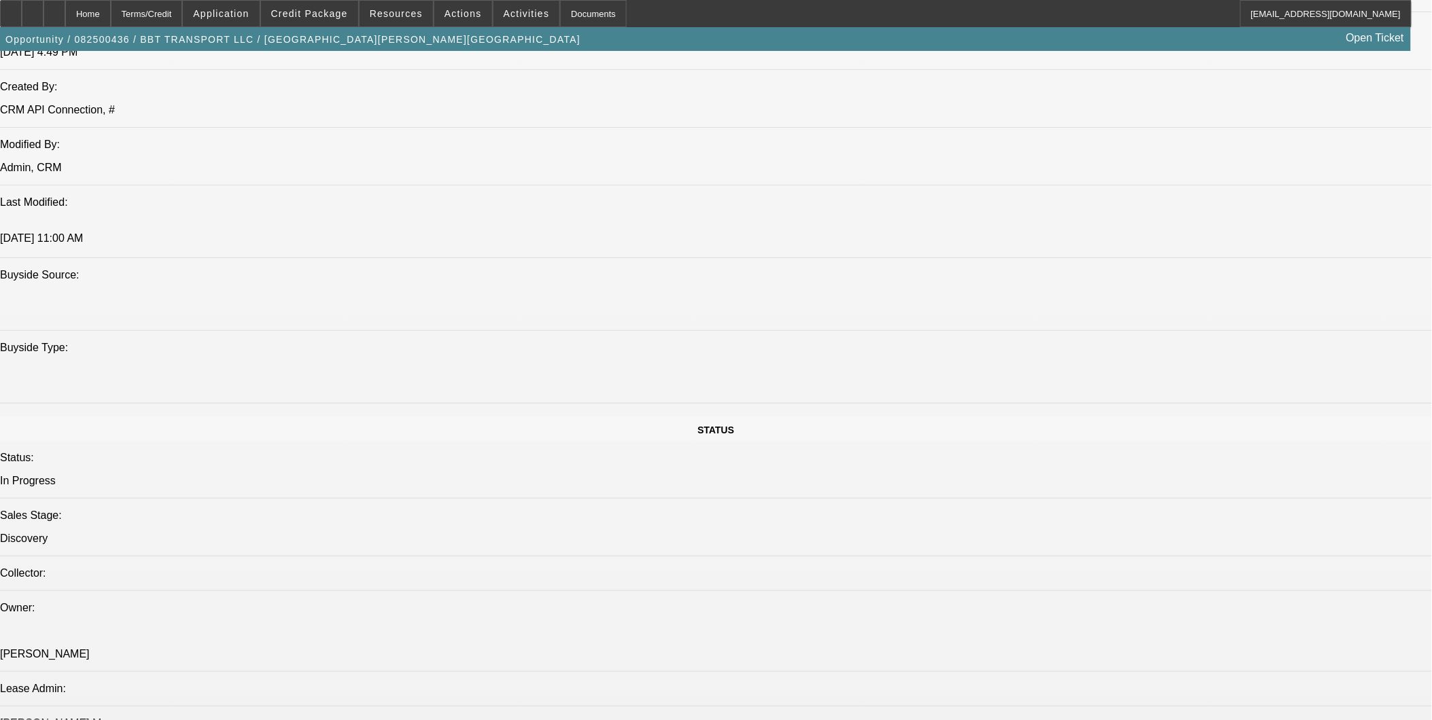
scroll to position [1398, 0]
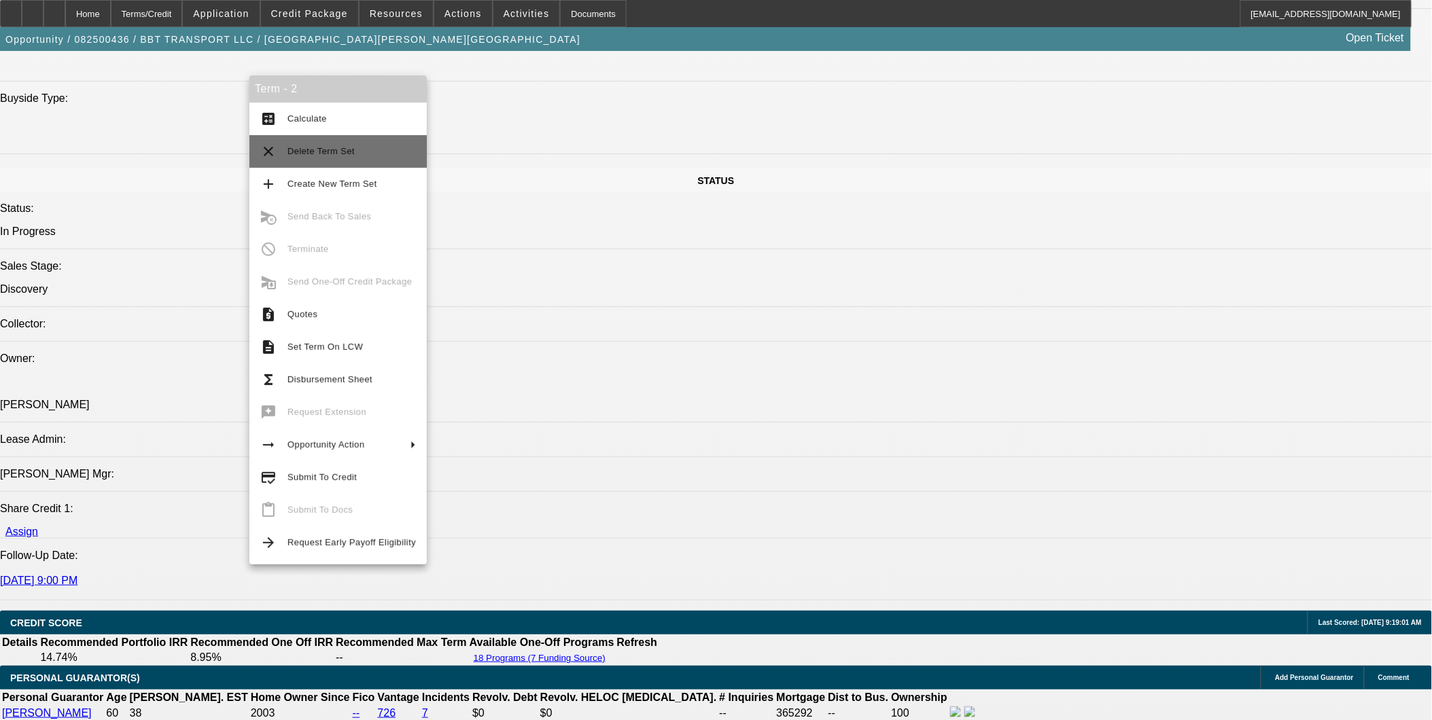
click at [348, 158] on span "Delete Term Set" at bounding box center [351, 151] width 128 height 16
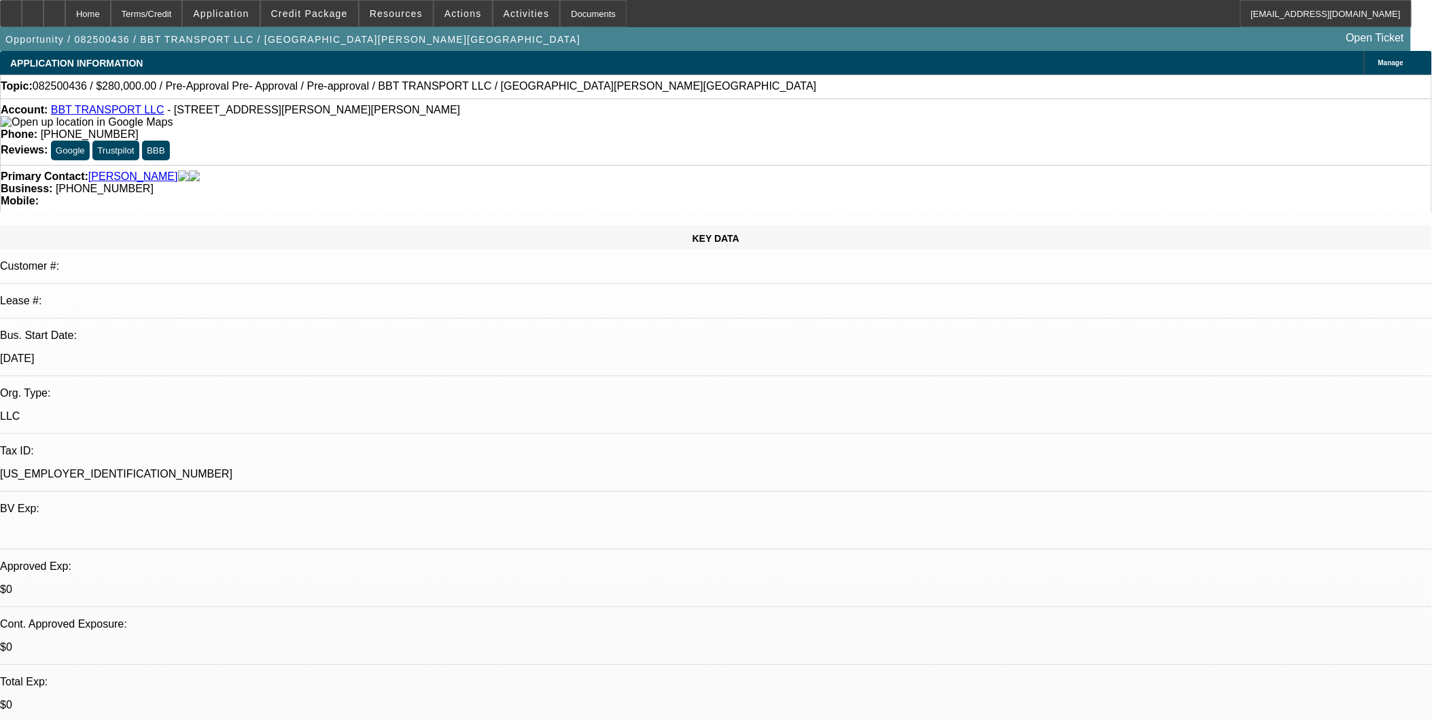
select select "0"
select select "6"
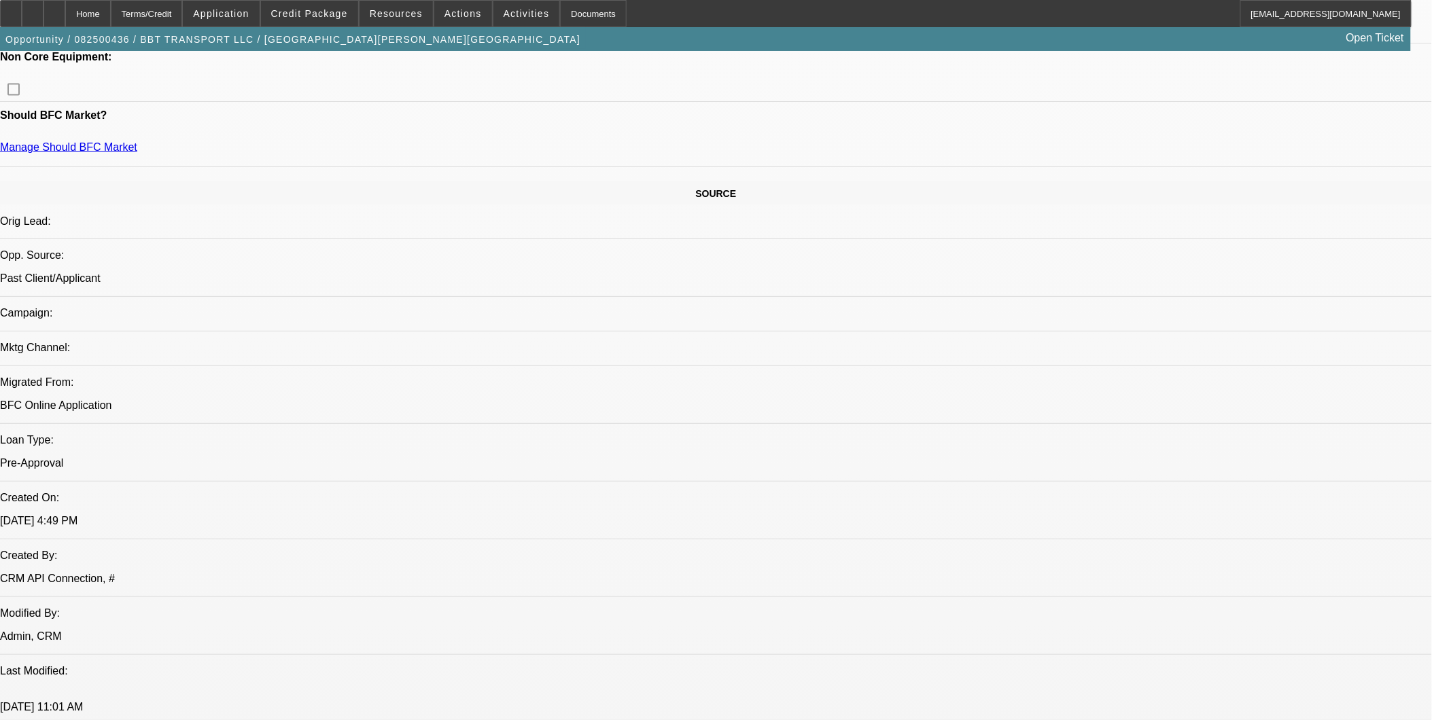
scroll to position [755, 0]
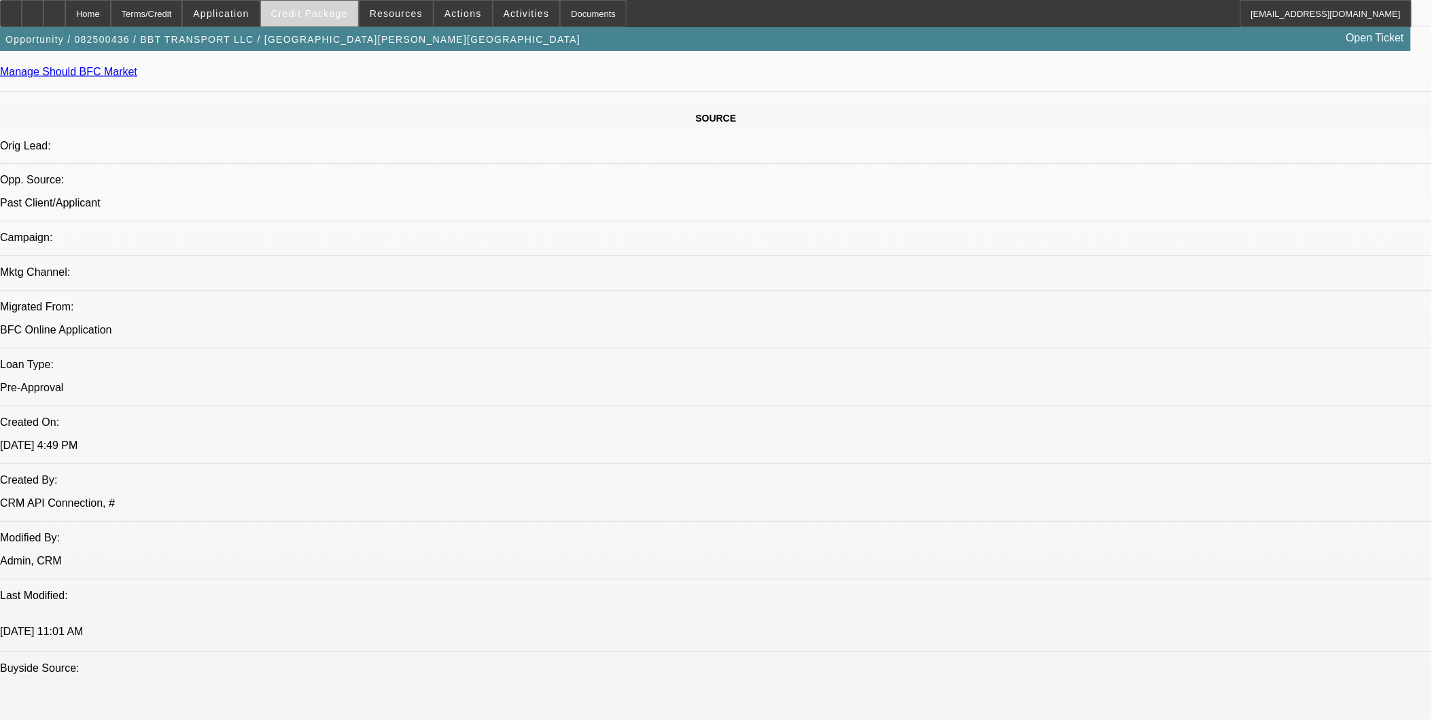
click at [342, 11] on span "Credit Package" at bounding box center [309, 13] width 77 height 11
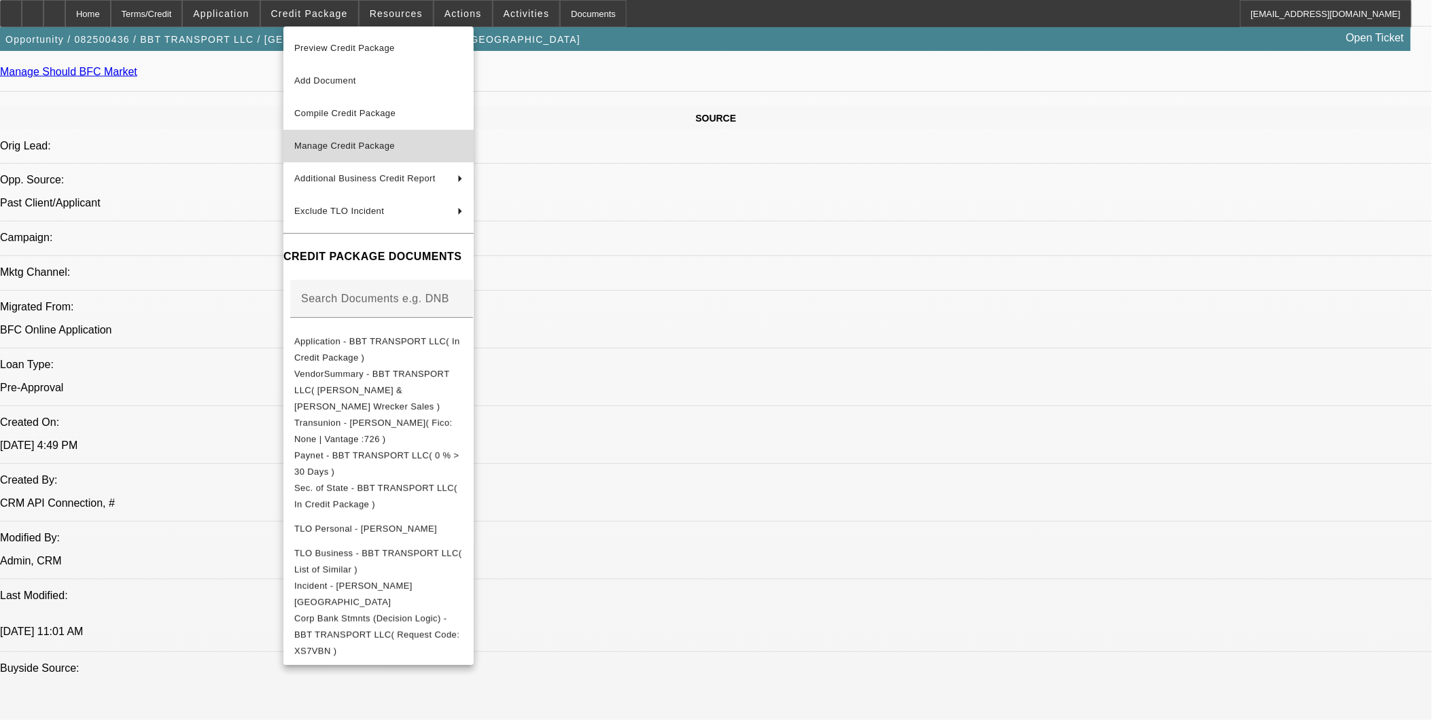
click at [364, 155] on button "Manage Credit Package" at bounding box center [378, 146] width 190 height 33
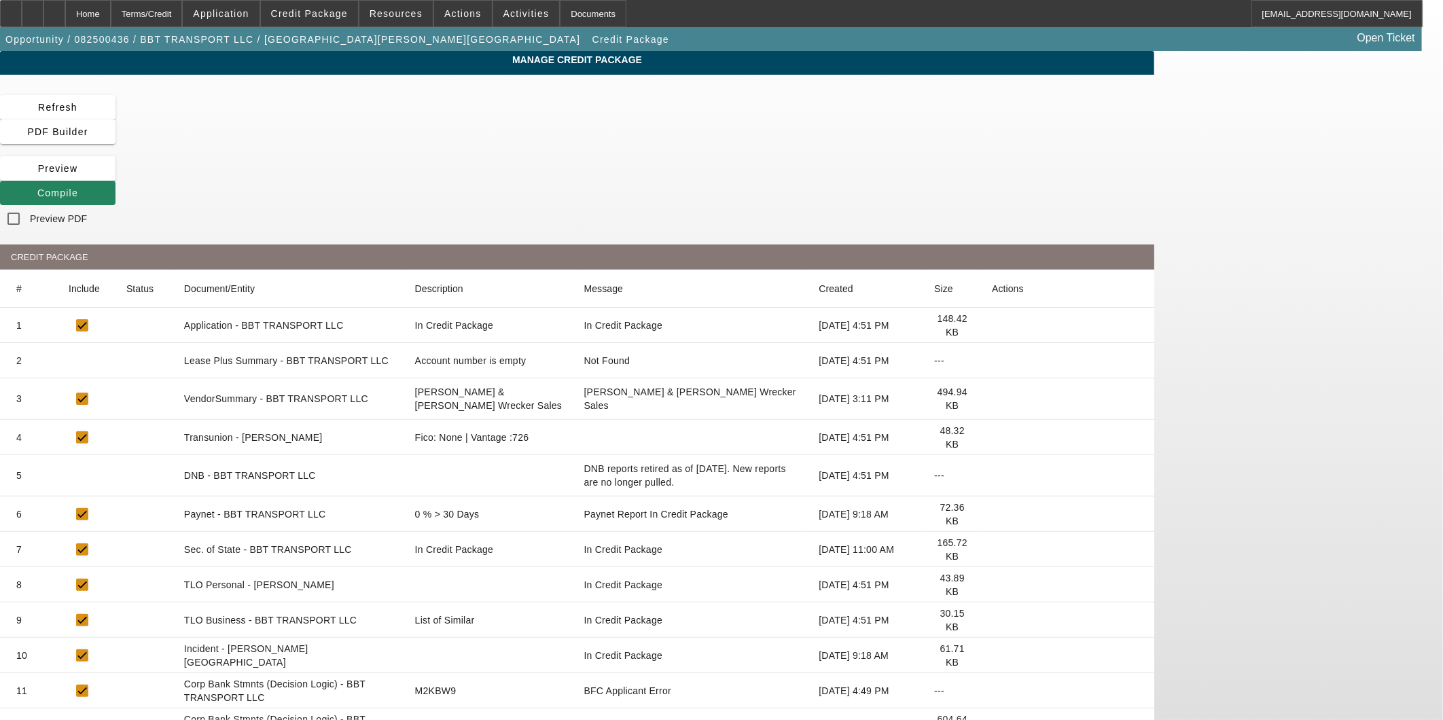
click at [992, 399] on icon at bounding box center [992, 399] width 0 height 0
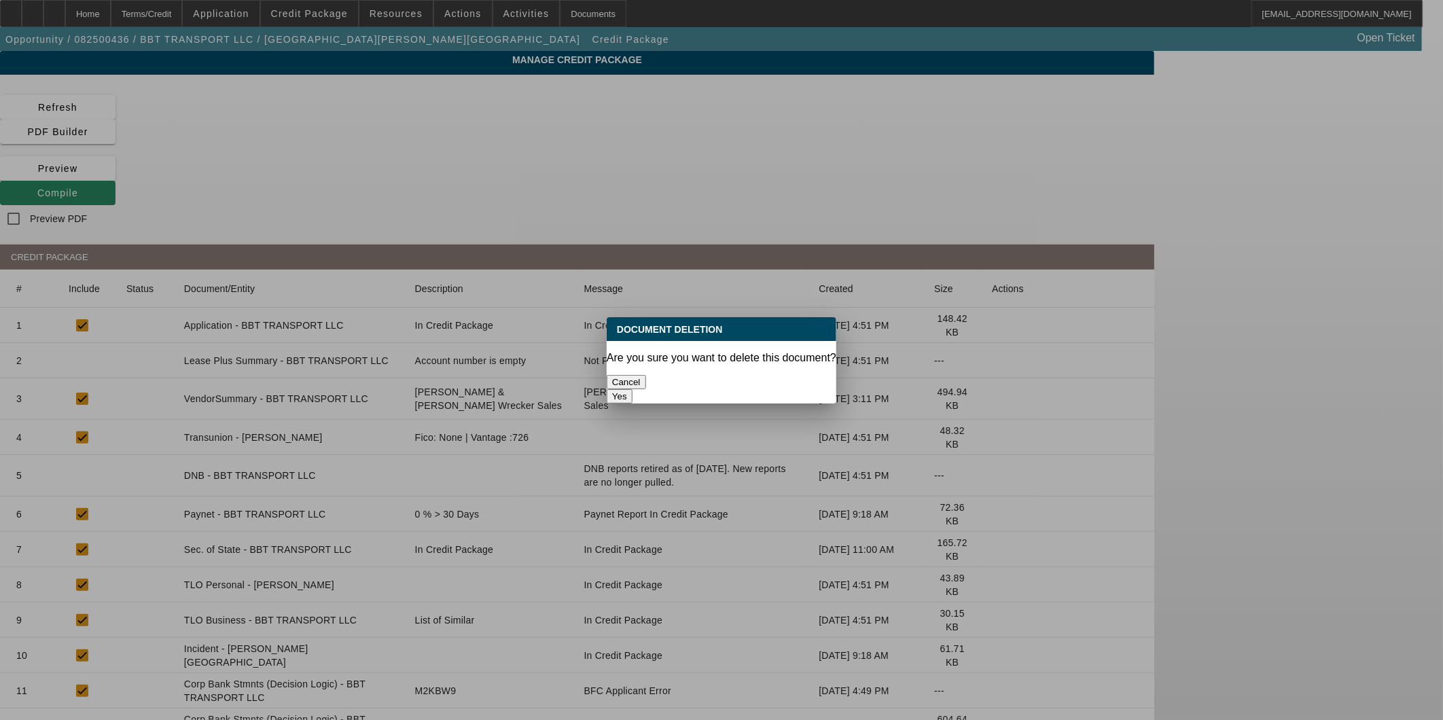
click at [633, 389] on button "Yes" at bounding box center [620, 396] width 26 height 14
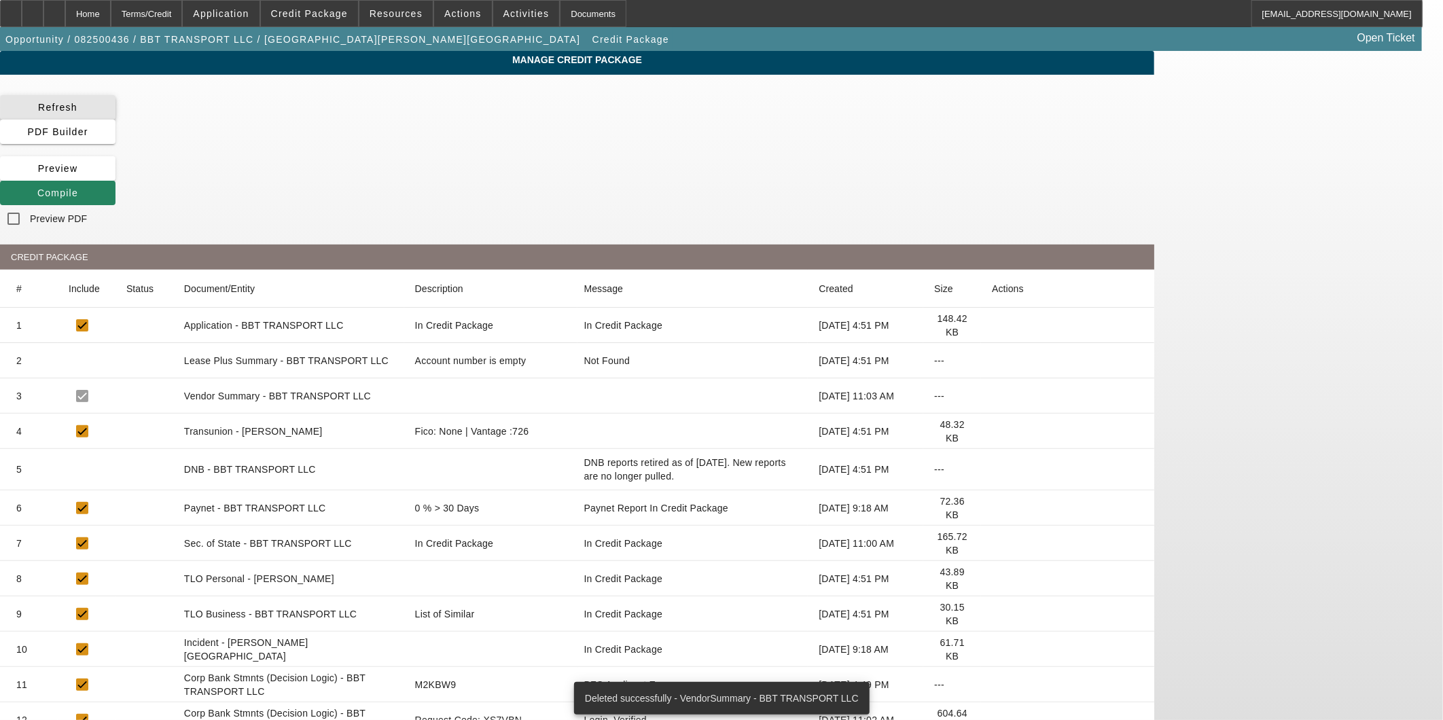
click at [116, 111] on span at bounding box center [58, 107] width 116 height 33
click at [116, 181] on button "Compile" at bounding box center [58, 193] width 116 height 24
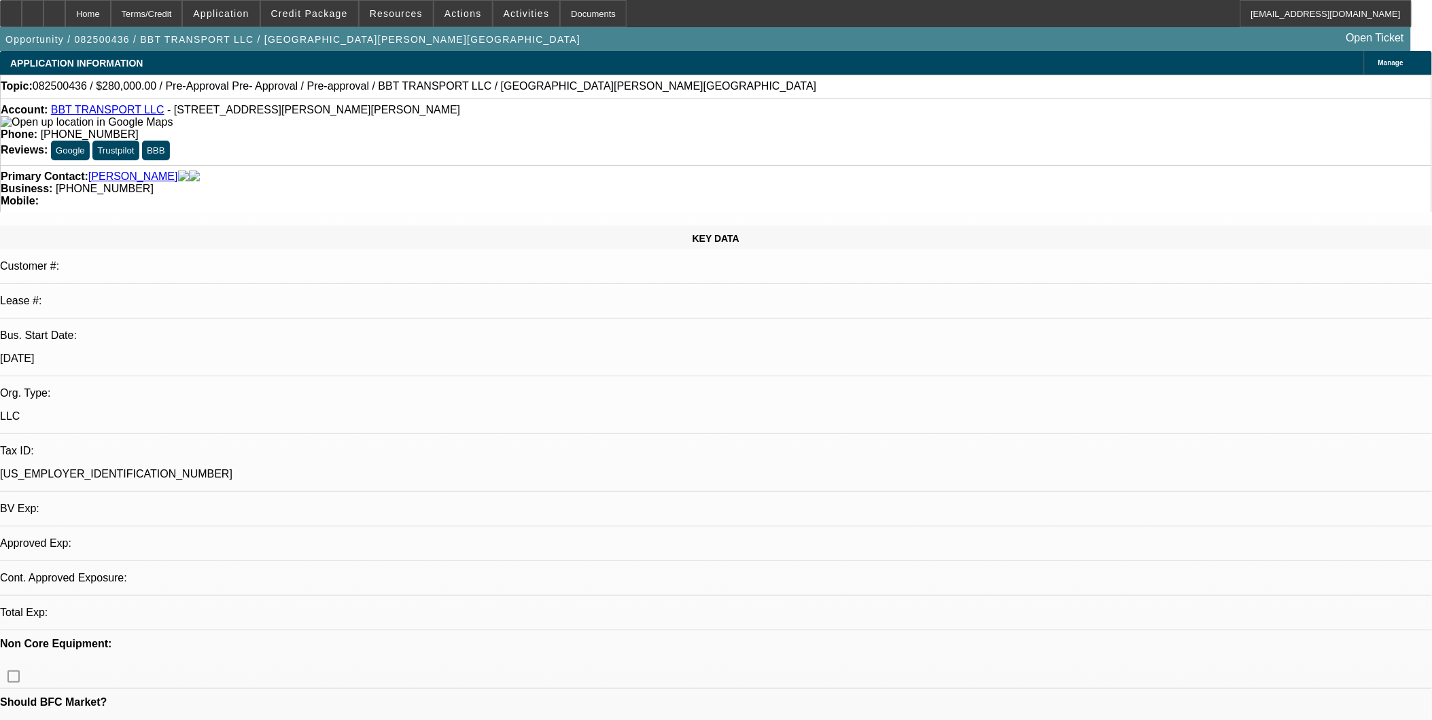
select select "0"
select select "6"
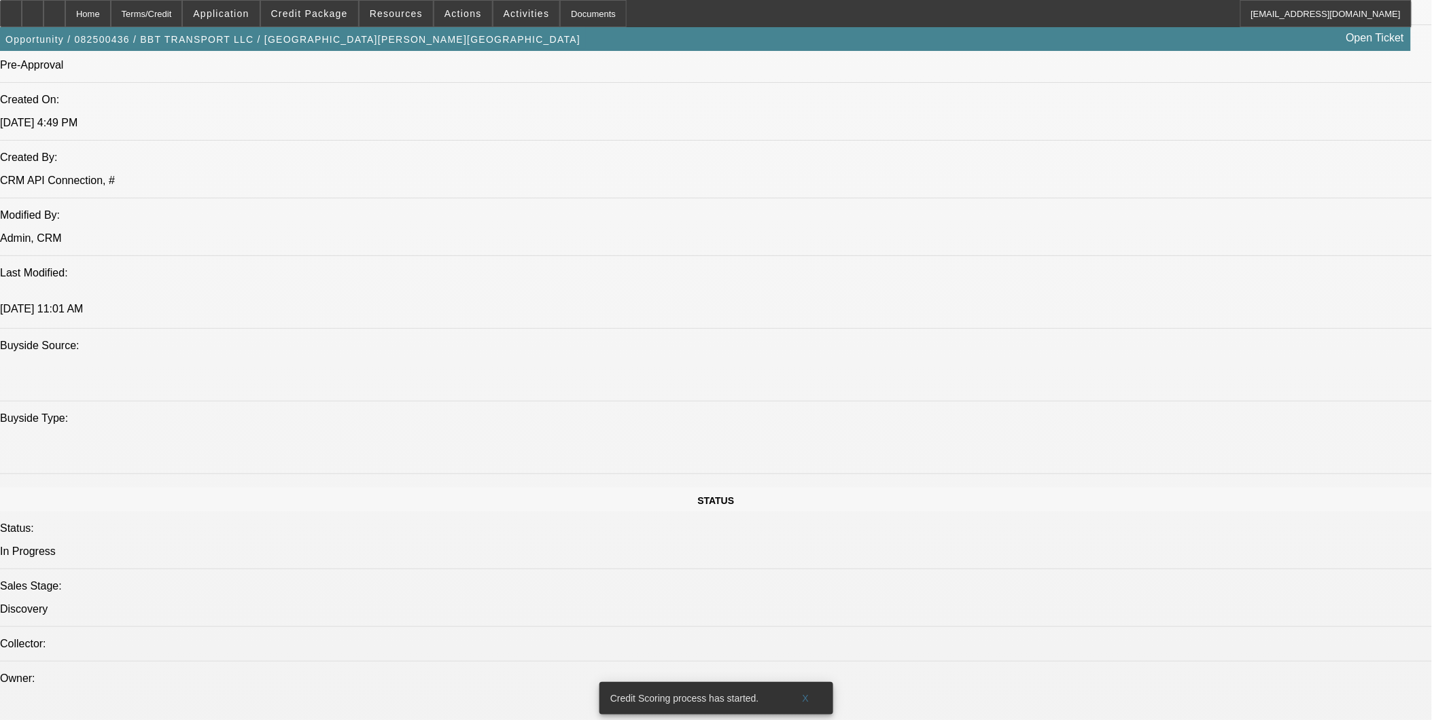
scroll to position [1003, 0]
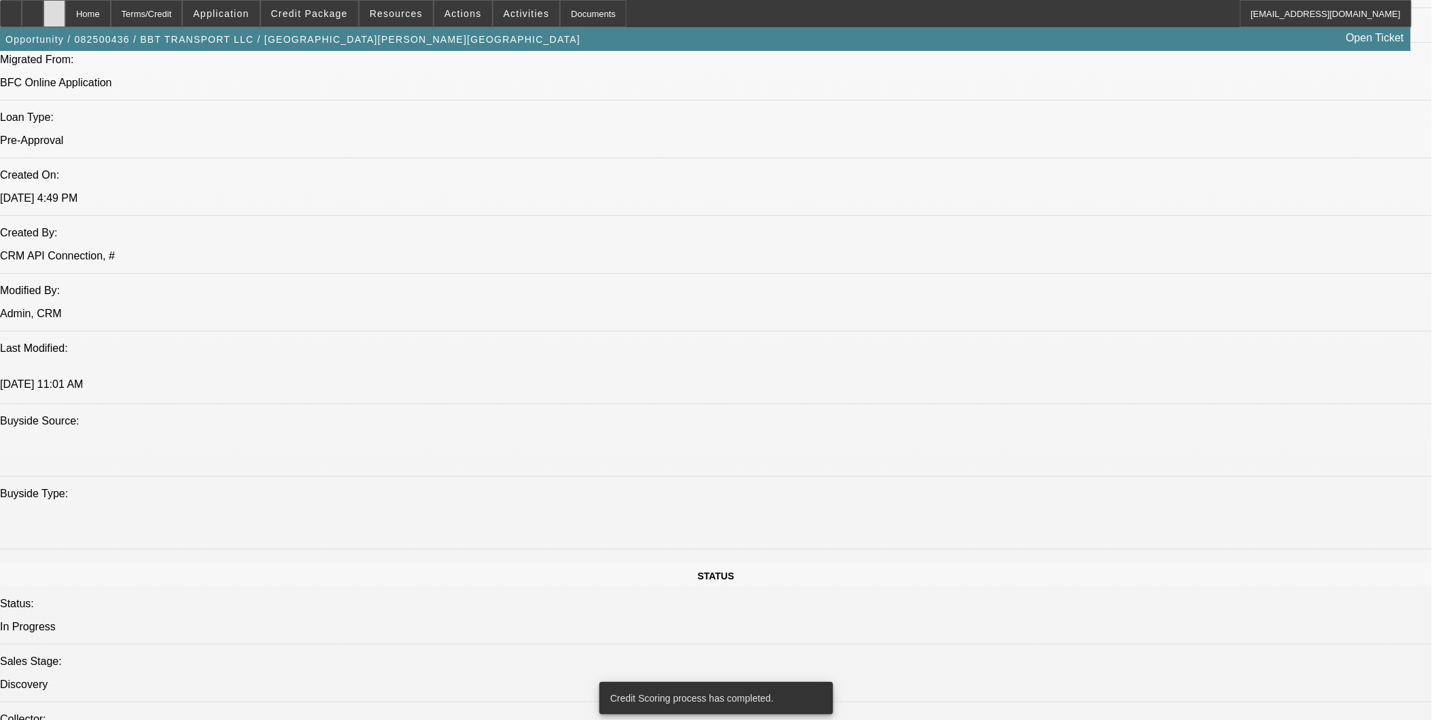
click at [65, 20] on div at bounding box center [54, 13] width 22 height 27
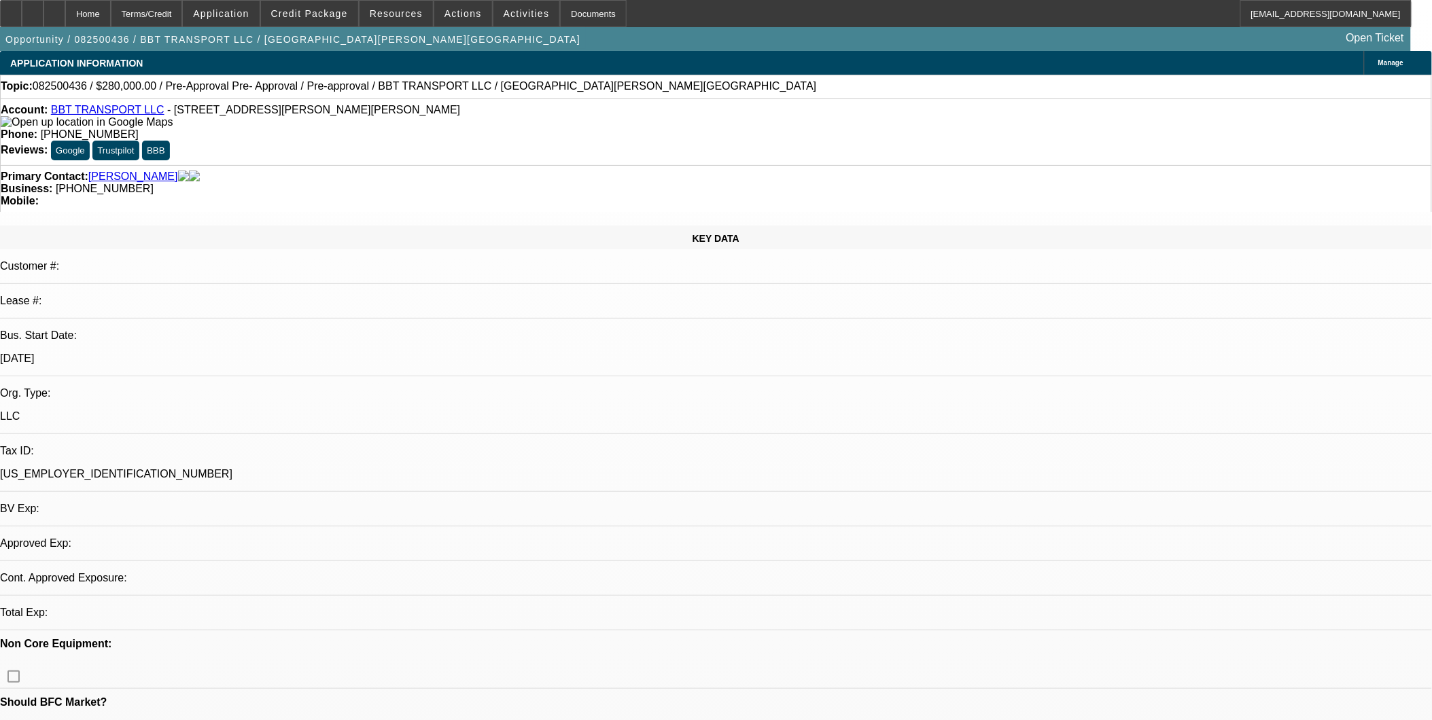
select select "0"
select select "1"
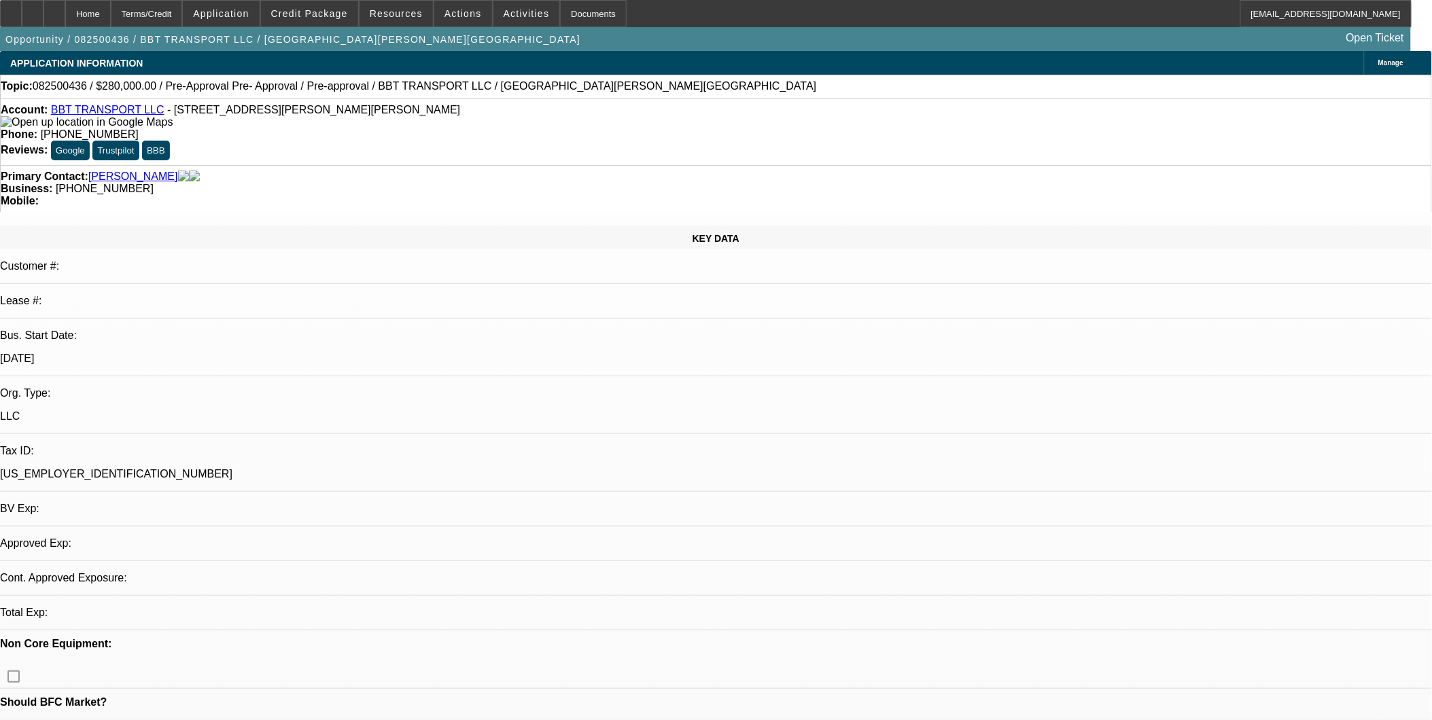
select select "6"
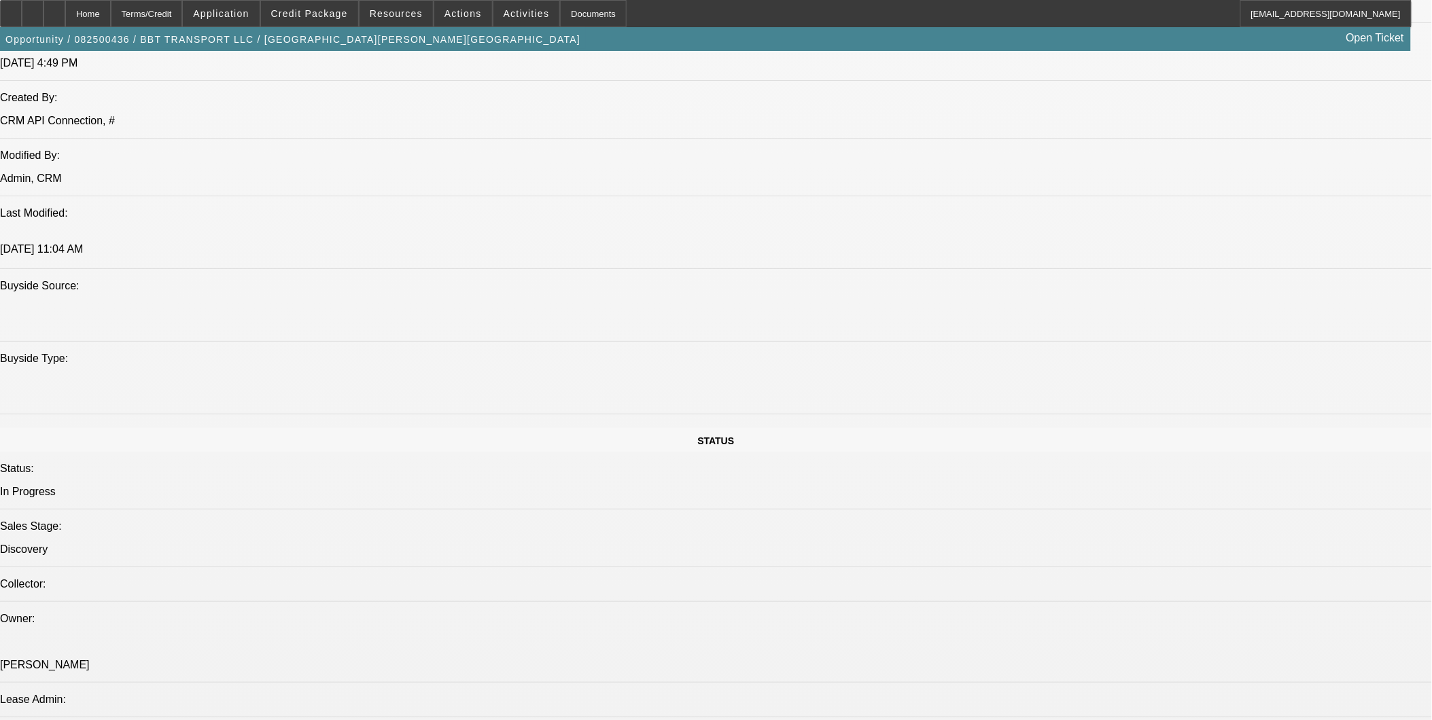
scroll to position [1324, 0]
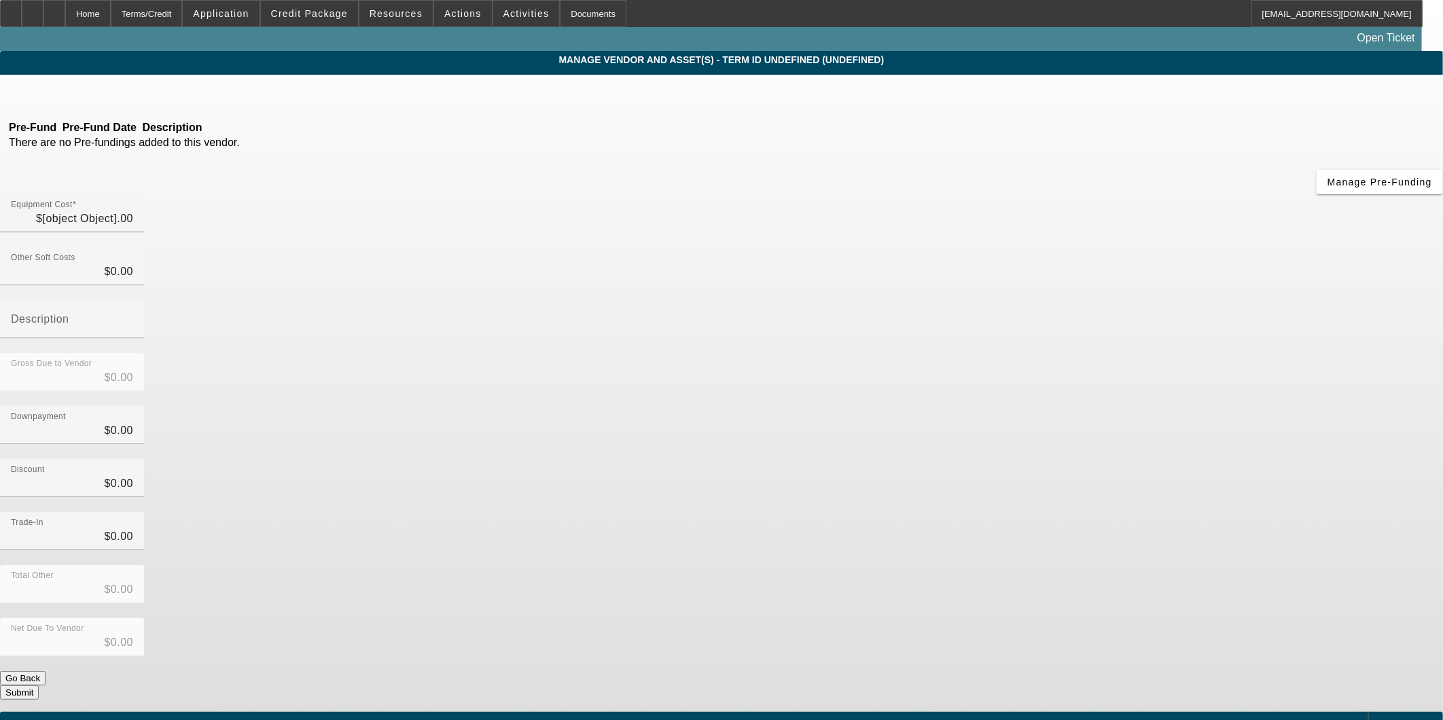
type input "$280,000.00"
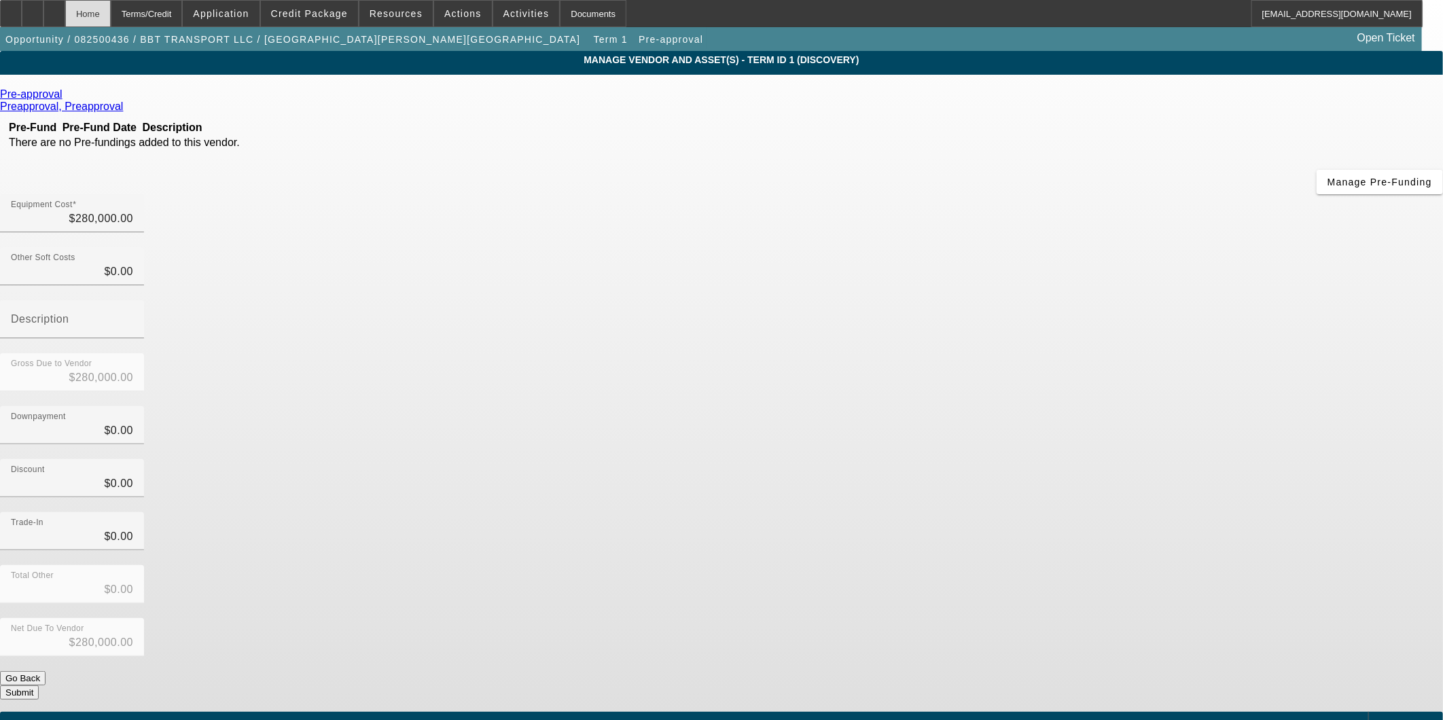
click at [107, 15] on div "Home" at bounding box center [88, 13] width 46 height 27
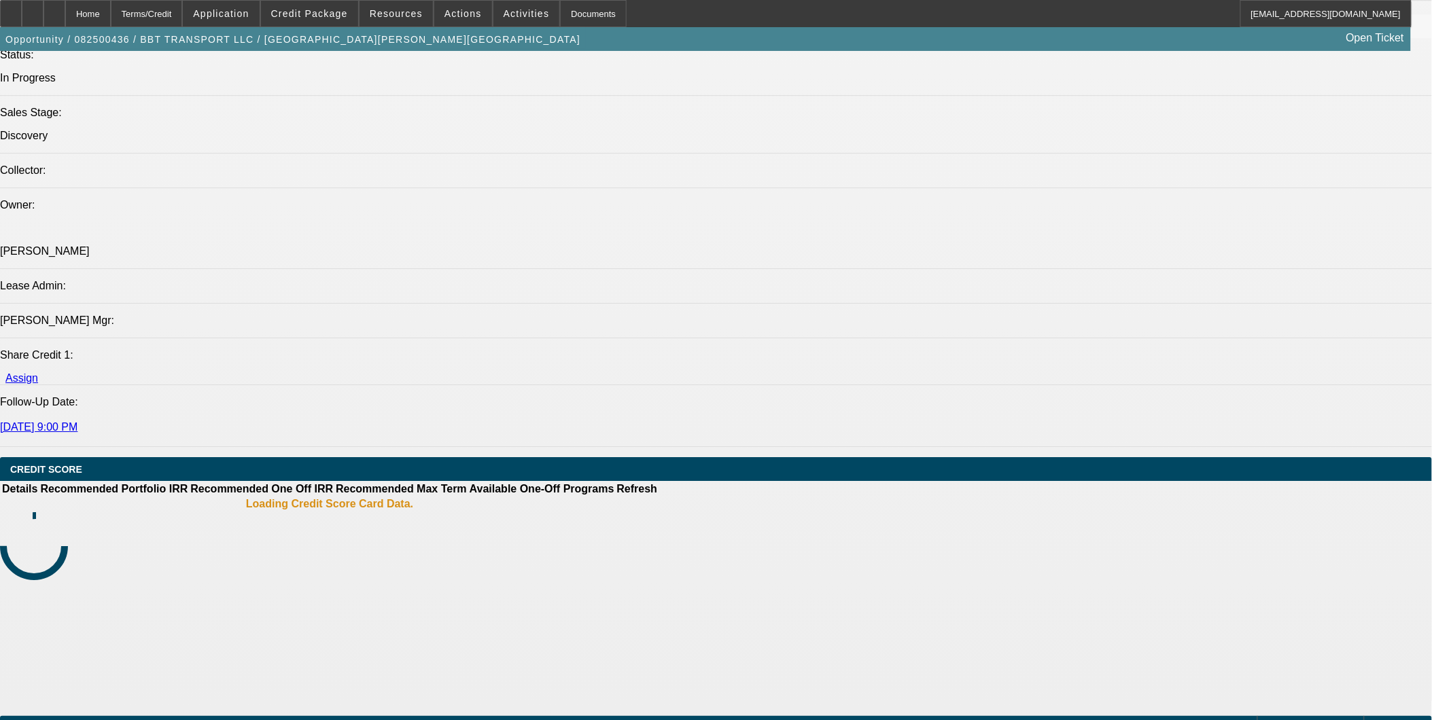
select select "0"
select select "6"
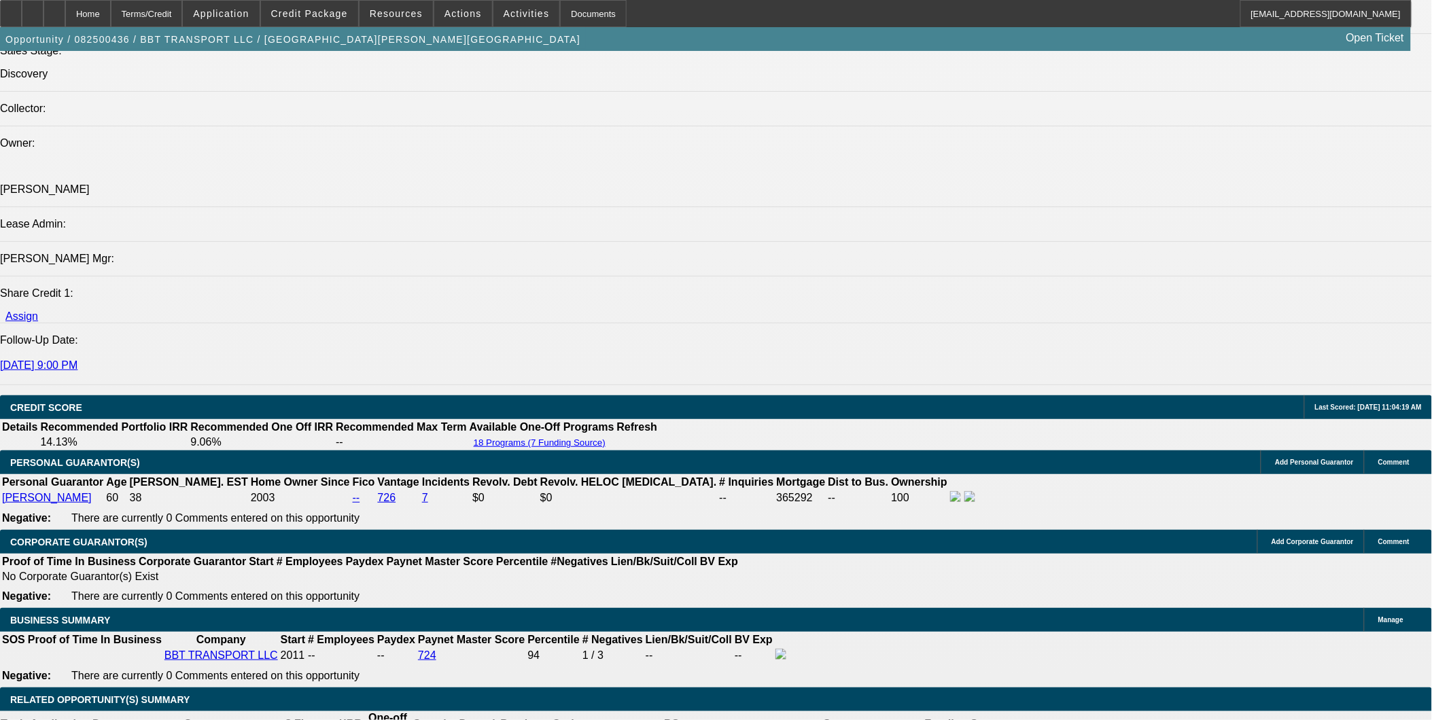
scroll to position [1506, 0]
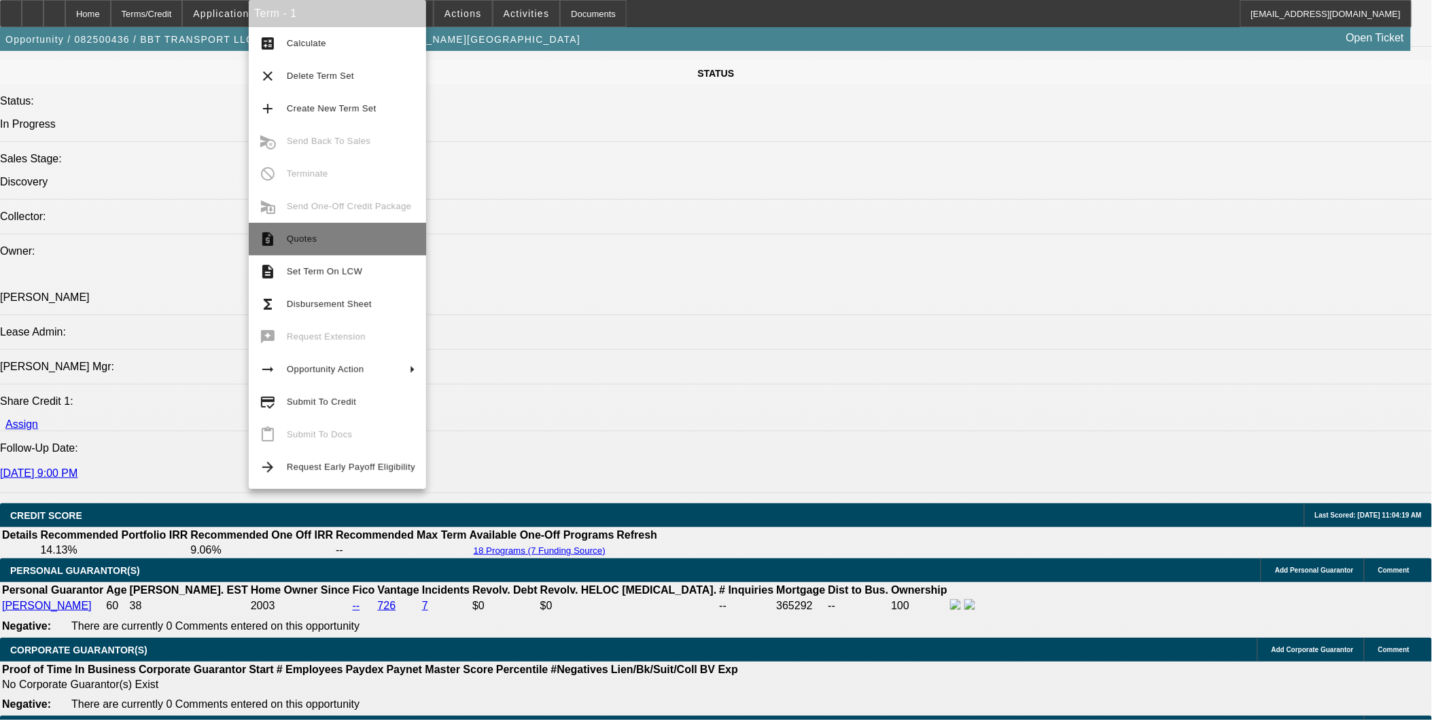
click at [359, 242] on span "Quotes" at bounding box center [351, 239] width 128 height 16
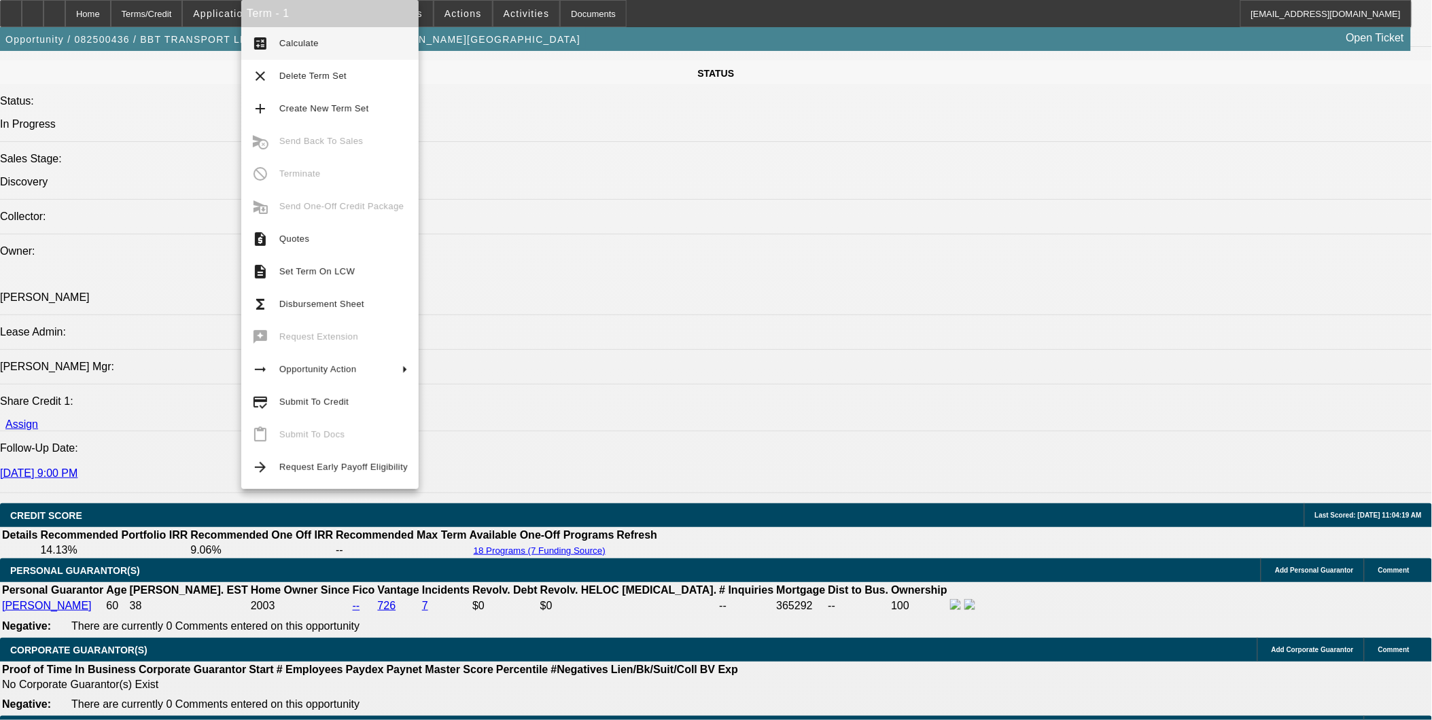
scroll to position [1547, 0]
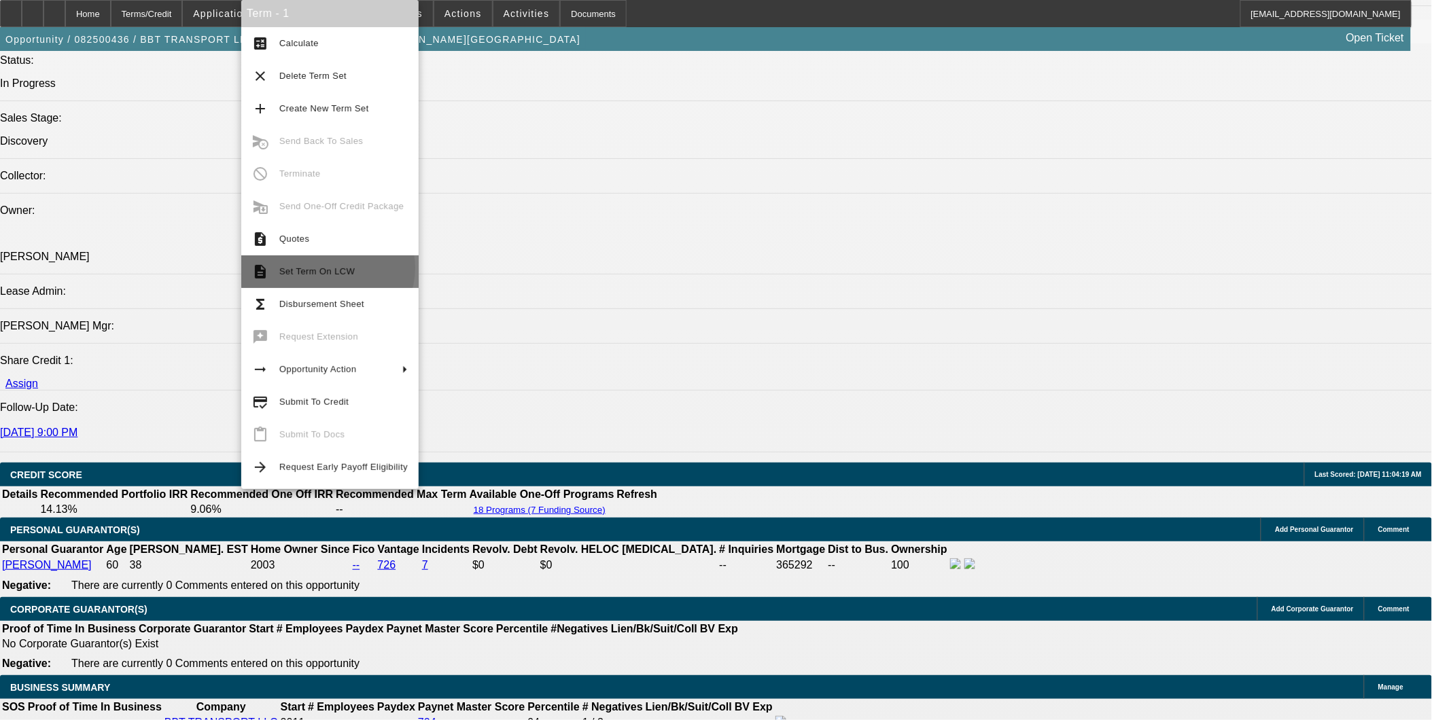
click at [327, 268] on span "Set Term On LCW" at bounding box center [316, 271] width 75 height 10
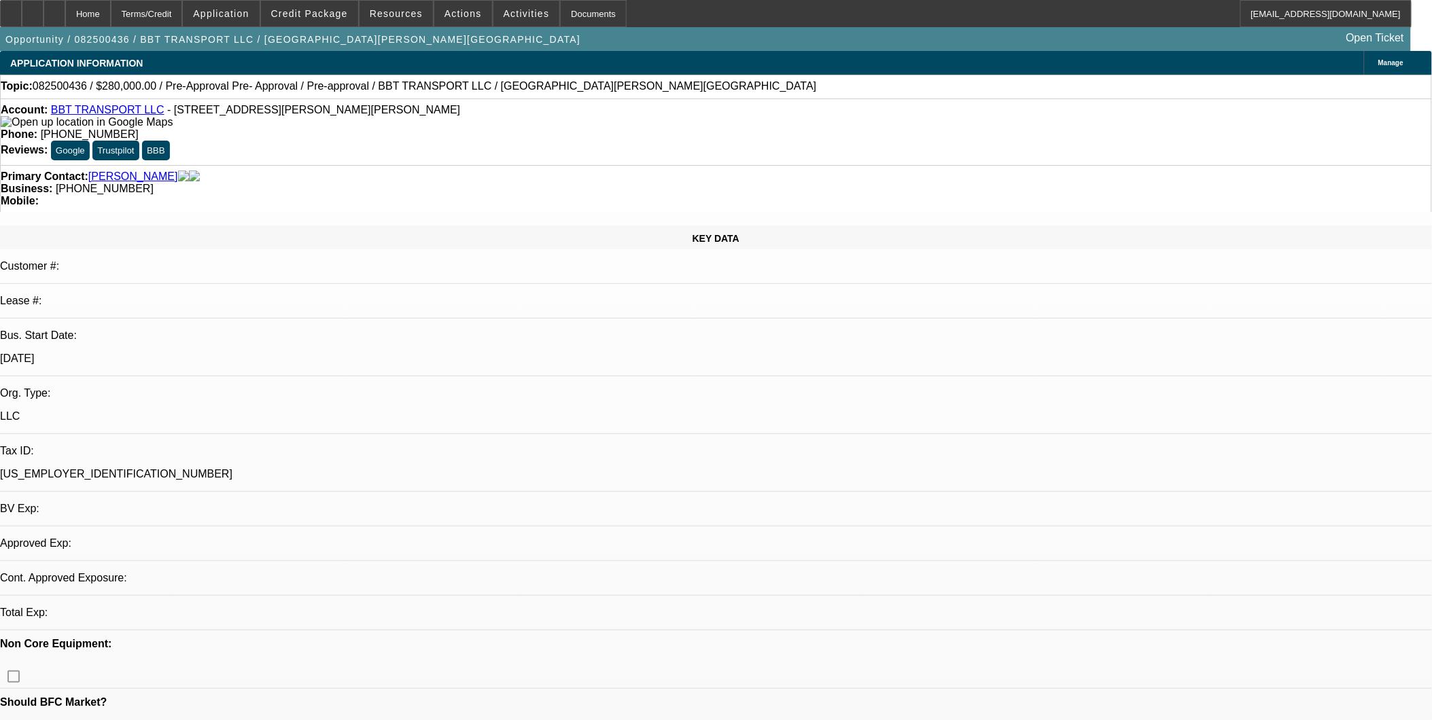
select select "0"
select select "6"
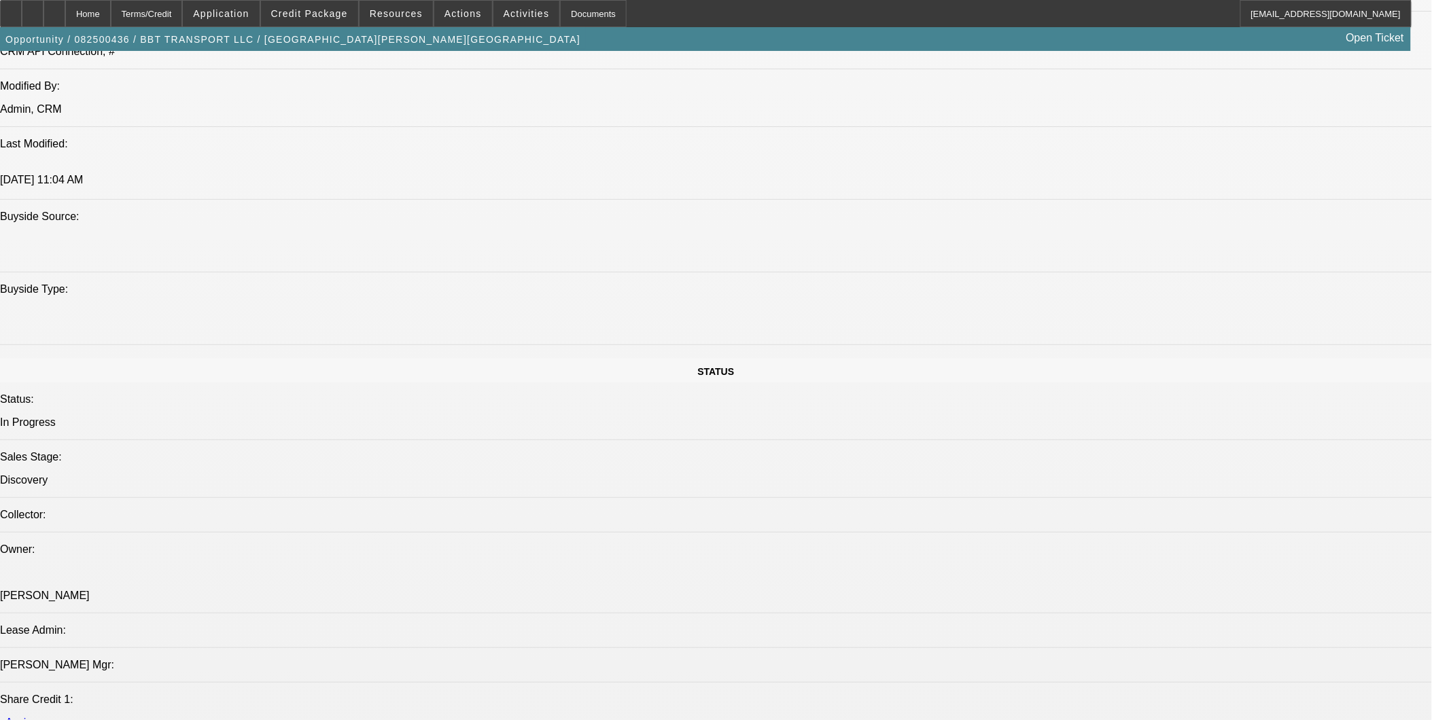
scroll to position [1585, 0]
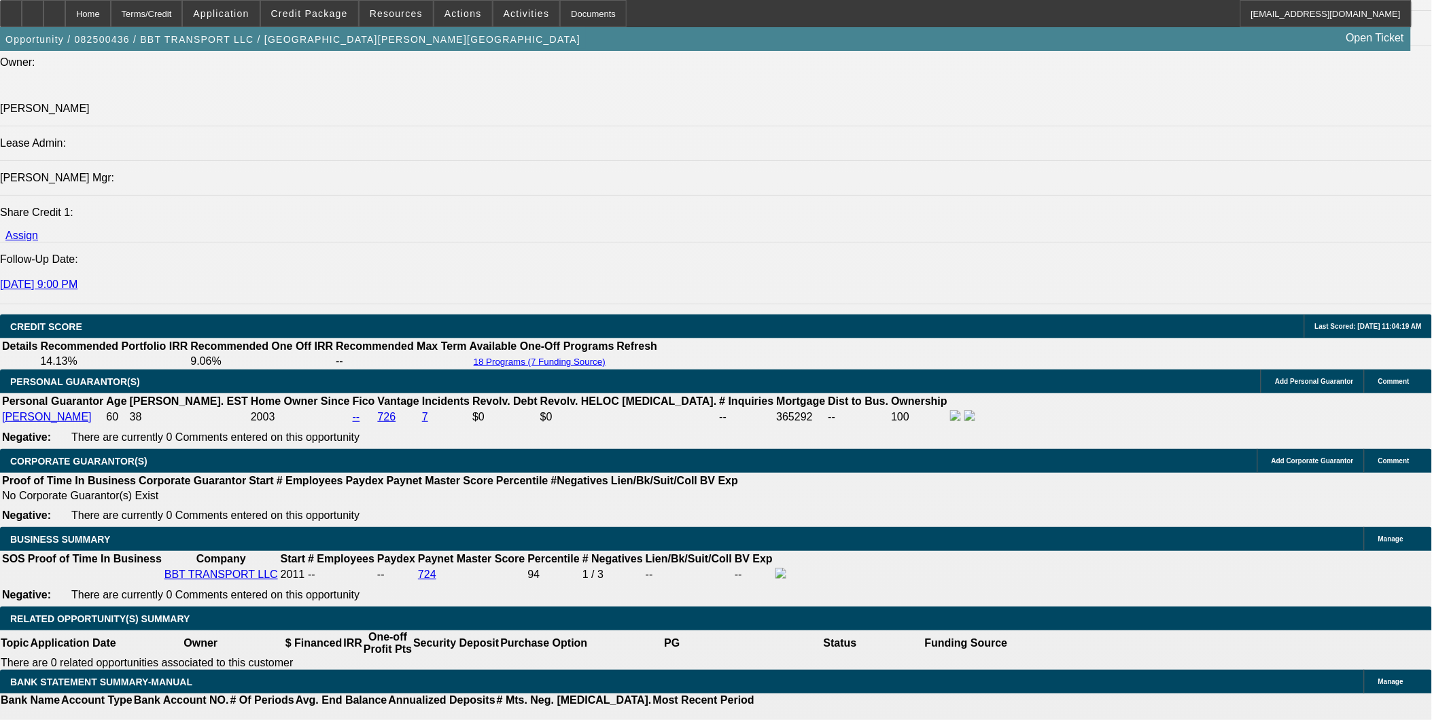
scroll to position [1661, 0]
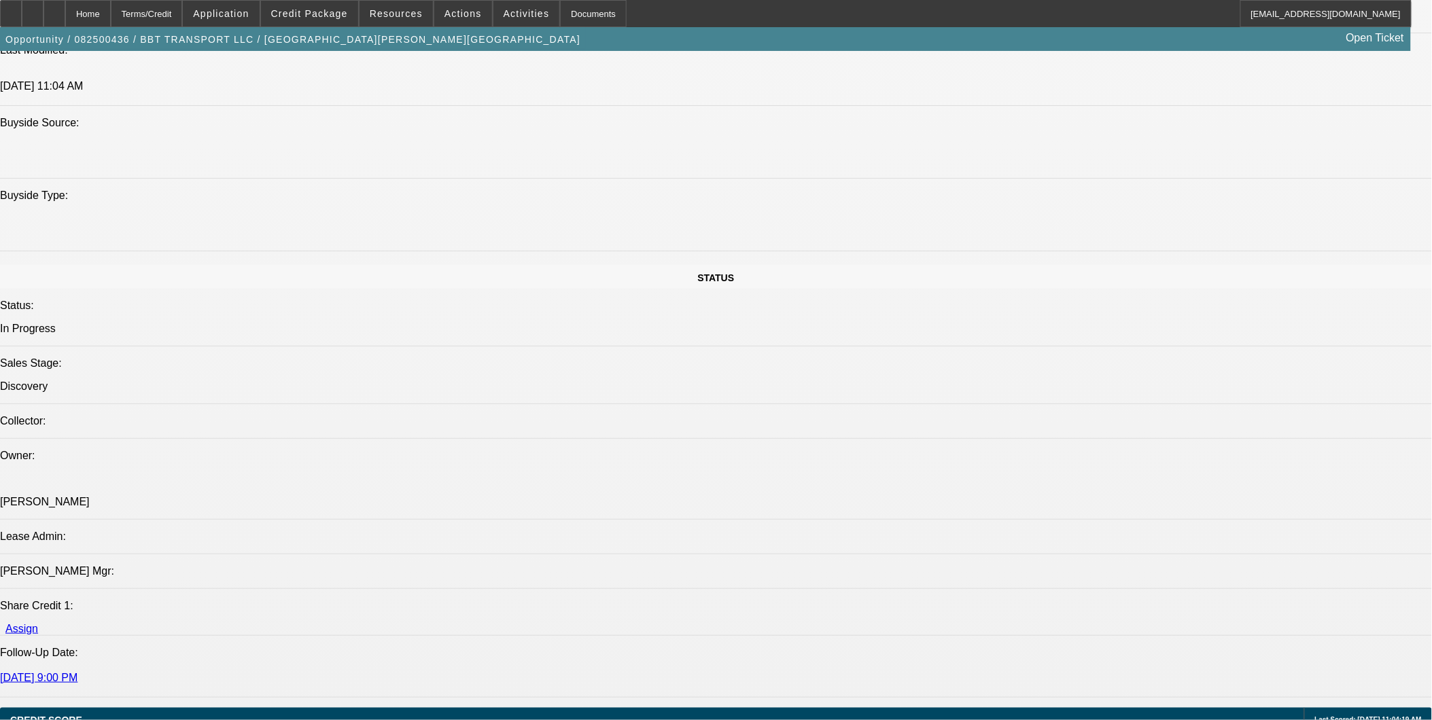
scroll to position [1510, 0]
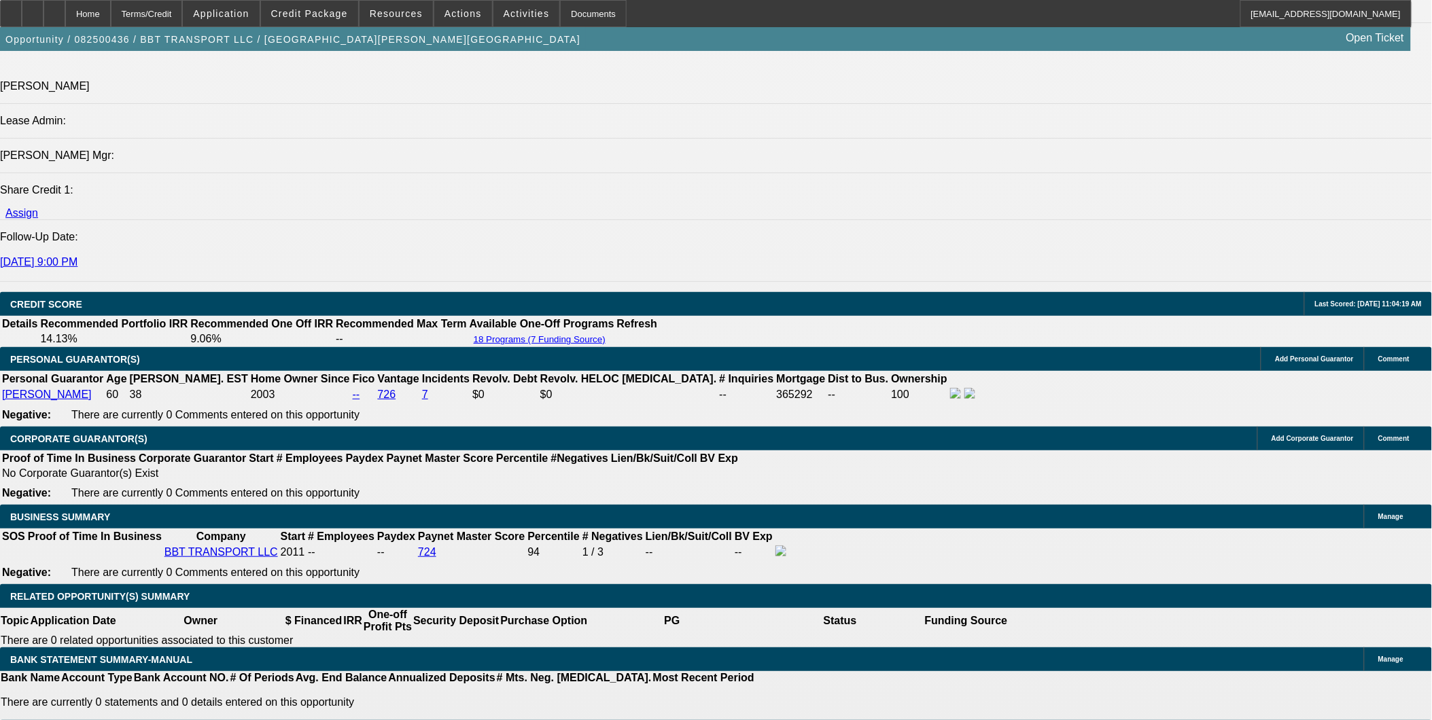
scroll to position [1661, 0]
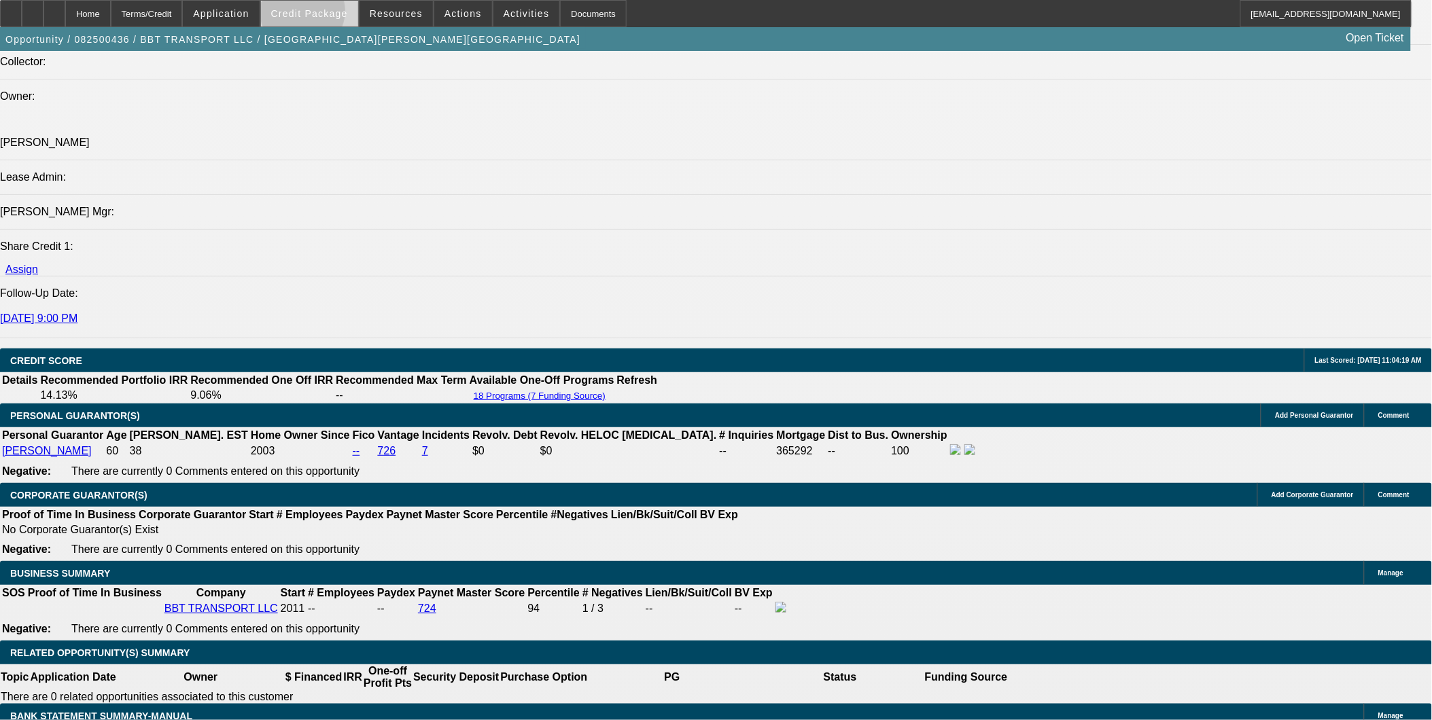
click at [325, 14] on span "Credit Package" at bounding box center [309, 13] width 77 height 11
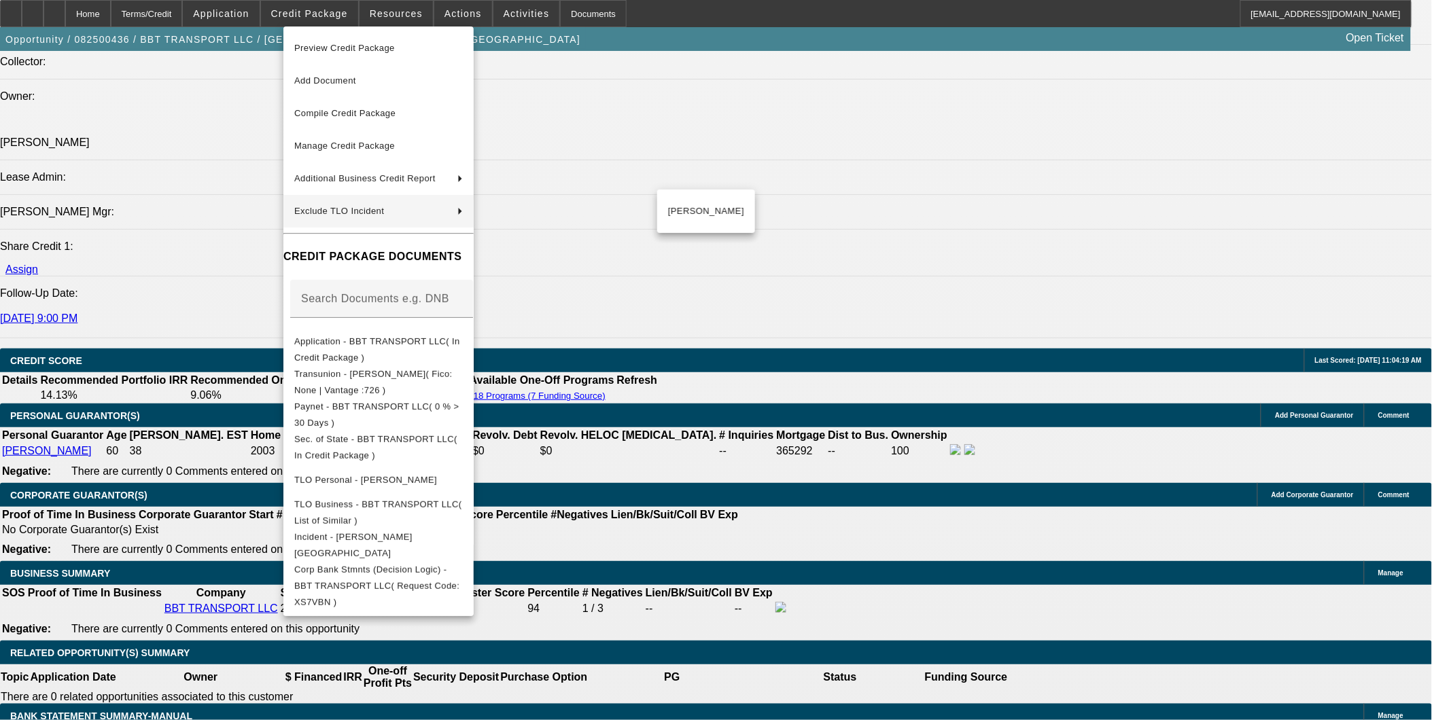
click at [782, 440] on div at bounding box center [716, 360] width 1432 height 720
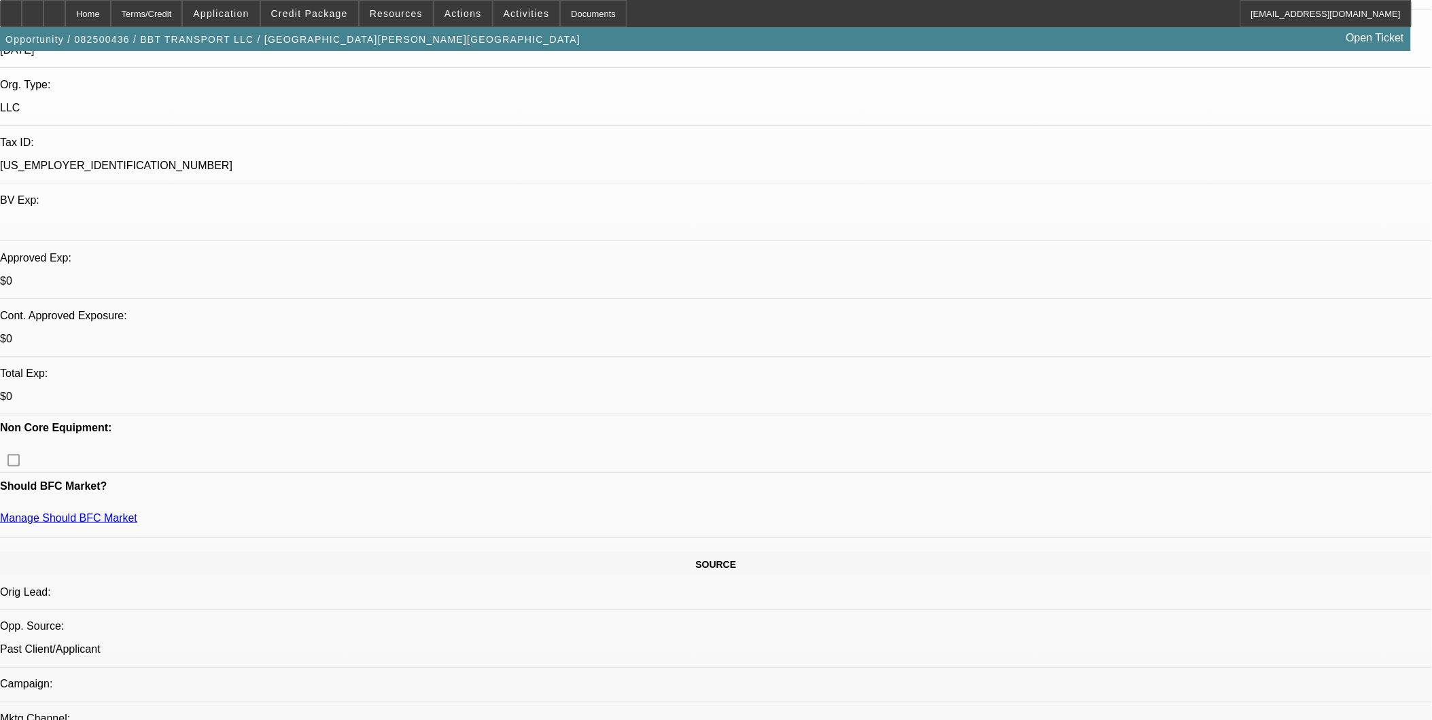
scroll to position [302, 0]
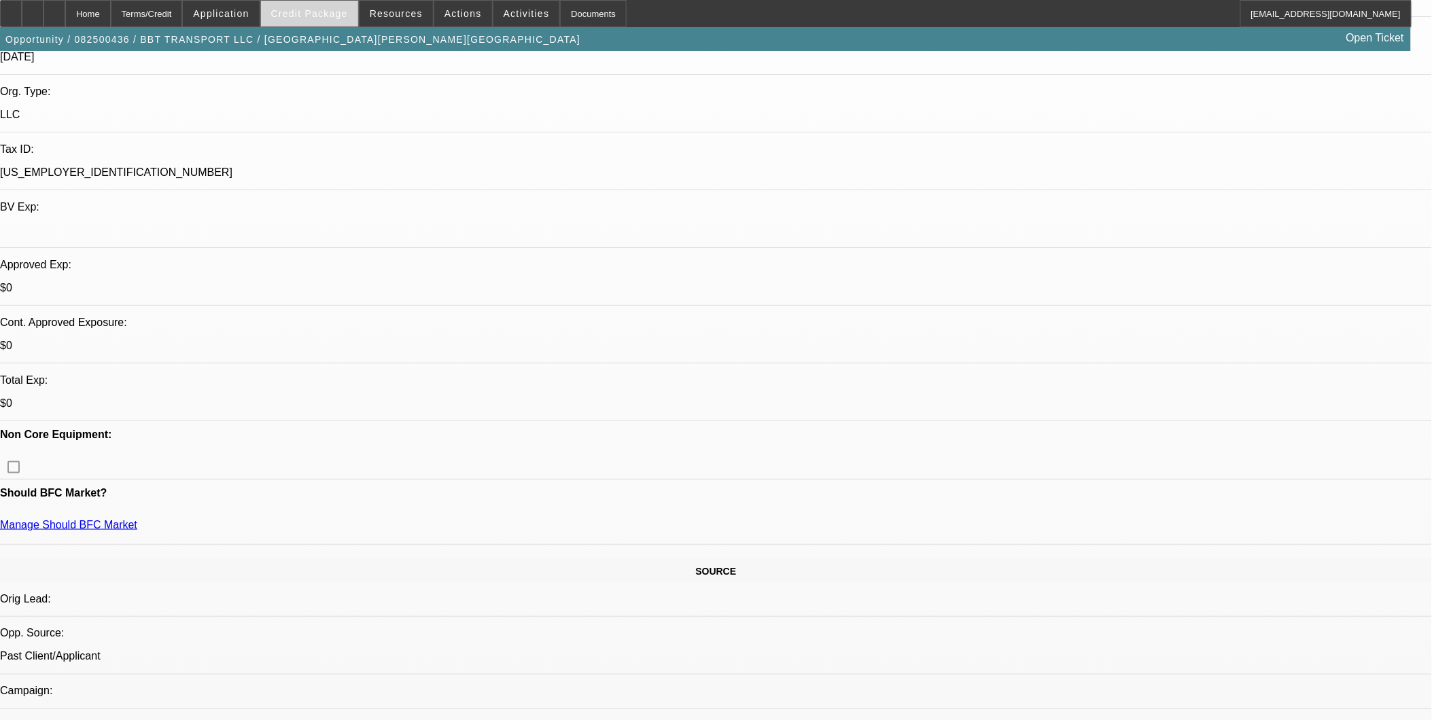
click at [321, 7] on span at bounding box center [309, 13] width 97 height 33
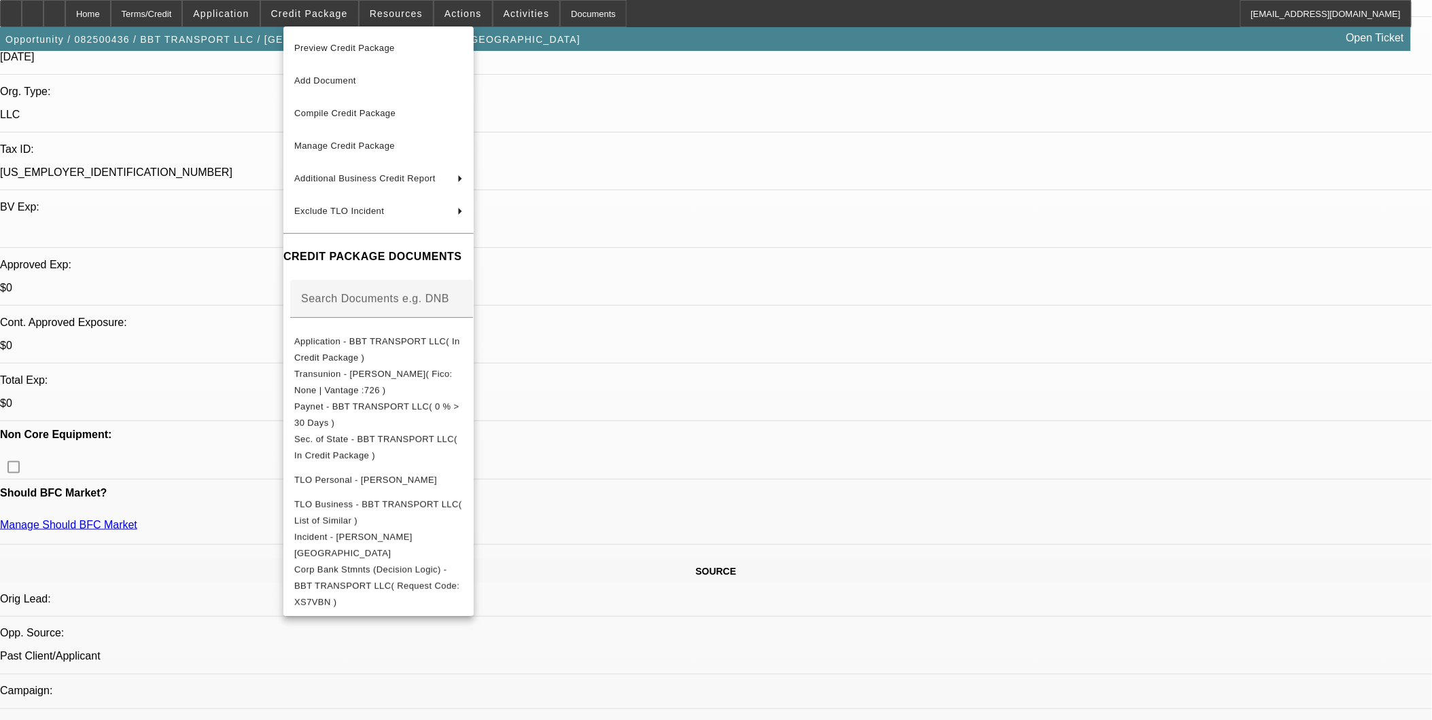
click at [739, 481] on div at bounding box center [716, 360] width 1432 height 720
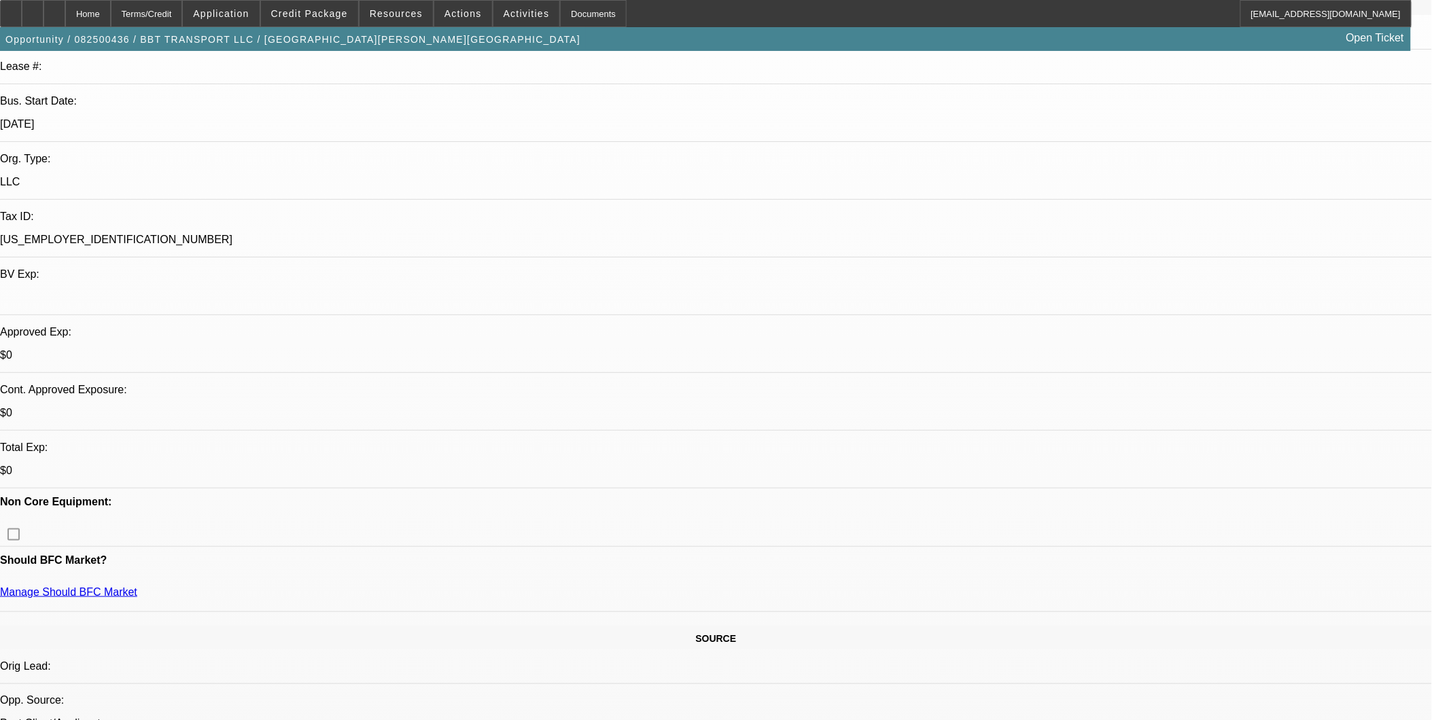
scroll to position [0, 0]
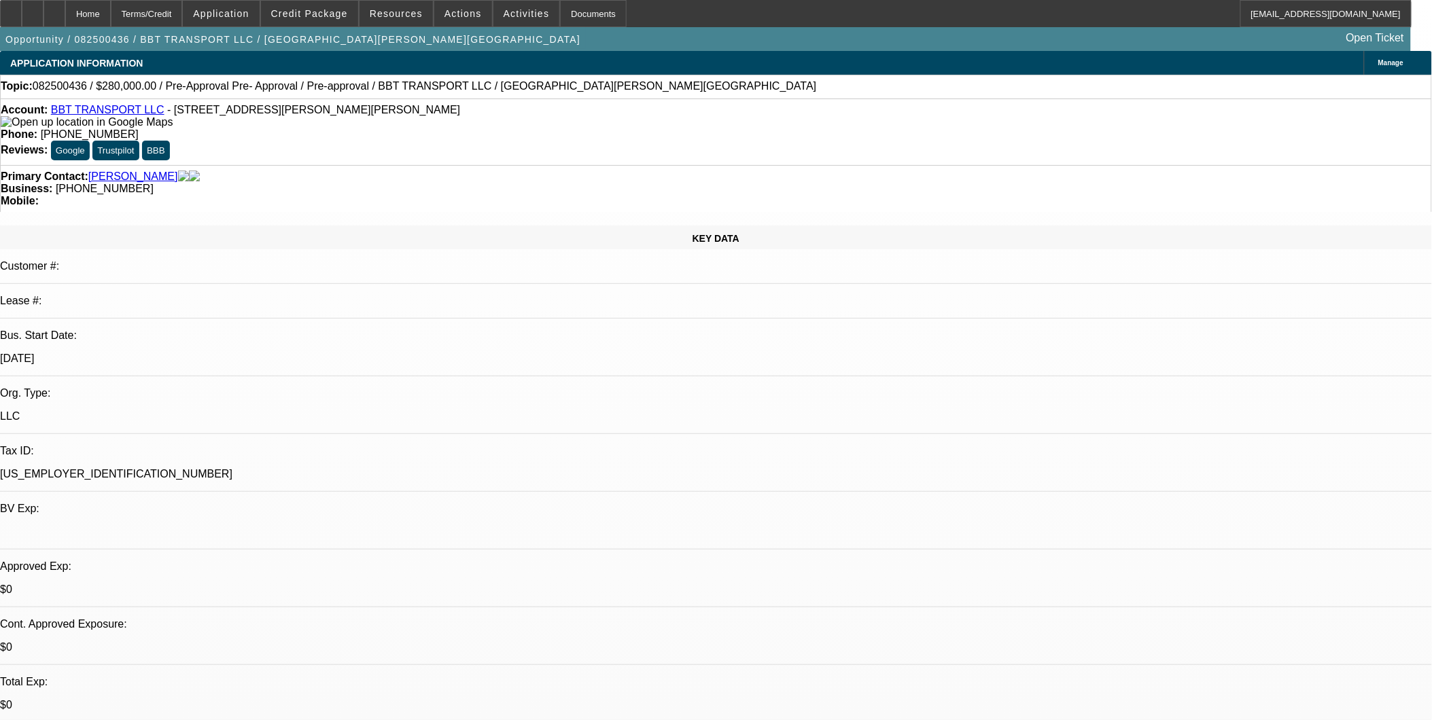
click at [178, 171] on img at bounding box center [183, 177] width 11 height 12
drag, startPoint x: 160, startPoint y: 109, endPoint x: 304, endPoint y: 111, distance: 144.8
click at [304, 111] on div "Account: BBT TRANSPORT LLC - 6054 W Braden Rd, Perry, MI 48872" at bounding box center [716, 116] width 1430 height 24
copy span "6054 W Braden Rd, Perry, MI 48872"
drag, startPoint x: 304, startPoint y: 111, endPoint x: 410, endPoint y: 145, distance: 111.3
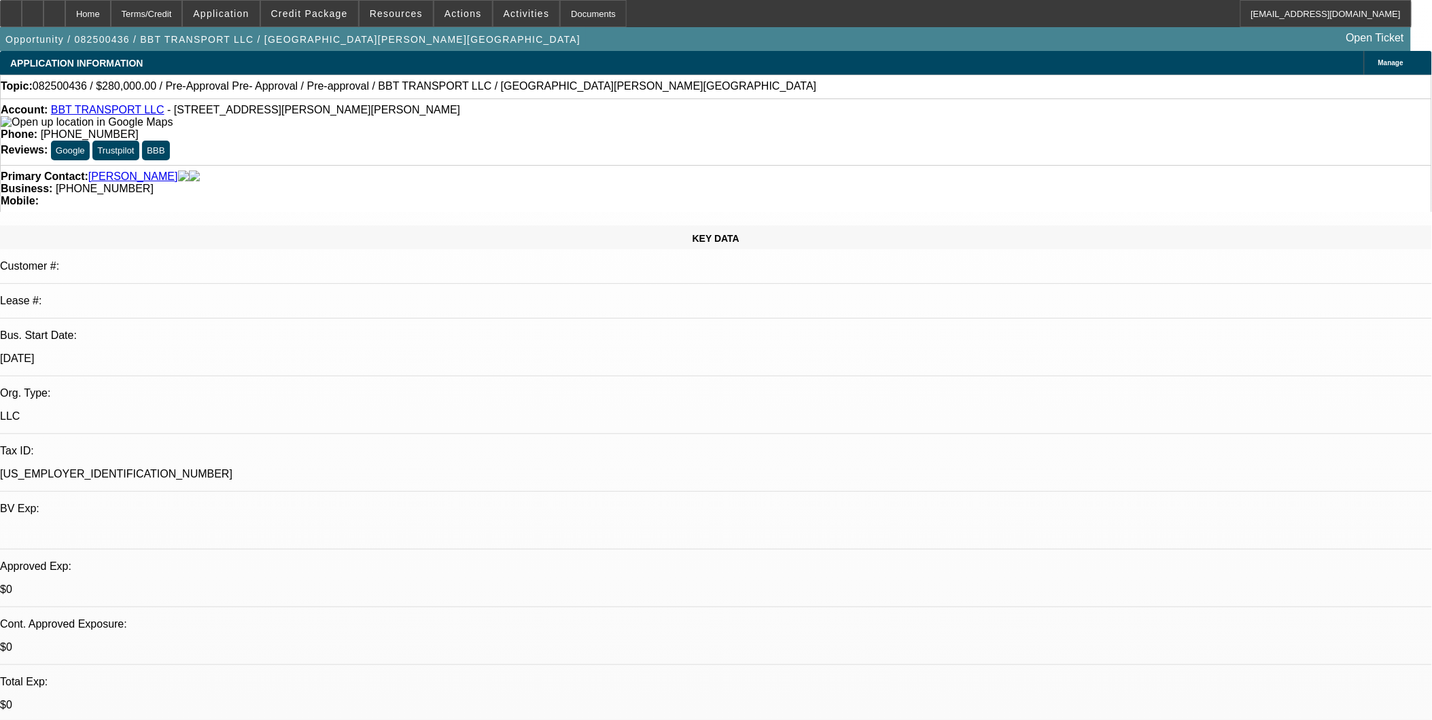
click at [409, 171] on div "Primary Contact: Badgley, Blaine" at bounding box center [716, 177] width 1430 height 12
drag, startPoint x: 520, startPoint y: 109, endPoint x: 580, endPoint y: 110, distance: 59.8
click at [139, 128] on span "(517) 719-4668" at bounding box center [90, 134] width 98 height 12
copy span "(517) 719-4668"
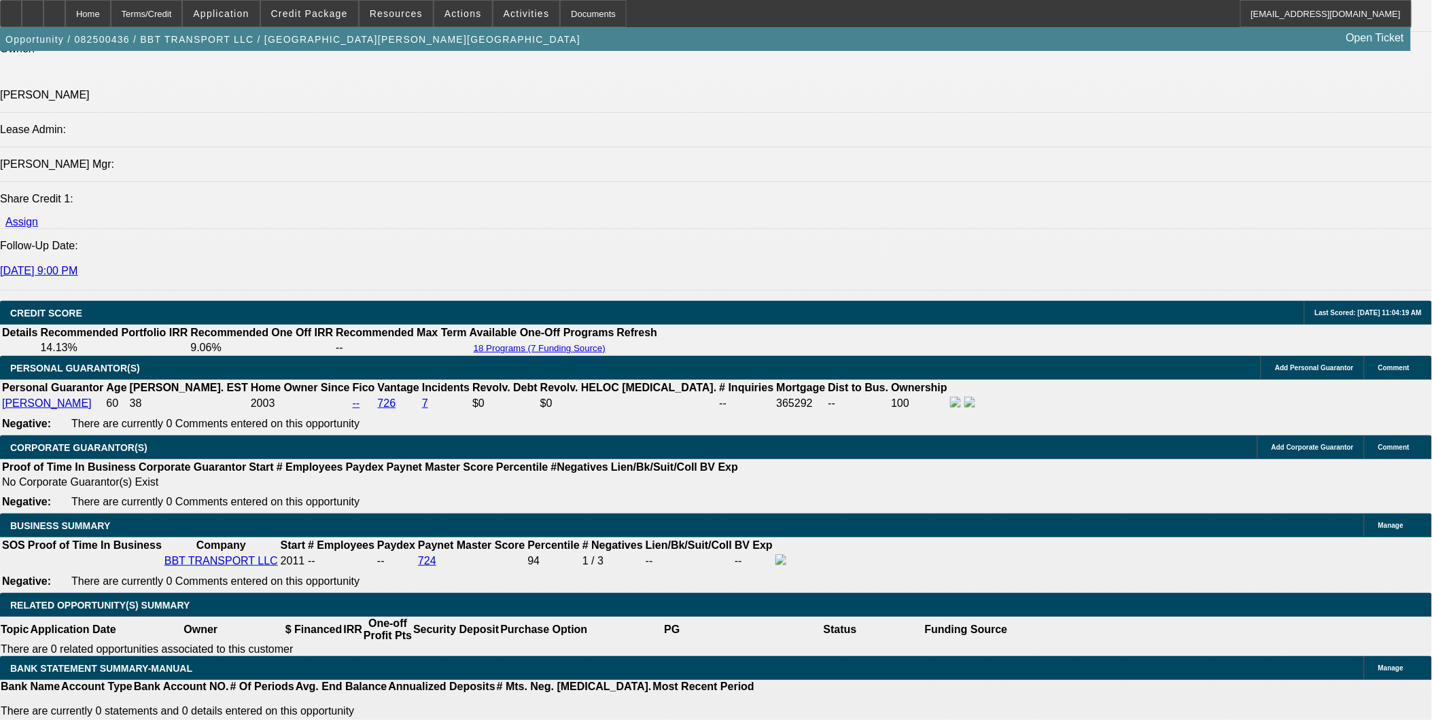
scroll to position [1736, 0]
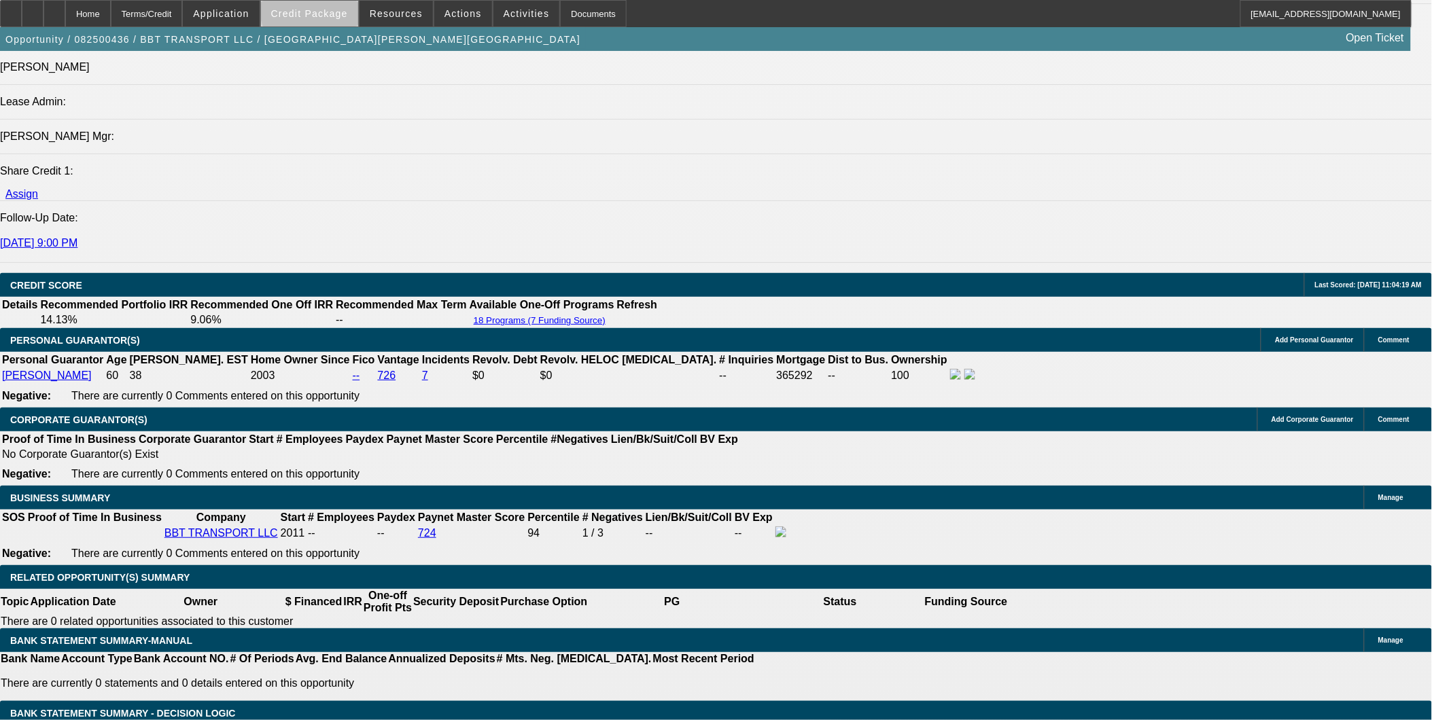
click at [355, 10] on span at bounding box center [309, 13] width 97 height 33
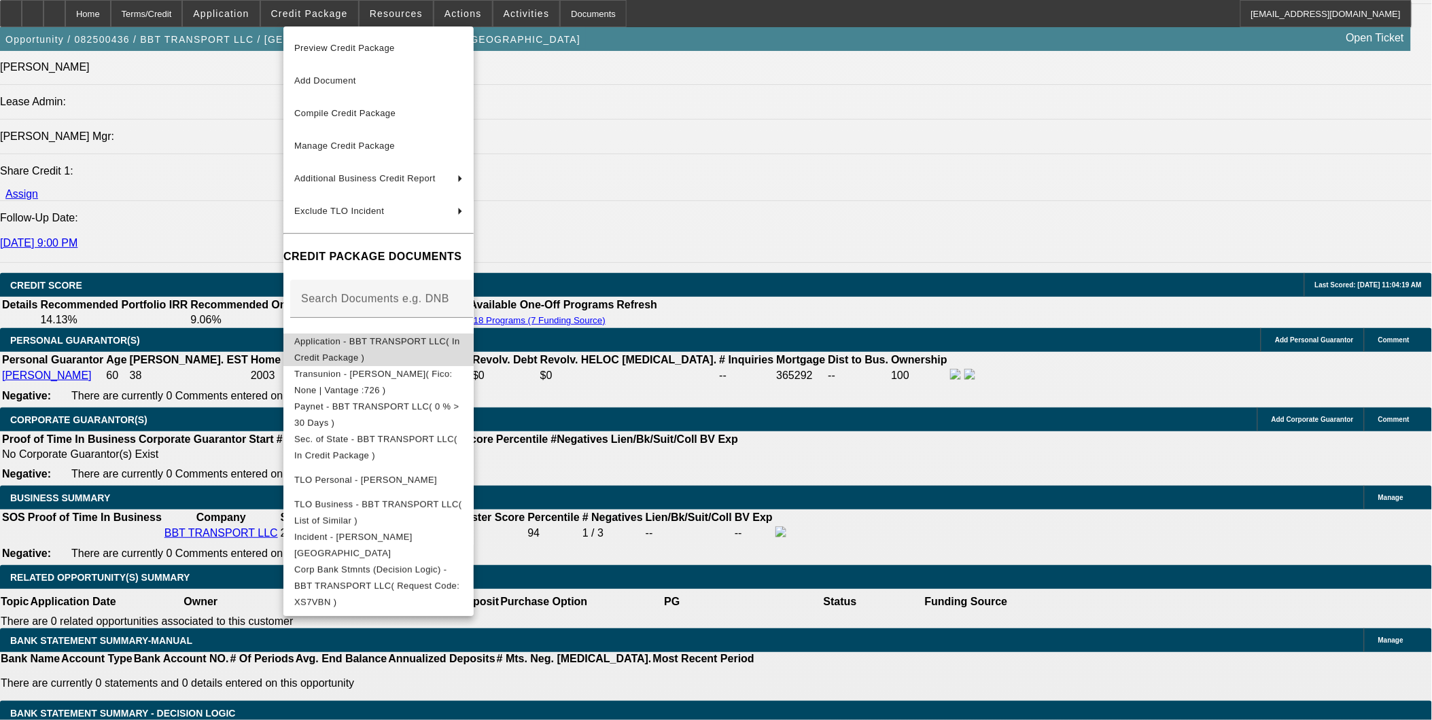
click at [389, 338] on span "Application - BBT TRANSPORT LLC( In Credit Package )" at bounding box center [377, 349] width 166 height 27
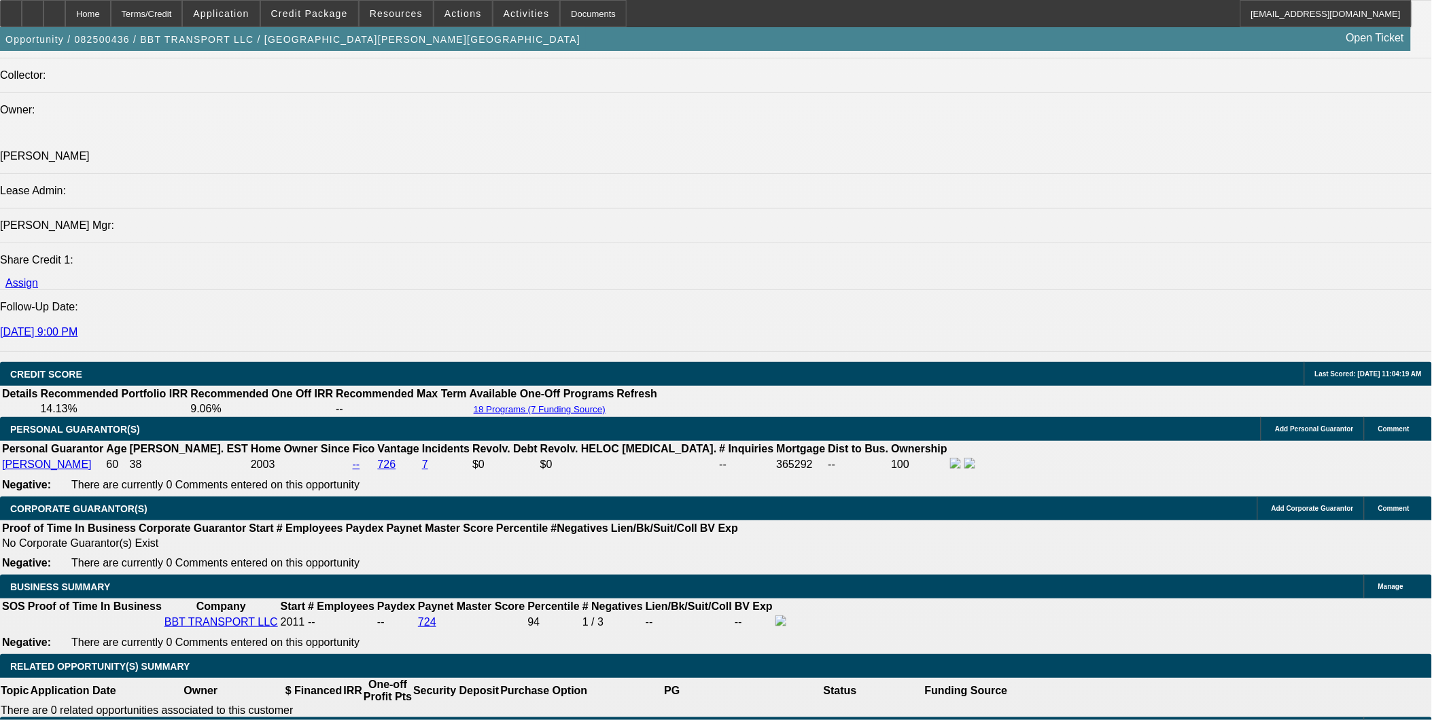
scroll to position [1661, 0]
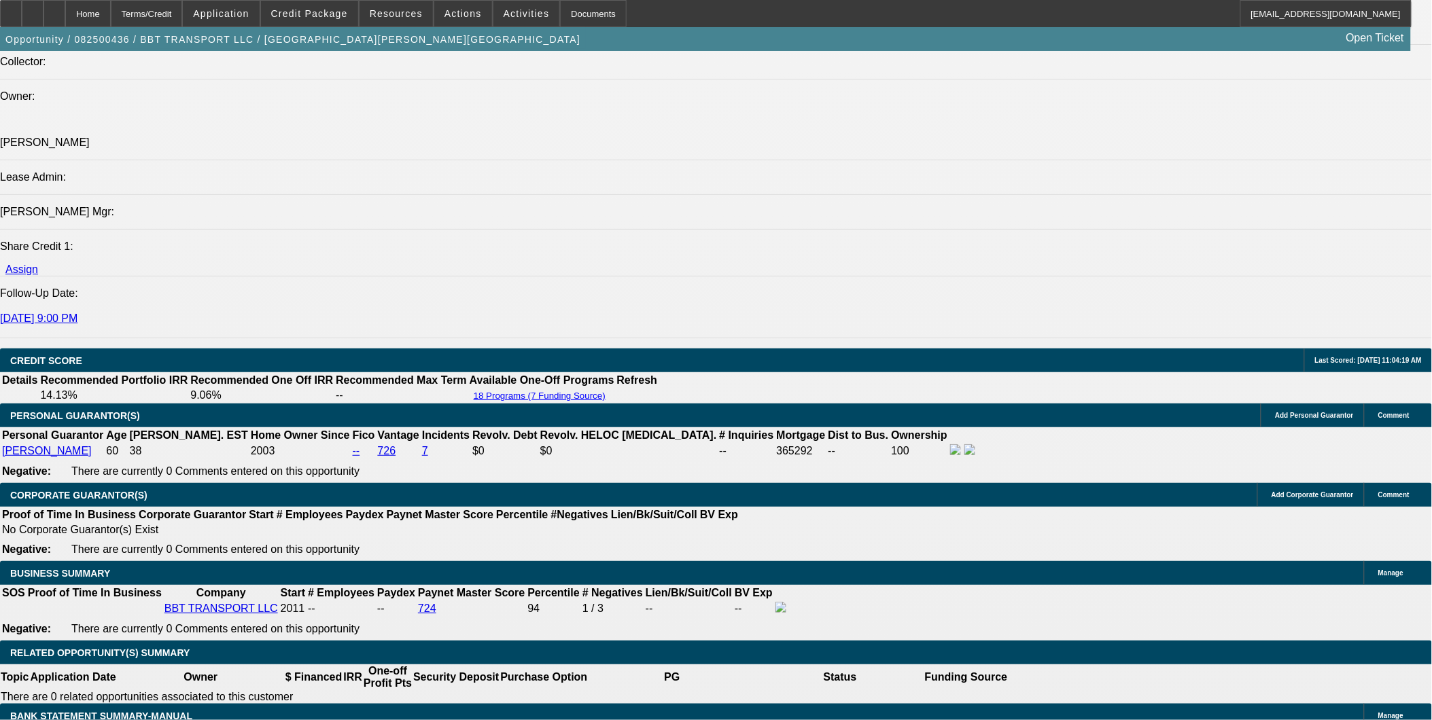
drag, startPoint x: 1015, startPoint y: 449, endPoint x: 1332, endPoint y: 447, distance: 316.7
copy div "T3 Series 33,000 GVW, Chevron Series 20 4 car carrier steel bed"
click at [65, 15] on div at bounding box center [54, 13] width 22 height 27
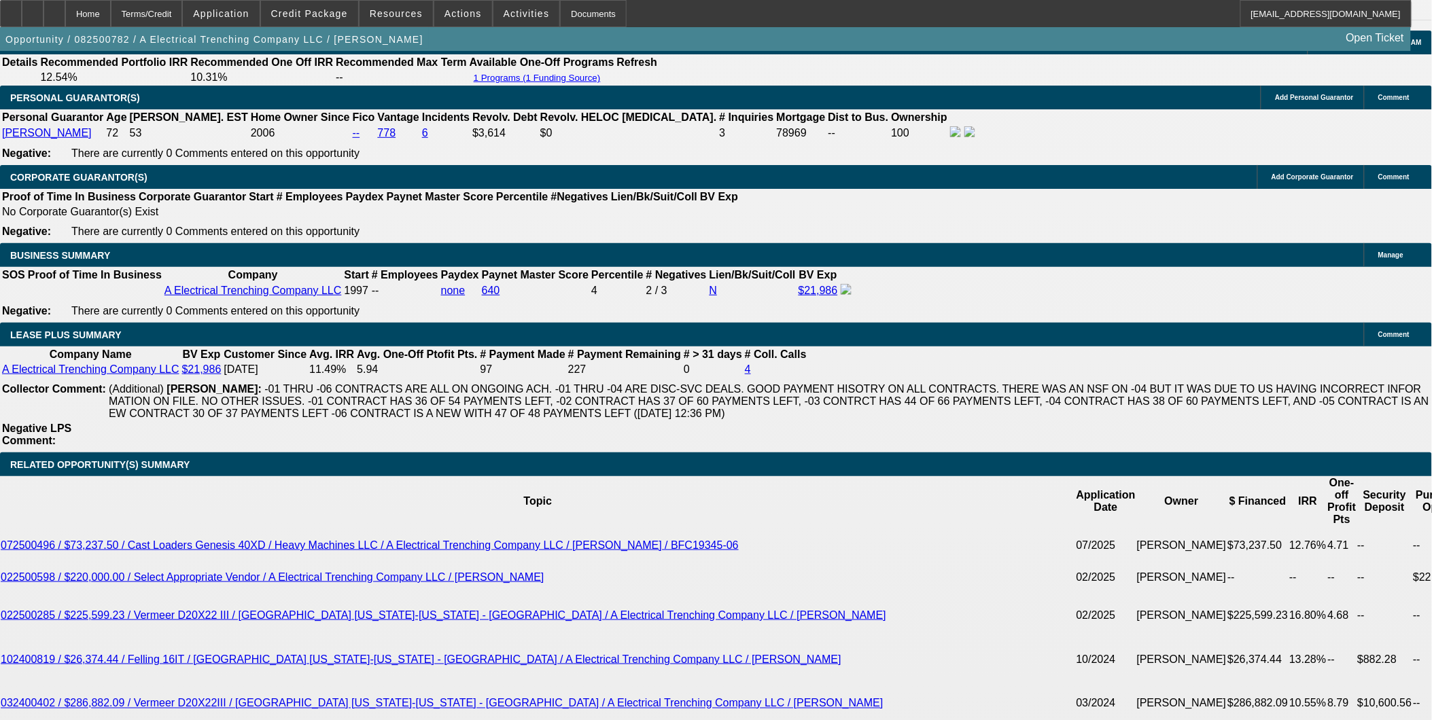
select select "0"
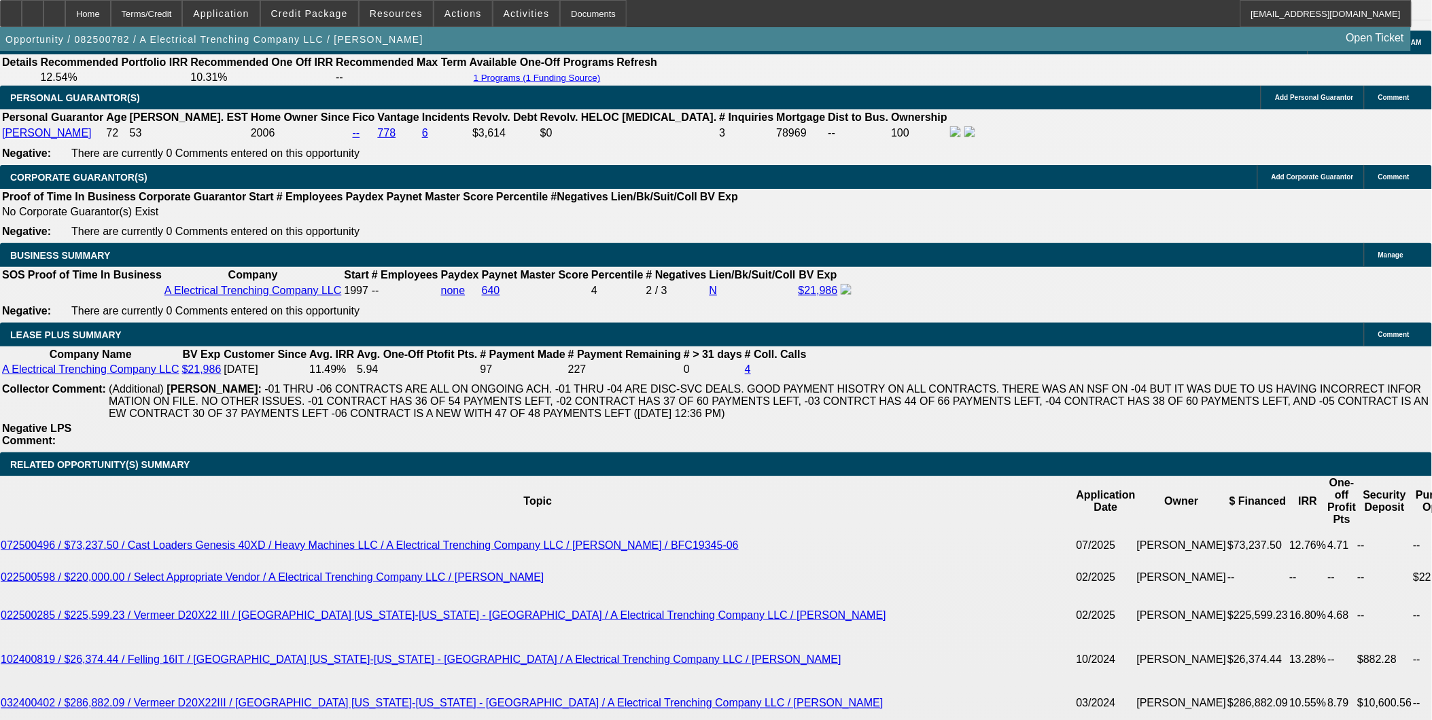
select select "0"
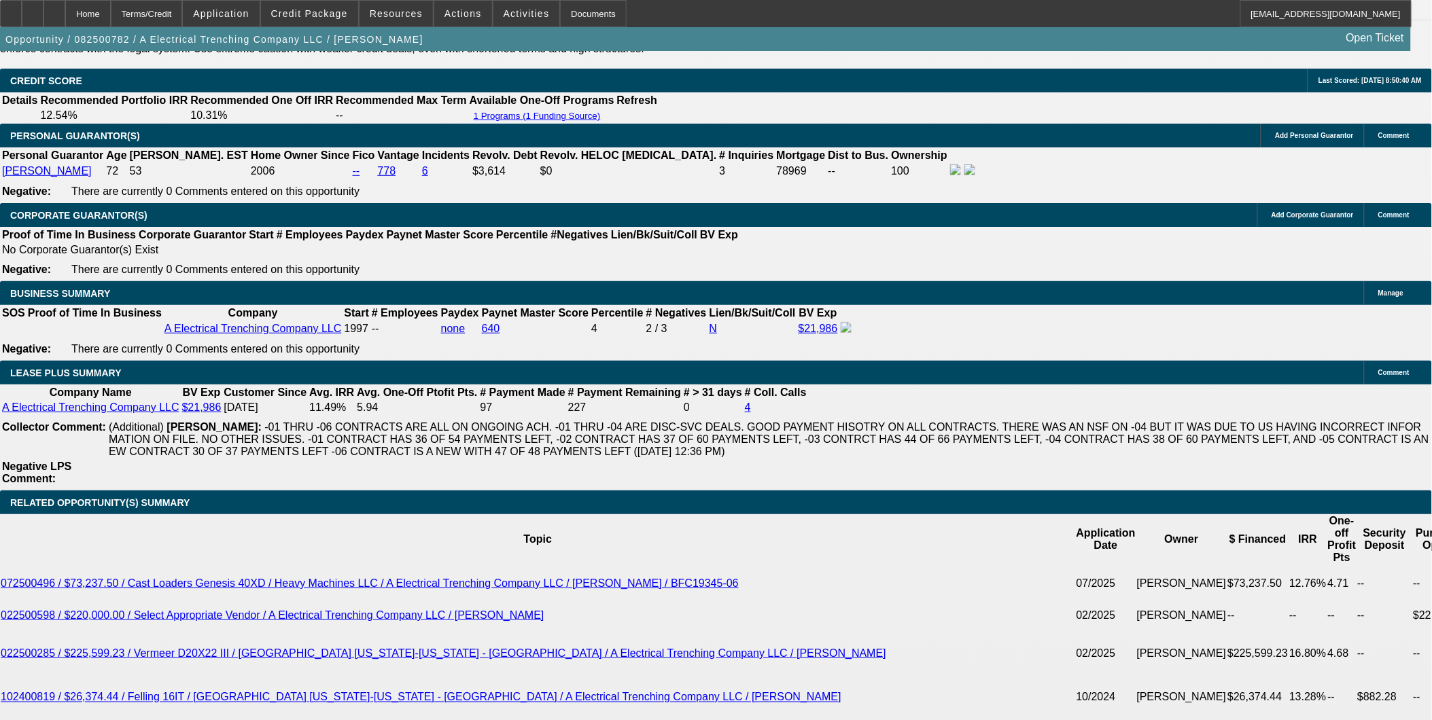
select select "1"
select select "3"
select select "6"
select select "1"
select select "3"
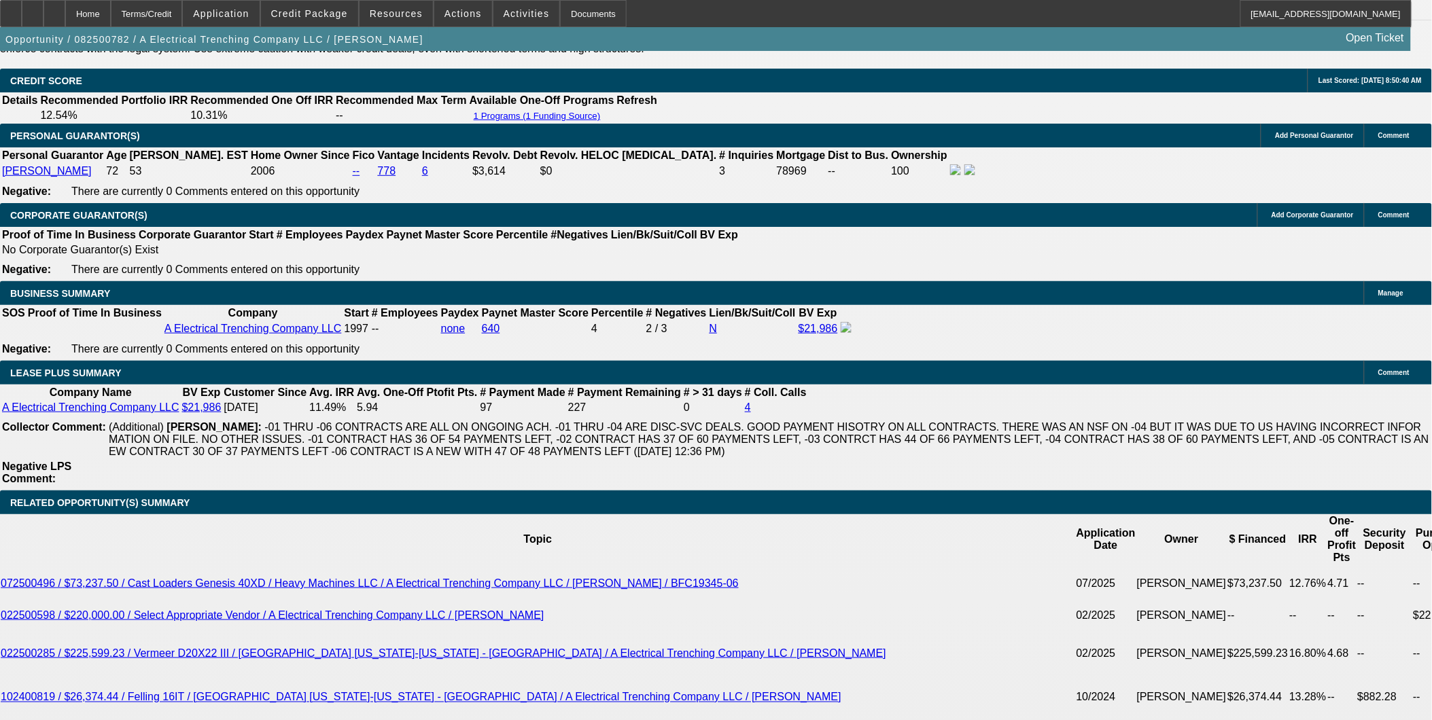
select select "6"
select select "1"
select select "3"
select select "6"
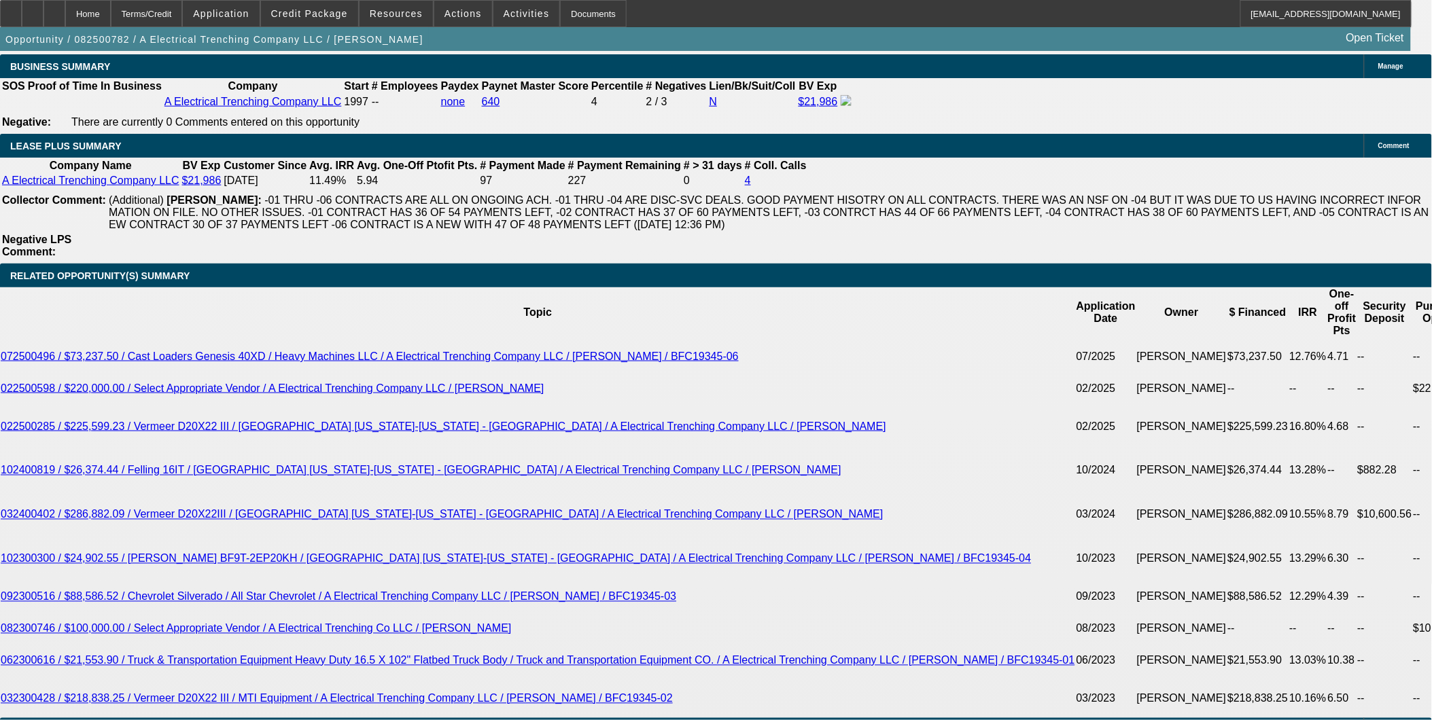
scroll to position [2374, 0]
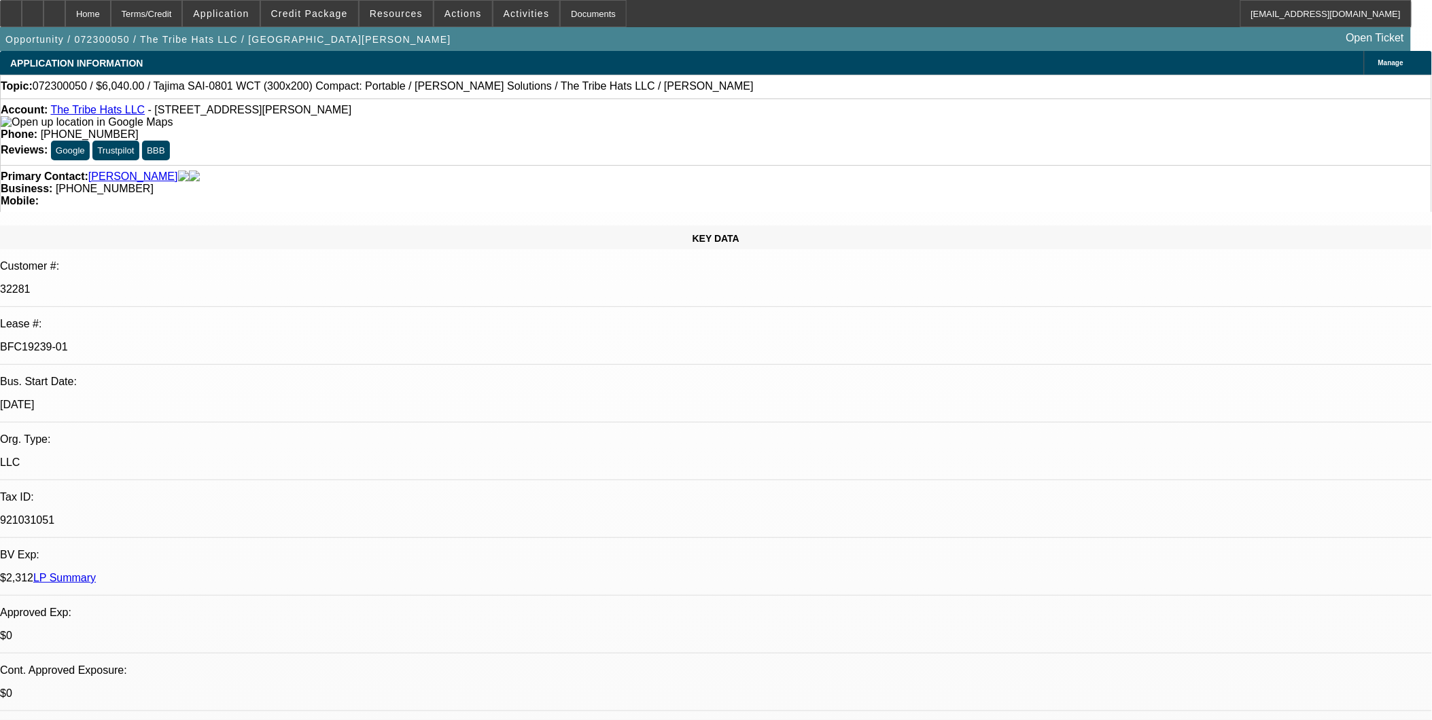
select select "0"
select select "2"
select select "0"
select select "2"
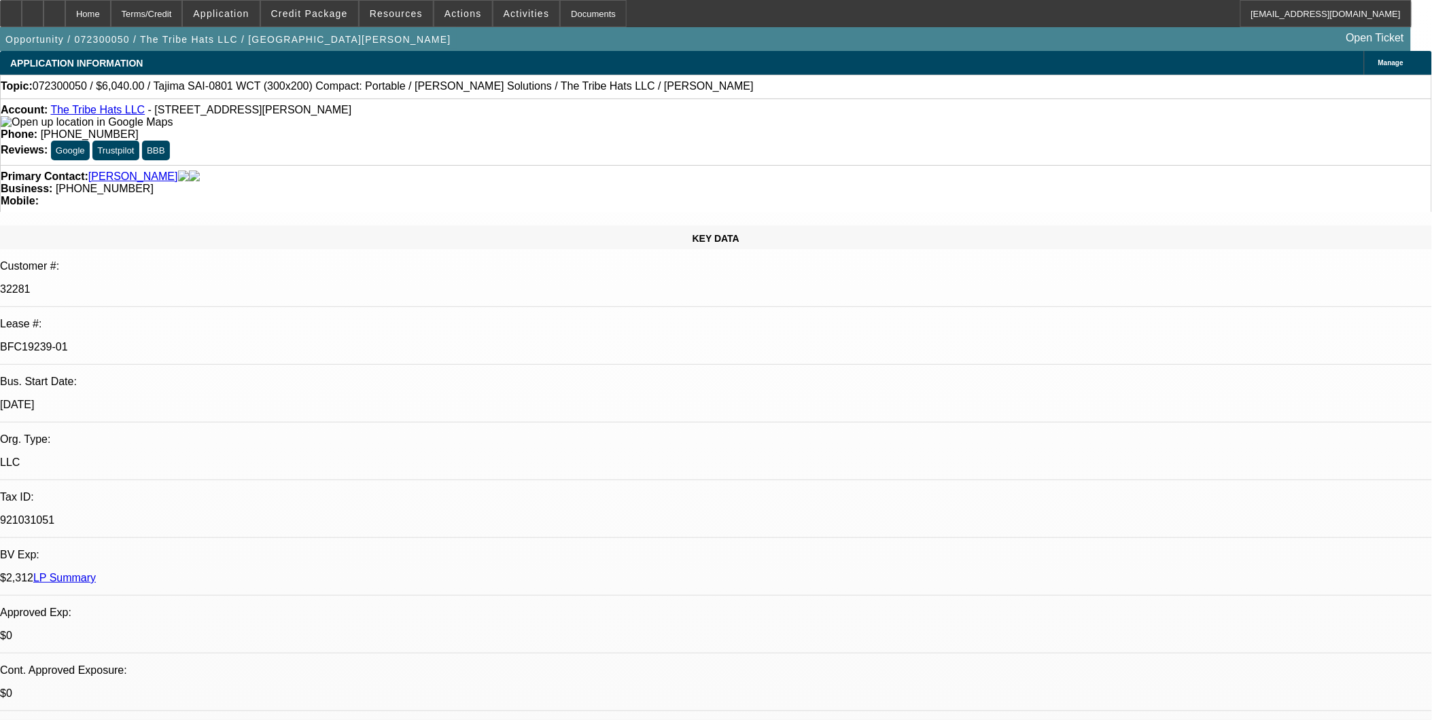
select select "0"
select select "2"
select select "0"
select select "1"
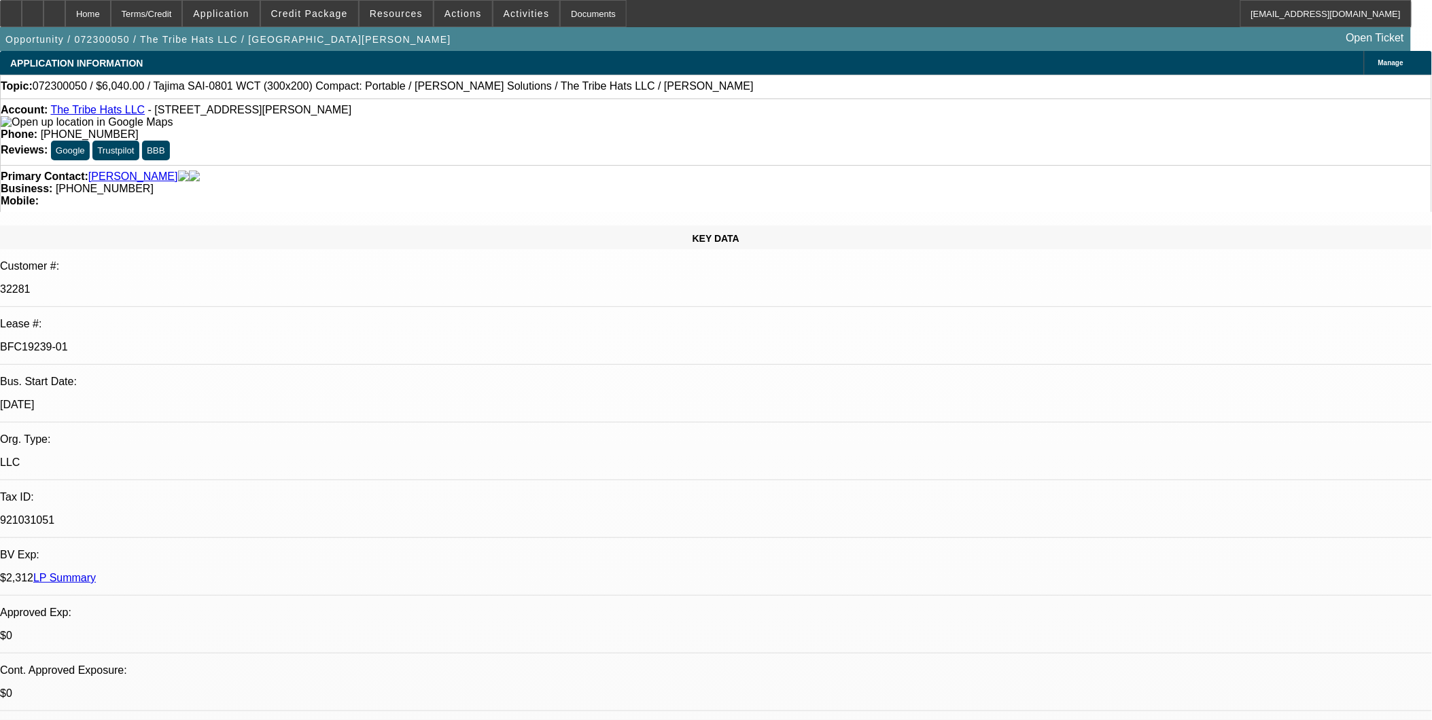
select select "2"
select select "6"
select select "1"
select select "2"
select select "6"
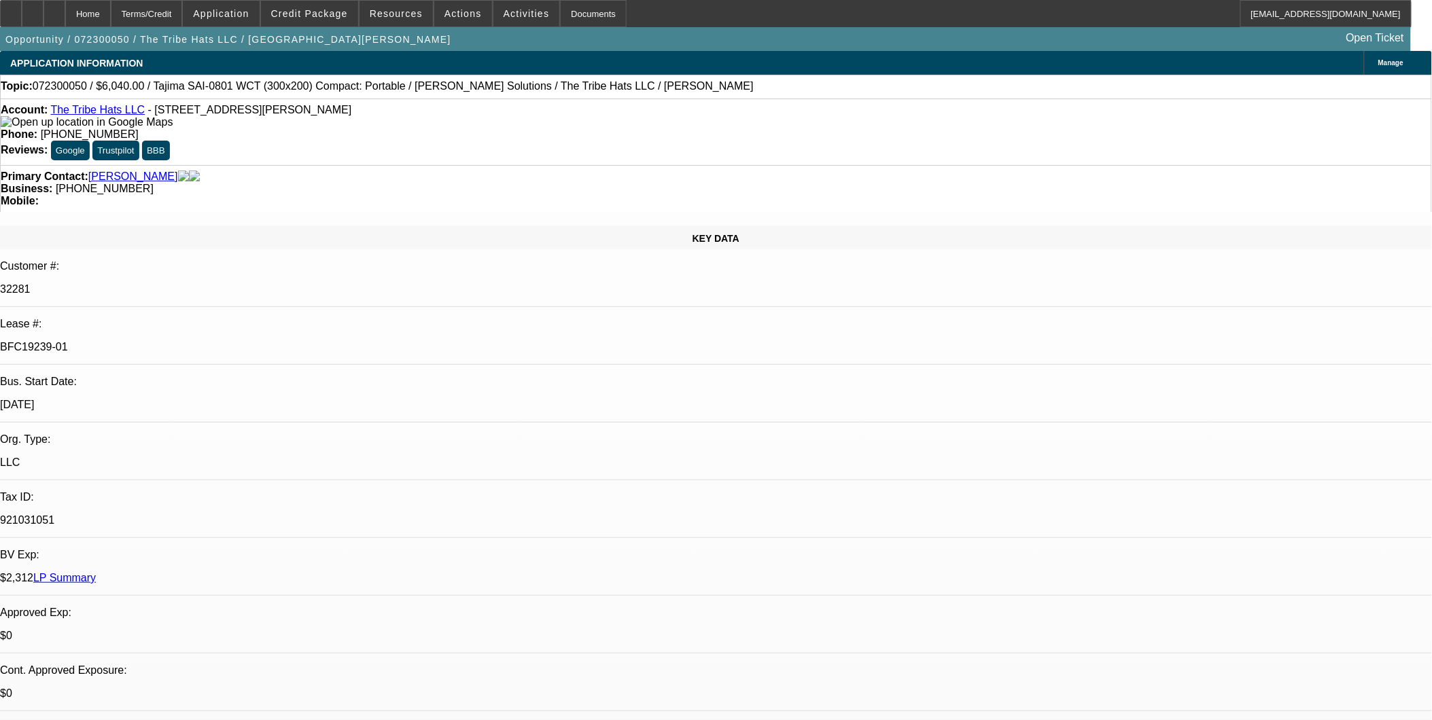
select select "1"
select select "2"
select select "6"
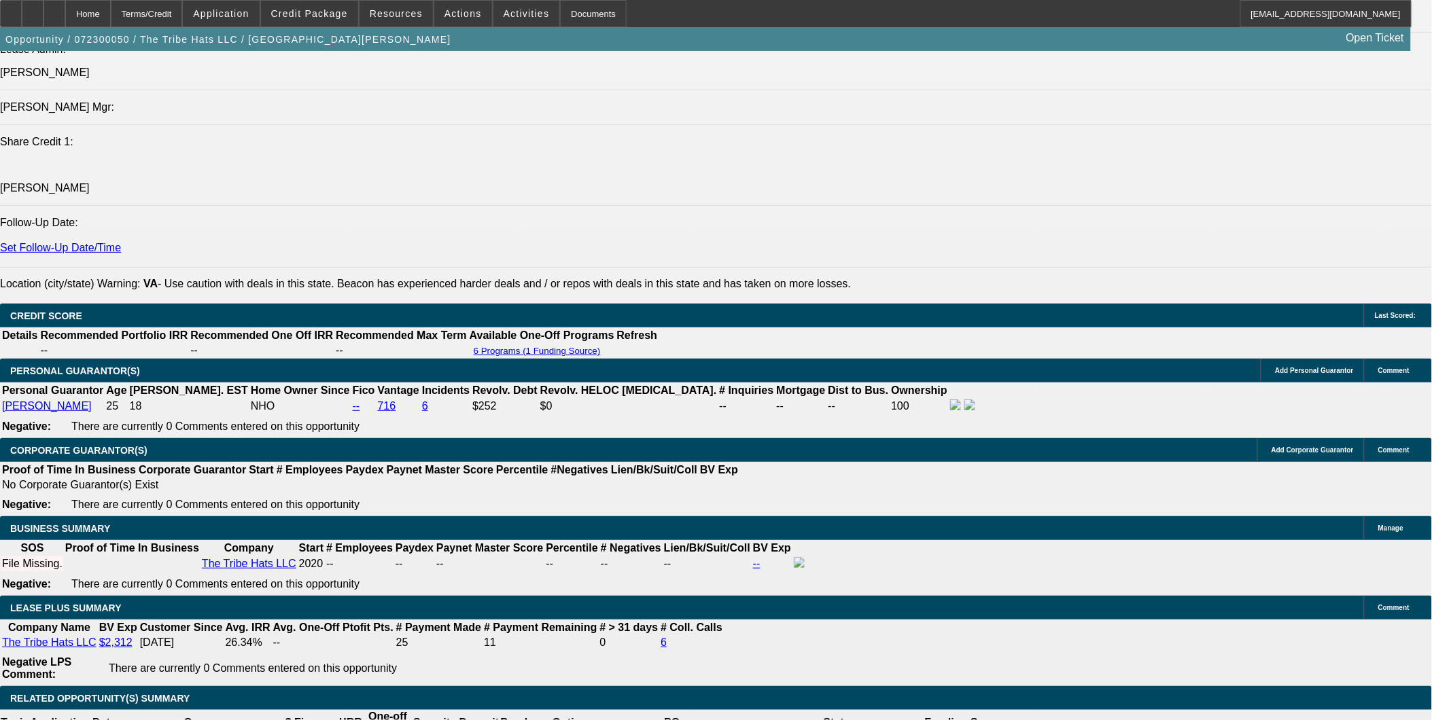
scroll to position [1887, 0]
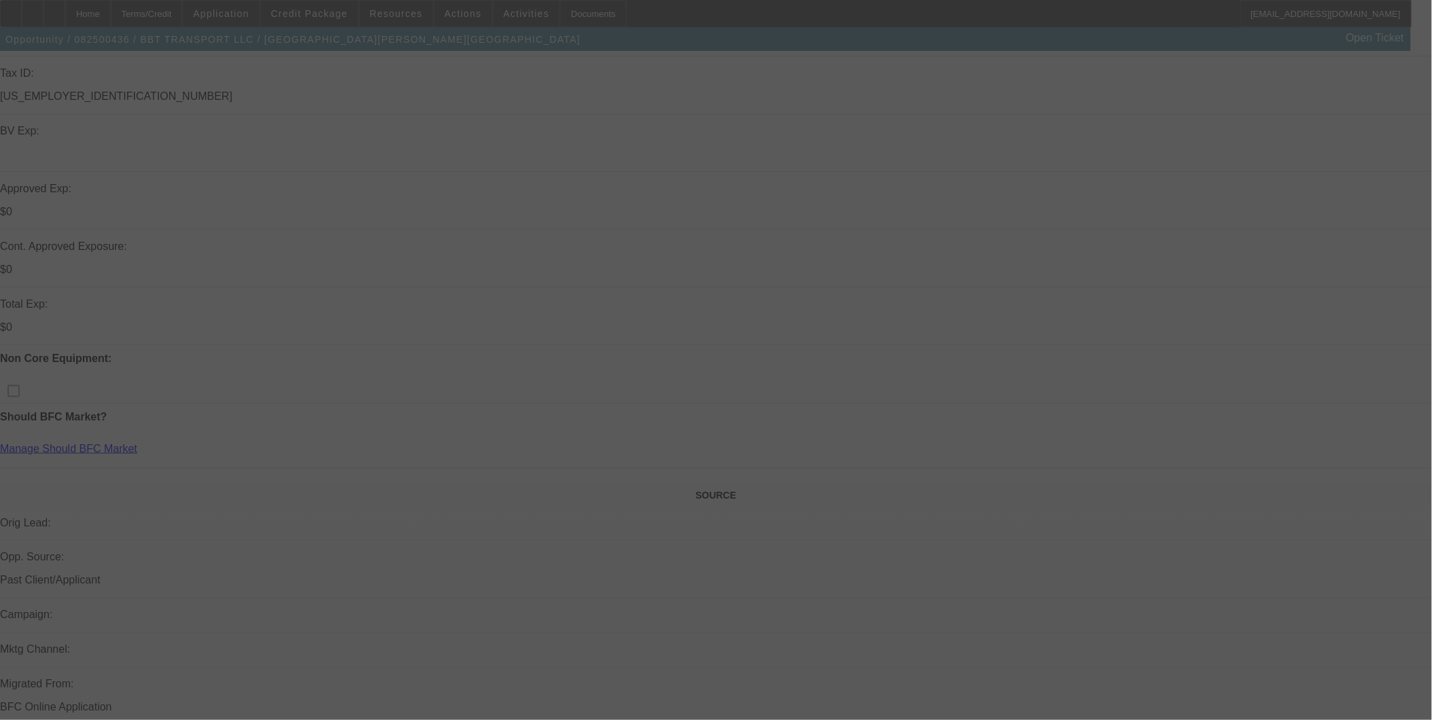
select select "0"
select select "6"
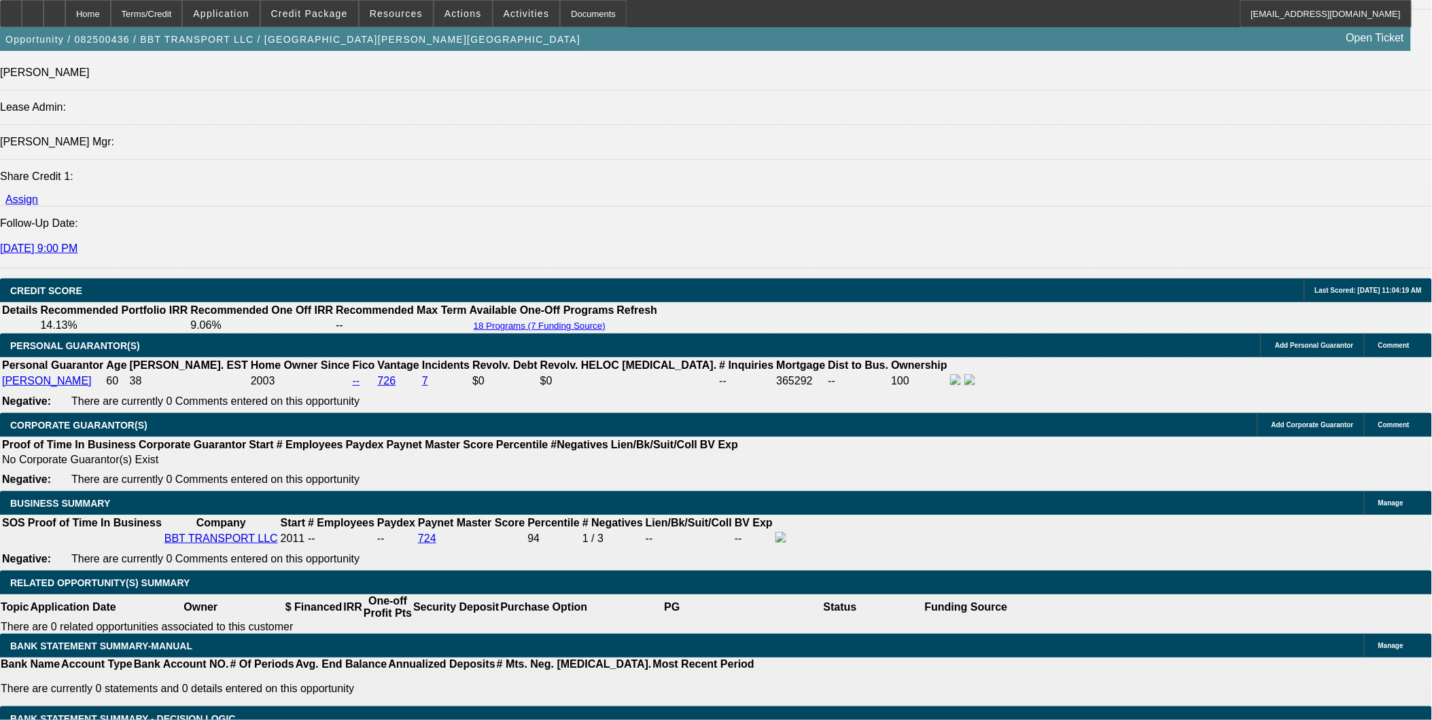
scroll to position [1771, 0]
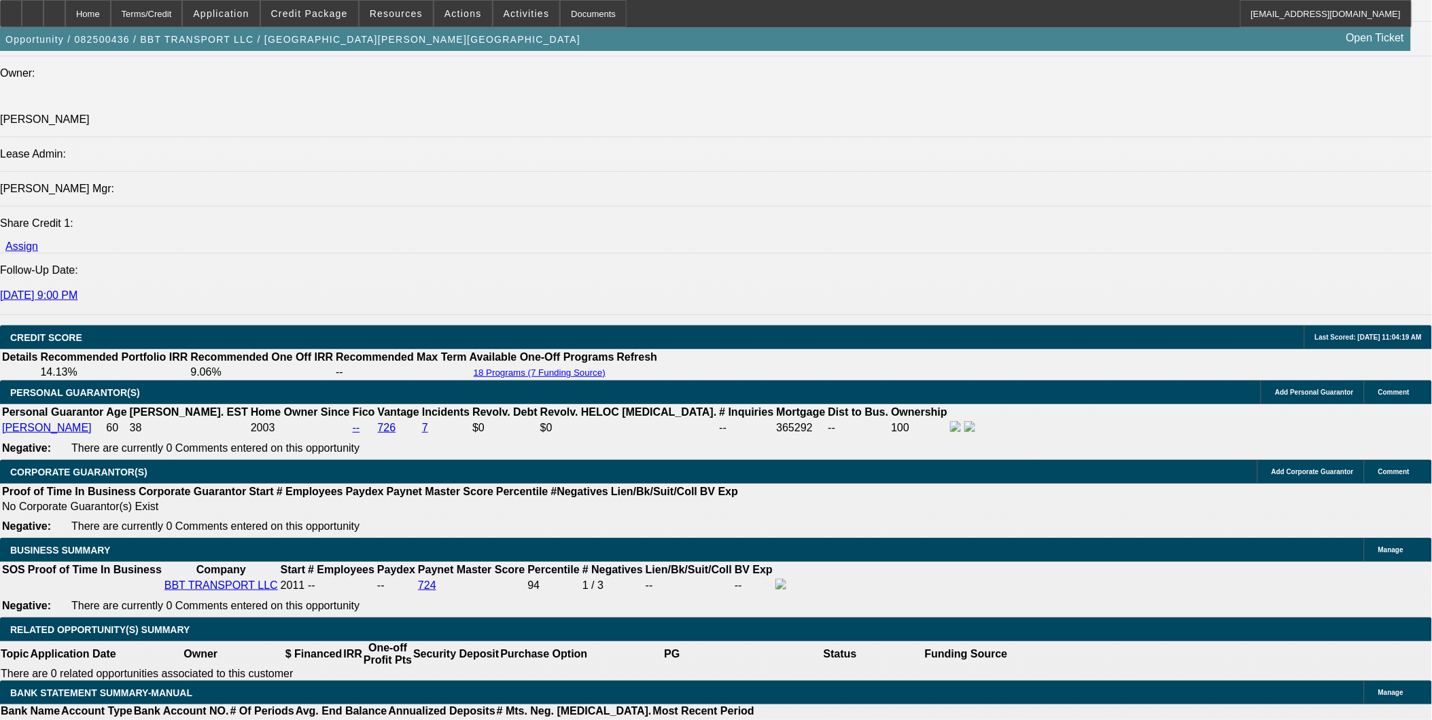
scroll to position [1695, 0]
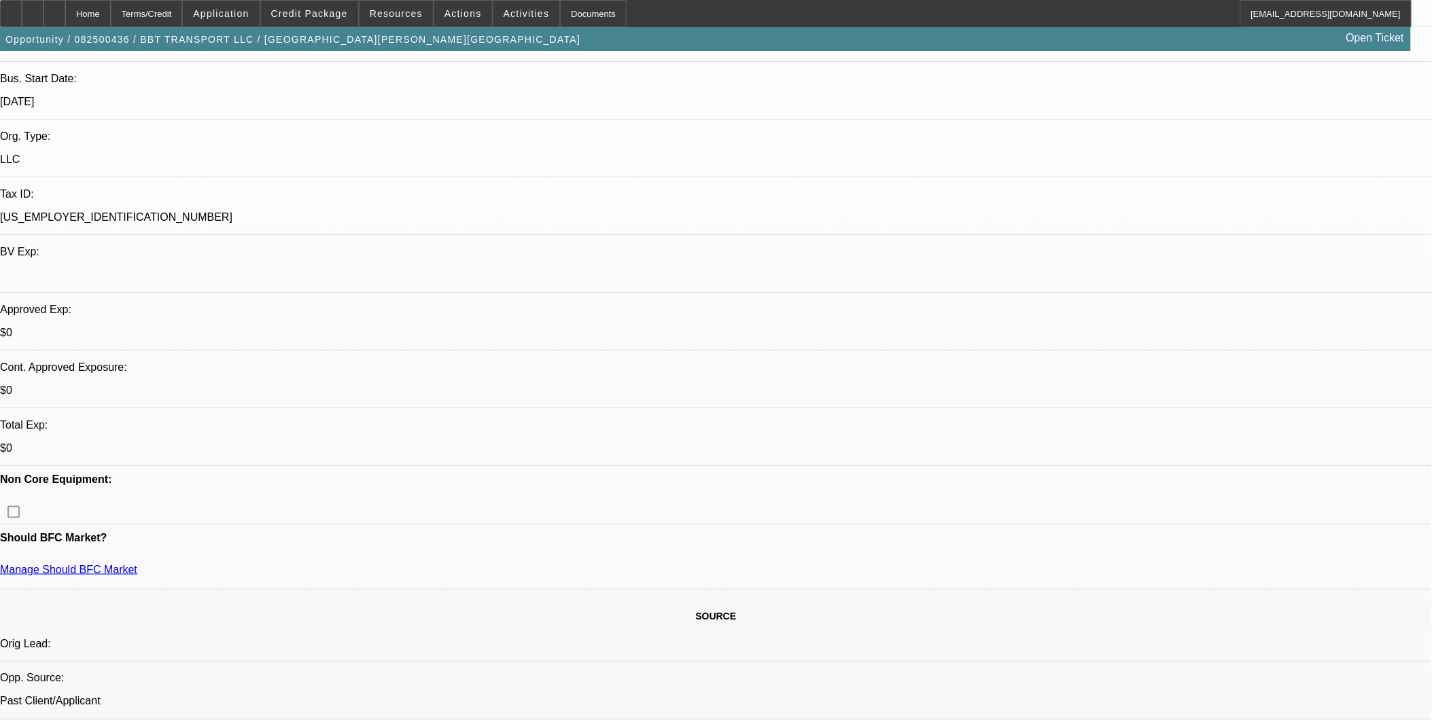
scroll to position [186, 0]
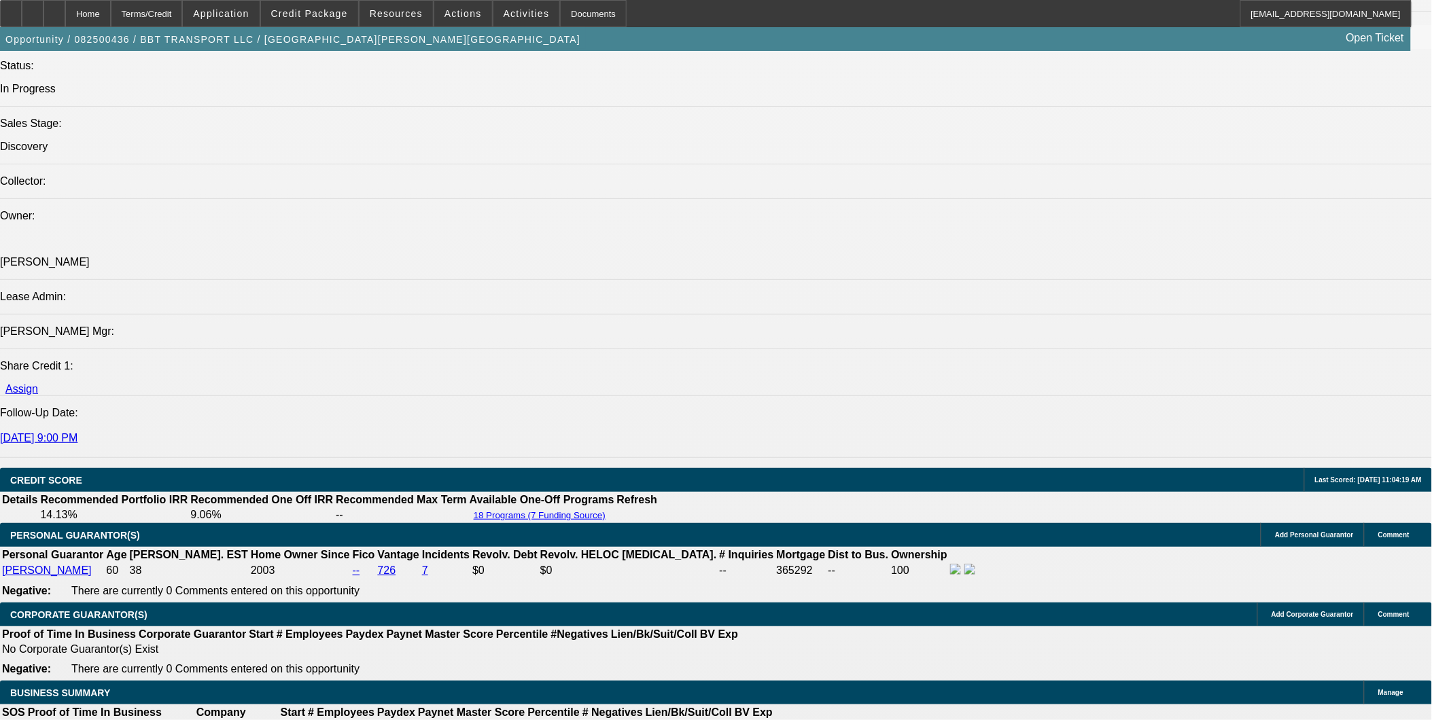
scroll to position [1318, 0]
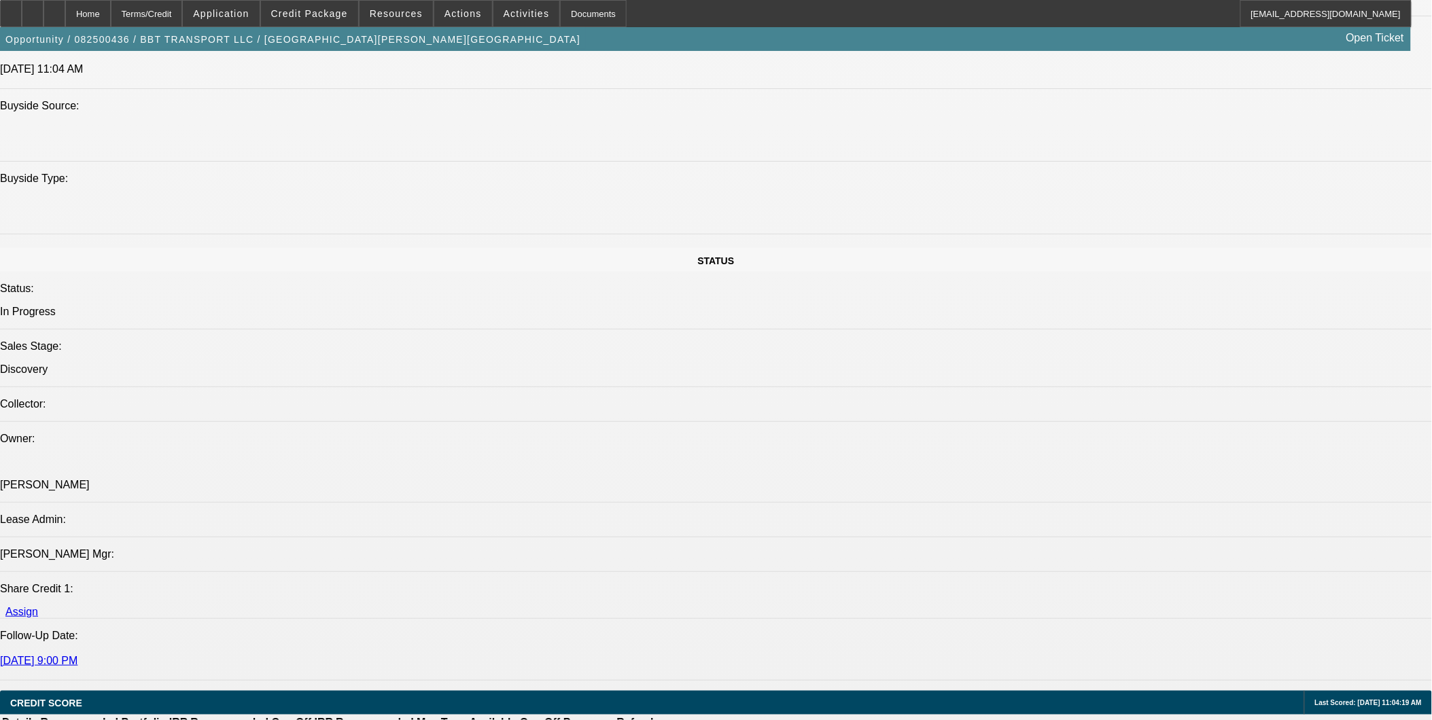
click at [65, 10] on div at bounding box center [54, 13] width 22 height 27
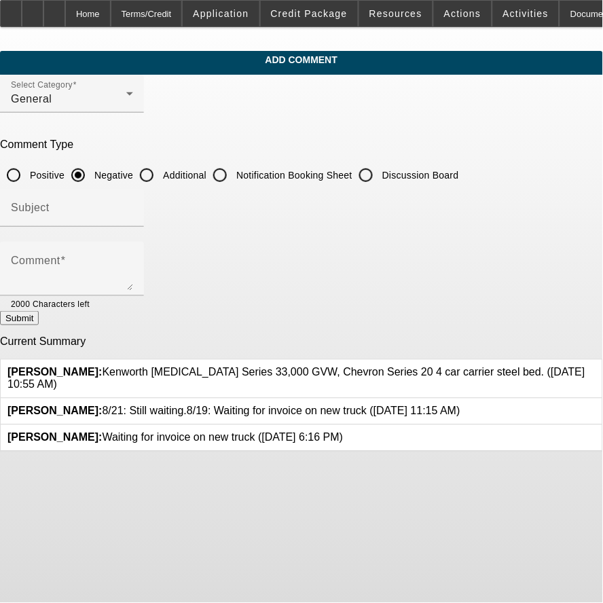
click at [160, 179] on input "Additional" at bounding box center [146, 175] width 27 height 27
radio input "true"
click at [133, 215] on input "Subject" at bounding box center [72, 213] width 122 height 16
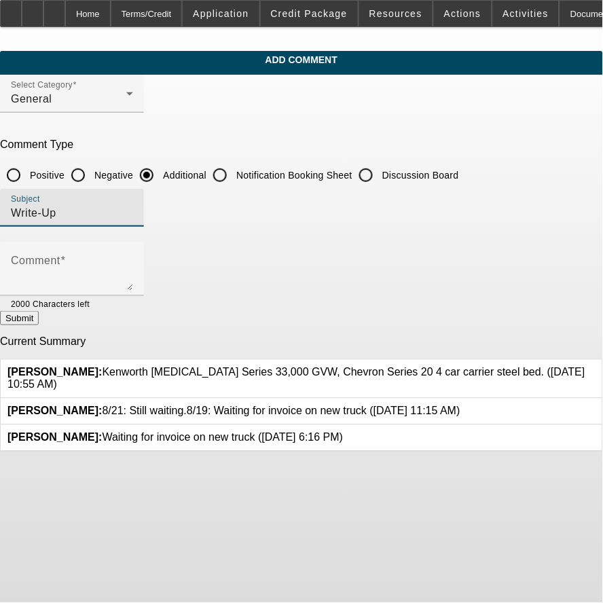
type input "Write-Up"
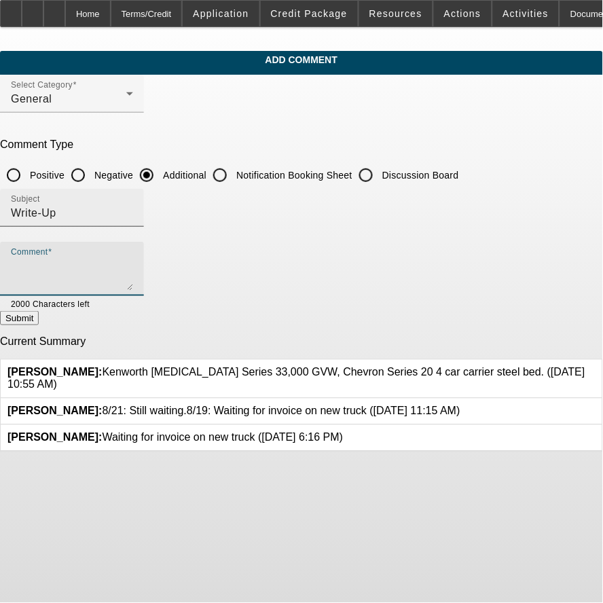
paste textarea "Blaine needs to grow his business and is waiting on obtaining a quote for a new…"
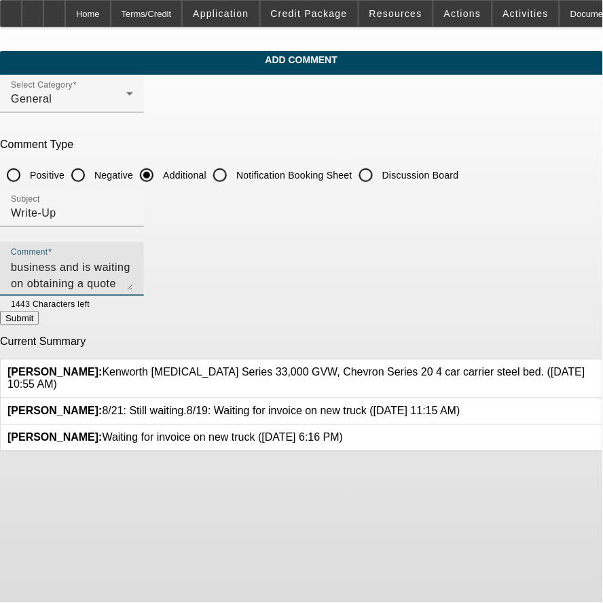
scroll to position [49, 0]
type textarea "Blaine needs to grow his business and is waiting on obtaining a quote for a new…"
click at [39, 321] on button "Submit" at bounding box center [19, 318] width 39 height 14
radio input "true"
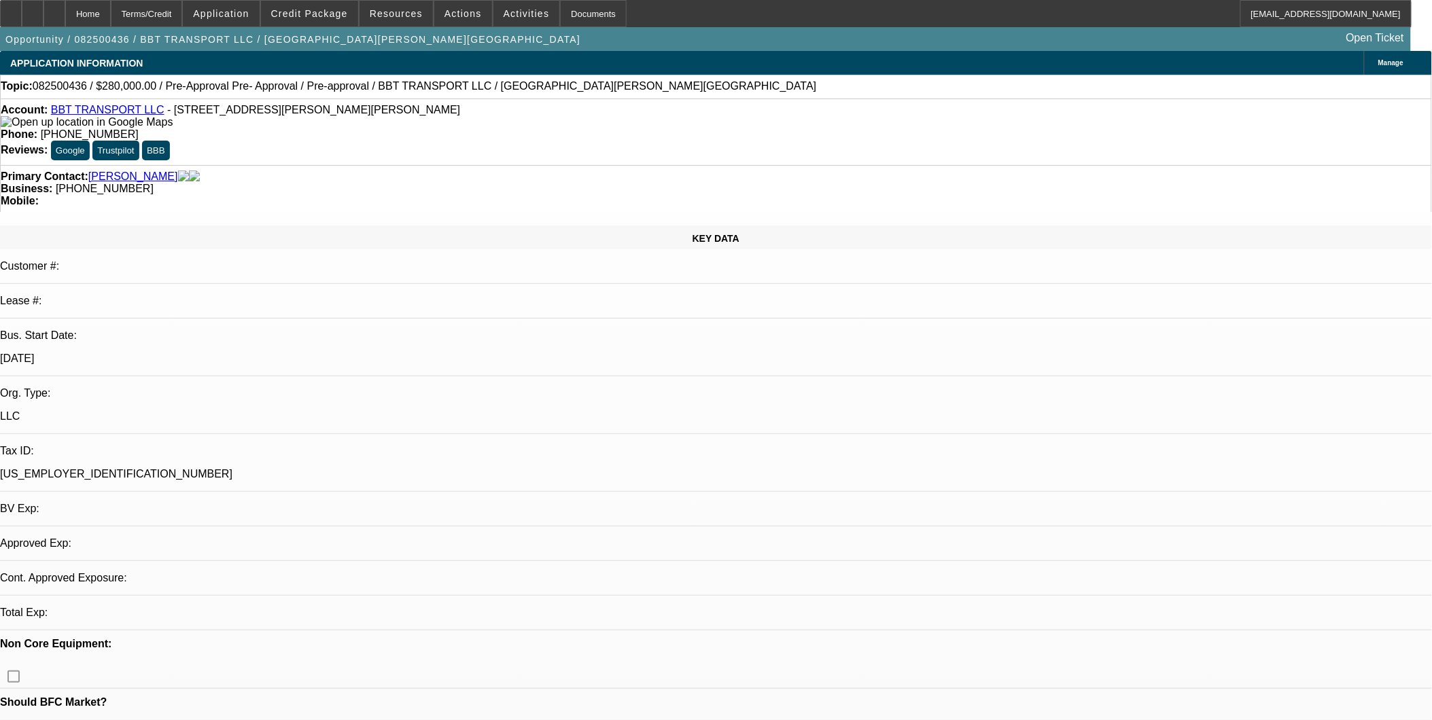
select select "0"
select select "6"
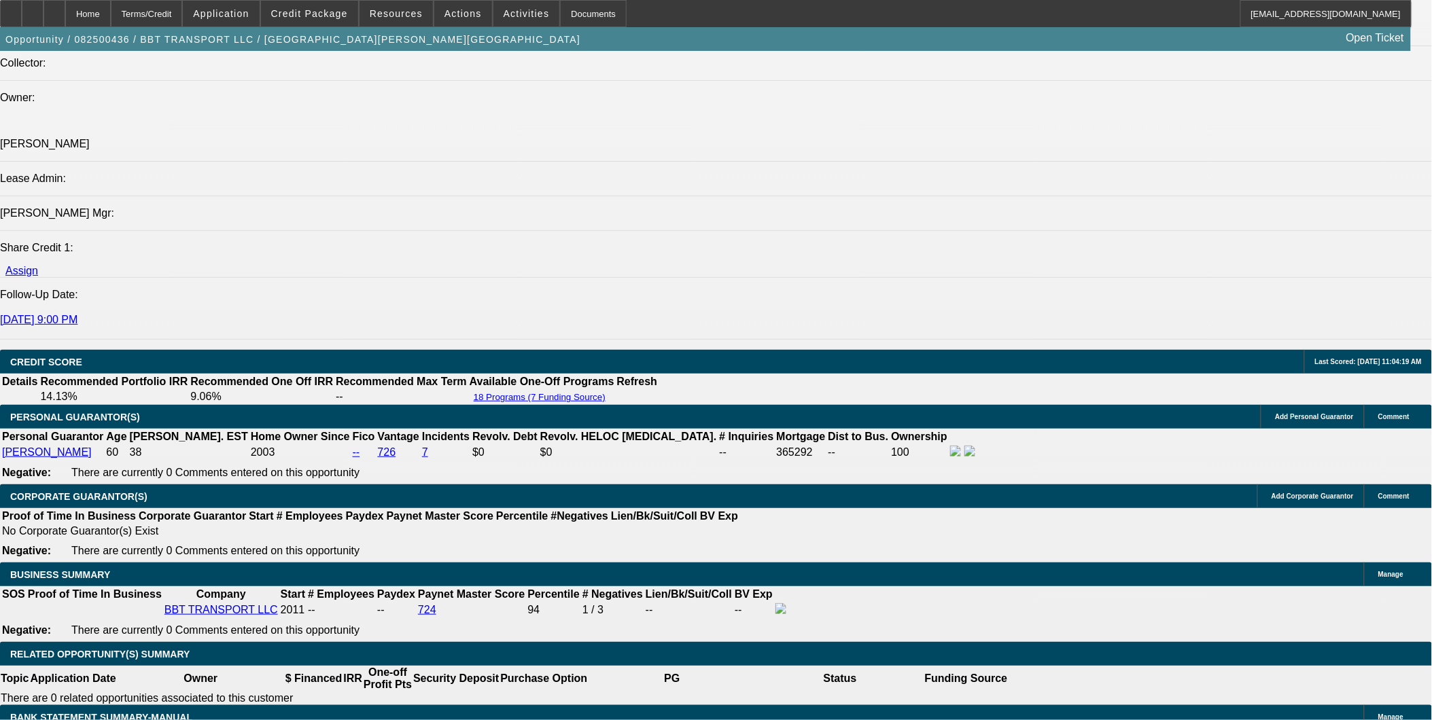
scroll to position [1434, 0]
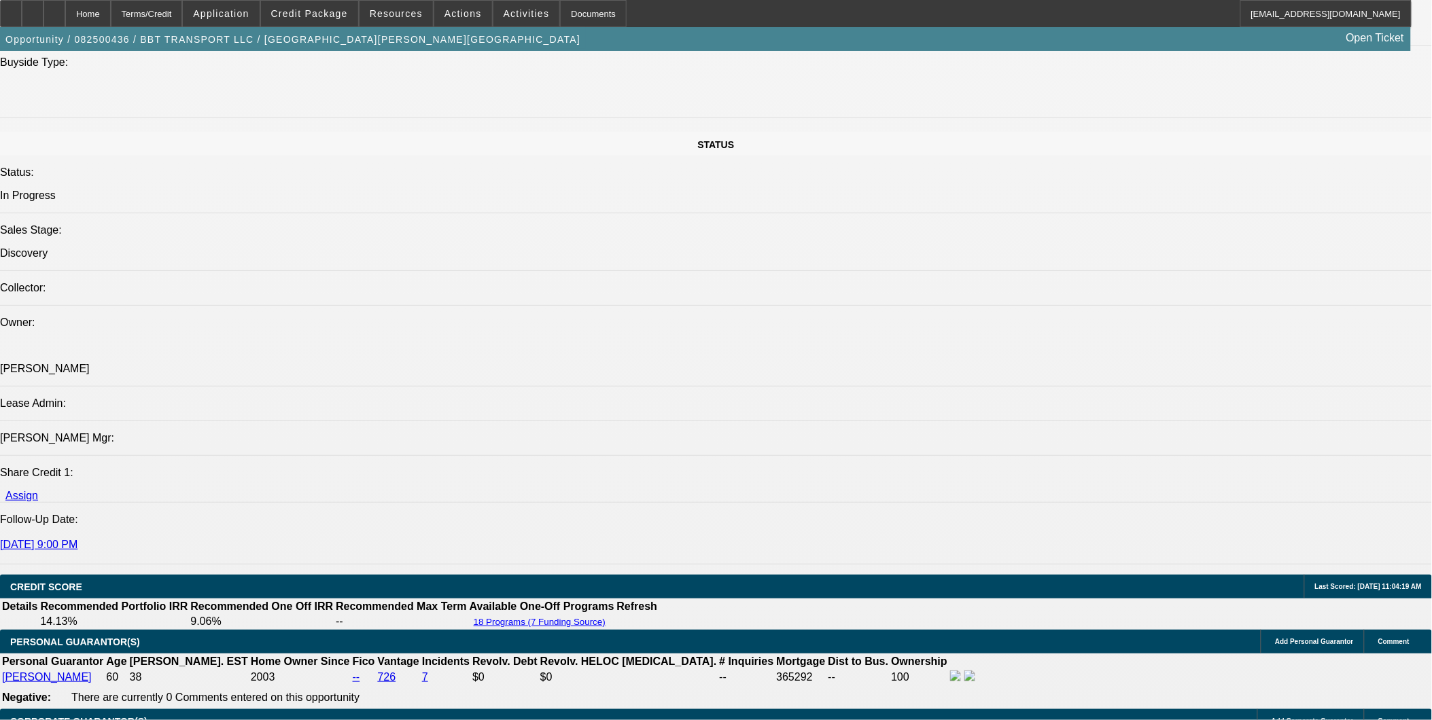
click at [65, 7] on div at bounding box center [54, 13] width 22 height 27
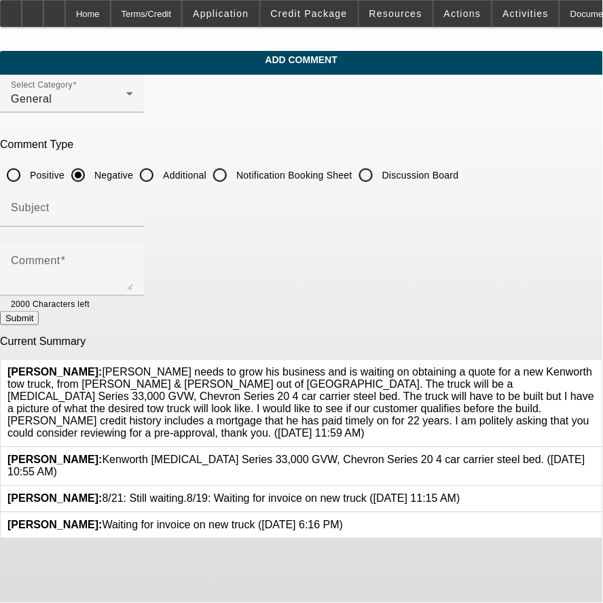
click at [596, 367] on div at bounding box center [596, 403] width 0 height 73
click at [596, 367] on icon at bounding box center [596, 367] width 0 height 0
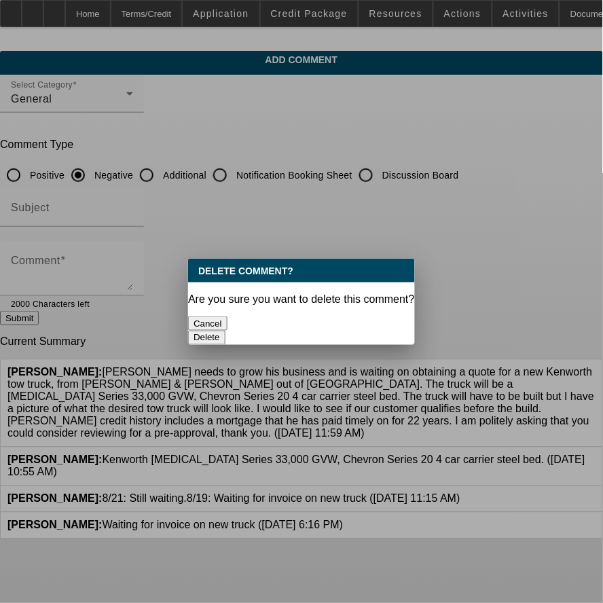
click at [226, 331] on button "Delete" at bounding box center [206, 338] width 37 height 14
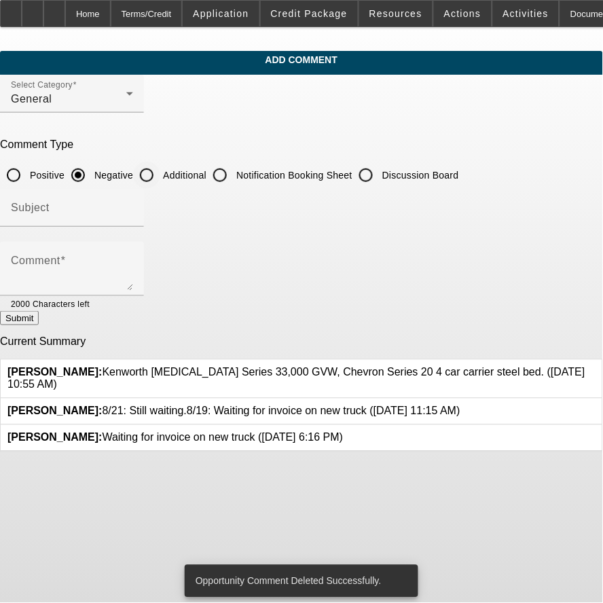
click at [160, 172] on input "Additional" at bounding box center [146, 175] width 27 height 27
radio input "true"
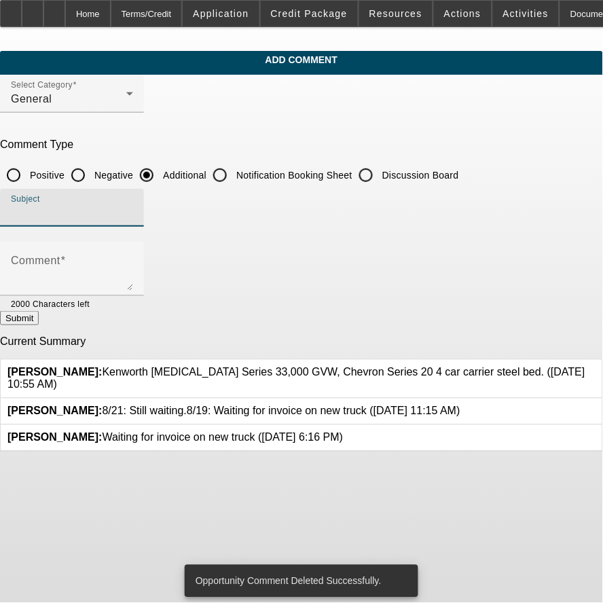
click at [133, 212] on input "Subject" at bounding box center [72, 213] width 122 height 16
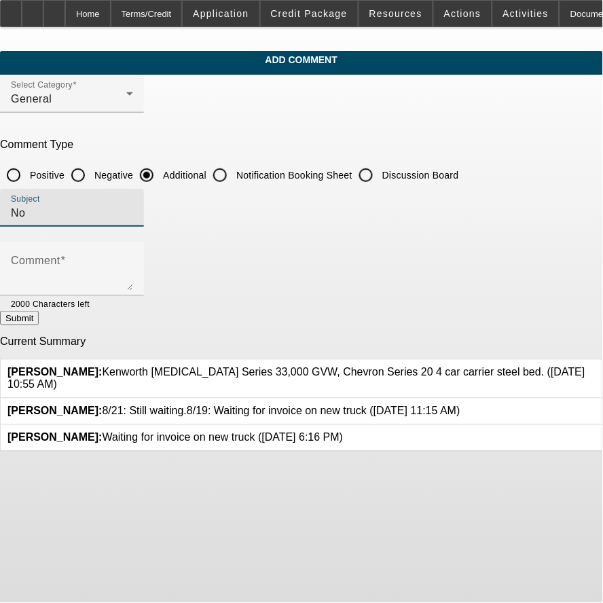
type input "N"
paste input "[PERSON_NAME] needs to grow his business and is waiting on obtaining a quote fo…"
type input "Write-UPBlaine needs to grow his business and is waiting on obtaining a quote f…"
click at [133, 211] on input "Write-UPBlaine needs to grow his business and is waiting on obtaining a quote f…" at bounding box center [72, 213] width 122 height 16
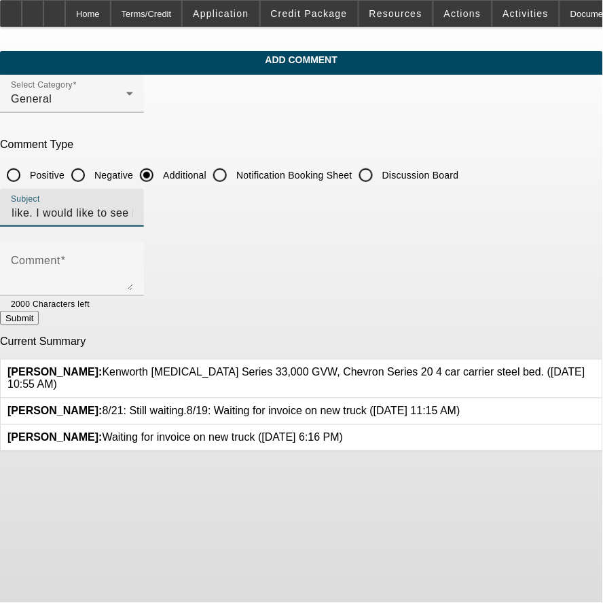
click at [133, 211] on input "Write-UPBlaine needs to grow his business and is waiting on obtaining a quote f…" at bounding box center [72, 213] width 122 height 16
type input "wRITE-uP"
drag, startPoint x: 198, startPoint y: 211, endPoint x: -421, endPoint y: 124, distance: 624.5
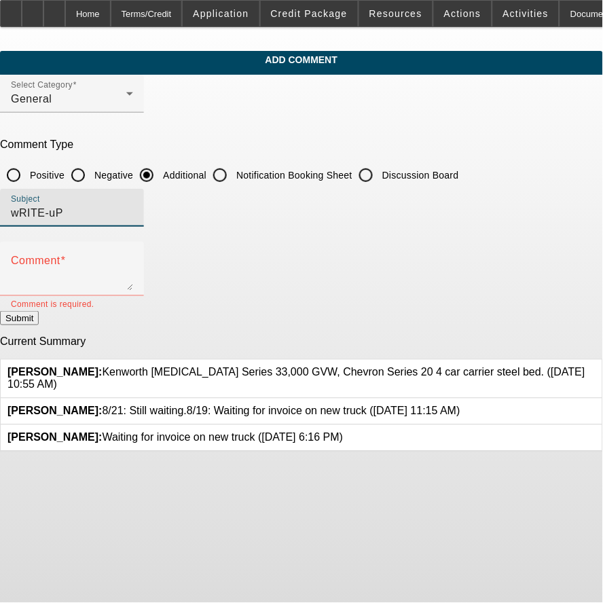
click at [0, 124] on html "Home Terms/Credit Application Credit Package Resources Actions Activities Docum…" at bounding box center [301, 301] width 603 height 603
type input "Write-Up"
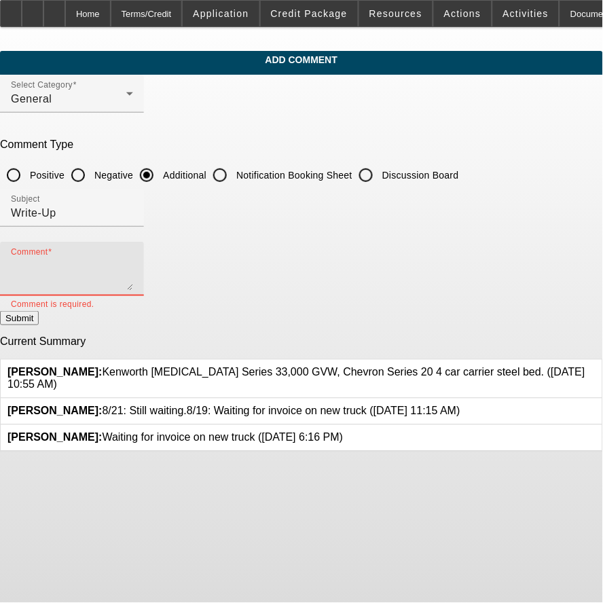
paste textarea "[PERSON_NAME] needs to grow his business and is waiting on obtaining a quote fo…"
type textarea "[PERSON_NAME] needs to grow his business and is waiting on obtaining a quote fo…"
click at [39, 318] on button "Submit" at bounding box center [19, 318] width 39 height 14
radio input "true"
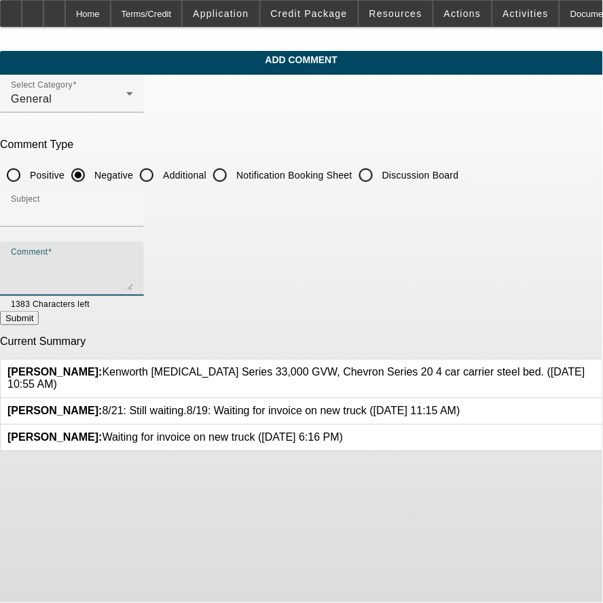
scroll to position [0, 0]
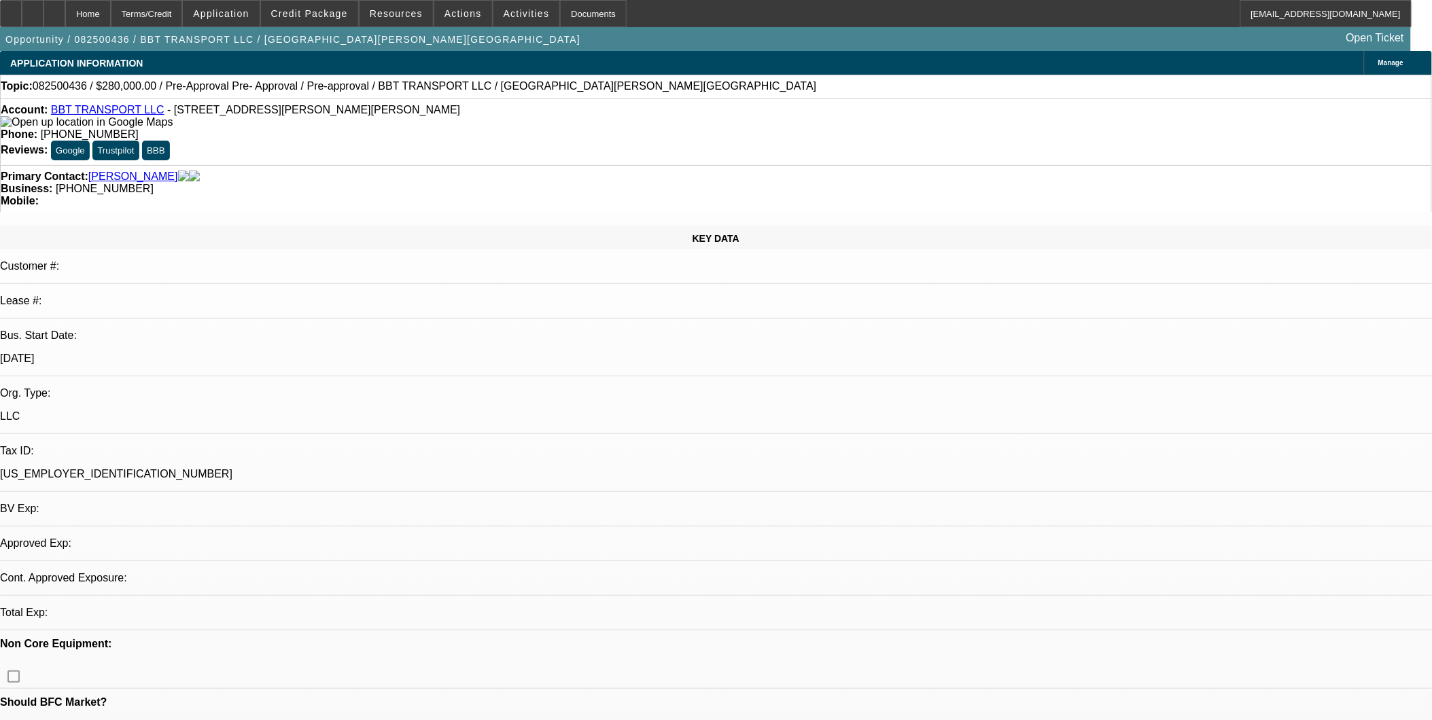
select select "0"
select select "1"
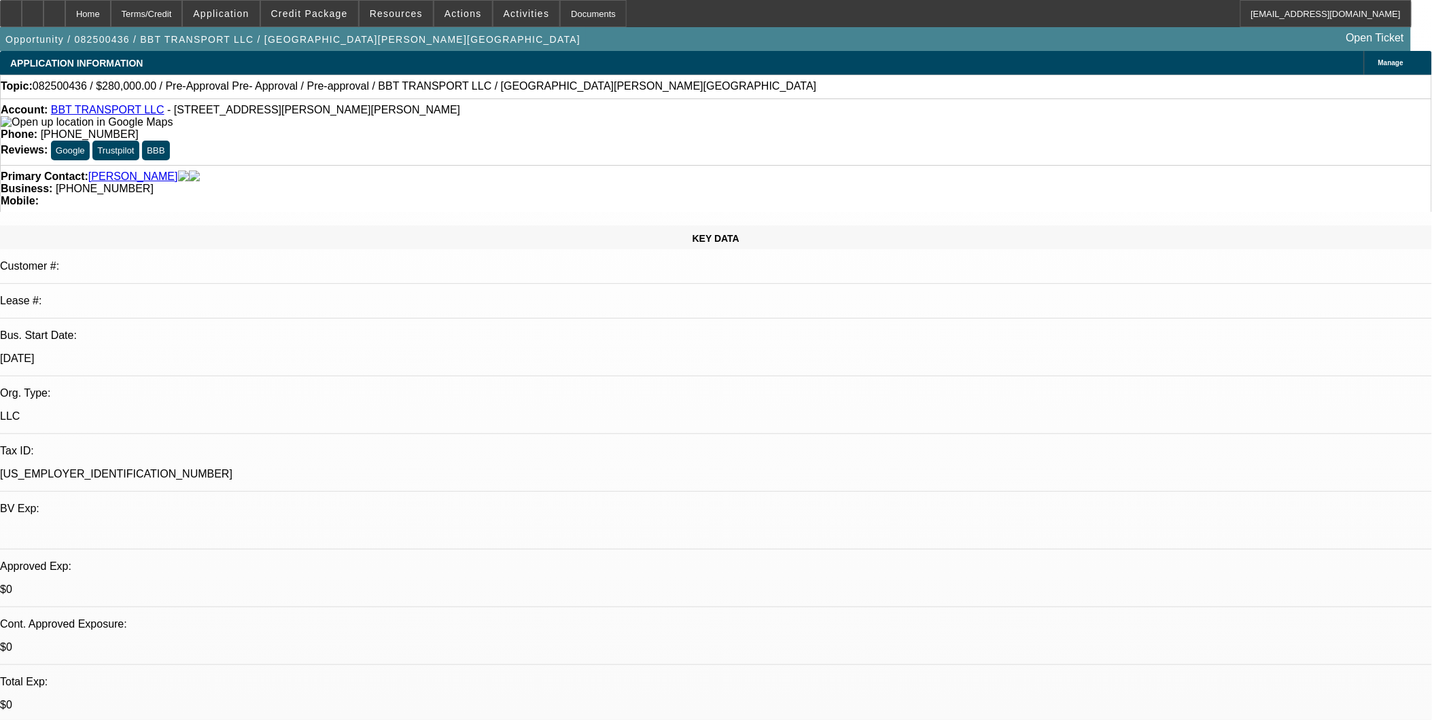
select select "6"
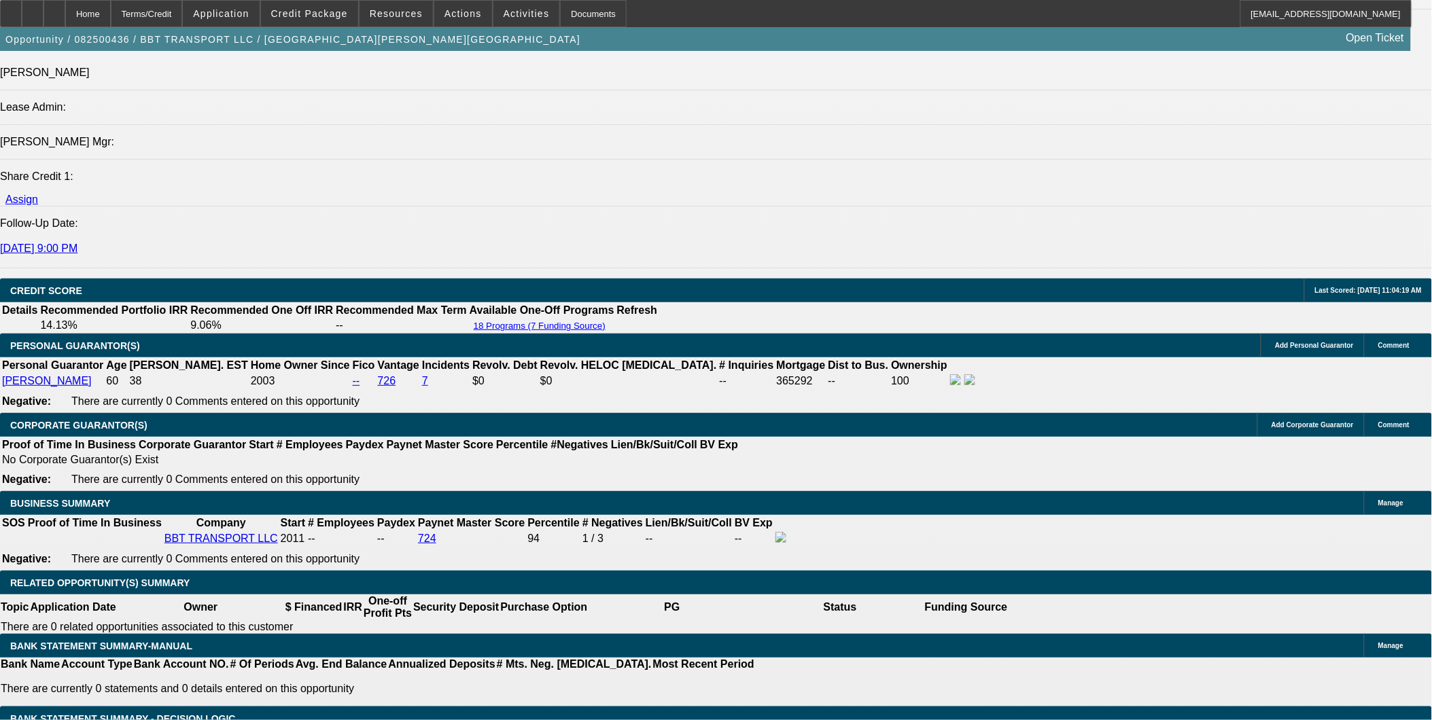
scroll to position [1812, 0]
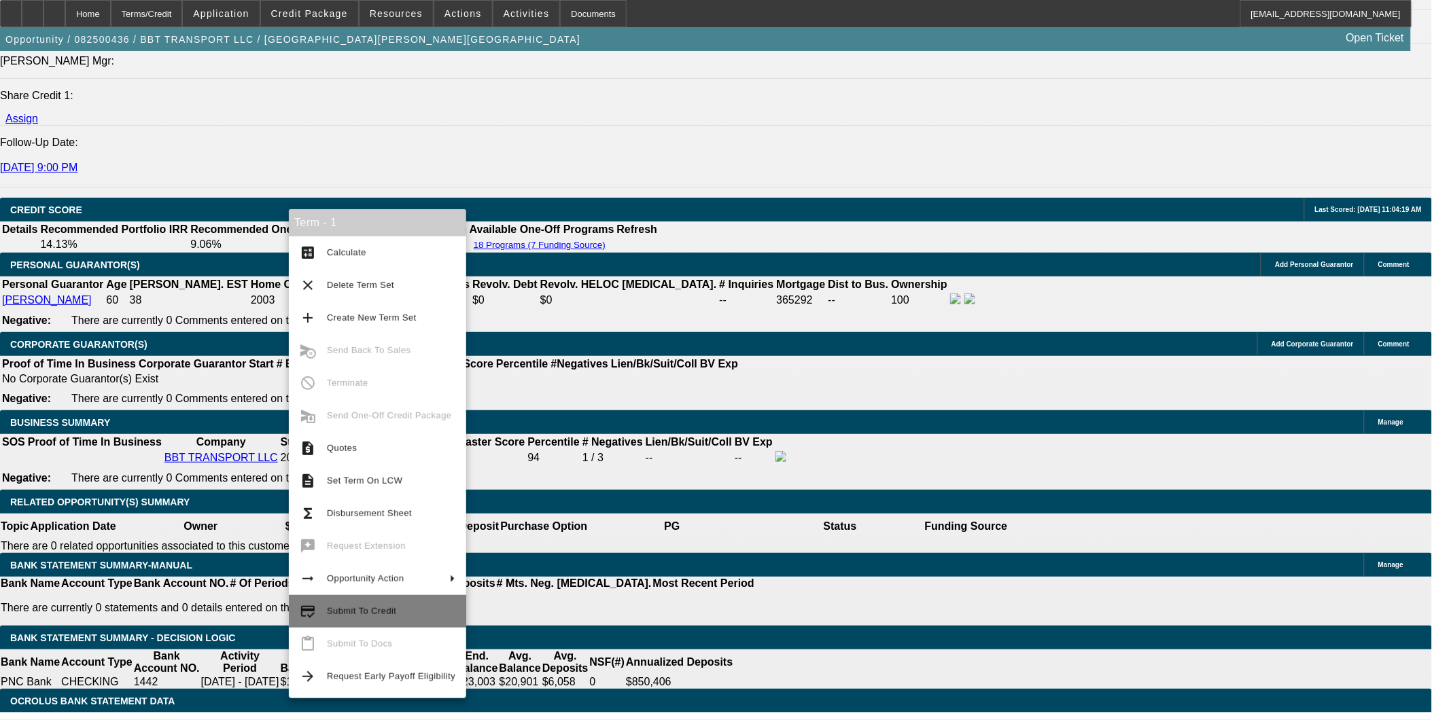
click at [392, 615] on span "Submit To Credit" at bounding box center [391, 611] width 128 height 16
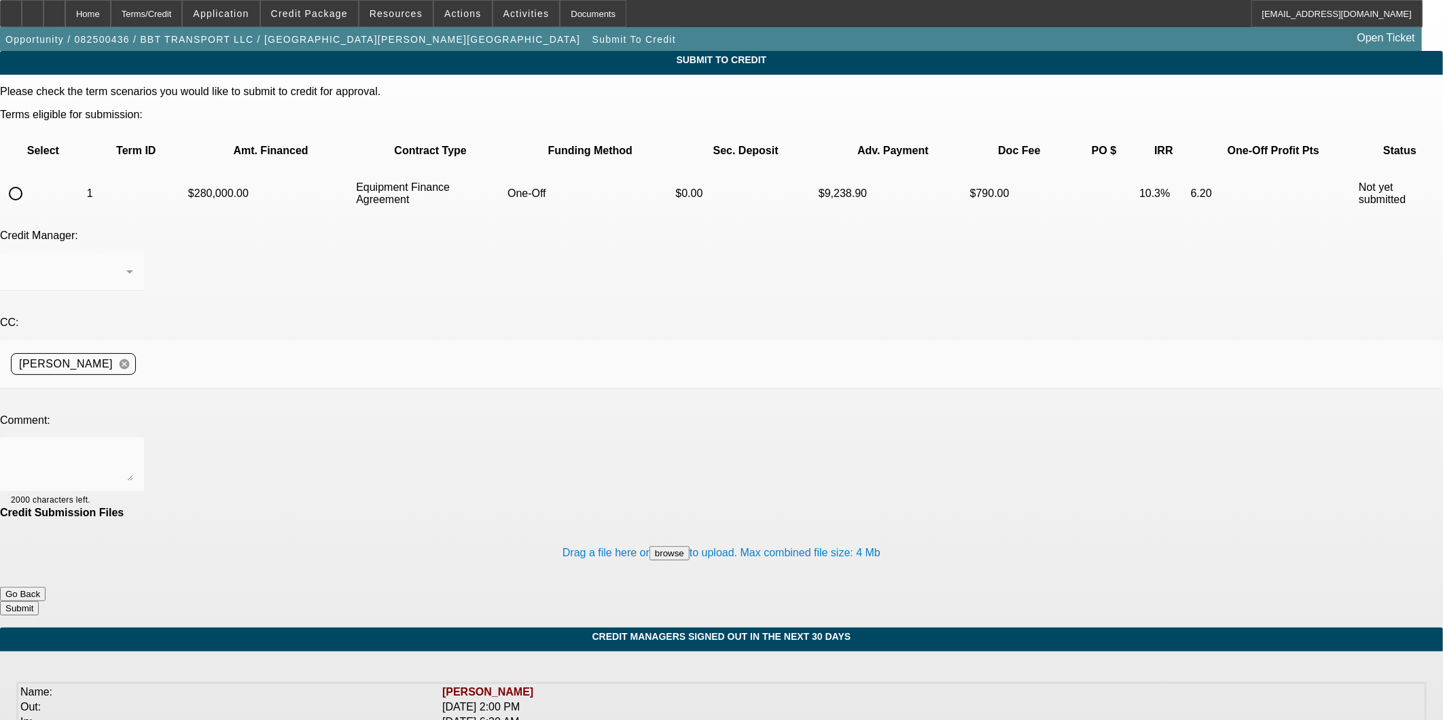
click at [29, 180] on input "radio" at bounding box center [15, 193] width 27 height 27
radio input "true"
click at [133, 438] on div at bounding box center [72, 465] width 122 height 54
drag, startPoint x: 546, startPoint y: 330, endPoint x: 542, endPoint y: 321, distance: 10.1
click at [133, 448] on textarea at bounding box center [72, 464] width 122 height 33
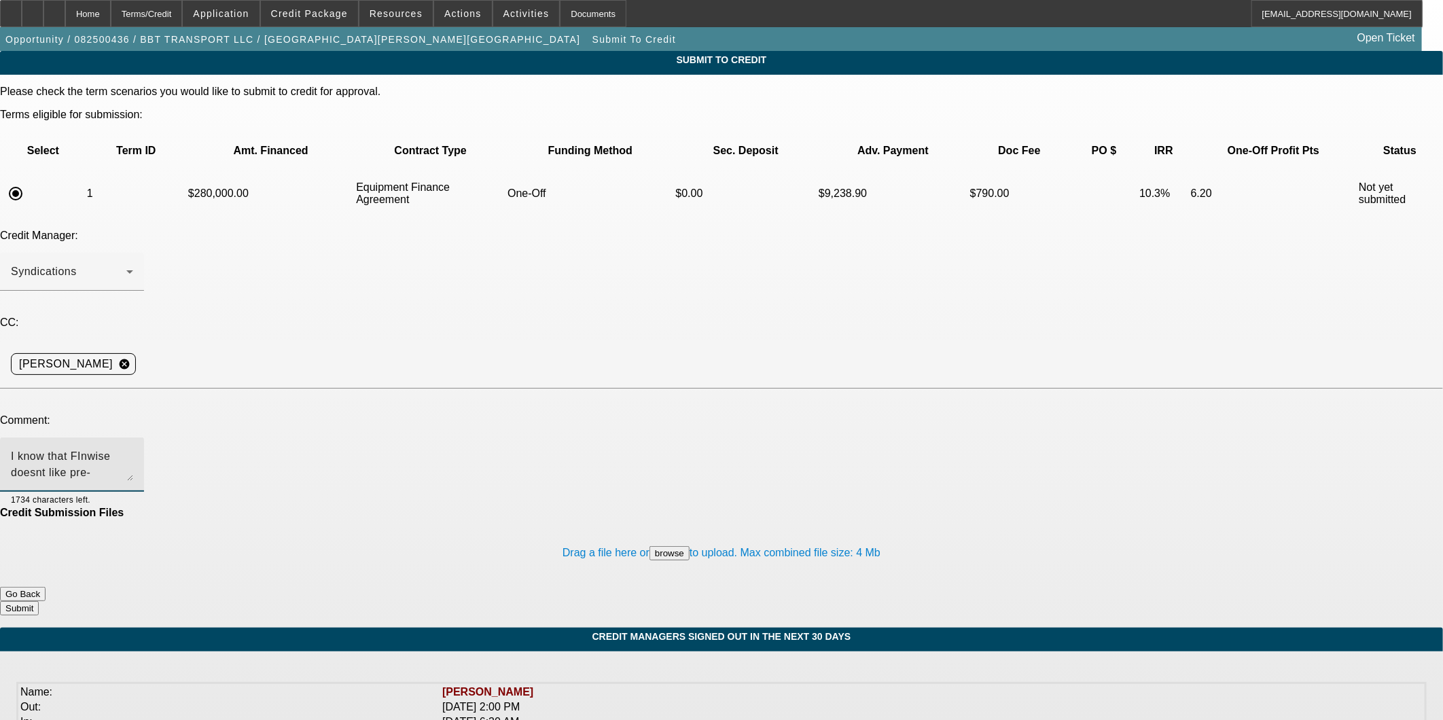
click at [133, 448] on textarea "I know that FInwise doesnt like pre-approvals, but I included some details of t…" at bounding box center [72, 464] width 122 height 33
type textarea "I know that Finwise doesnt like pre-approvals, but I included some details of t…"
click at [39, 601] on button "Submit" at bounding box center [19, 608] width 39 height 14
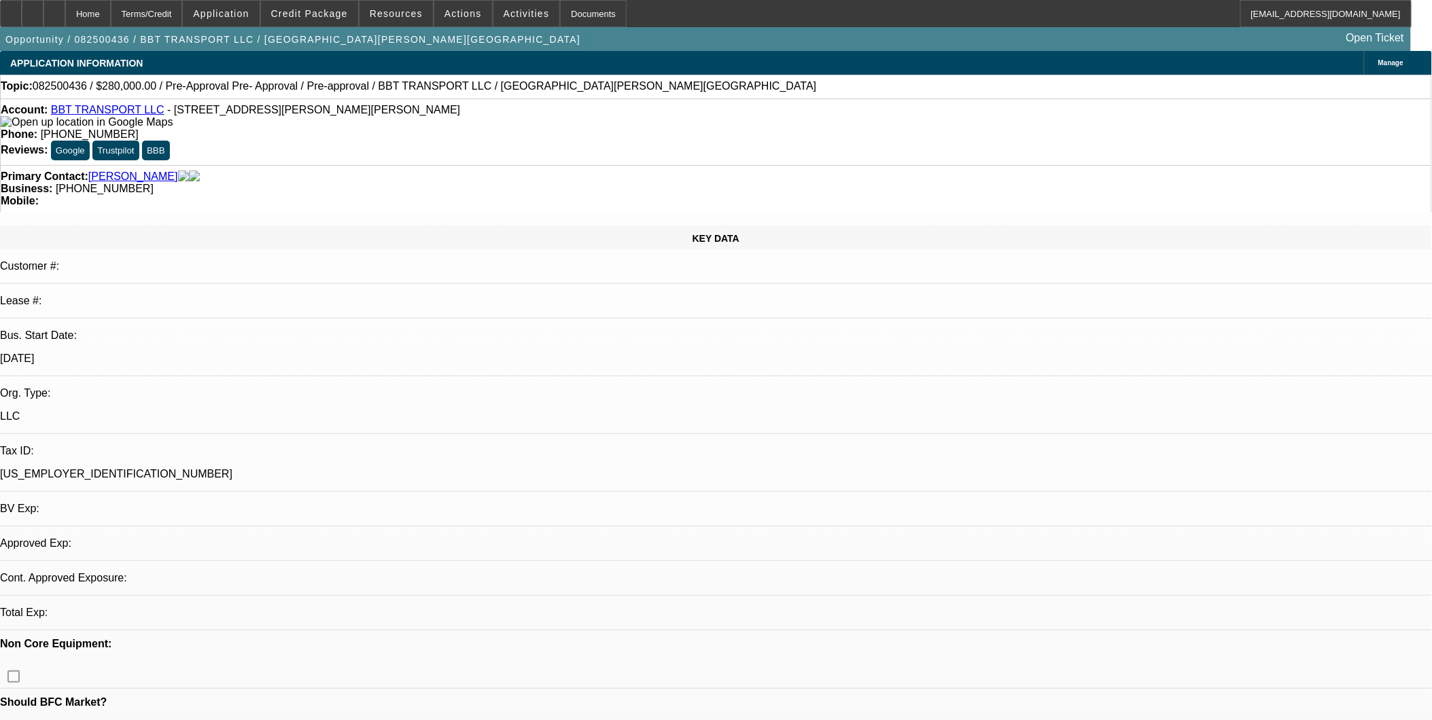
select select "0"
select select "6"
